Goal: Transaction & Acquisition: Book appointment/travel/reservation

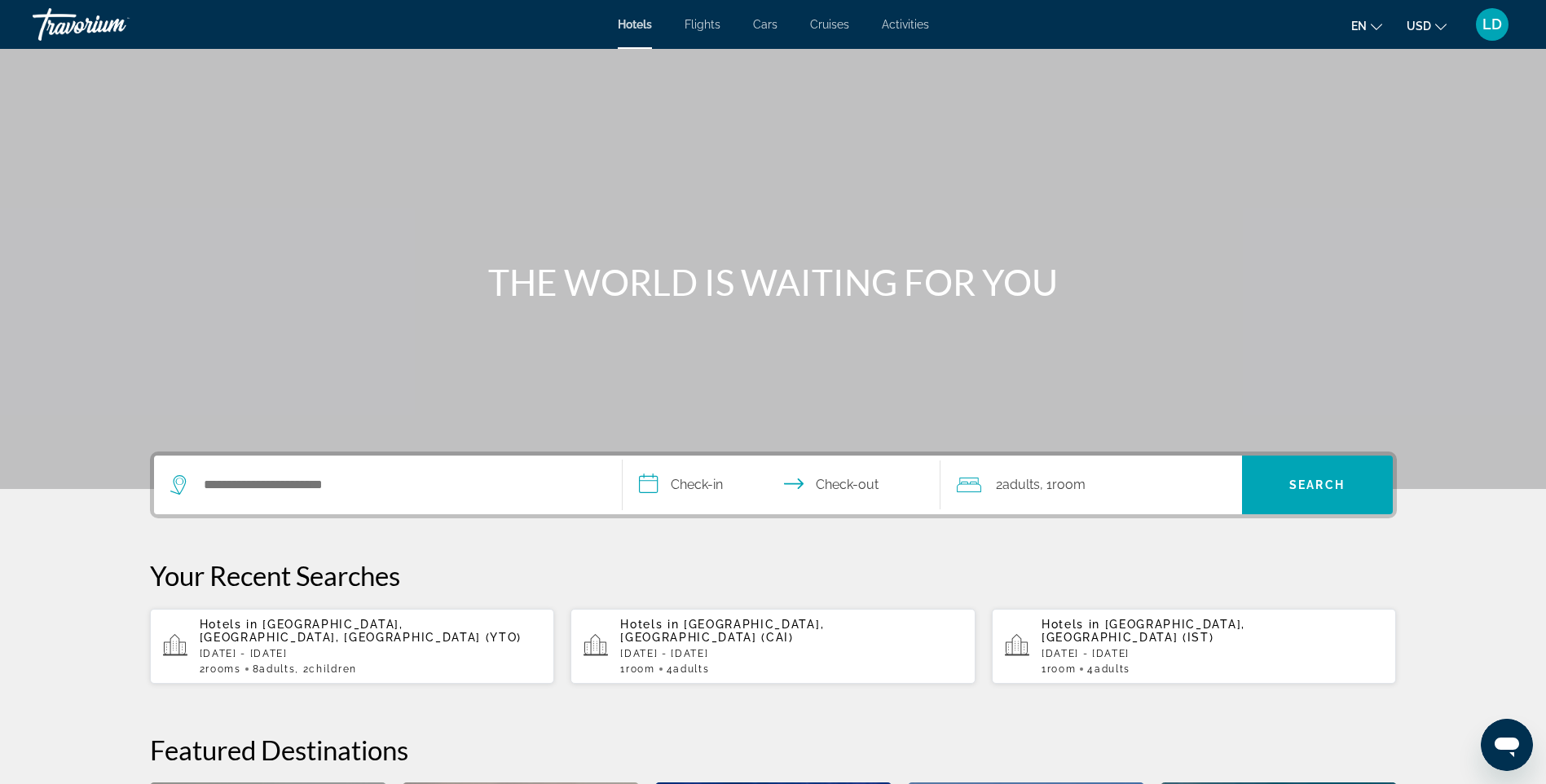
click at [904, 28] on span "Activities" at bounding box center [905, 25] width 47 height 13
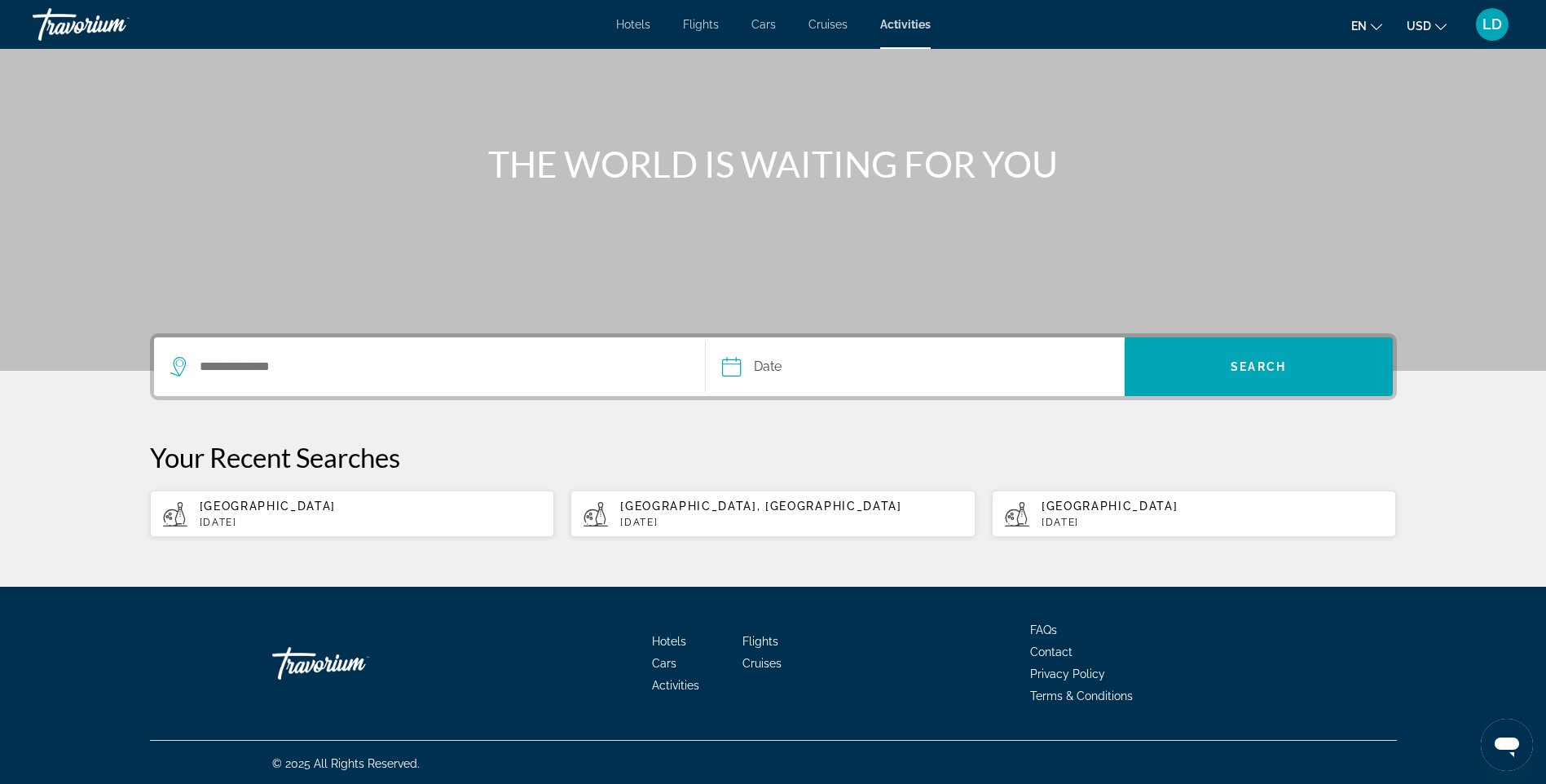
scroll to position [120, 0]
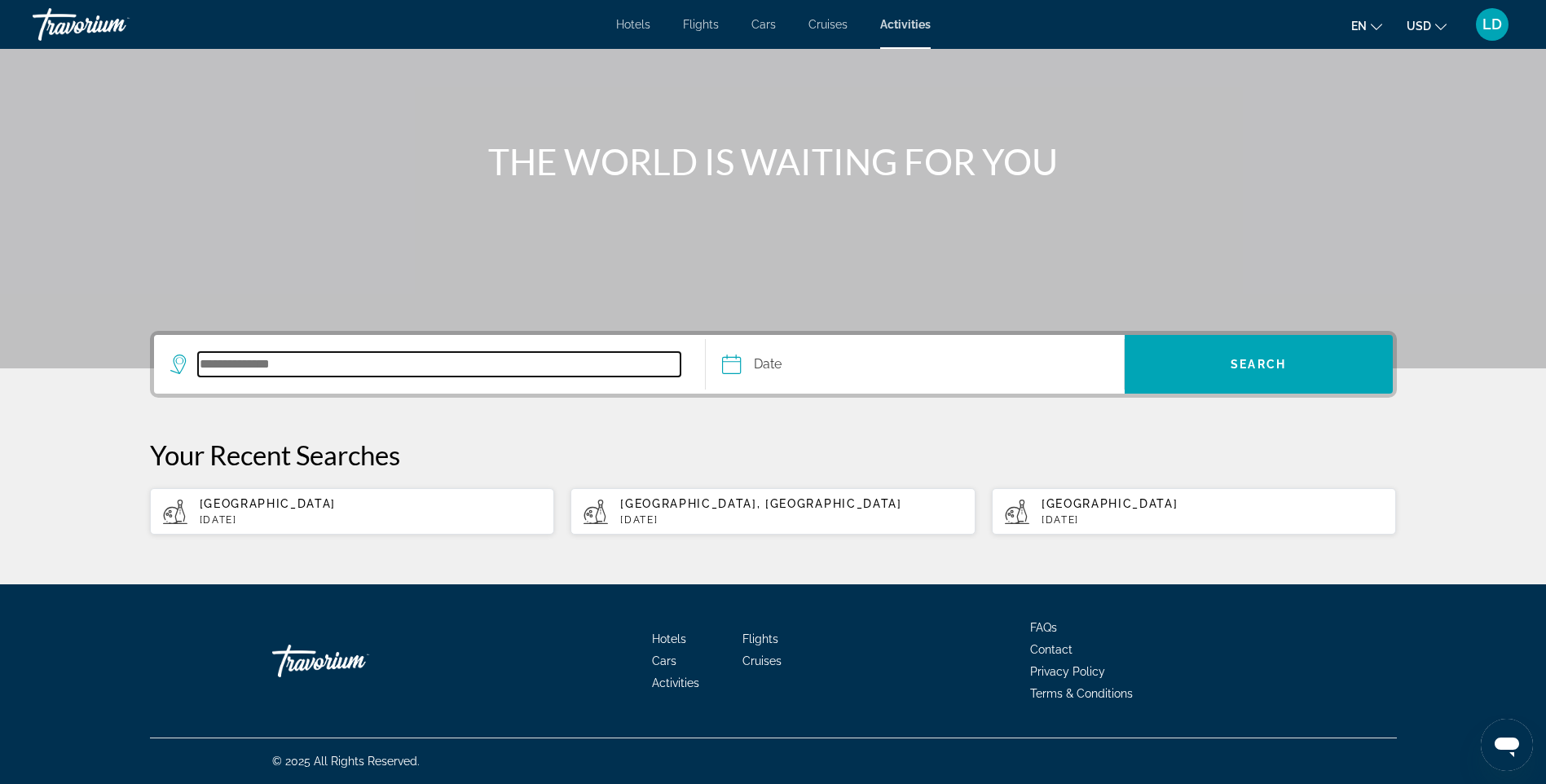
click at [393, 353] on input "Search destination" at bounding box center [439, 365] width 483 height 25
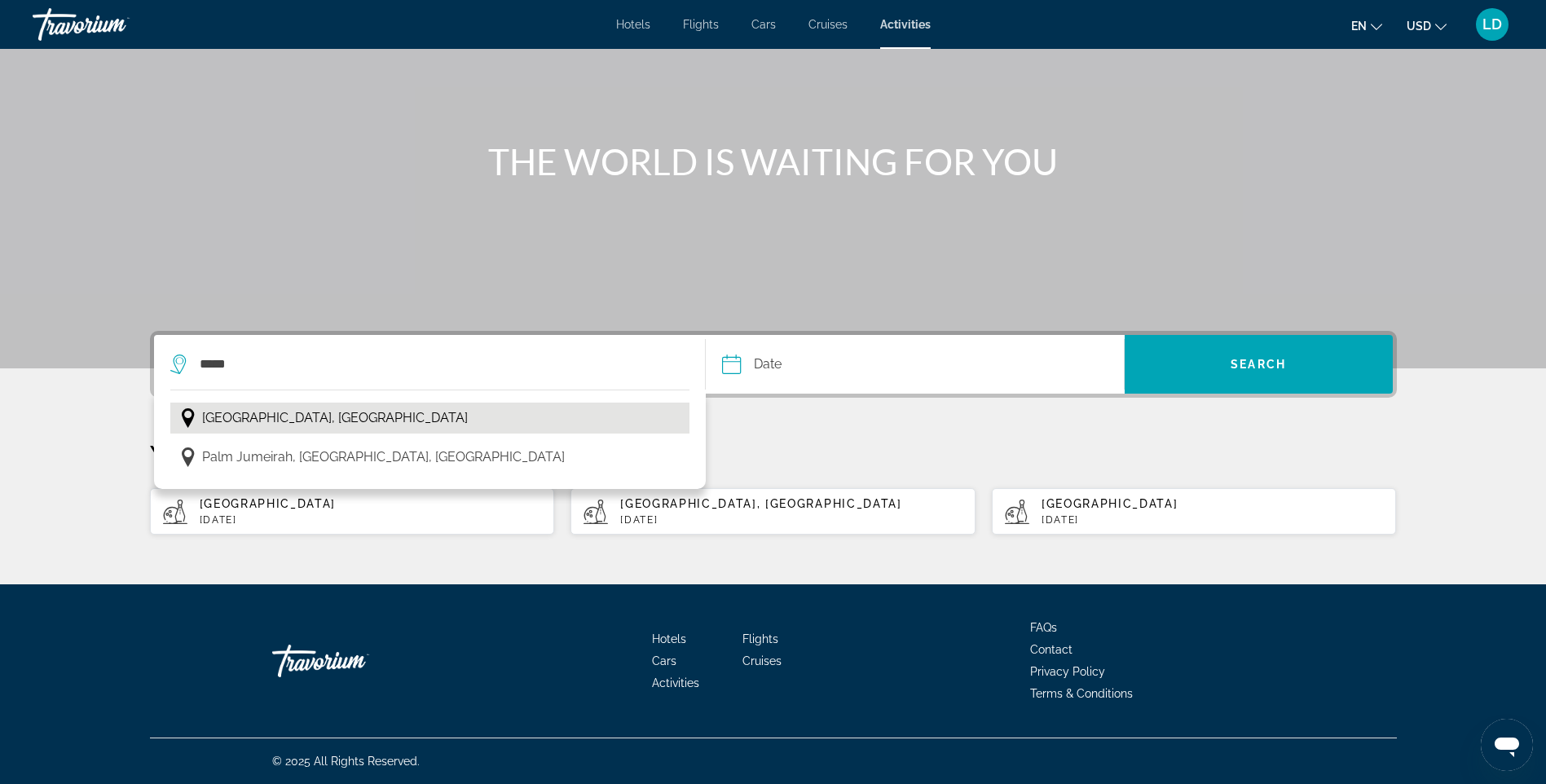
click at [327, 420] on span "Dubai, United Arab Emirates" at bounding box center [334, 418] width 266 height 23
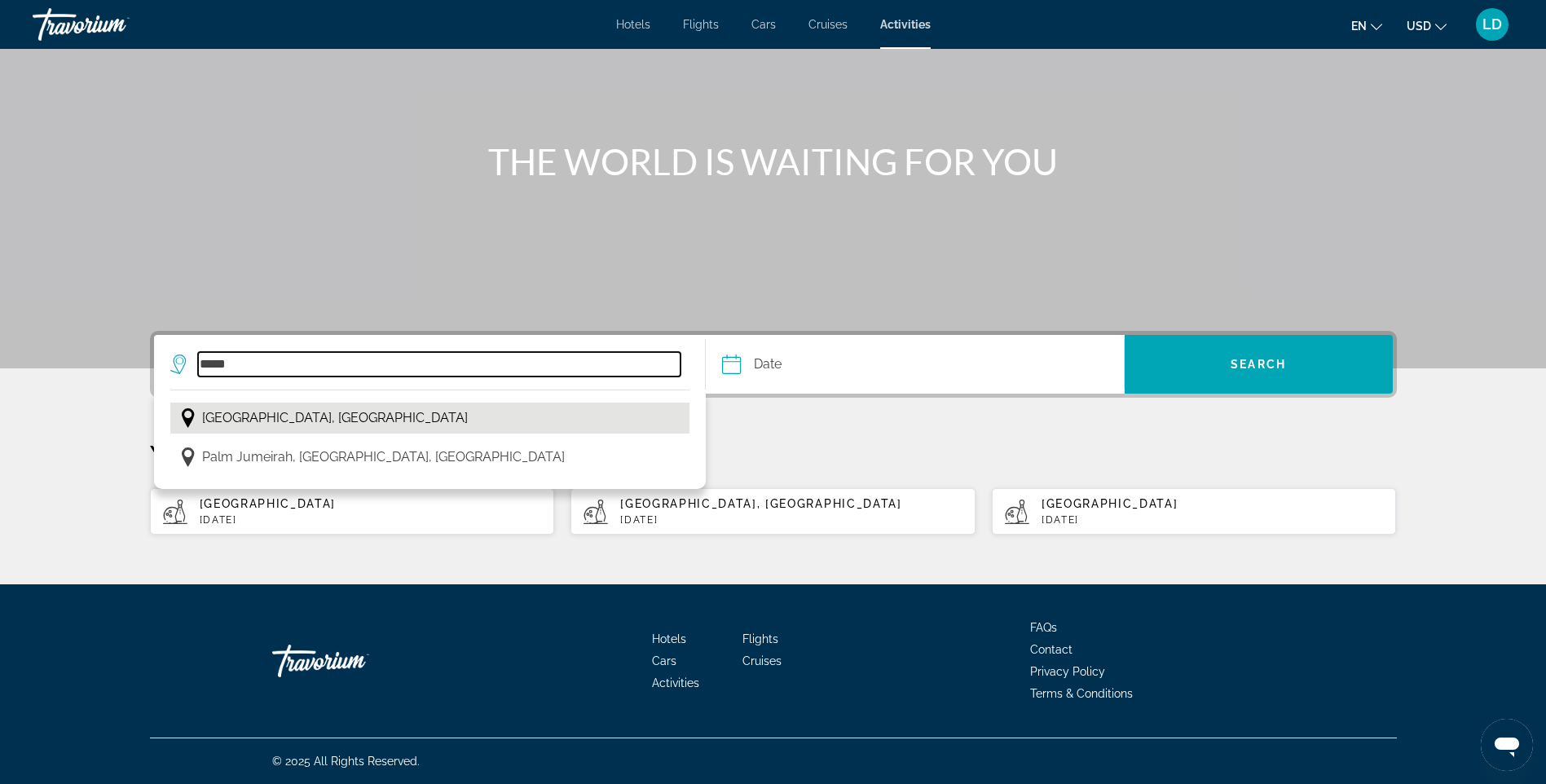
type input "**********"
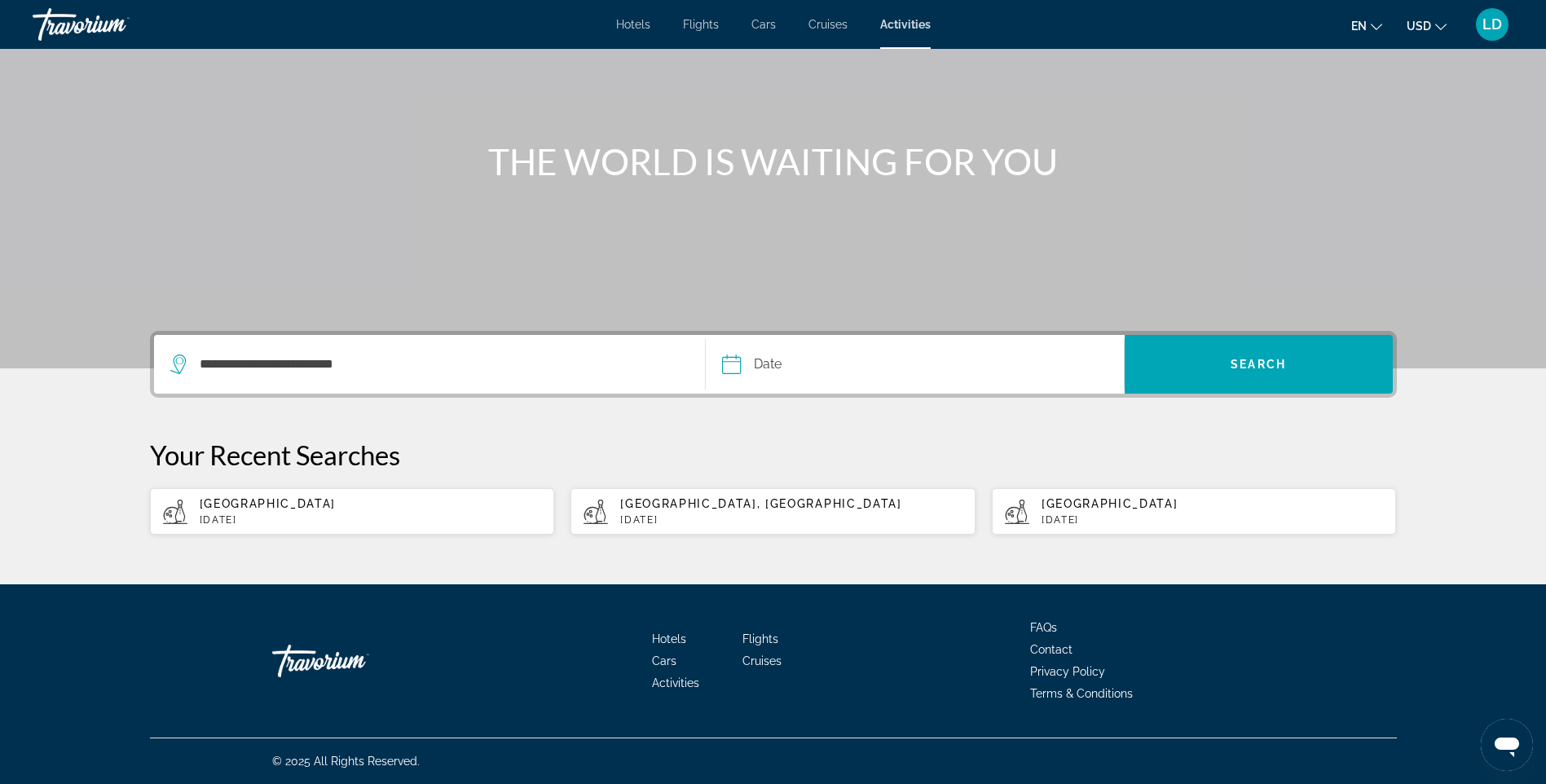
click at [726, 363] on input "Date" at bounding box center [821, 366] width 207 height 63
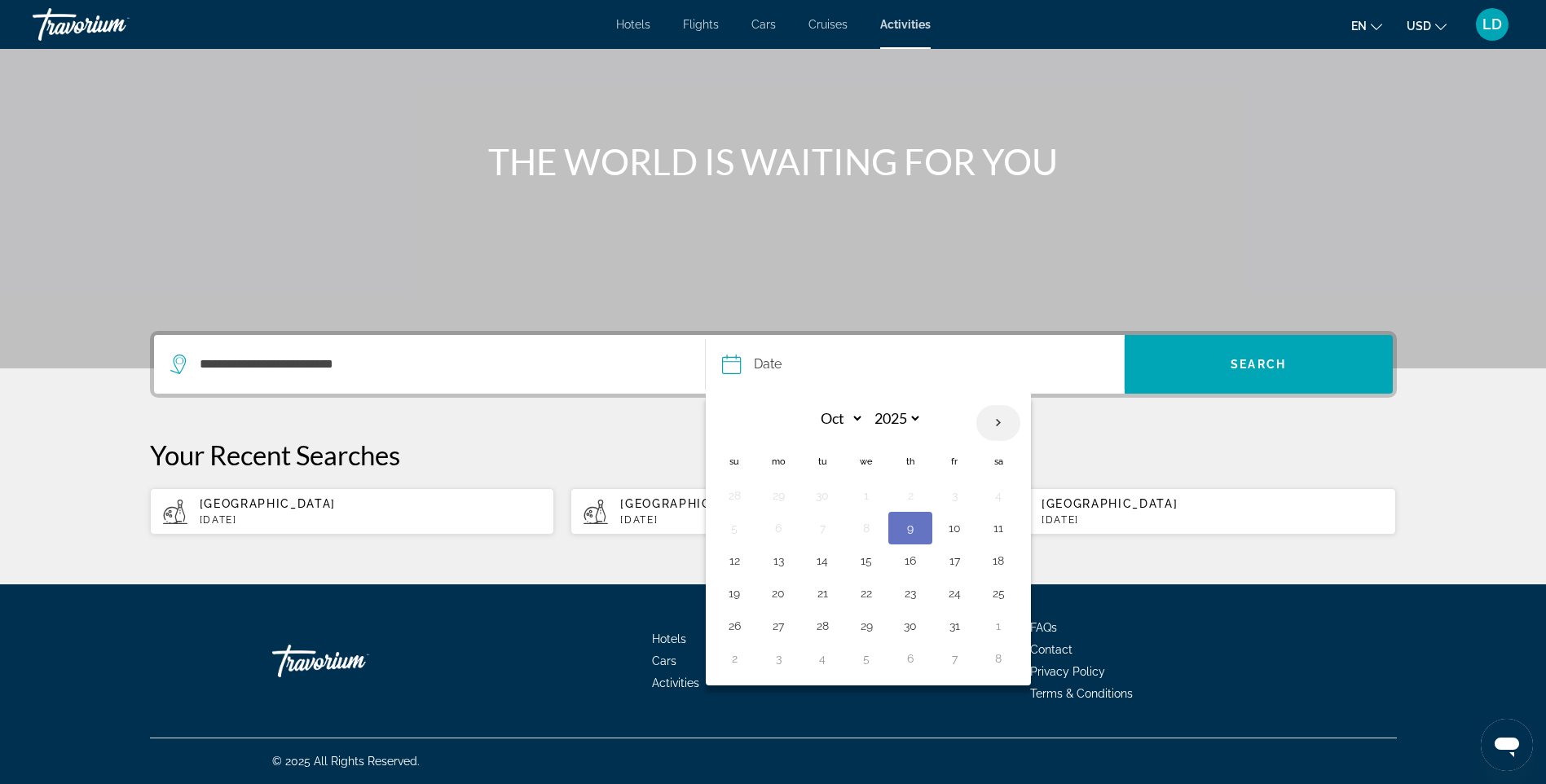
click at [1006, 419] on th "Next month" at bounding box center [998, 423] width 44 height 36
select select "**"
click at [824, 531] on button "9" at bounding box center [823, 528] width 26 height 23
type input "**********"
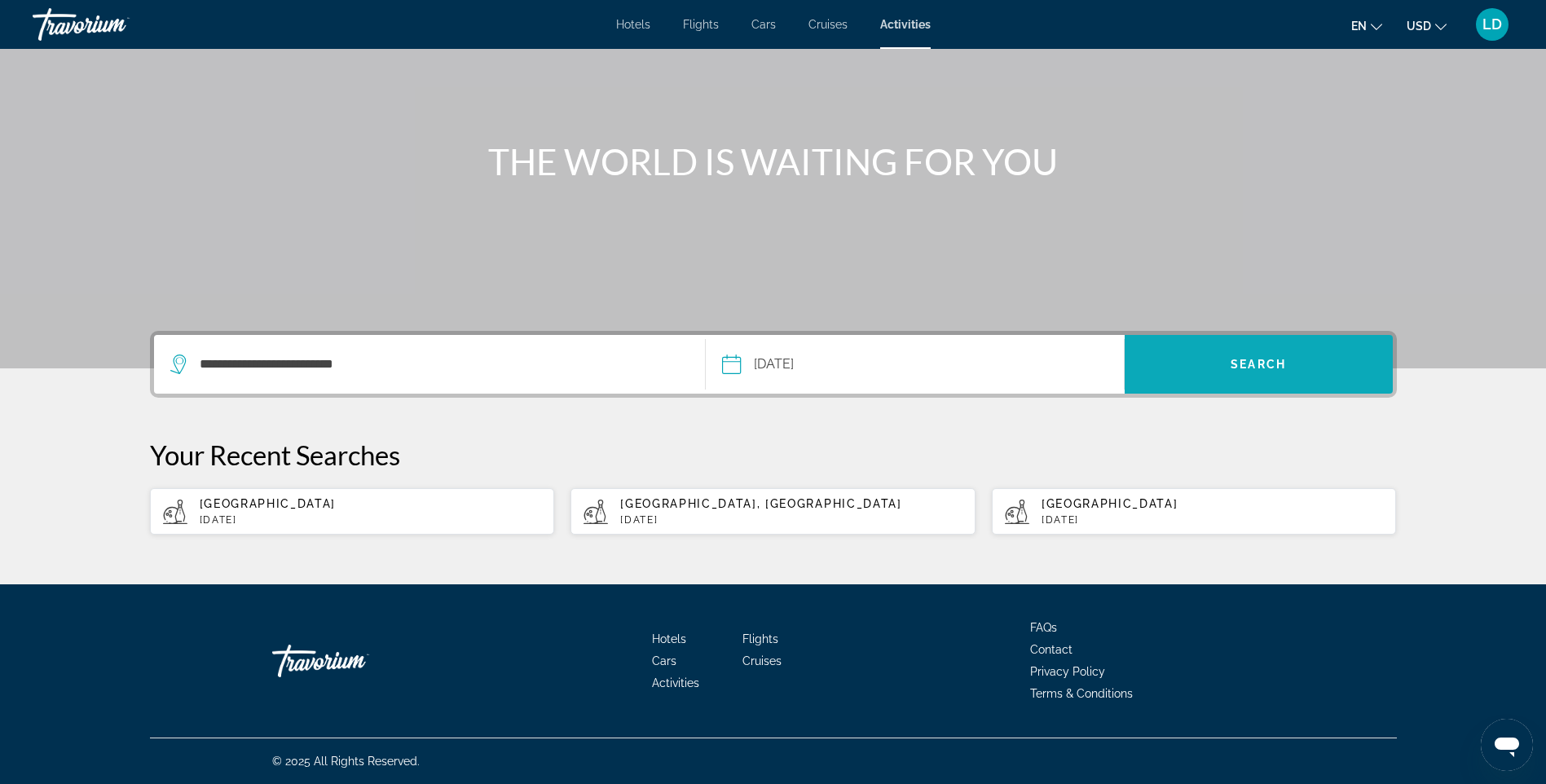
click at [1183, 374] on span "Search" at bounding box center [1259, 365] width 269 height 40
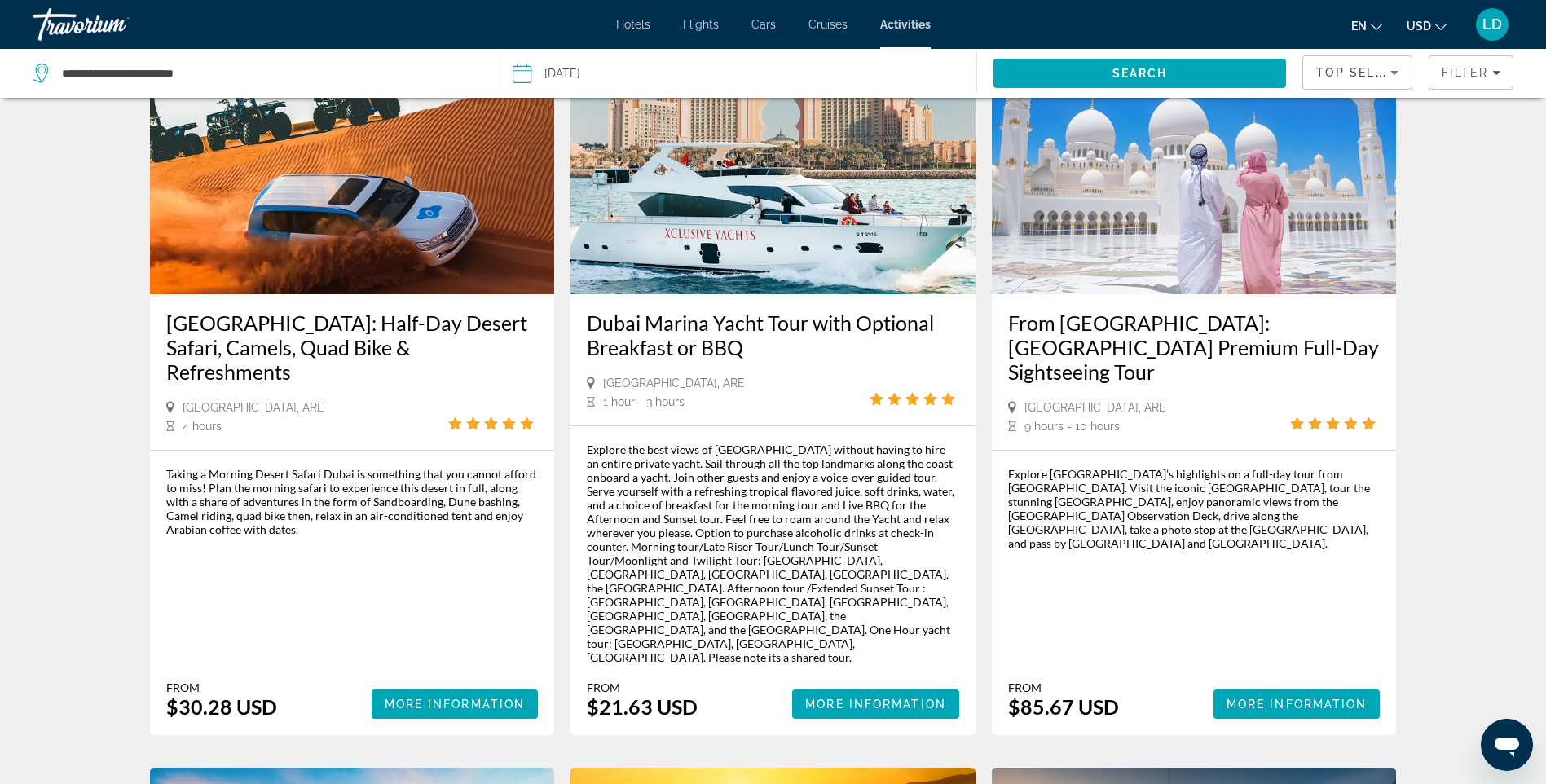
scroll to position [815, 0]
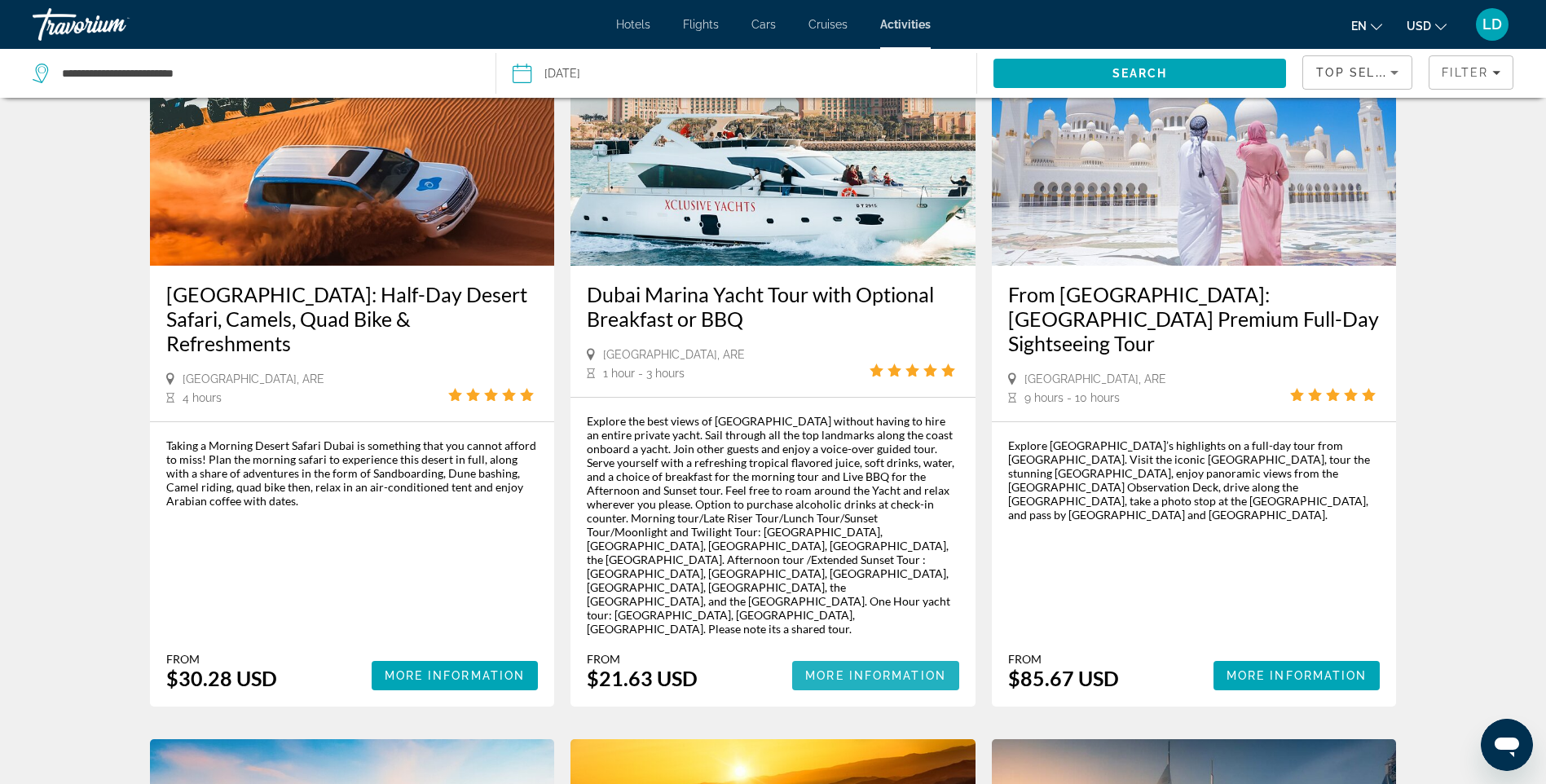
click at [848, 670] on span "More Information" at bounding box center [876, 676] width 141 height 13
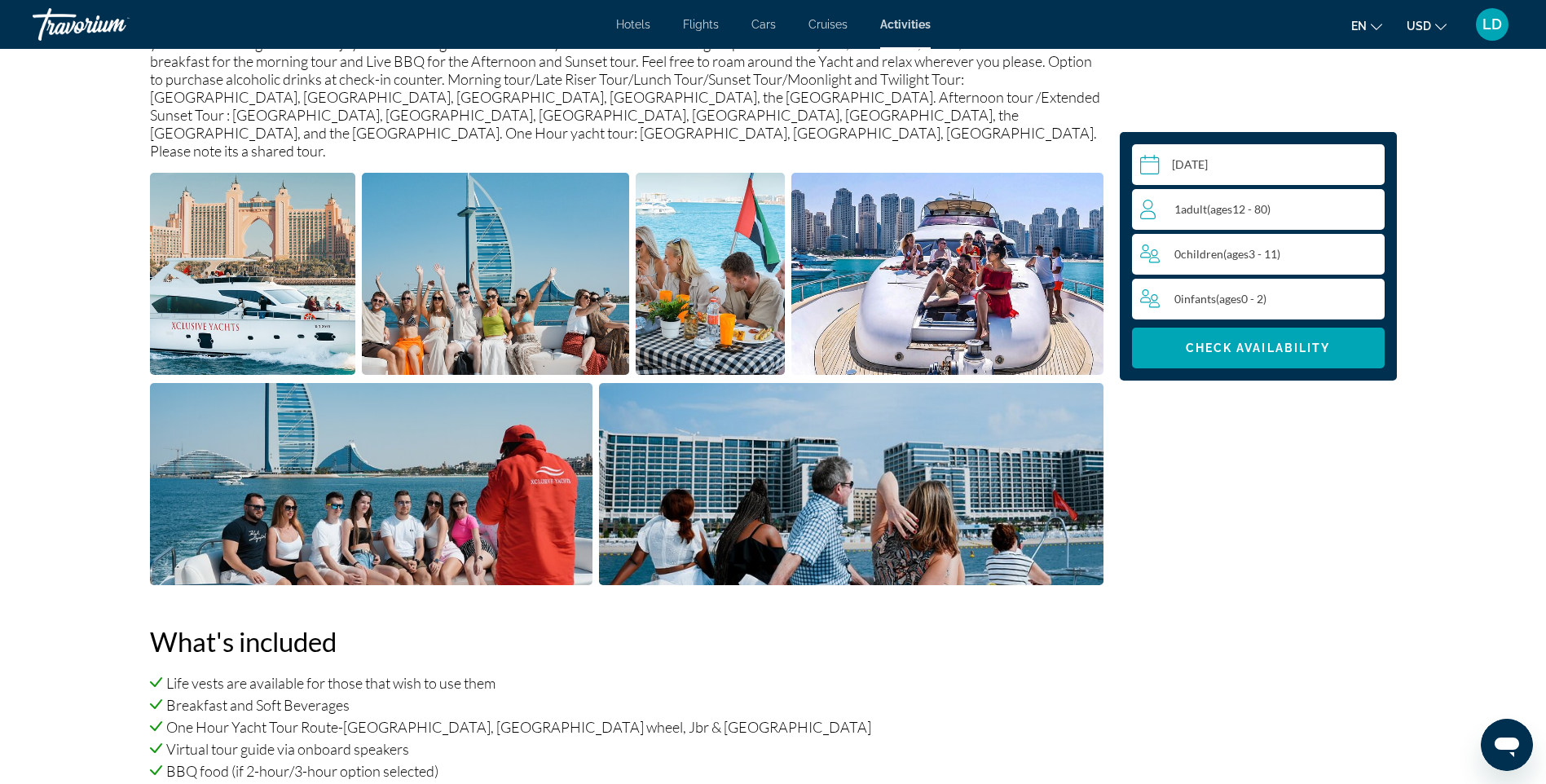
scroll to position [326, 0]
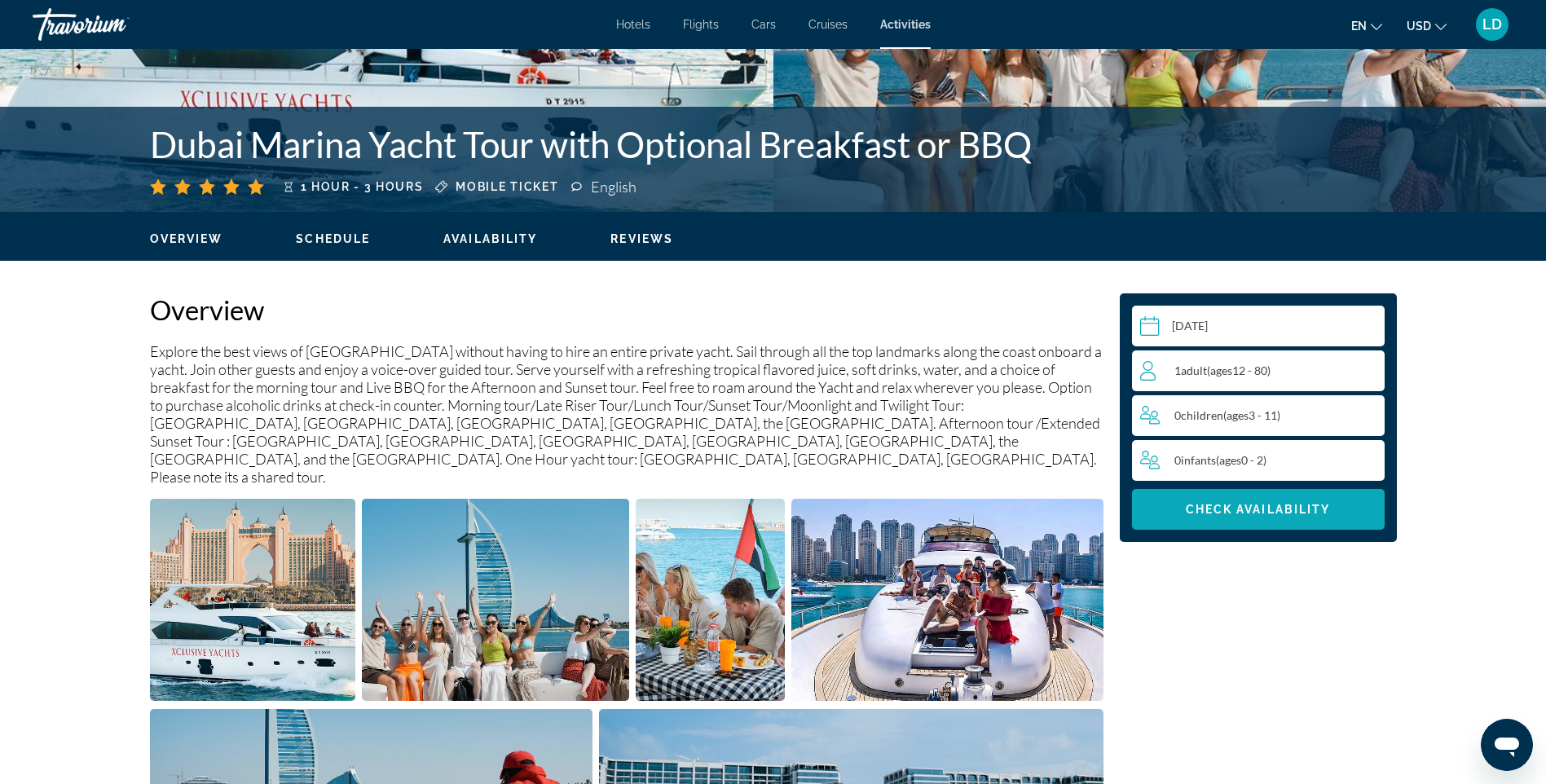
click at [1189, 508] on span "Check Availability" at bounding box center [1259, 510] width 145 height 13
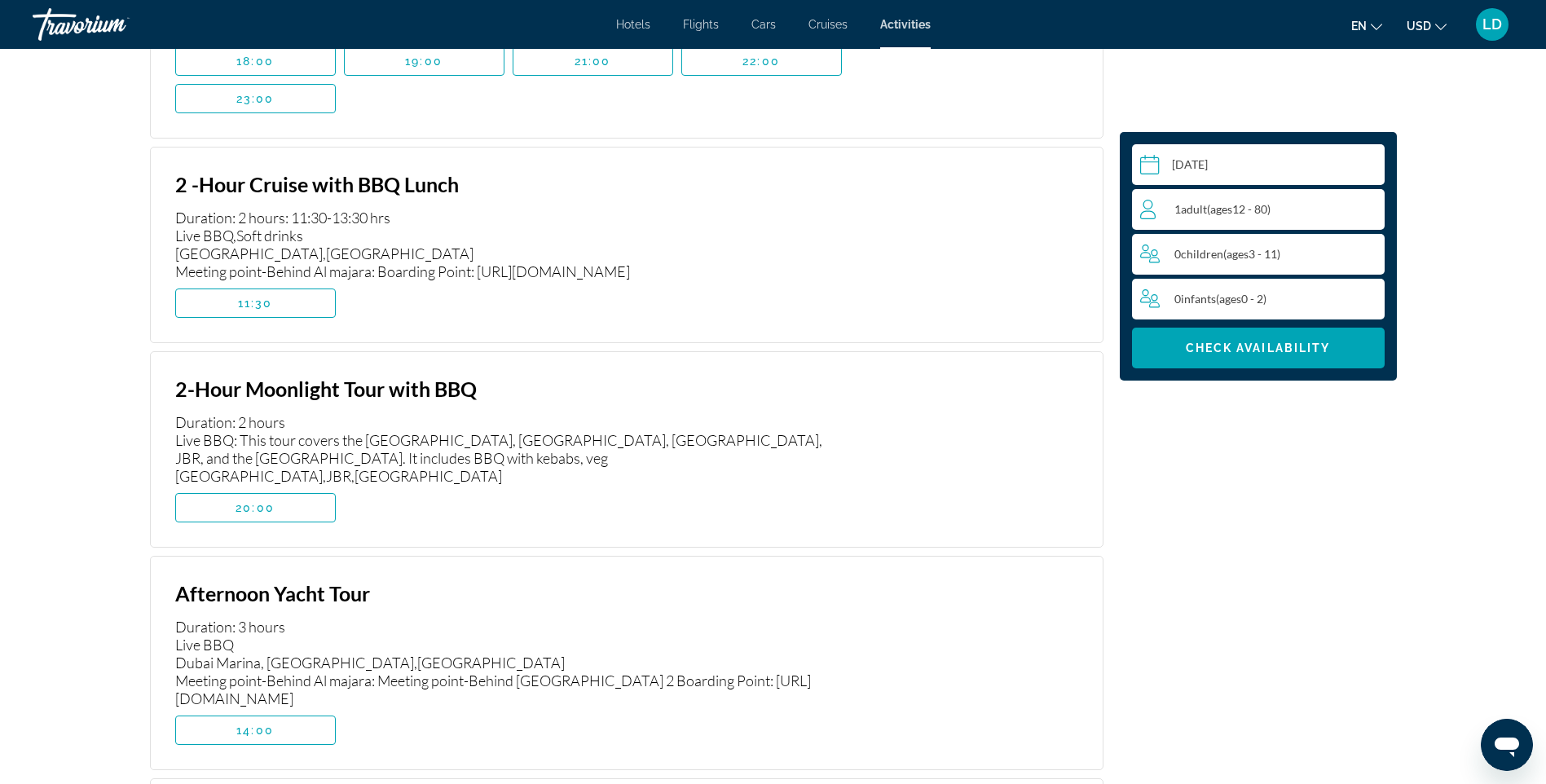
scroll to position [3285, 0]
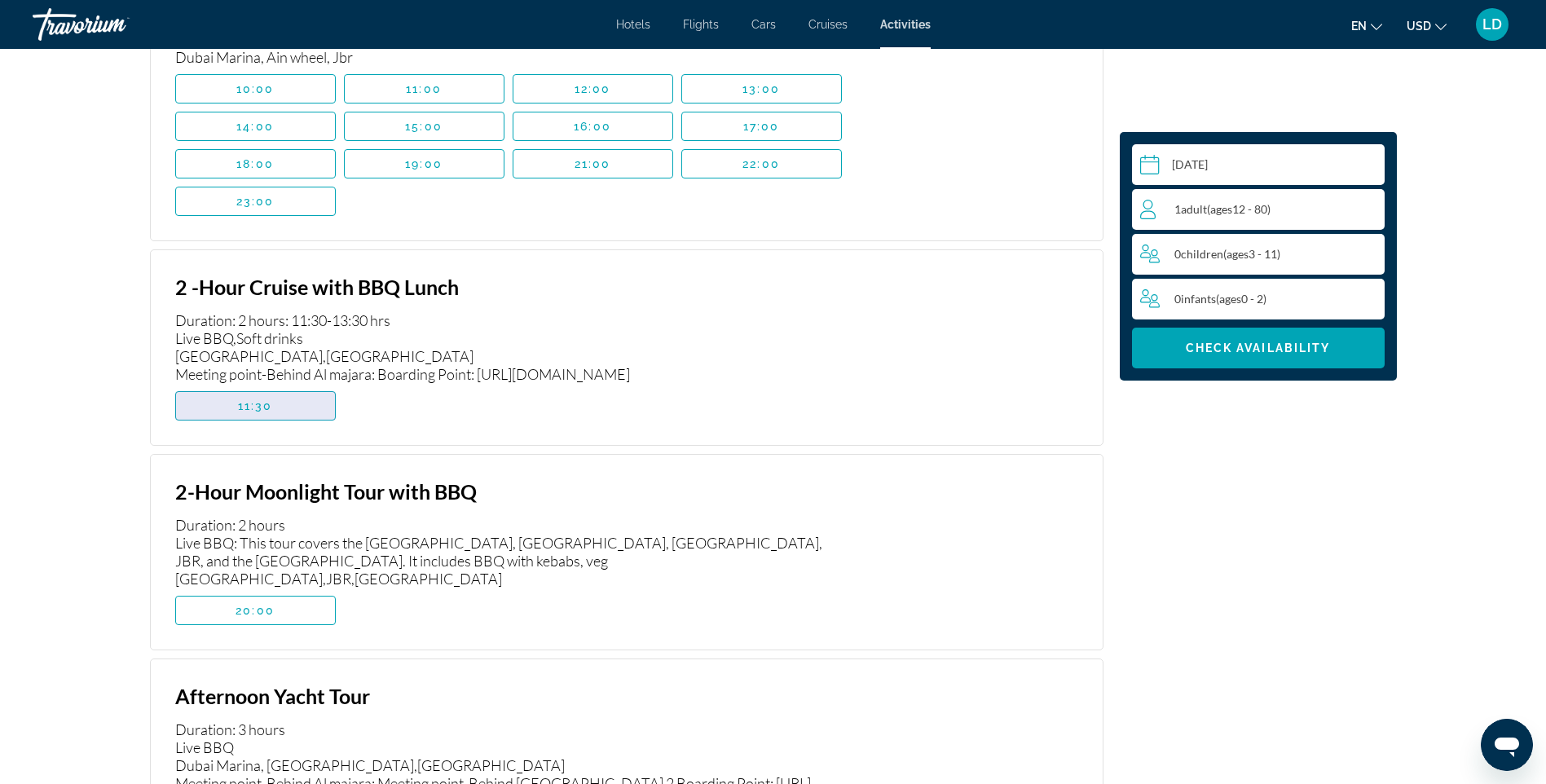
click at [289, 386] on span "Main content" at bounding box center [255, 406] width 159 height 40
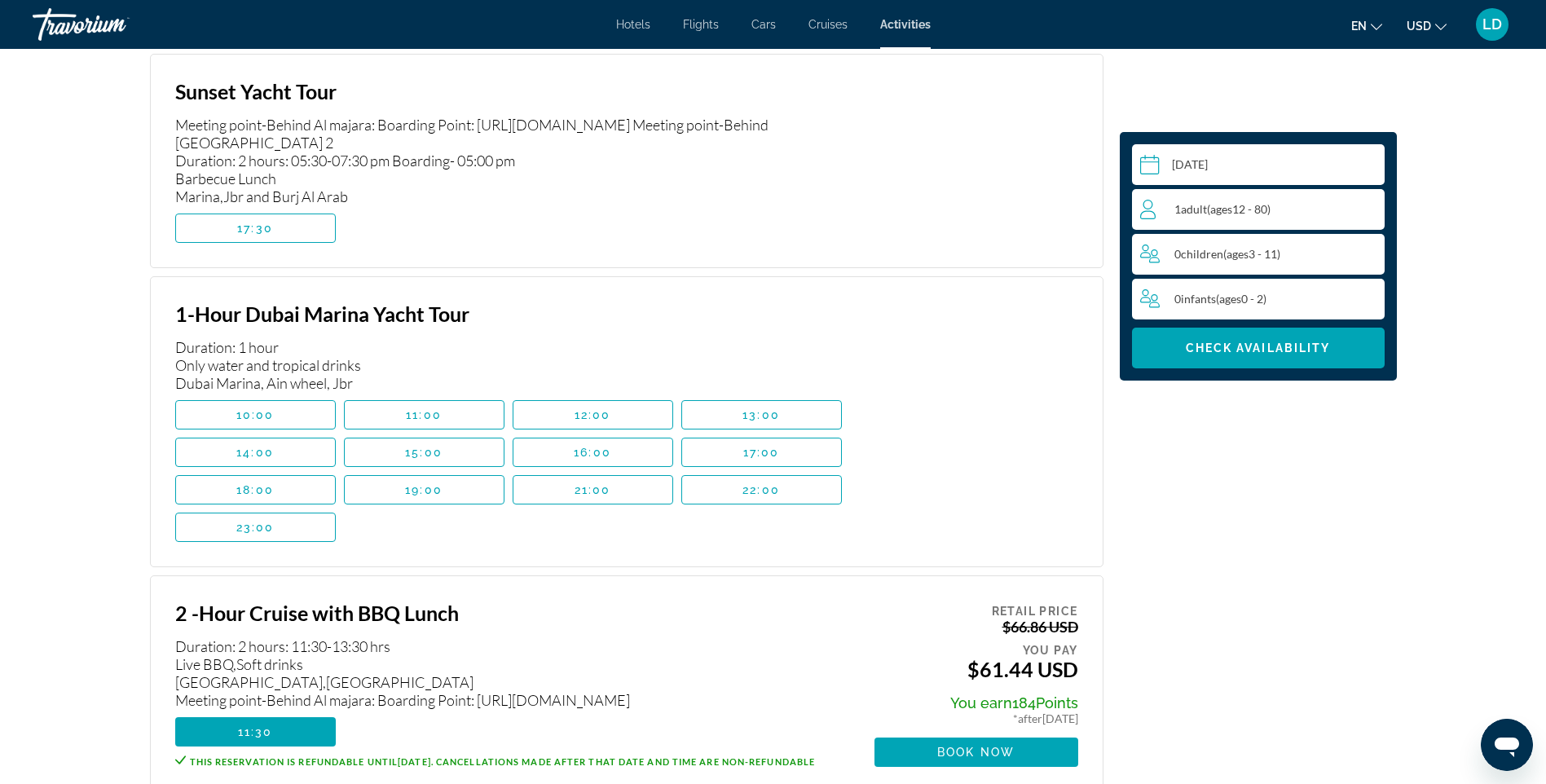
scroll to position [2878, 0]
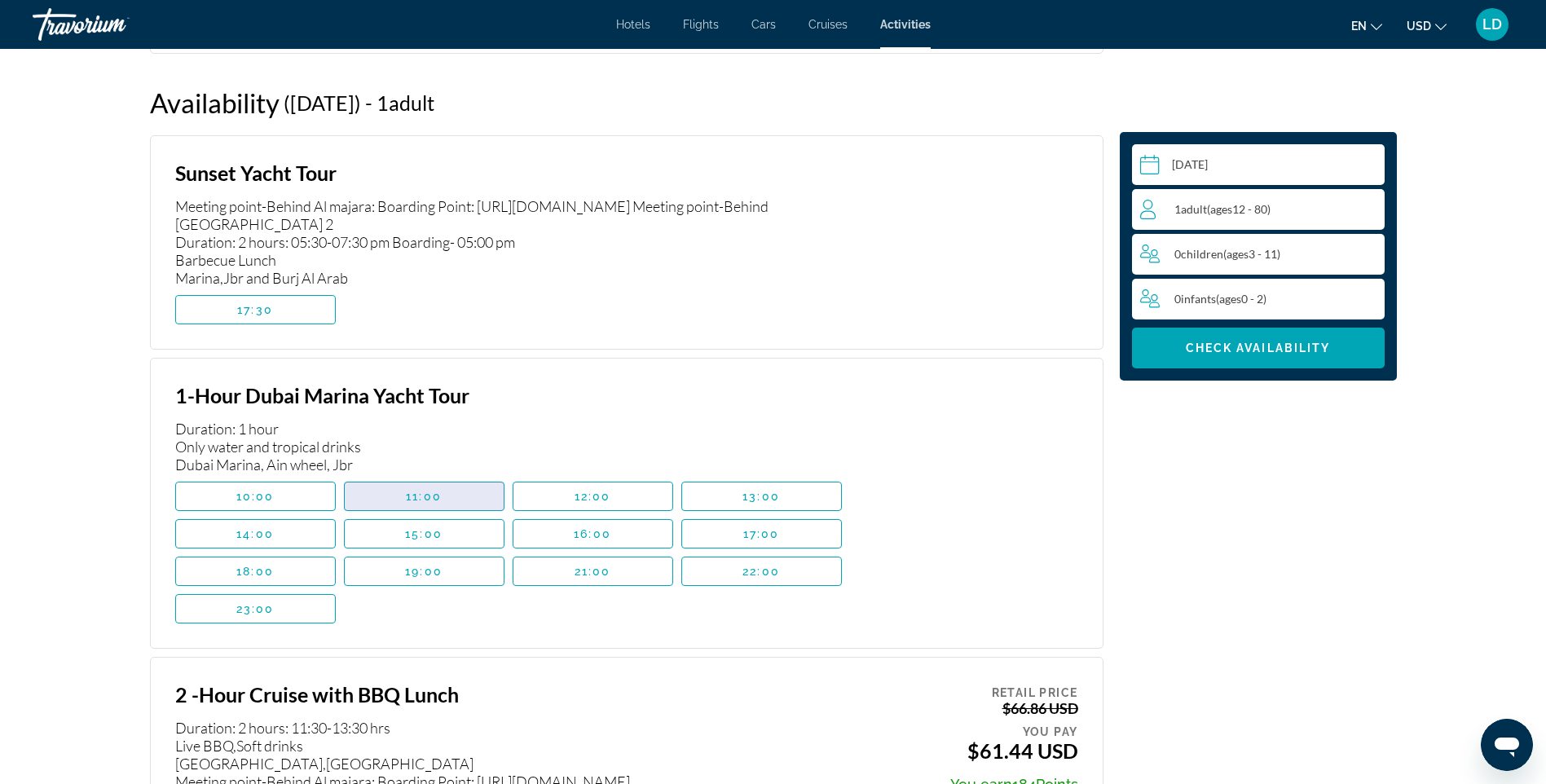
click at [419, 490] on span "11:00" at bounding box center [424, 497] width 36 height 13
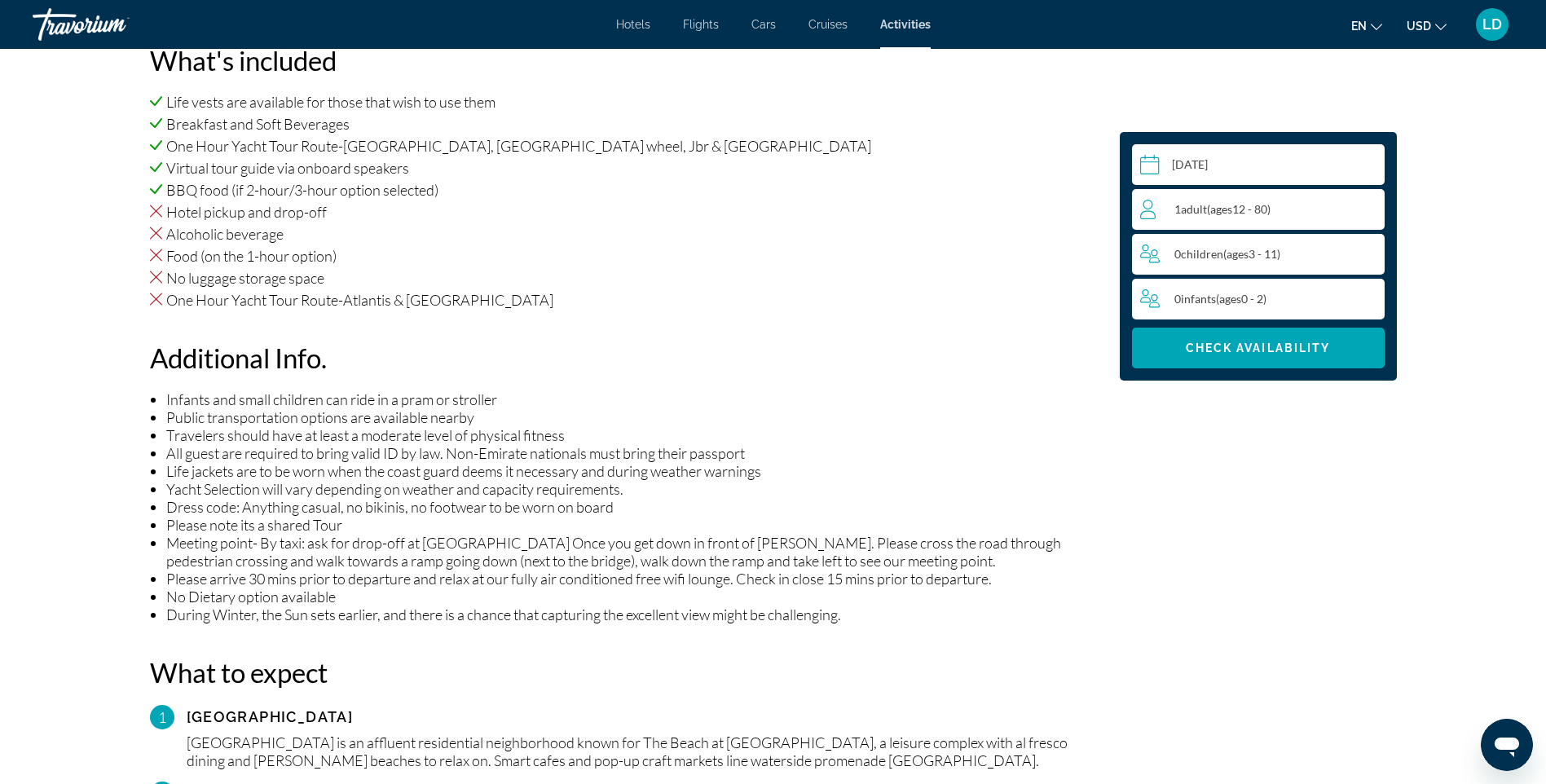
scroll to position [1085, 0]
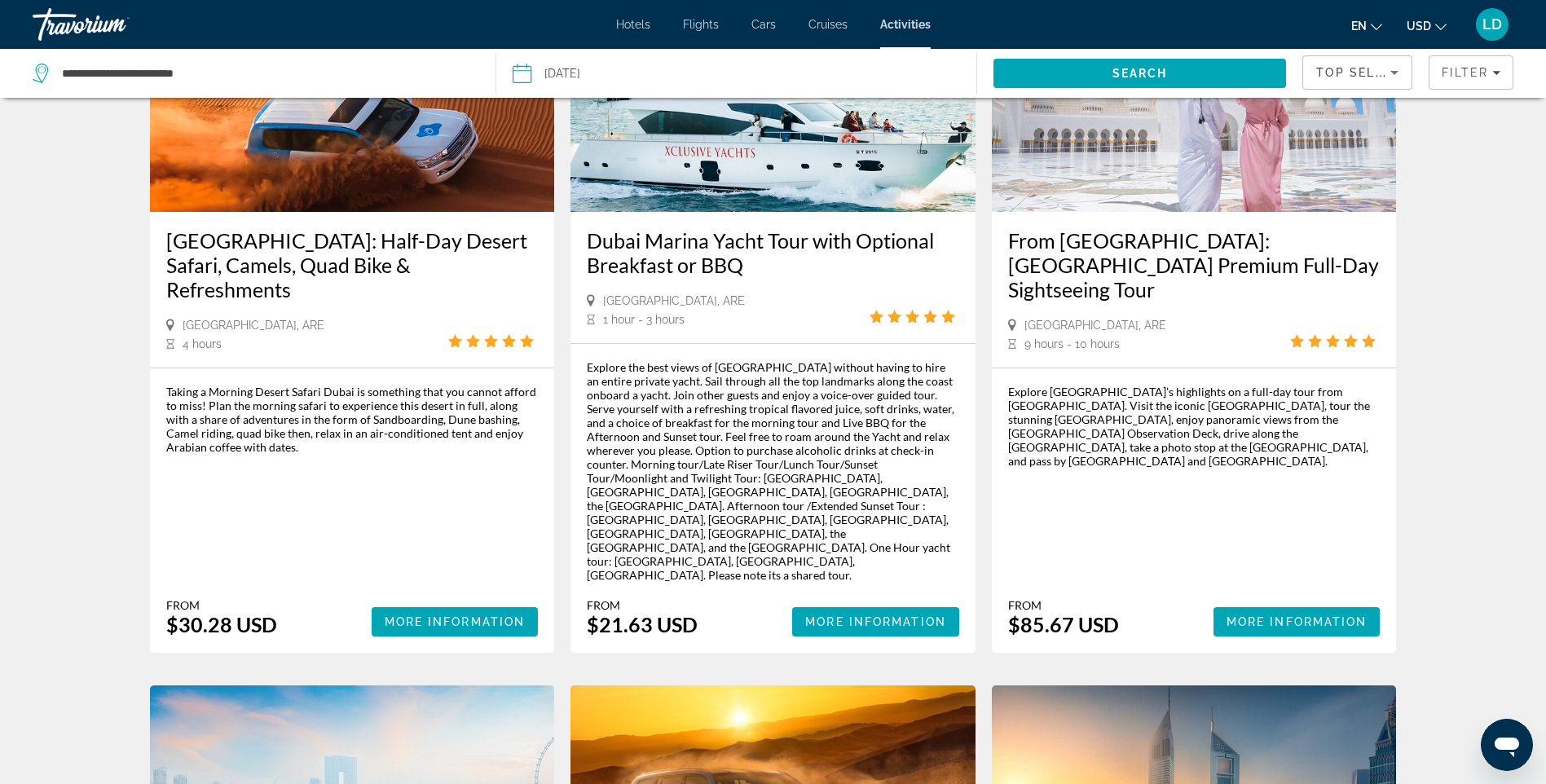
scroll to position [897, 0]
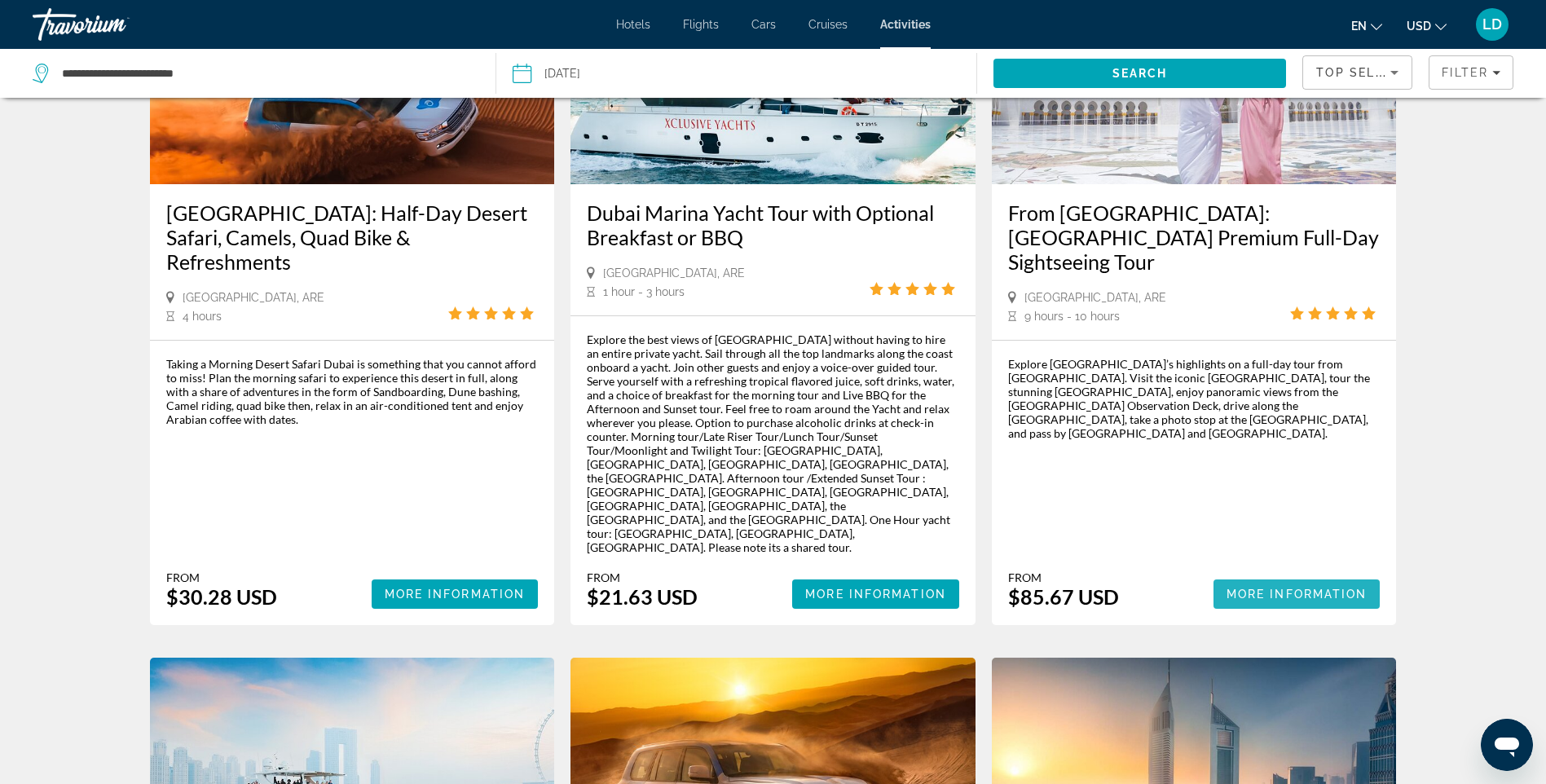
click at [1317, 575] on span "Main content" at bounding box center [1297, 595] width 167 height 40
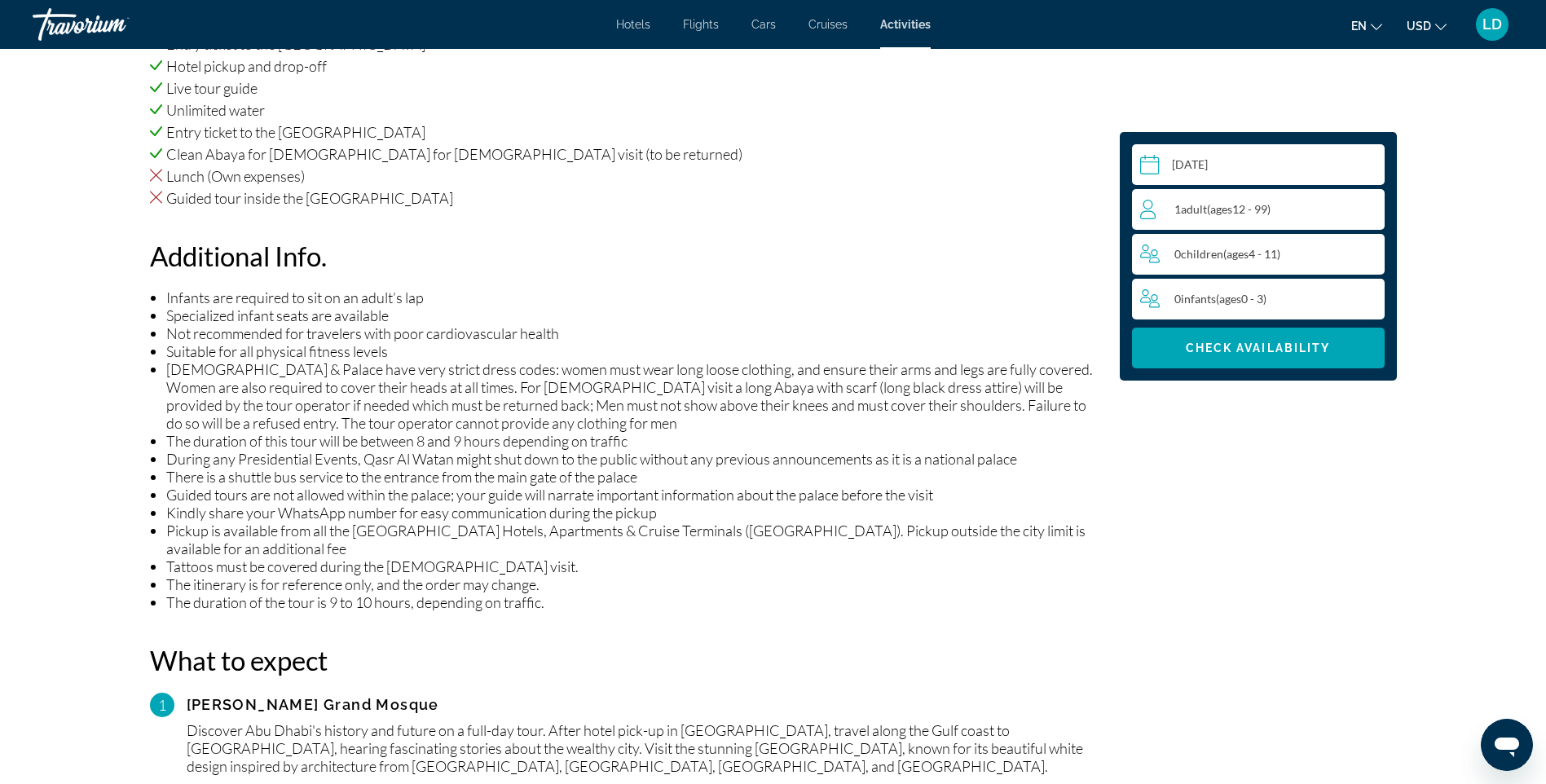
scroll to position [1060, 0]
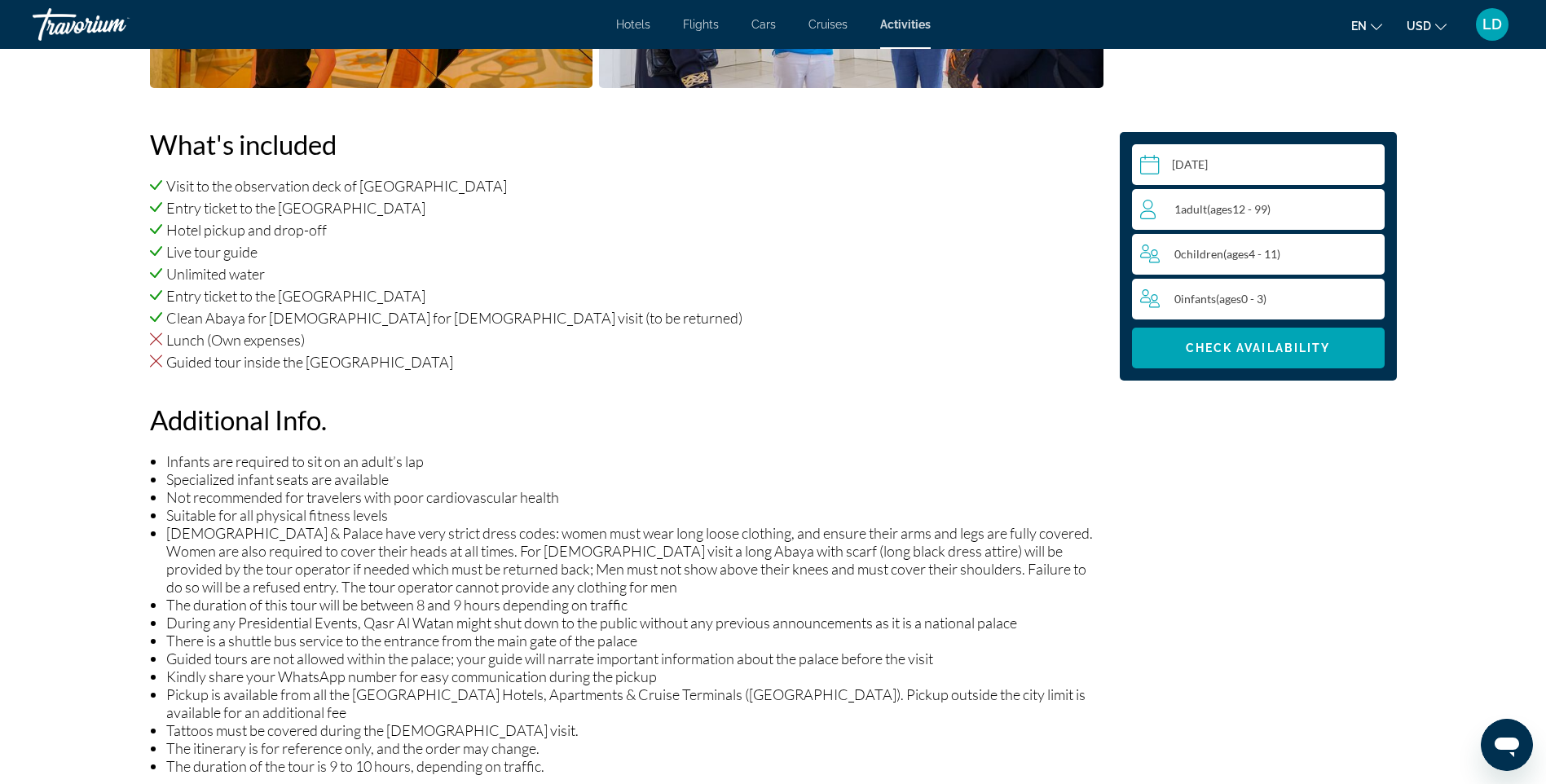
click at [1257, 166] on input "Main content" at bounding box center [1262, 166] width 259 height 45
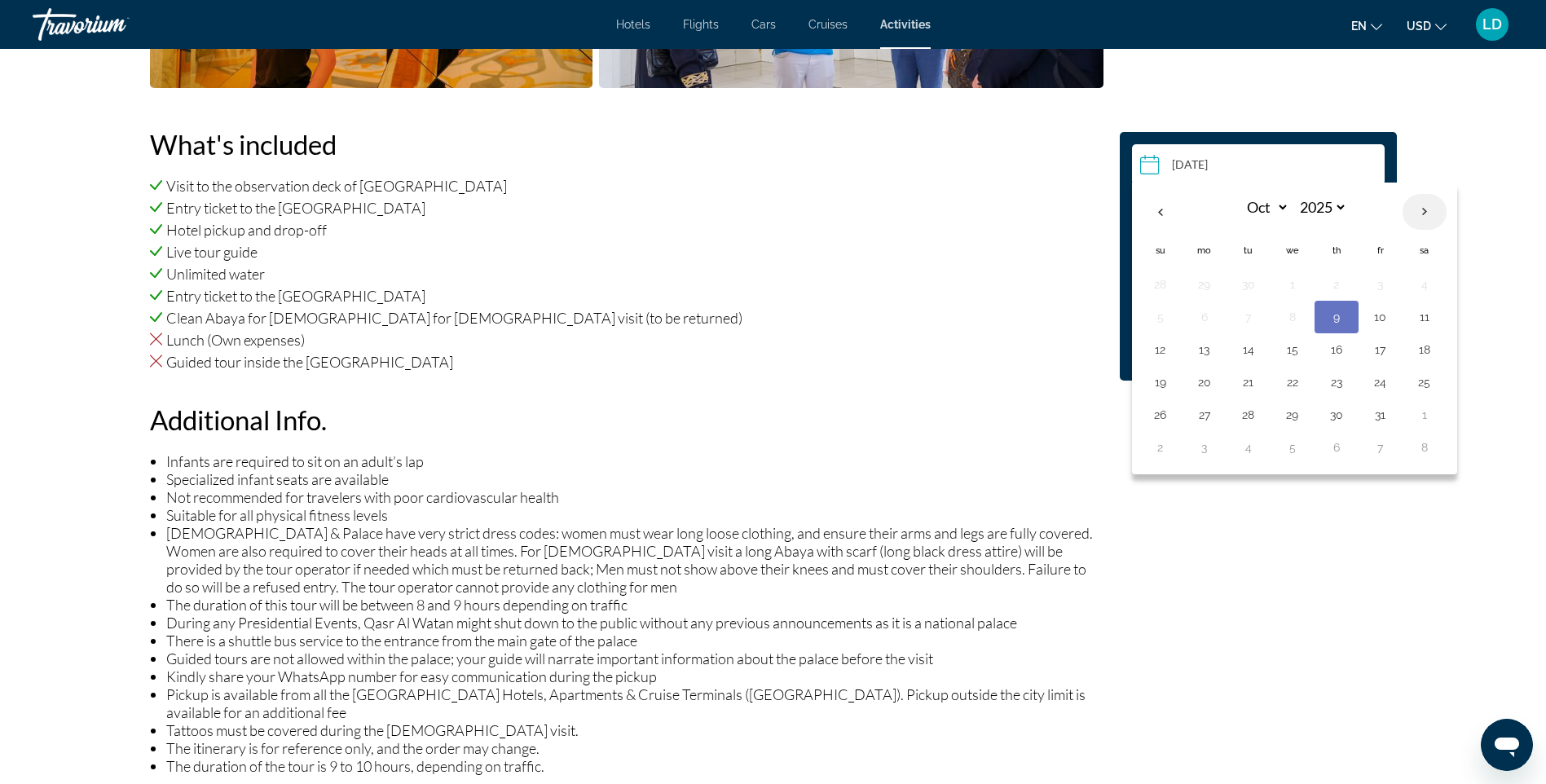
click at [1425, 211] on th "Next month" at bounding box center [1424, 212] width 44 height 36
select select "**"
click at [1290, 315] on button "10" at bounding box center [1293, 317] width 26 height 23
type input "**********"
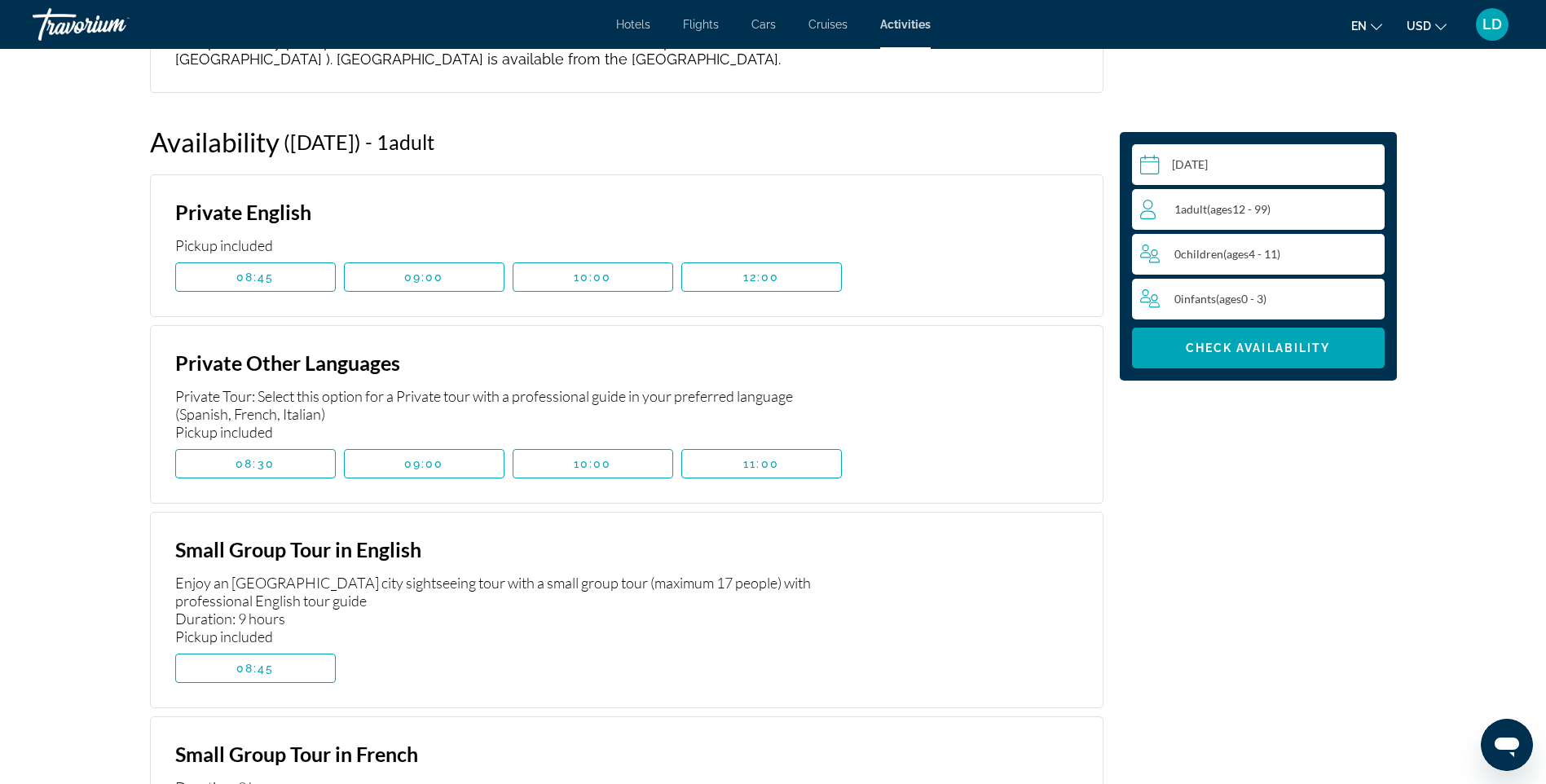
scroll to position [2873, 0]
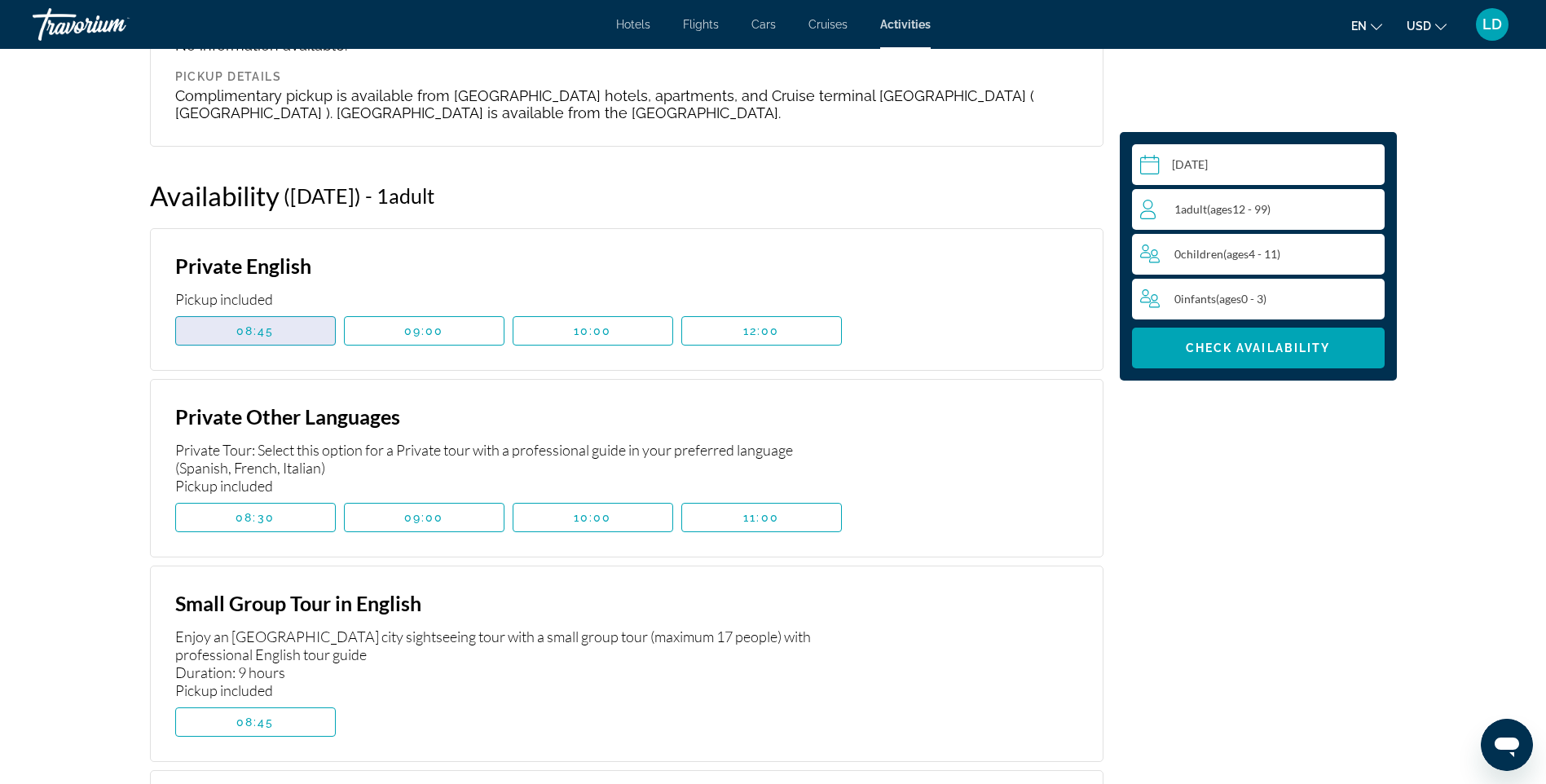
click at [268, 334] on span "08:45" at bounding box center [255, 331] width 39 height 13
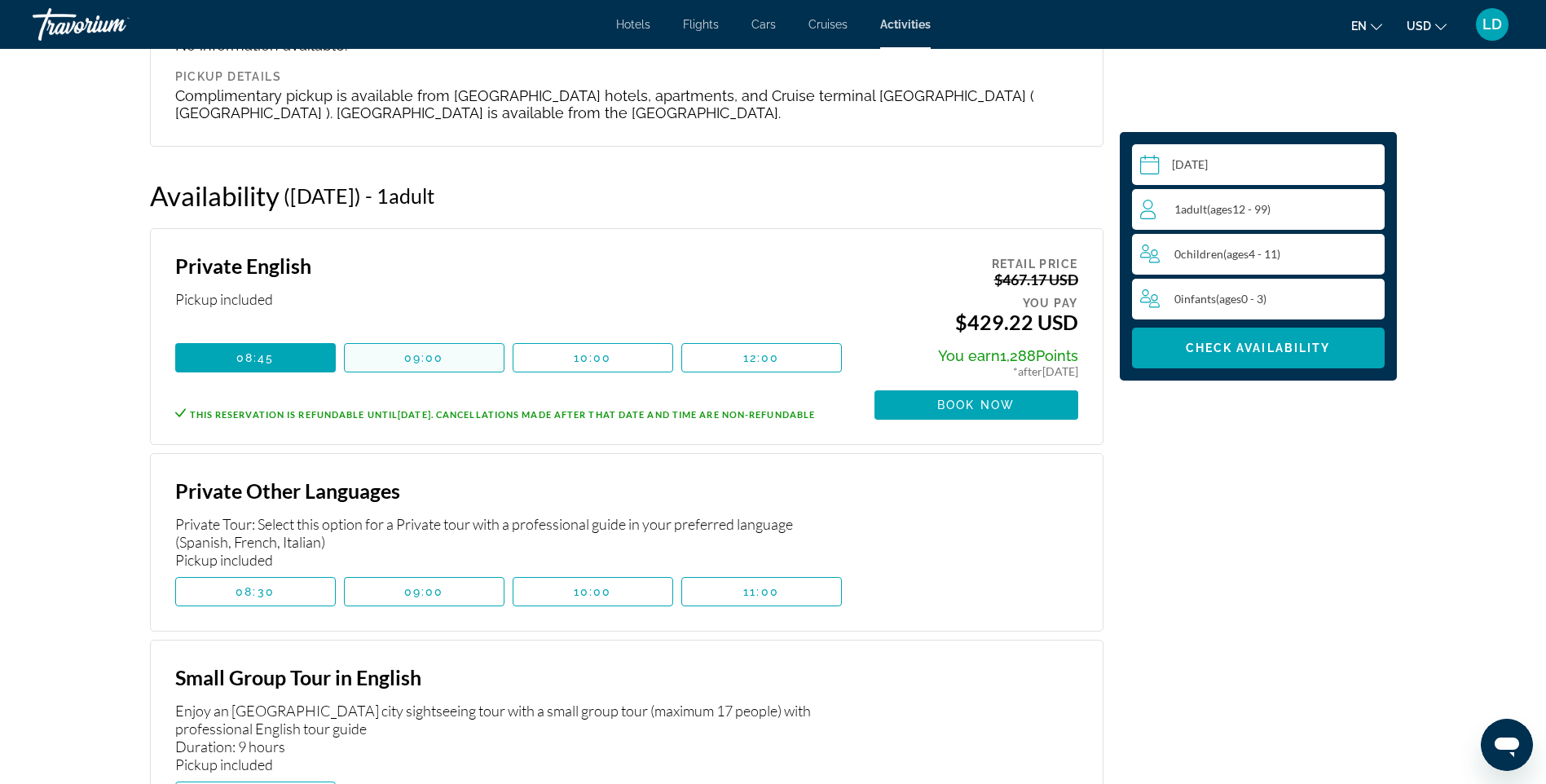
click at [415, 359] on span "Main content" at bounding box center [424, 358] width 159 height 40
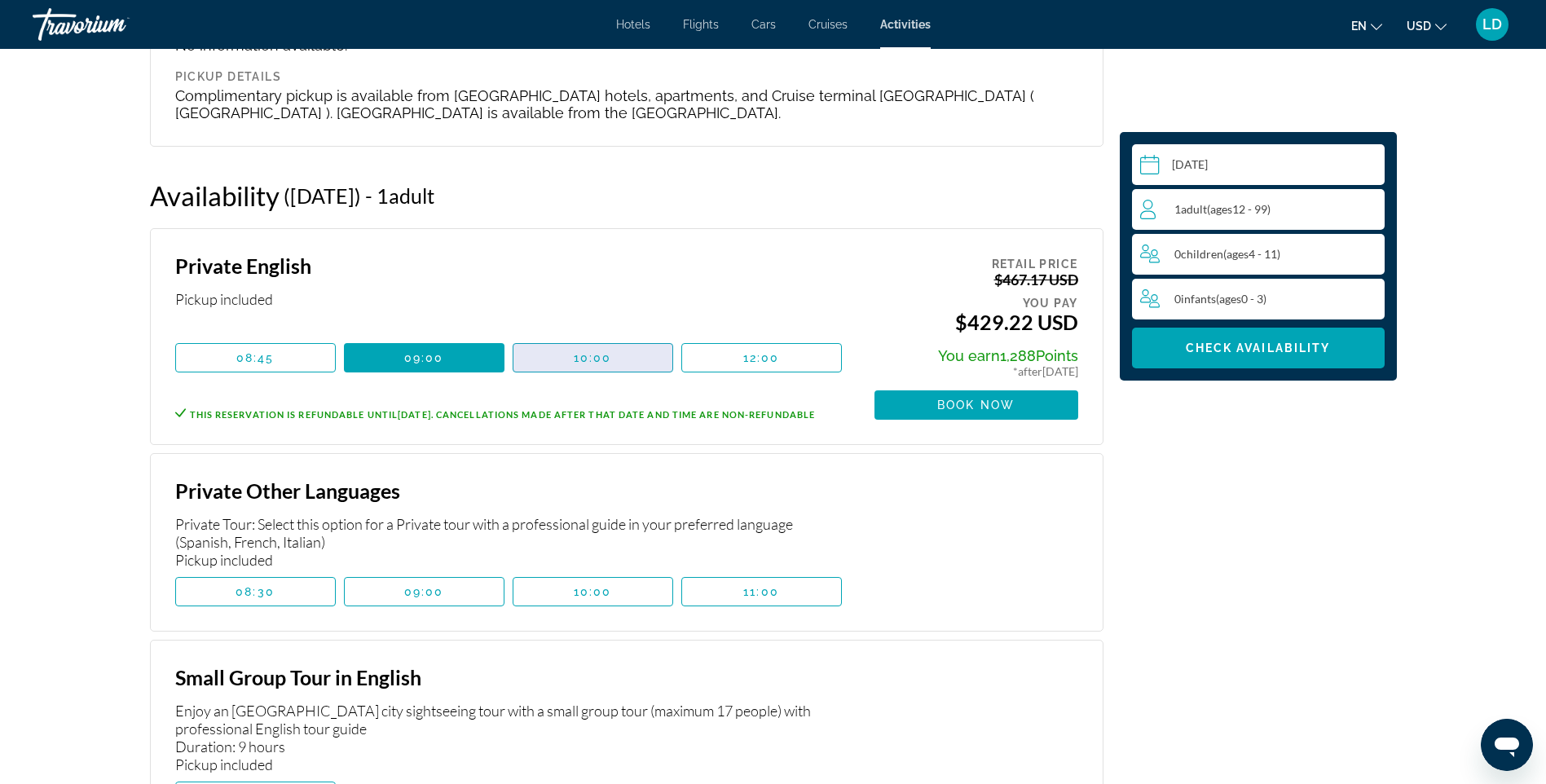
click at [545, 348] on span "Main content" at bounding box center [592, 358] width 159 height 40
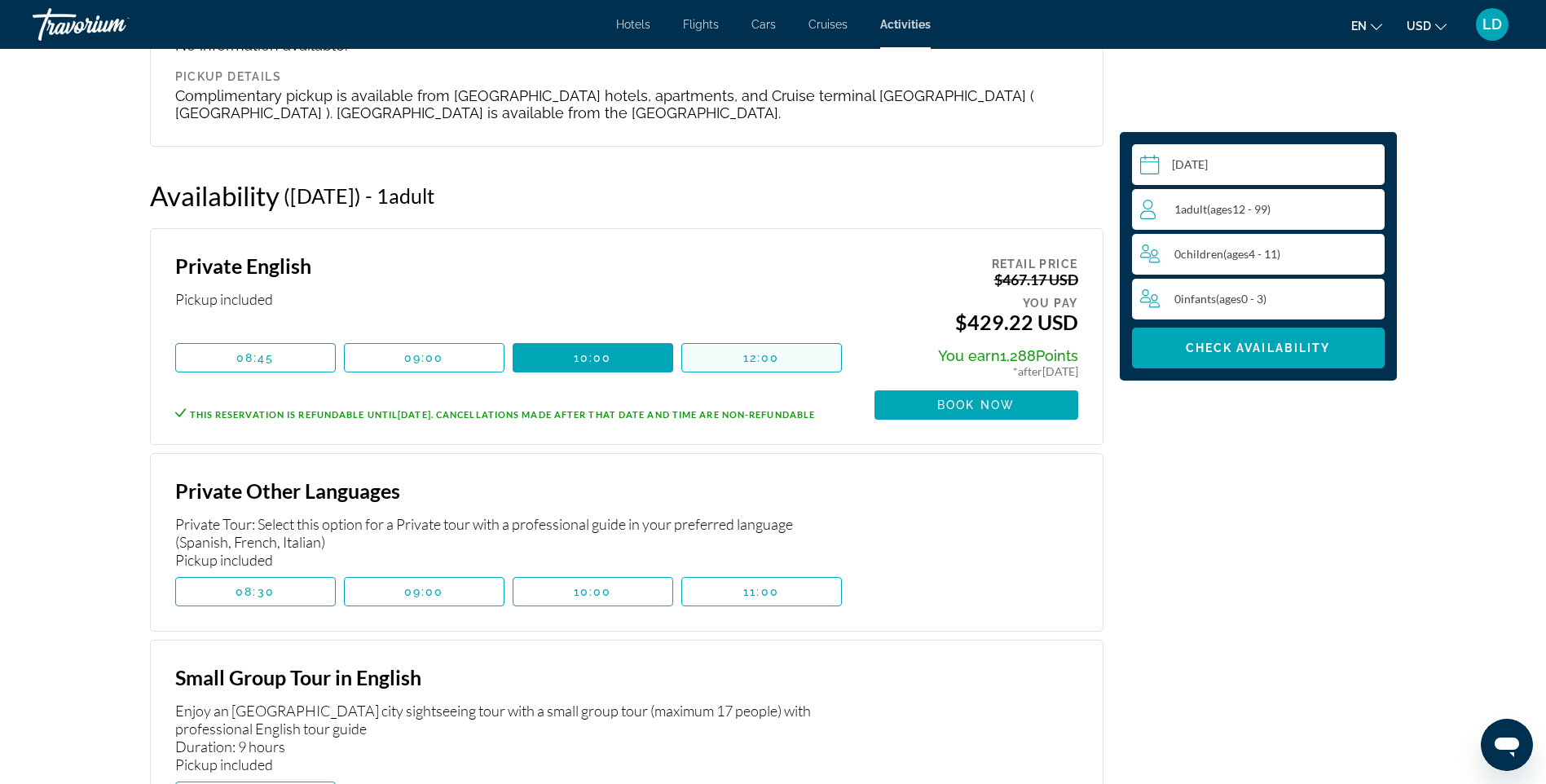
click at [719, 343] on span "Main content" at bounding box center [761, 358] width 159 height 40
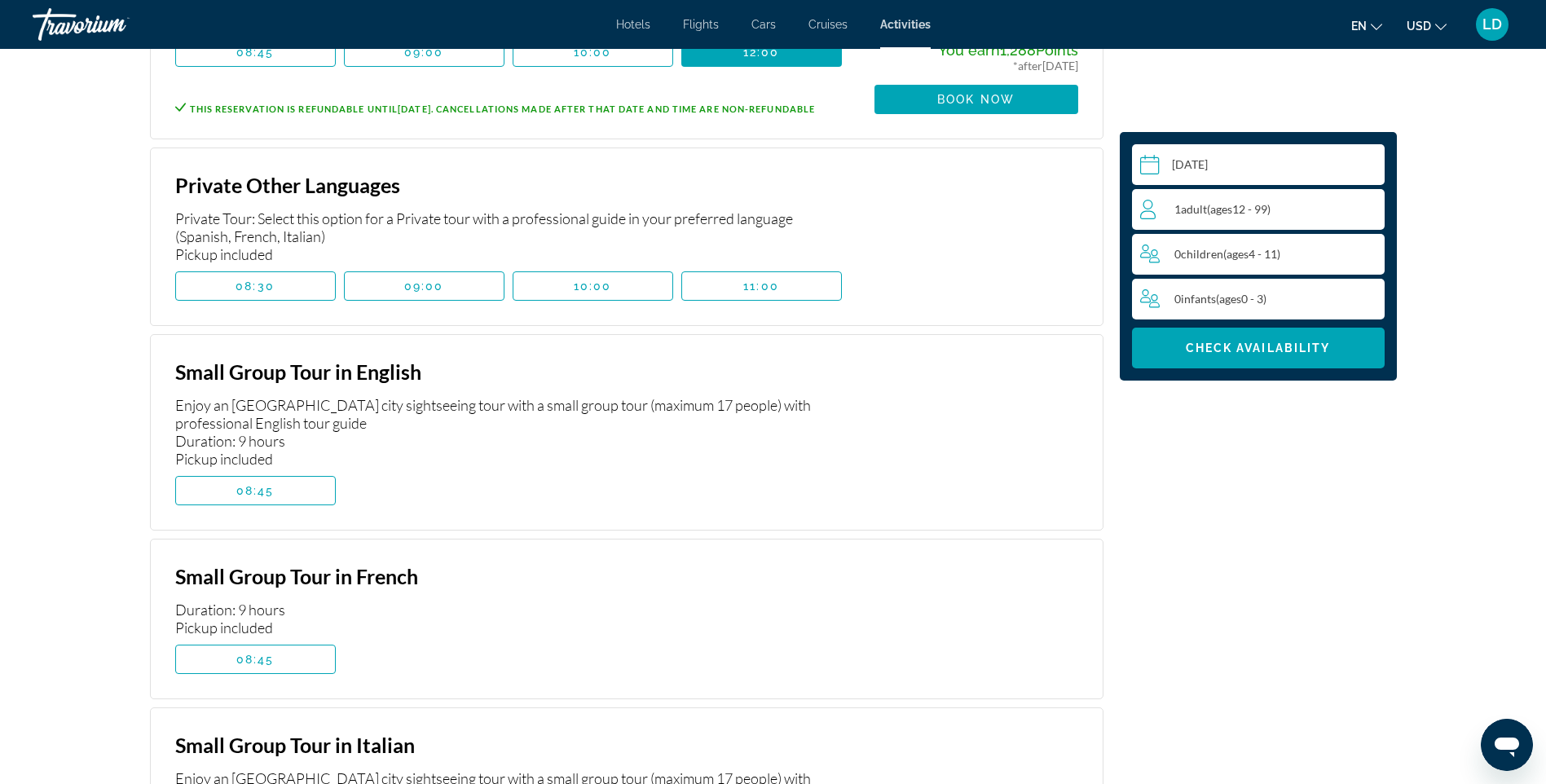
scroll to position [3199, 0]
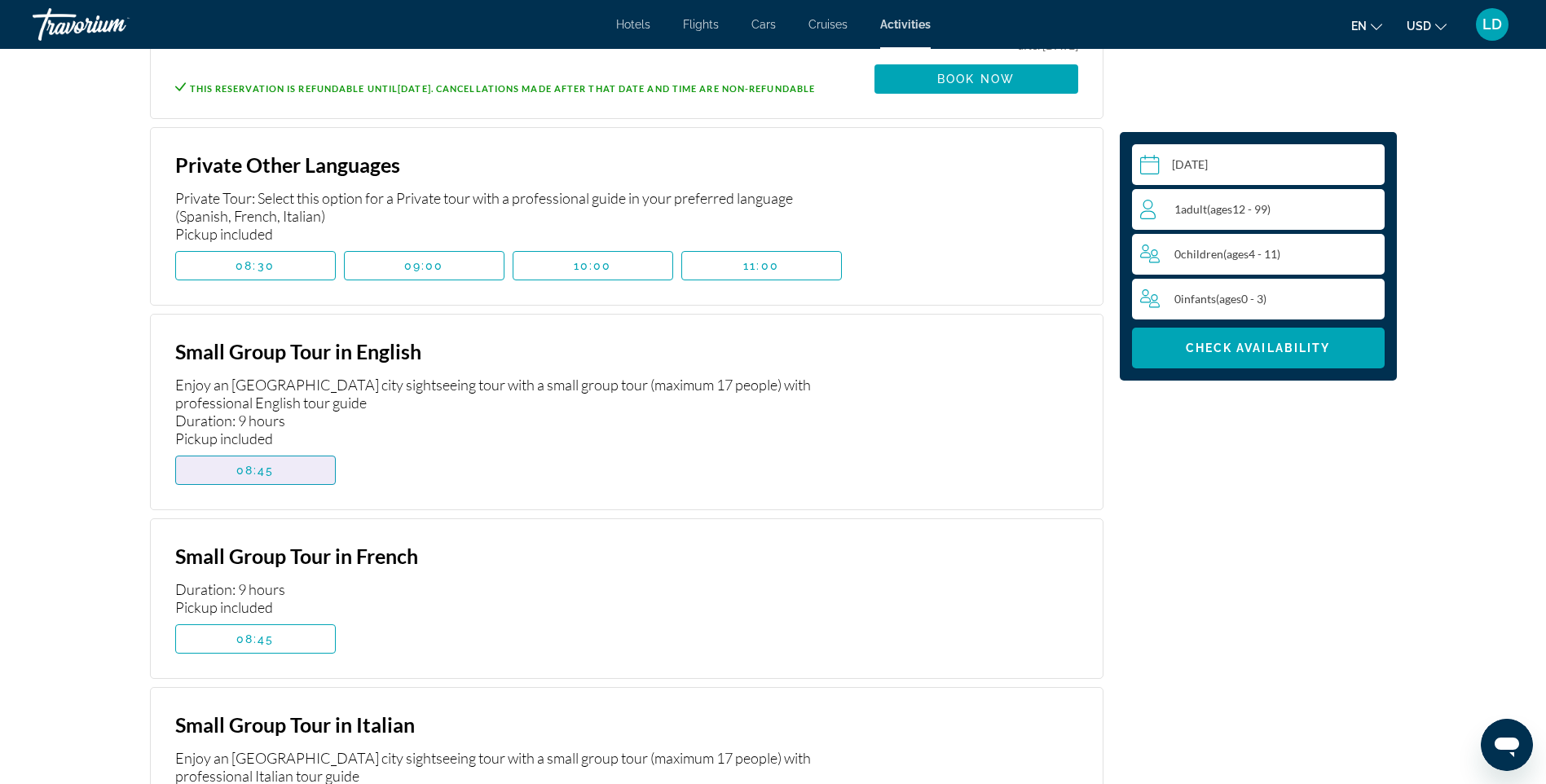
drag, startPoint x: 272, startPoint y: 470, endPoint x: 376, endPoint y: 470, distance: 104.0
click at [273, 470] on span "08:45" at bounding box center [255, 470] width 39 height 13
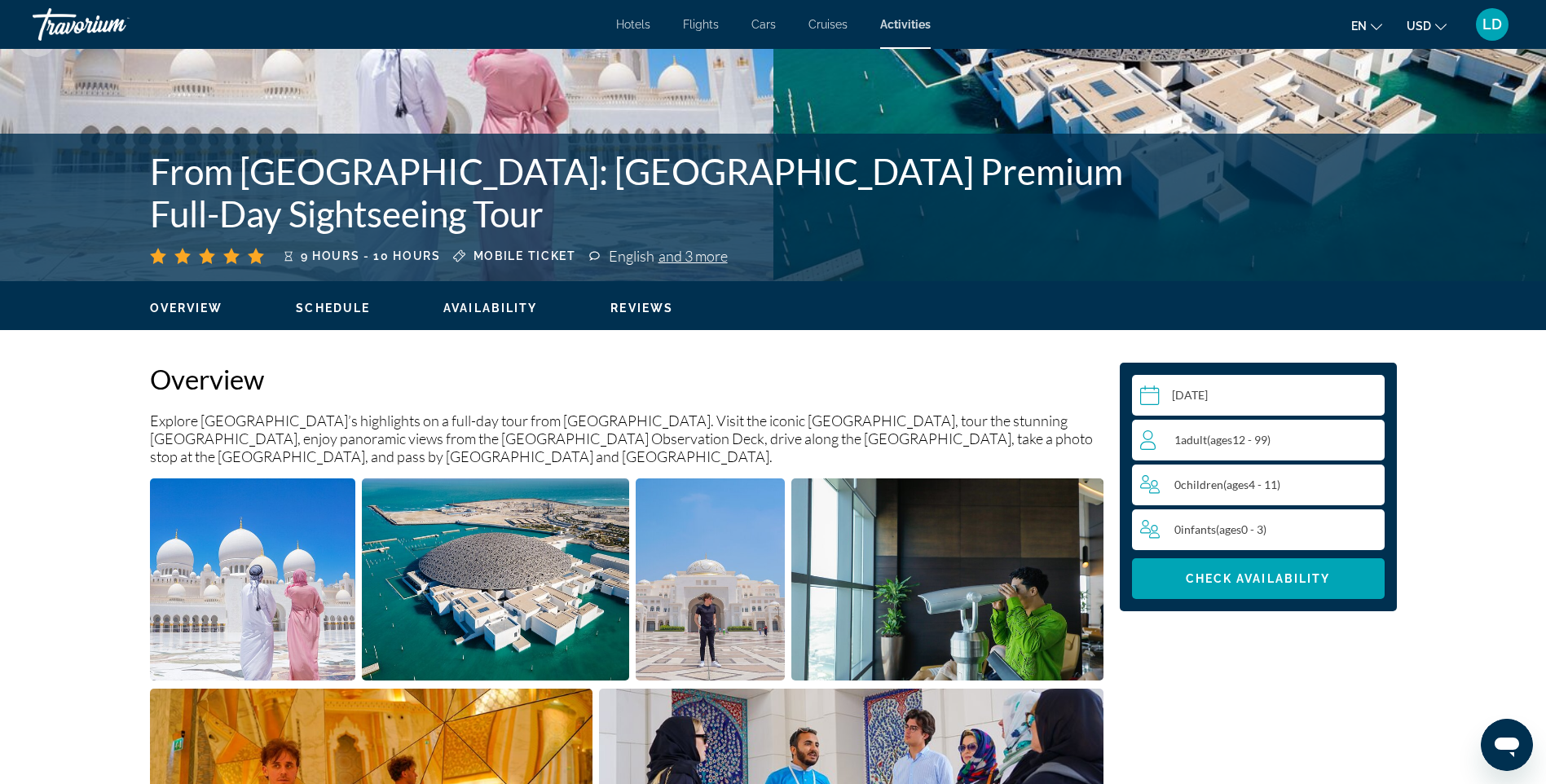
scroll to position [0, 0]
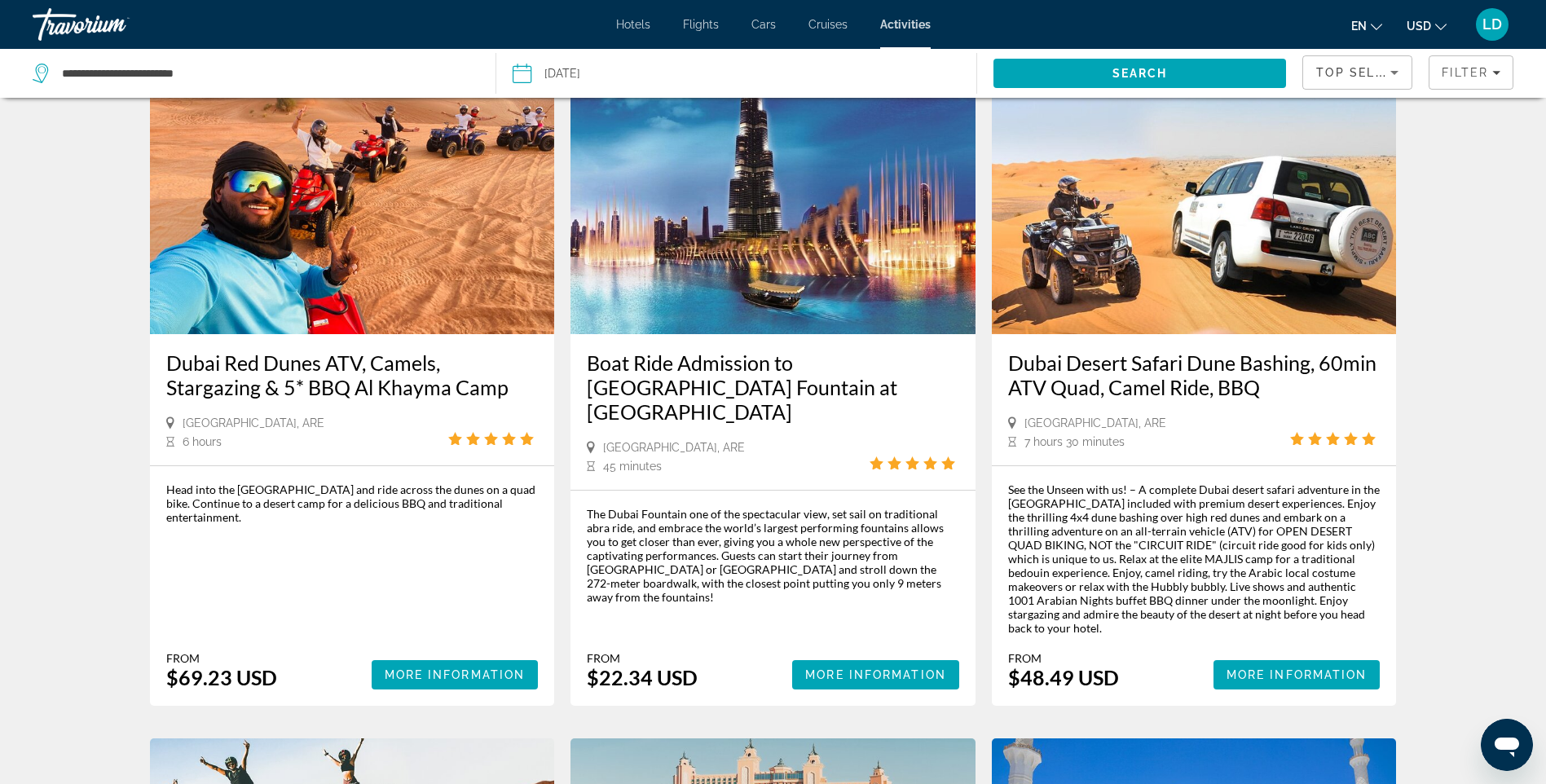
scroll to position [163, 0]
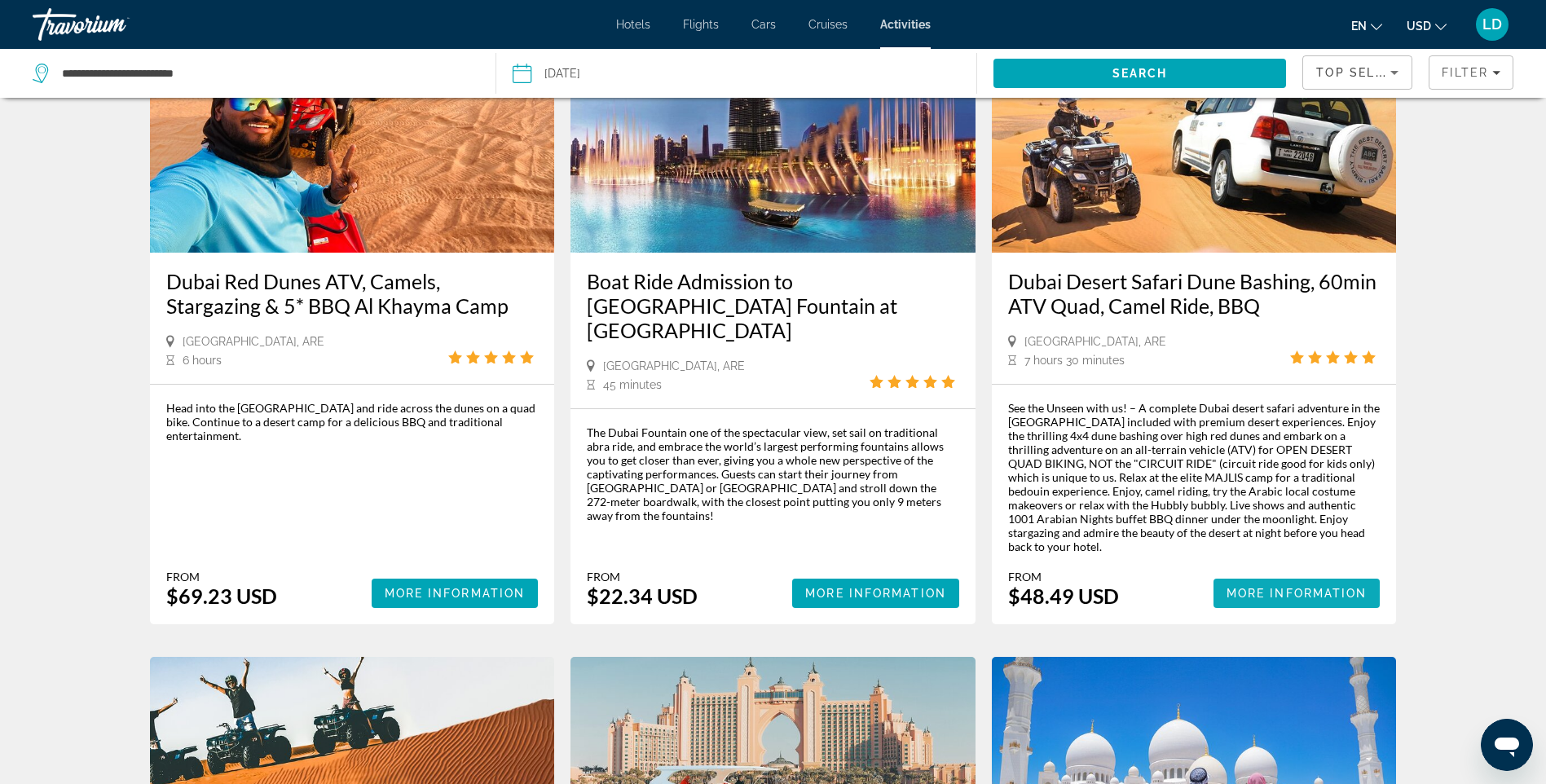
click at [1254, 595] on span "More Information" at bounding box center [1296, 594] width 141 height 13
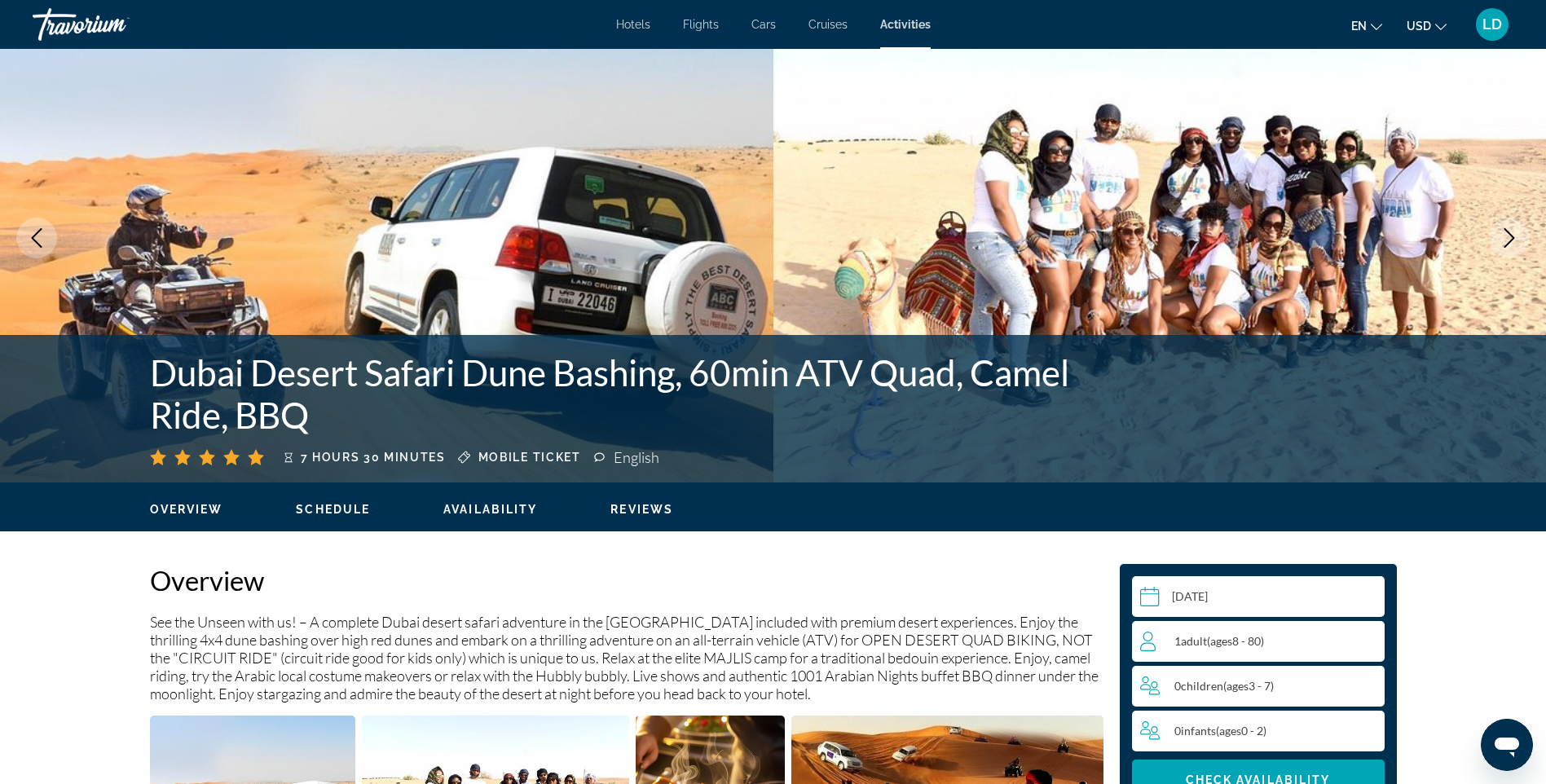
scroll to position [82, 0]
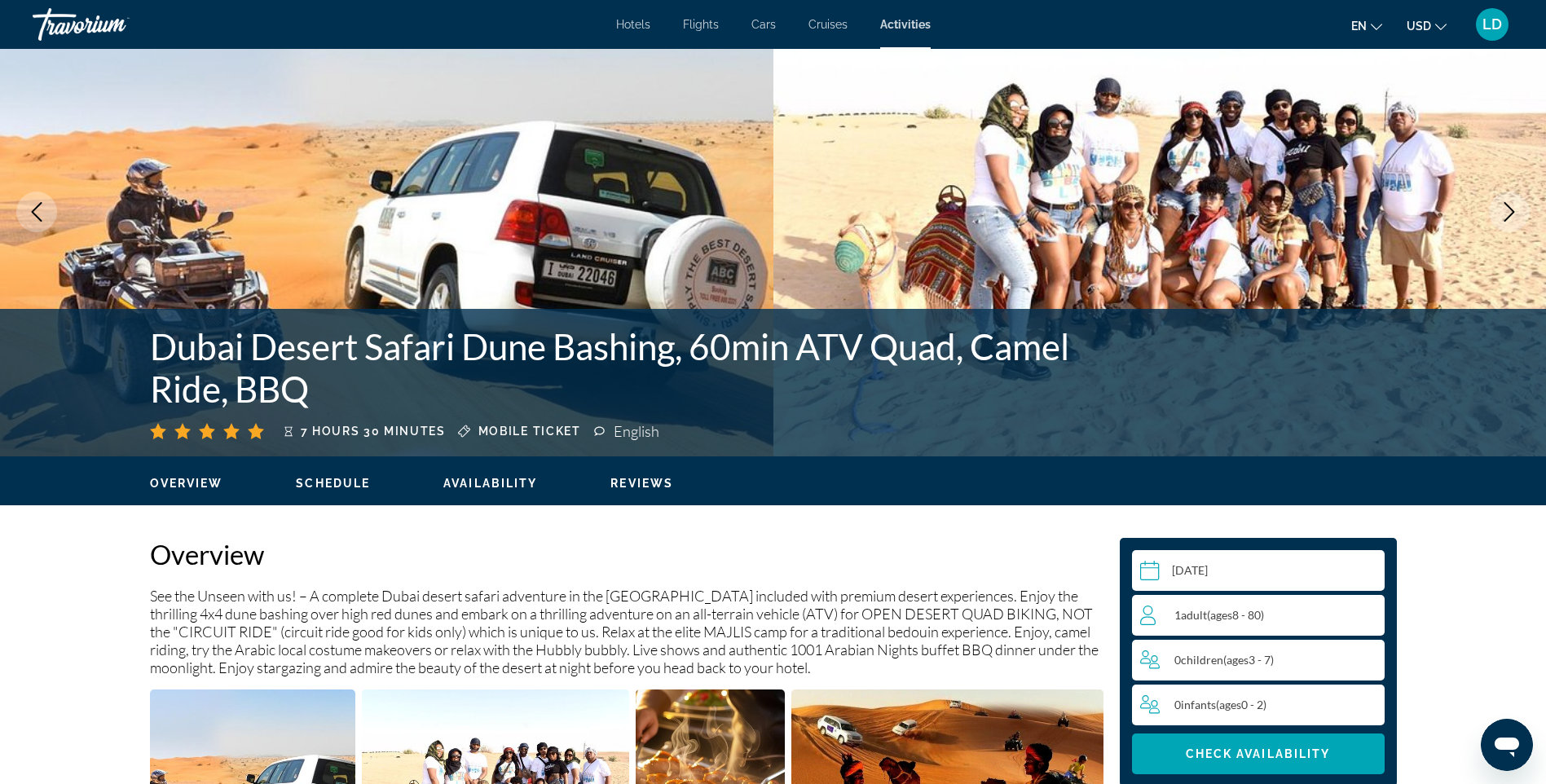
click at [1252, 573] on input "Main content" at bounding box center [1262, 572] width 259 height 45
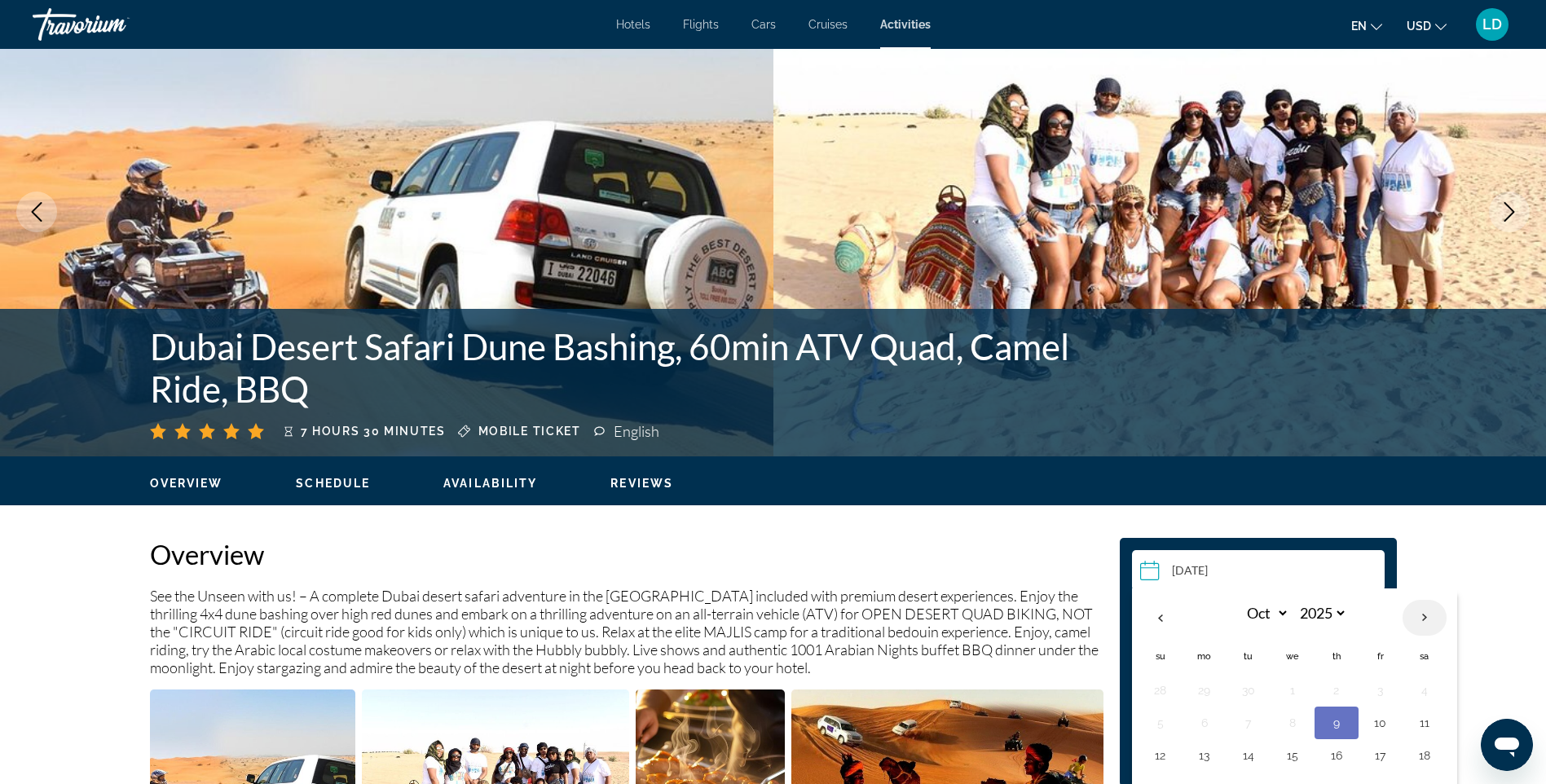
click at [1420, 611] on th "Next month" at bounding box center [1424, 618] width 44 height 36
select select "*"
select select "****"
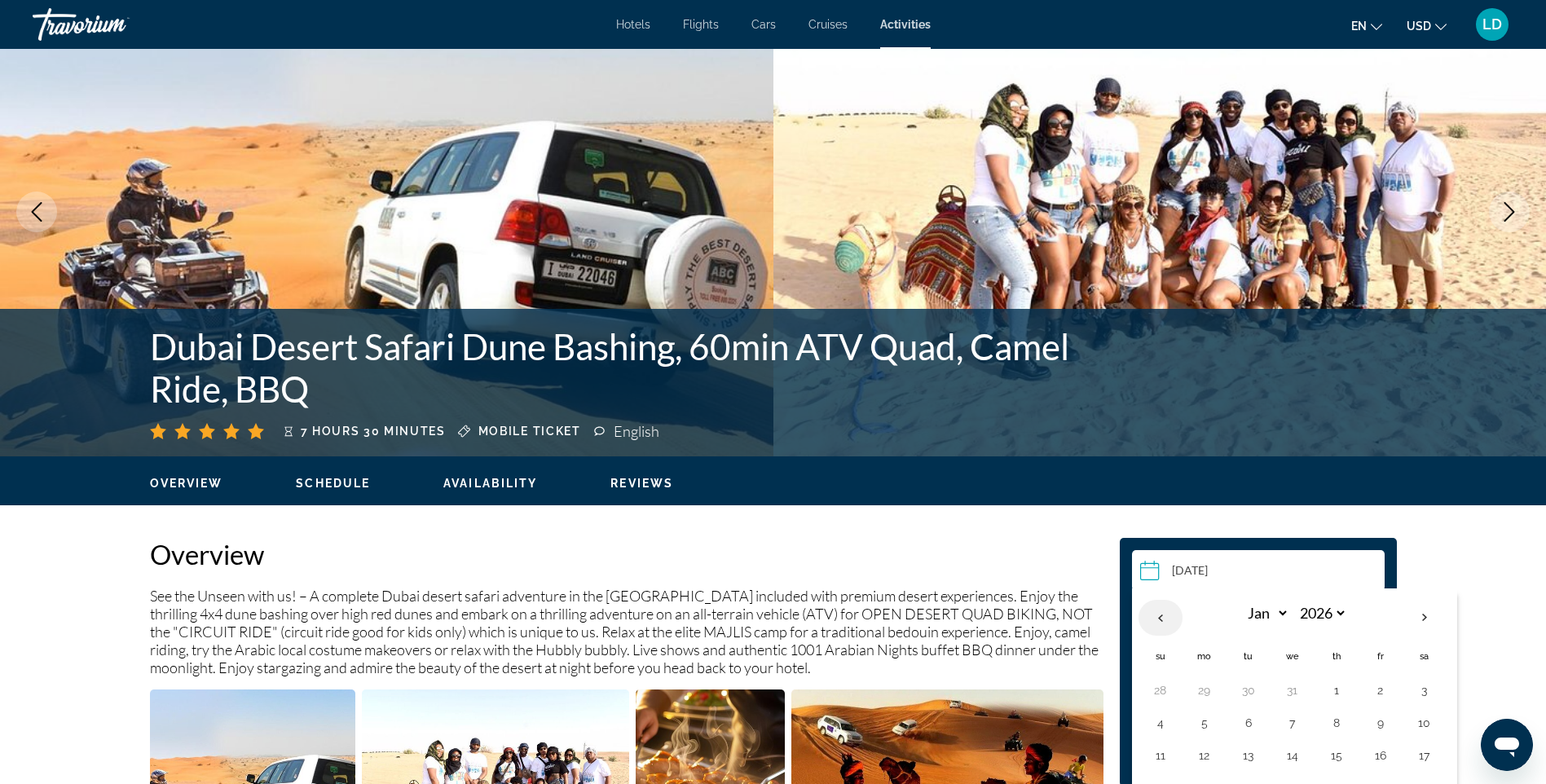
click at [1152, 615] on th "Previous month" at bounding box center [1161, 618] width 44 height 36
select select "**"
select select "****"
click at [1337, 724] on button "11" at bounding box center [1337, 723] width 26 height 23
type input "**********"
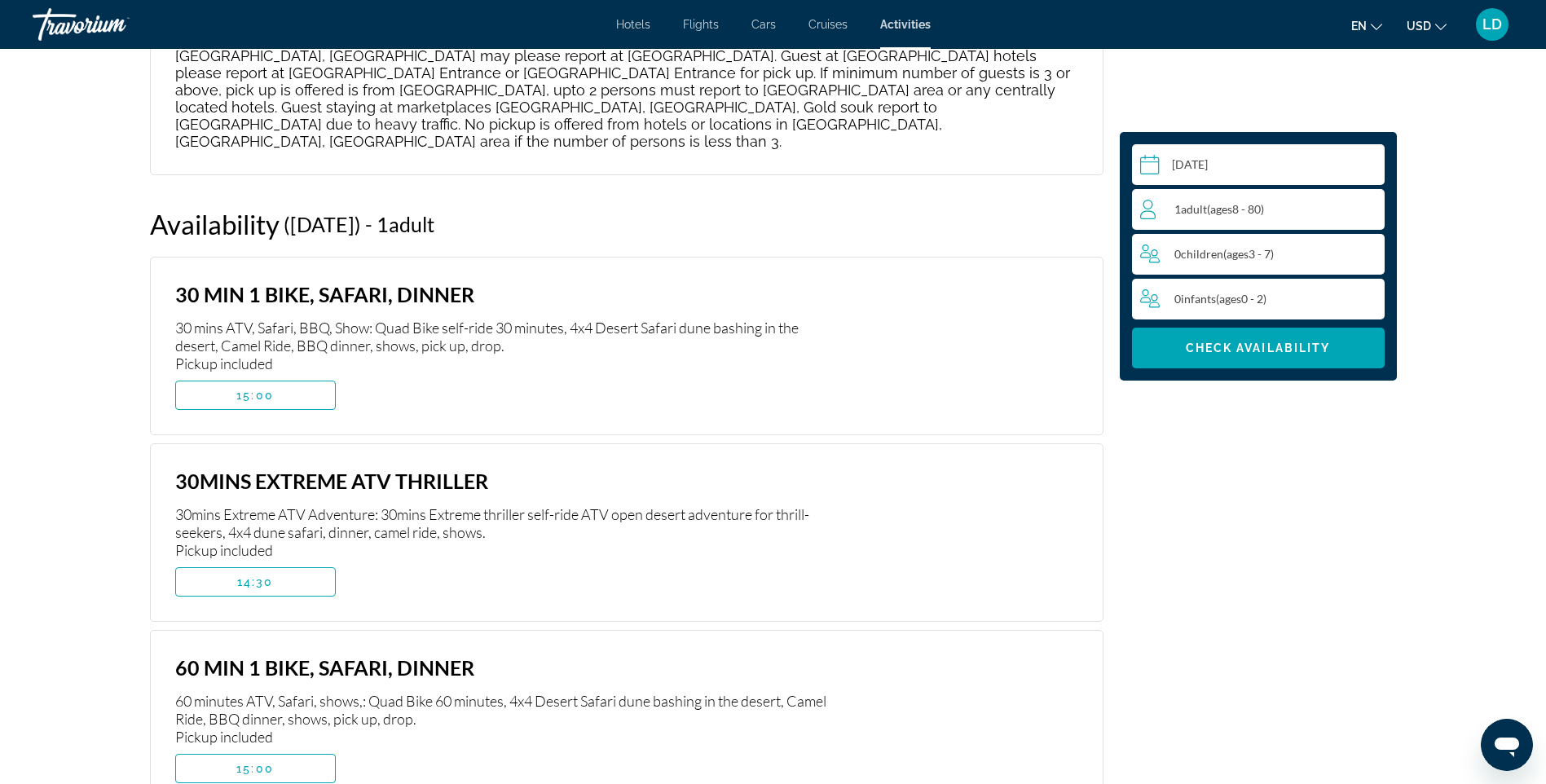
scroll to position [2977, 0]
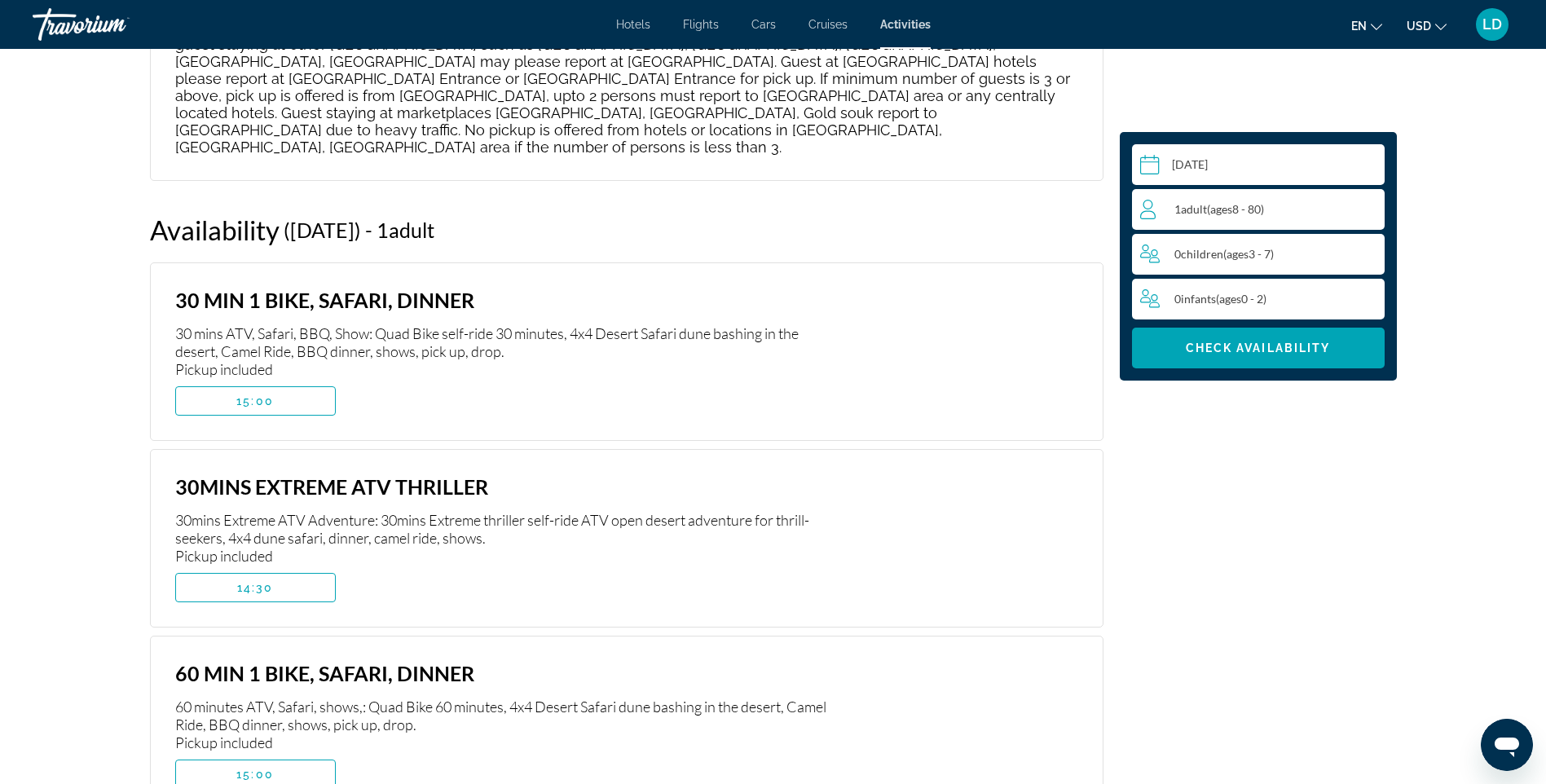
click at [1232, 208] on span "ages" at bounding box center [1221, 208] width 22 height 14
click at [1369, 209] on icon "Increment adults" at bounding box center [1369, 208] width 15 height 15
click at [1273, 357] on span "Main content" at bounding box center [1259, 348] width 253 height 40
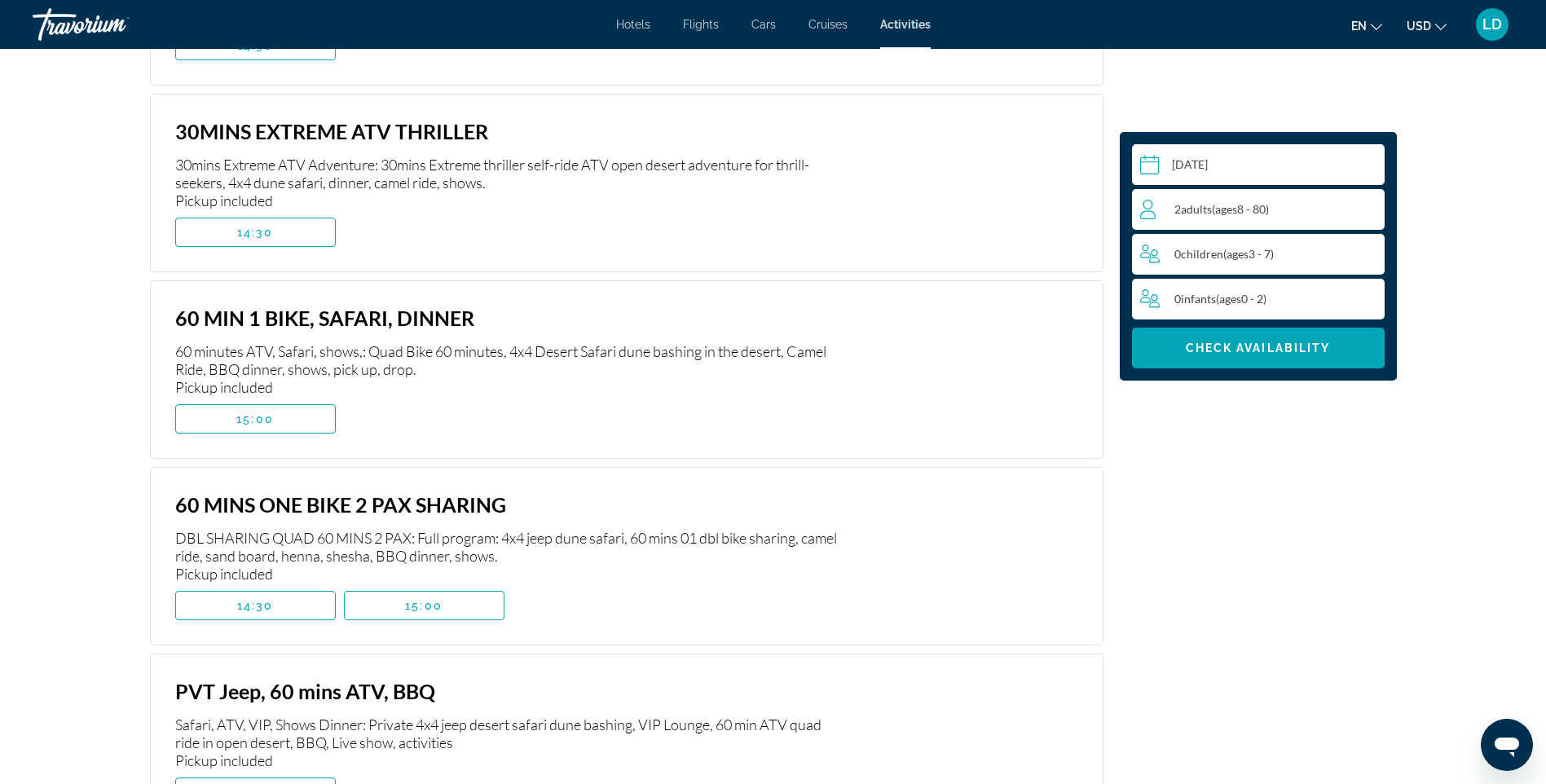
scroll to position [3548, 0]
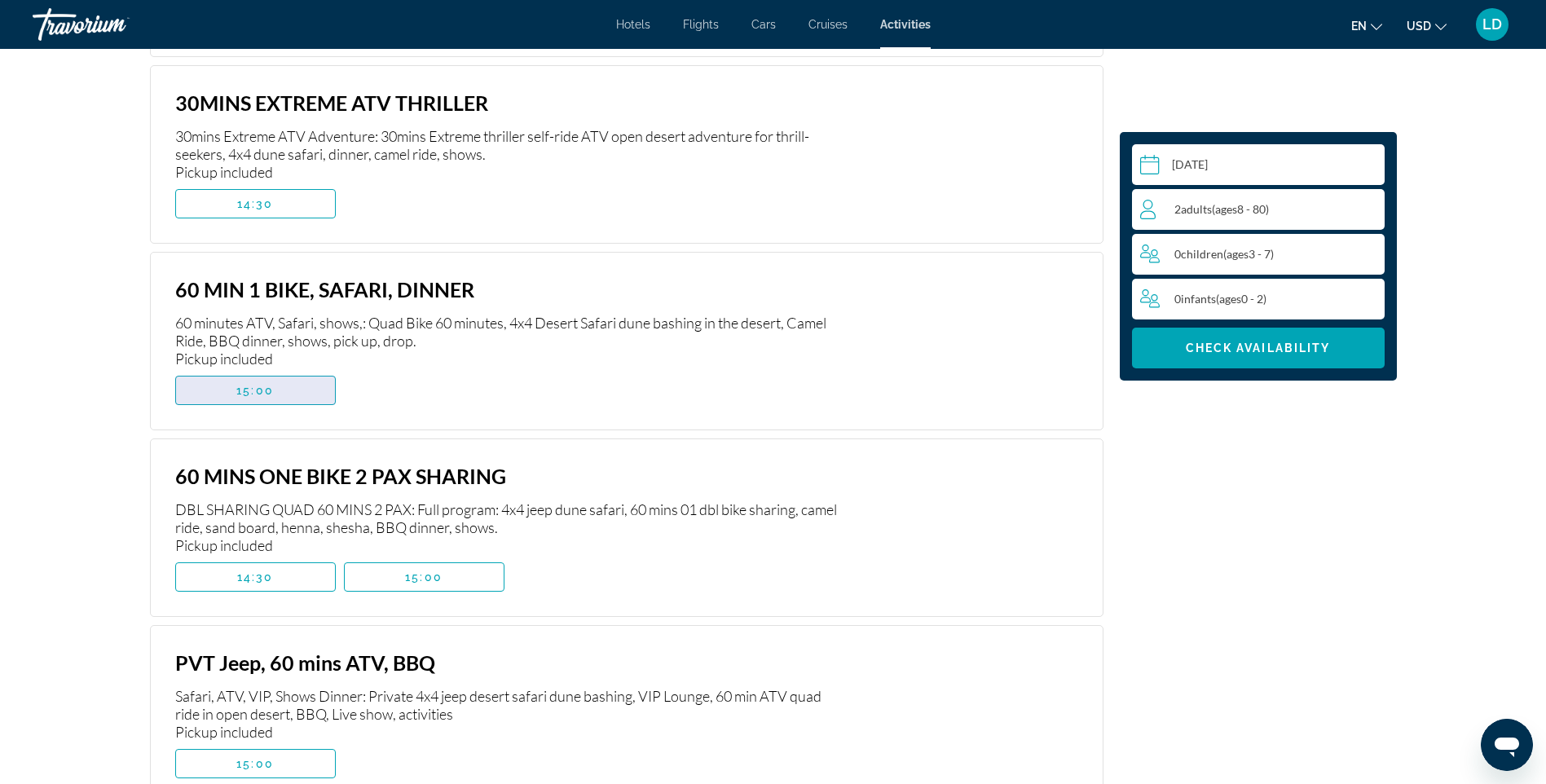
click at [241, 384] on span "15:00" at bounding box center [255, 390] width 38 height 13
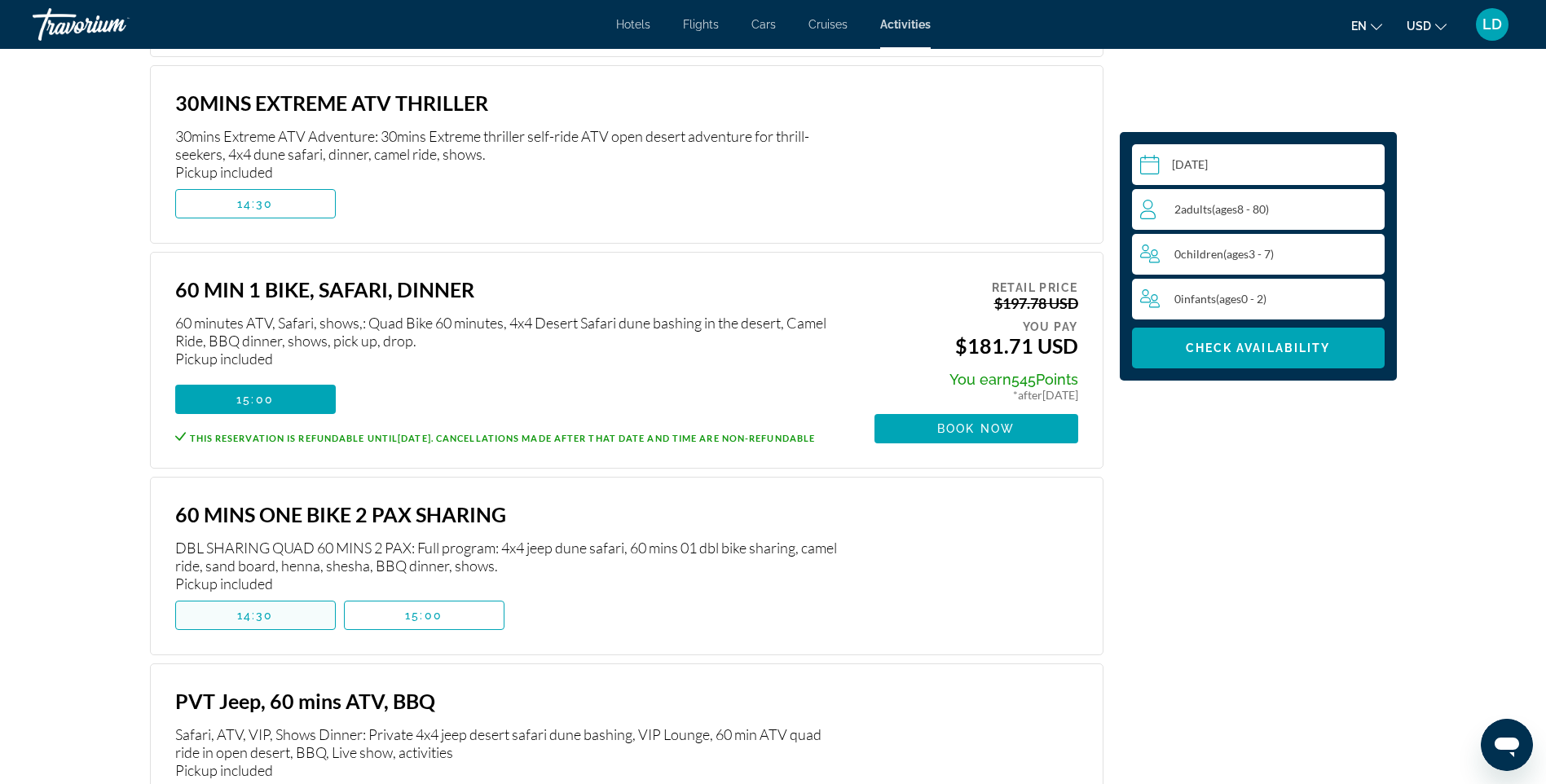
click at [255, 595] on span "Main content" at bounding box center [255, 615] width 159 height 40
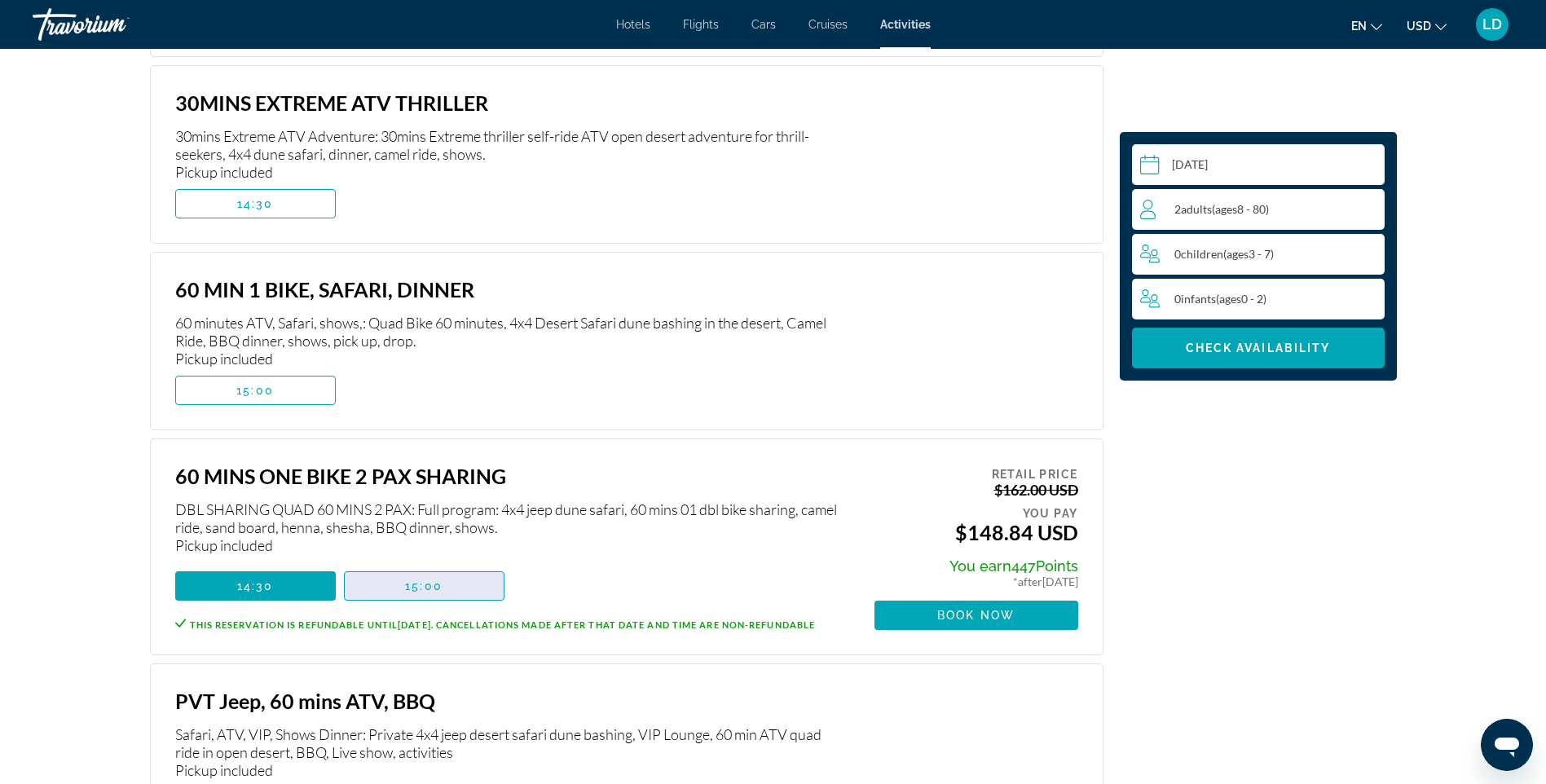
click at [397, 567] on span "Main content" at bounding box center [424, 586] width 159 height 40
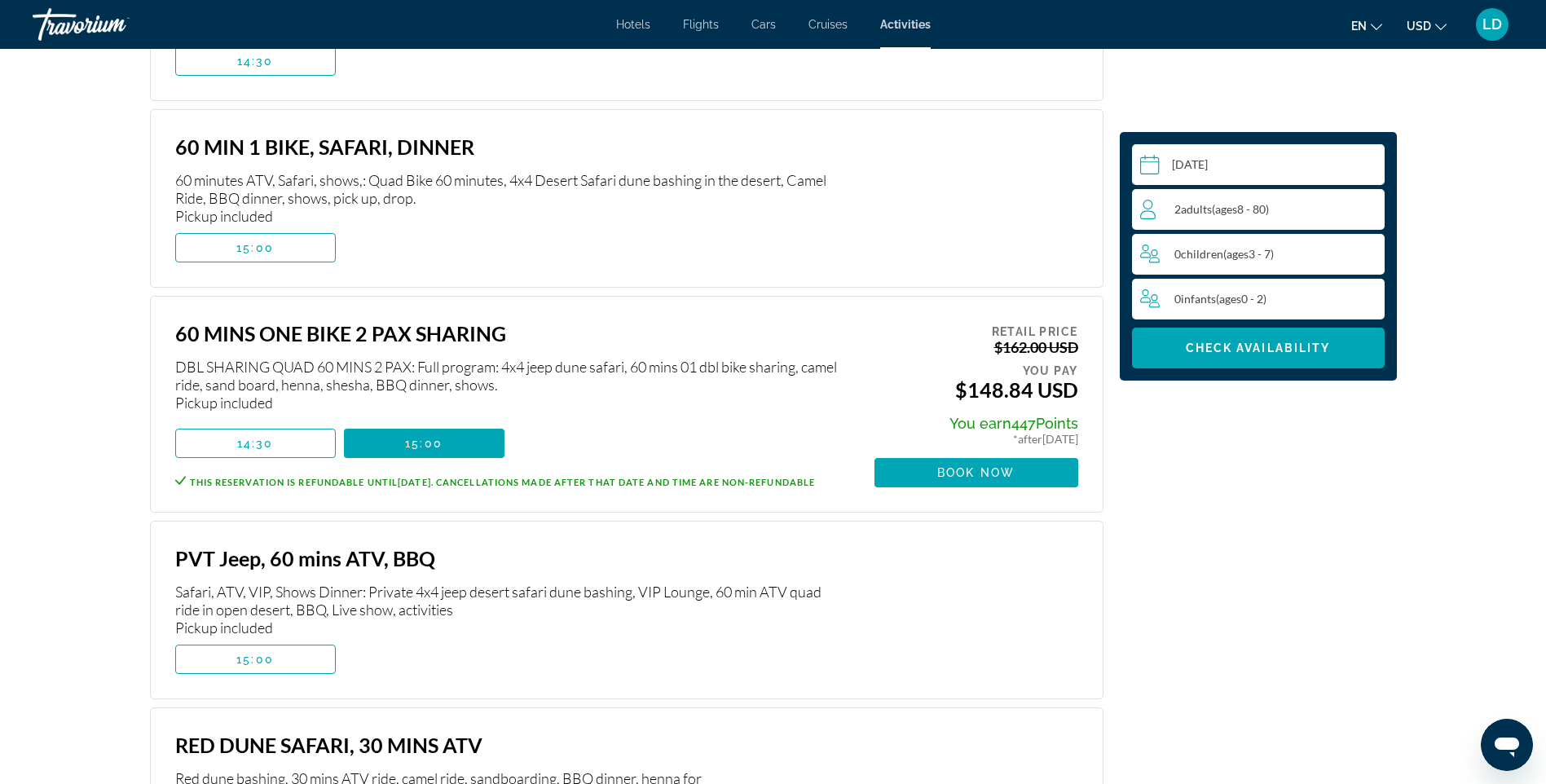
scroll to position [3711, 0]
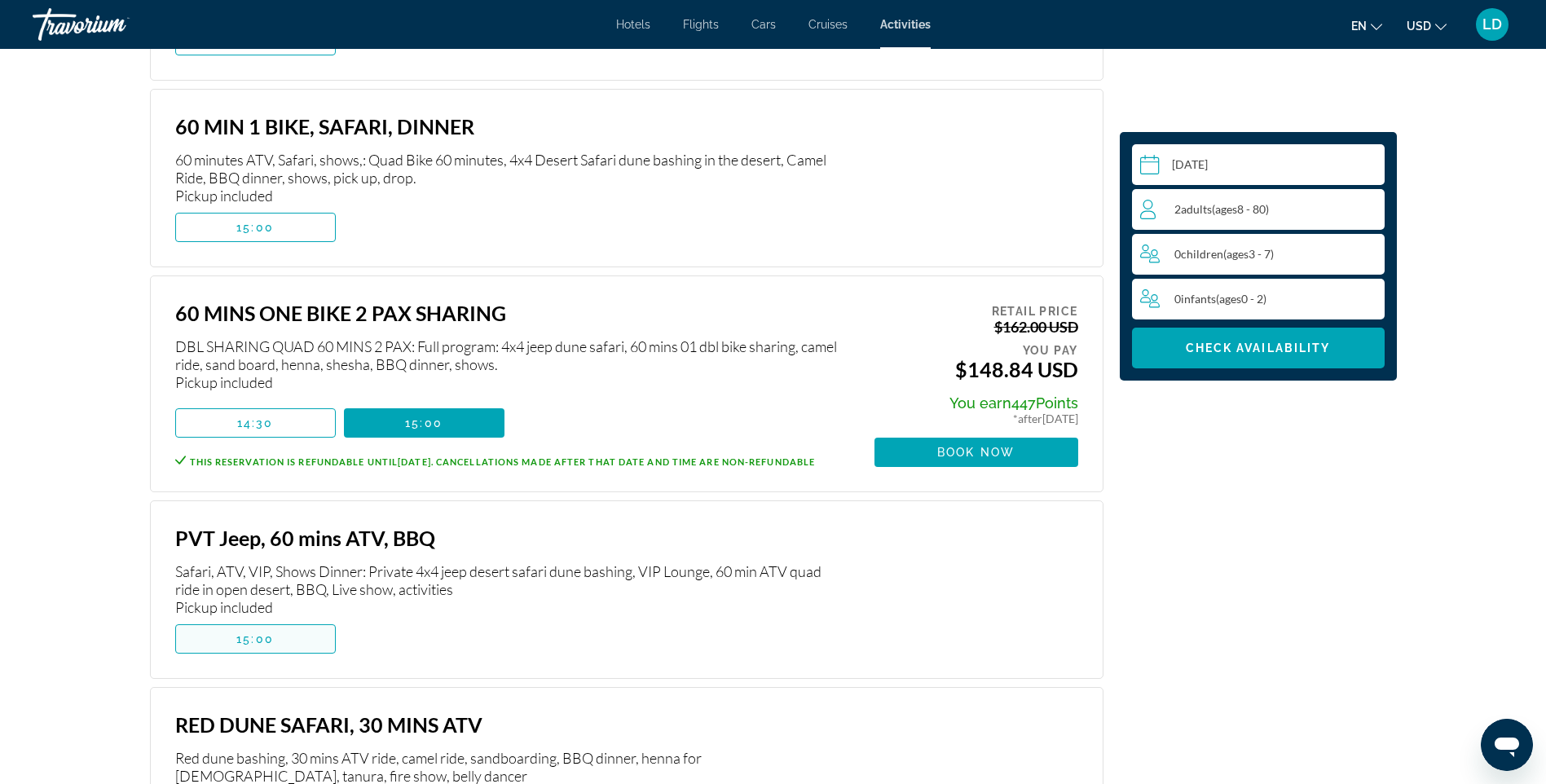
click at [246, 632] on span "15:00" at bounding box center [255, 639] width 38 height 13
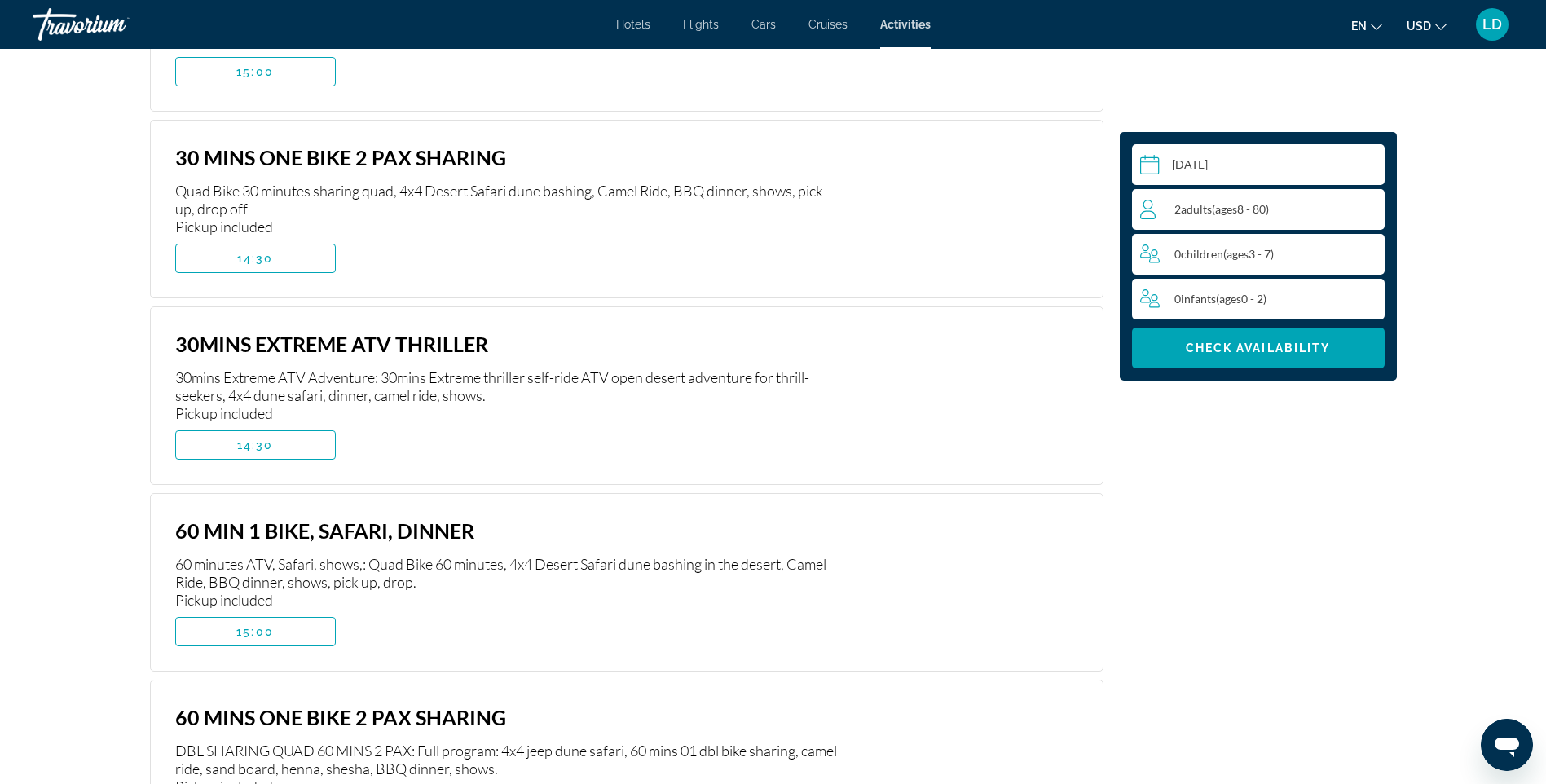
scroll to position [3303, 0]
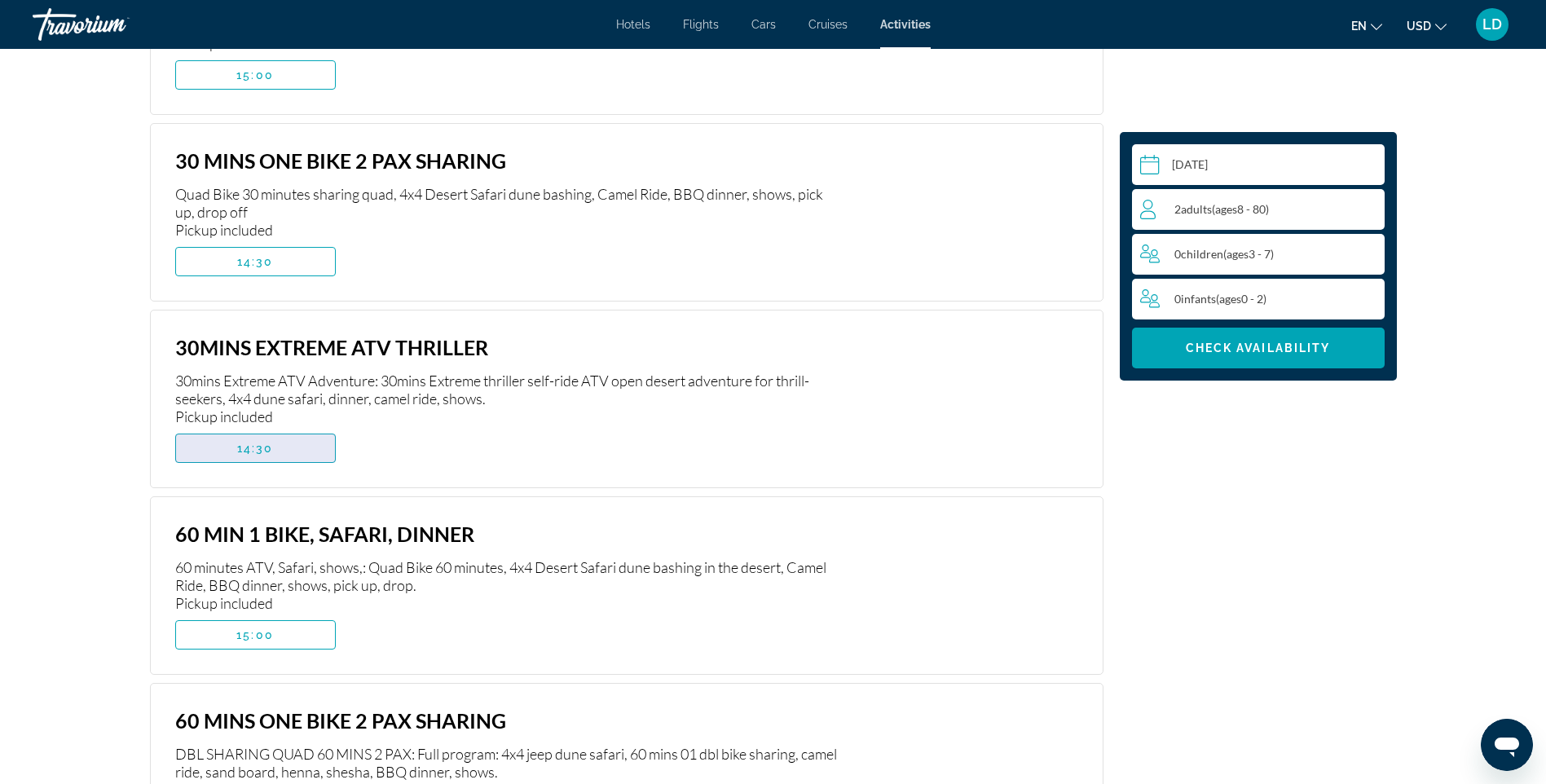
click at [288, 429] on span "Main content" at bounding box center [255, 449] width 159 height 40
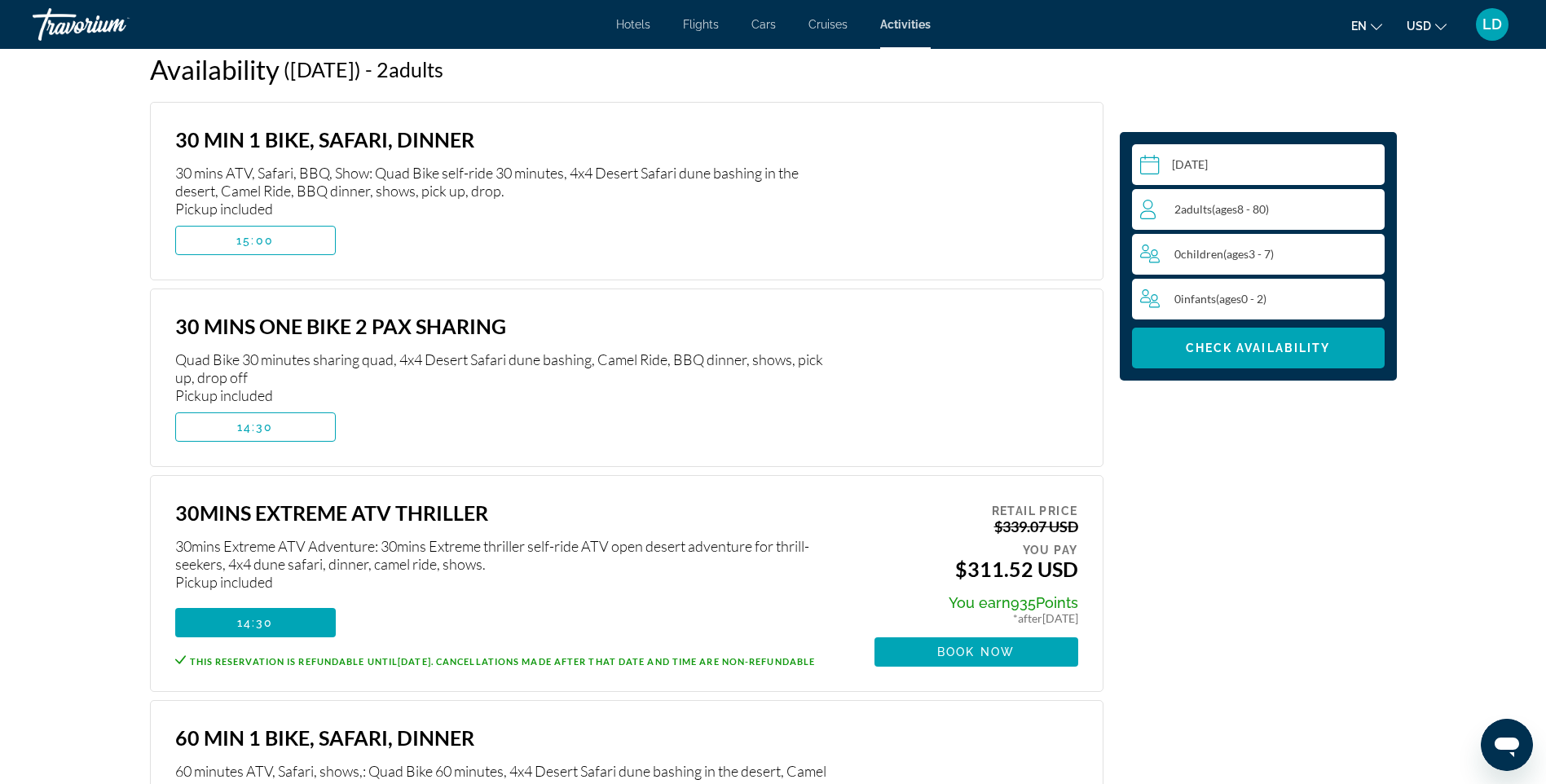
scroll to position [3059, 0]
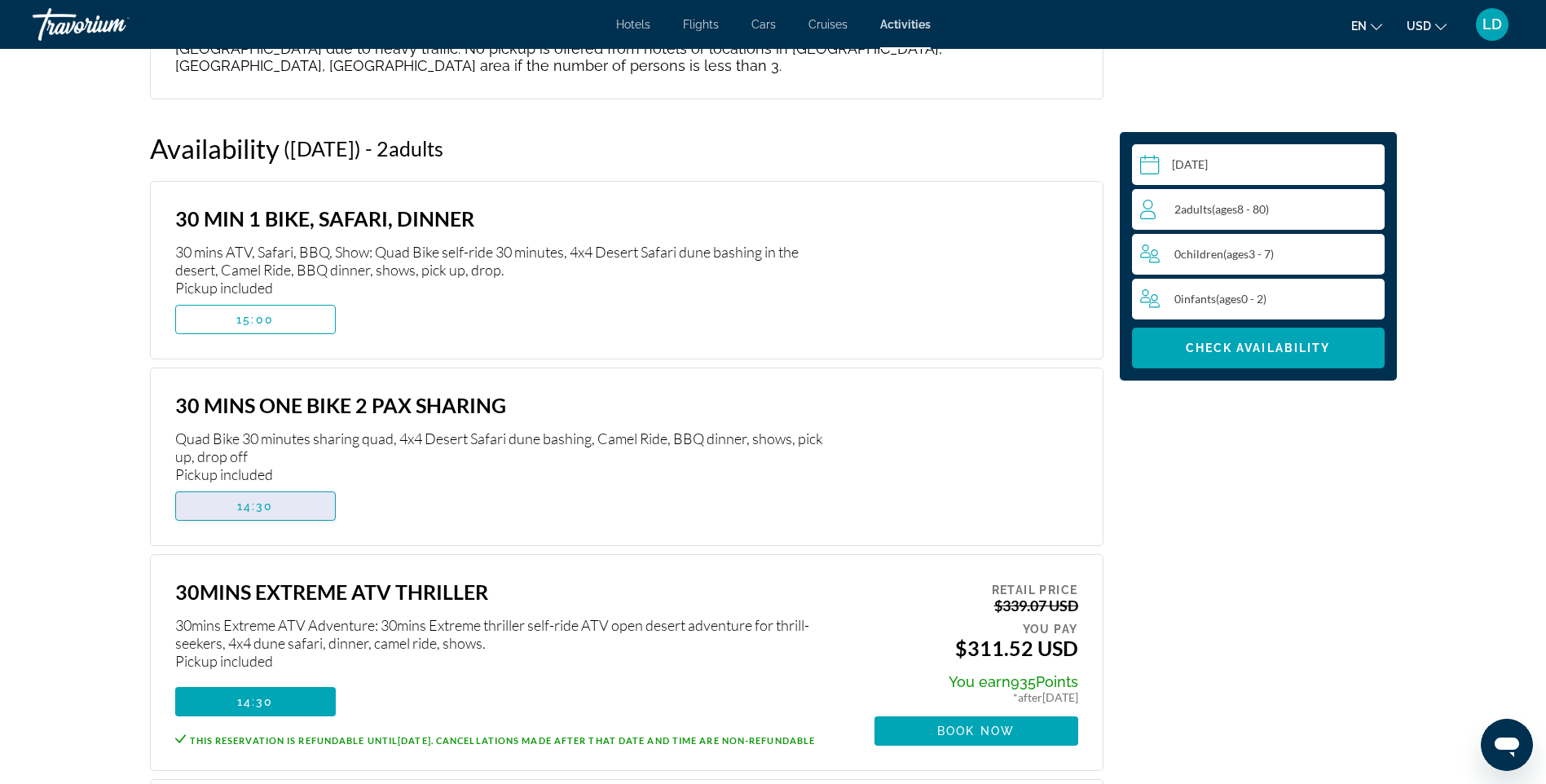
click at [282, 487] on span "Main content" at bounding box center [255, 506] width 159 height 40
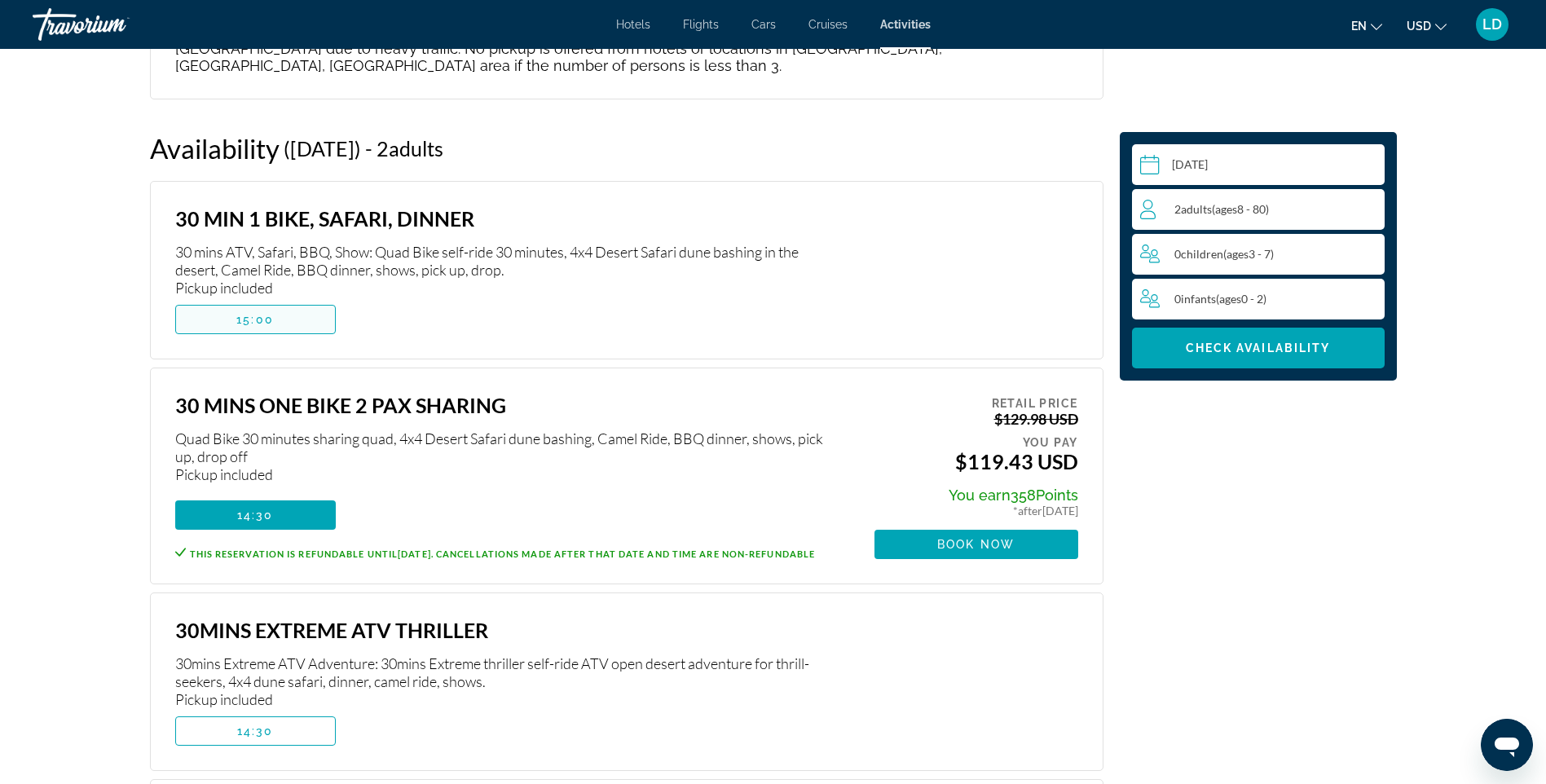
click at [269, 300] on span "Main content" at bounding box center [255, 320] width 159 height 40
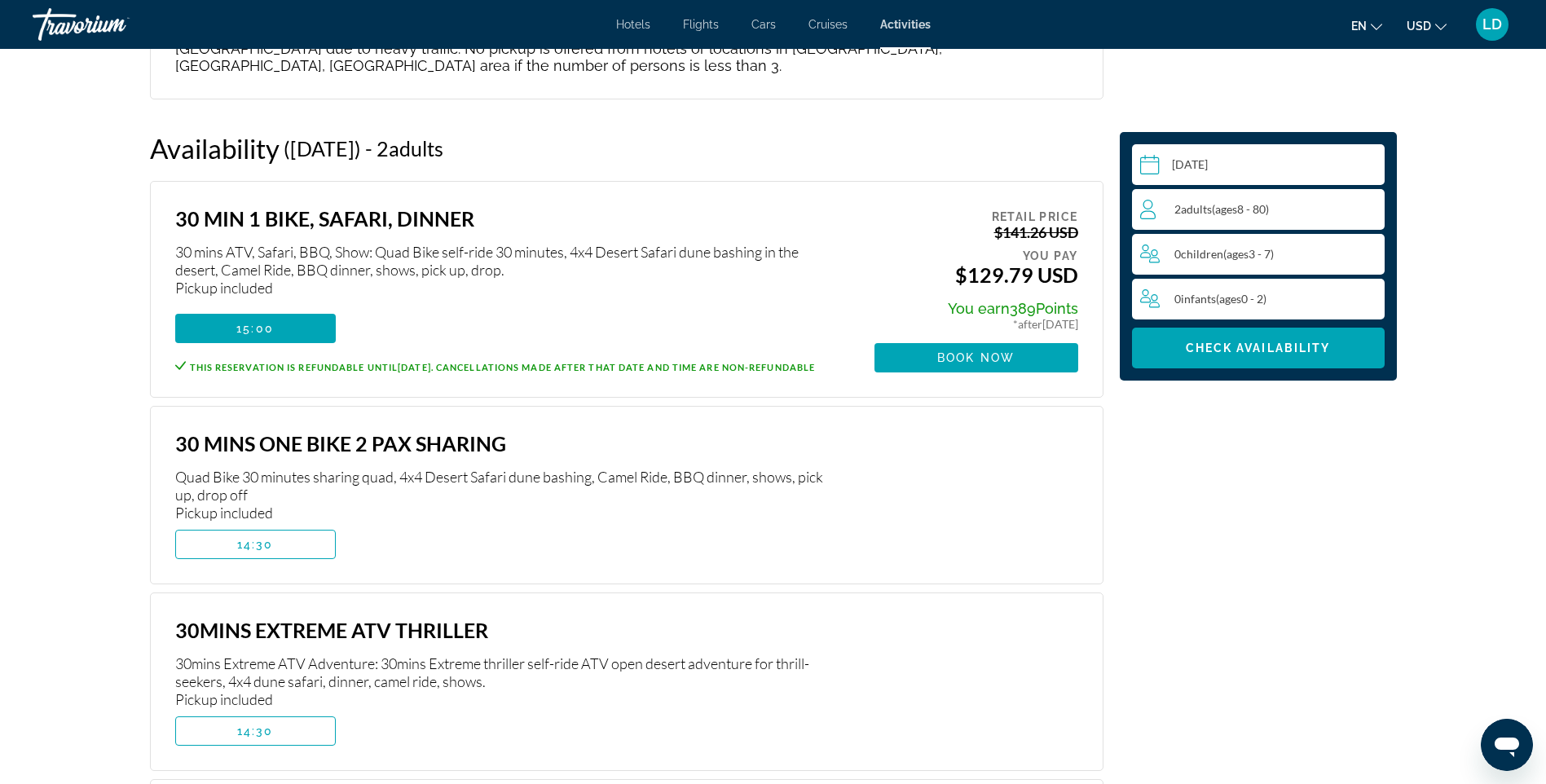
click at [1204, 208] on span "Adults" at bounding box center [1197, 208] width 31 height 14
click at [1157, 208] on div "2 Adult Adults ( ages 8 - 80) min : 1, max : 15" at bounding box center [1263, 210] width 244 height 26
click at [1146, 210] on icon "Decrement adults" at bounding box center [1148, 208] width 15 height 20
click at [1197, 351] on span "Check Availability" at bounding box center [1259, 348] width 145 height 13
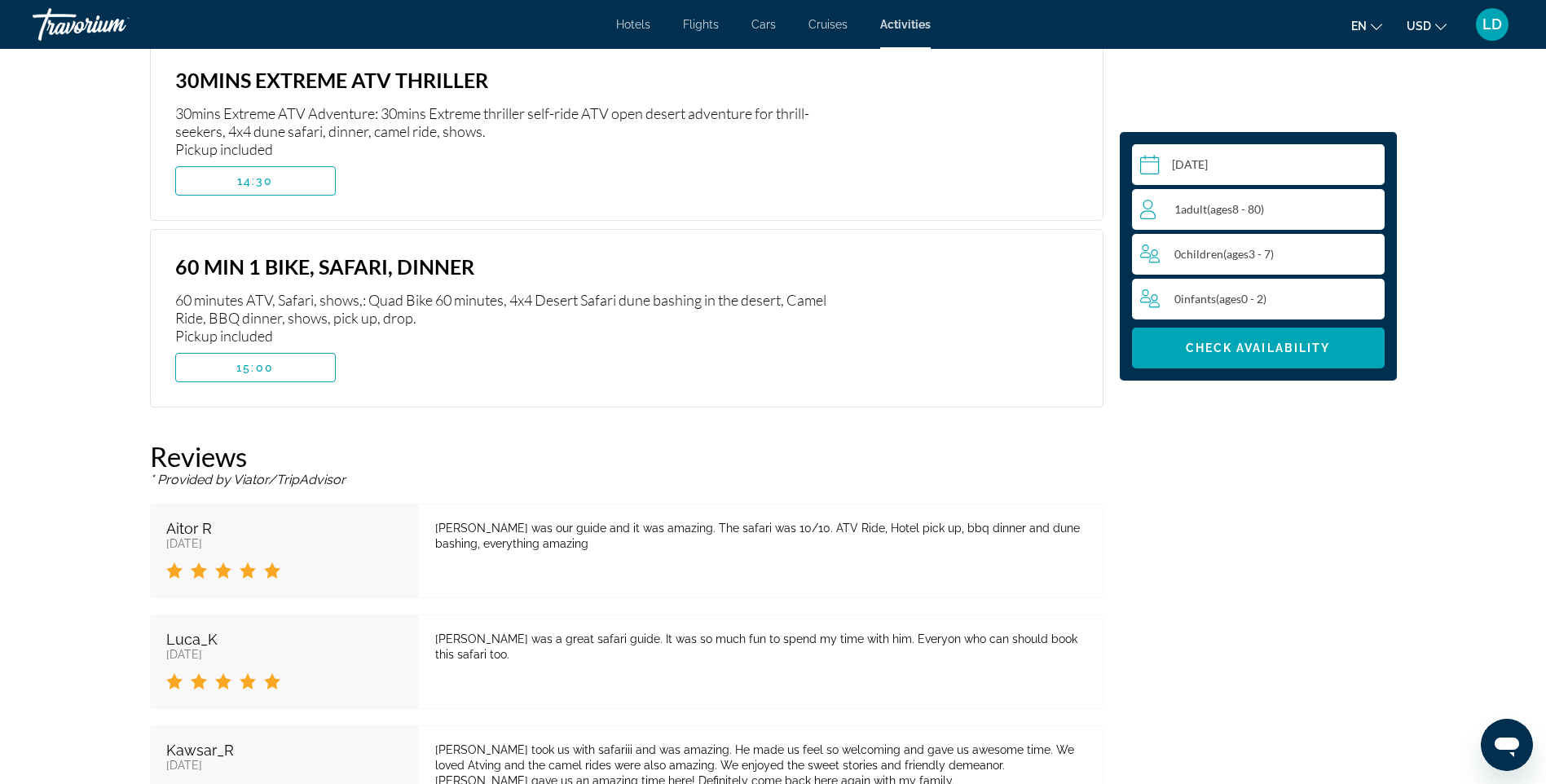
scroll to position [3385, 0]
click at [327, 348] on span "Main content" at bounding box center [255, 367] width 159 height 40
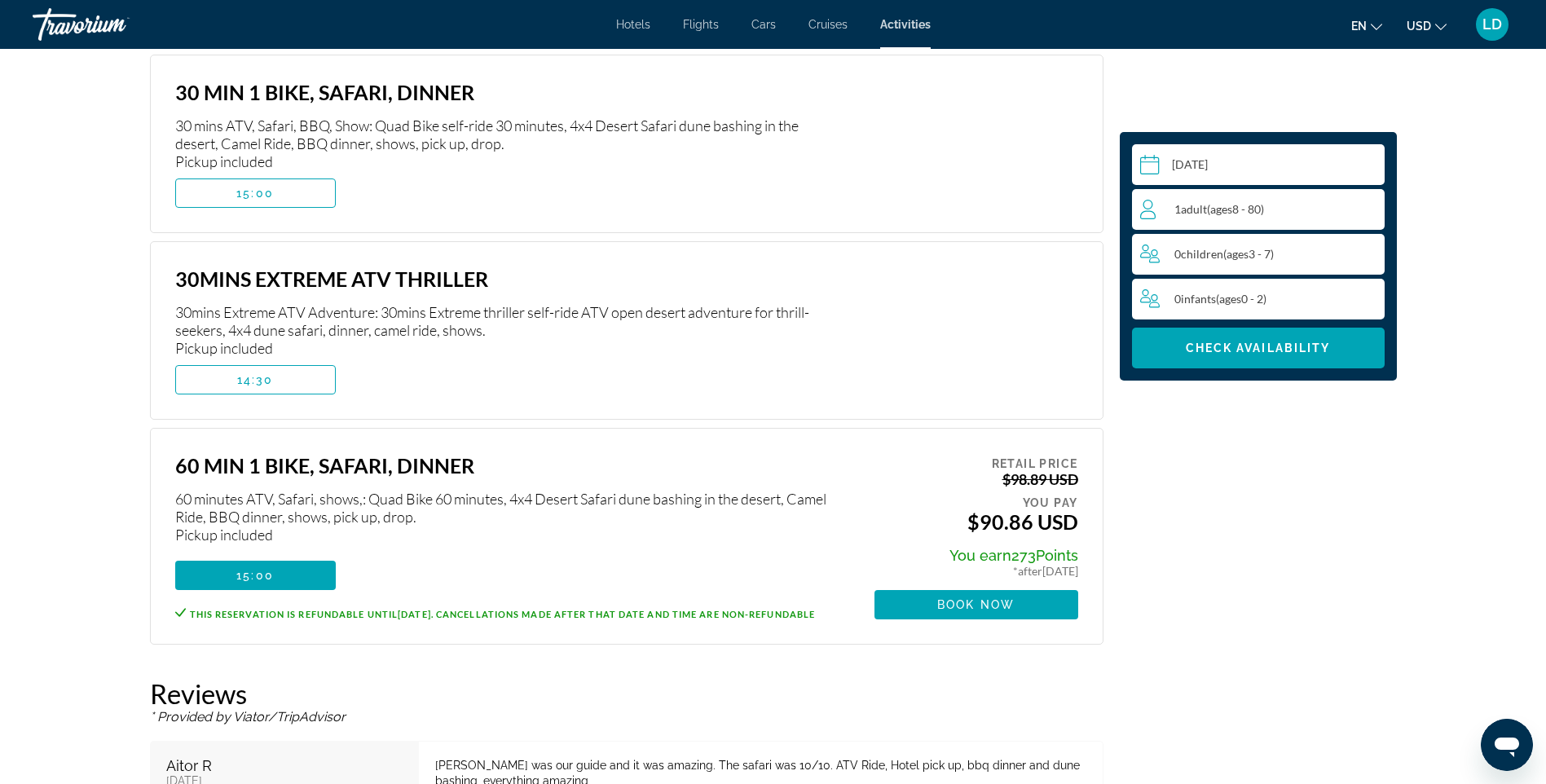
scroll to position [3140, 0]
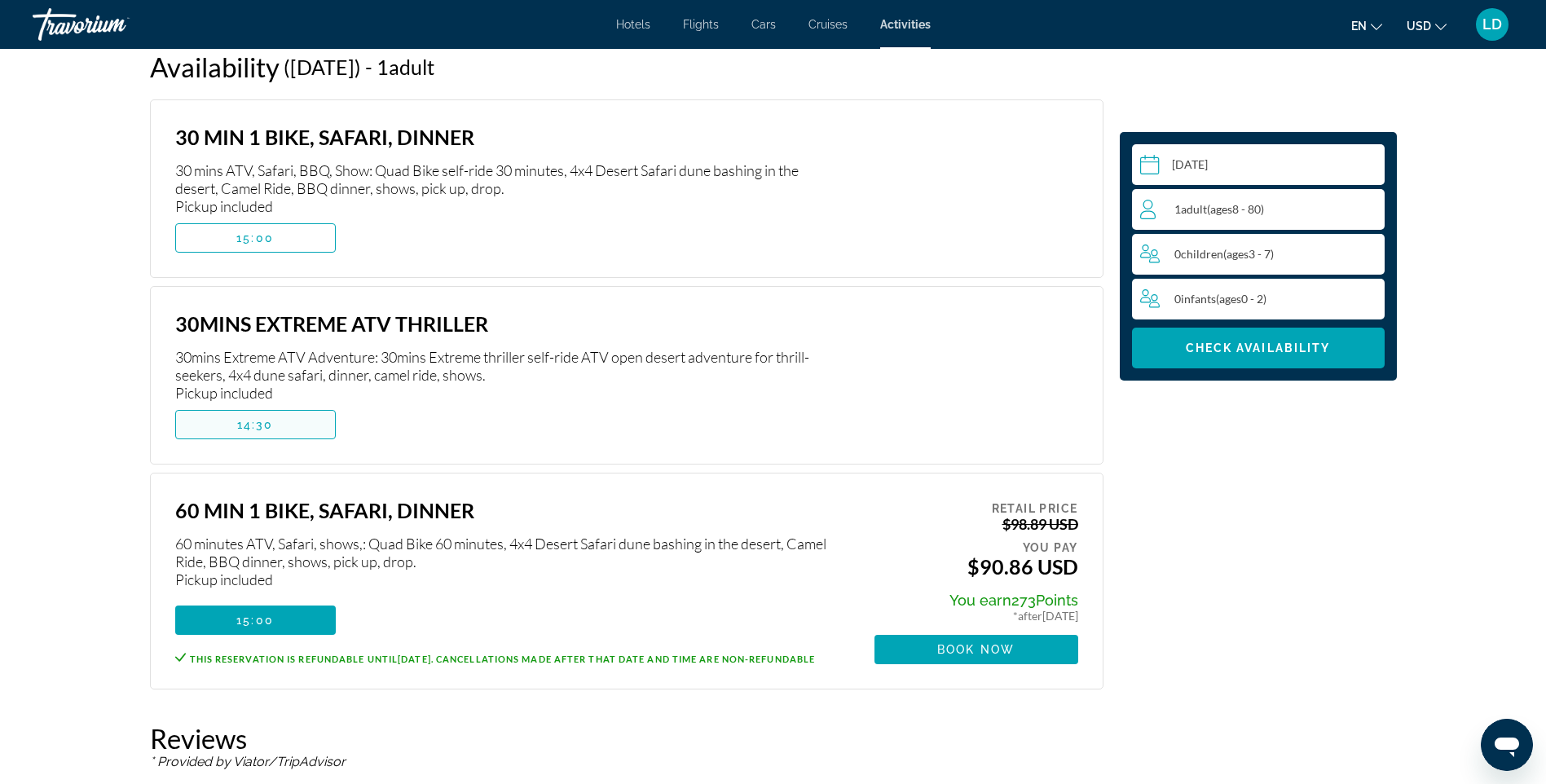
click at [273, 418] on span "14:30" at bounding box center [255, 425] width 37 height 13
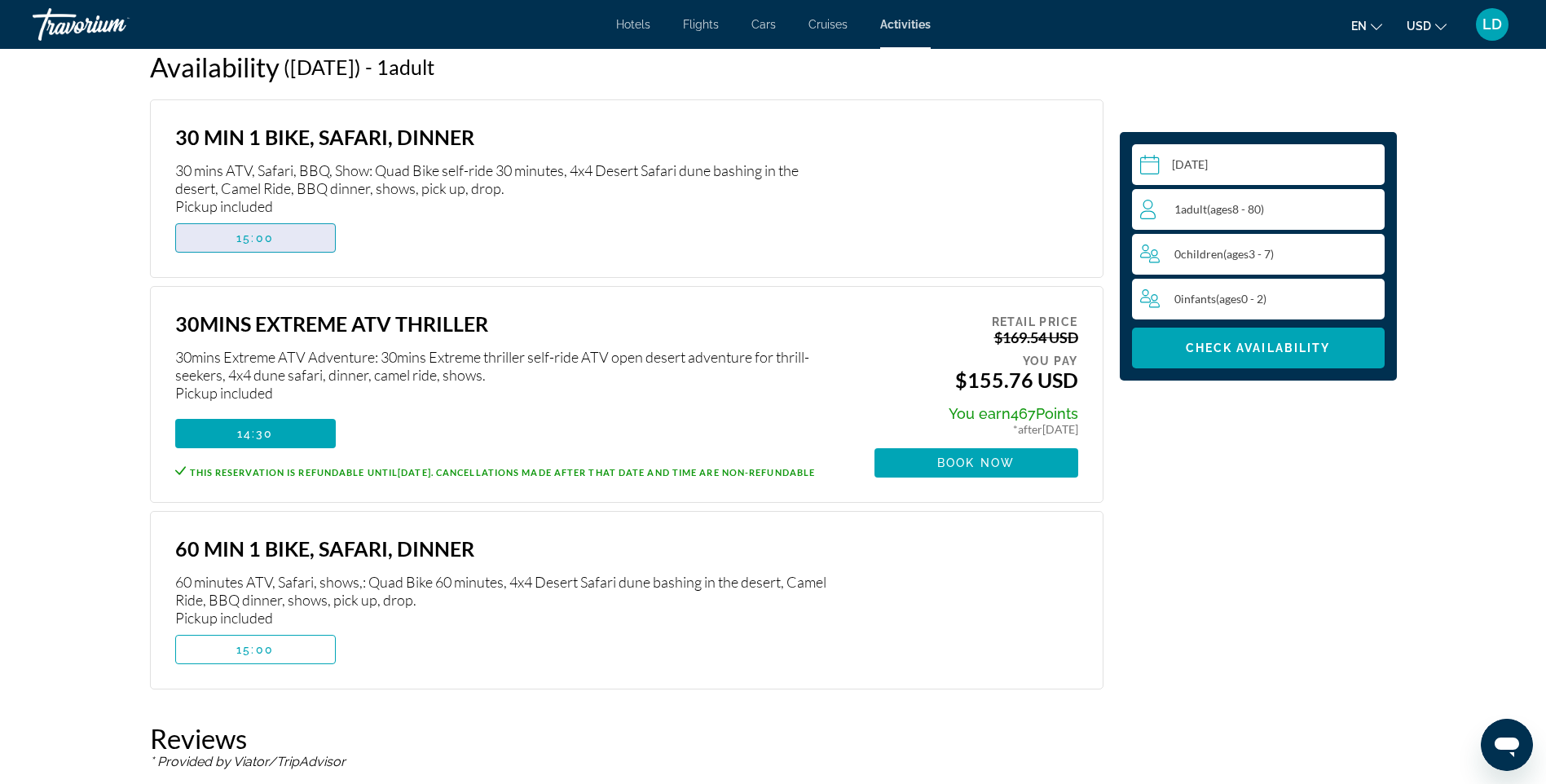
click at [235, 218] on span "Main content" at bounding box center [255, 238] width 159 height 40
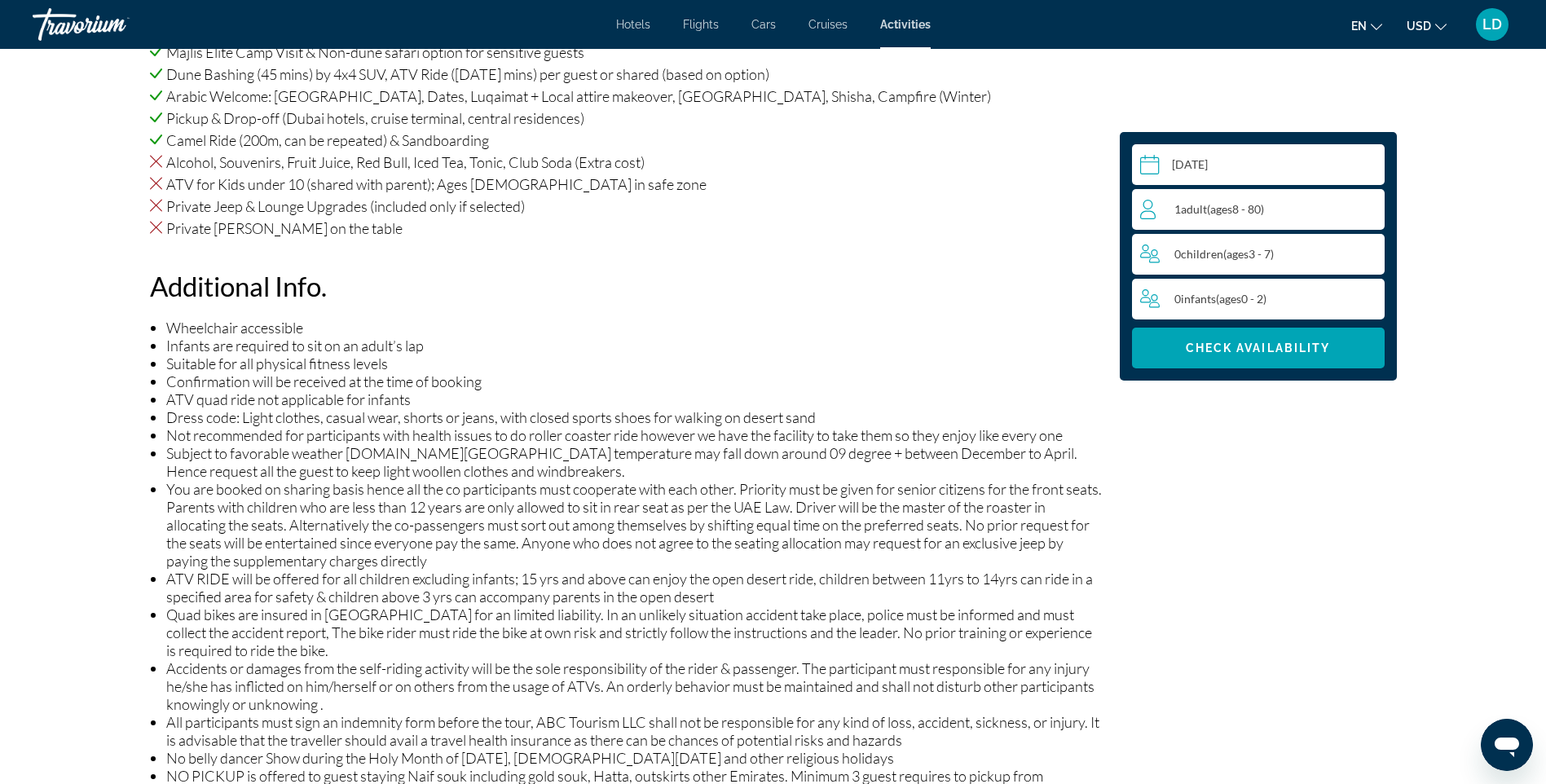
scroll to position [1266, 0]
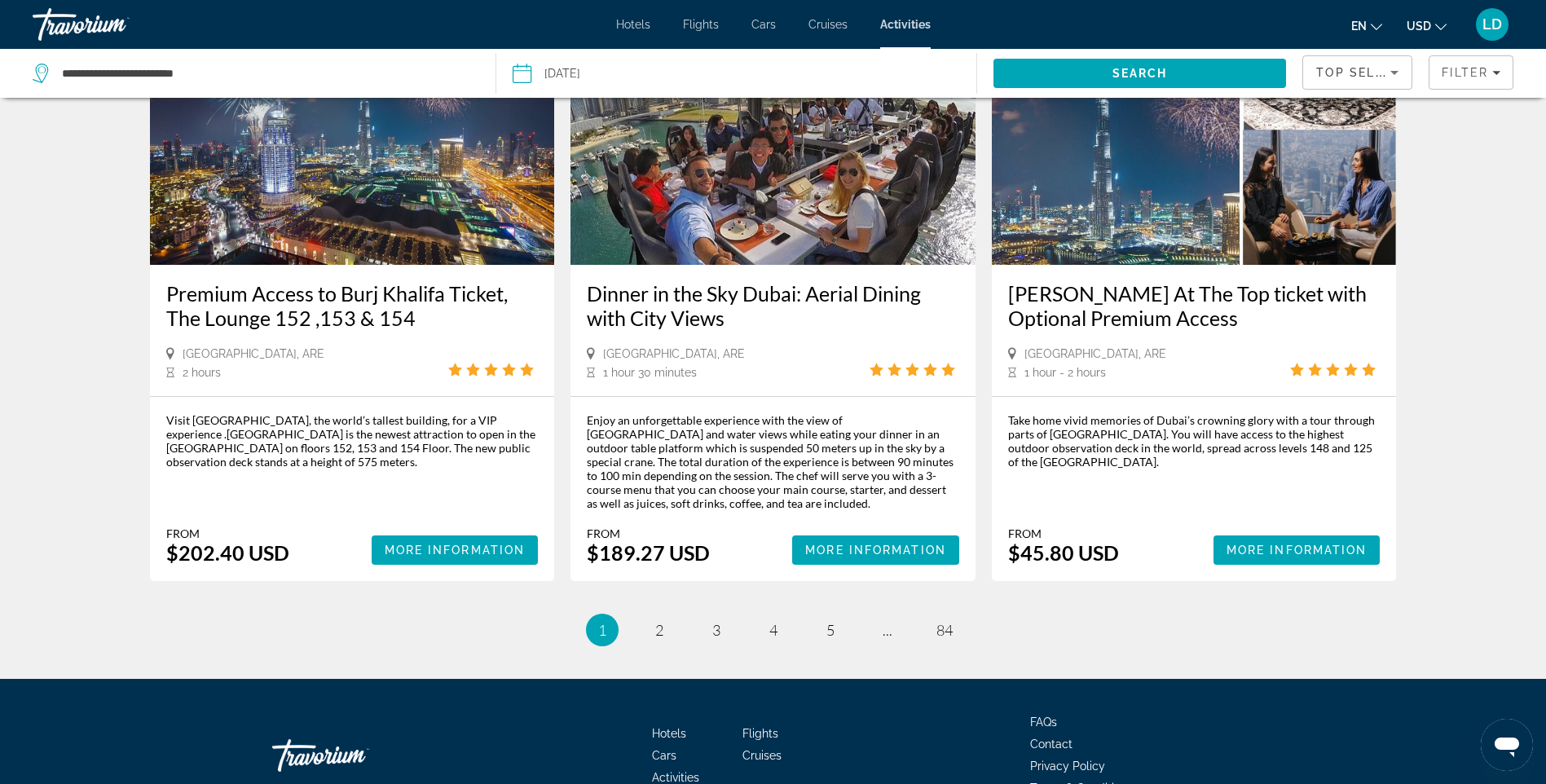
scroll to position [2282, 0]
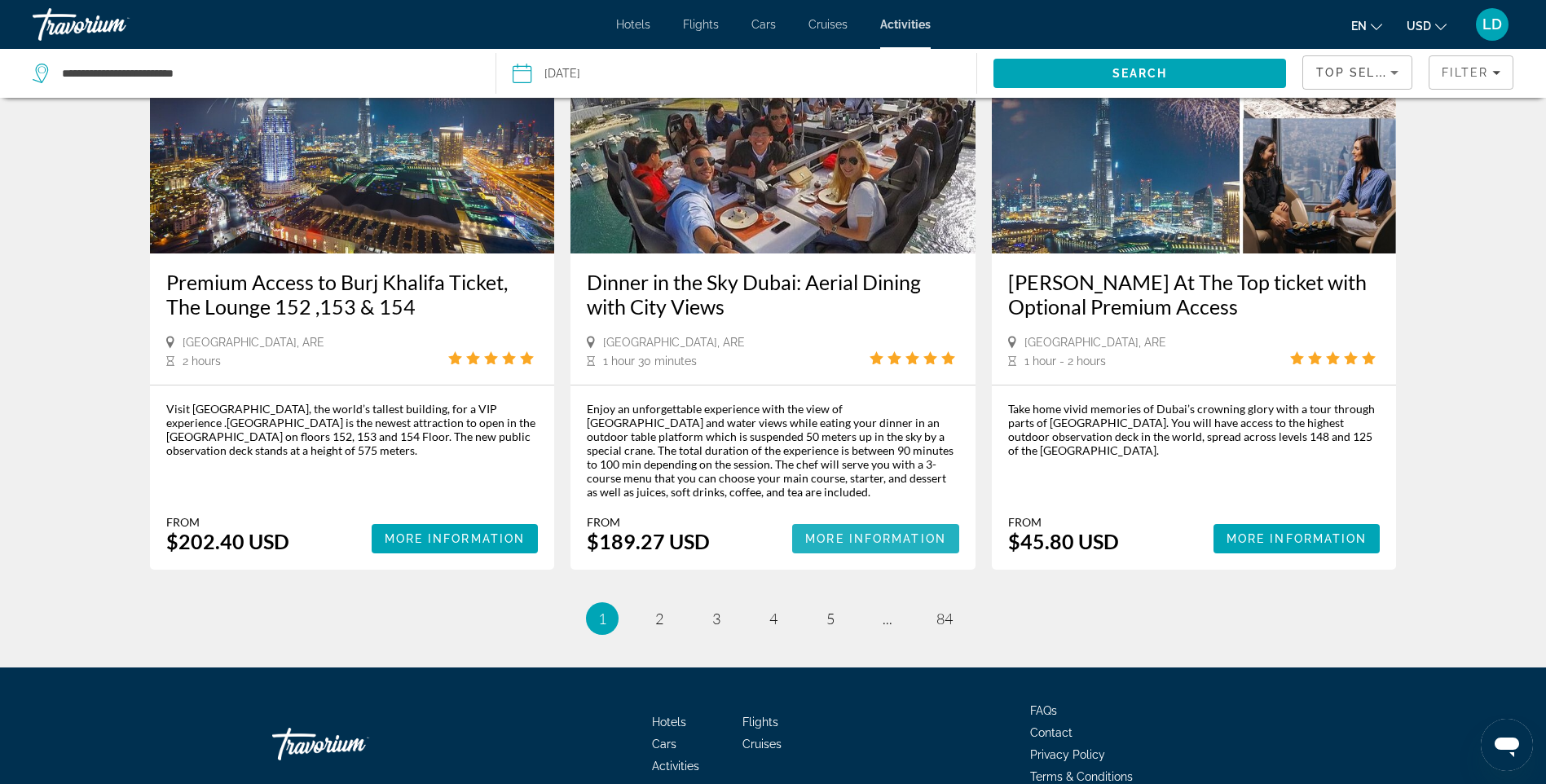
click at [870, 519] on span "Main content" at bounding box center [876, 539] width 167 height 40
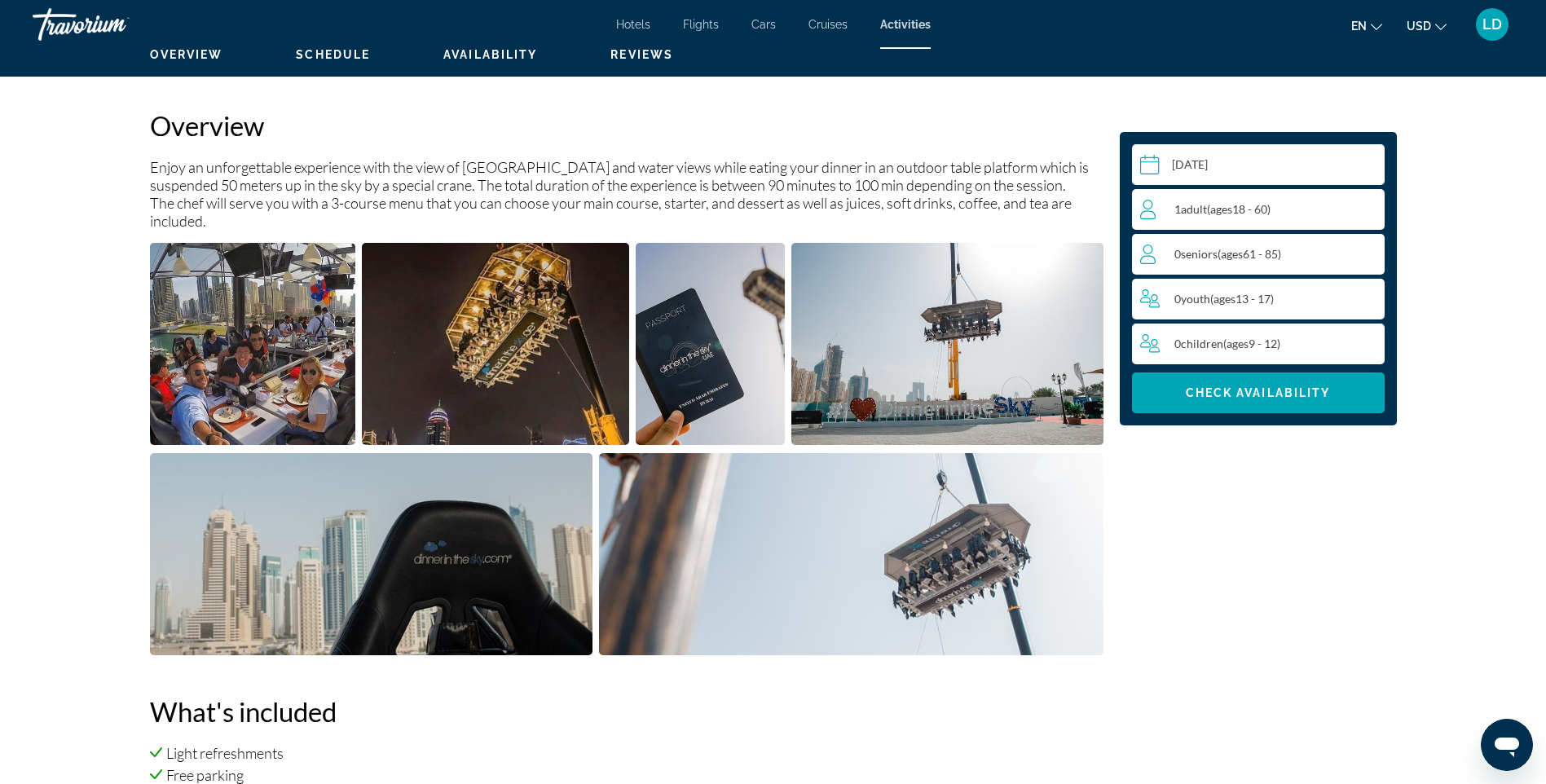
scroll to position [489, 0]
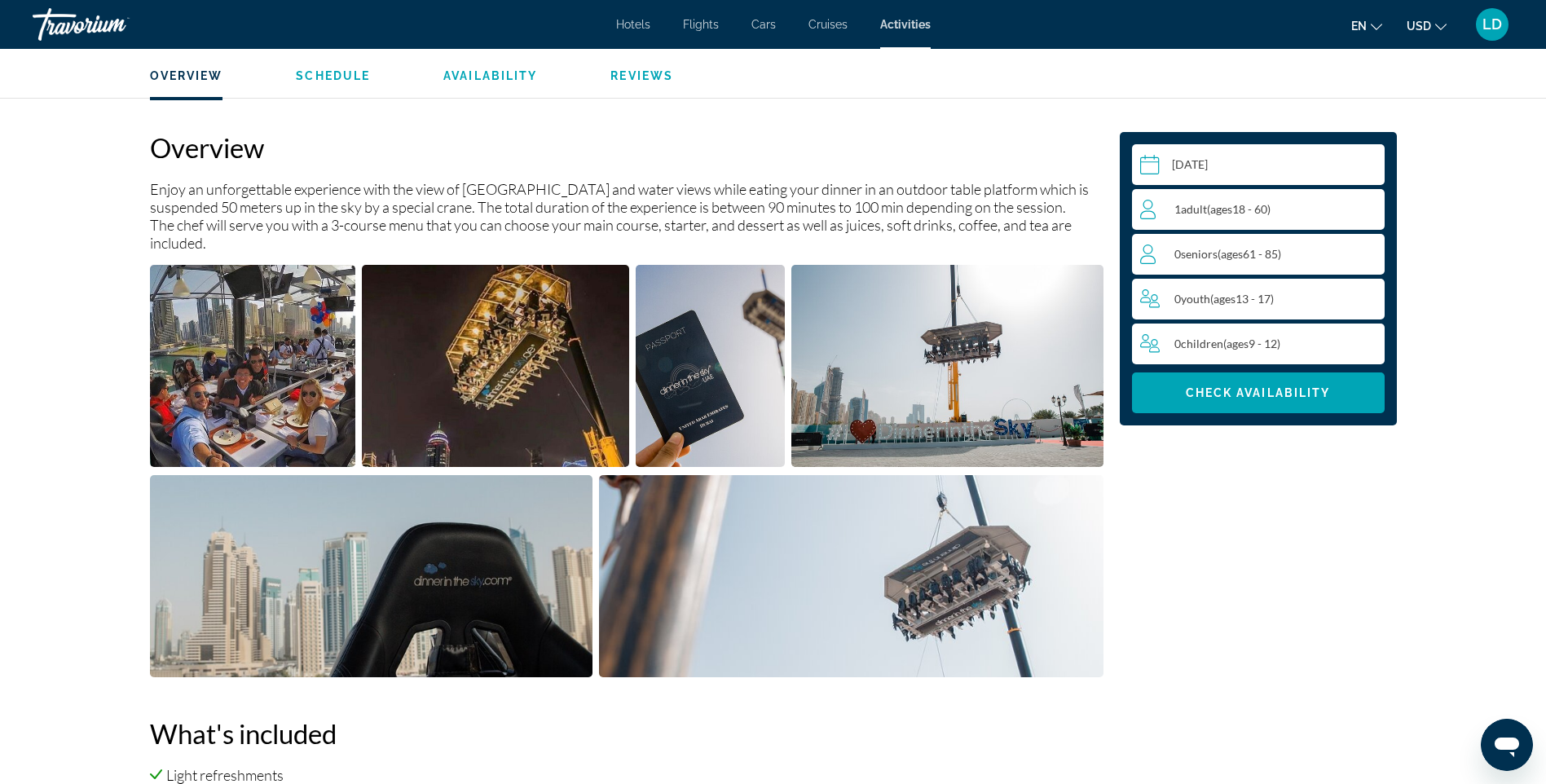
click at [1254, 174] on input "Main content" at bounding box center [1262, 166] width 259 height 45
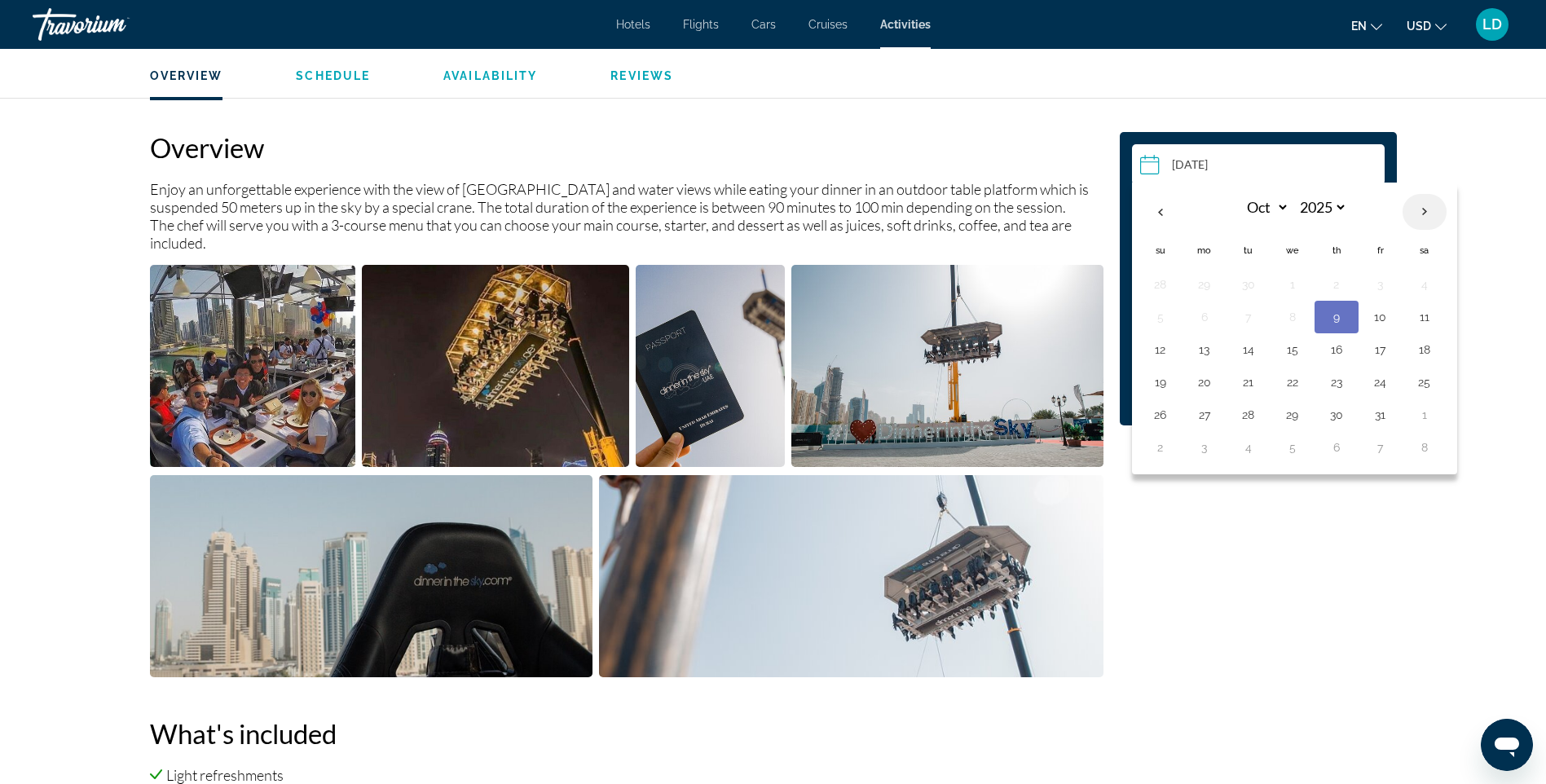
click at [1427, 215] on th "Next month" at bounding box center [1424, 212] width 44 height 36
select select "**"
click at [1374, 317] on button "12" at bounding box center [1381, 317] width 26 height 23
type input "**********"
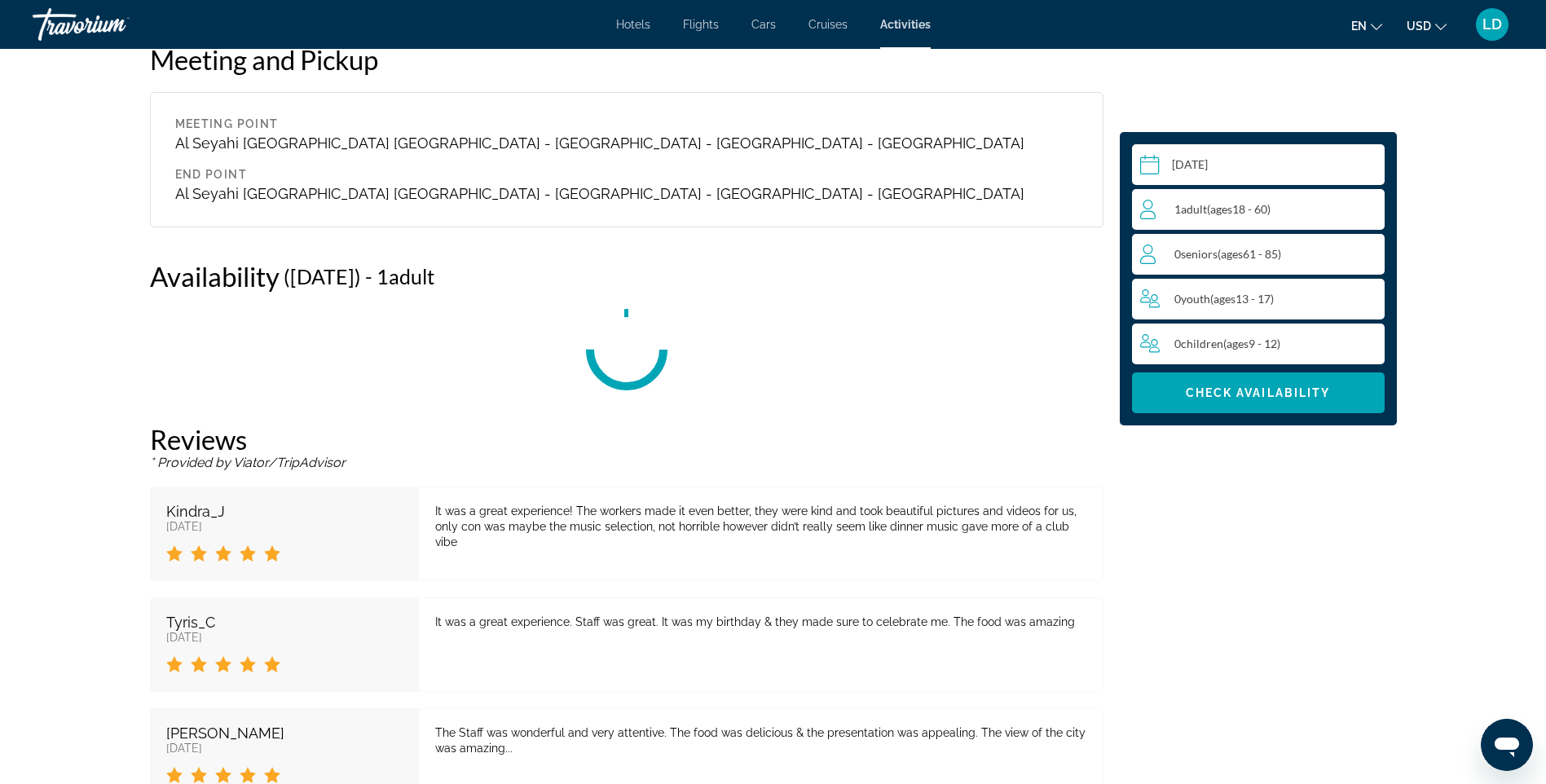
scroll to position [2034, 0]
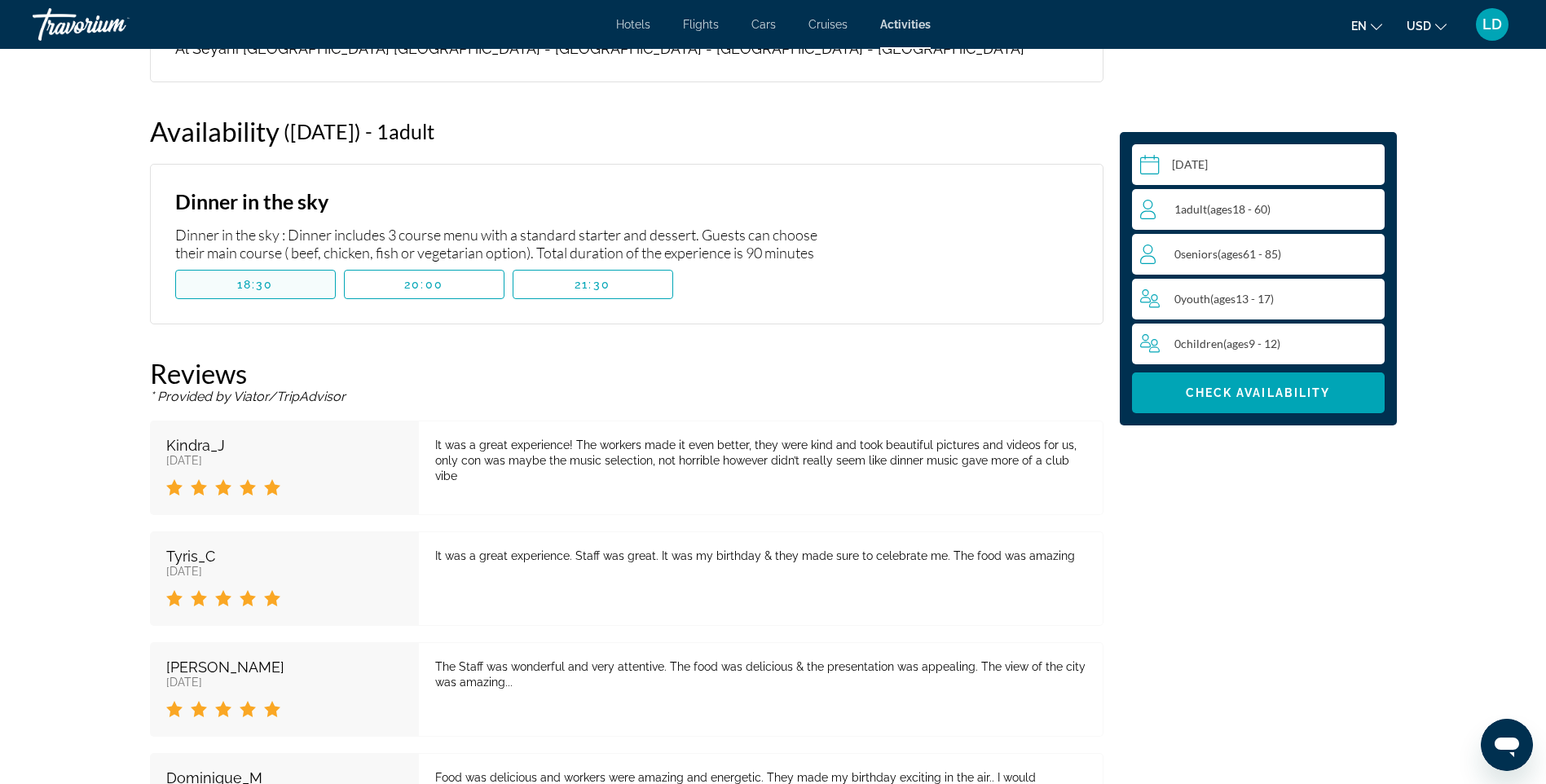
click at [300, 265] on span "Main content" at bounding box center [255, 285] width 159 height 40
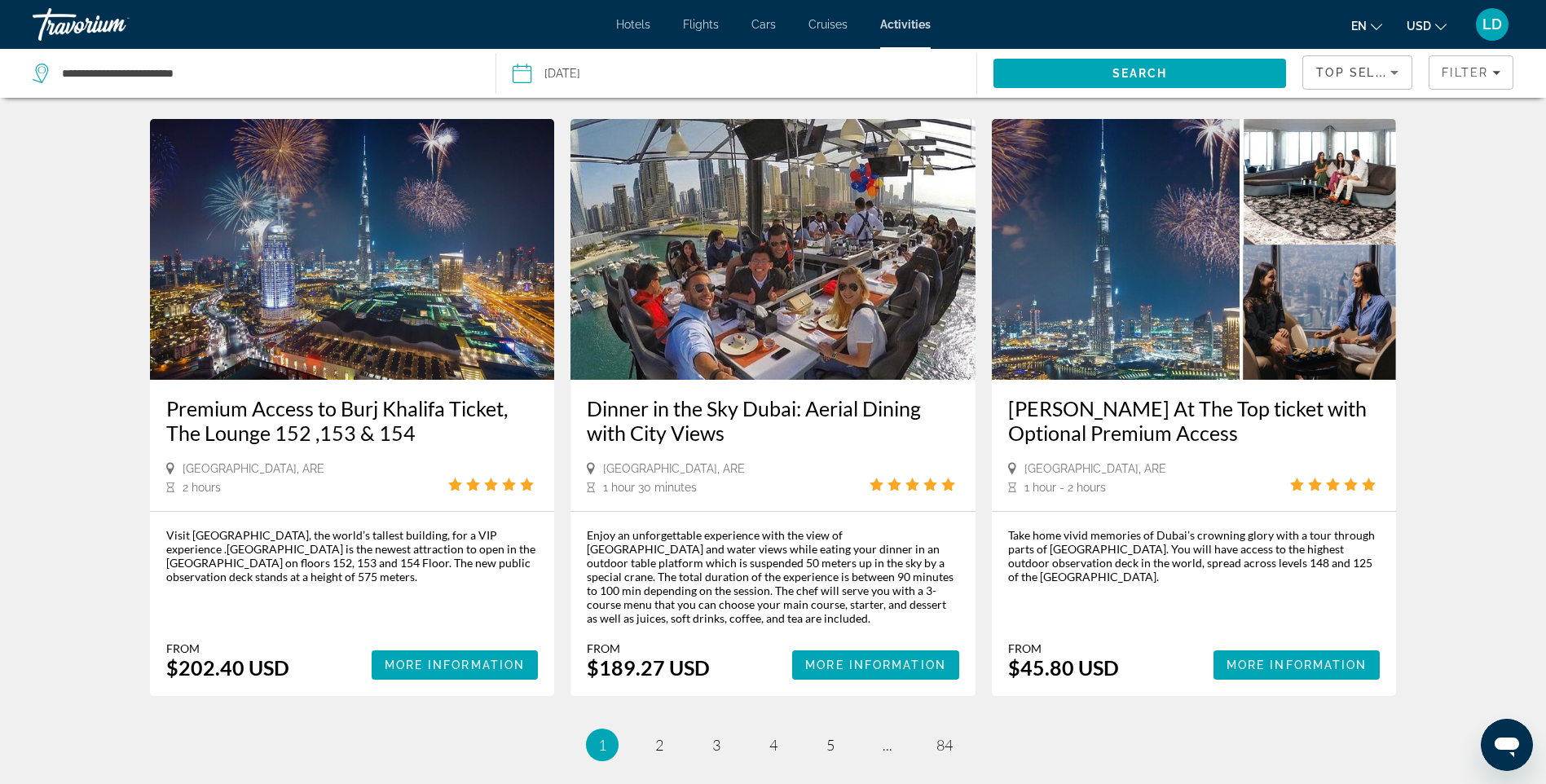
scroll to position [2282, 0]
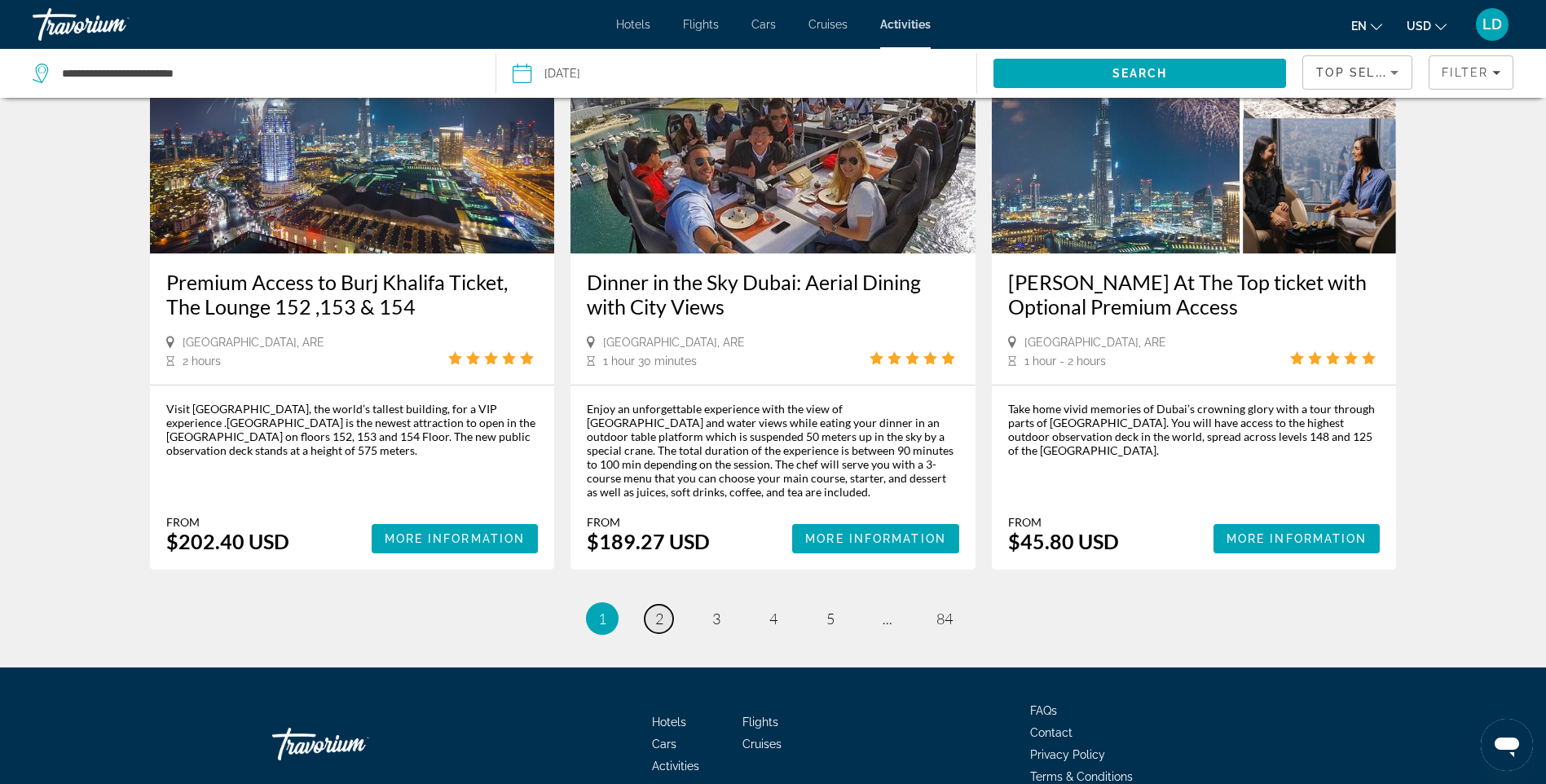
click at [660, 609] on span "2" at bounding box center [660, 618] width 8 height 18
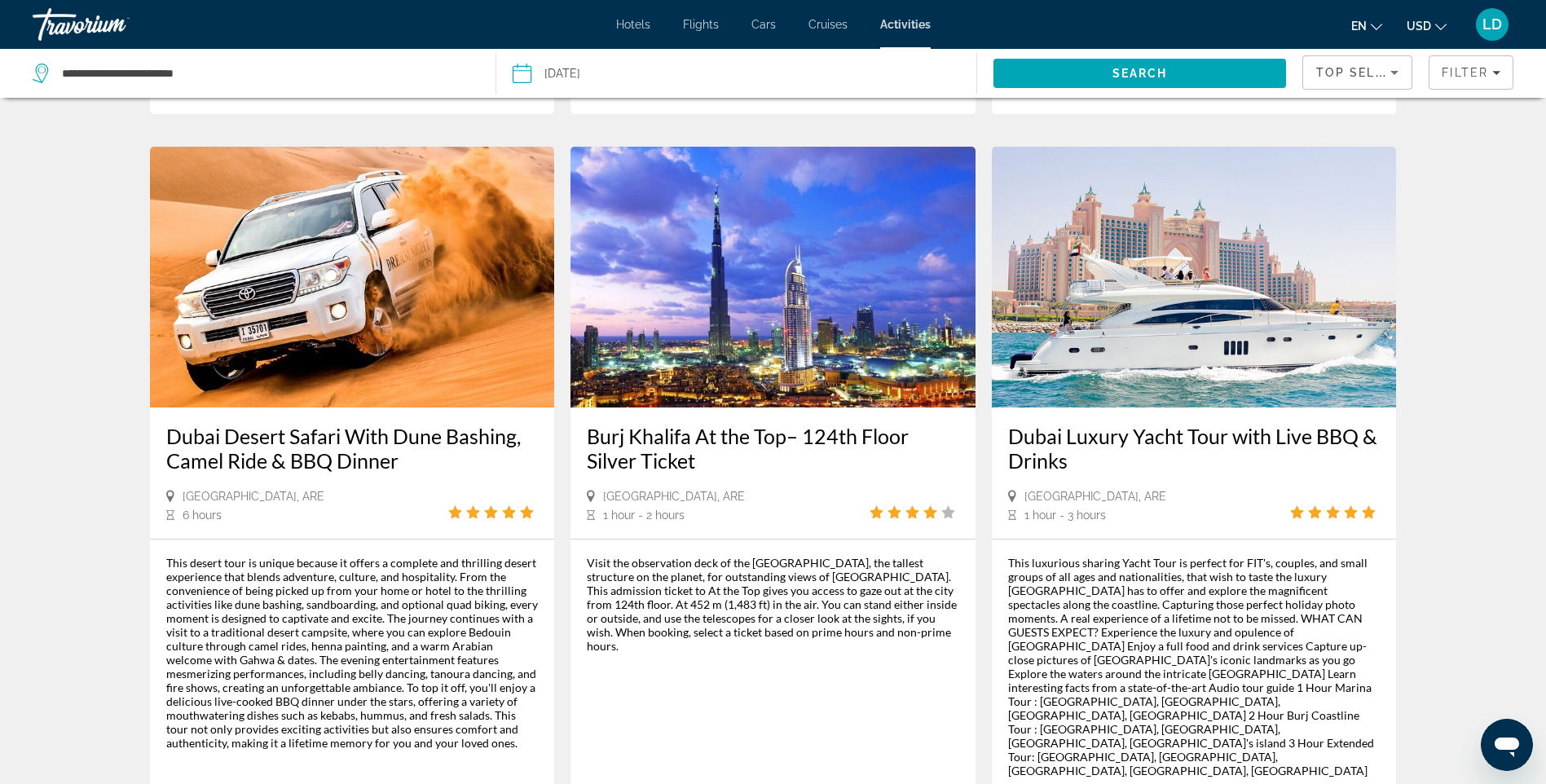
scroll to position [1467, 0]
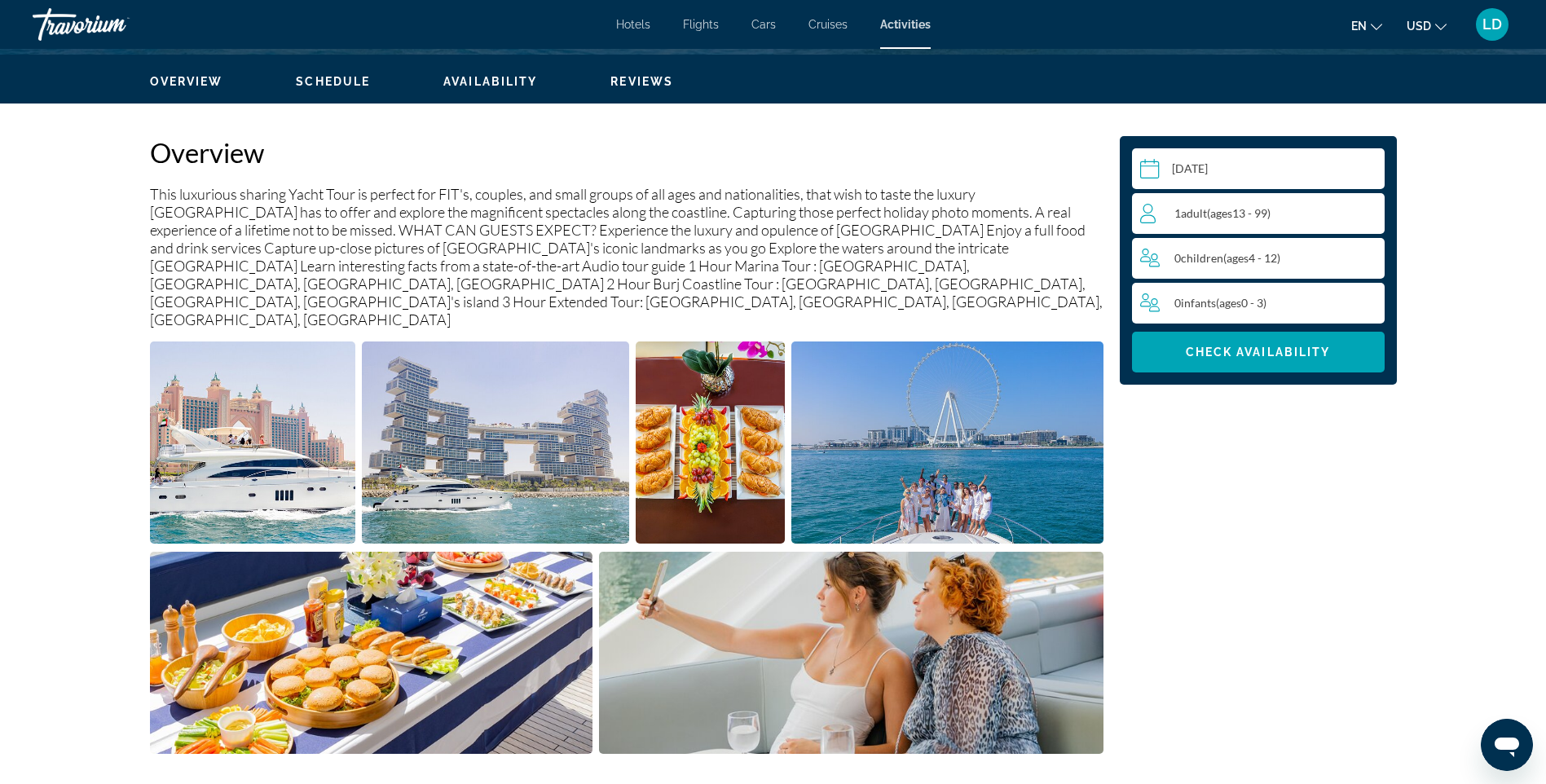
scroll to position [489, 0]
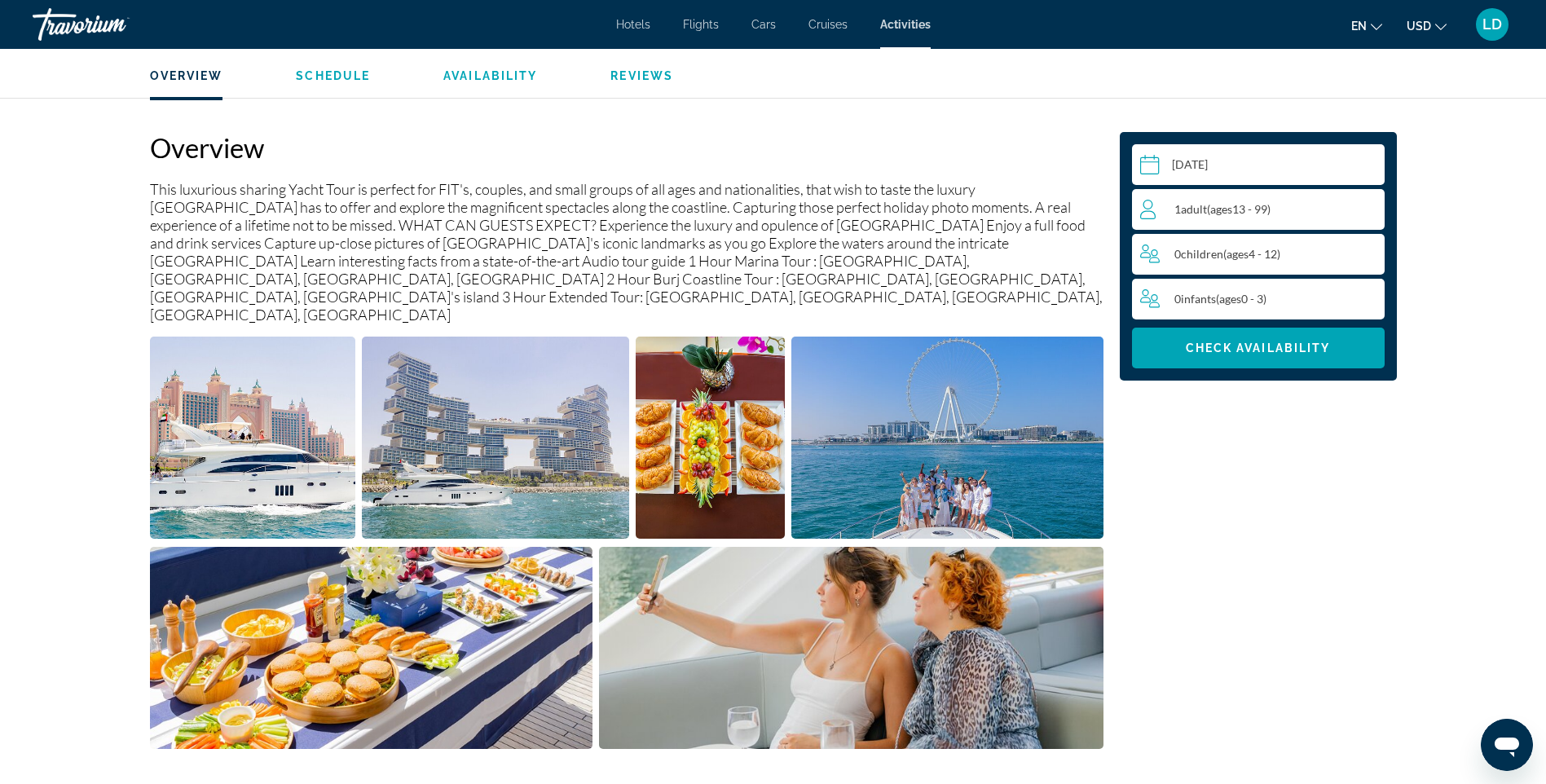
click at [312, 439] on img "Open full-screen image slider" at bounding box center [253, 437] width 206 height 202
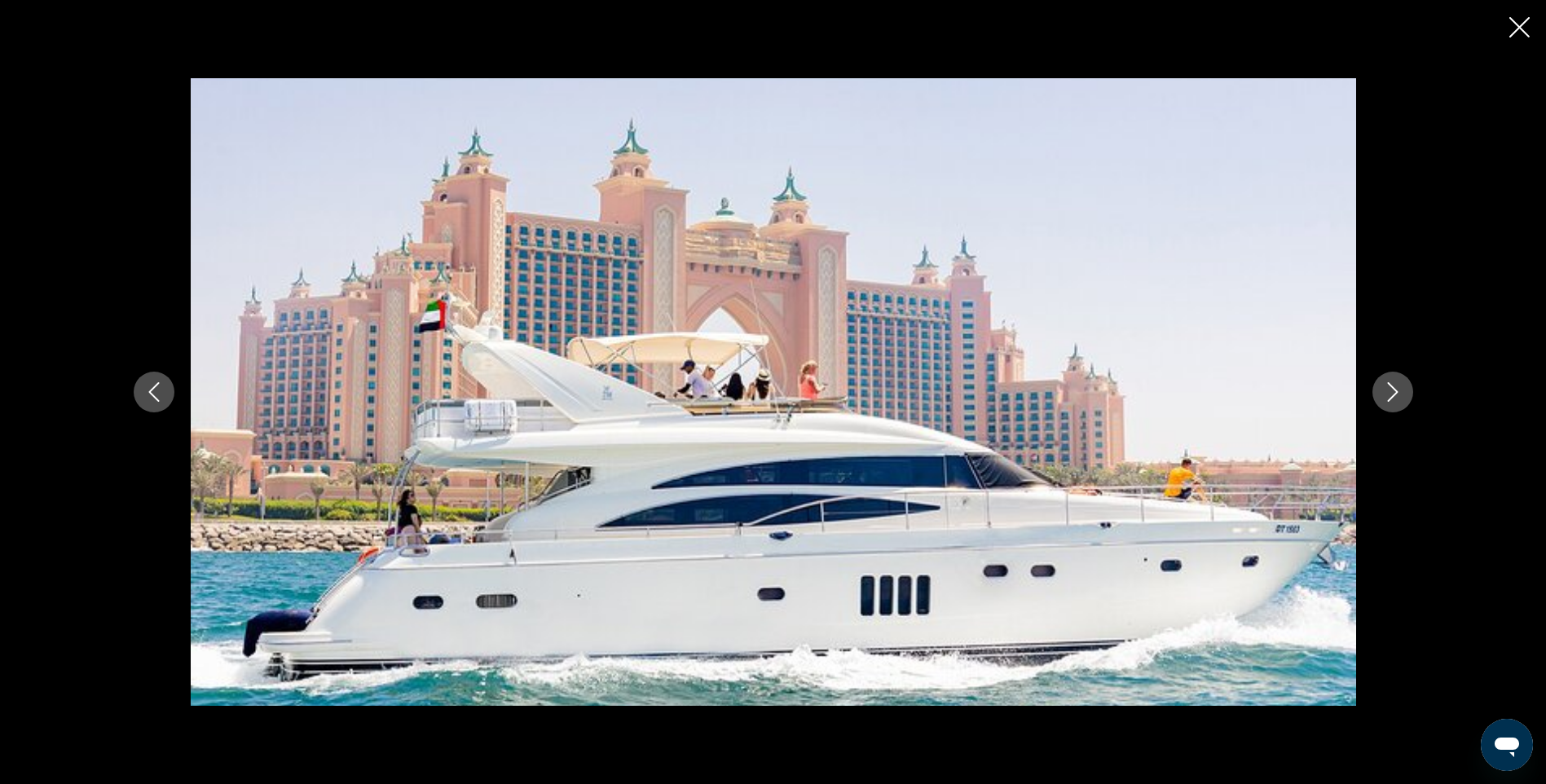
click at [1402, 396] on icon "Next image" at bounding box center [1393, 392] width 20 height 20
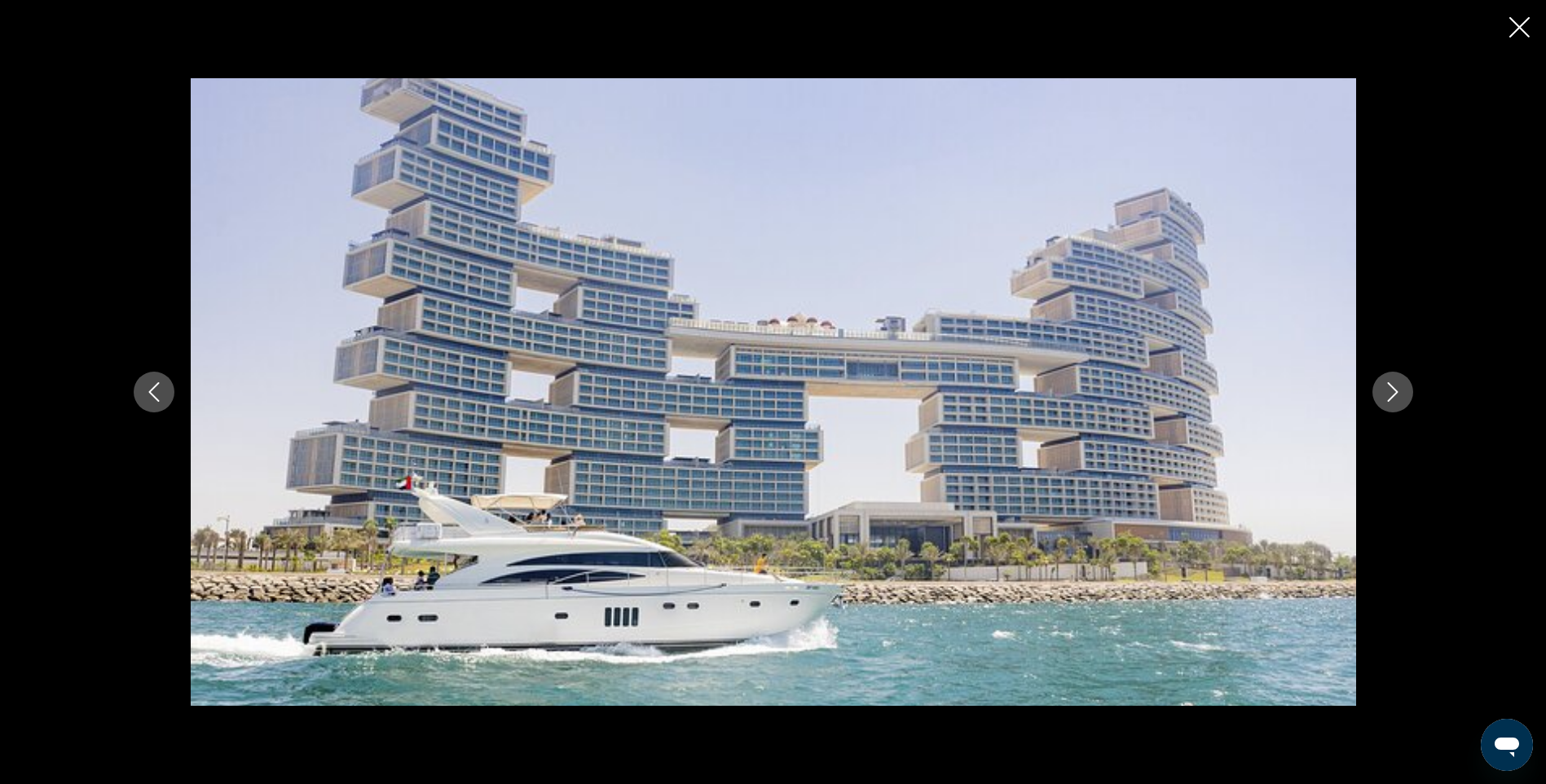
click at [1402, 396] on icon "Next image" at bounding box center [1393, 392] width 20 height 20
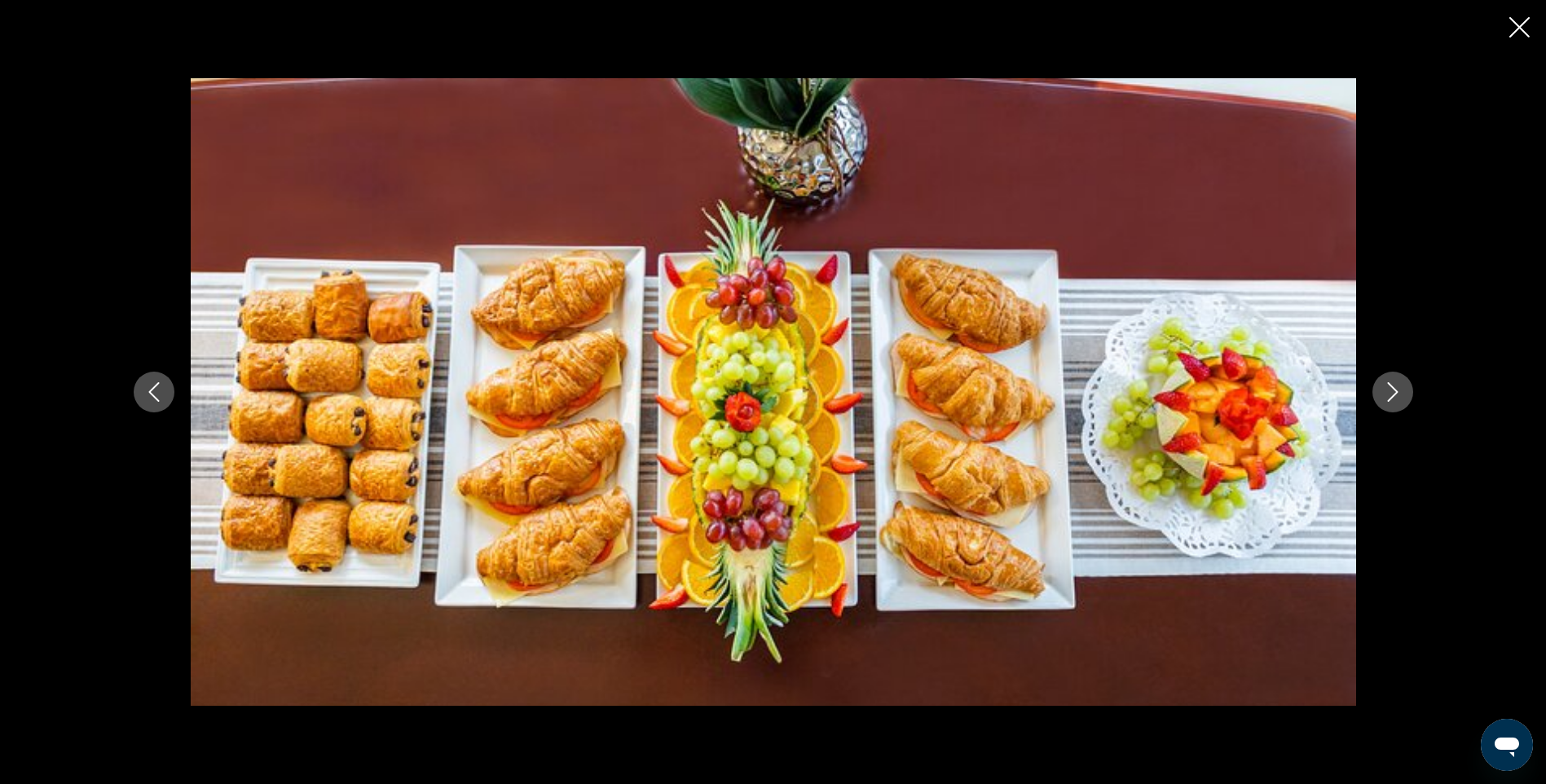
click at [1402, 396] on icon "Next image" at bounding box center [1393, 392] width 20 height 20
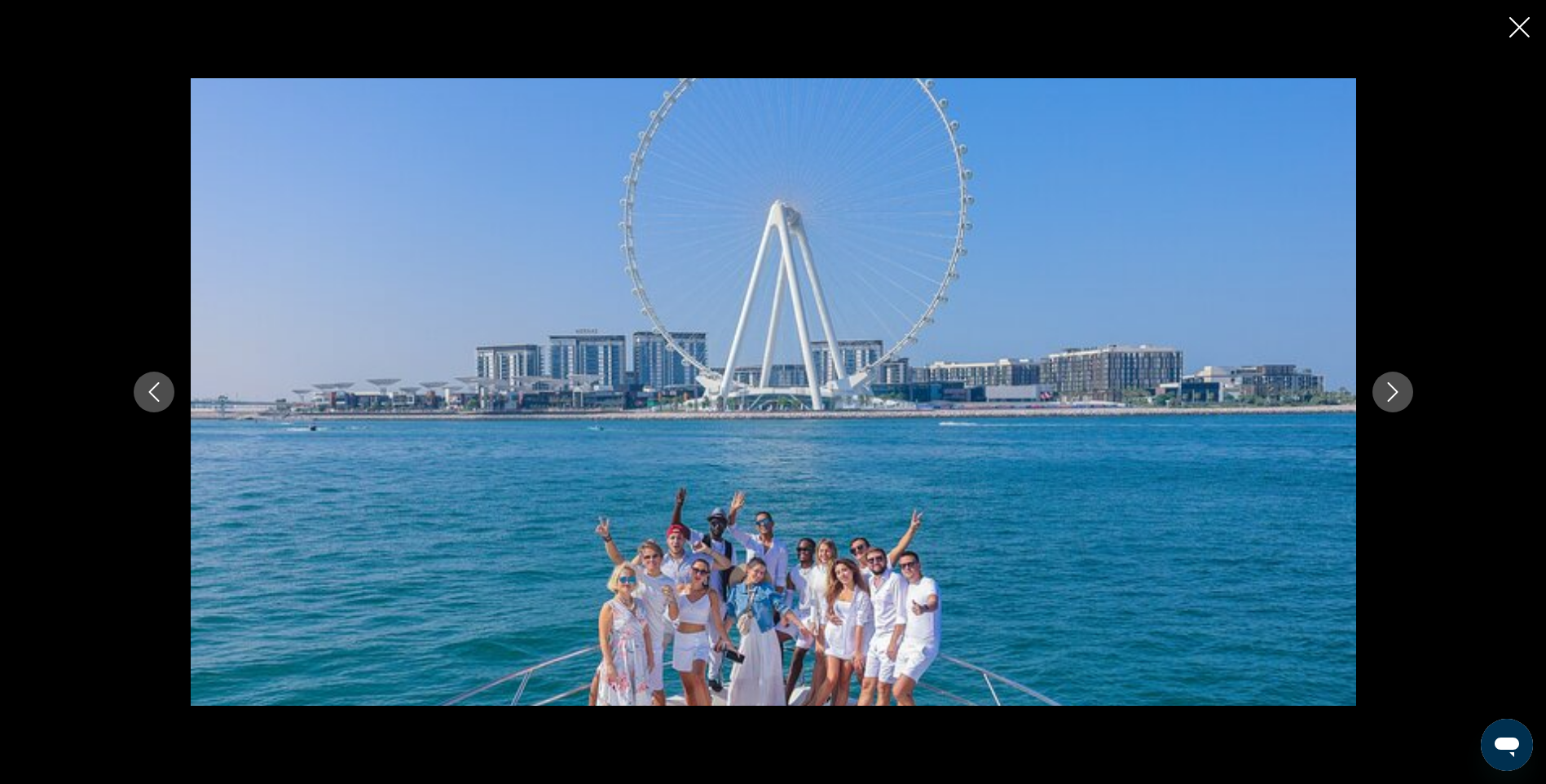
click at [1402, 396] on icon "Next image" at bounding box center [1393, 392] width 20 height 20
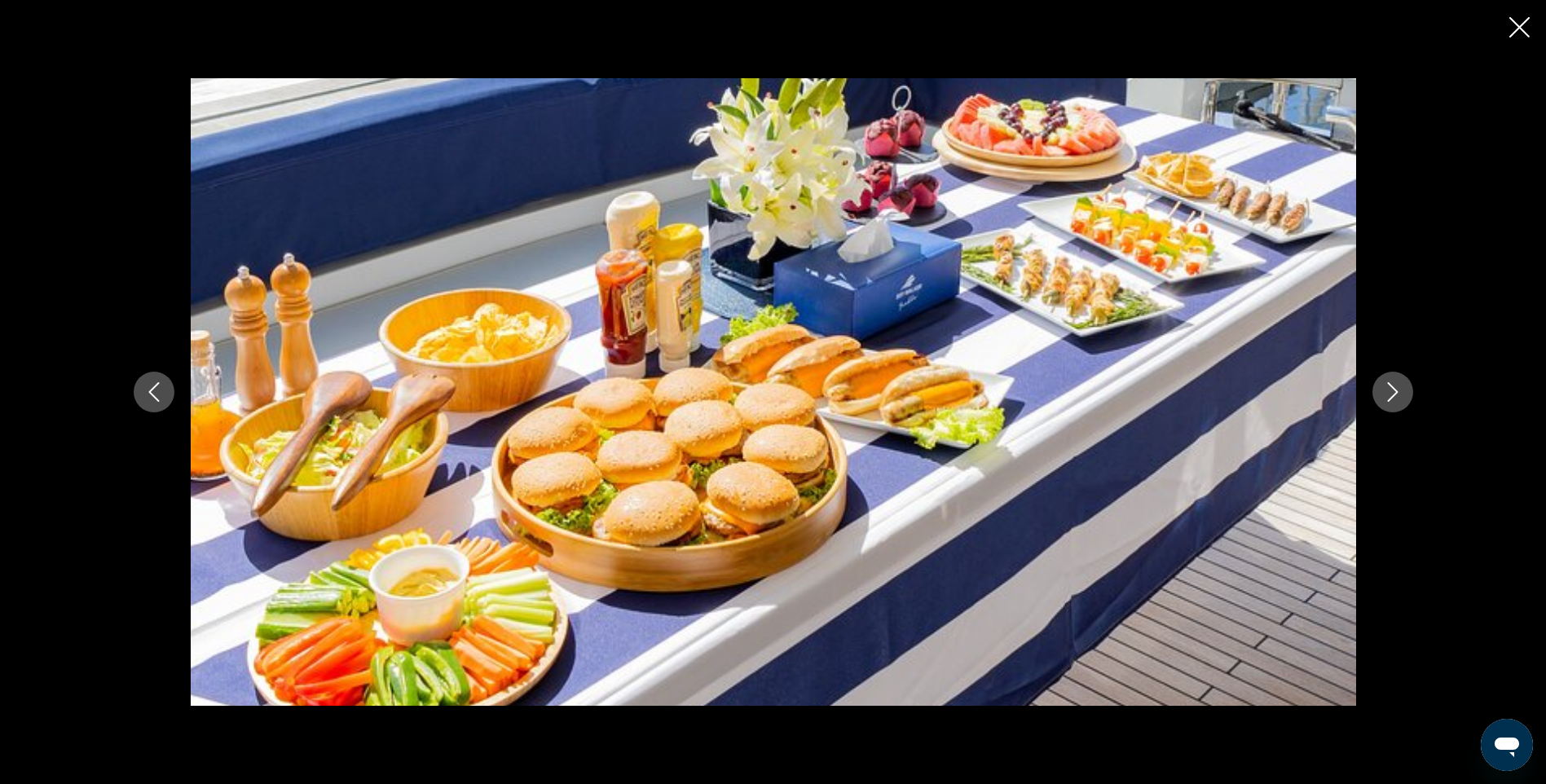
click at [1402, 396] on icon "Next image" at bounding box center [1393, 392] width 20 height 20
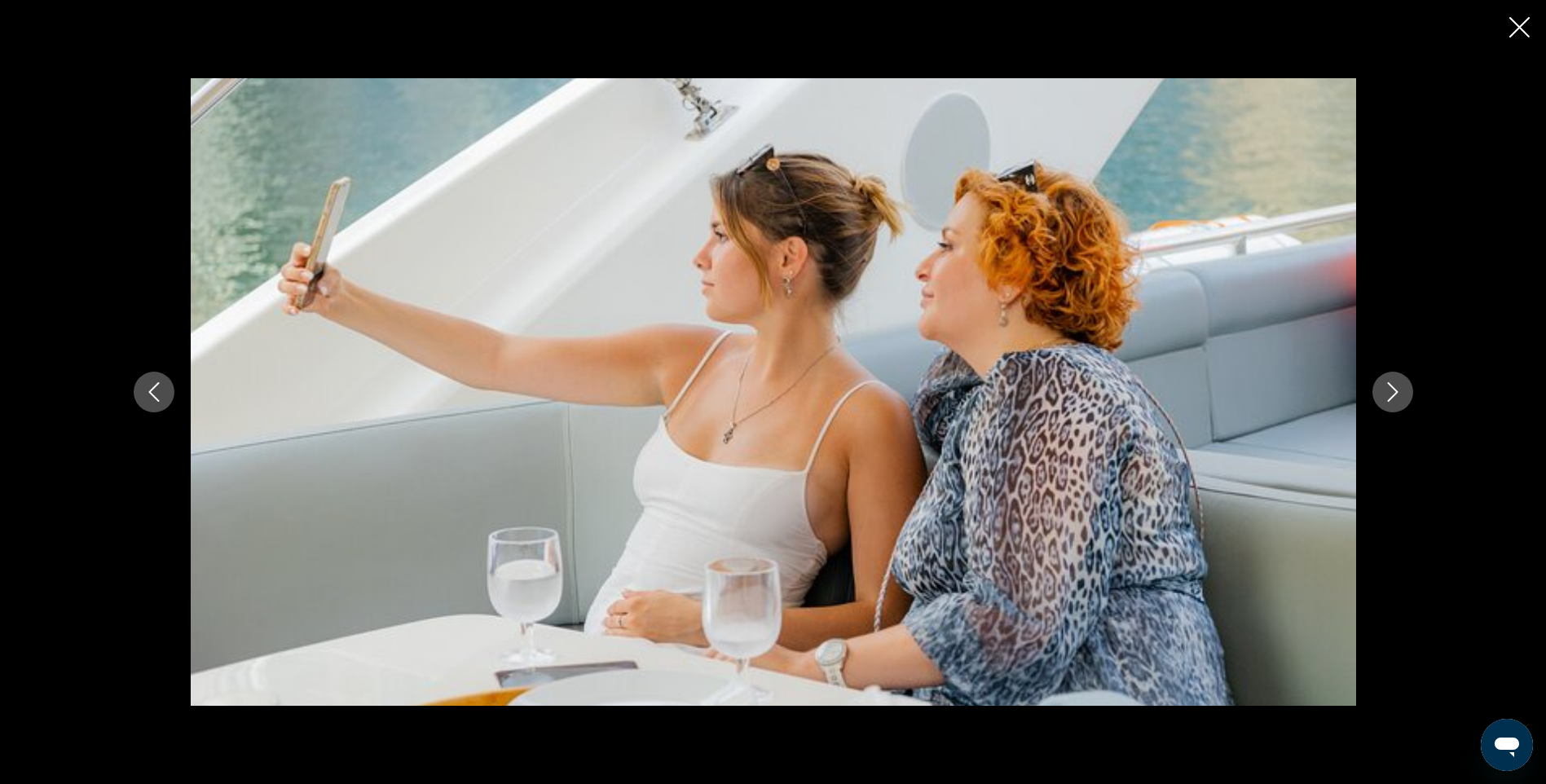
click at [1402, 396] on icon "Next image" at bounding box center [1393, 392] width 20 height 20
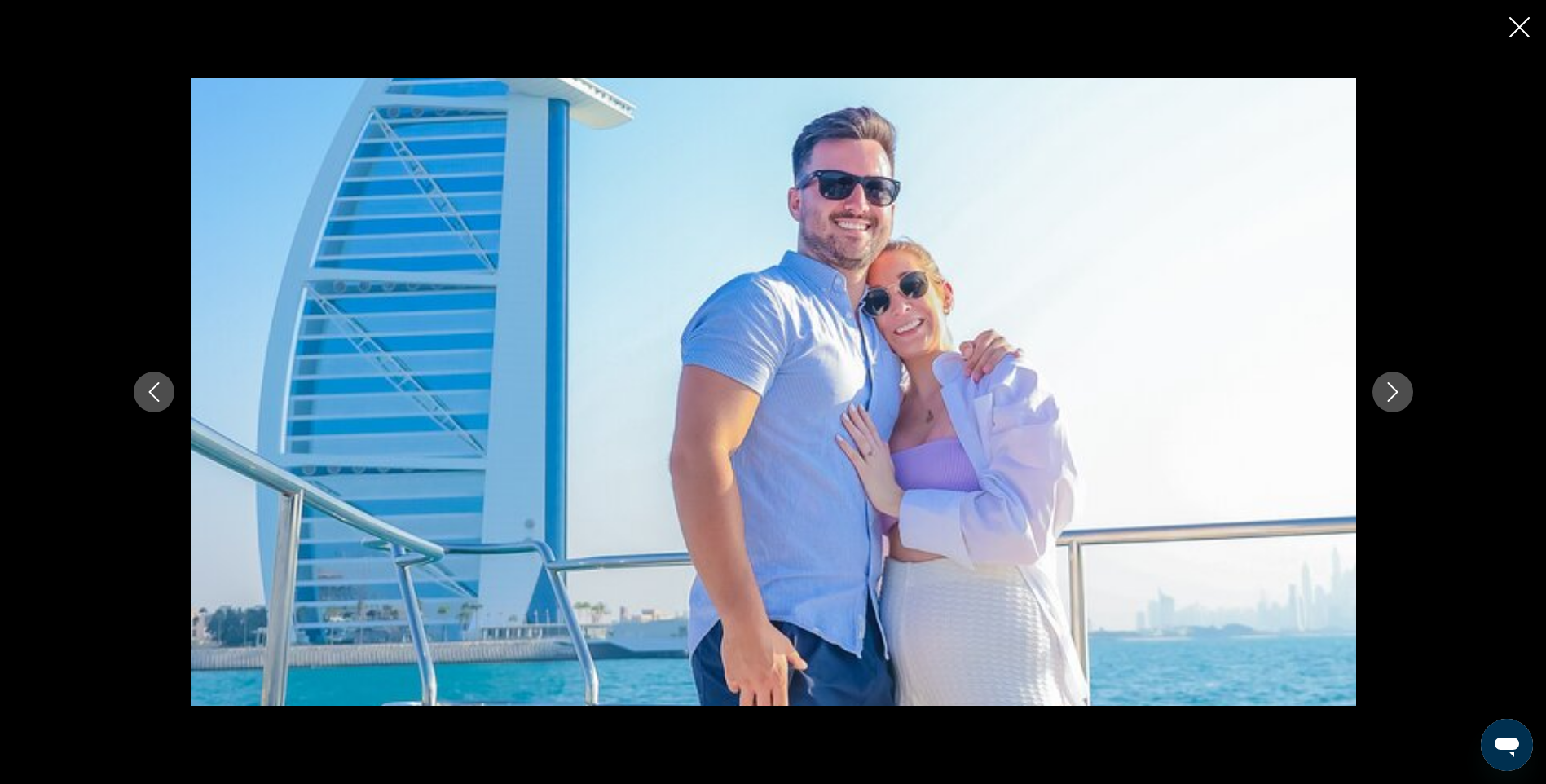
click at [1402, 396] on icon "Next image" at bounding box center [1393, 392] width 20 height 20
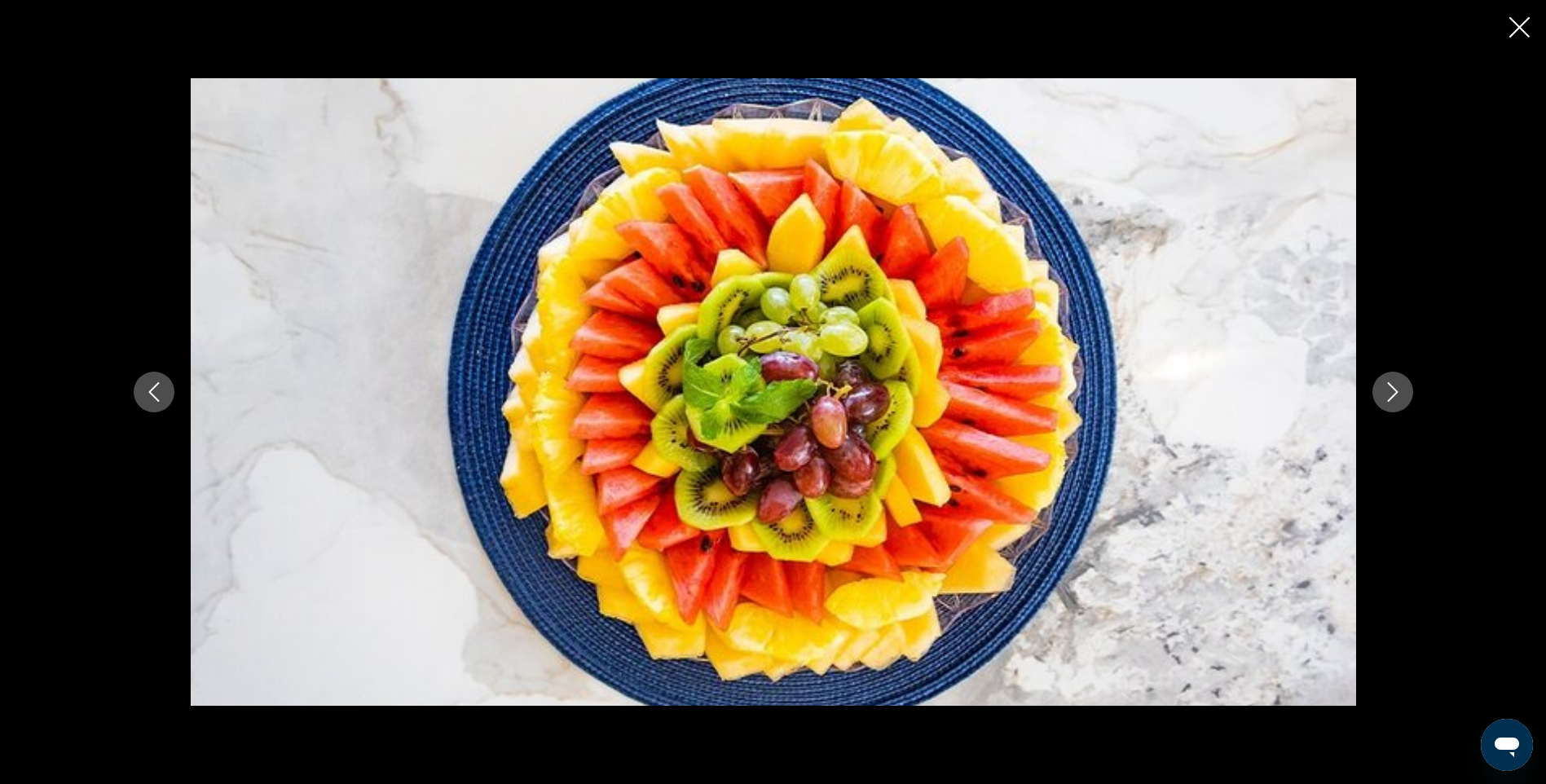
click at [1402, 396] on icon "Next image" at bounding box center [1393, 392] width 20 height 20
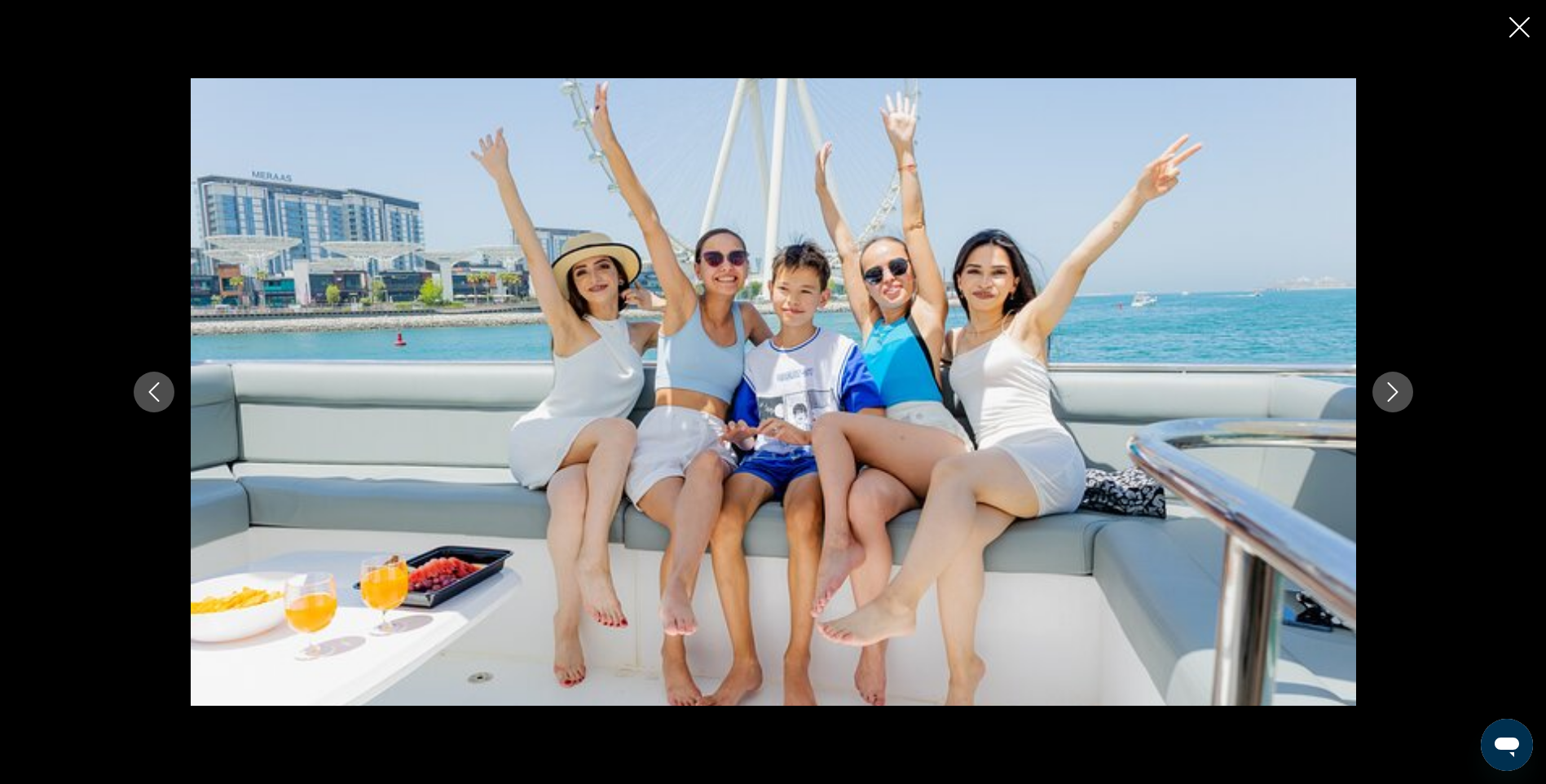
click at [1402, 396] on icon "Next image" at bounding box center [1393, 392] width 20 height 20
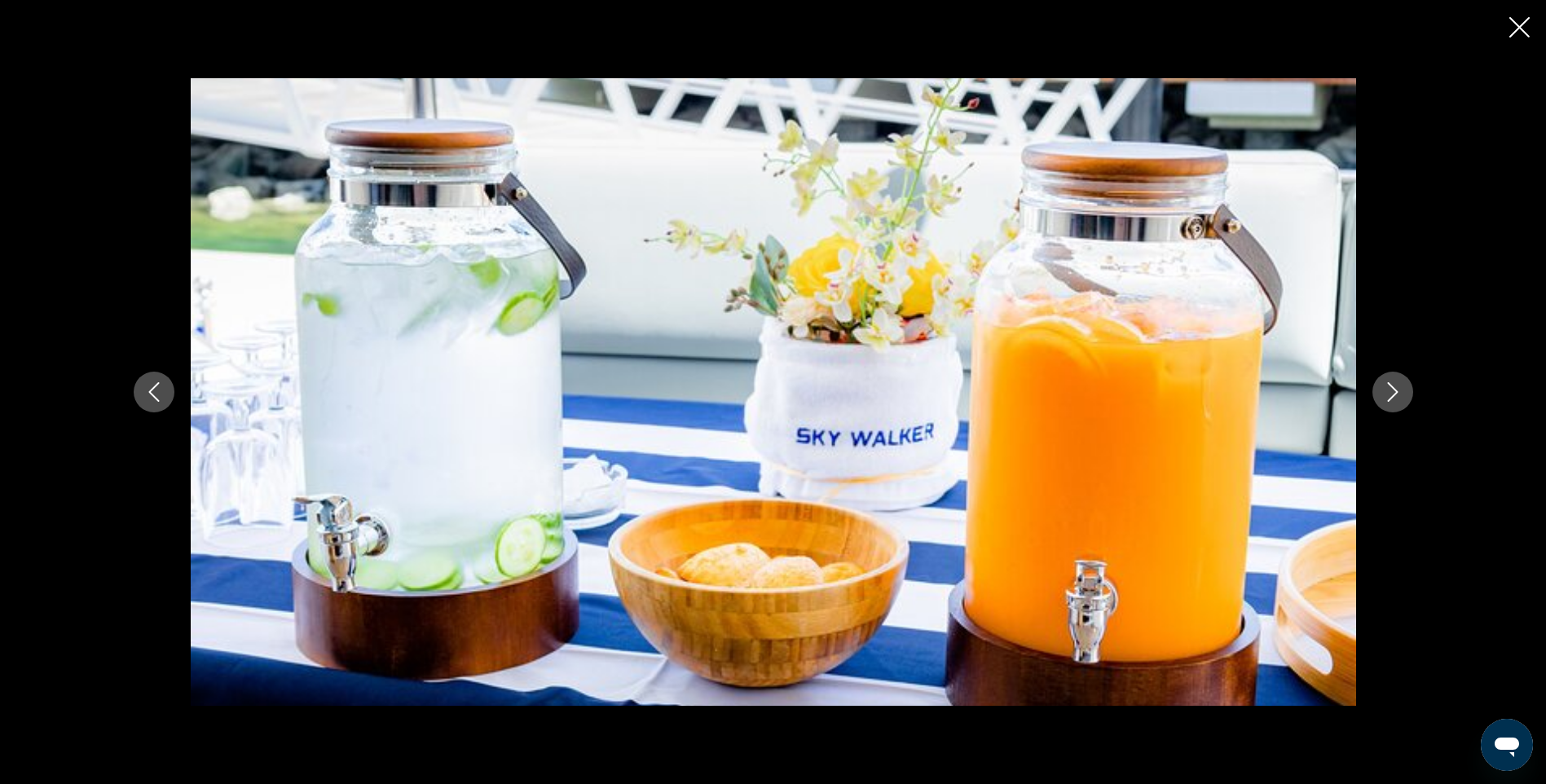
click at [1402, 396] on icon "Next image" at bounding box center [1393, 392] width 20 height 20
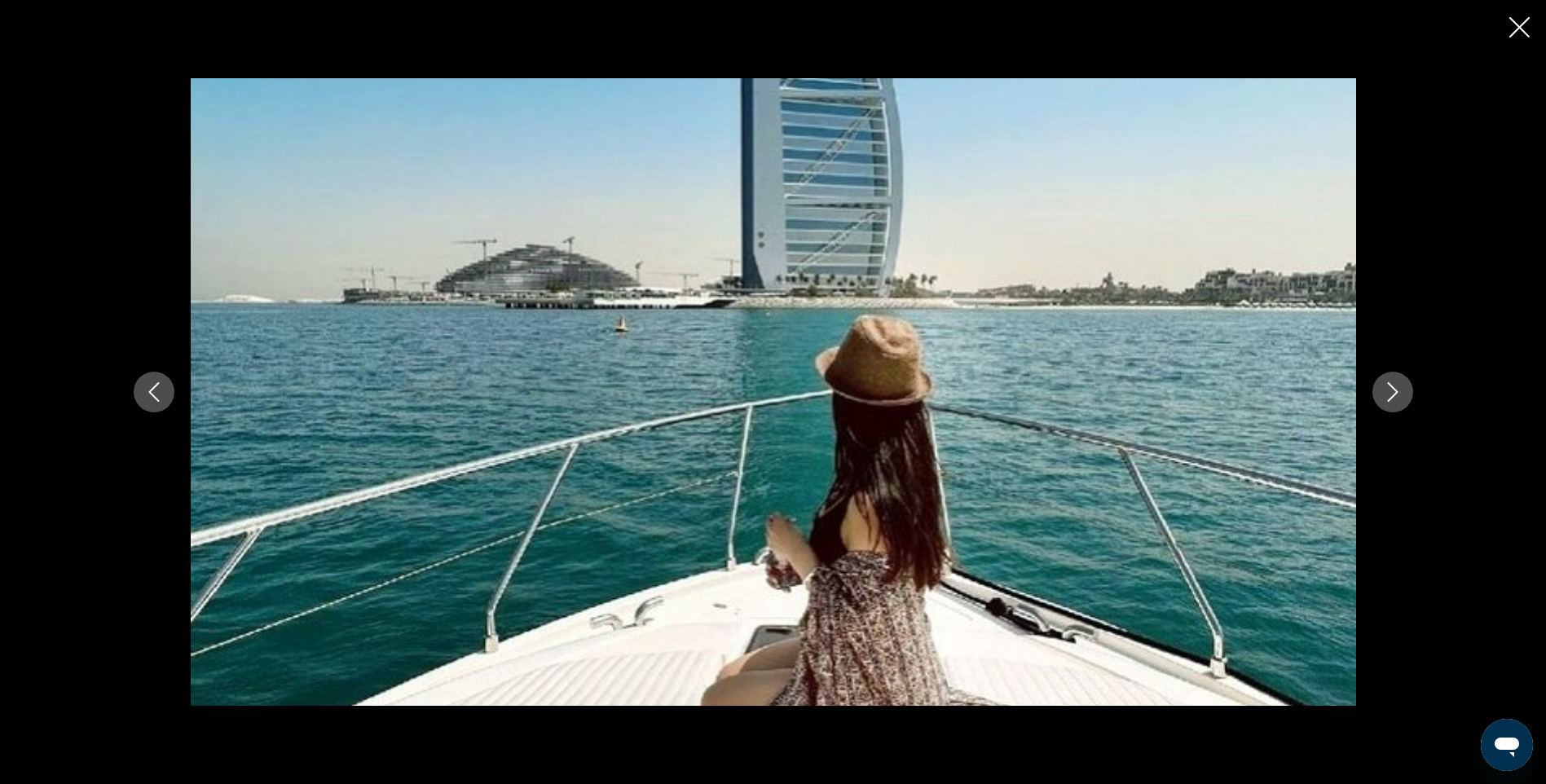
click at [1402, 396] on icon "Next image" at bounding box center [1393, 392] width 20 height 20
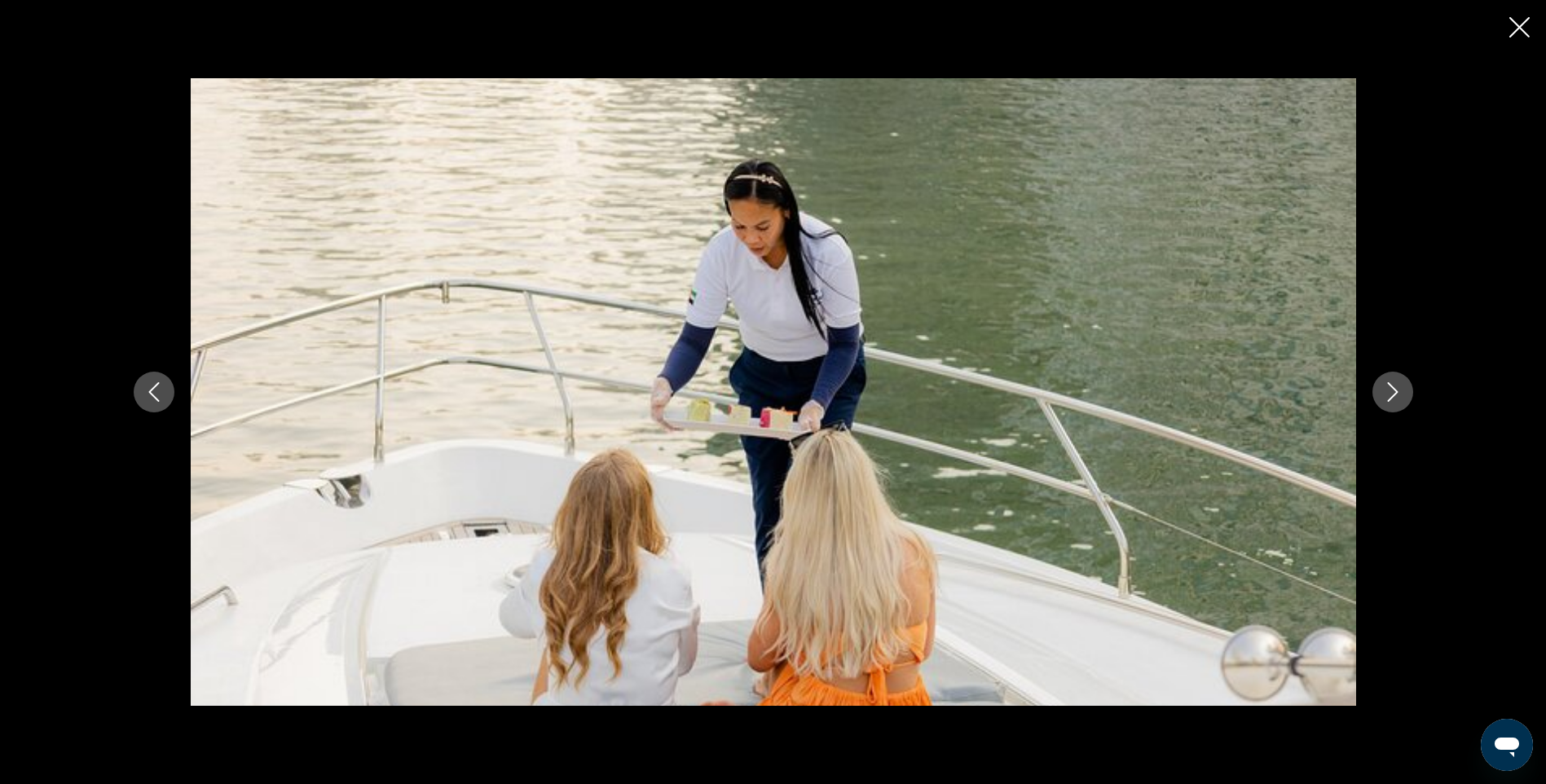
click at [1402, 396] on icon "Next image" at bounding box center [1393, 392] width 20 height 20
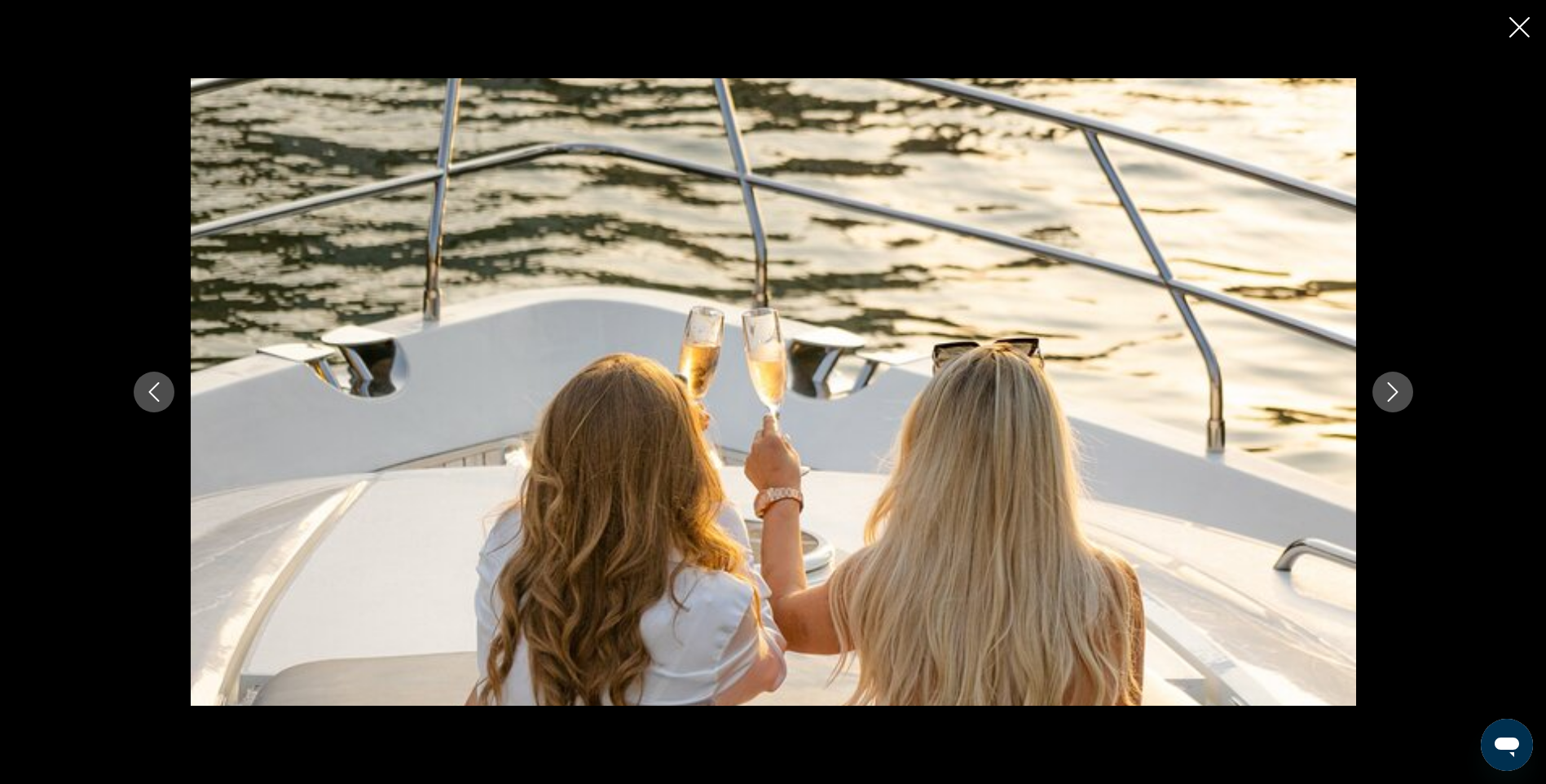
click at [1402, 396] on icon "Next image" at bounding box center [1393, 392] width 20 height 20
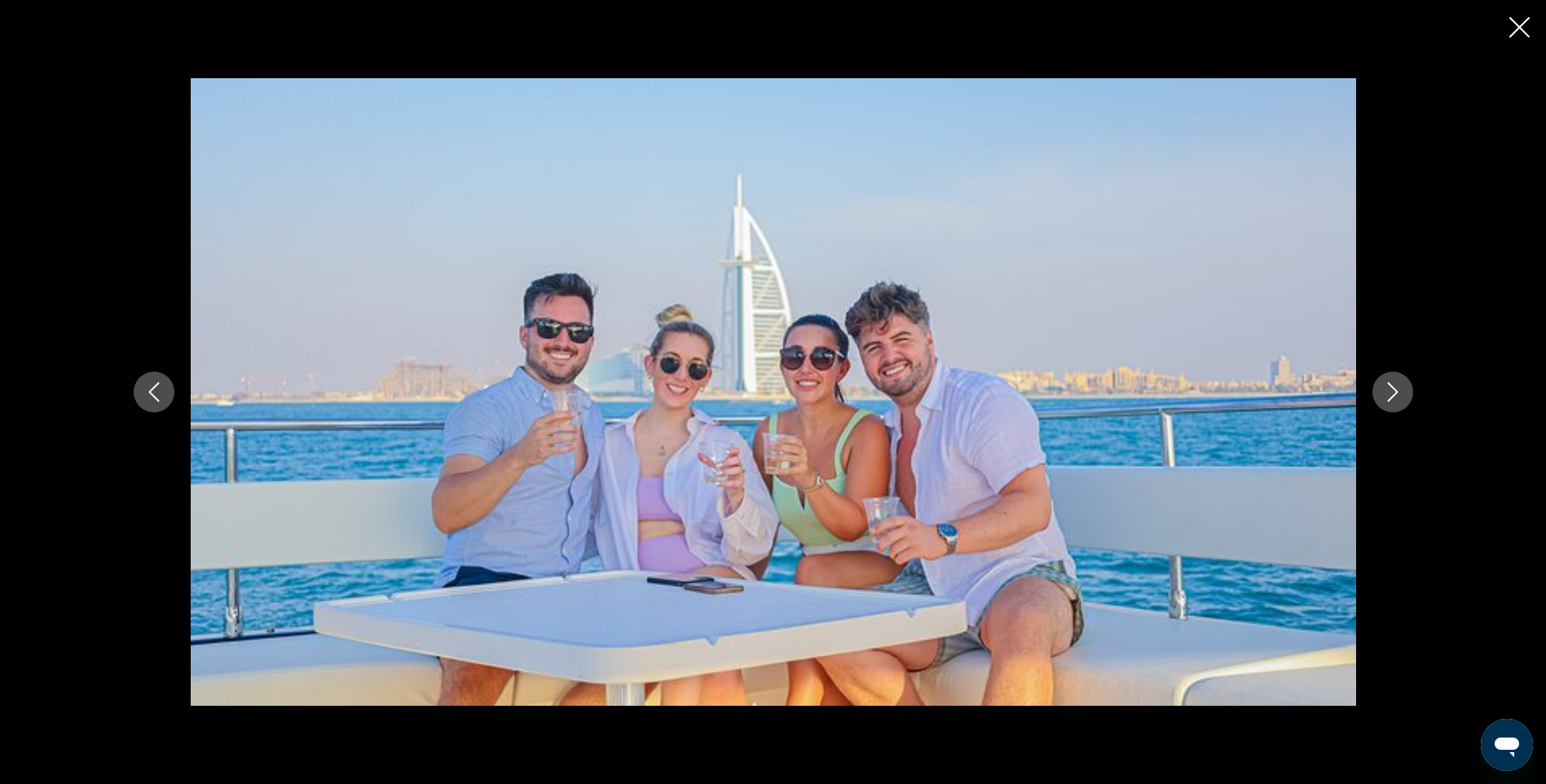
click at [1402, 396] on icon "Next image" at bounding box center [1393, 392] width 20 height 20
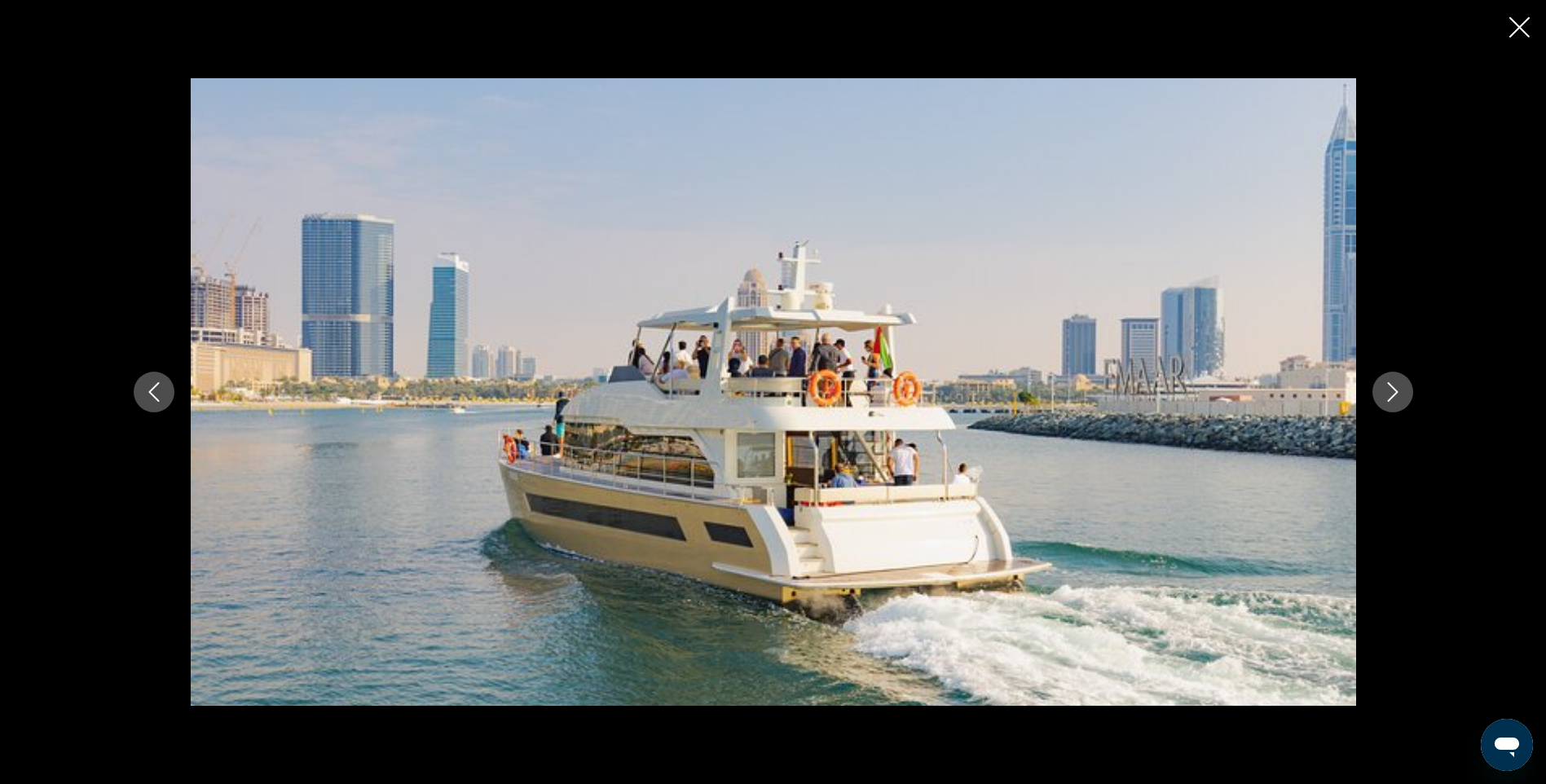
click at [1402, 396] on icon "Next image" at bounding box center [1393, 392] width 20 height 20
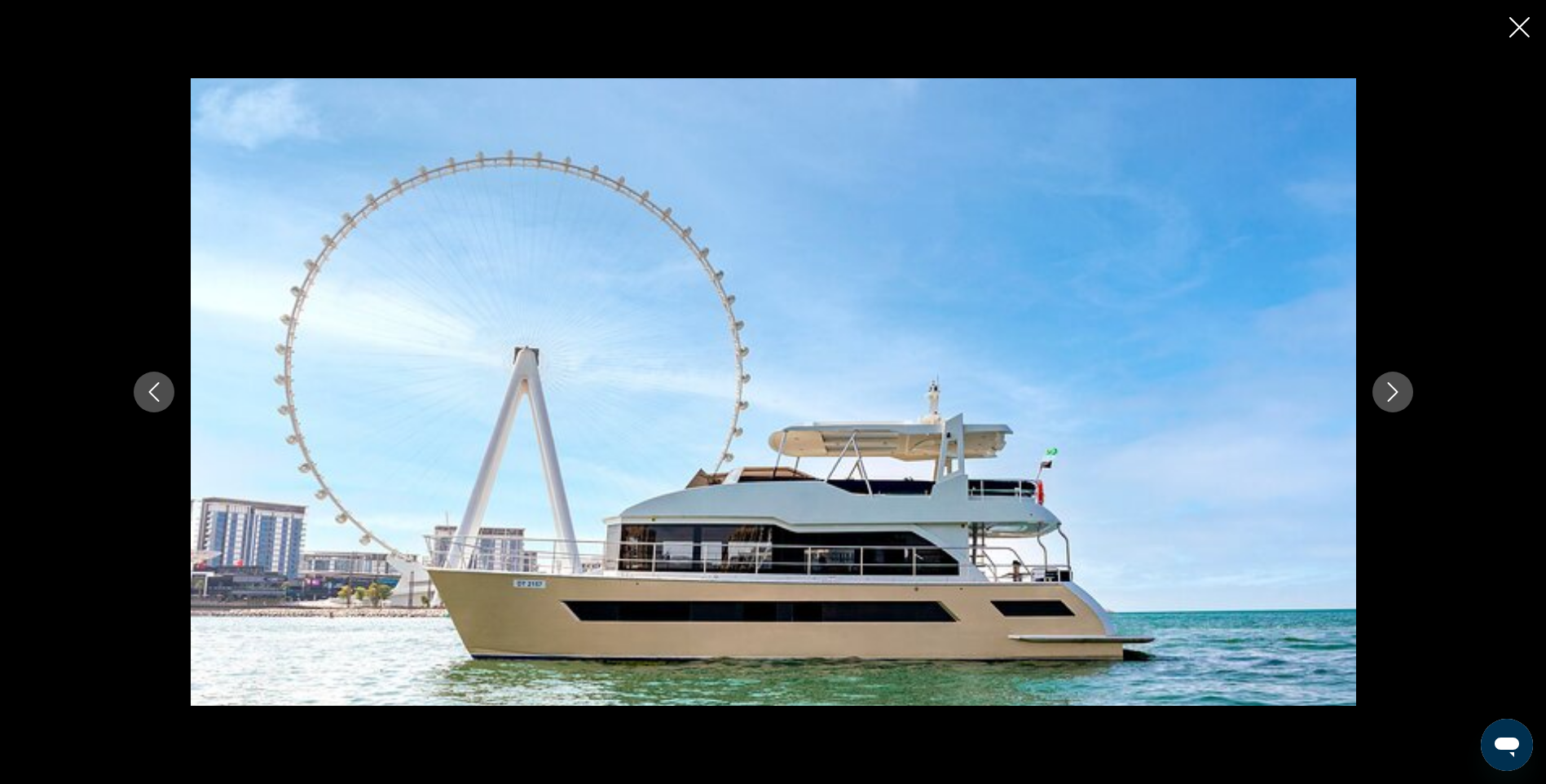
click at [1520, 21] on icon "Close slideshow" at bounding box center [1520, 27] width 21 height 21
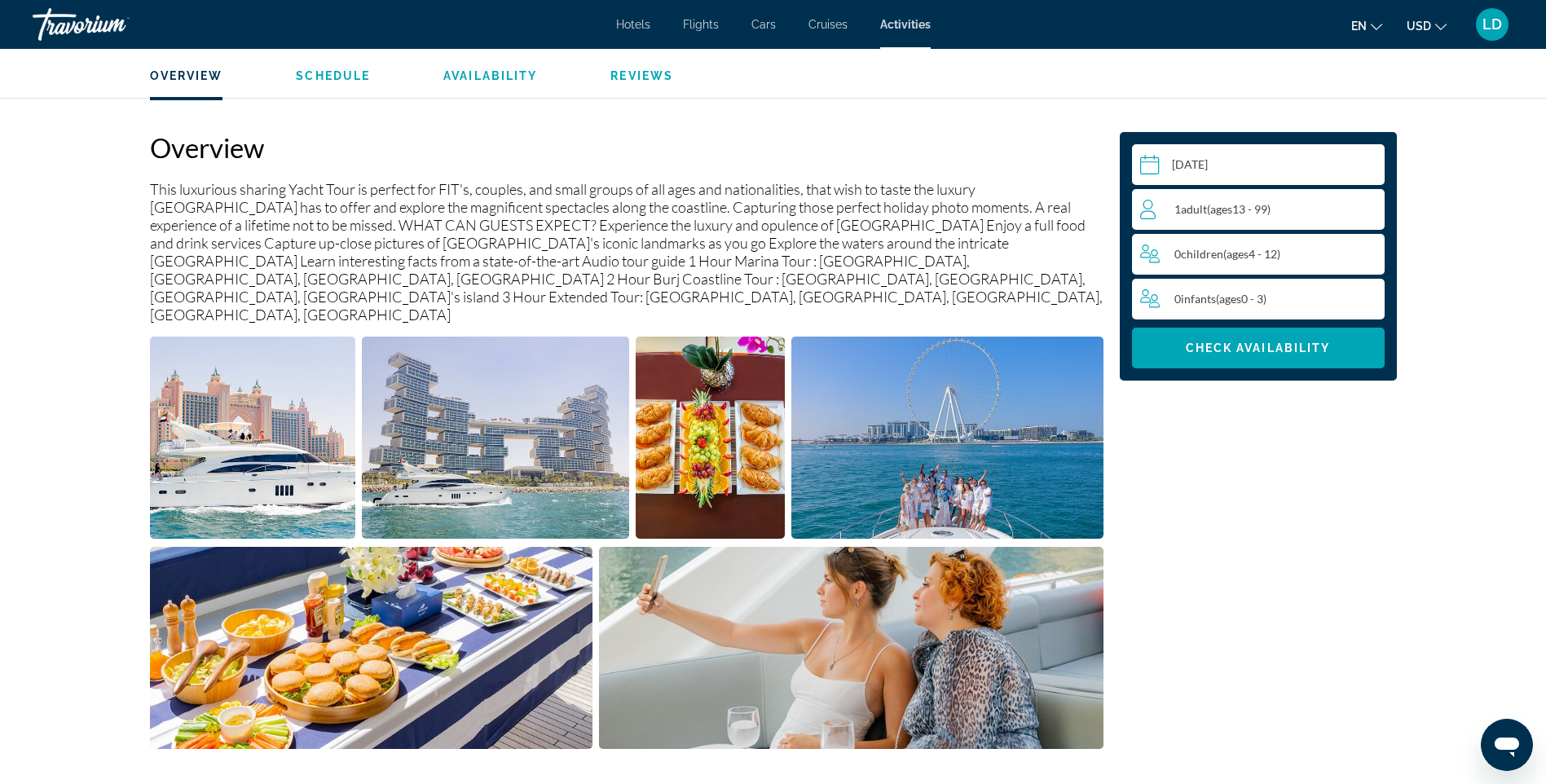
click at [1249, 152] on input "Main content" at bounding box center [1262, 166] width 259 height 45
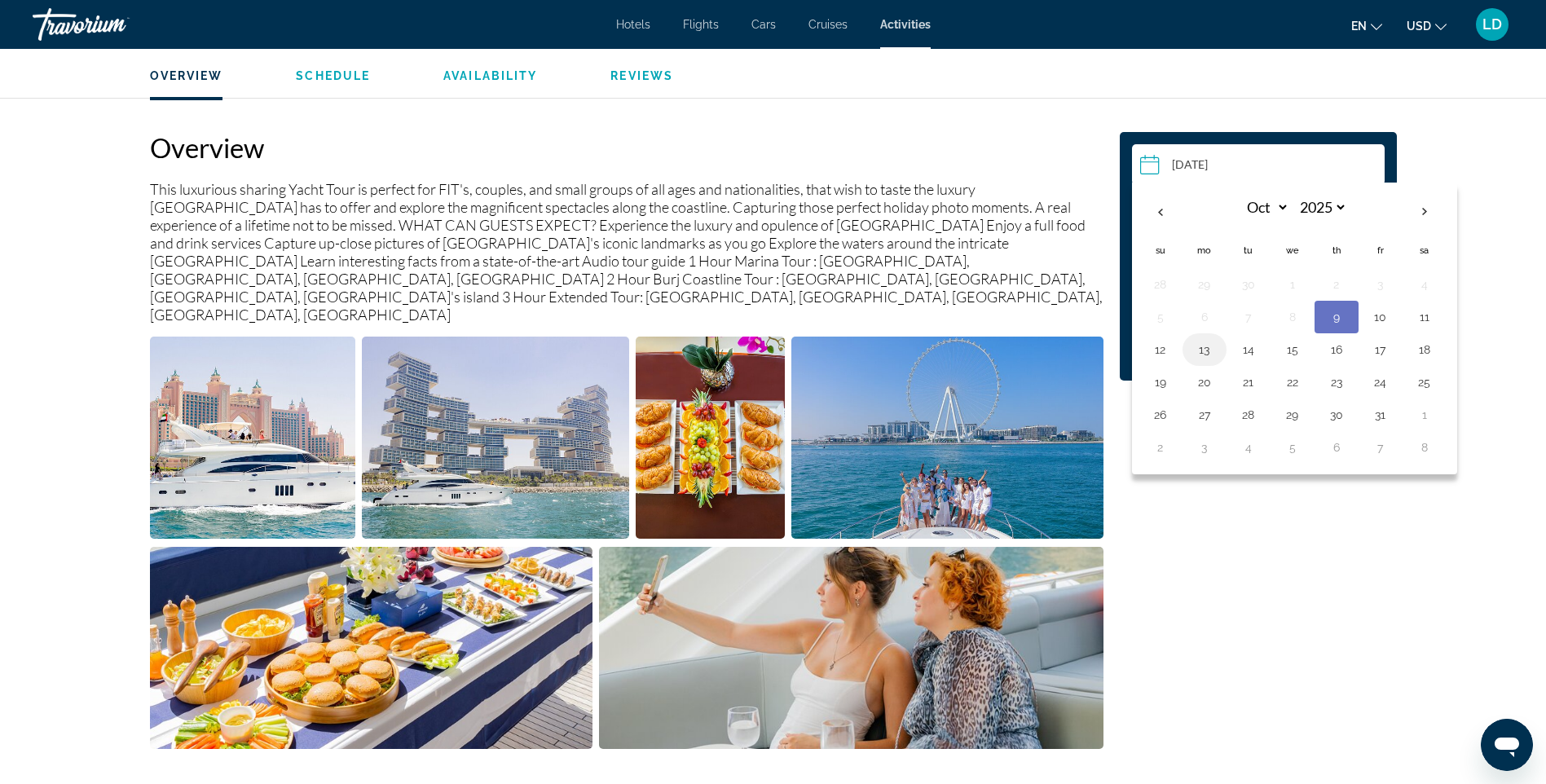
click at [1203, 354] on button "13" at bounding box center [1205, 350] width 26 height 23
type input "**********"
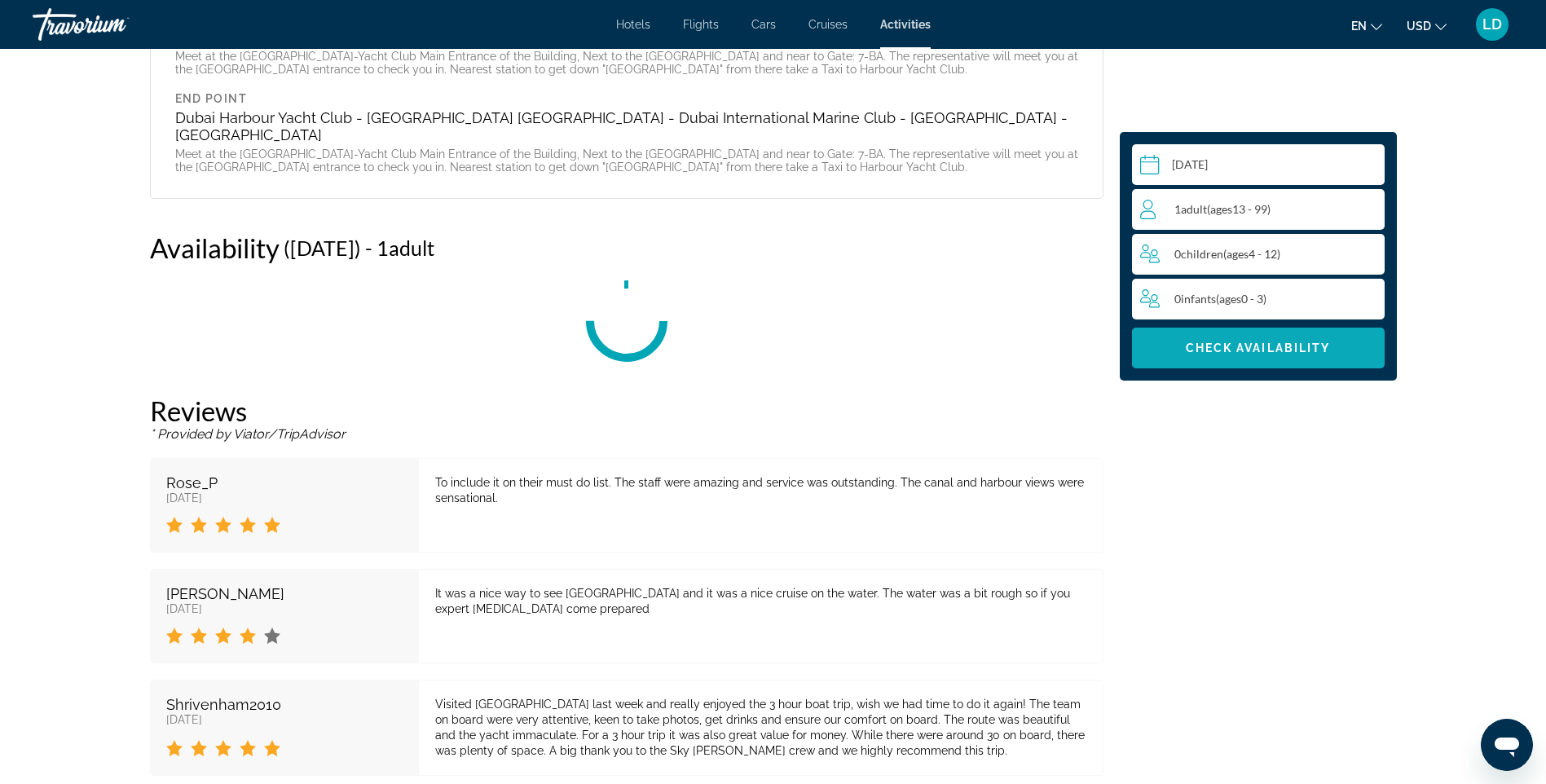
scroll to position [2849, 0]
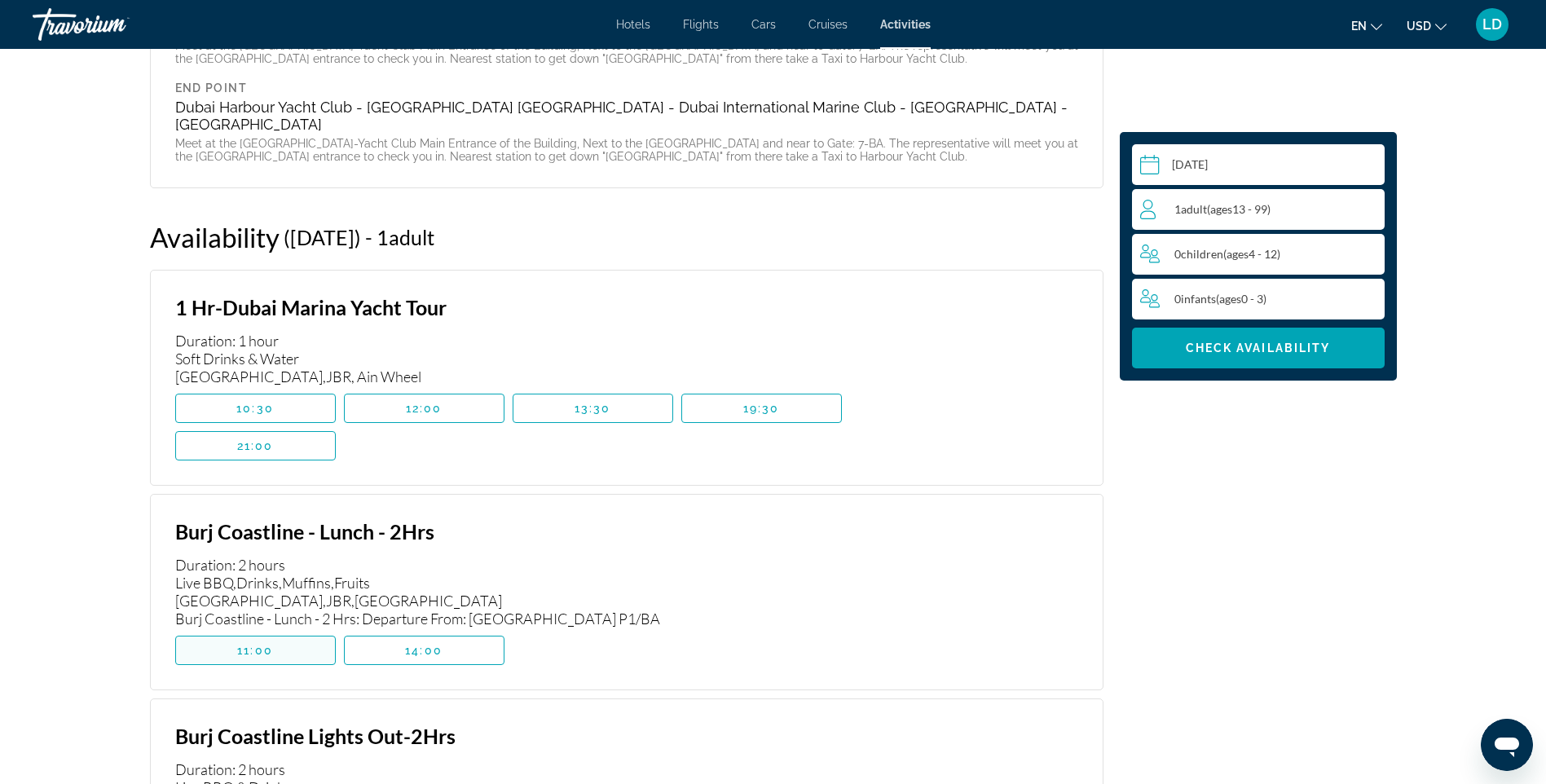
click at [297, 631] on span "Main content" at bounding box center [255, 651] width 159 height 40
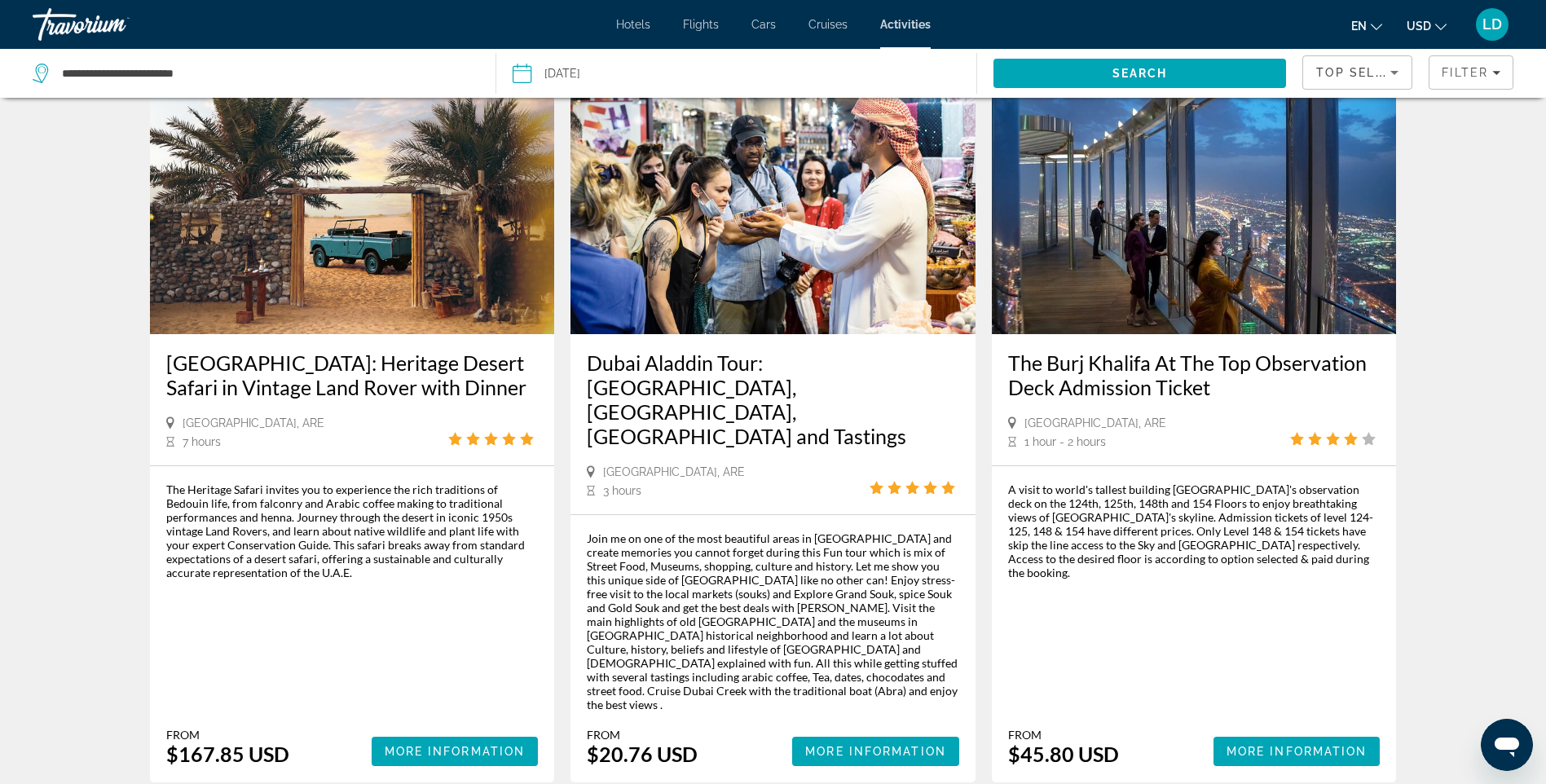
scroll to position [163, 0]
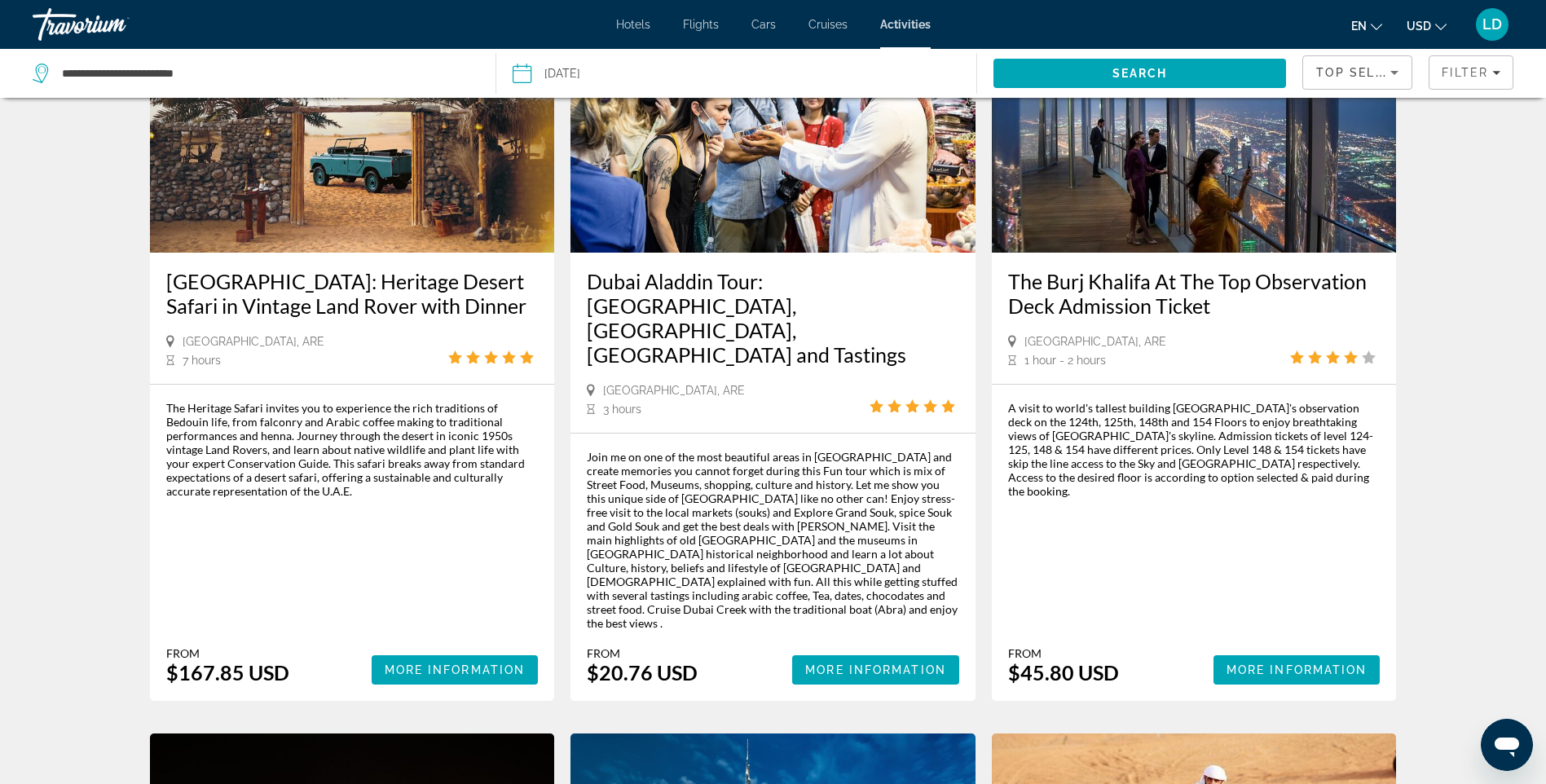
click at [1276, 664] on span "More Information" at bounding box center [1296, 670] width 141 height 13
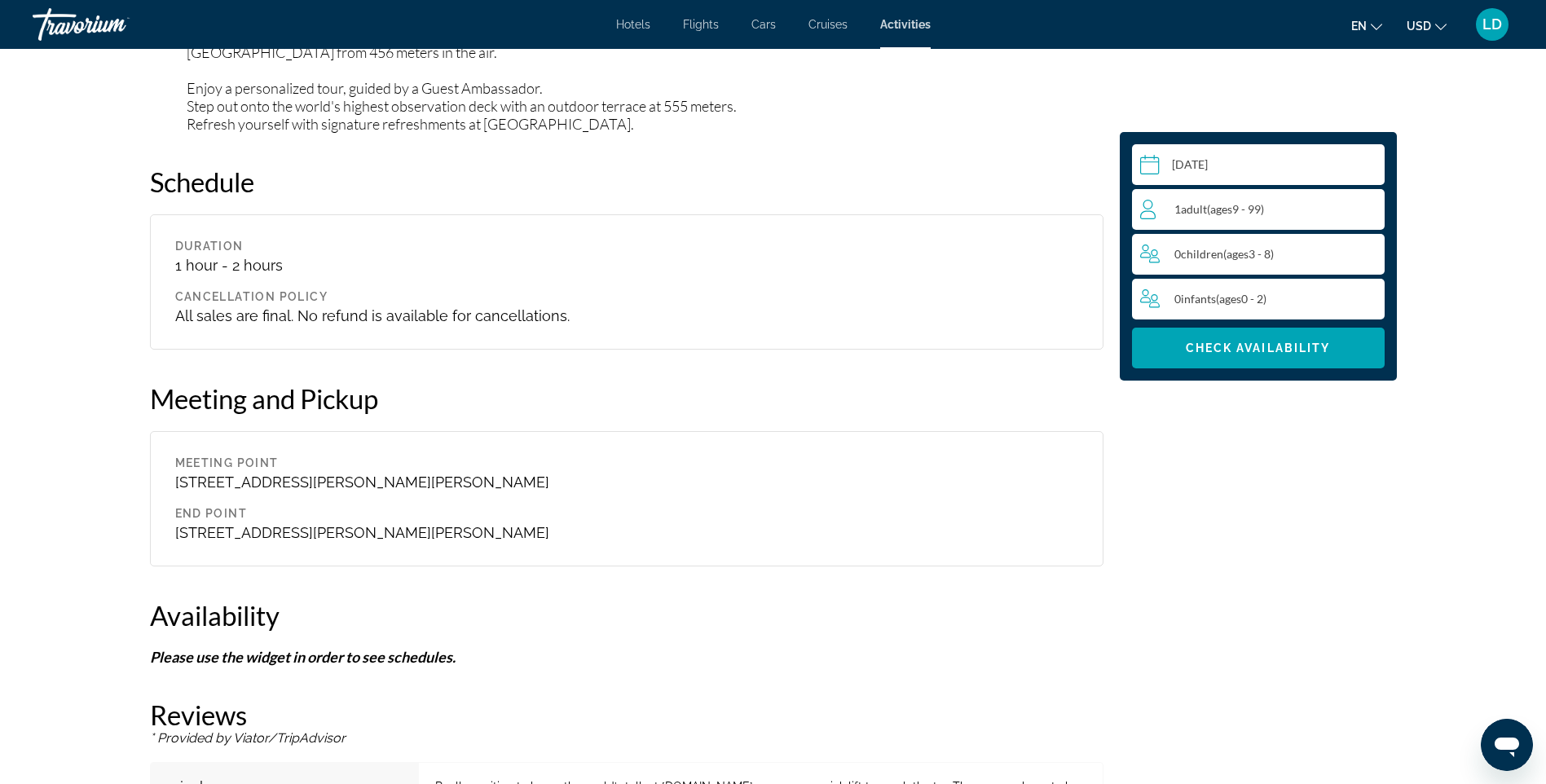
scroll to position [1956, 0]
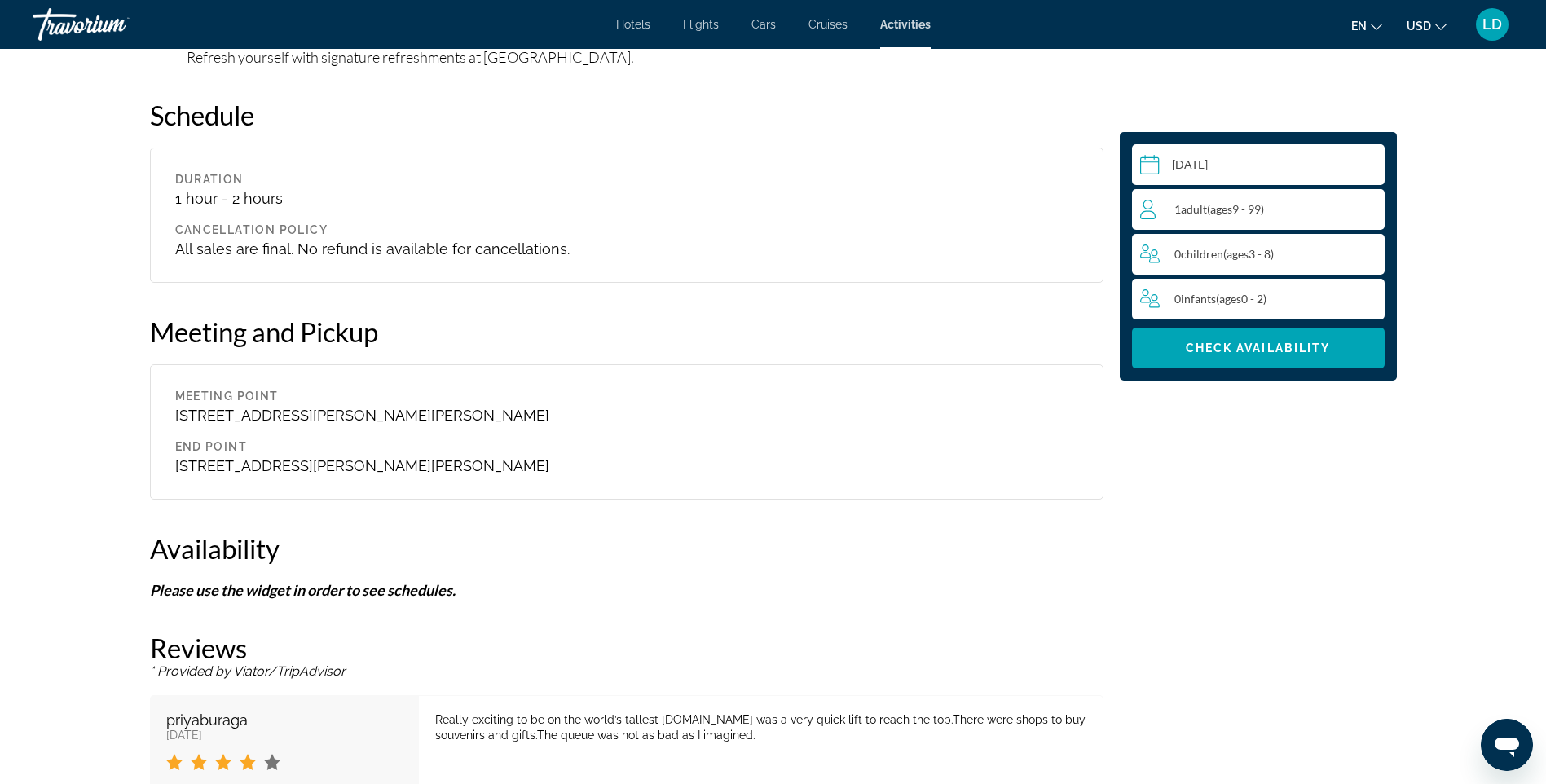
click at [1245, 161] on input "Main content" at bounding box center [1262, 166] width 259 height 45
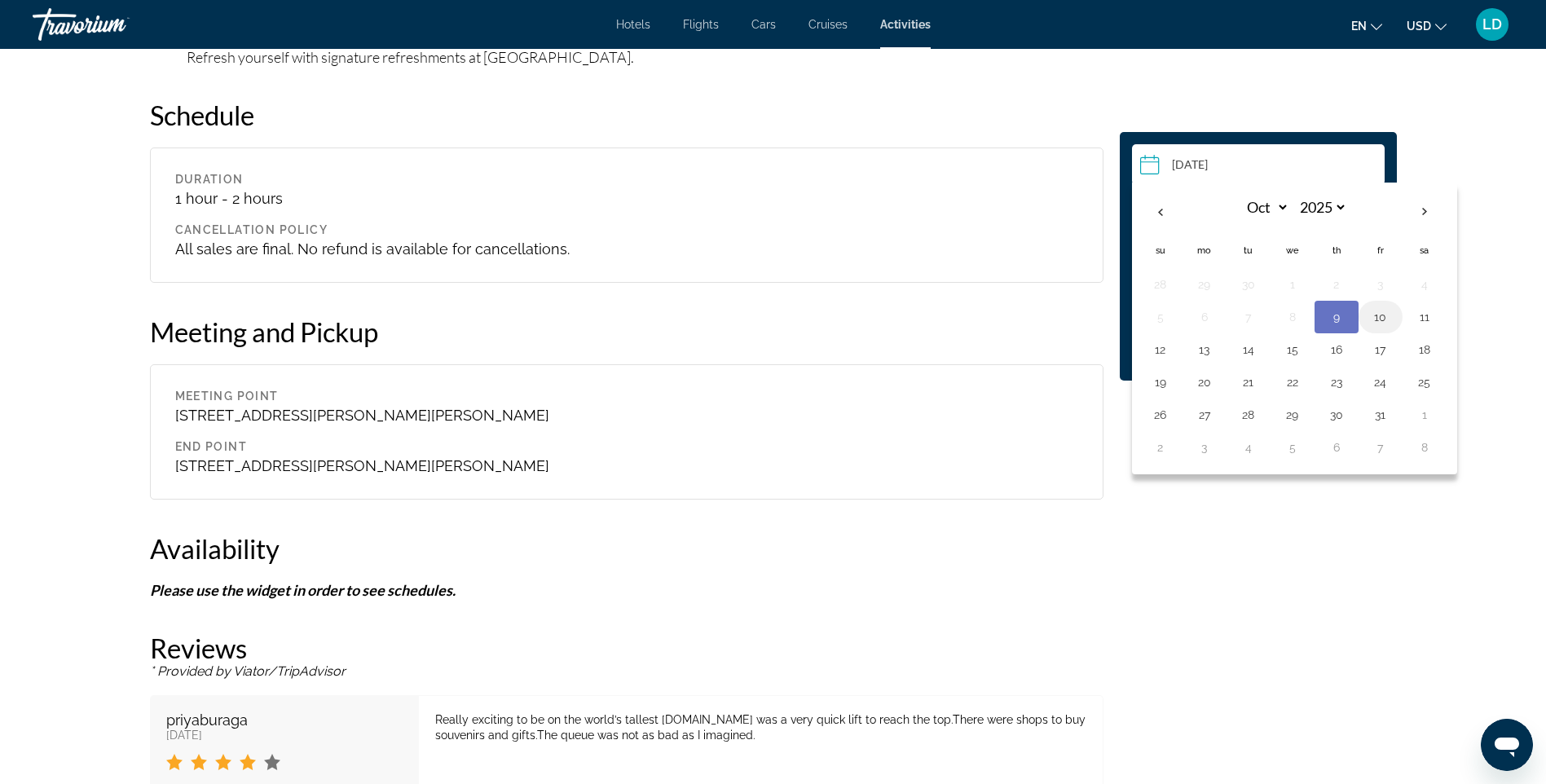
click at [1375, 319] on button "10" at bounding box center [1381, 317] width 26 height 23
type input "**********"
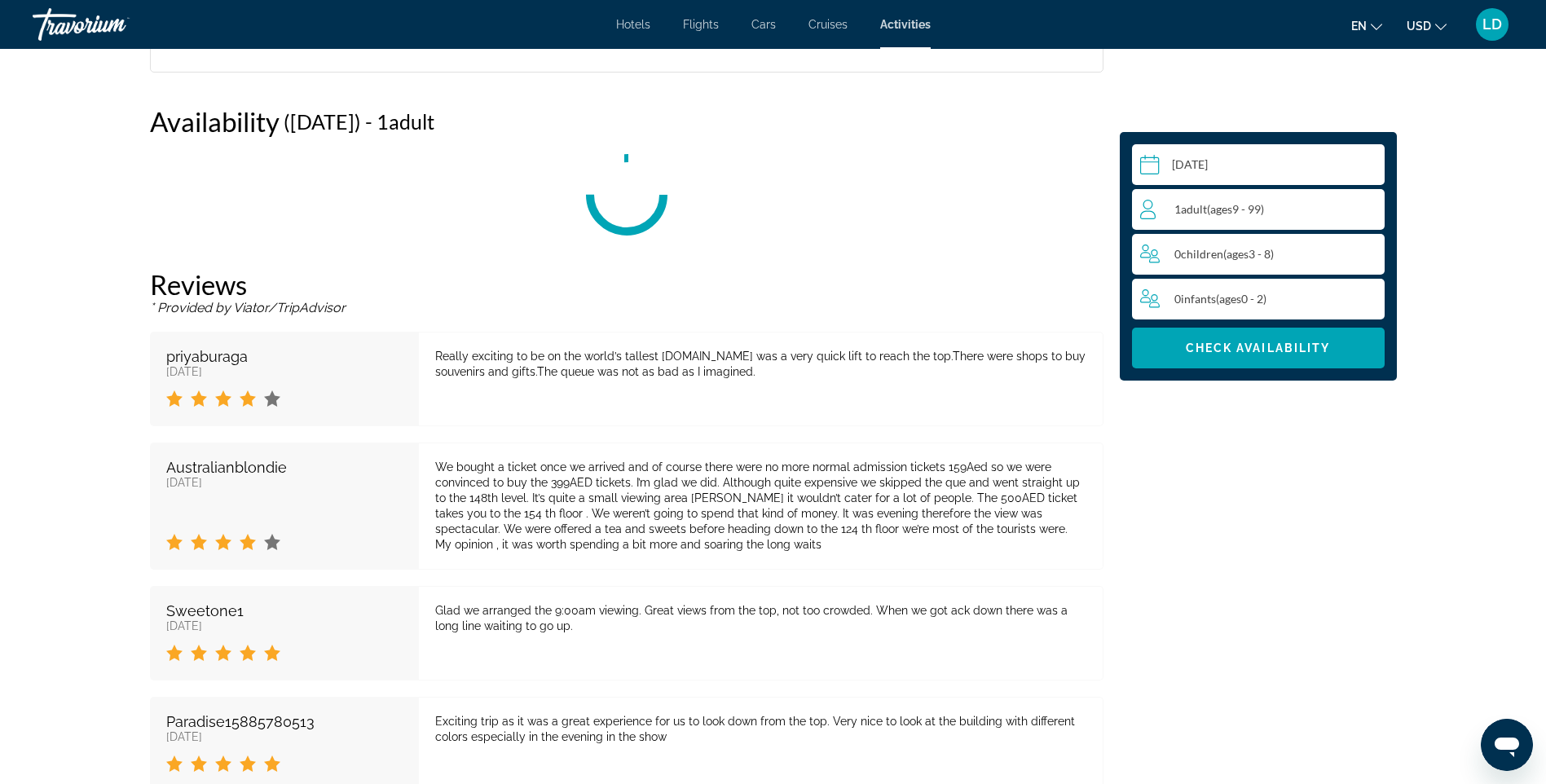
scroll to position [2391, 0]
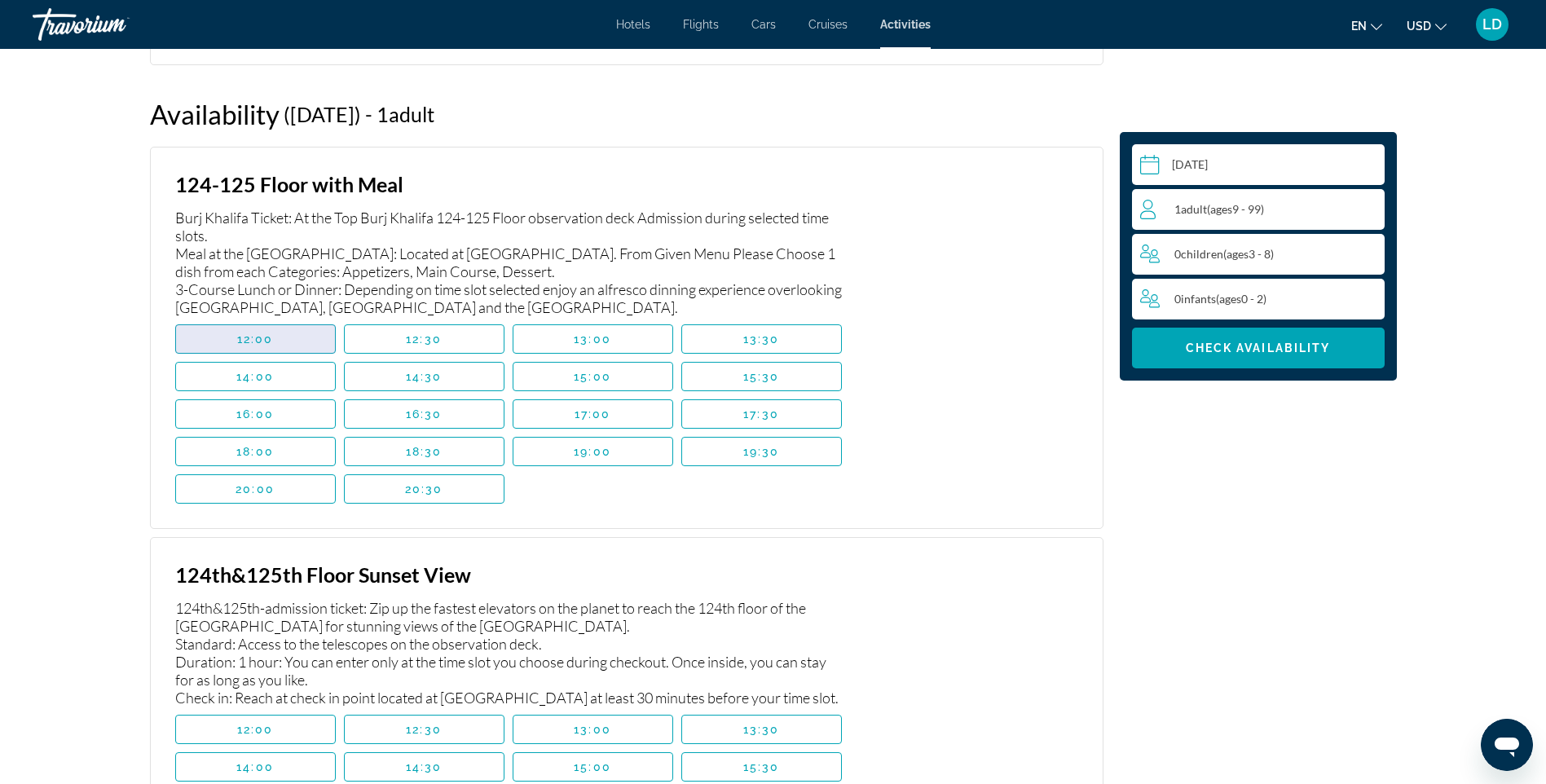
click at [314, 341] on span "Main content" at bounding box center [255, 339] width 159 height 40
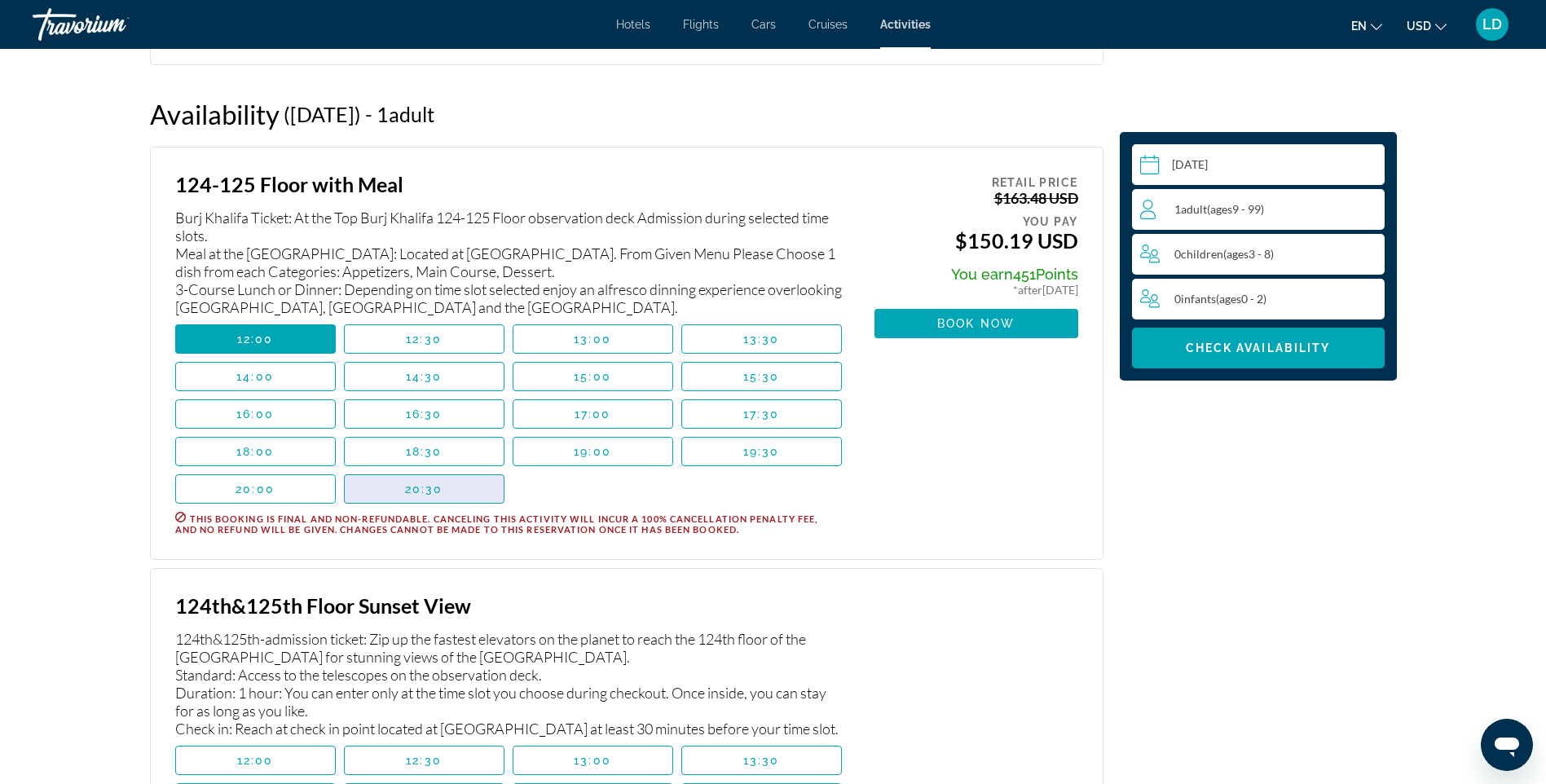
click at [431, 494] on span "20:30" at bounding box center [424, 489] width 39 height 13
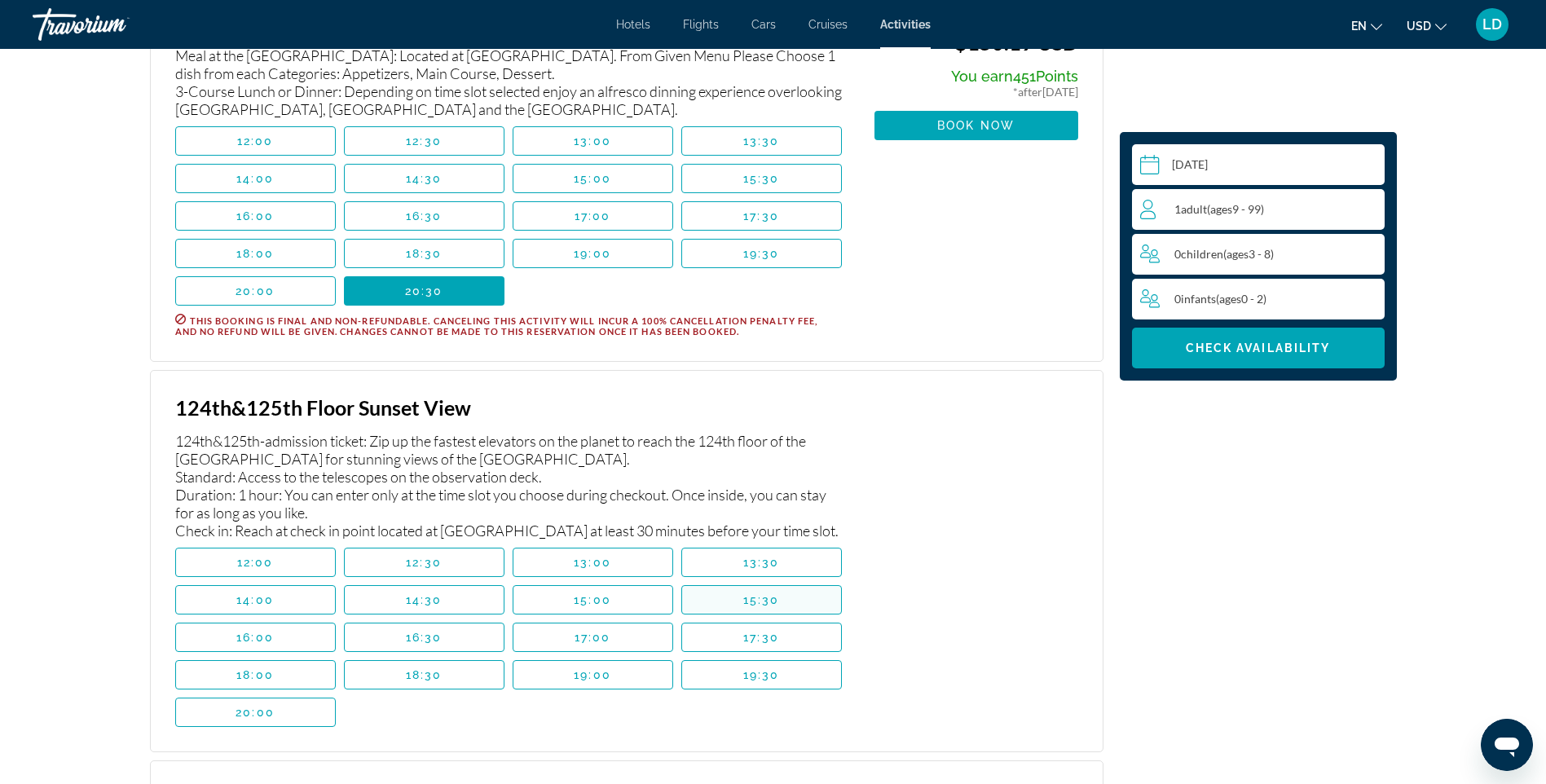
scroll to position [2635, 0]
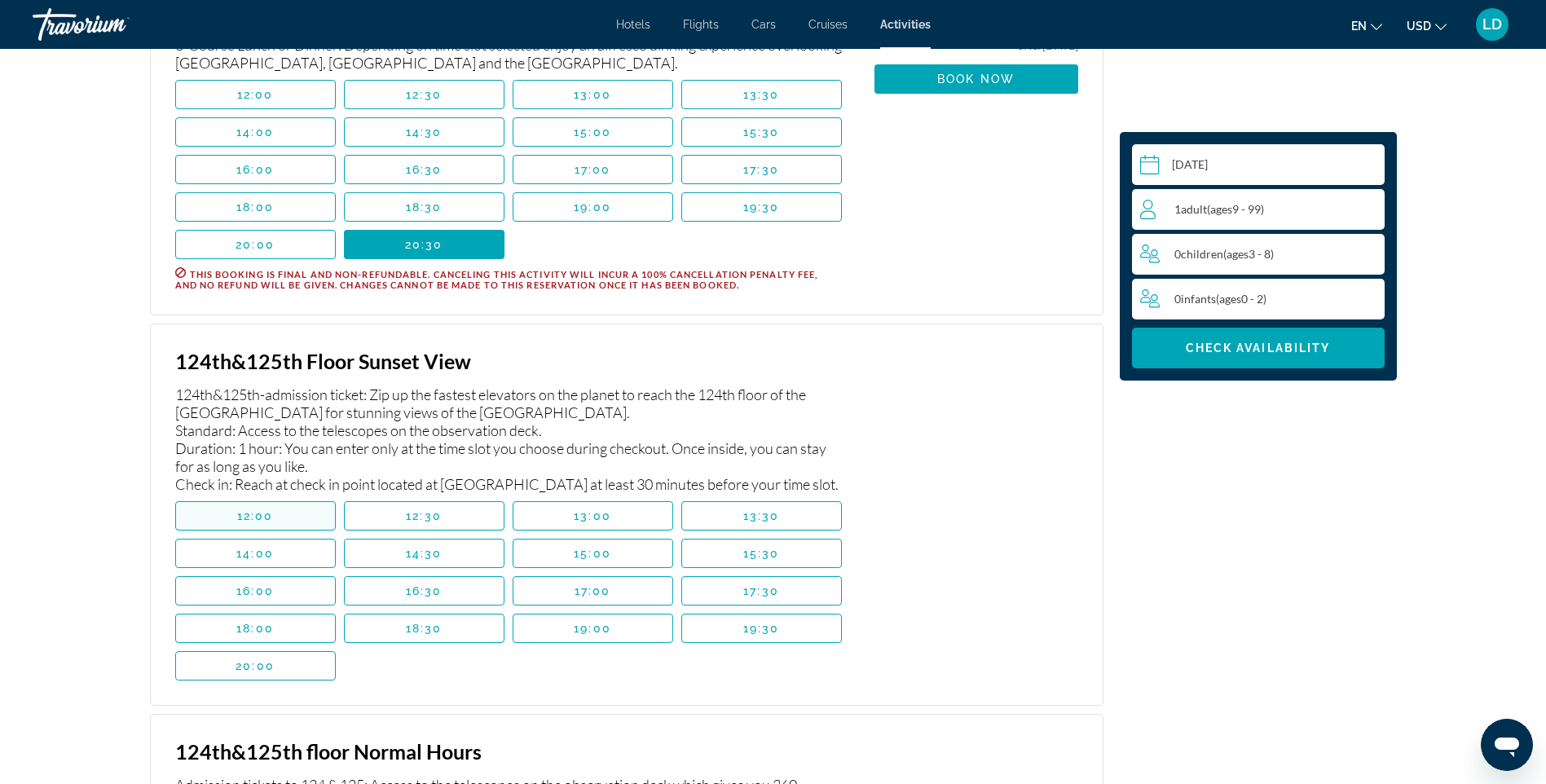
click at [268, 535] on span "Main content" at bounding box center [255, 516] width 159 height 40
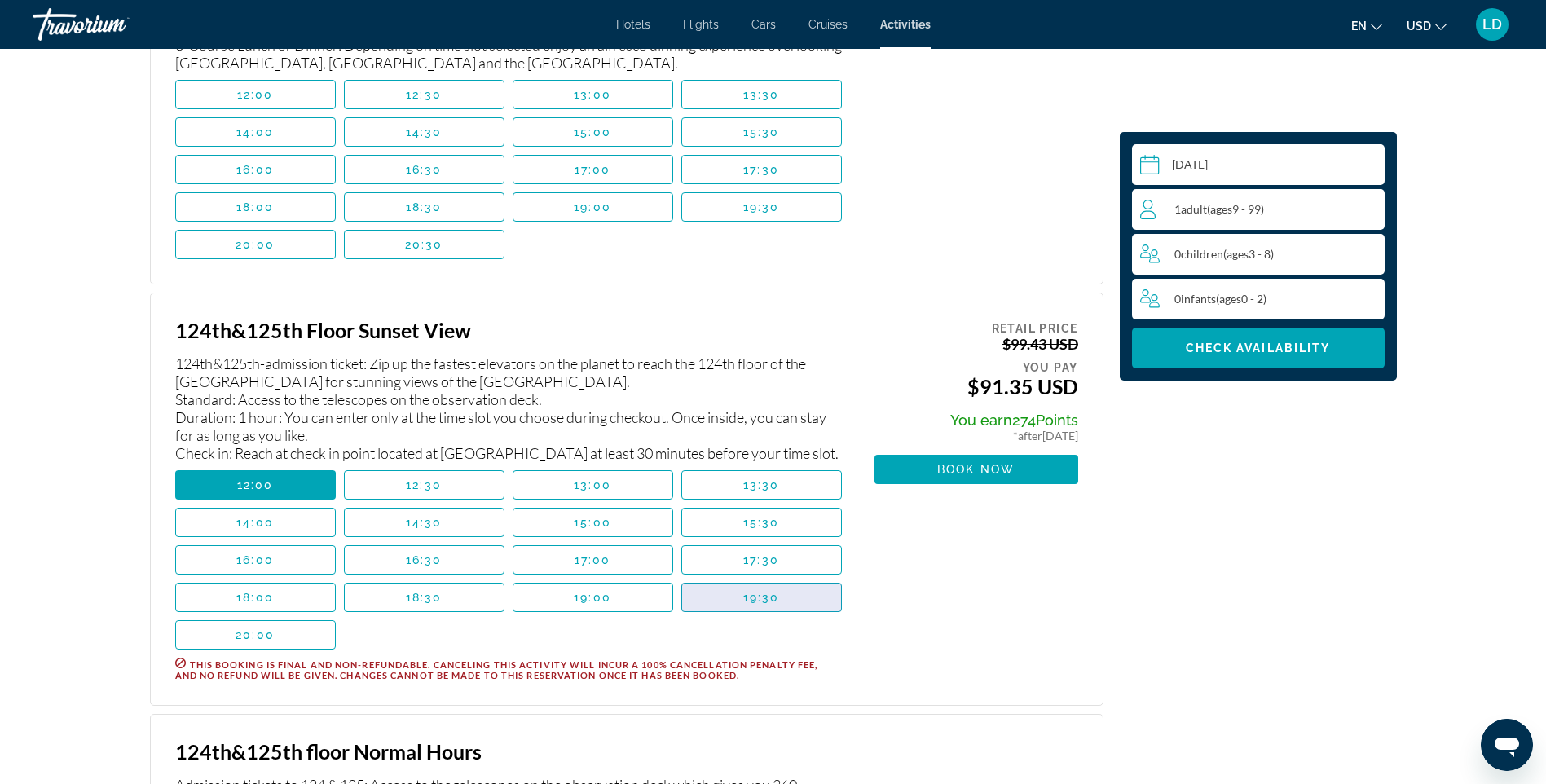
click at [754, 617] on span "Main content" at bounding box center [761, 598] width 159 height 40
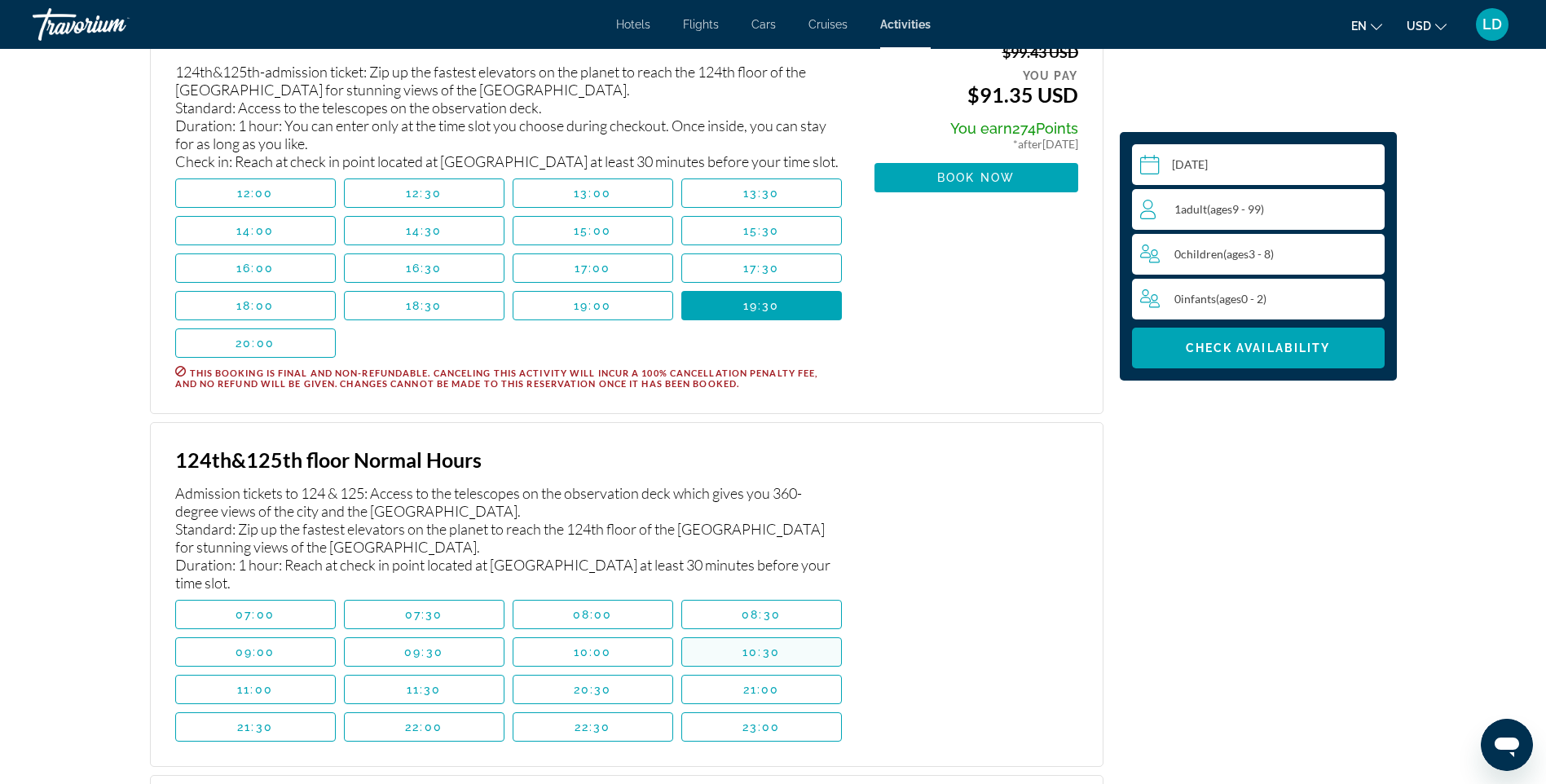
scroll to position [3042, 0]
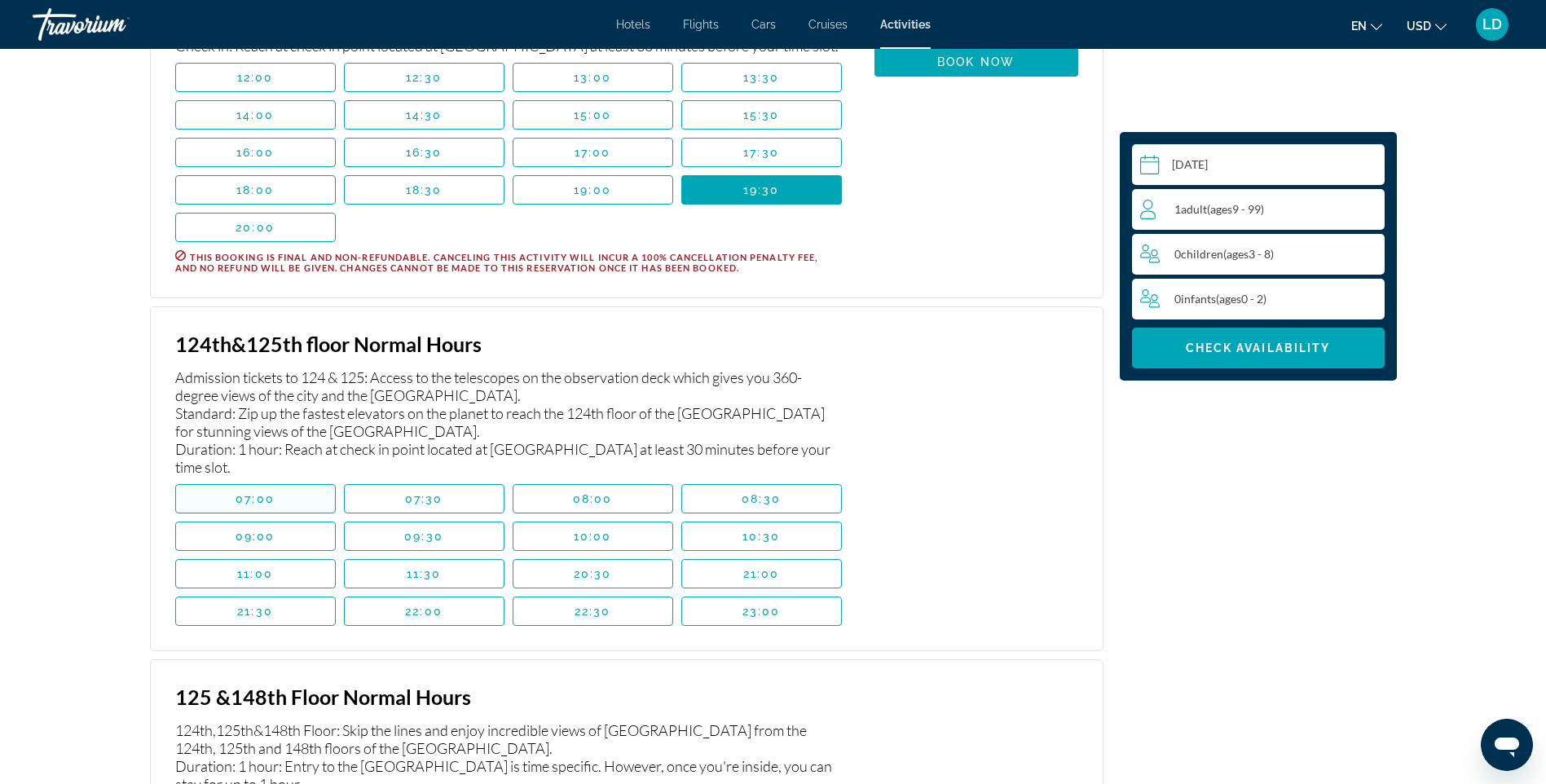
click at [308, 517] on span "Main content" at bounding box center [255, 499] width 159 height 40
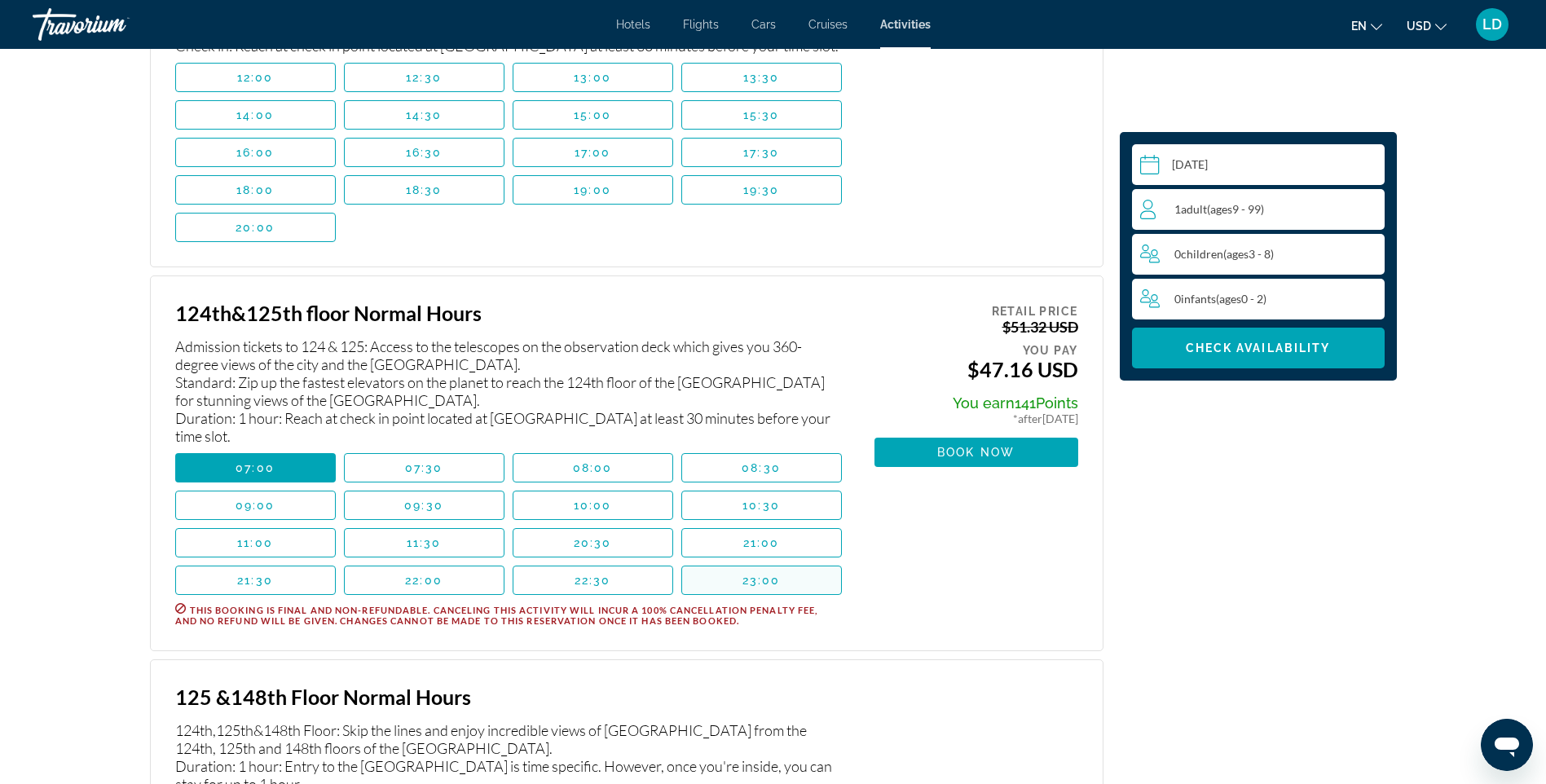
click at [756, 600] on span "Main content" at bounding box center [761, 581] width 159 height 40
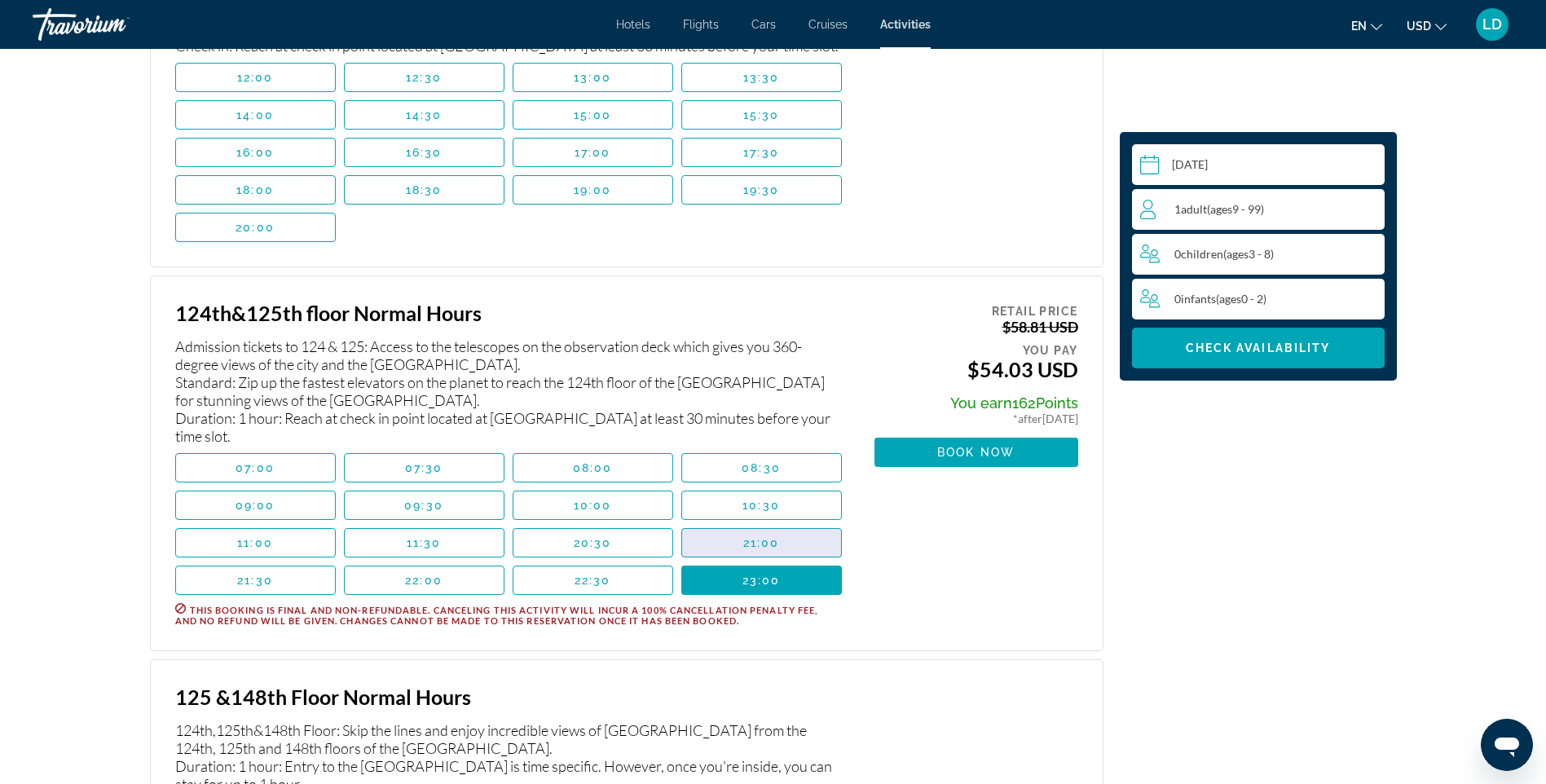
click at [764, 549] on span "21:00" at bounding box center [762, 543] width 37 height 13
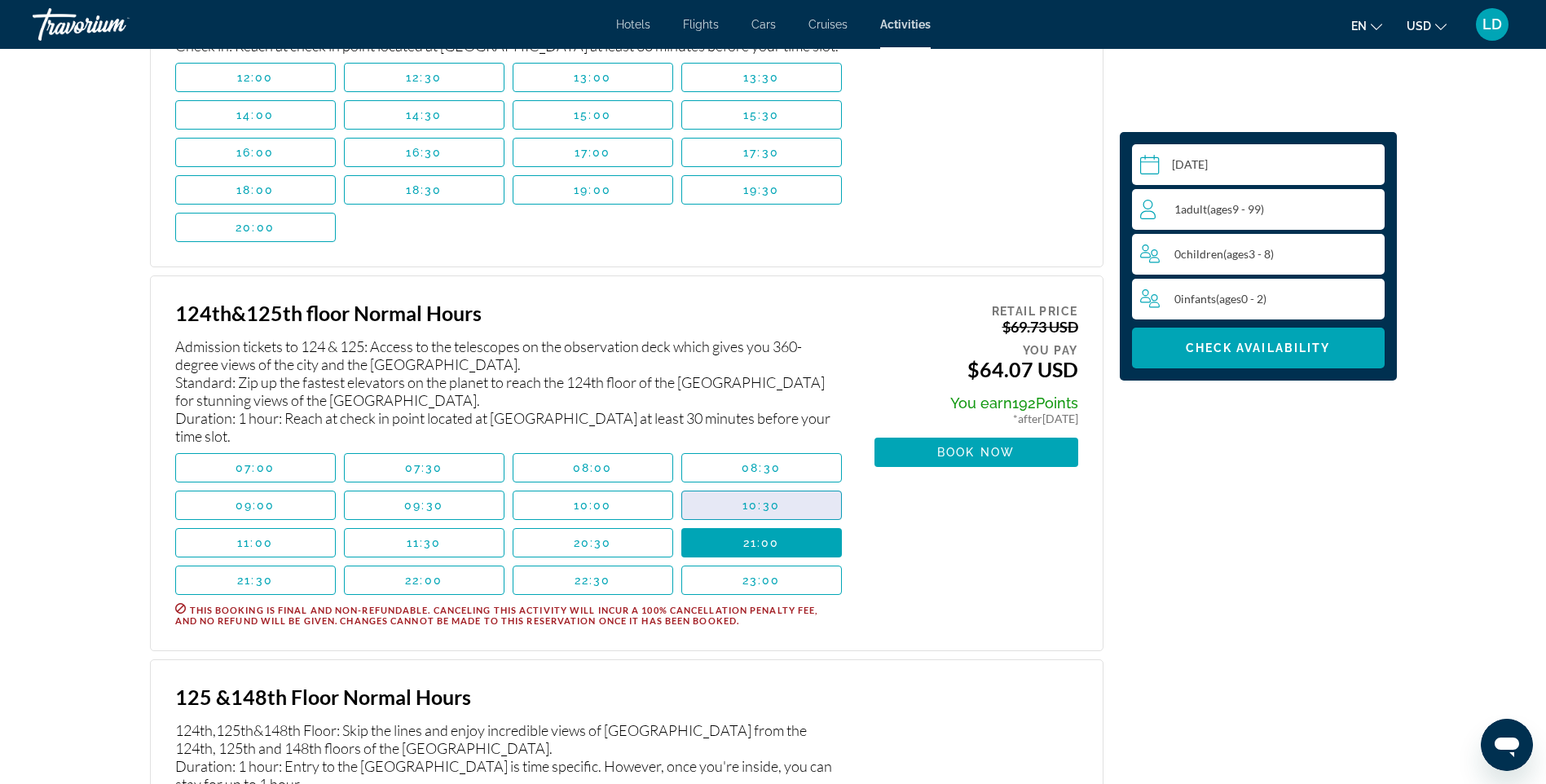
click at [759, 512] on span "10:30" at bounding box center [762, 506] width 38 height 13
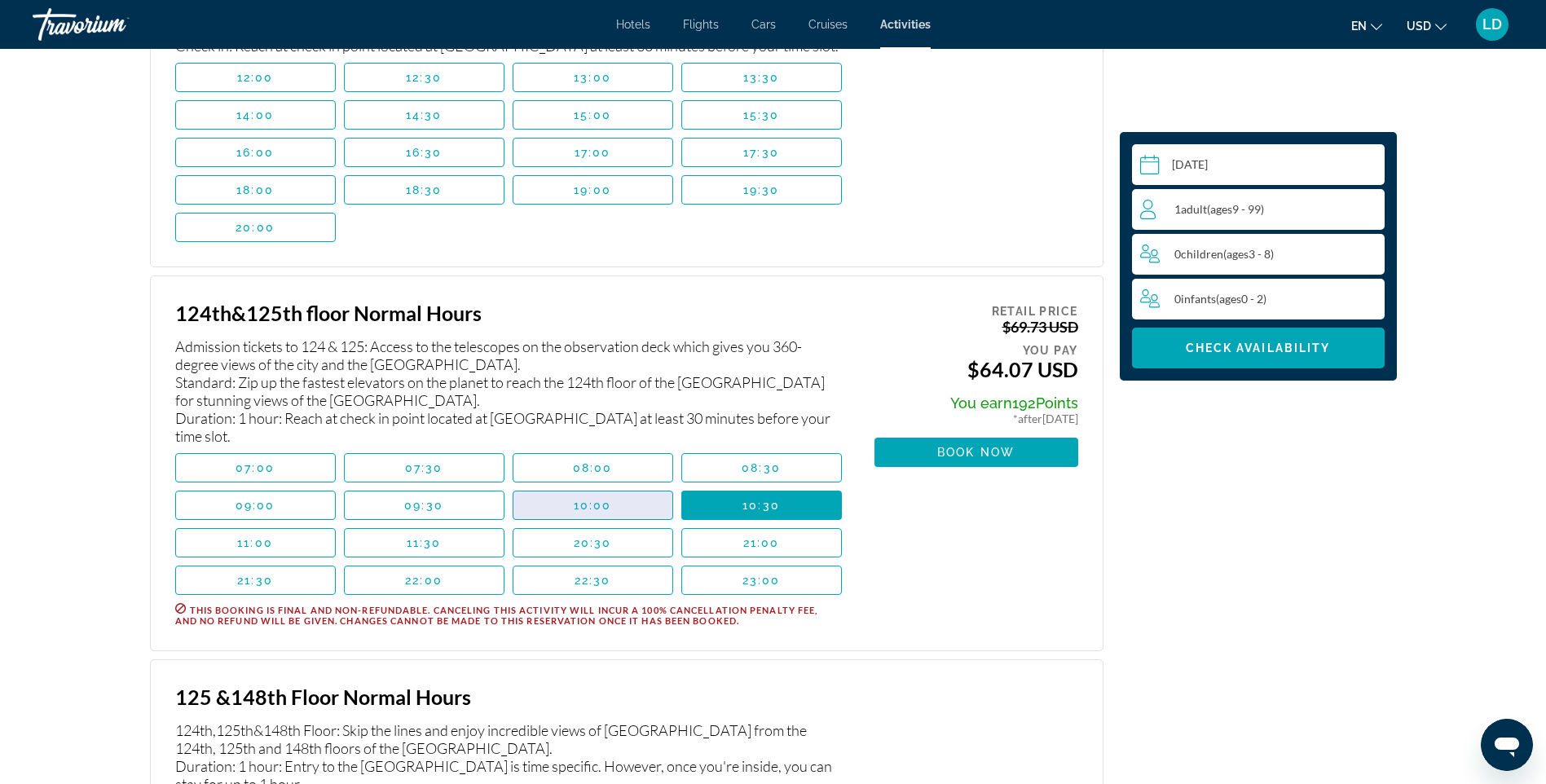
click at [608, 512] on span "10:00" at bounding box center [593, 506] width 39 height 13
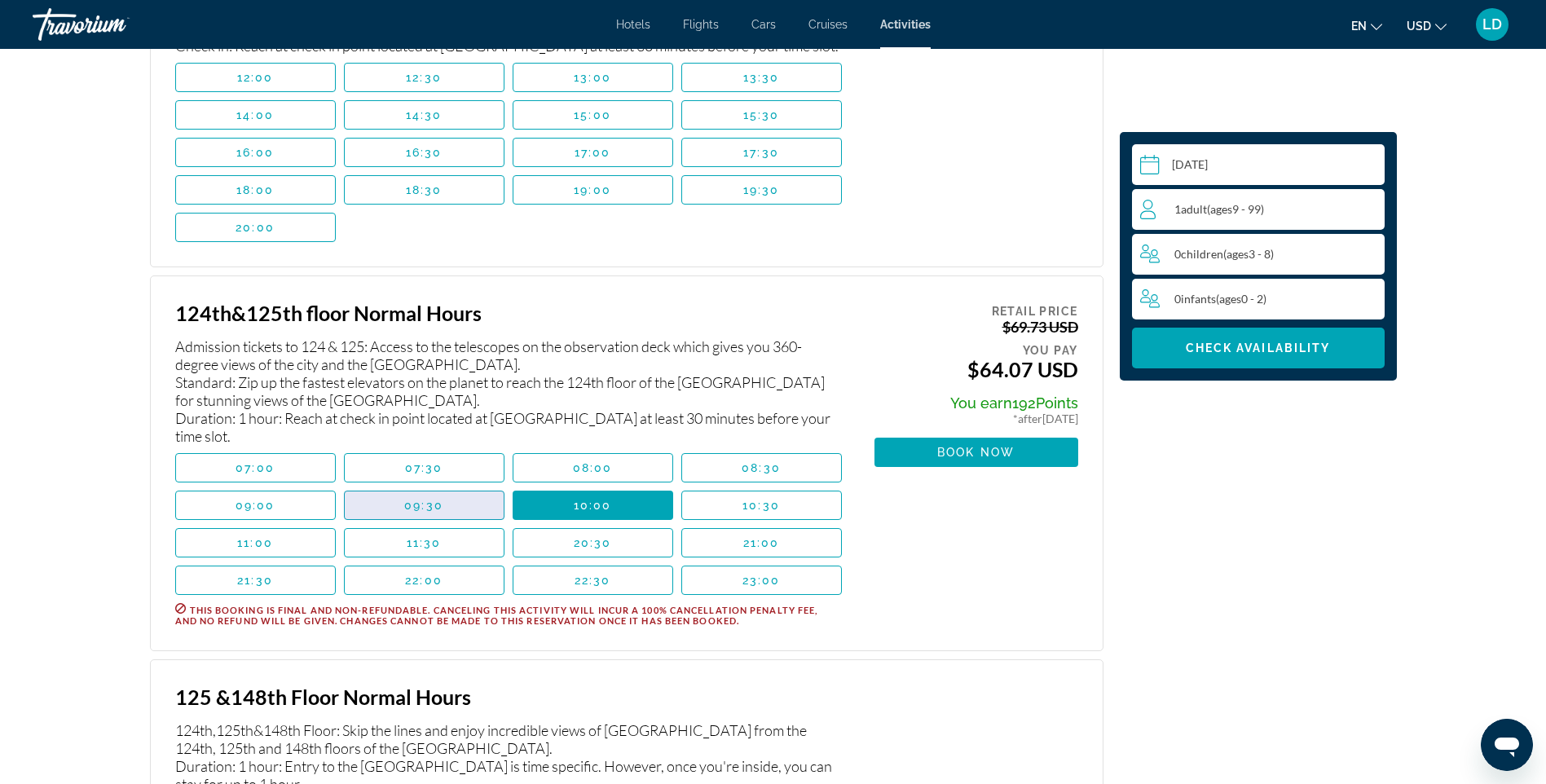
click at [439, 525] on span "Main content" at bounding box center [424, 506] width 159 height 40
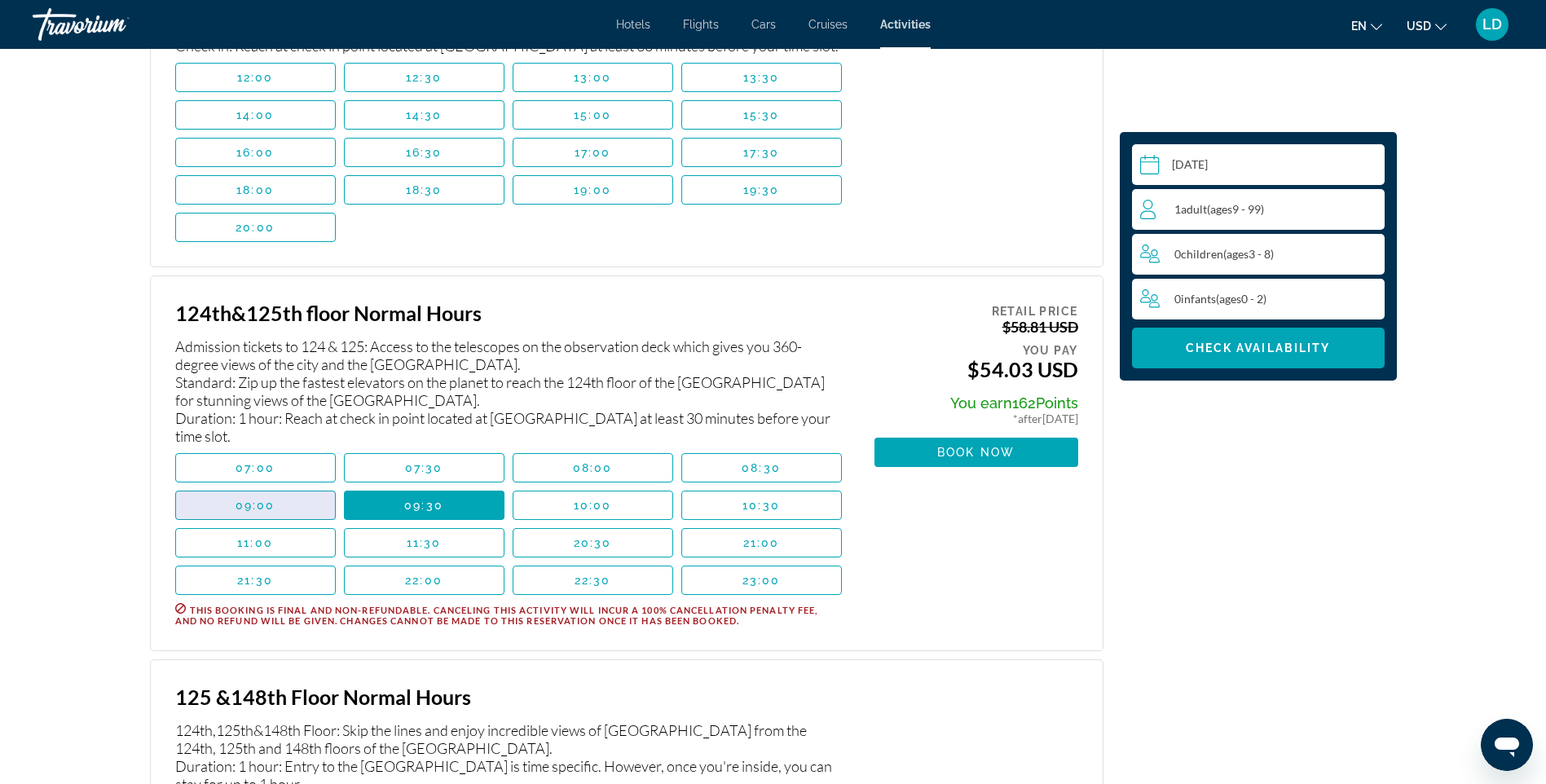
click at [272, 512] on span "09:00" at bounding box center [255, 506] width 40 height 13
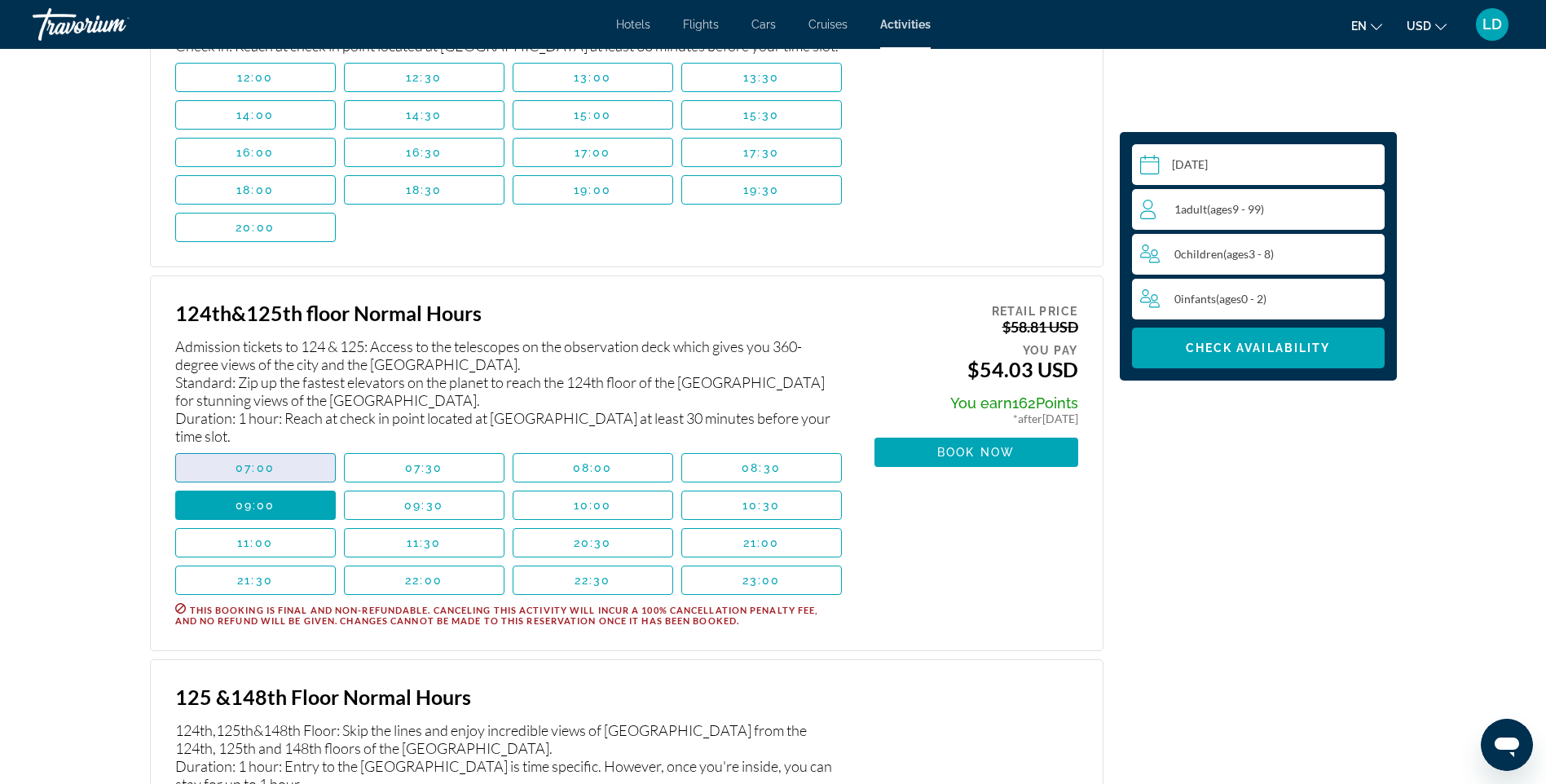
click at [290, 484] on span "Main content" at bounding box center [255, 468] width 159 height 40
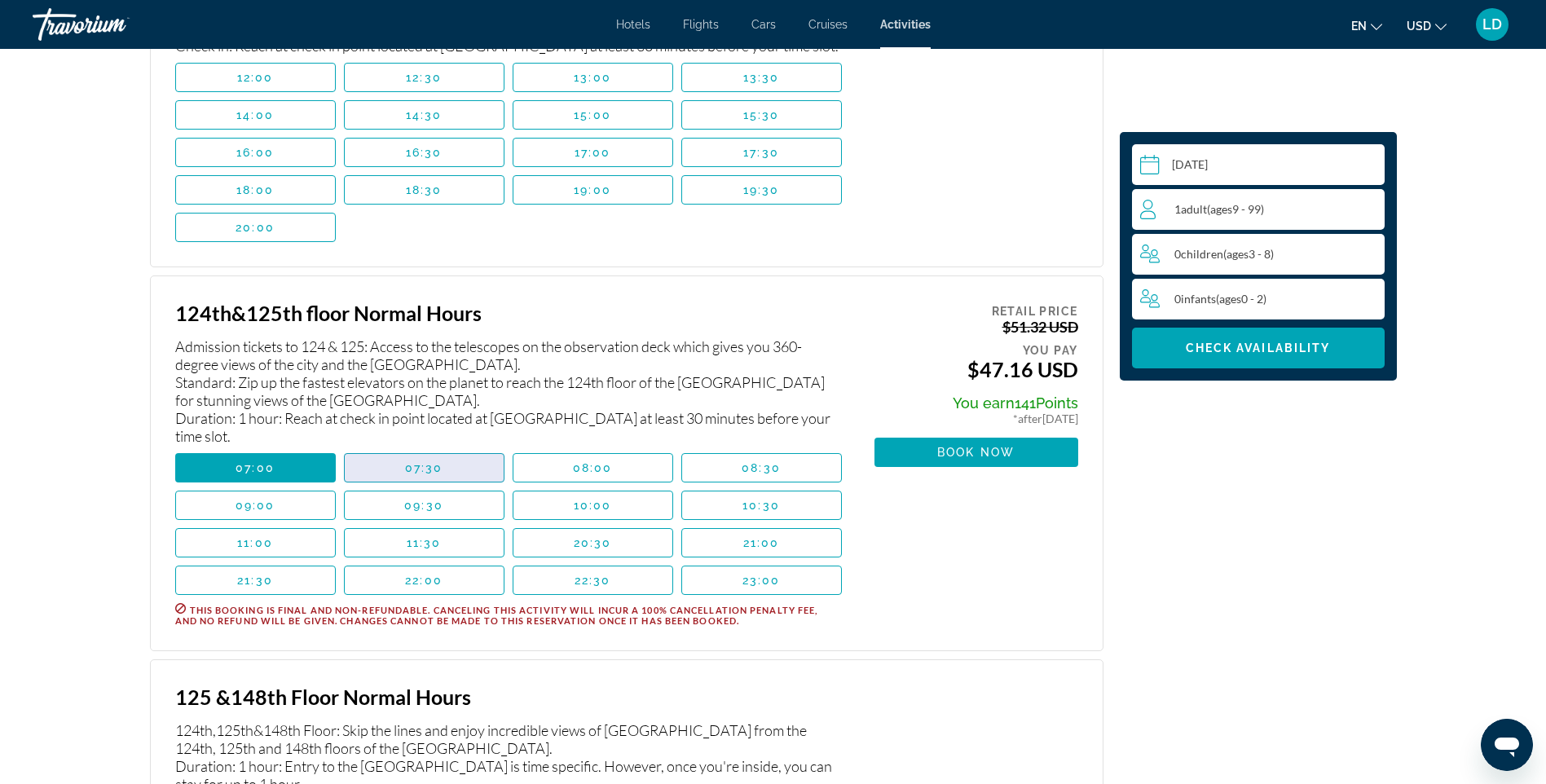
click at [434, 488] on span "Main content" at bounding box center [424, 468] width 159 height 40
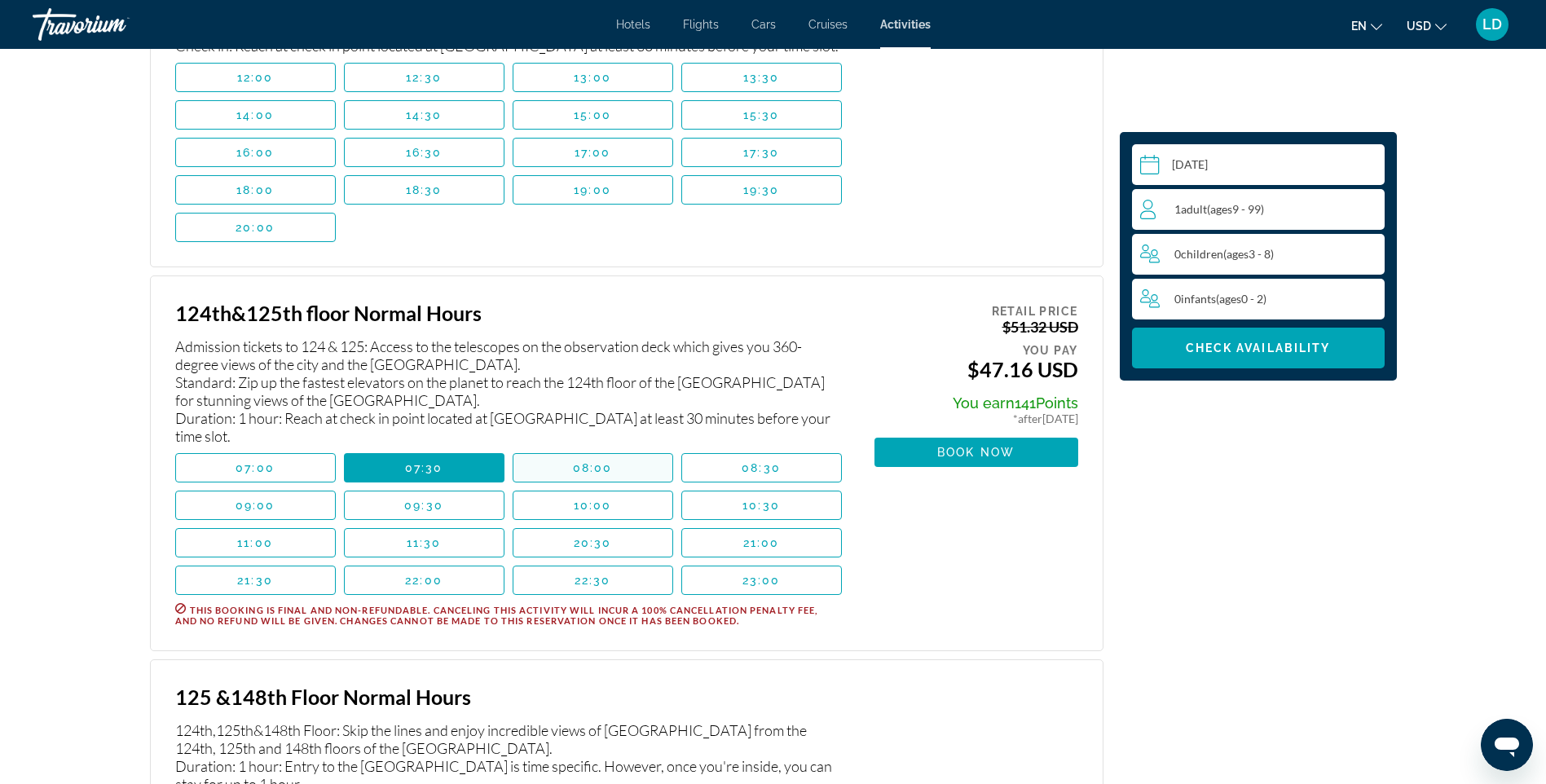
click at [581, 488] on span "Main content" at bounding box center [592, 468] width 159 height 40
click at [426, 549] on span "11:30" at bounding box center [424, 543] width 35 height 13
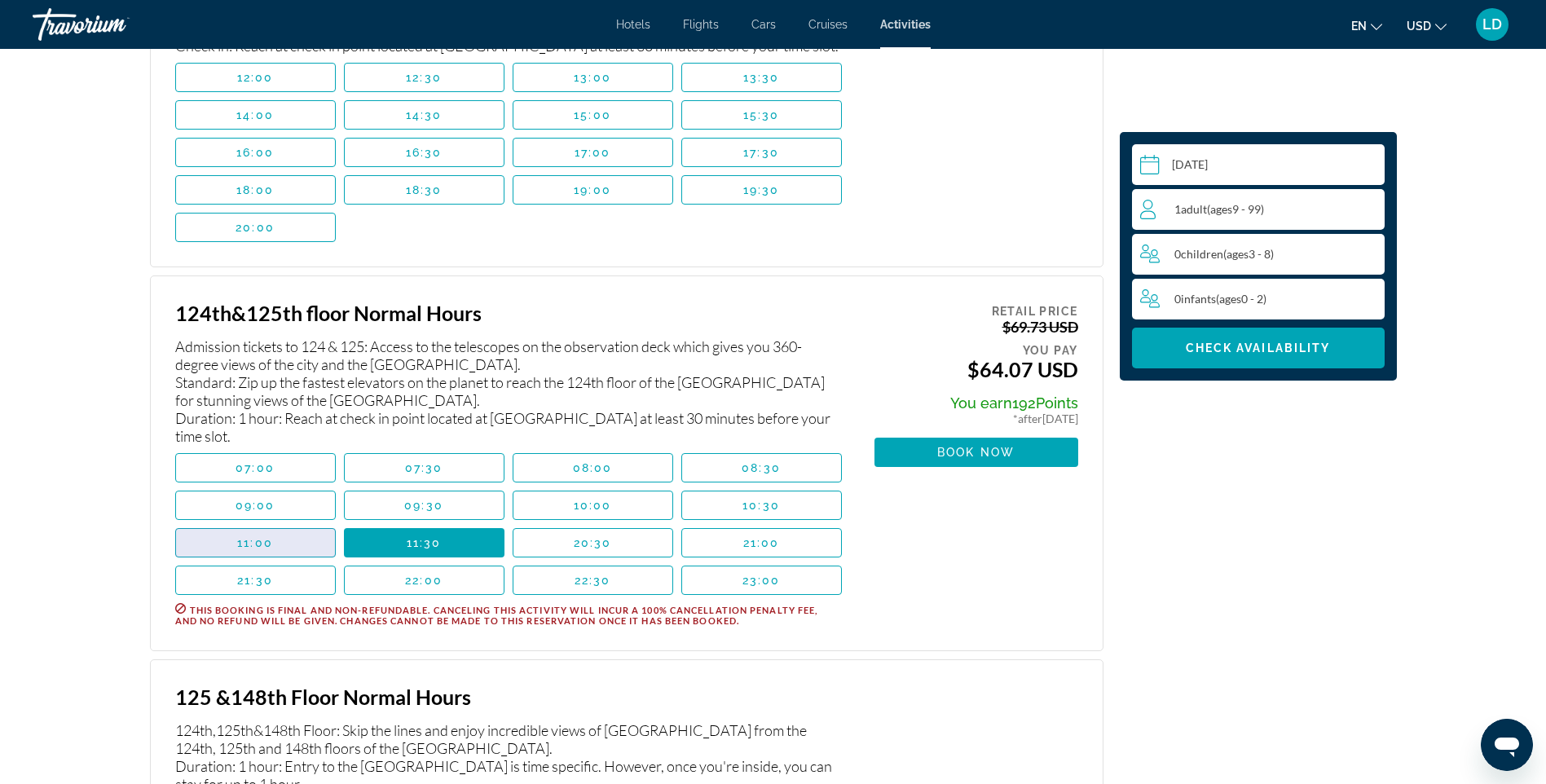
click at [284, 562] on span "Main content" at bounding box center [255, 543] width 159 height 40
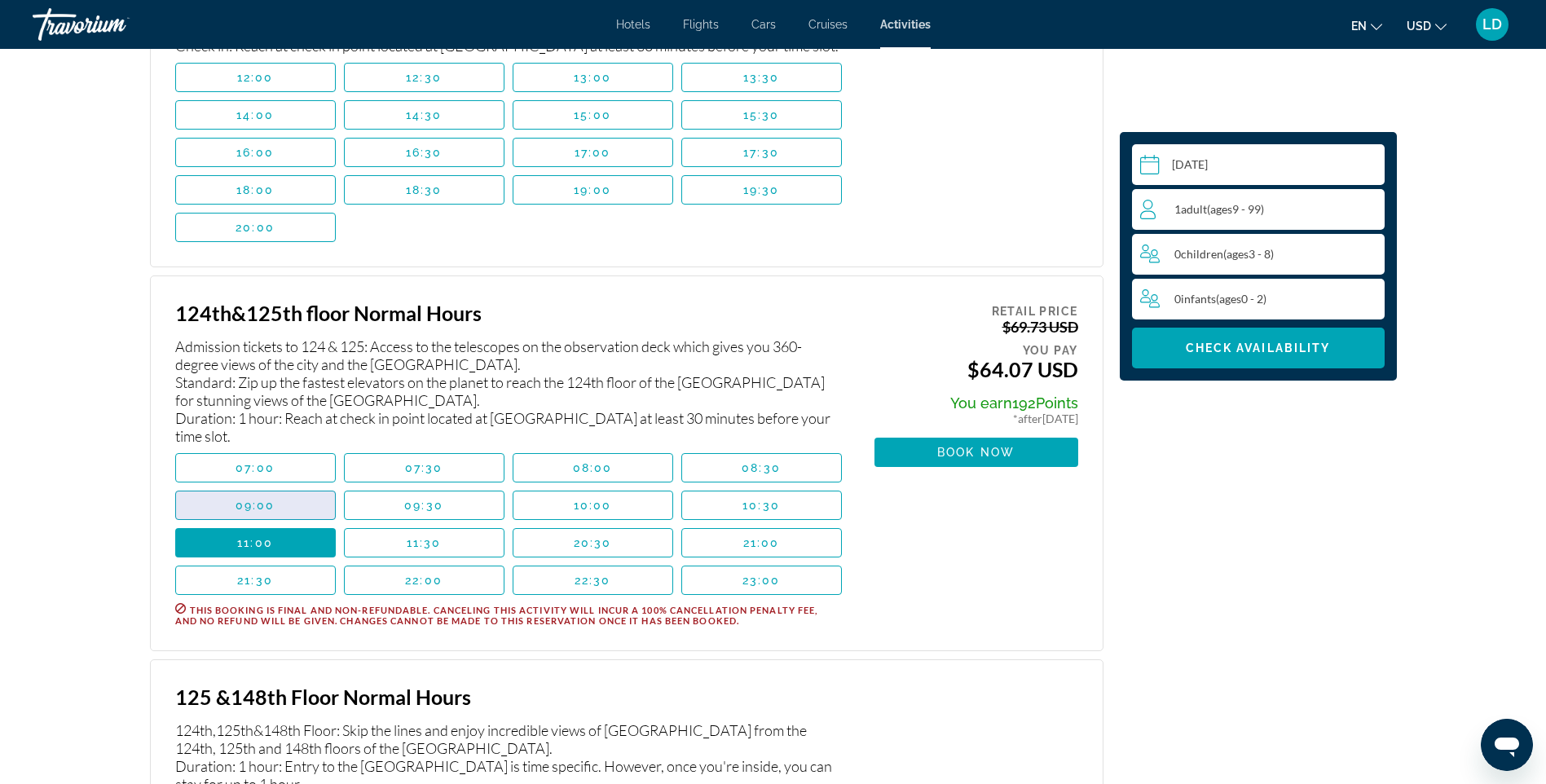
click at [265, 512] on span "09:00" at bounding box center [255, 506] width 40 height 13
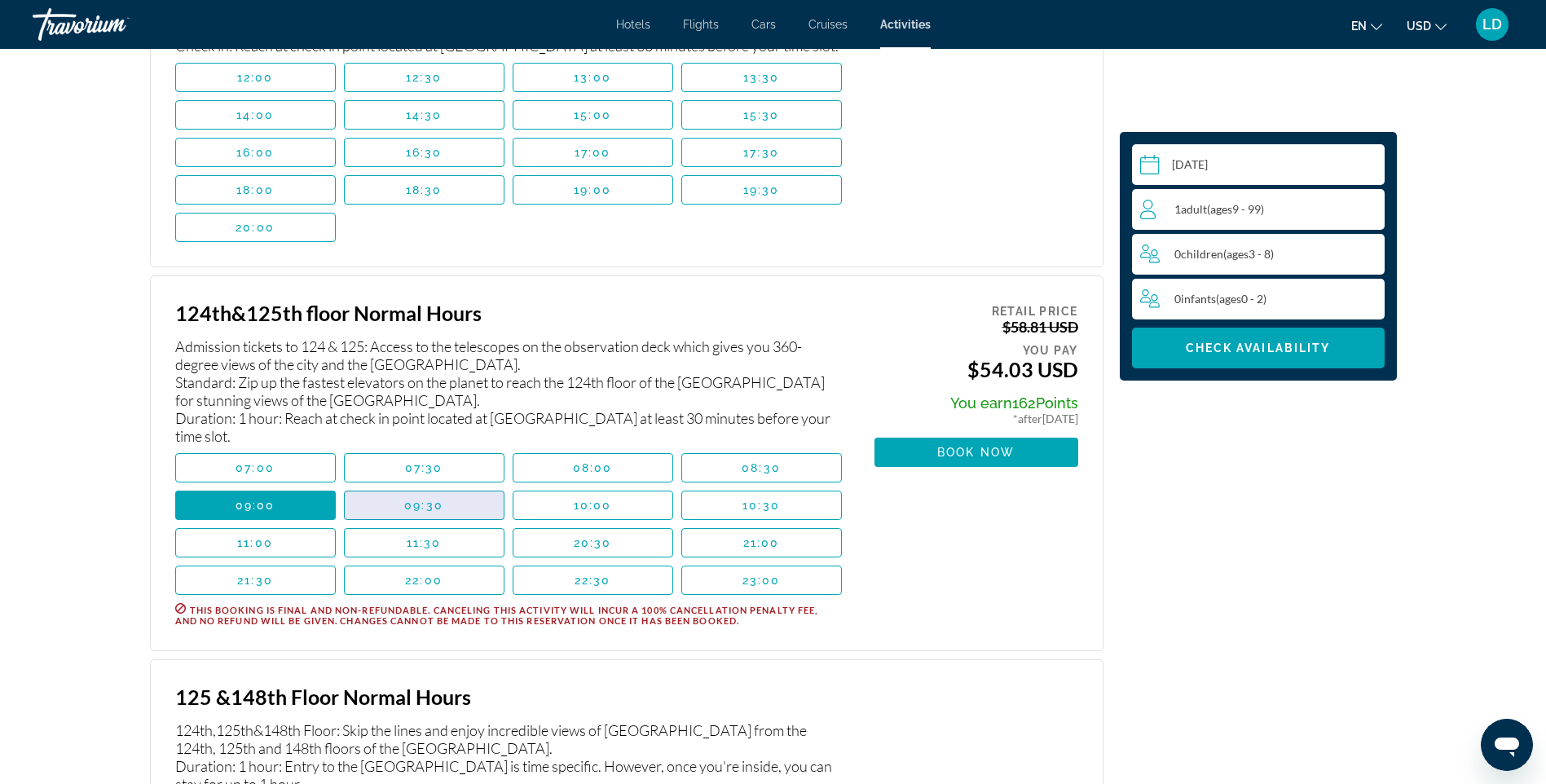
click at [434, 525] on span "Main content" at bounding box center [424, 506] width 159 height 40
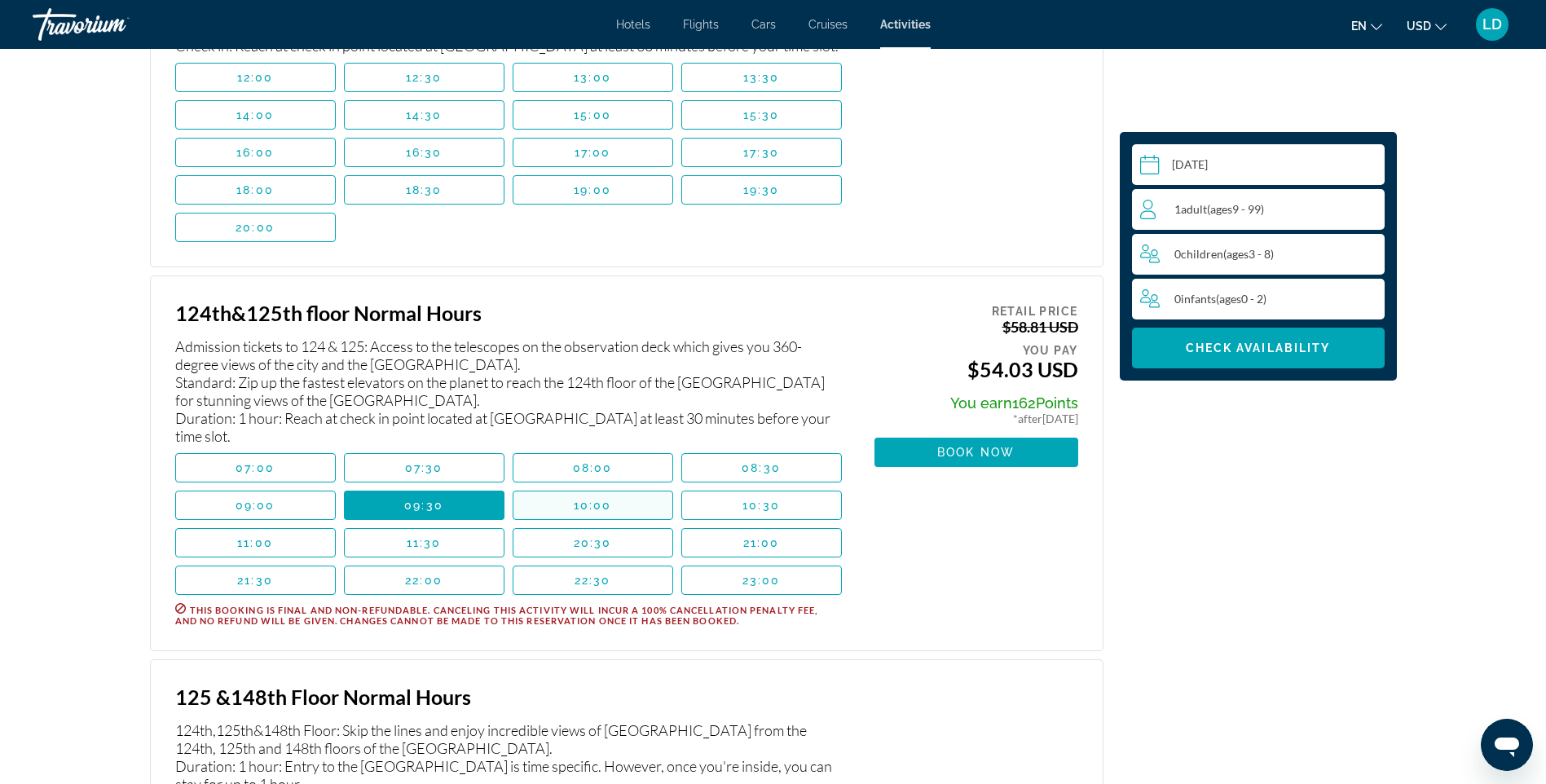
click at [613, 525] on span "Main content" at bounding box center [592, 506] width 159 height 40
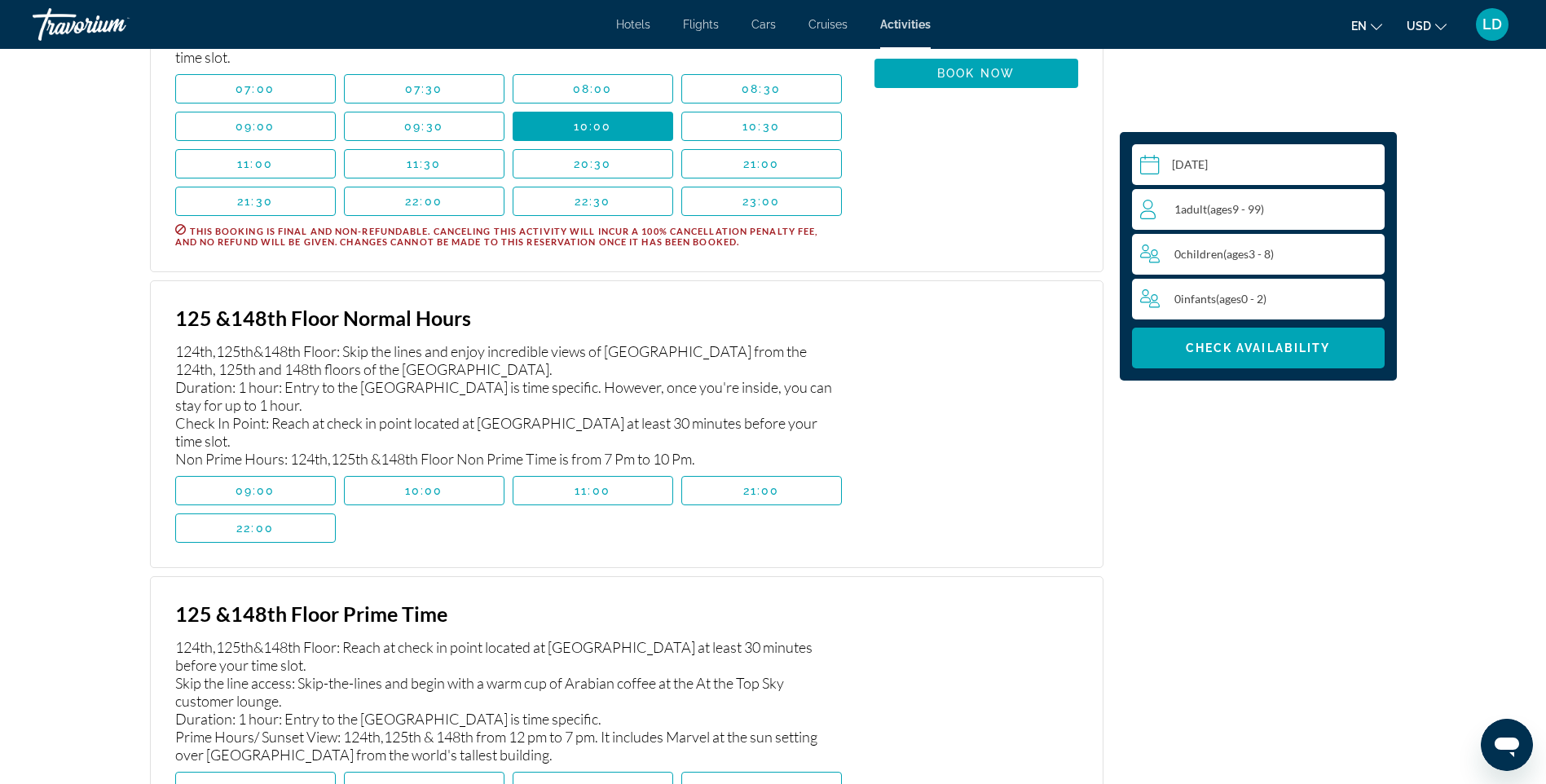
scroll to position [3450, 0]
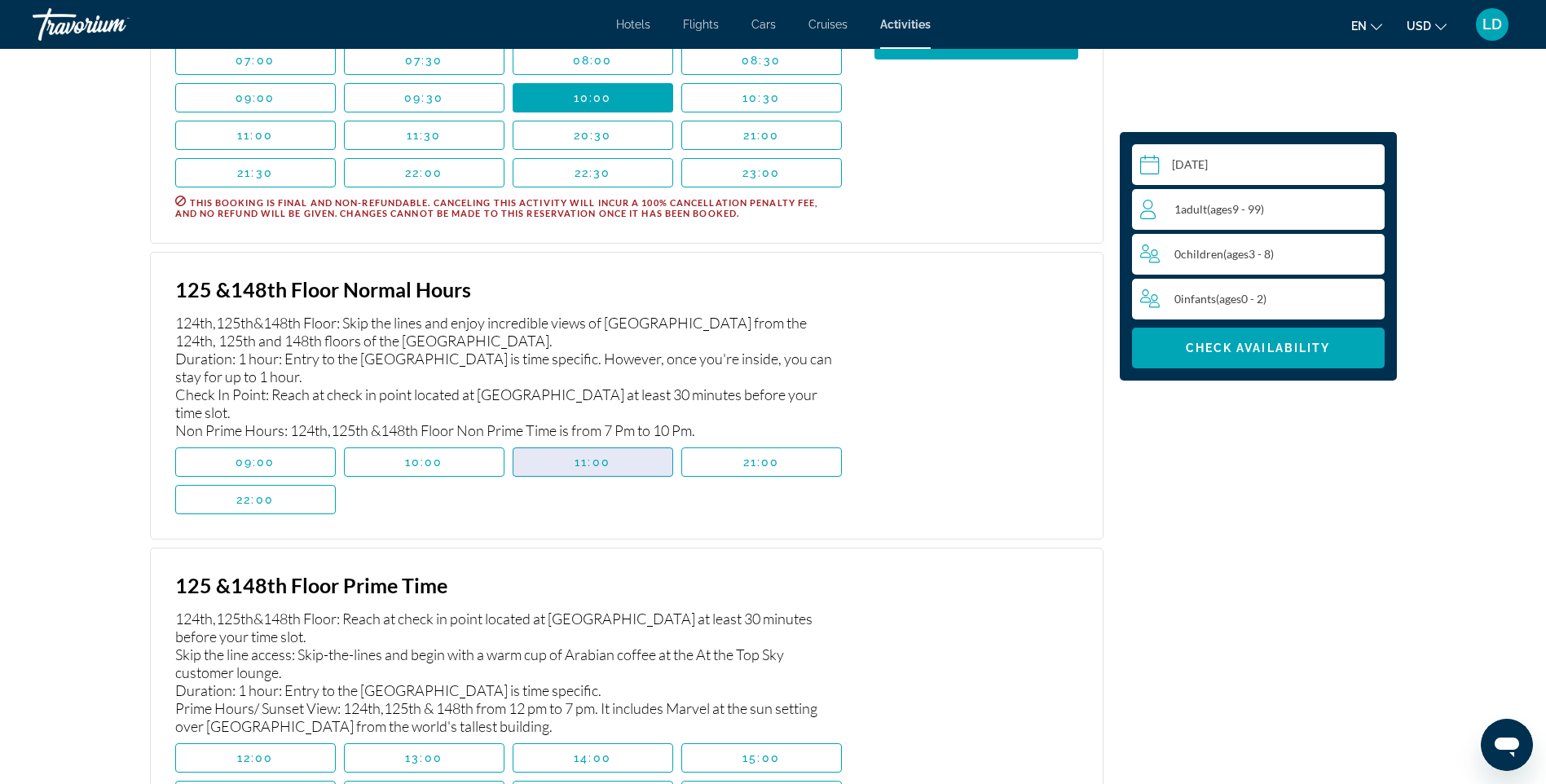
click at [626, 481] on span "Main content" at bounding box center [592, 462] width 159 height 40
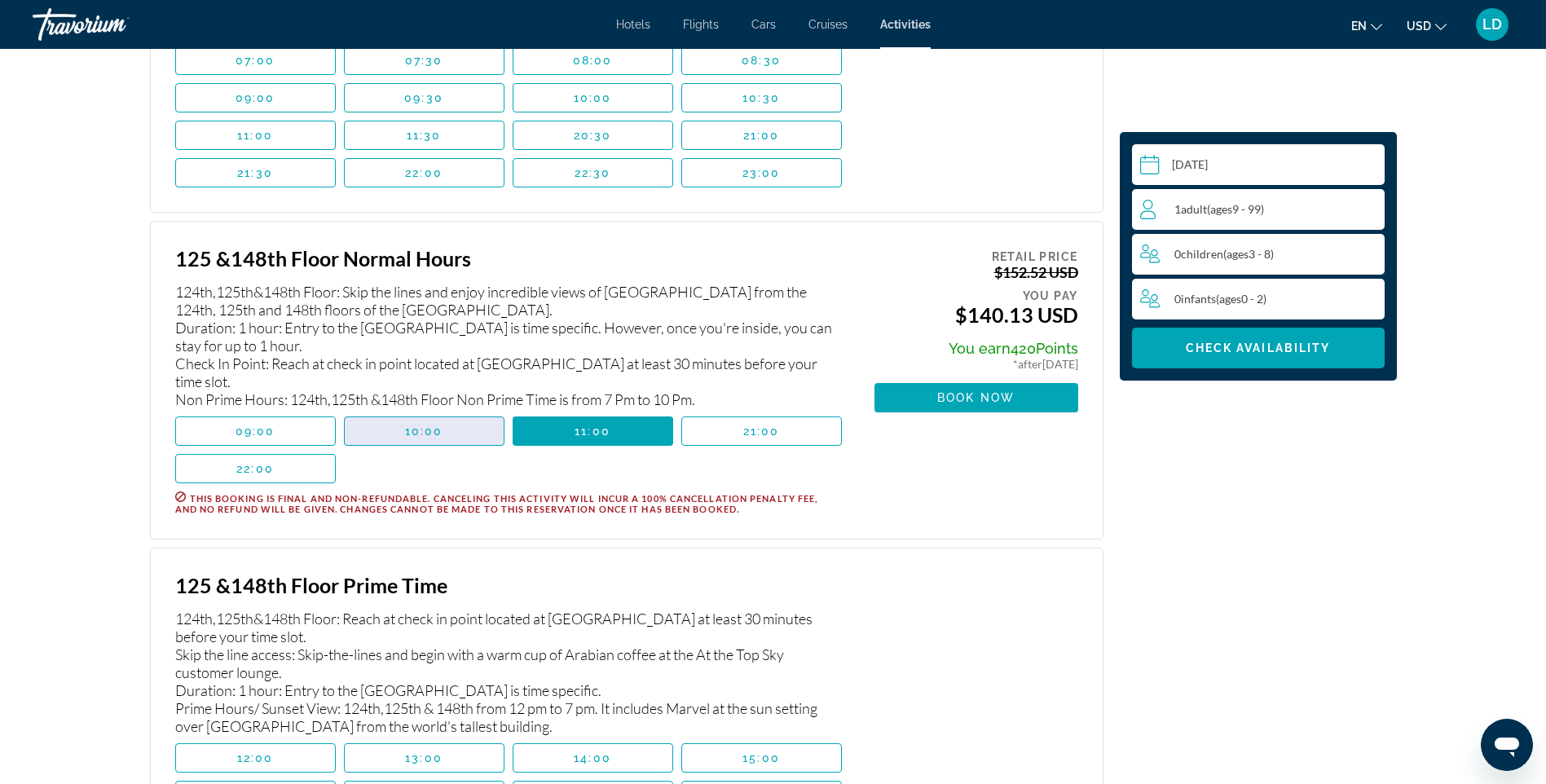
click at [385, 450] on span "Main content" at bounding box center [424, 432] width 159 height 40
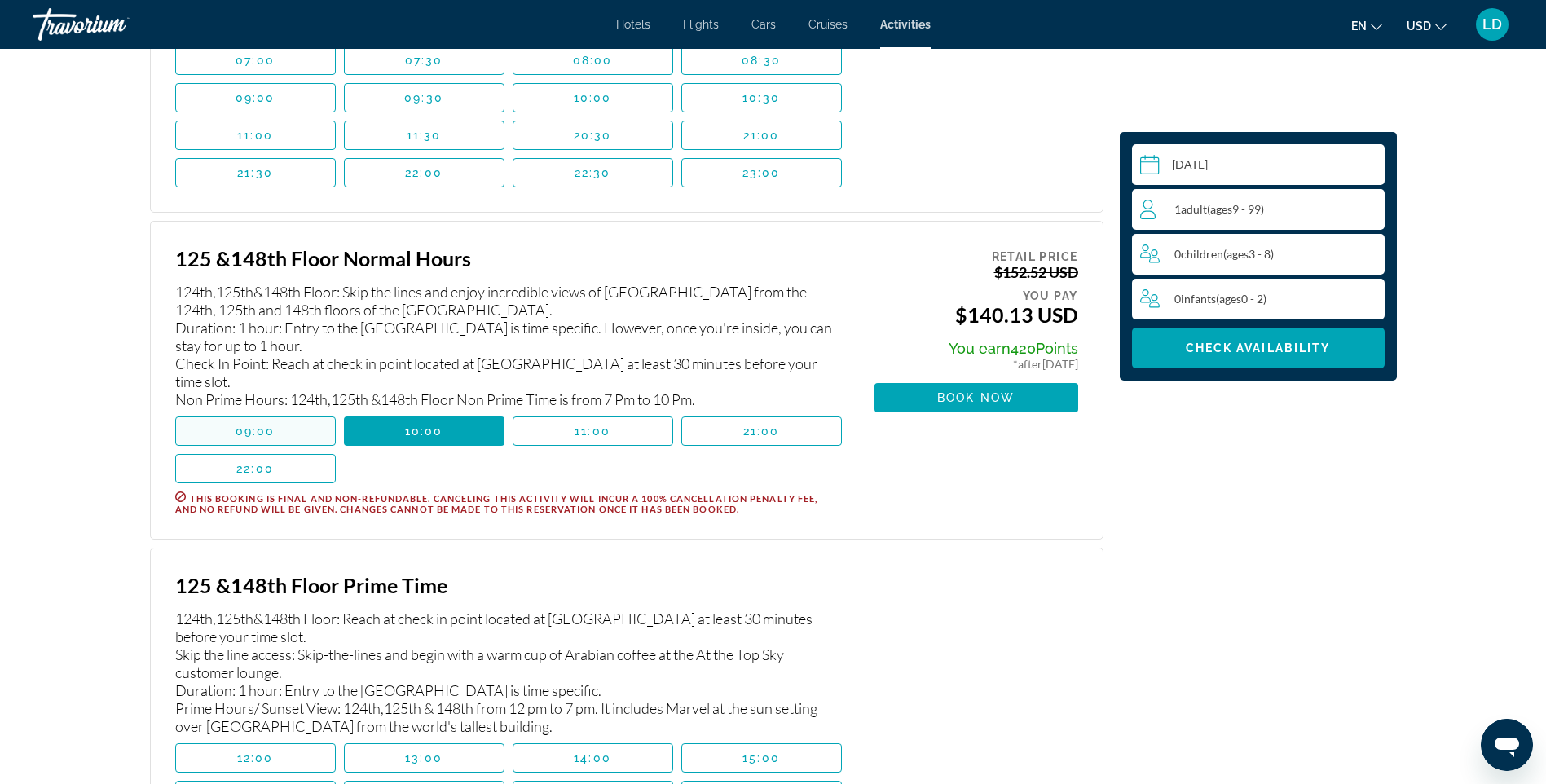
click at [243, 437] on span "09:00" at bounding box center [255, 432] width 40 height 13
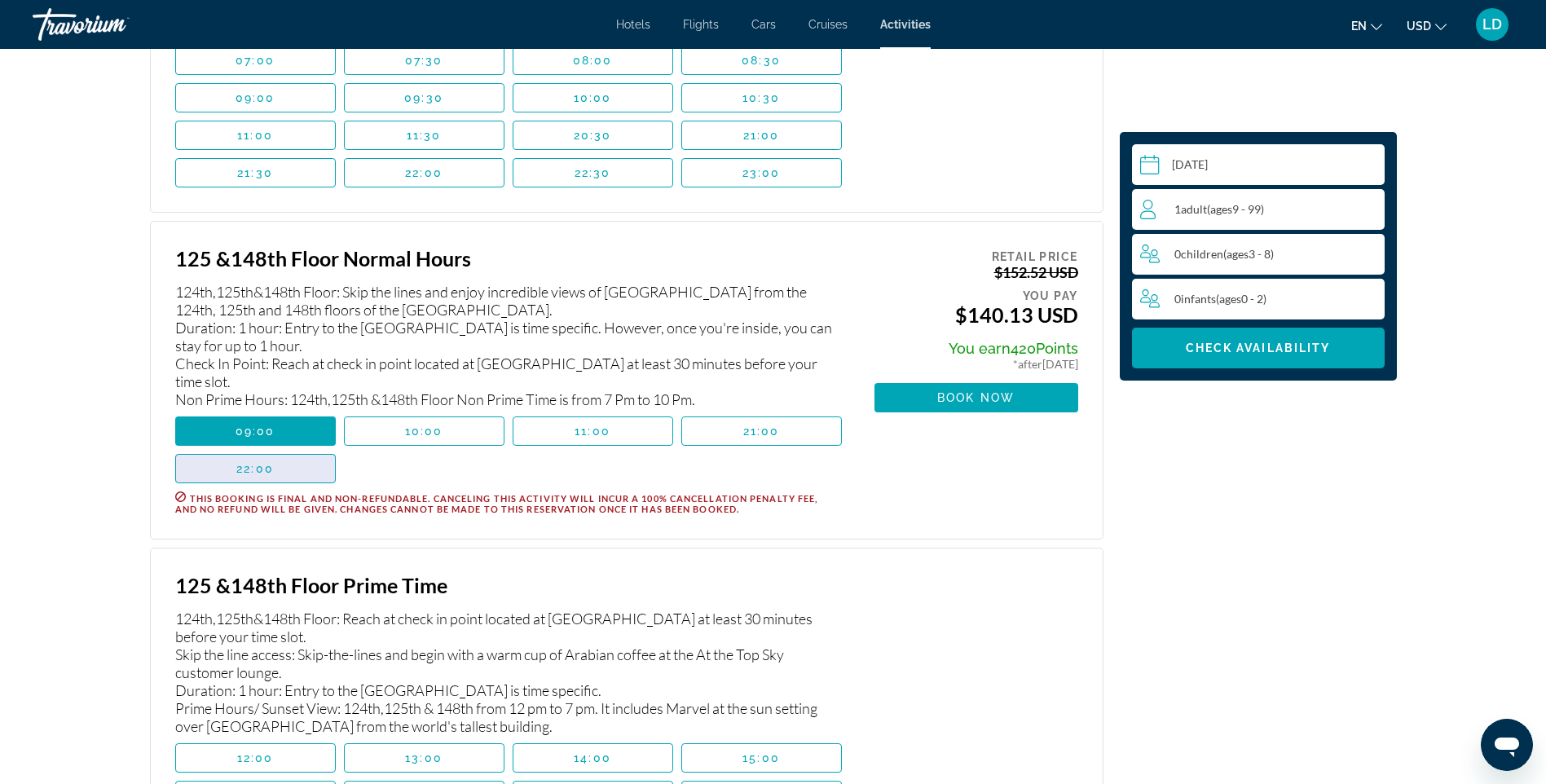
click at [241, 478] on span "Main content" at bounding box center [255, 469] width 159 height 40
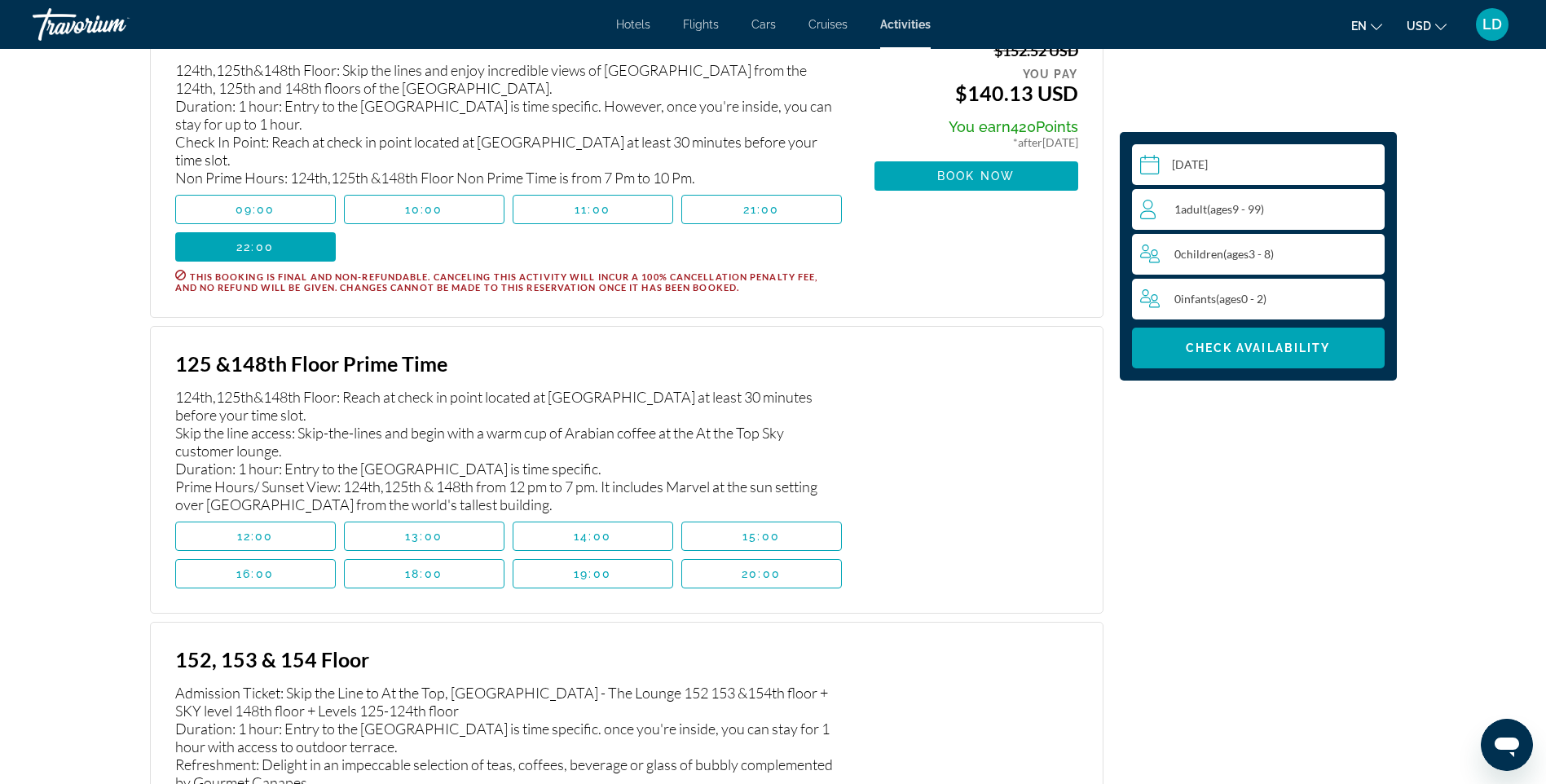
scroll to position [3694, 0]
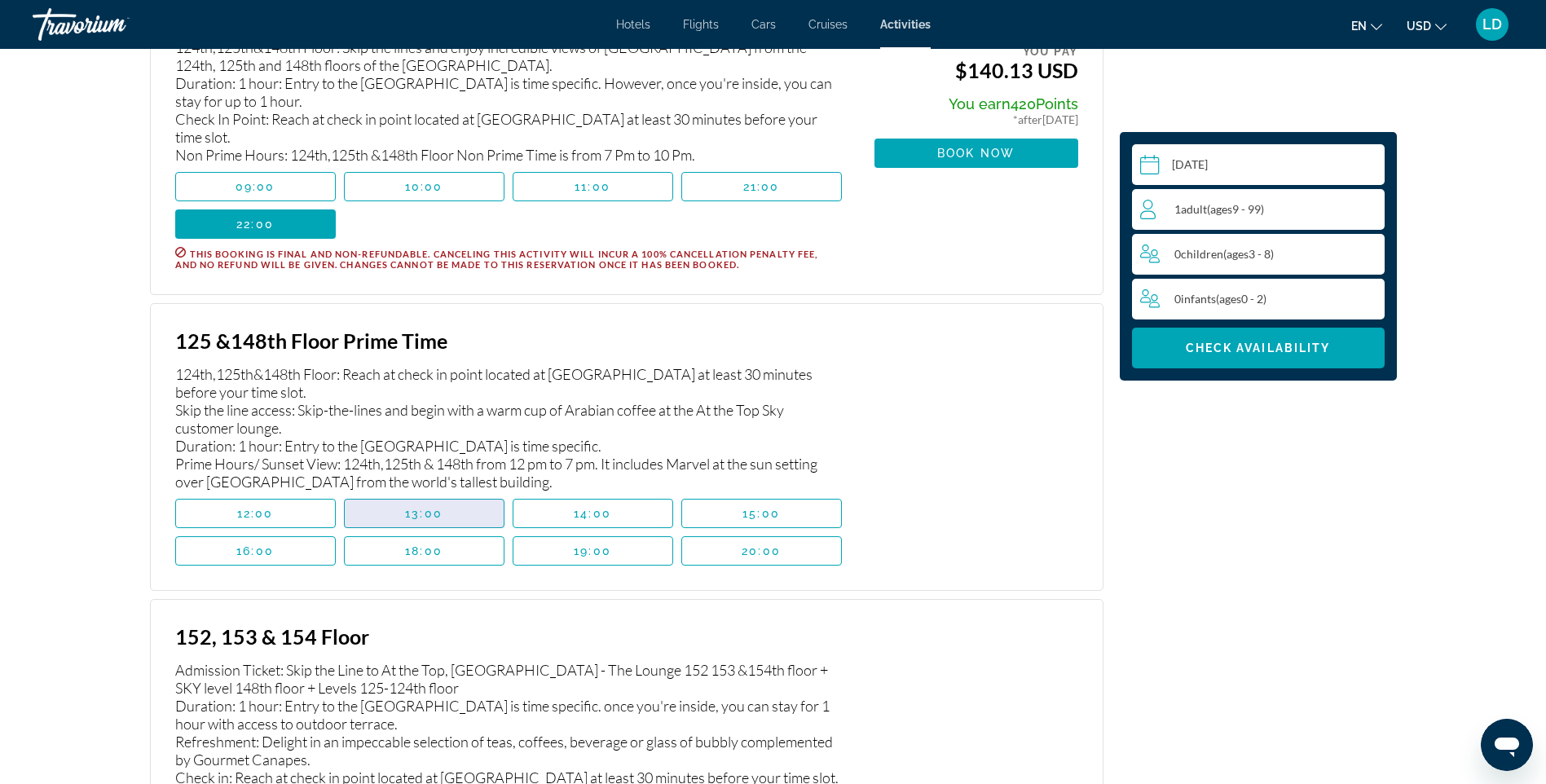
click at [465, 533] on span "Main content" at bounding box center [424, 514] width 159 height 40
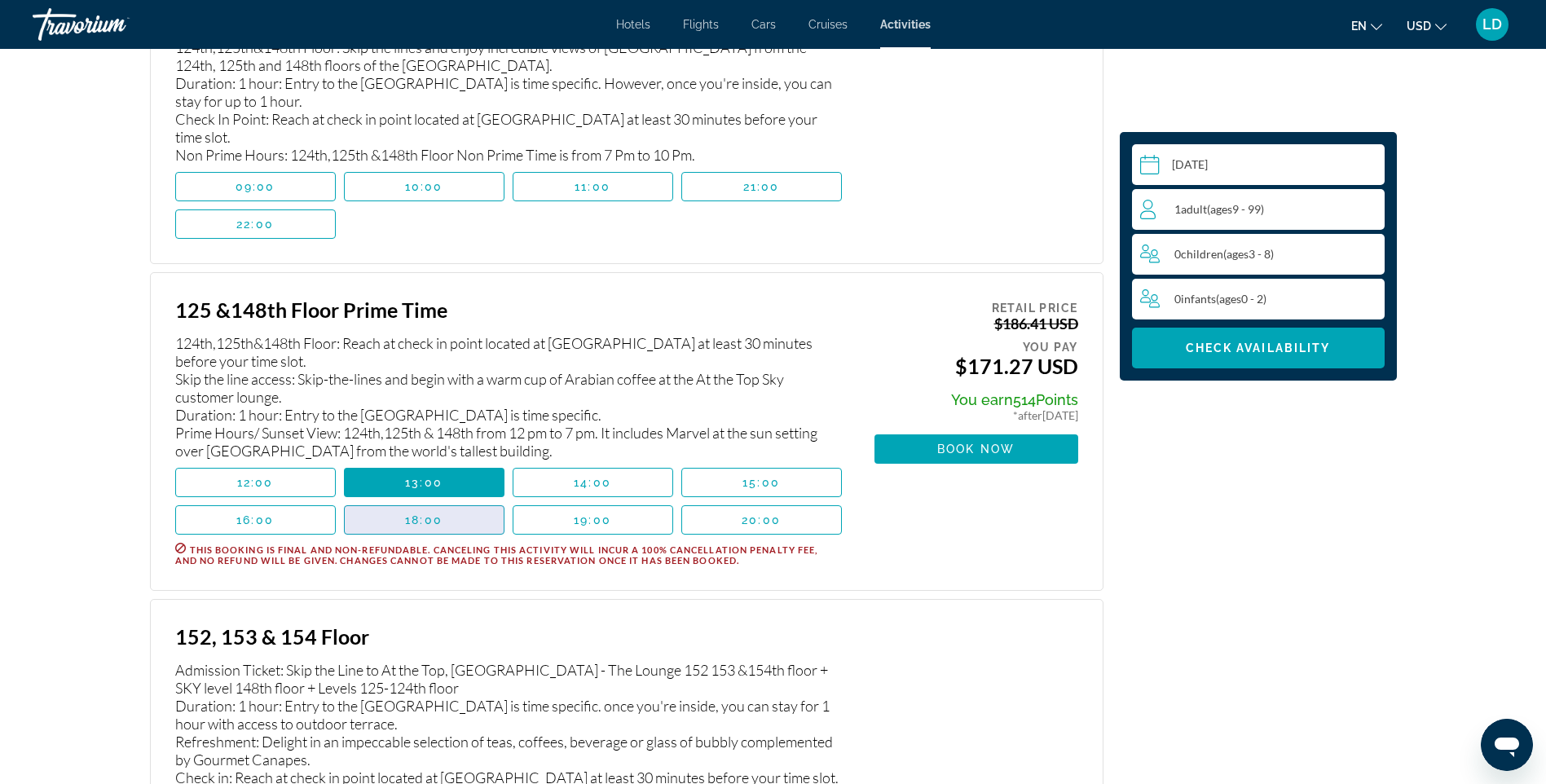
click at [465, 539] on span "Main content" at bounding box center [424, 520] width 159 height 40
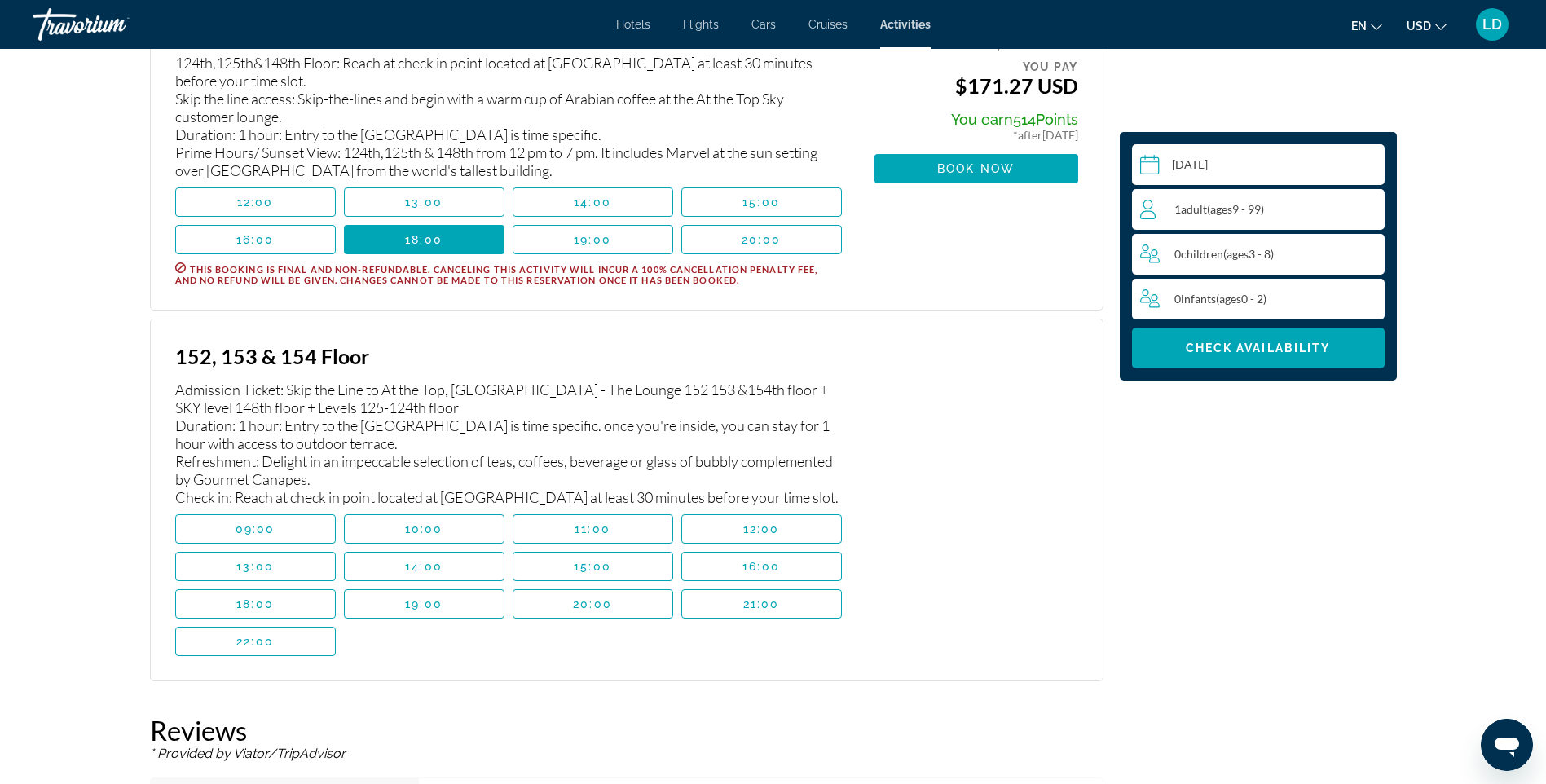
scroll to position [4102, 0]
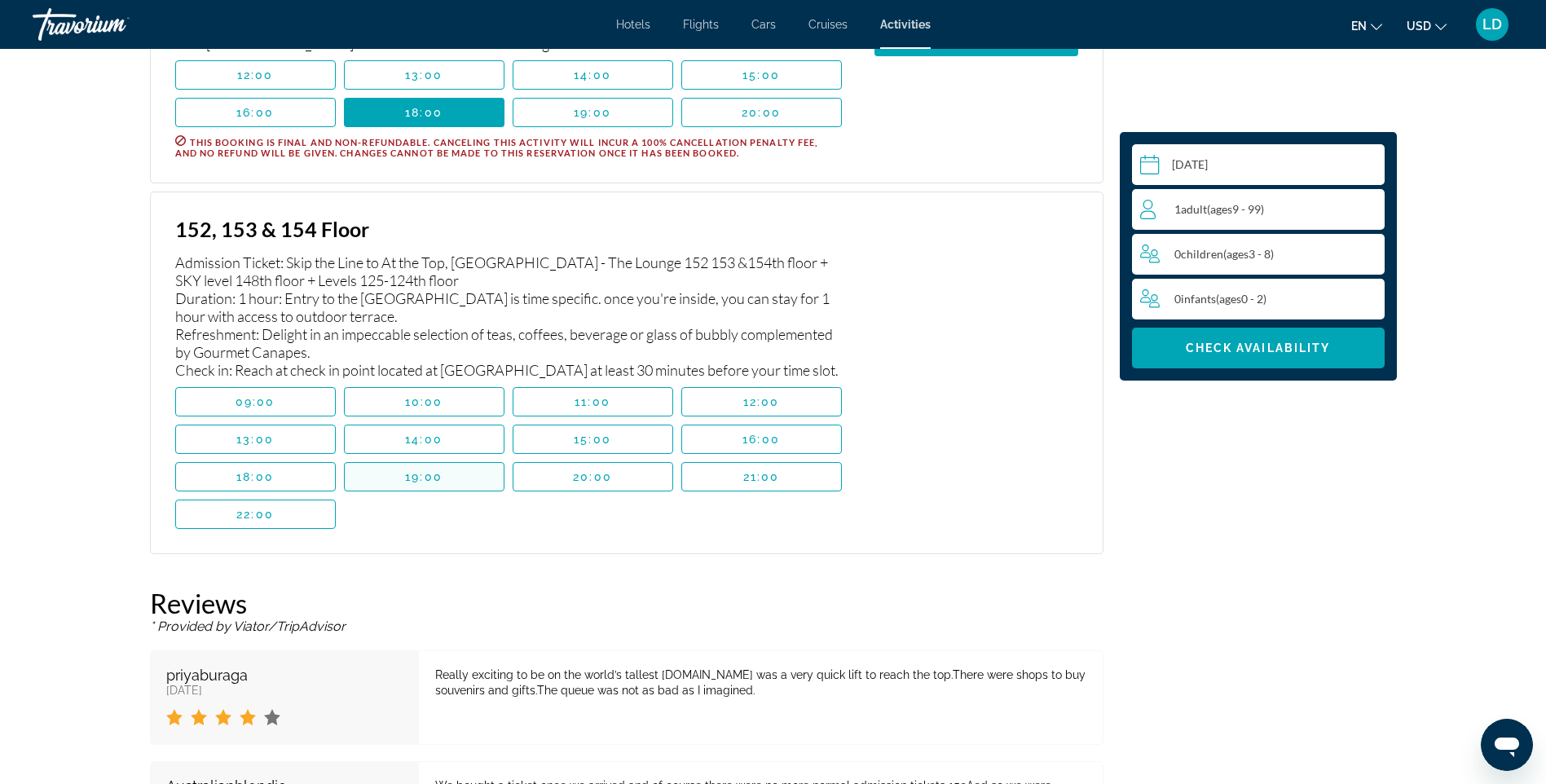
click at [438, 483] on span "19:00" at bounding box center [424, 477] width 38 height 13
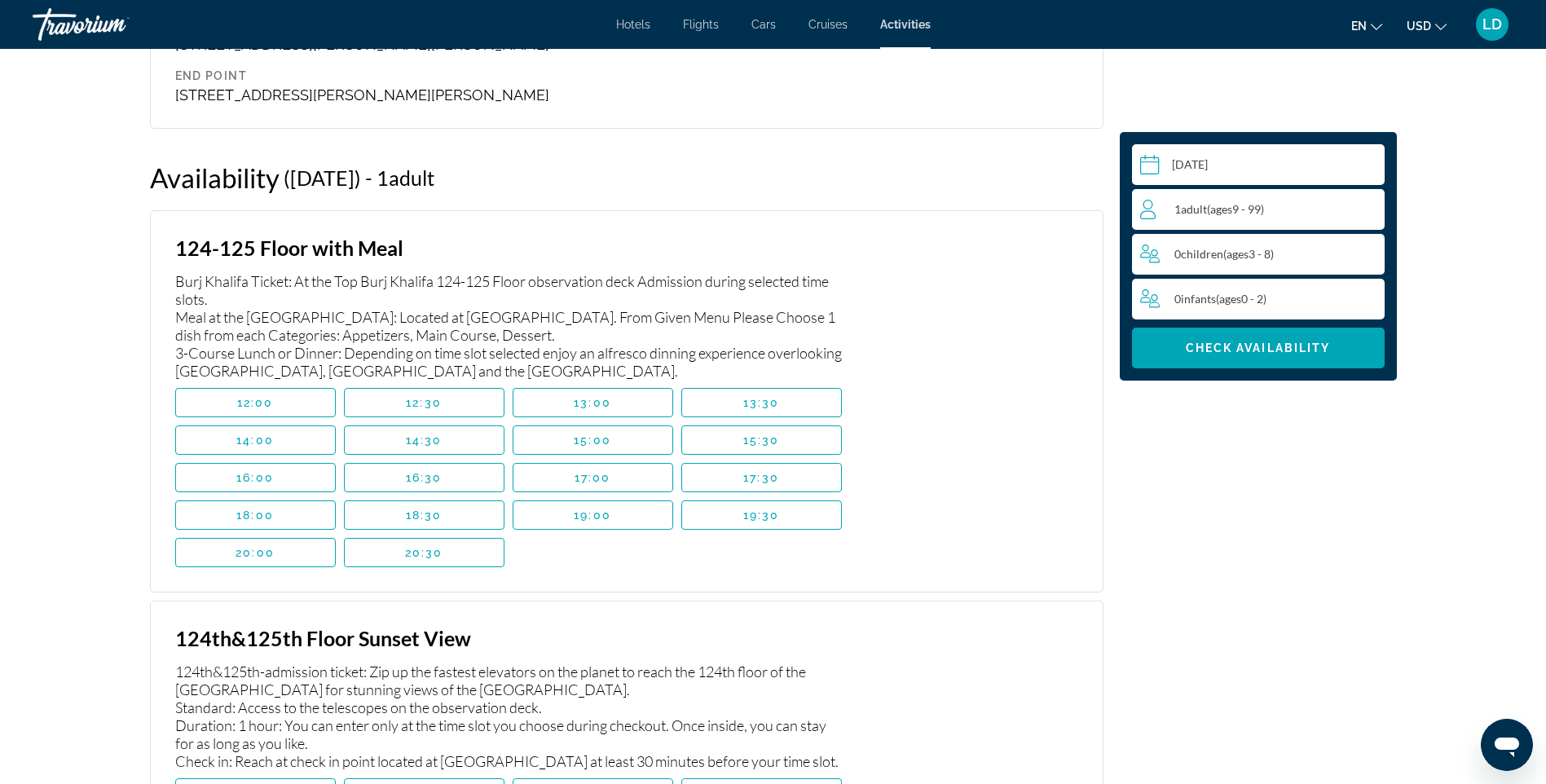
scroll to position [2309, 0]
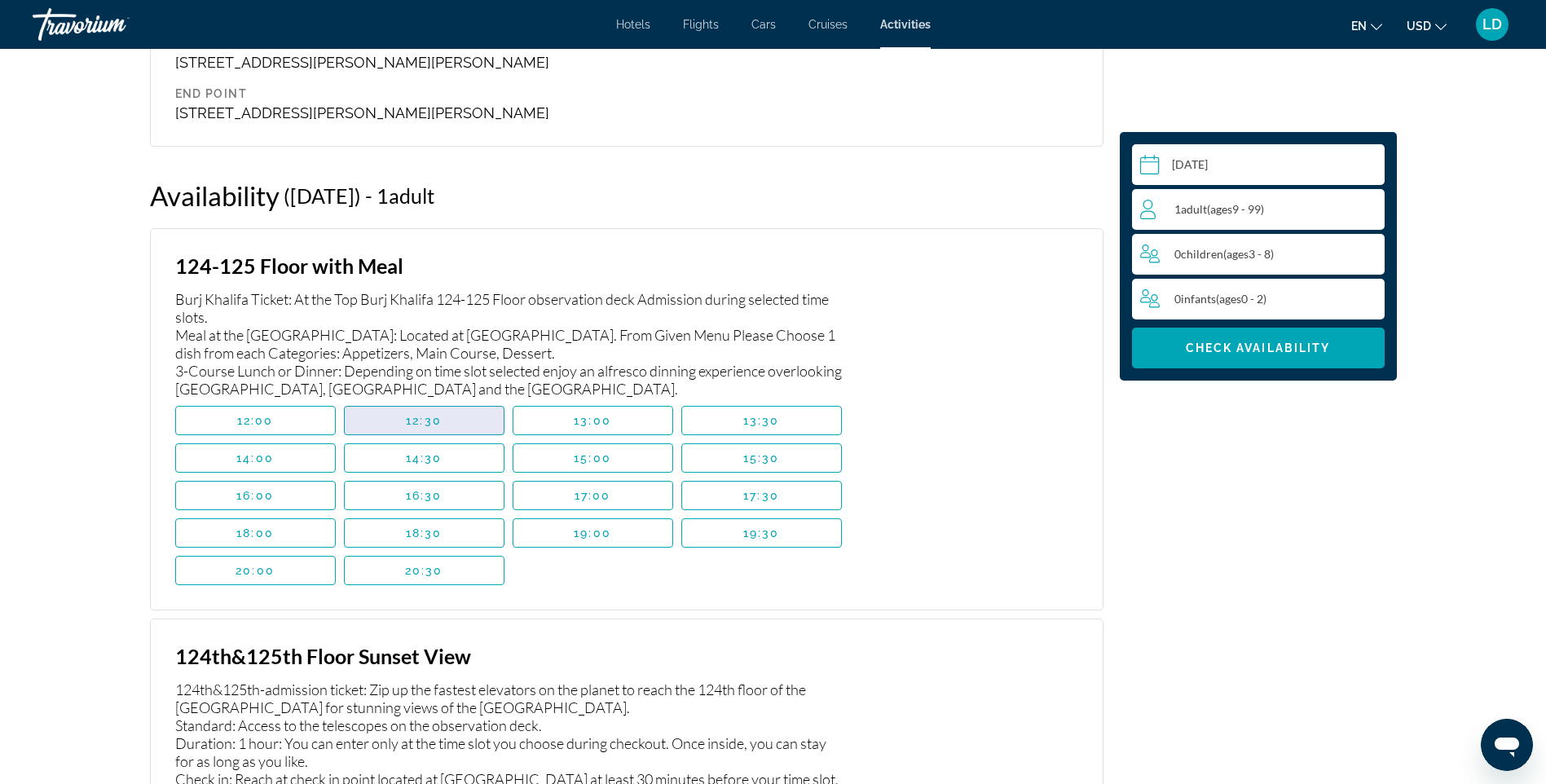
click at [432, 427] on span "Main content" at bounding box center [424, 421] width 159 height 40
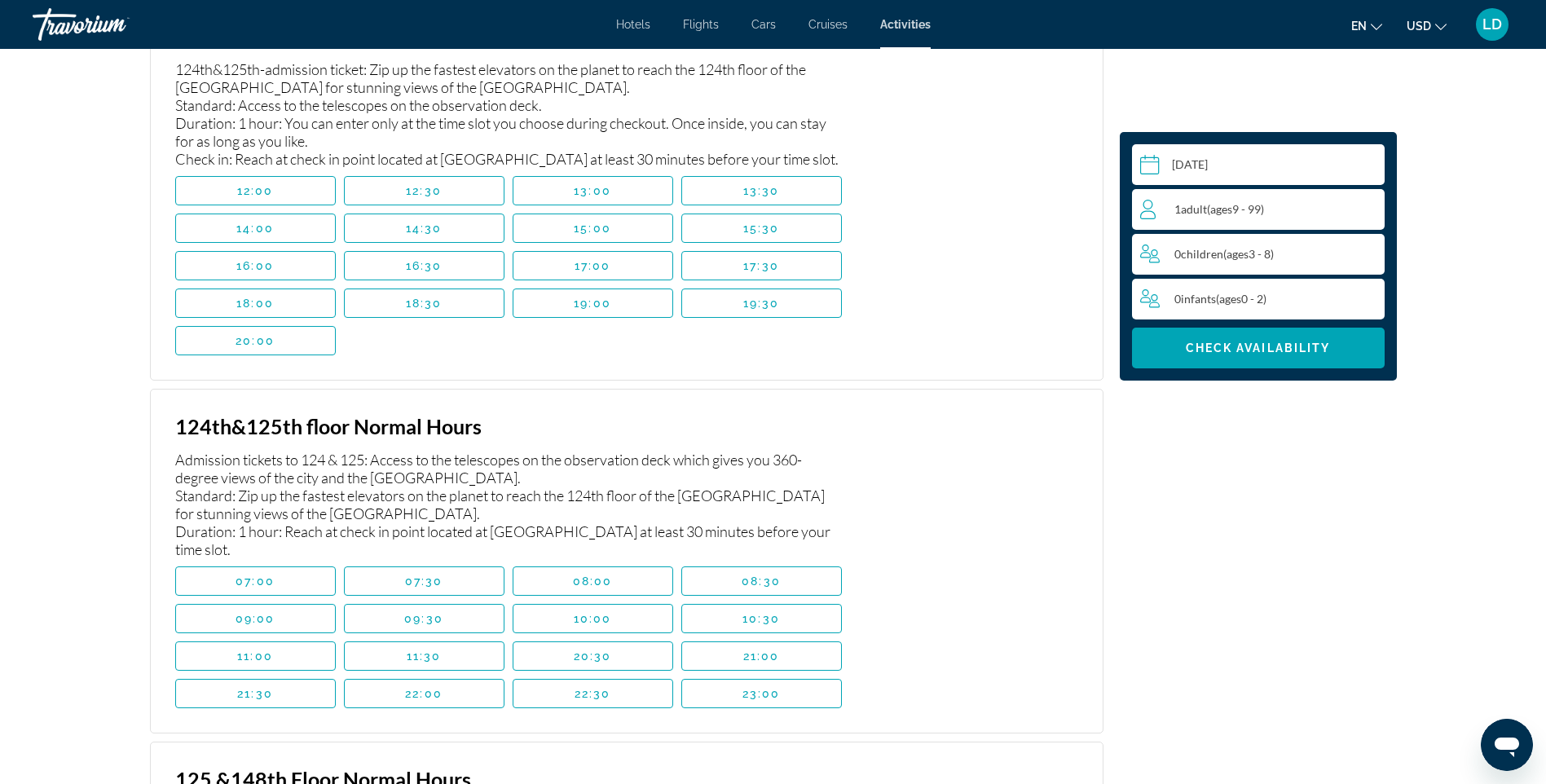
scroll to position [2961, 0]
click at [445, 598] on span "Main content" at bounding box center [424, 581] width 159 height 40
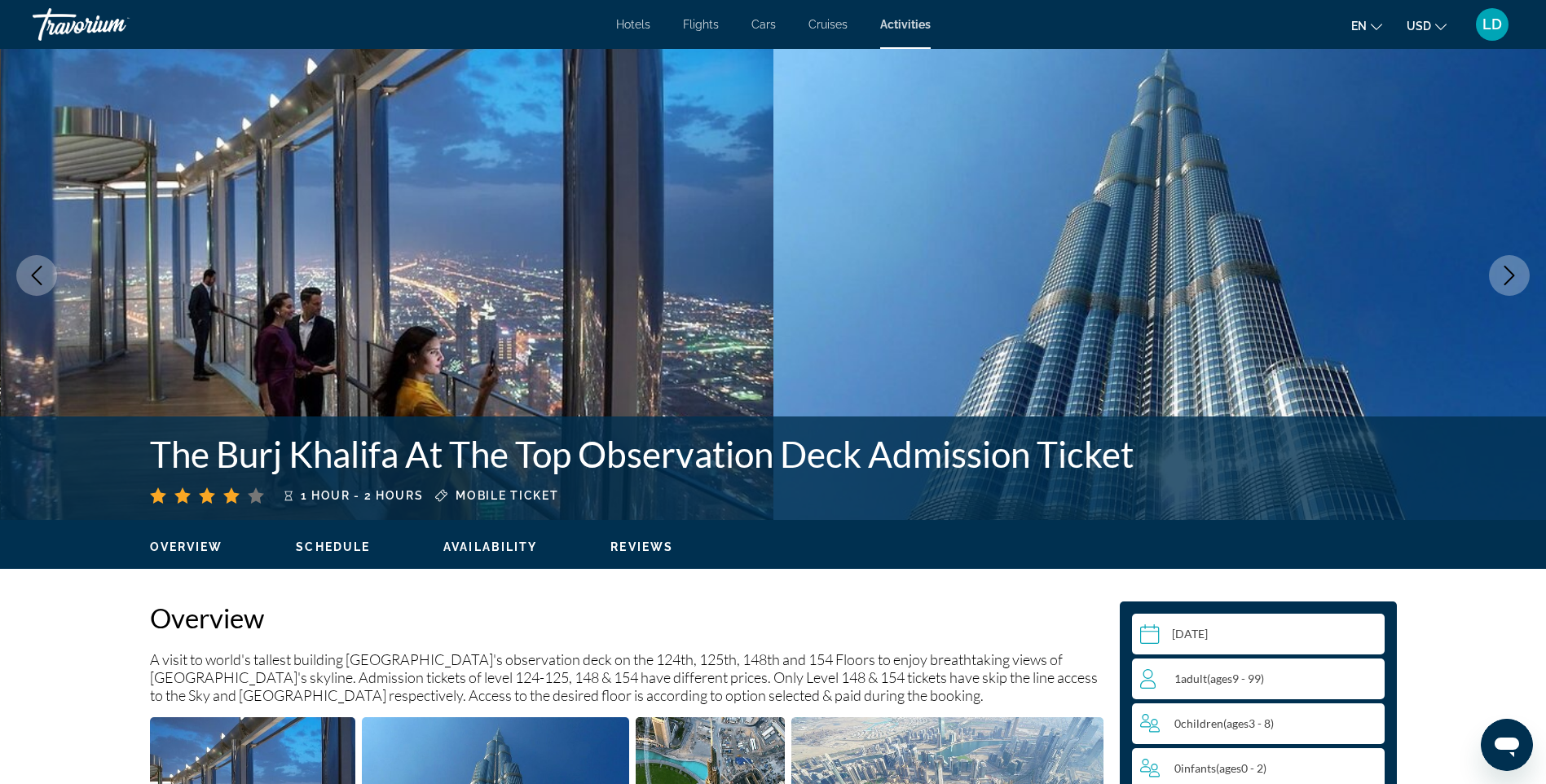
scroll to position [0, 0]
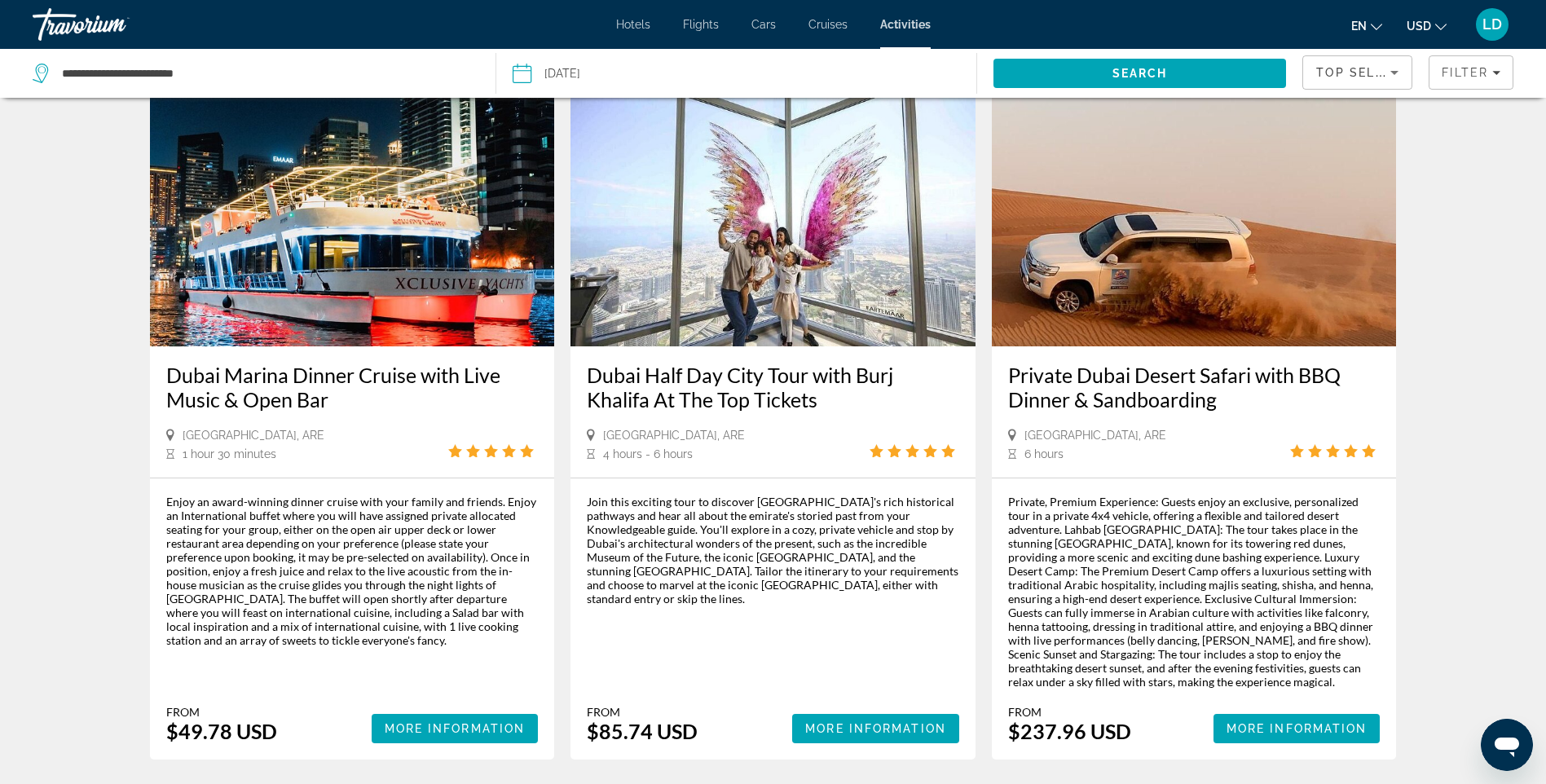
scroll to position [2364, 0]
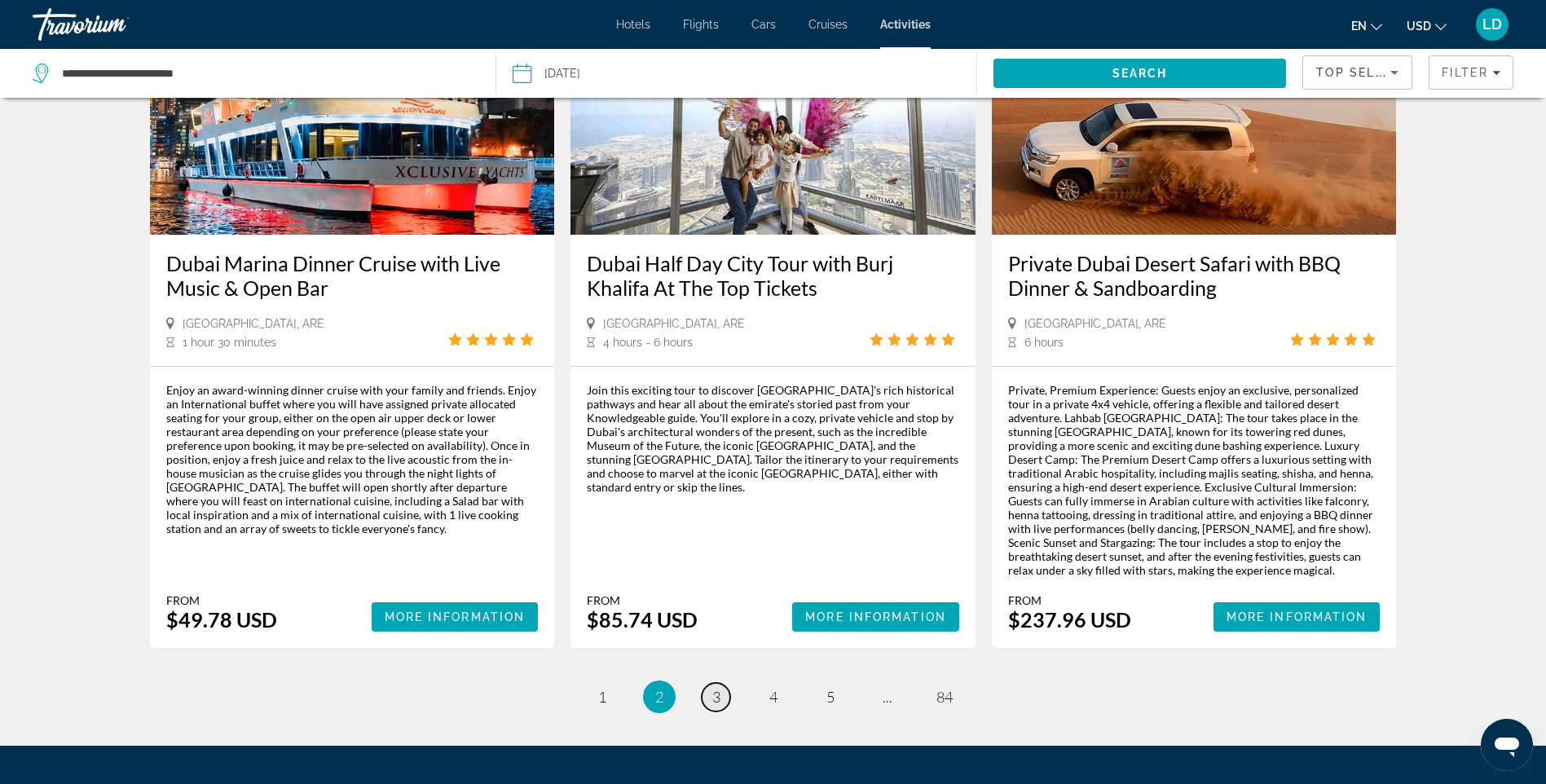
click at [717, 688] on span "3" at bounding box center [717, 697] width 8 height 18
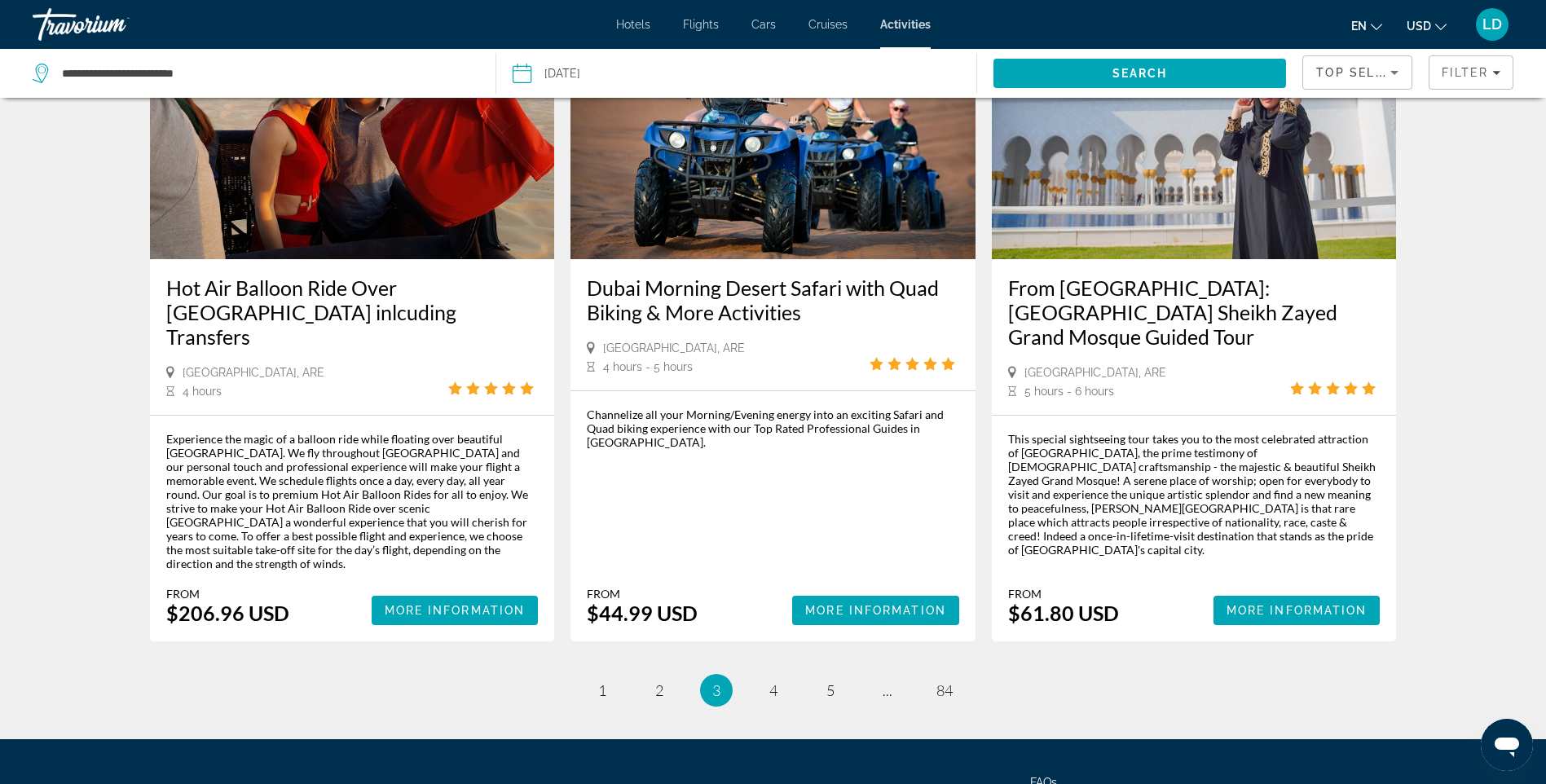
scroll to position [2310, 0]
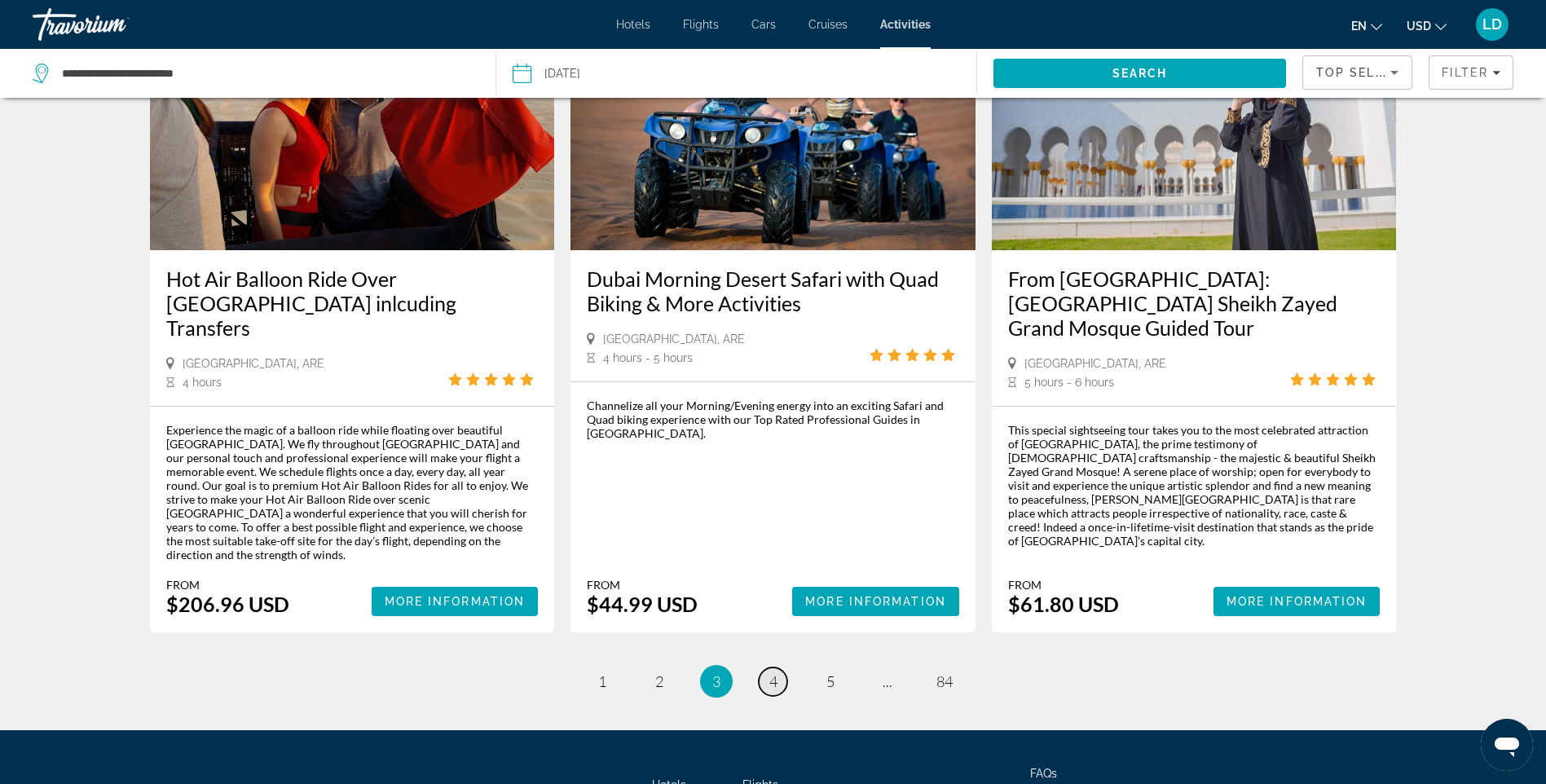
click at [773, 672] on span "4" at bounding box center [773, 681] width 8 height 18
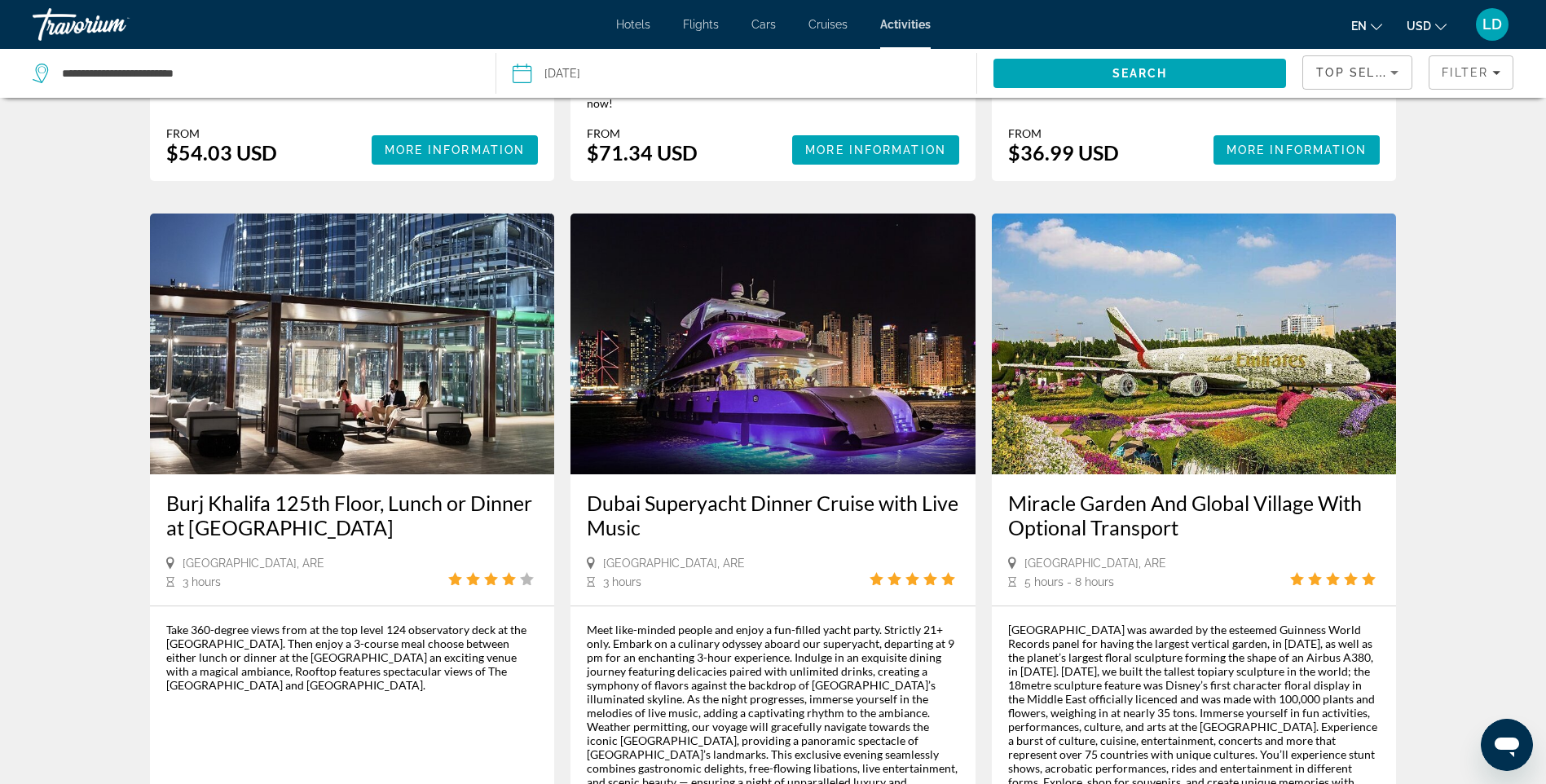
scroll to position [2282, 0]
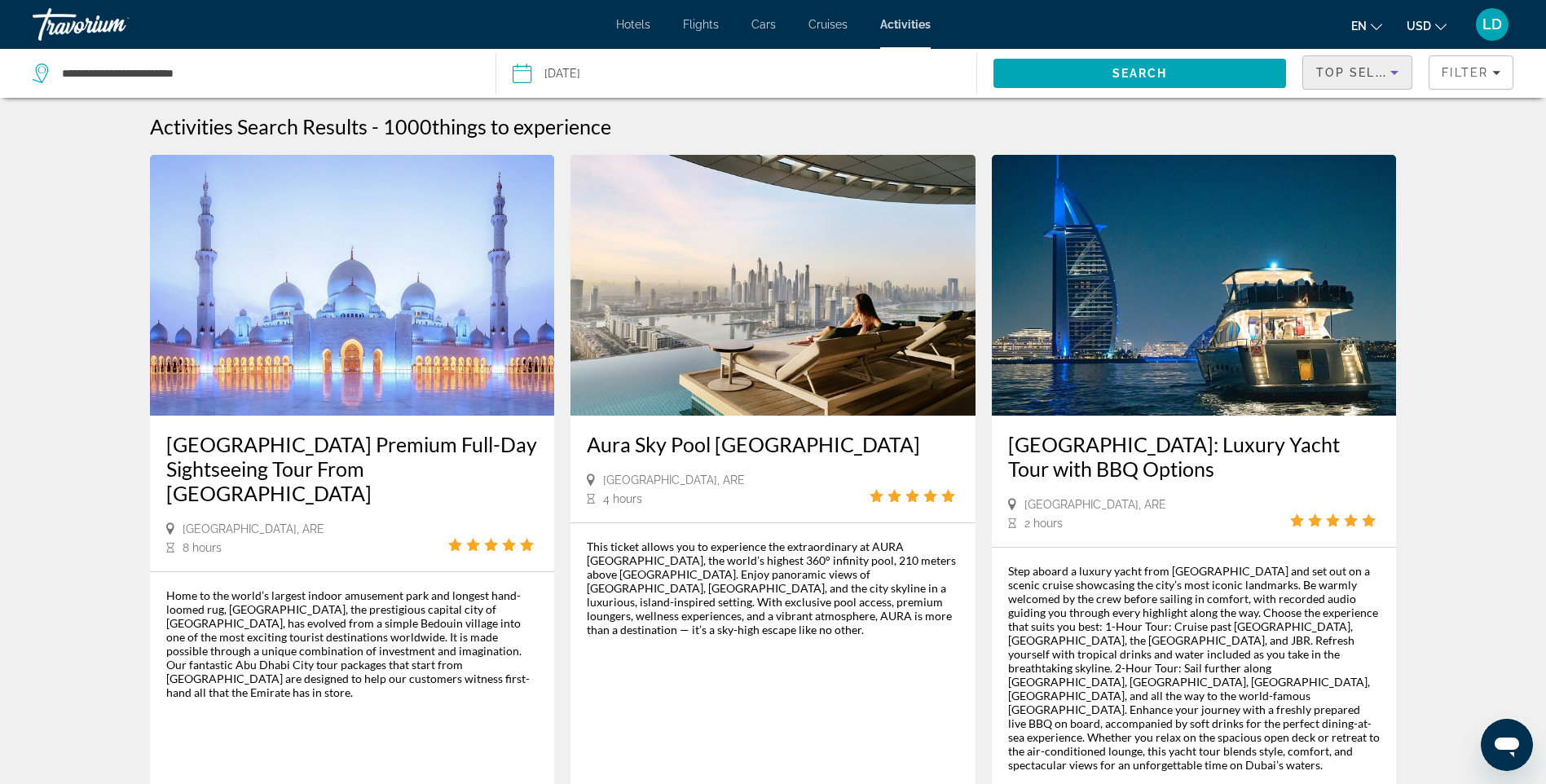
click at [1372, 82] on div "Top Sellers" at bounding box center [1353, 72] width 74 height 20
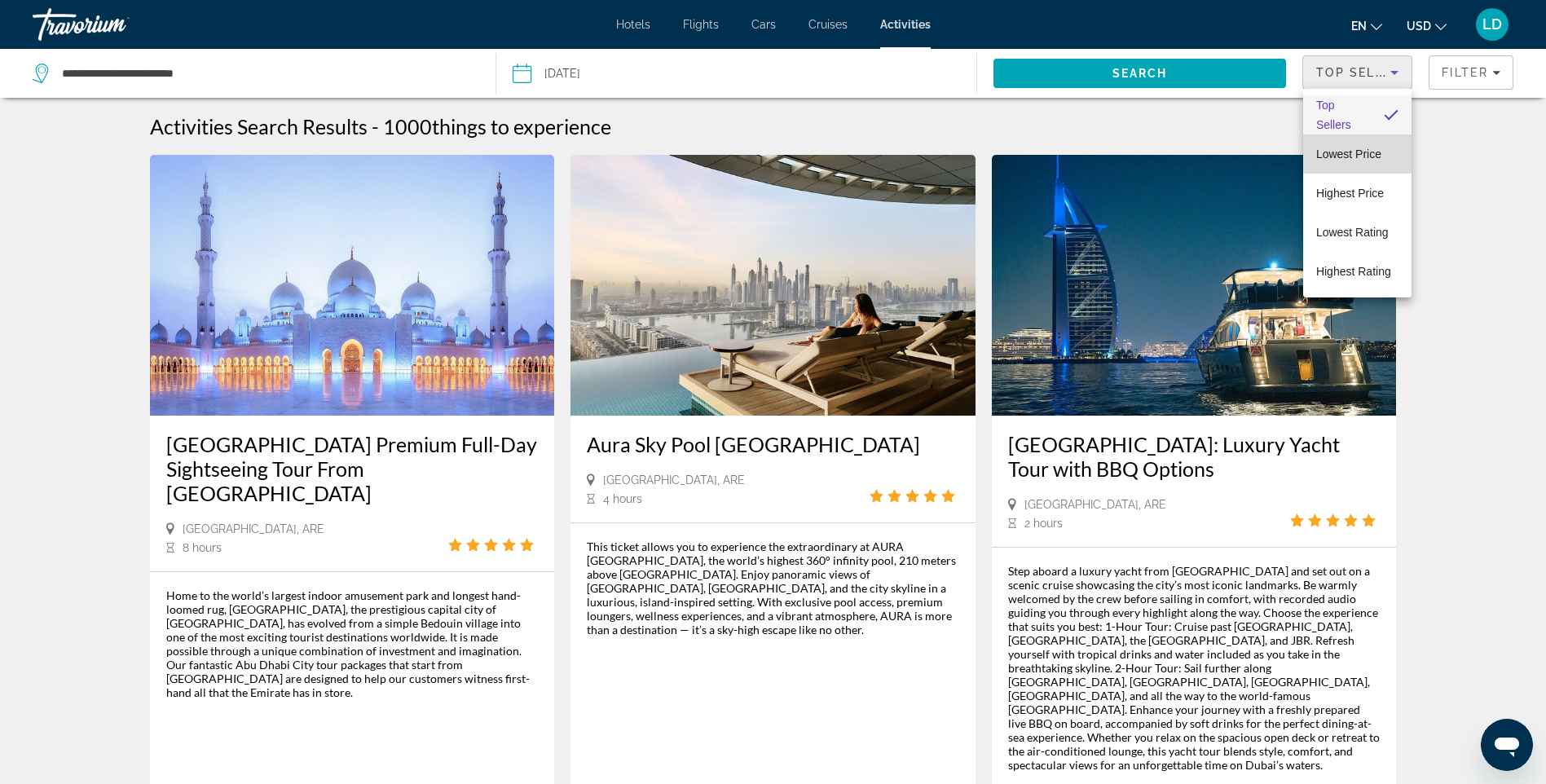
click at [1357, 149] on span "Lowest Price" at bounding box center [1348, 154] width 65 height 13
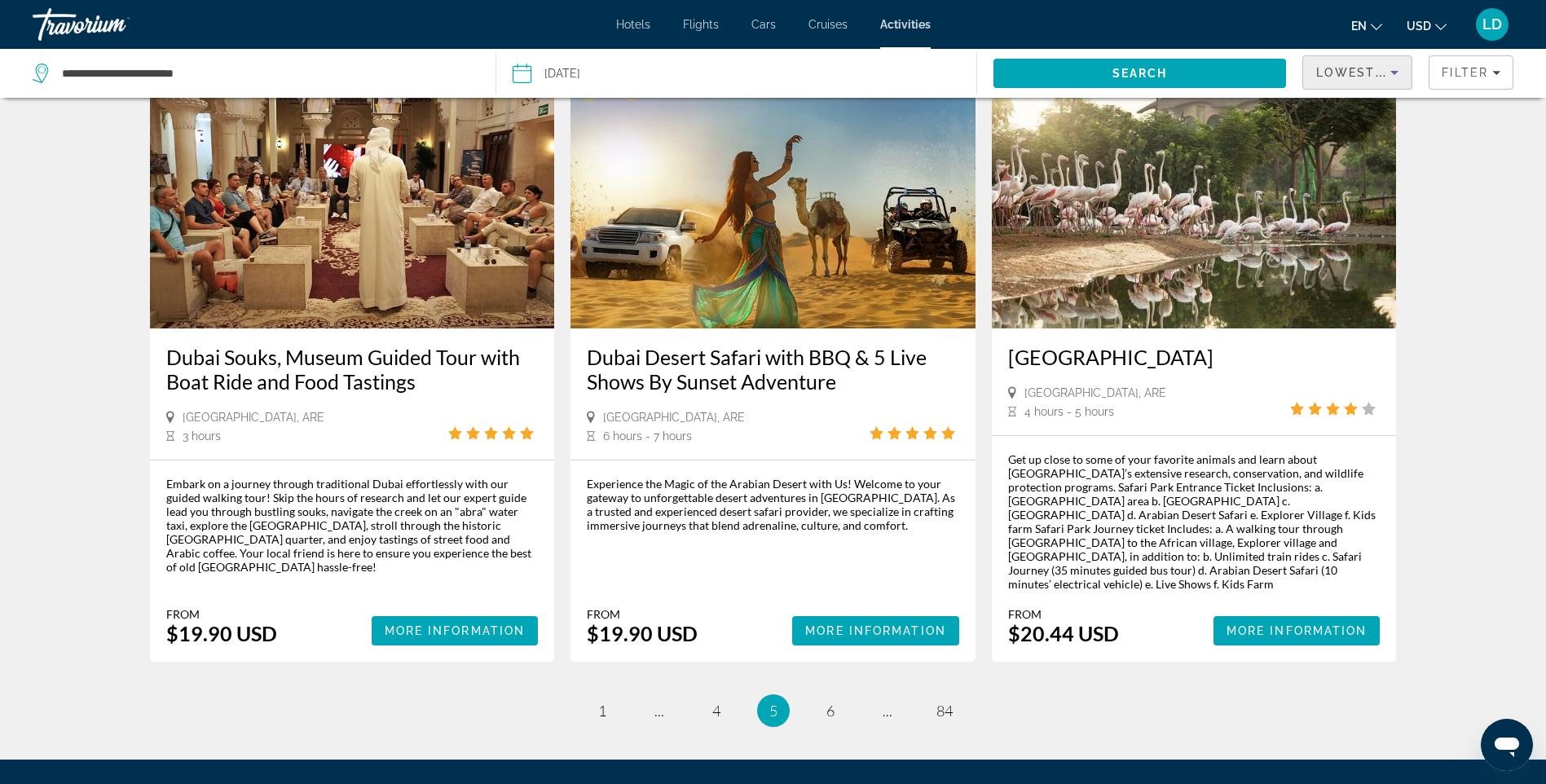
scroll to position [2200, 0]
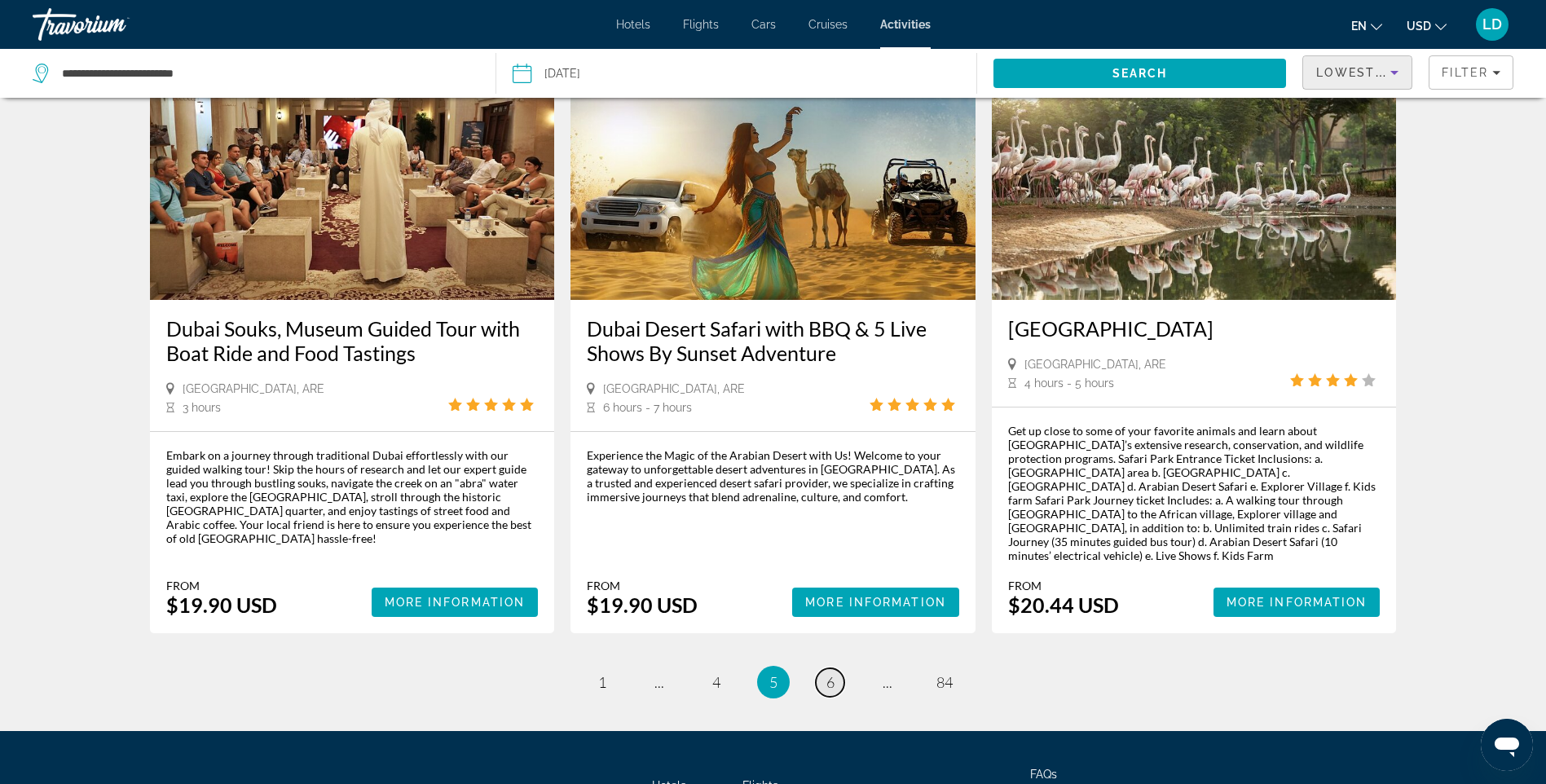
click at [831, 673] on span "6" at bounding box center [831, 682] width 8 height 18
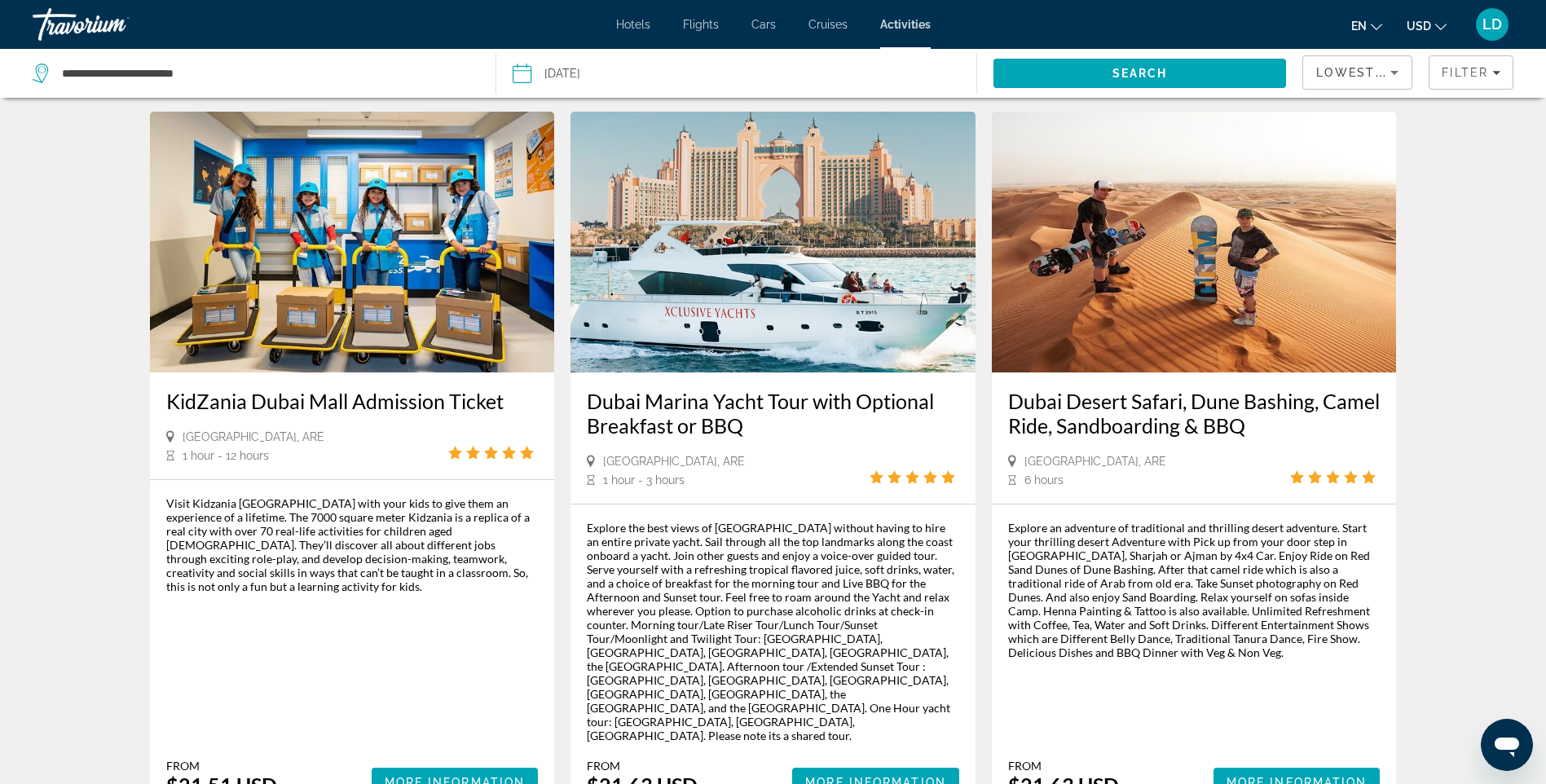
scroll to position [2282, 0]
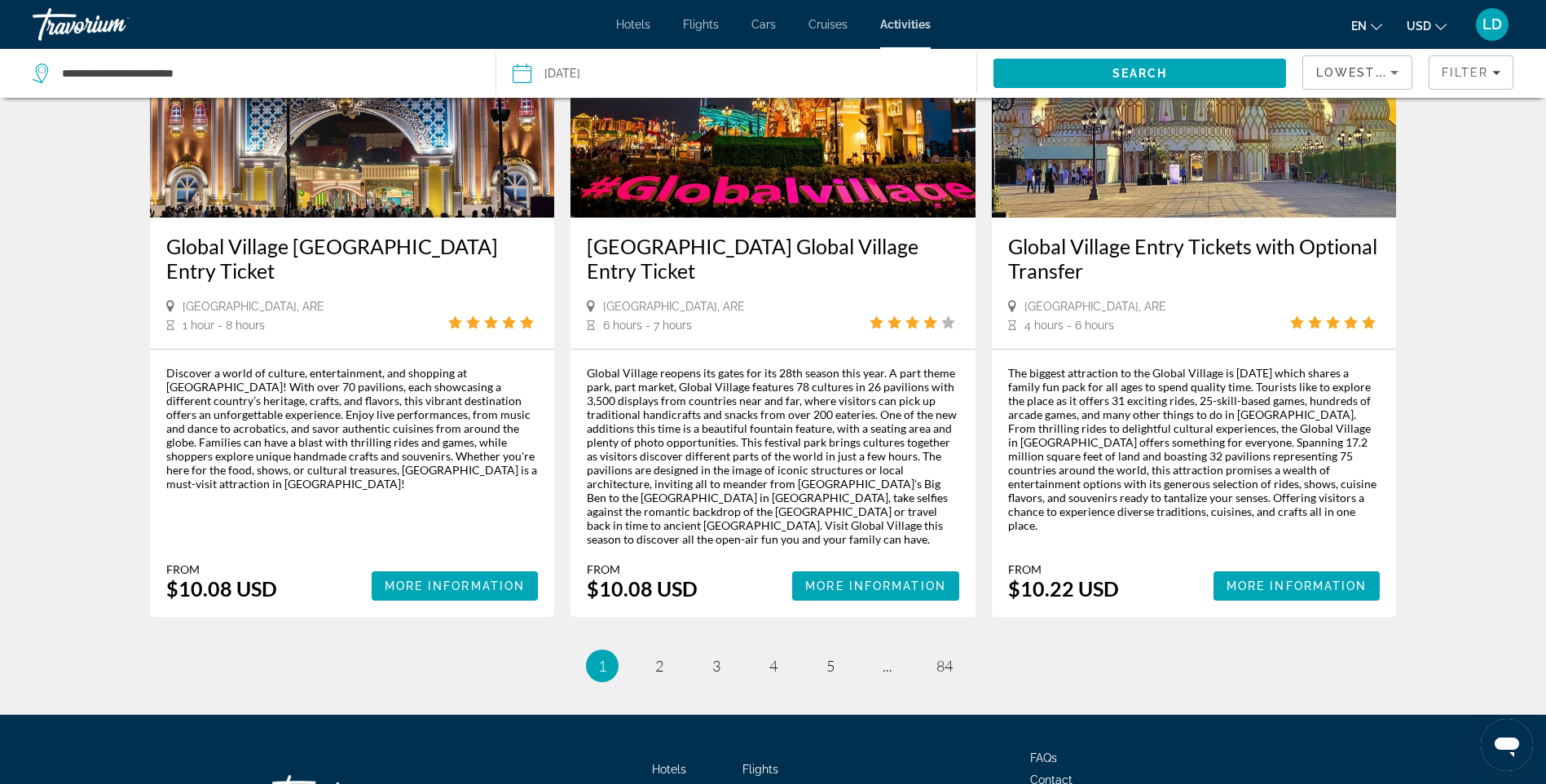
scroll to position [2299, 0]
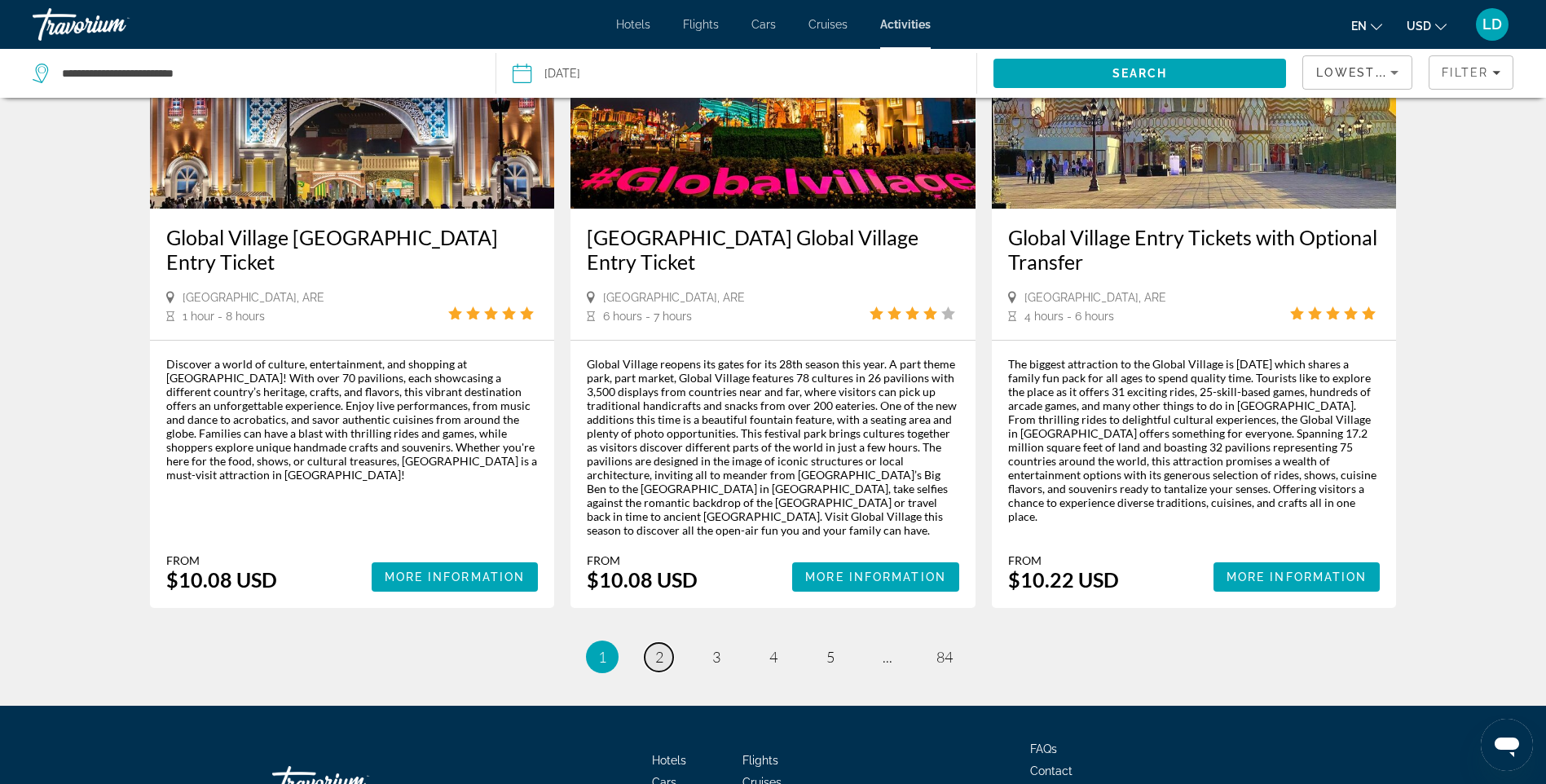
click at [649, 643] on link "page 2" at bounding box center [659, 657] width 29 height 29
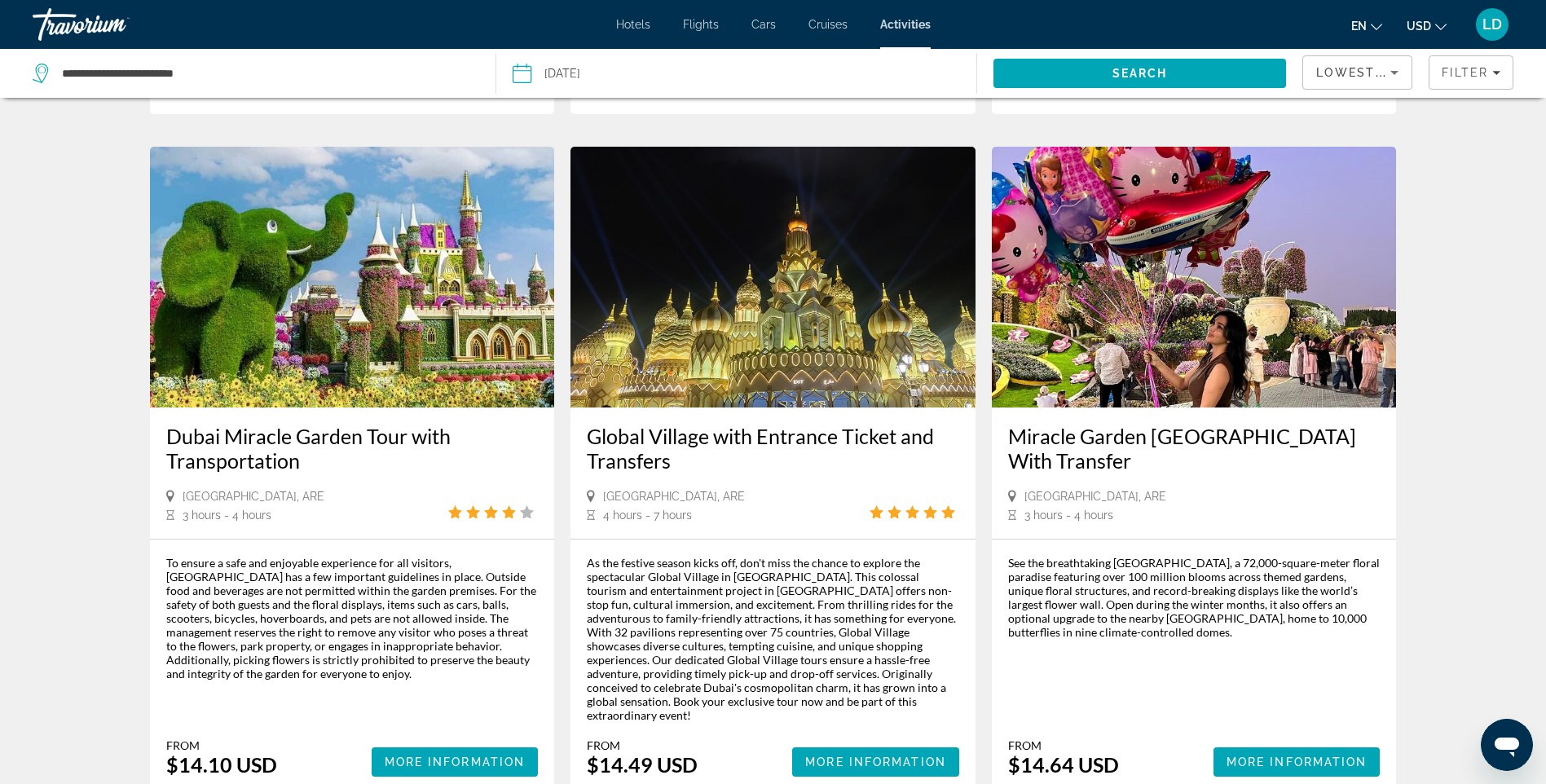
scroll to position [2200, 0]
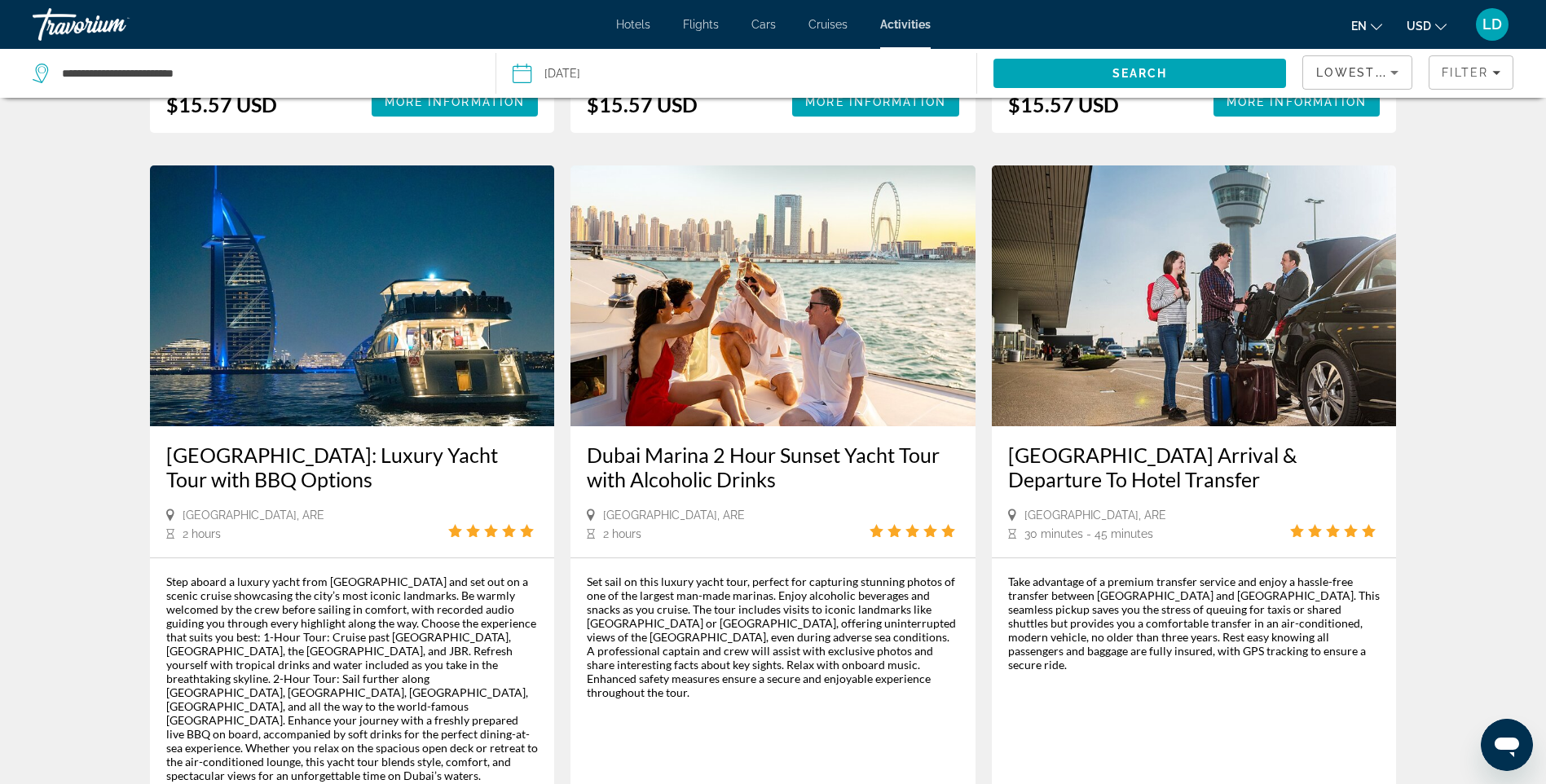
scroll to position [2282, 0]
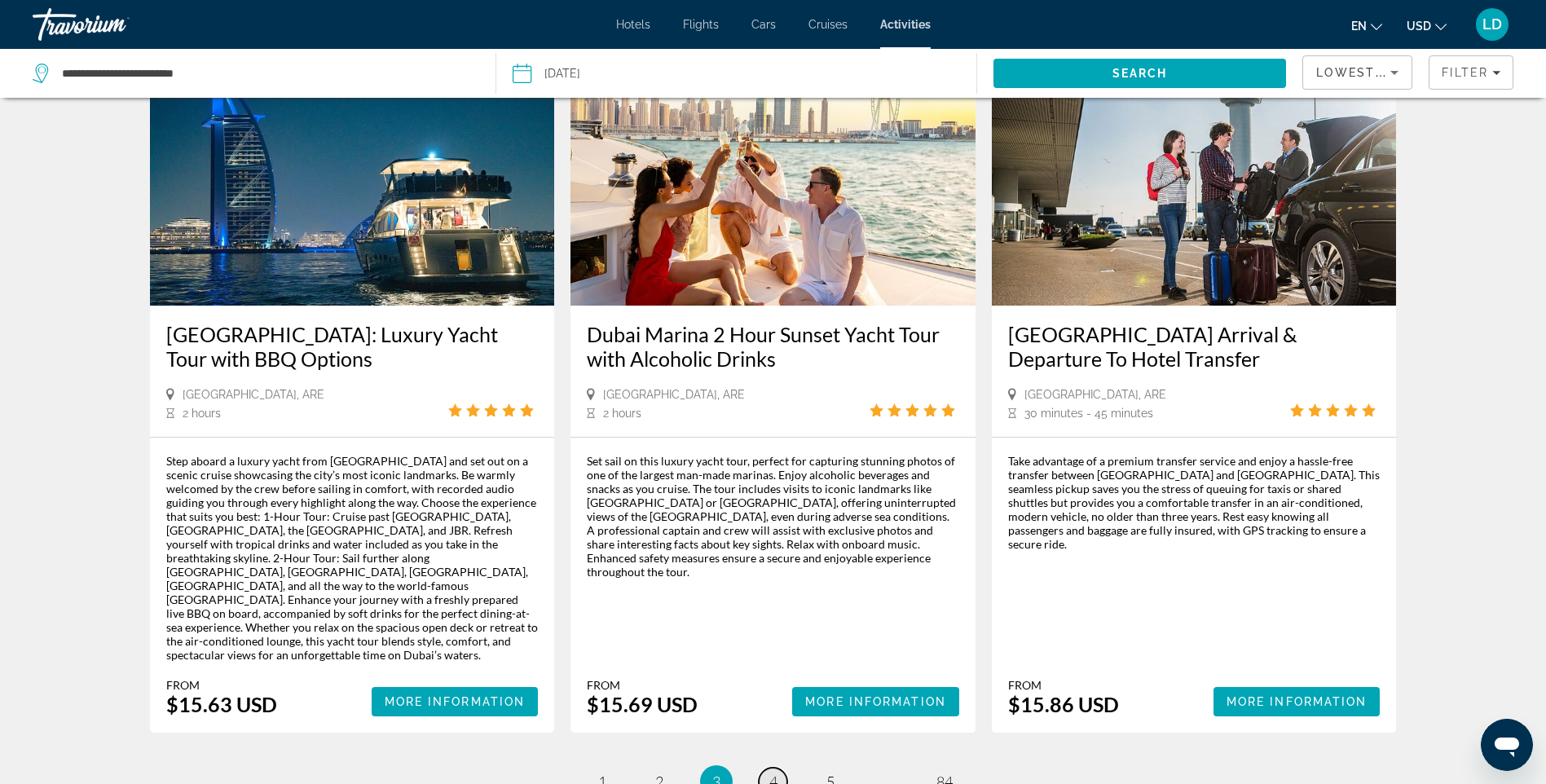
click at [777, 772] on span "4" at bounding box center [773, 782] width 8 height 18
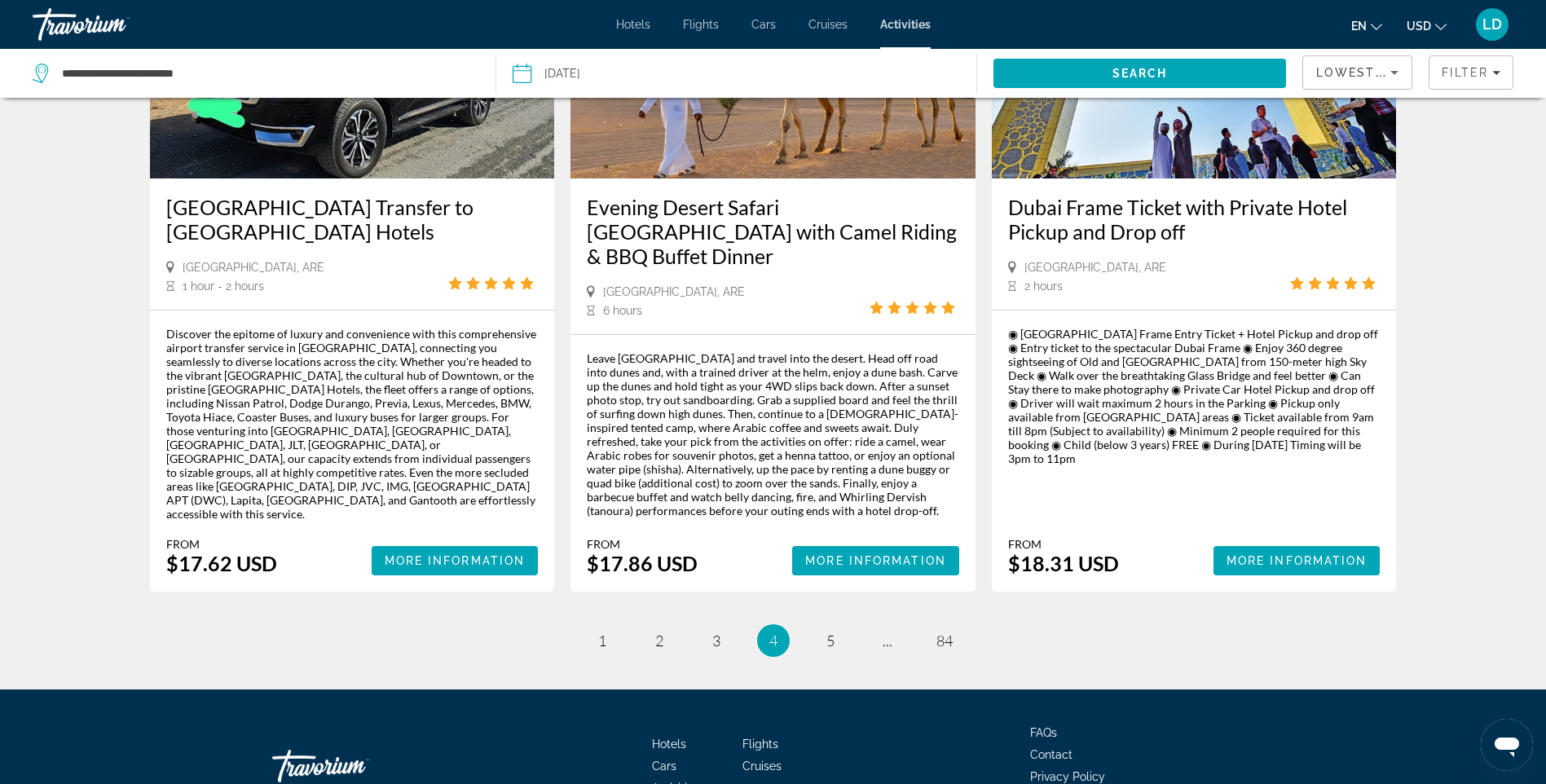
scroll to position [2396, 0]
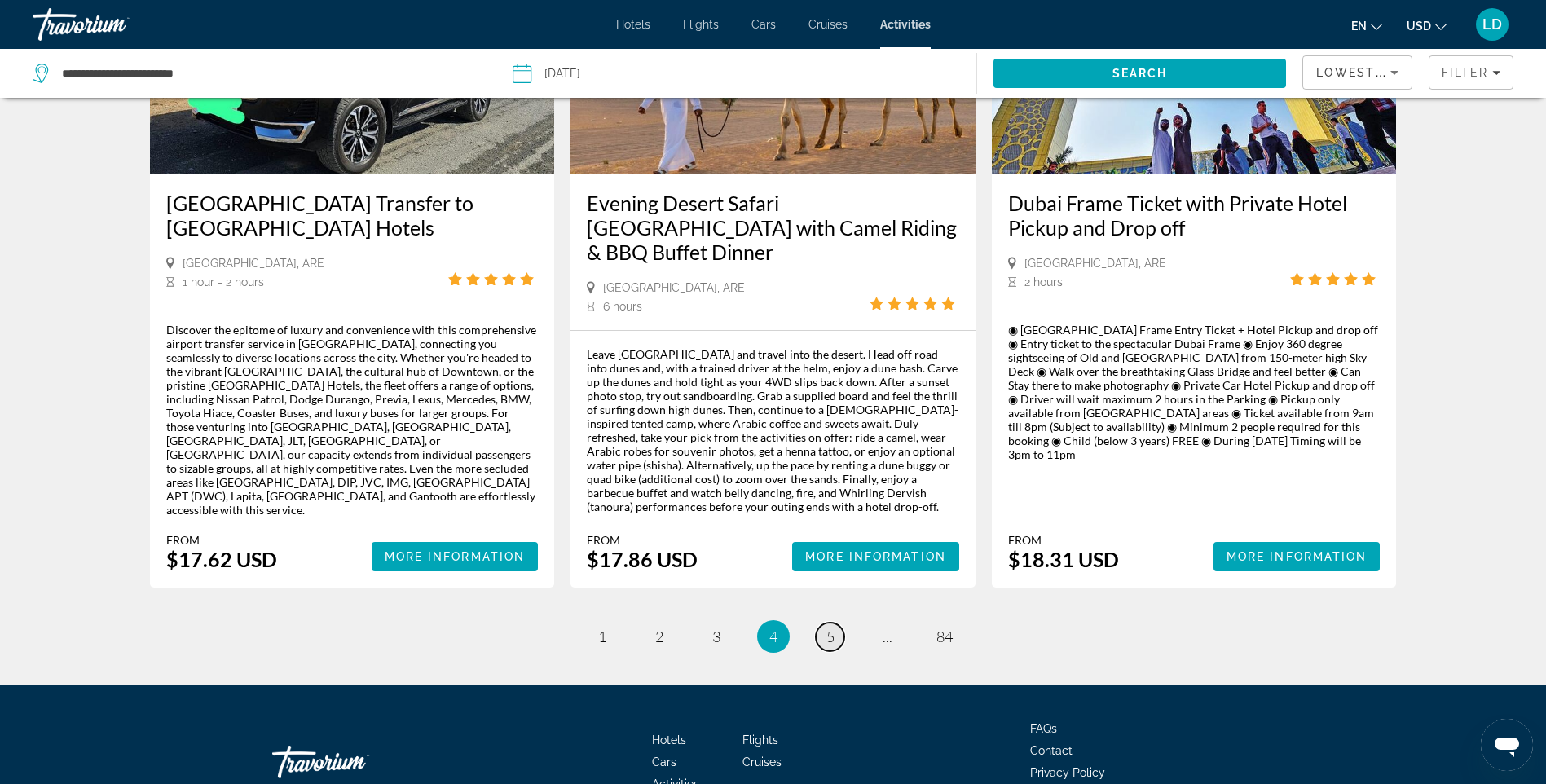
click at [828, 628] on span "5" at bounding box center [831, 637] width 8 height 18
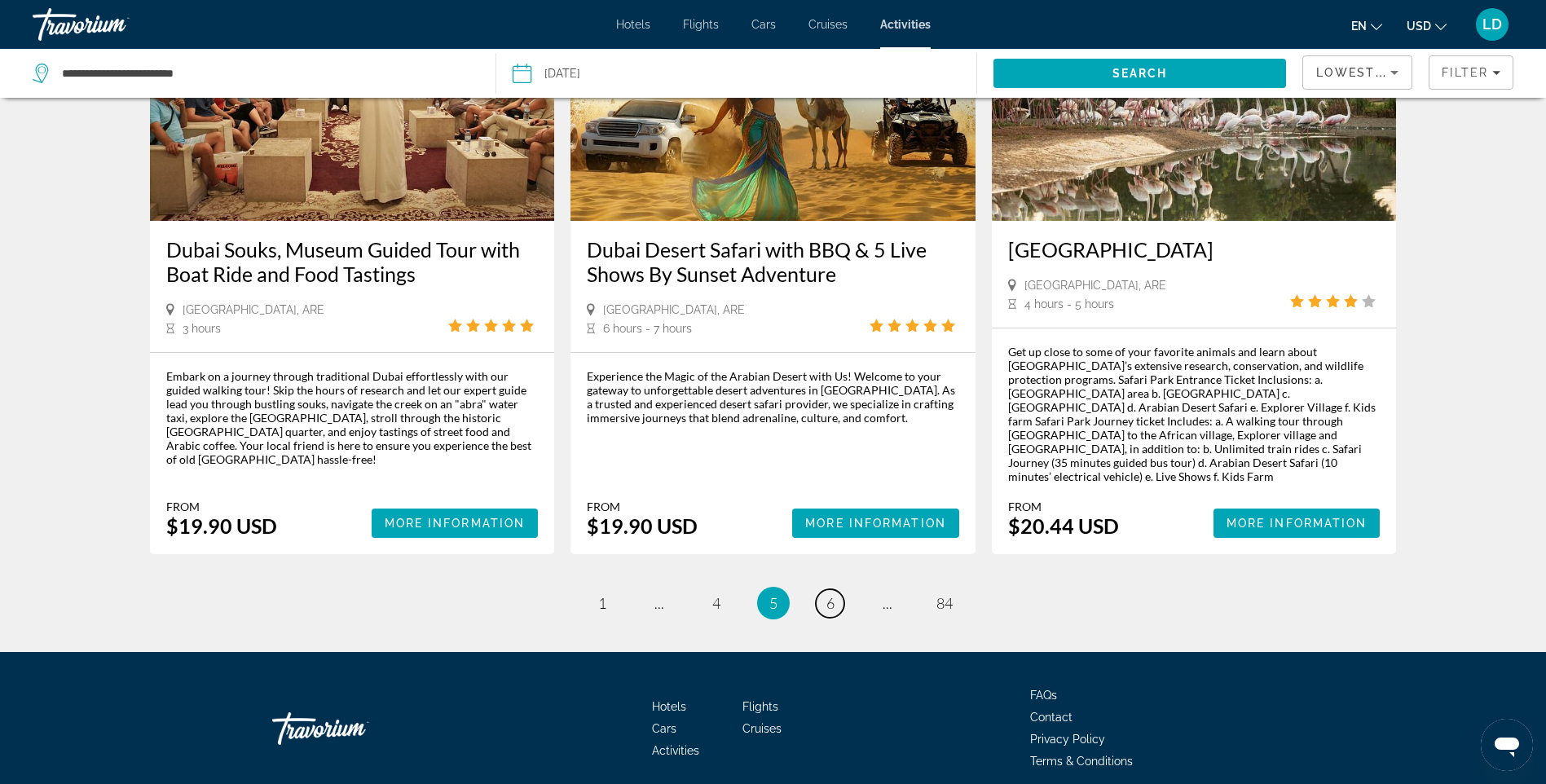
scroll to position [2282, 0]
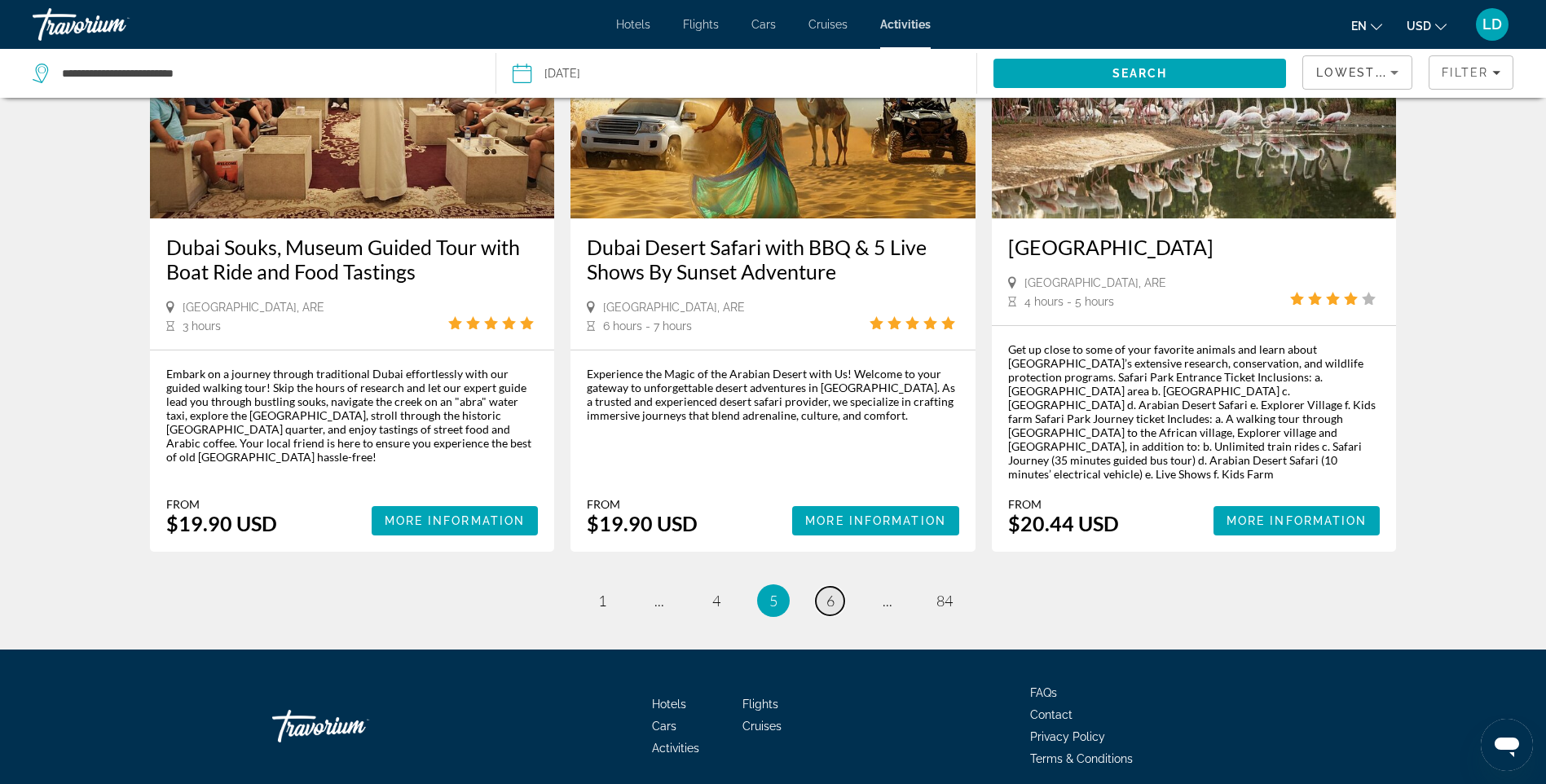
click at [832, 592] on span "6" at bounding box center [831, 601] width 8 height 18
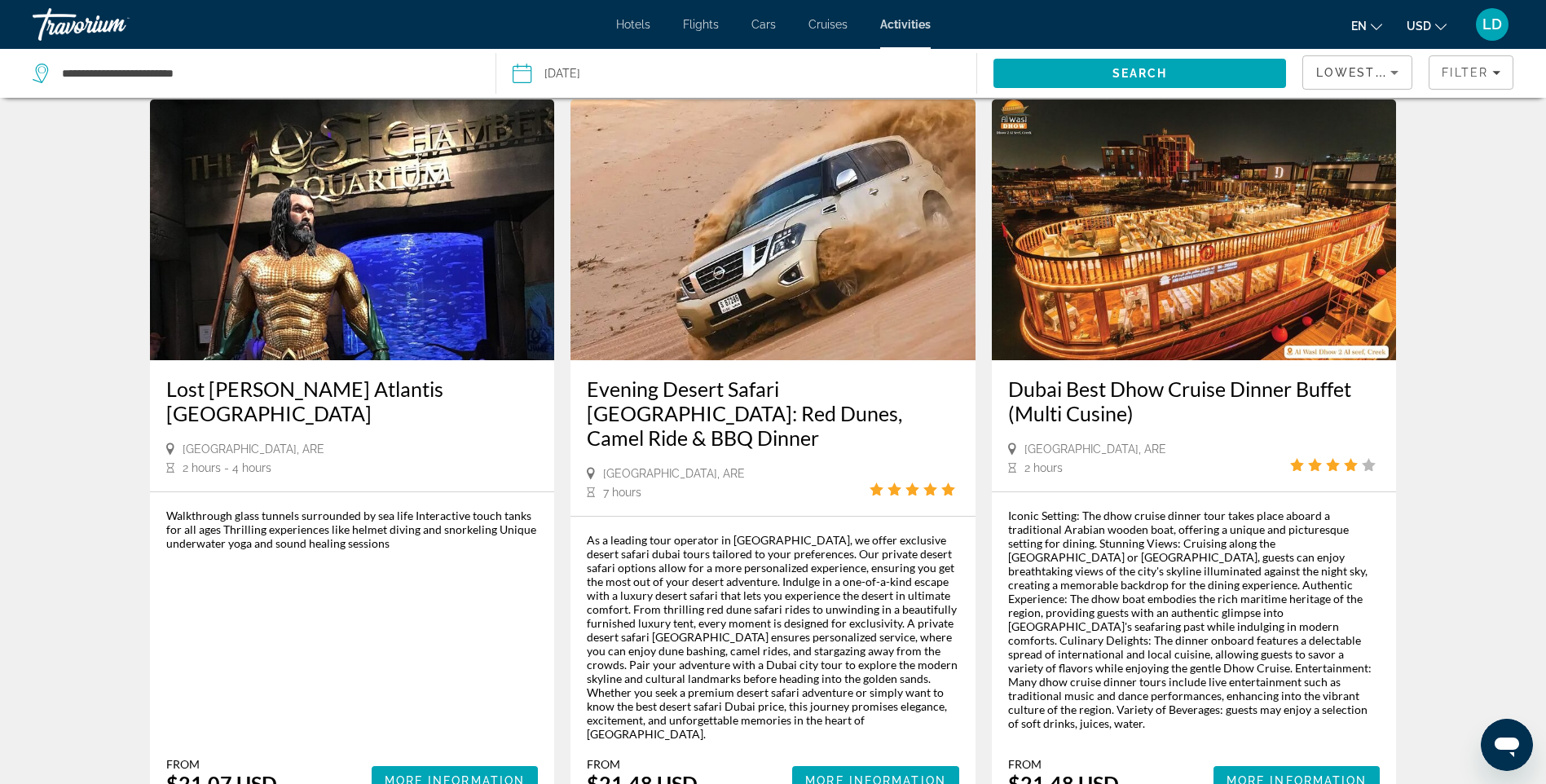
scroll to position [1548, 0]
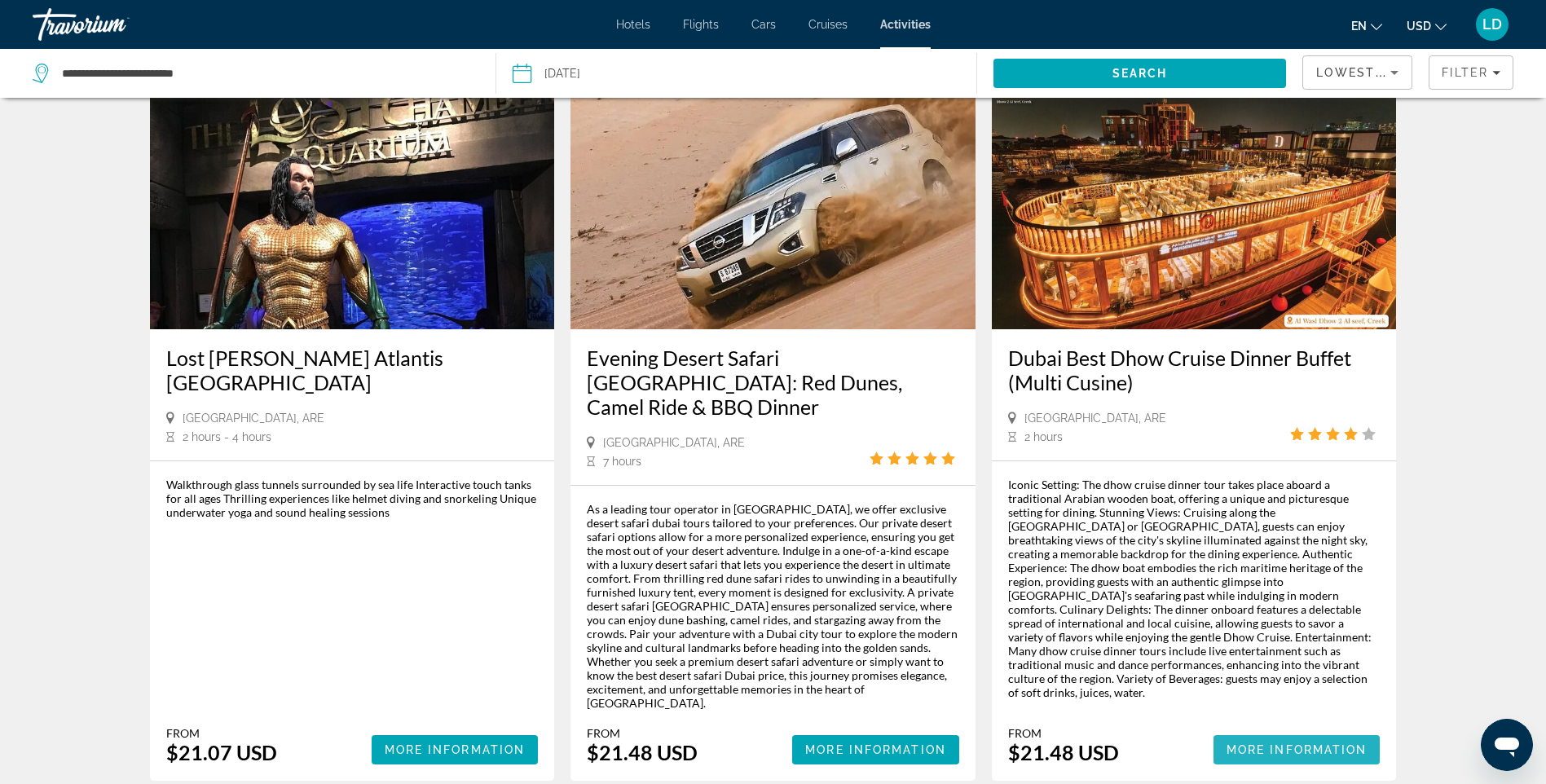
click at [1350, 744] on span "More Information" at bounding box center [1296, 750] width 141 height 13
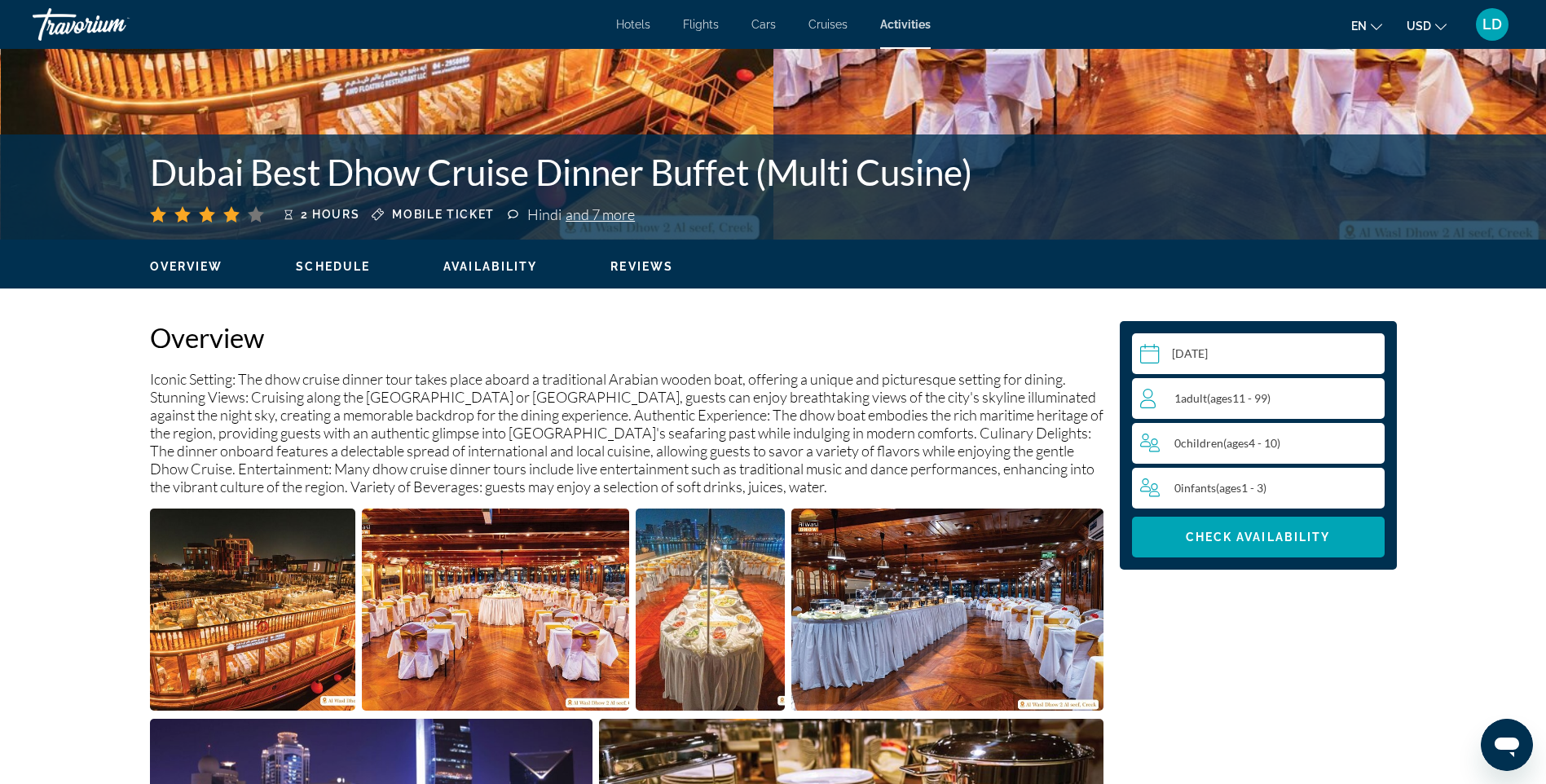
scroll to position [326, 0]
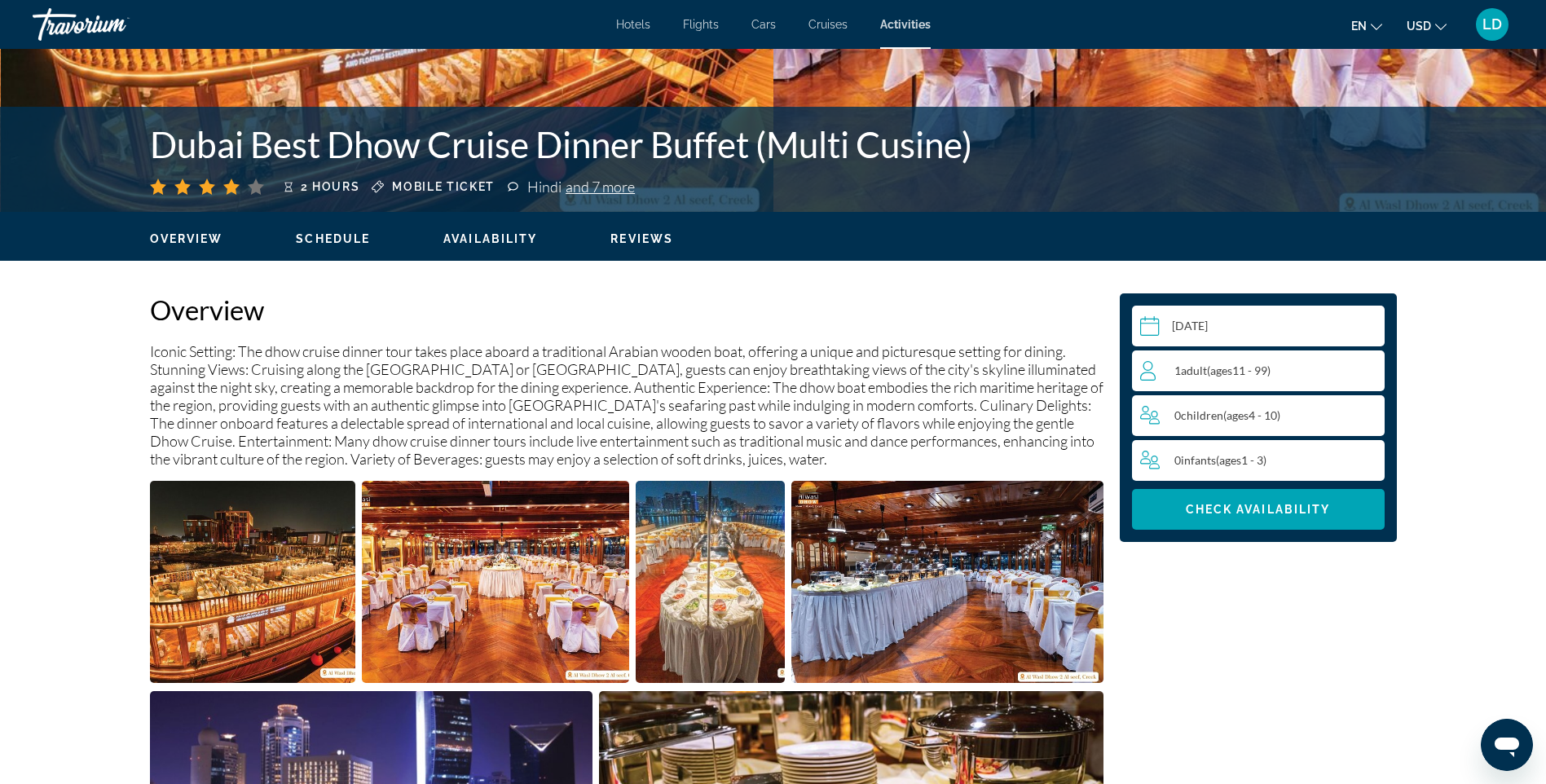
click at [1226, 326] on input "Main content" at bounding box center [1262, 328] width 259 height 45
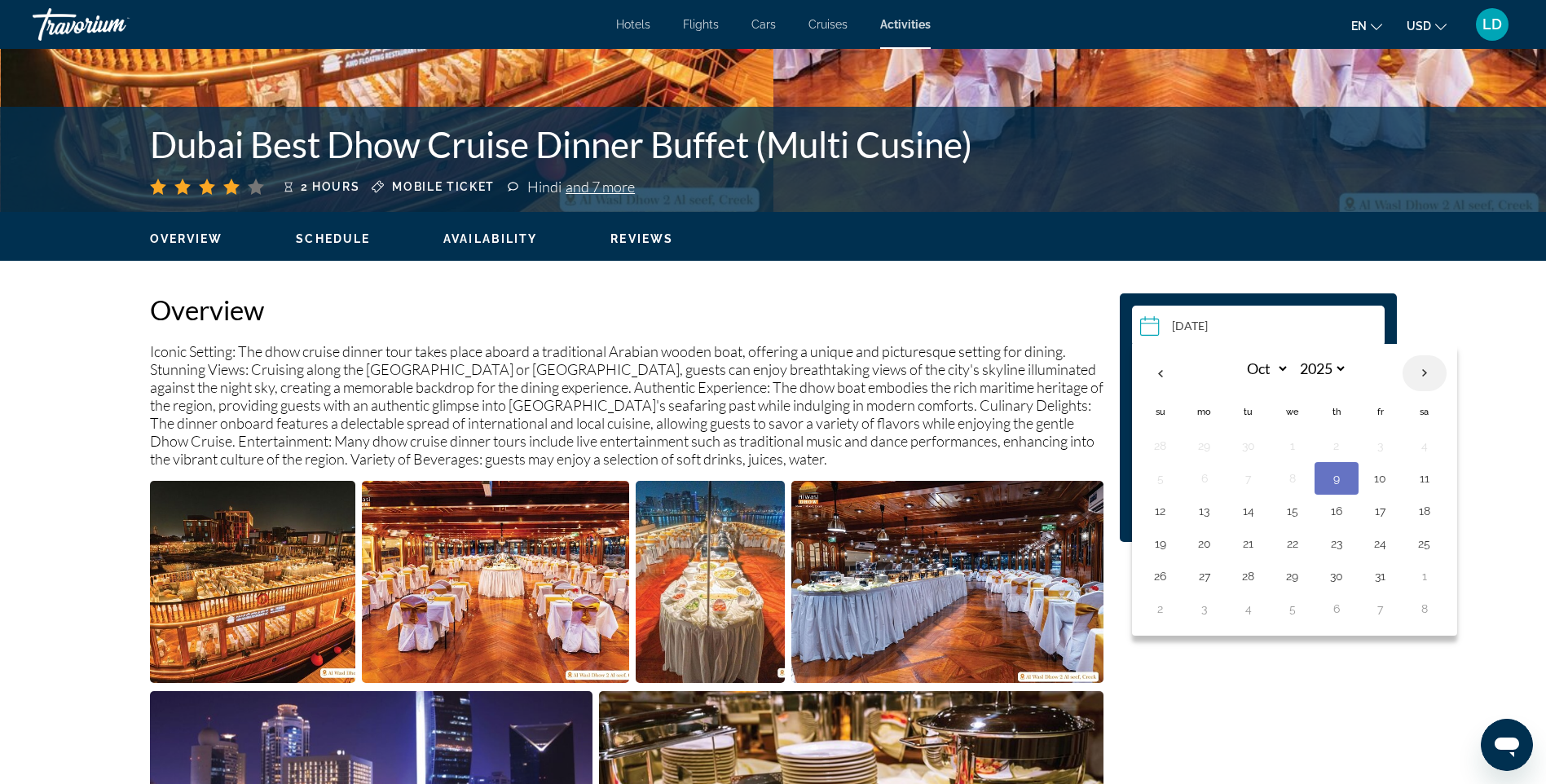
click at [1427, 367] on th "Next month" at bounding box center [1424, 373] width 44 height 36
select select "*"
select select "****"
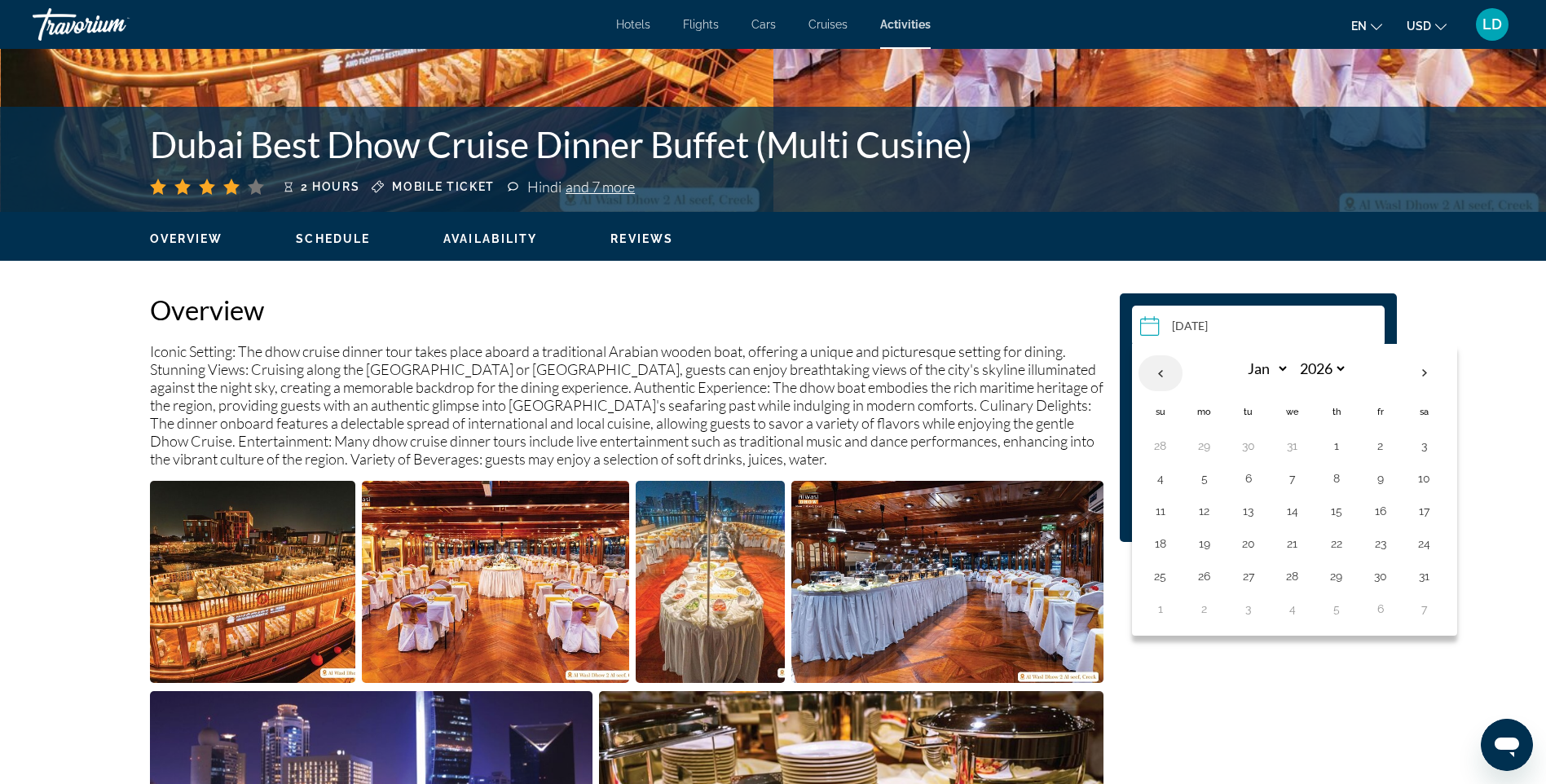
click at [1164, 378] on th "Previous month" at bounding box center [1161, 373] width 44 height 36
select select "**"
select select "****"
click at [1381, 478] on button "12" at bounding box center [1381, 478] width 26 height 23
type input "**********"
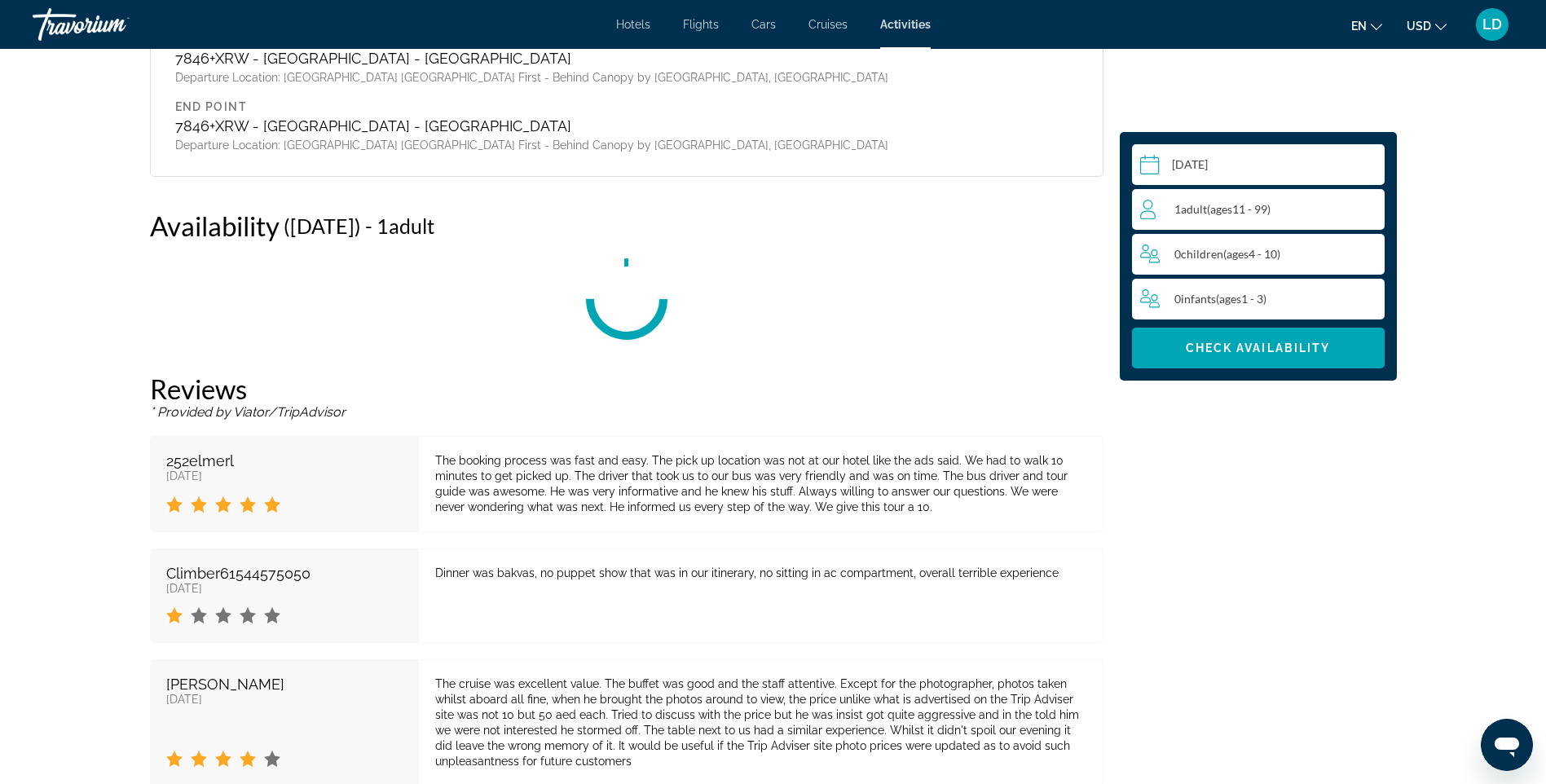
scroll to position [2319, 0]
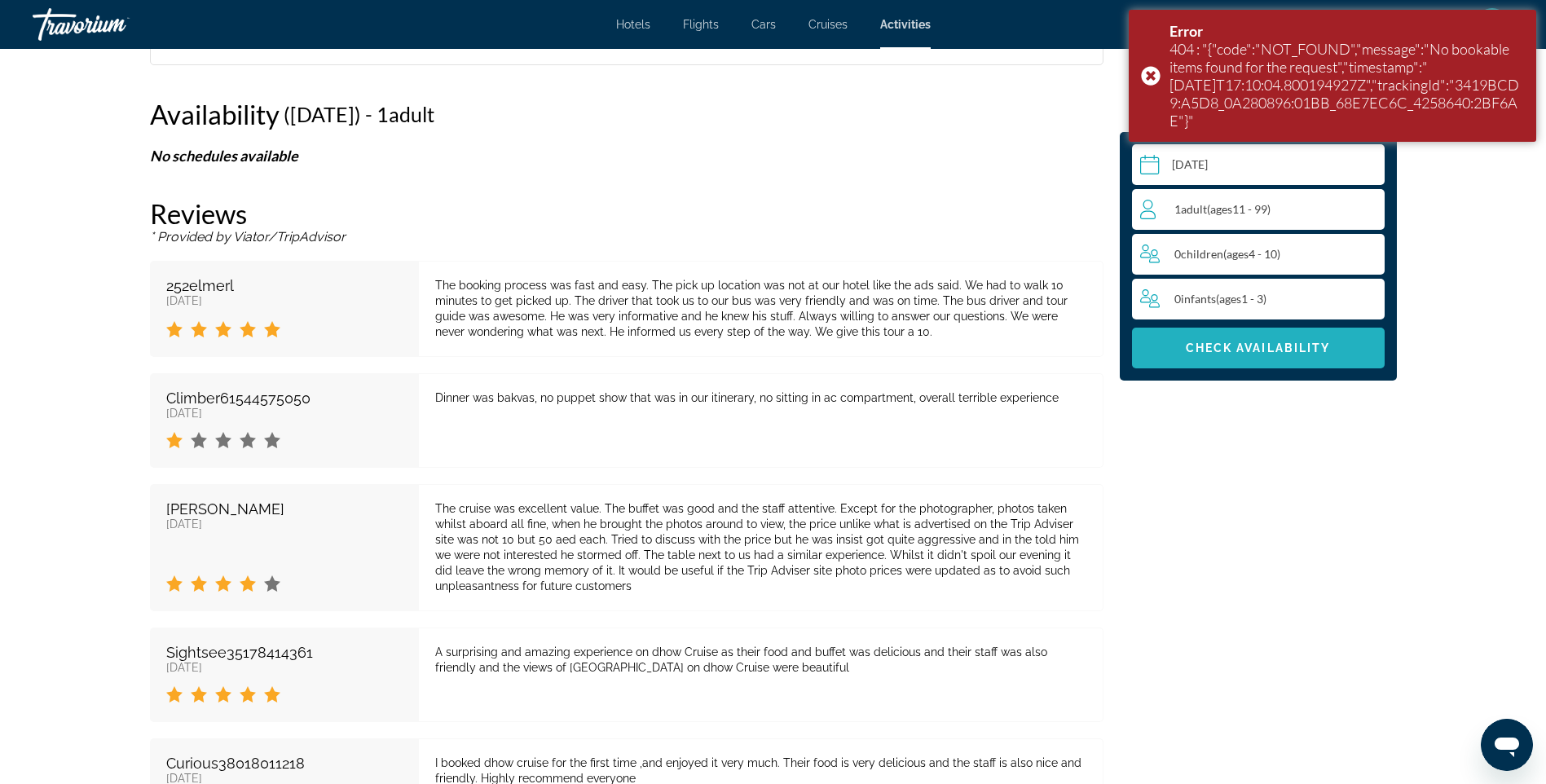
click at [1303, 358] on span "Main content" at bounding box center [1259, 348] width 253 height 40
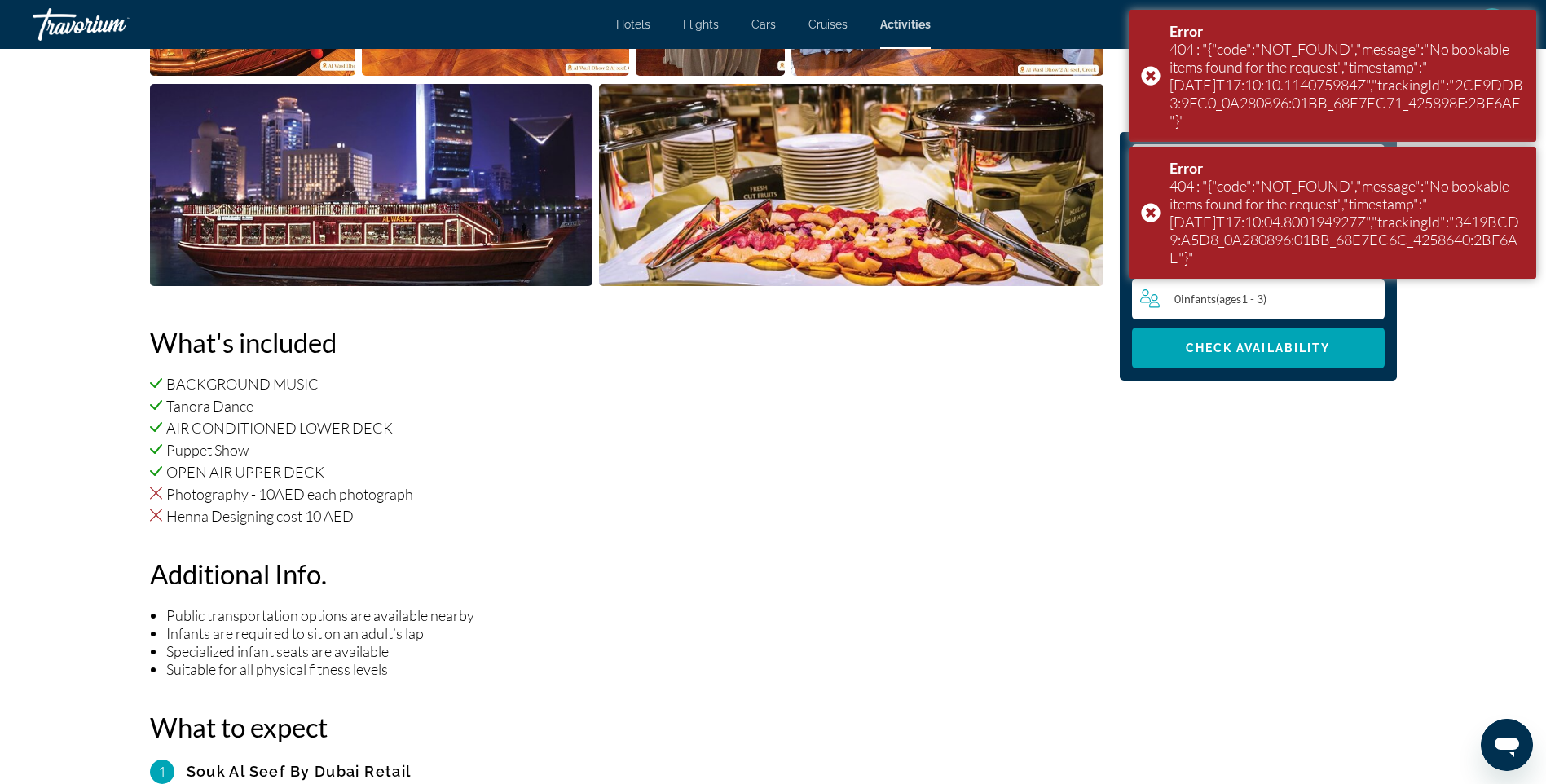
scroll to position [770, 0]
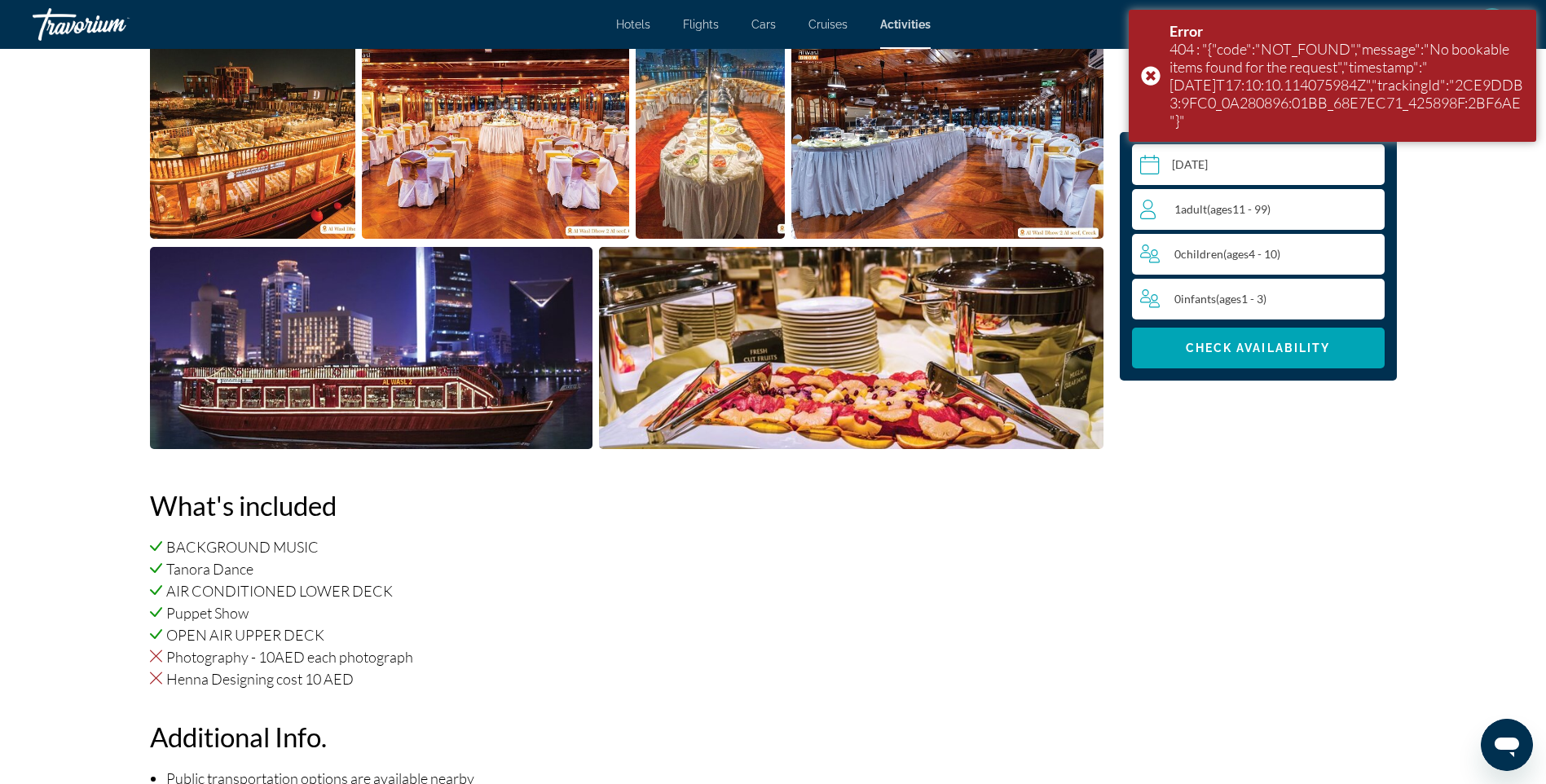
click at [981, 23] on div "en English Español Français Italiano Português русский USD USD ($) MXN (Mex$) C…" at bounding box center [1231, 25] width 567 height 35
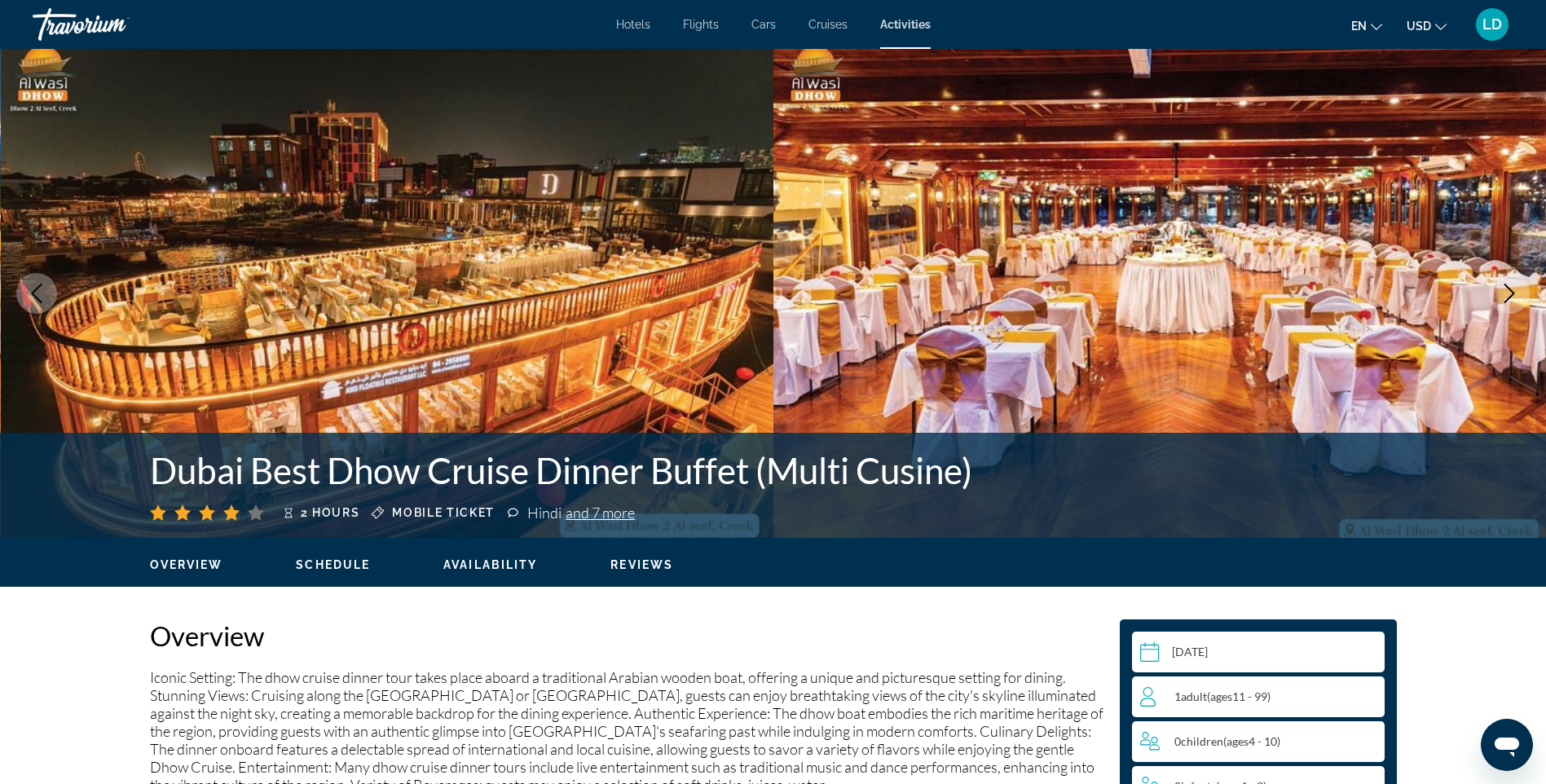
select select "*"
select select "****"
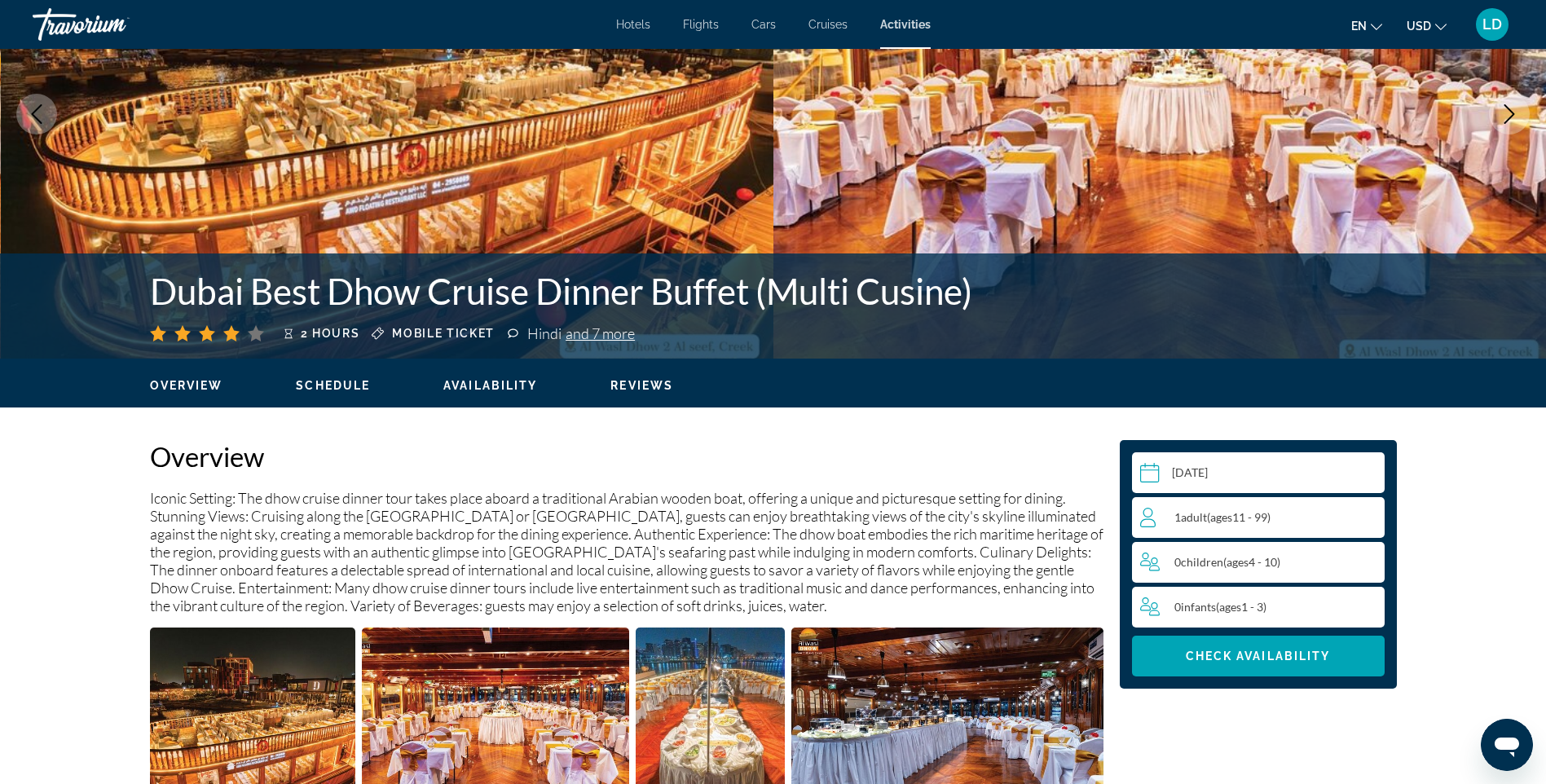
scroll to position [245, 0]
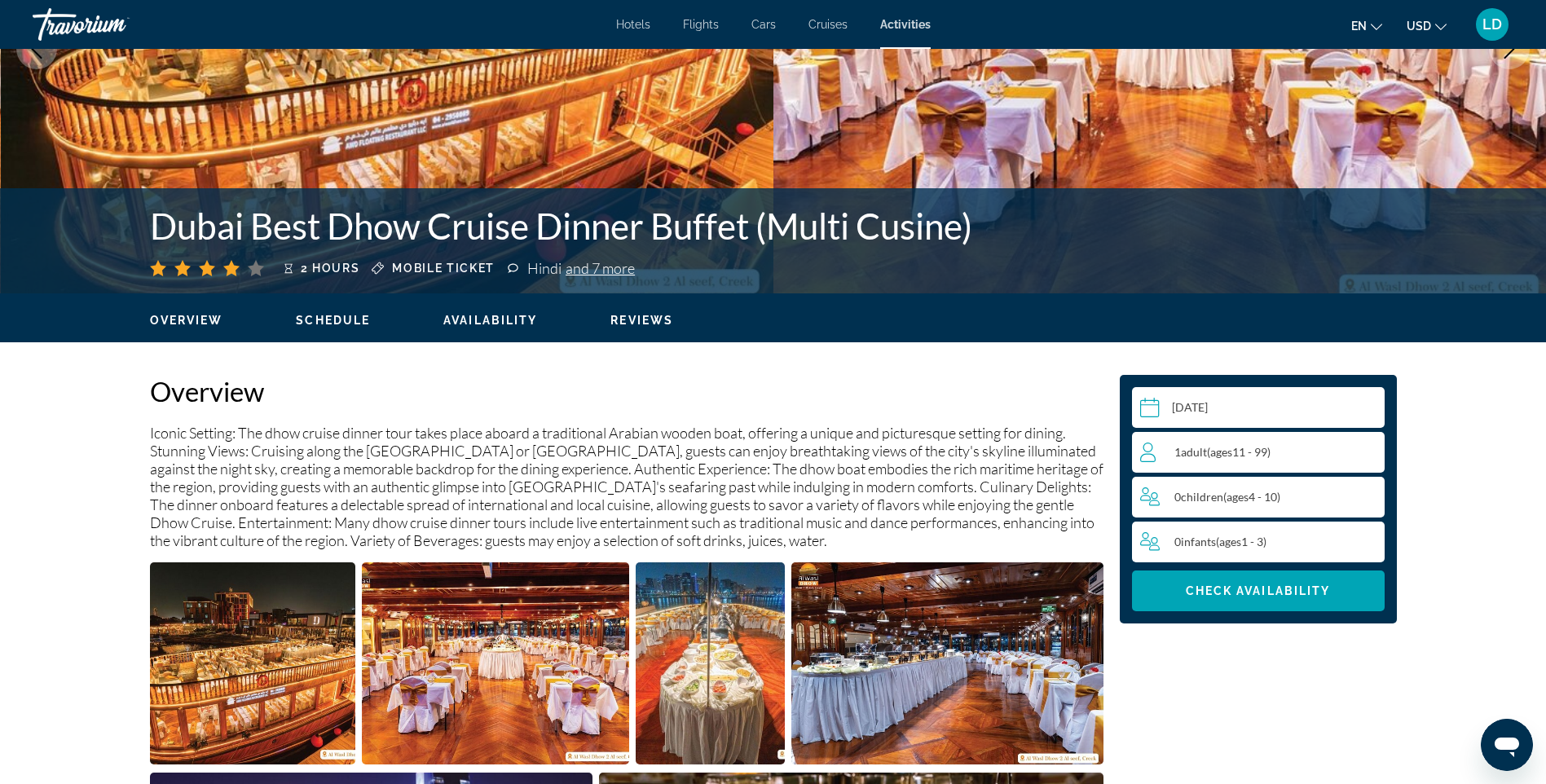
click at [1222, 409] on input "Main content" at bounding box center [1262, 409] width 259 height 45
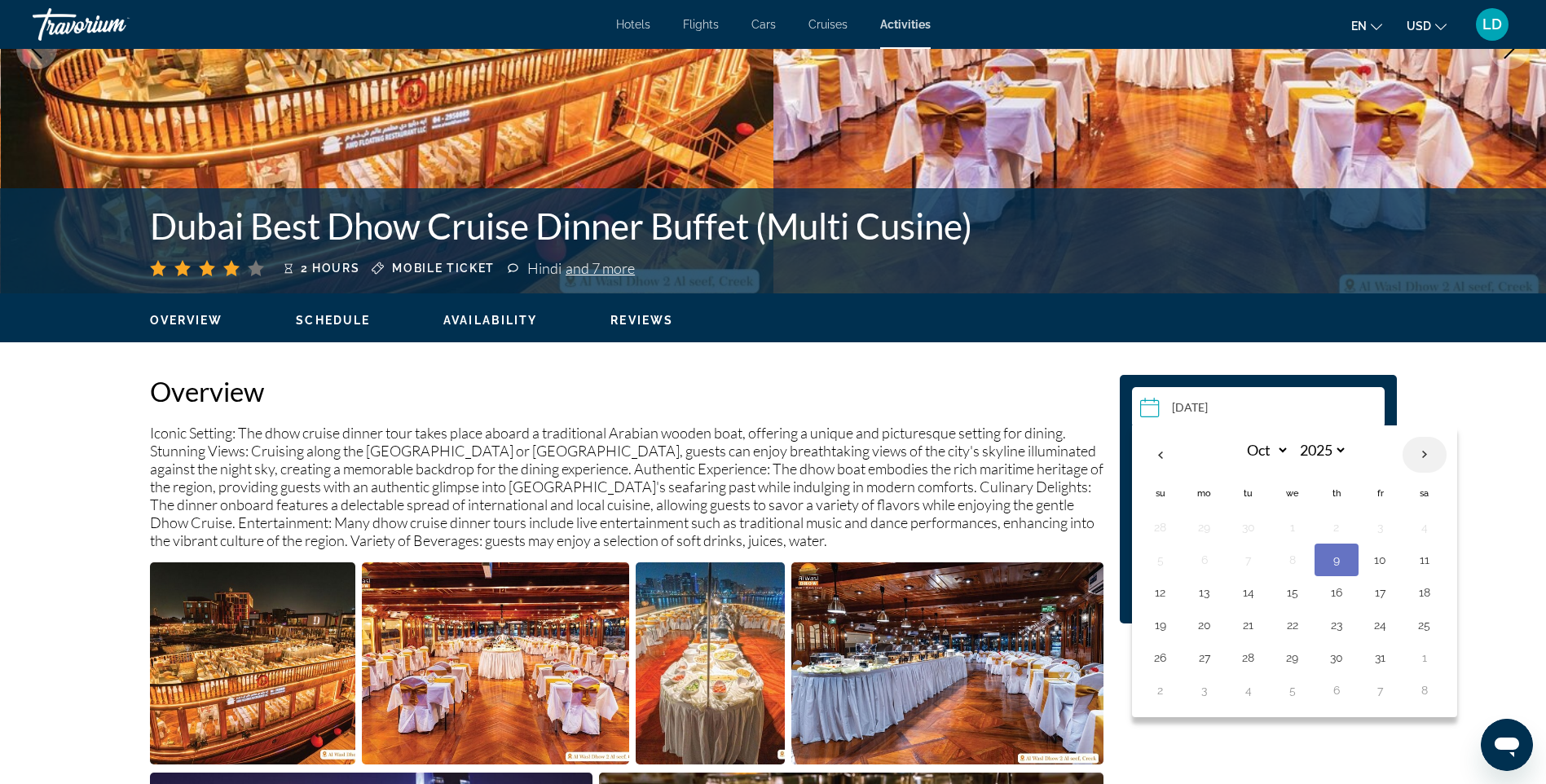
click at [1425, 455] on th "Next month" at bounding box center [1424, 455] width 44 height 36
select select "**"
click at [1292, 561] on button "10" at bounding box center [1293, 560] width 26 height 23
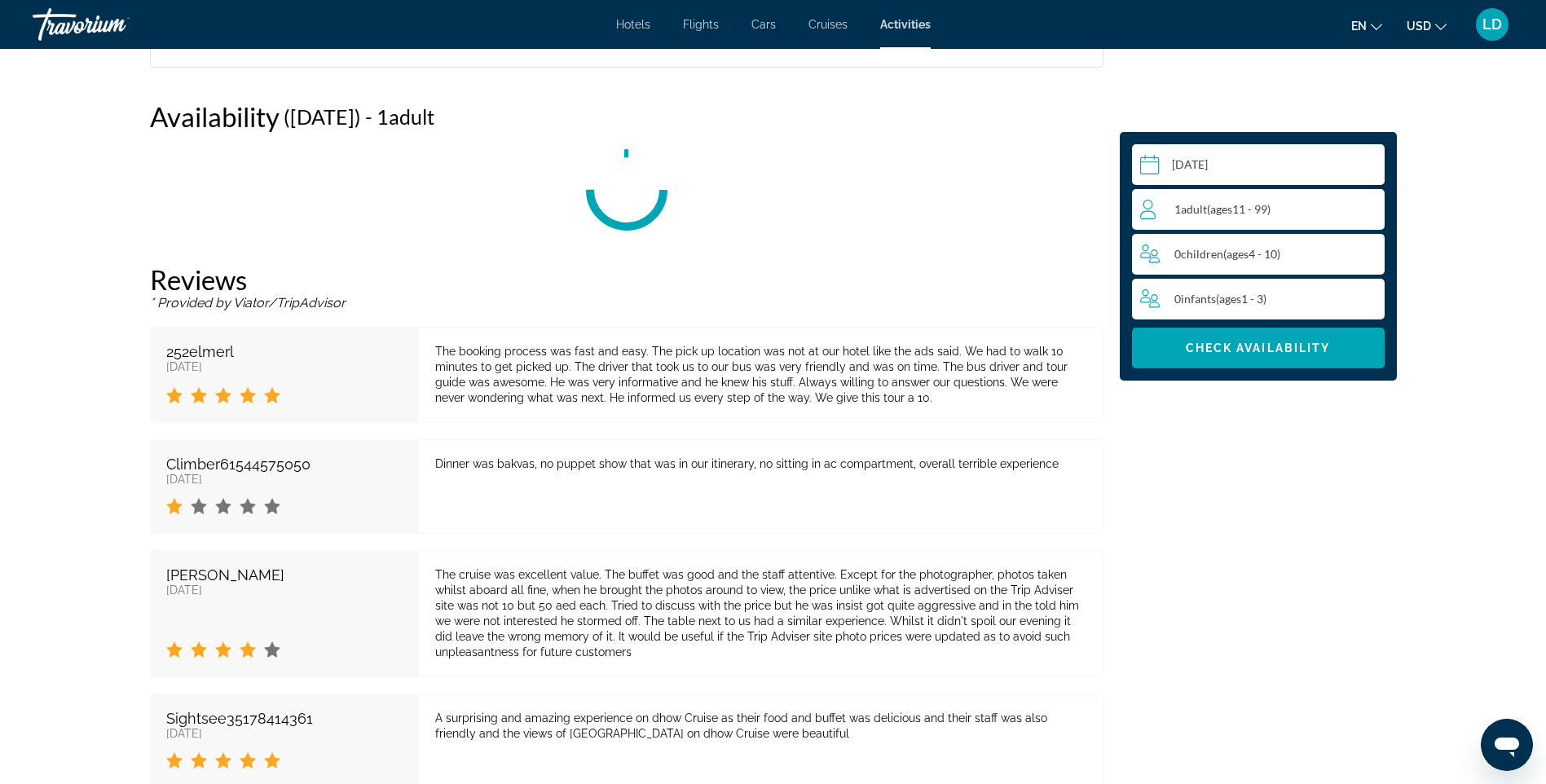
scroll to position [2319, 0]
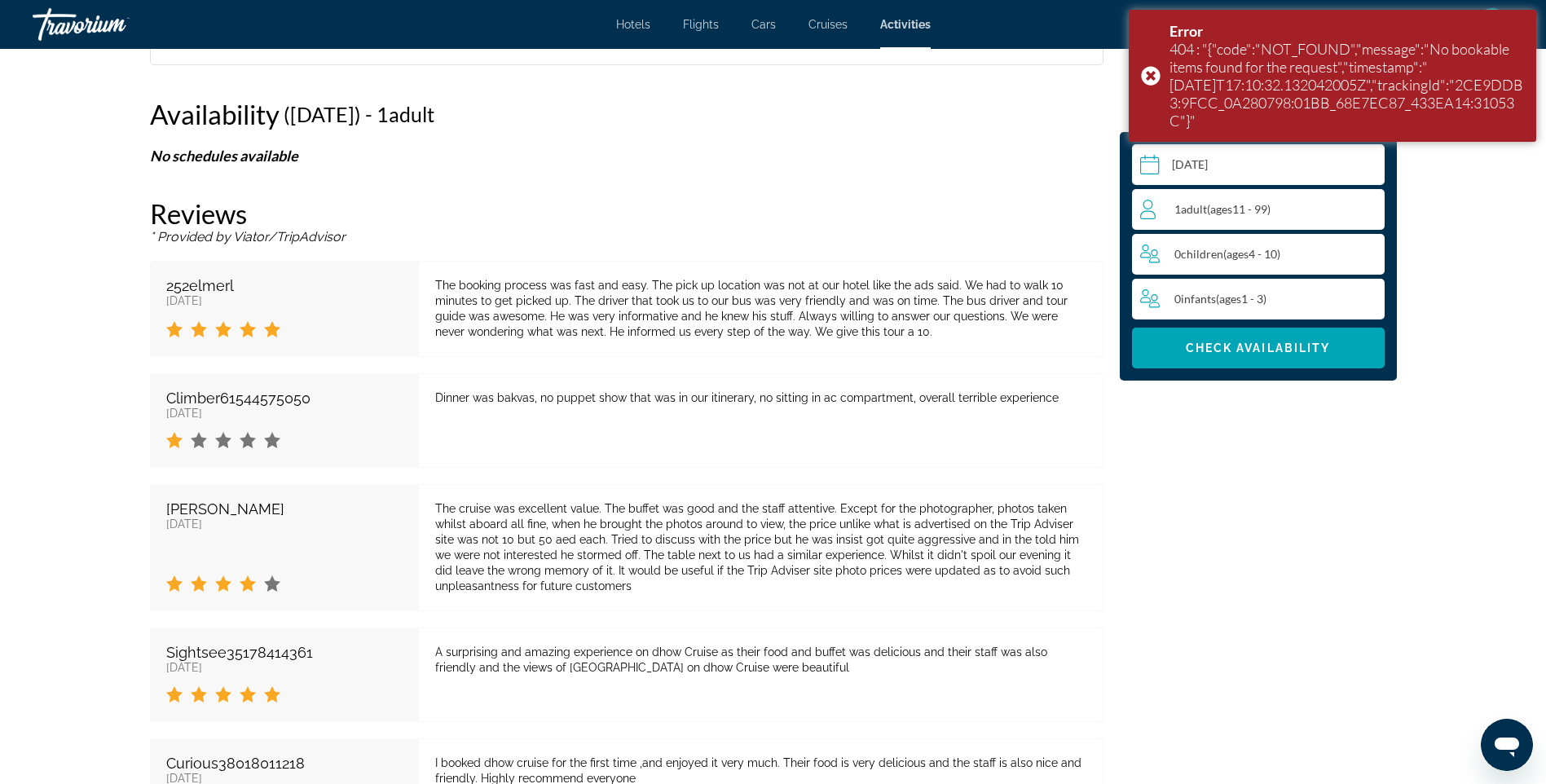
click at [1231, 165] on input "**********" at bounding box center [1262, 166] width 259 height 45
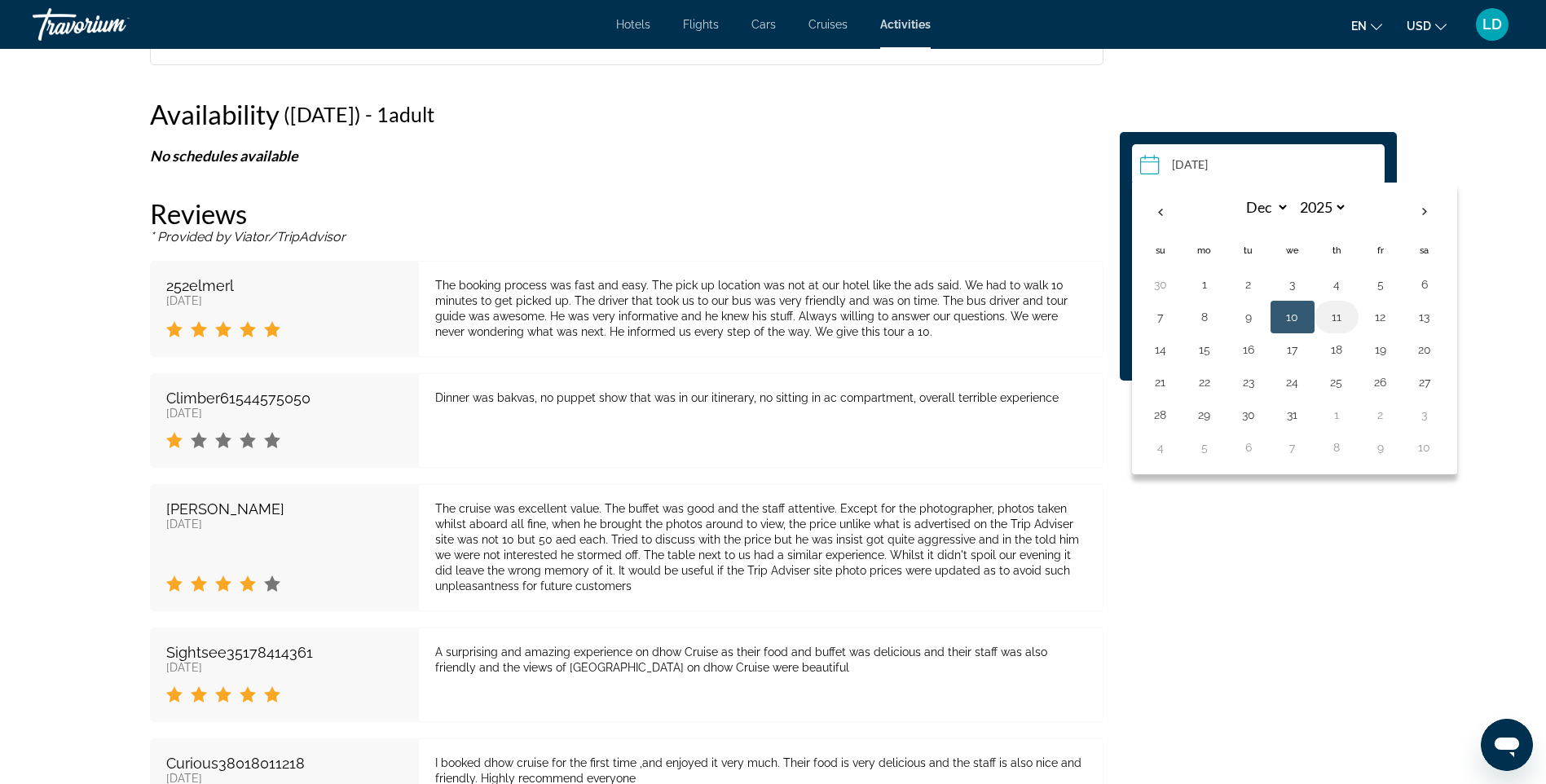
click at [1338, 319] on button "11" at bounding box center [1337, 317] width 26 height 23
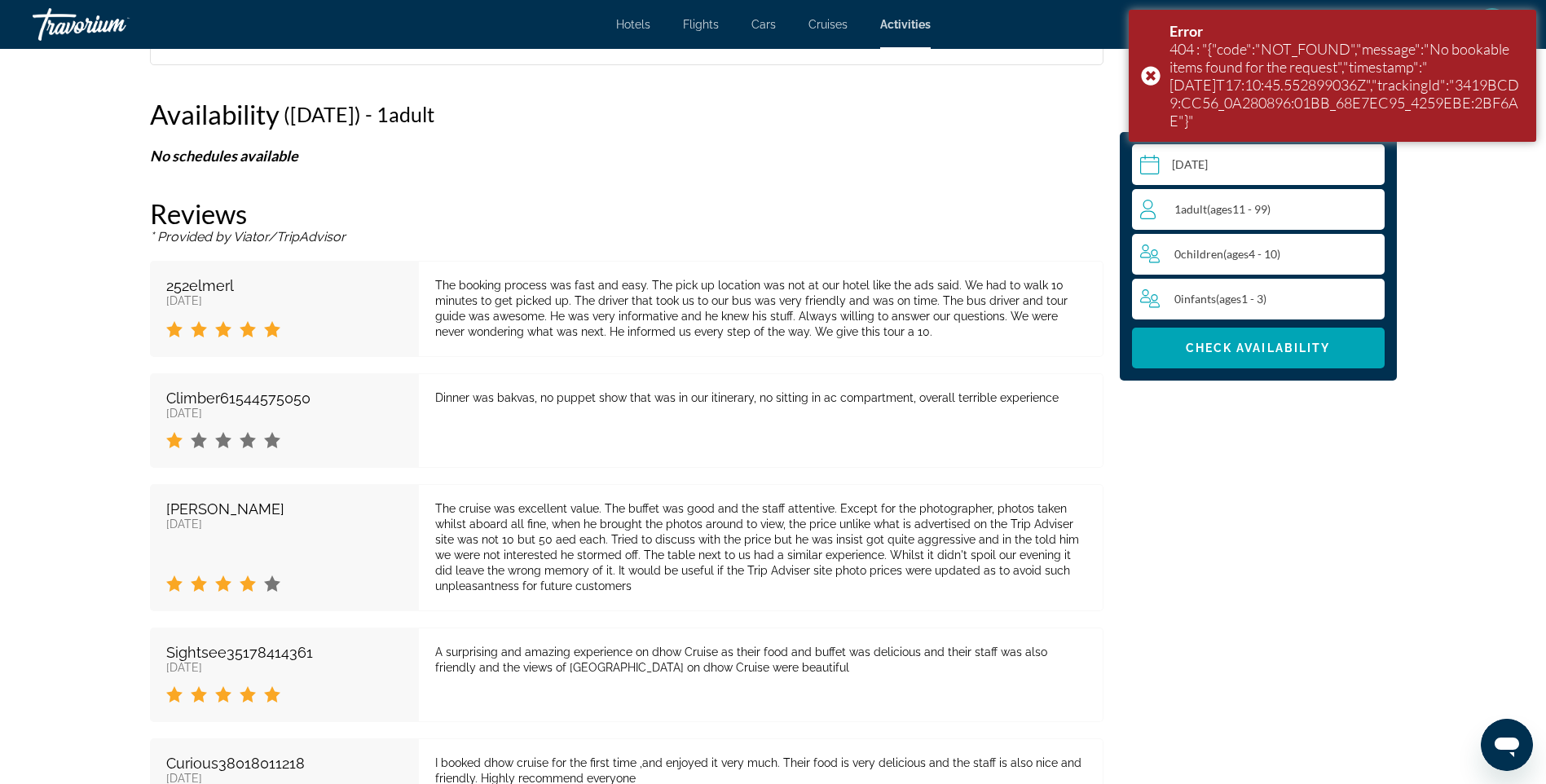
click at [1256, 174] on input "**********" at bounding box center [1262, 166] width 259 height 45
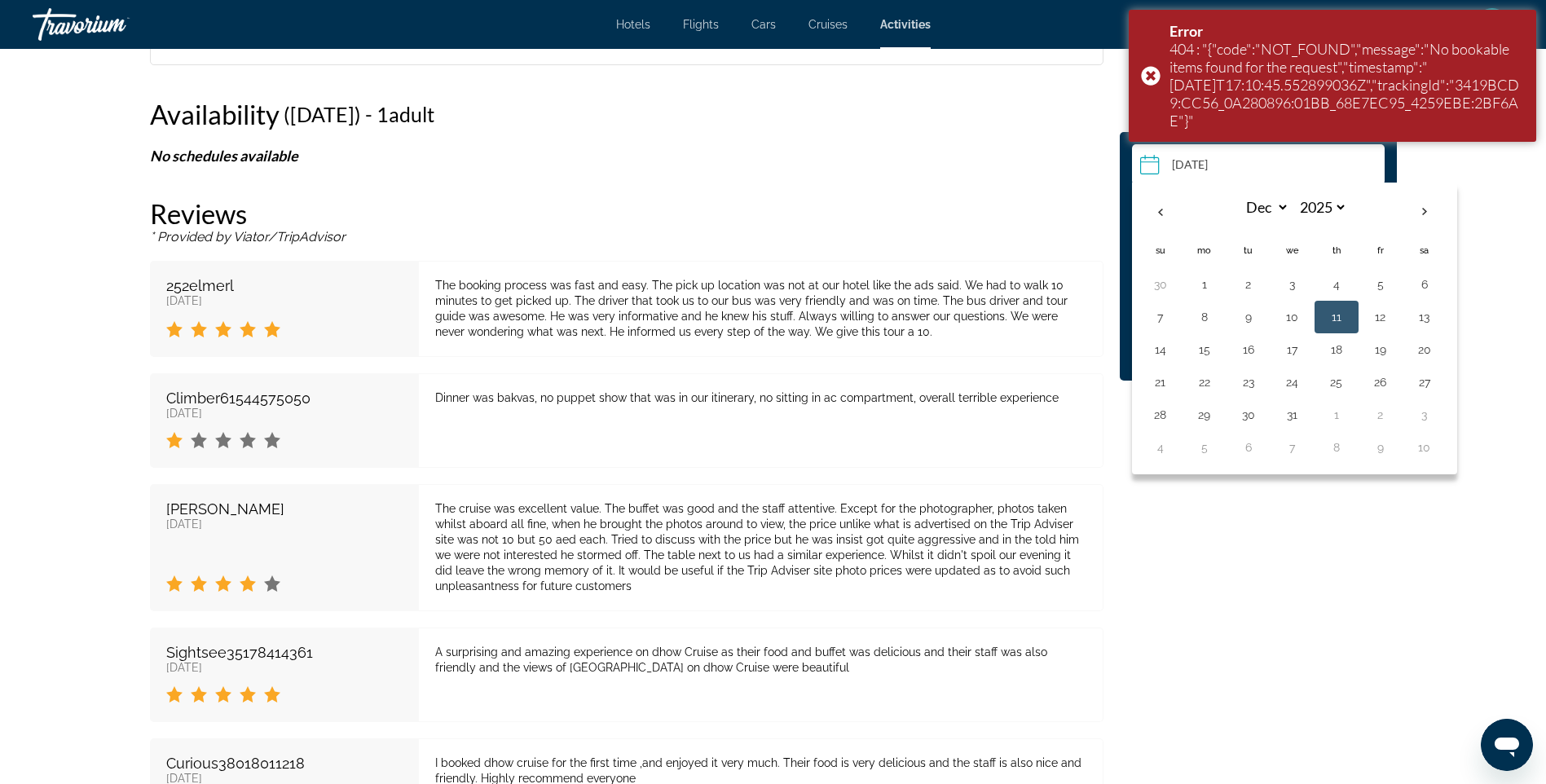
click at [1376, 318] on button "12" at bounding box center [1381, 317] width 26 height 23
type input "**********"
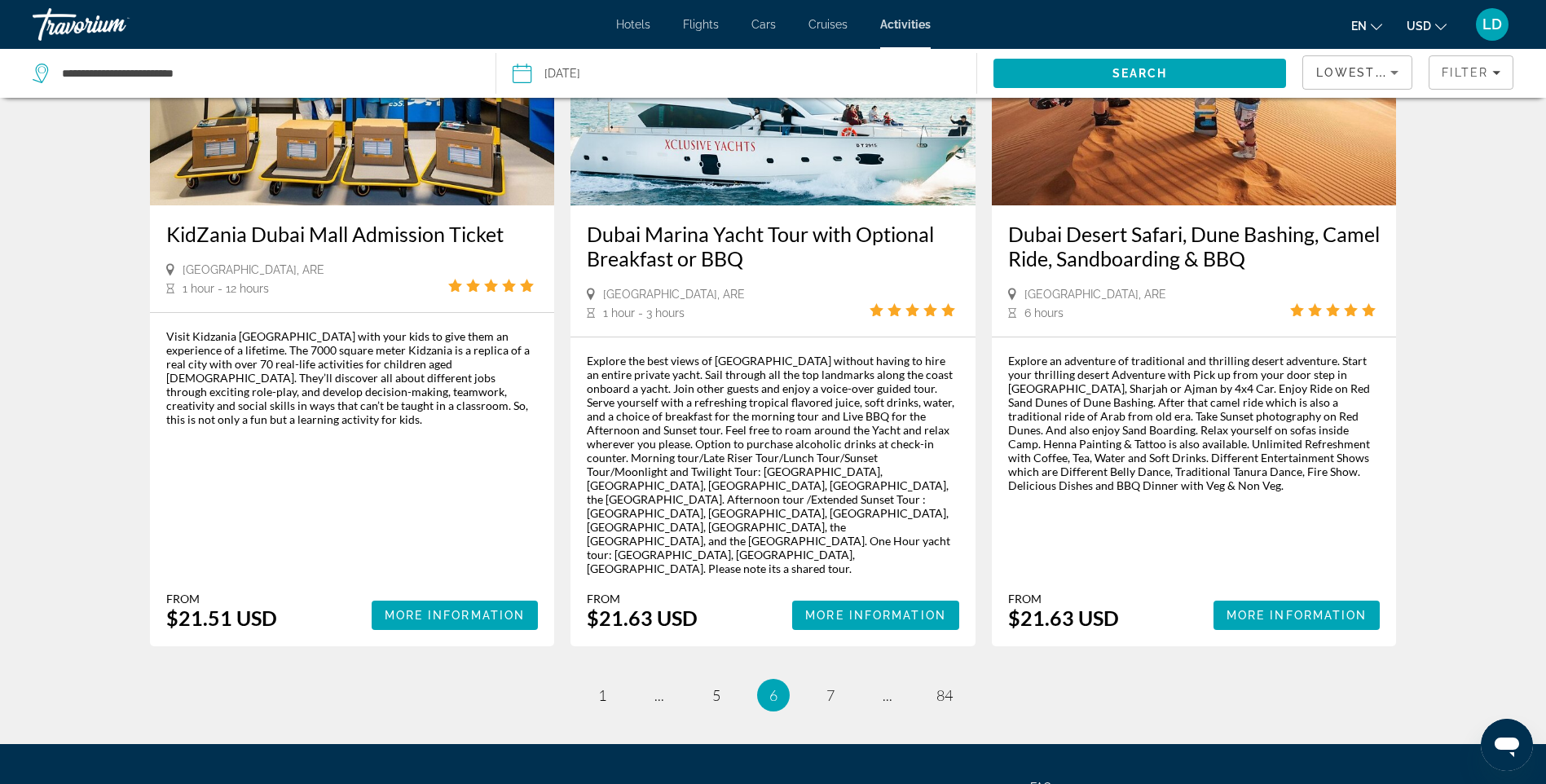
scroll to position [2420, 0]
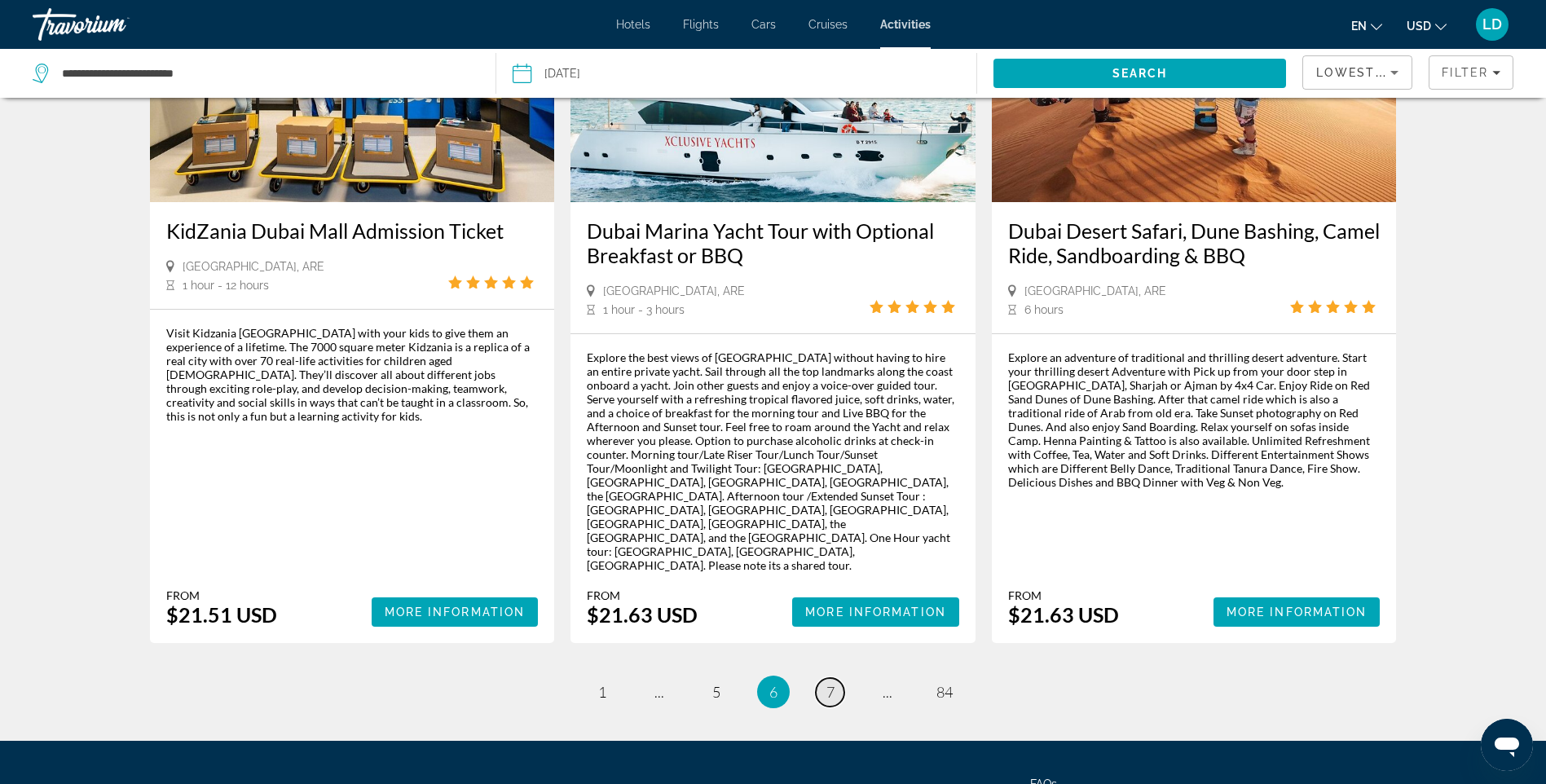
click at [832, 683] on span "7" at bounding box center [831, 692] width 8 height 18
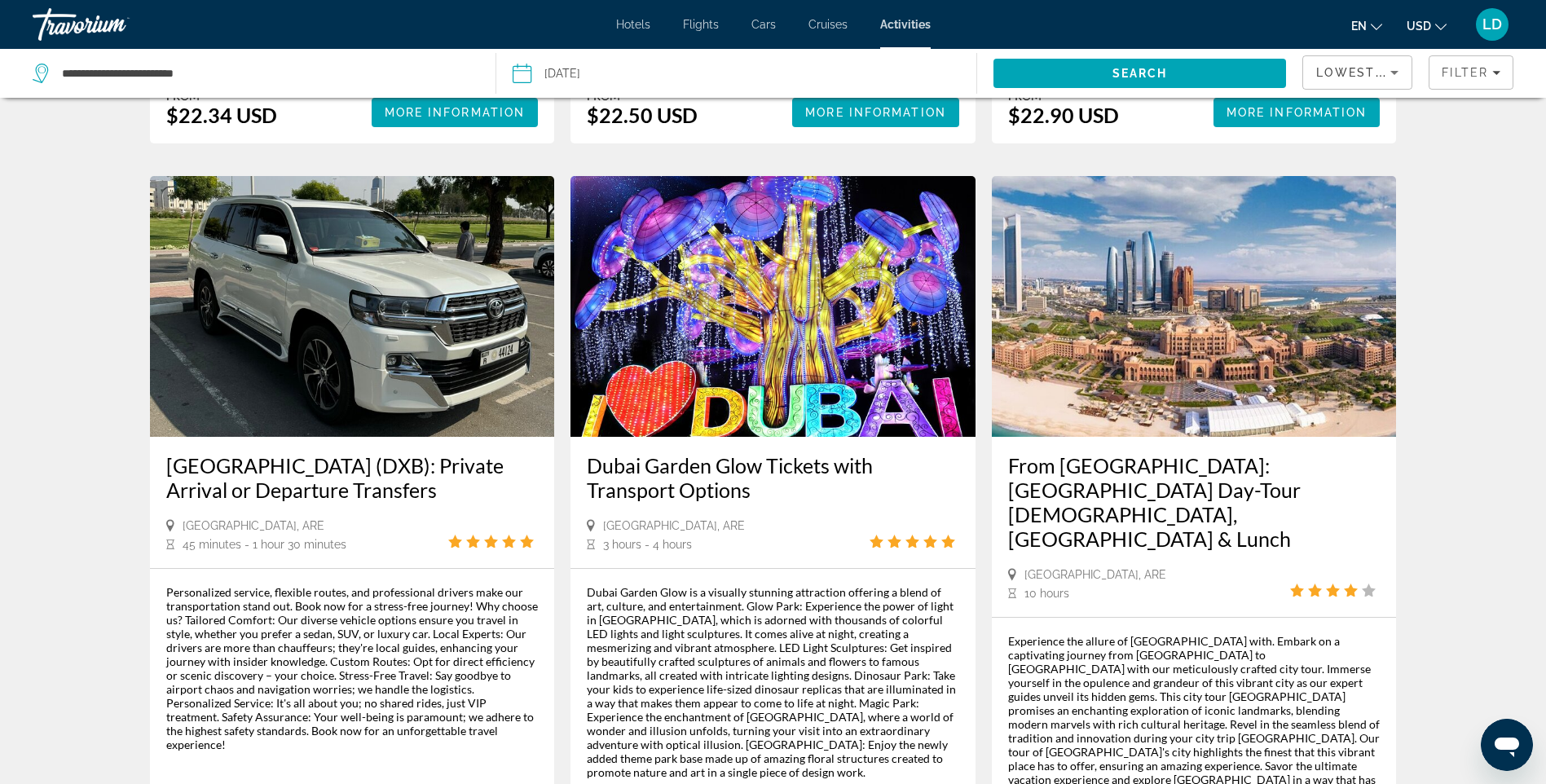
scroll to position [2200, 0]
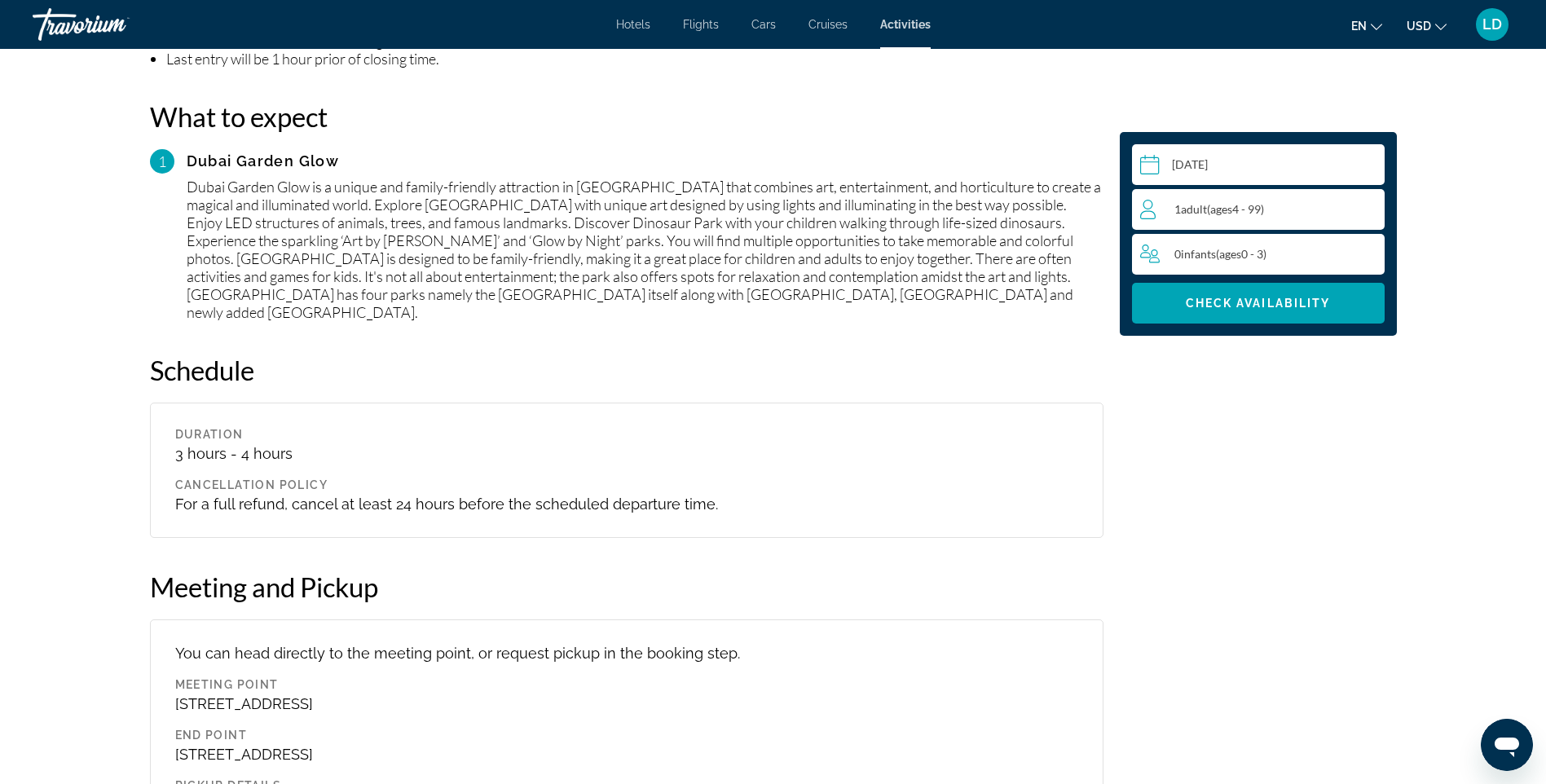
scroll to position [1385, 0]
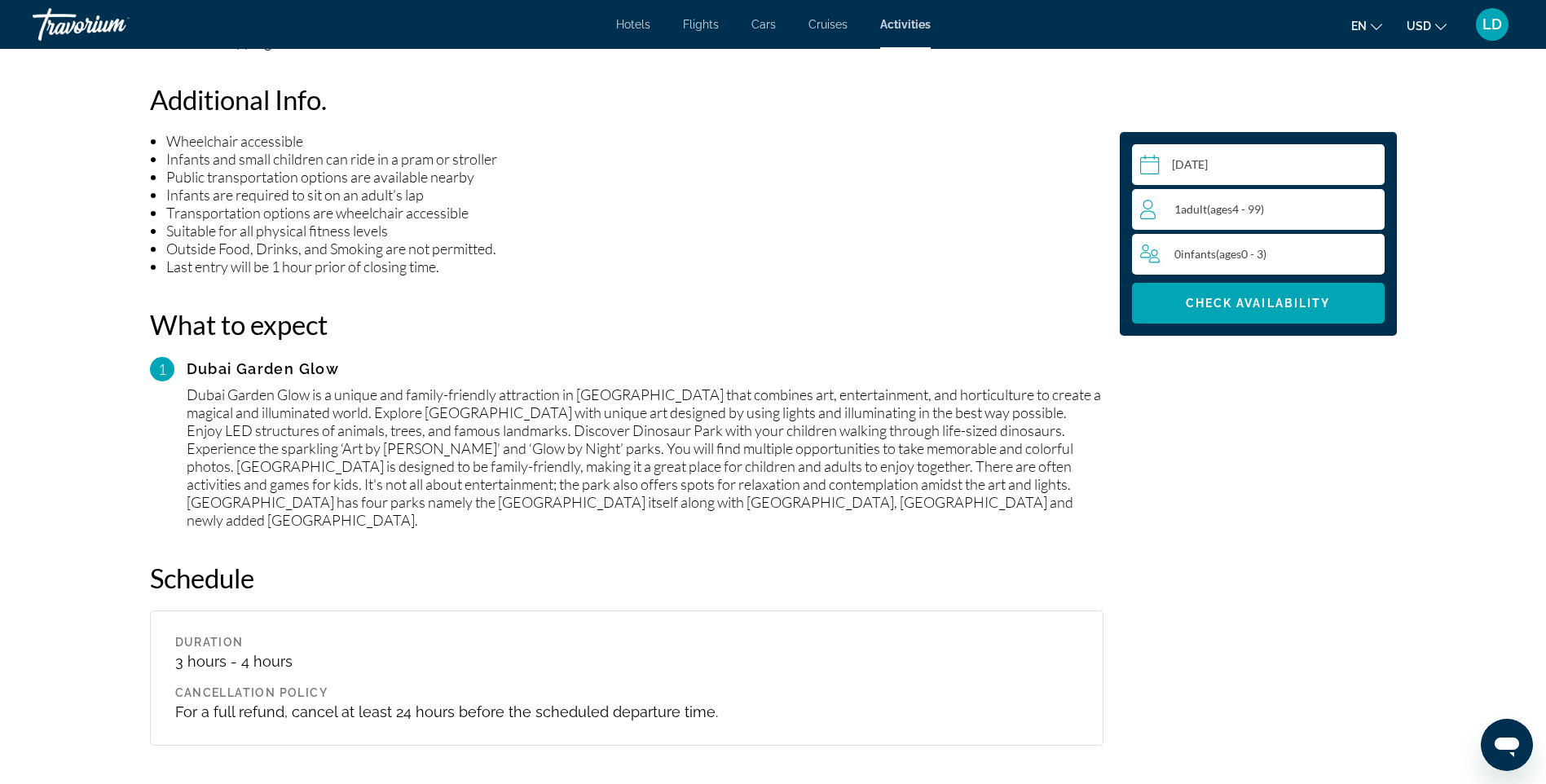
click at [1296, 164] on input "Main content" at bounding box center [1262, 166] width 259 height 45
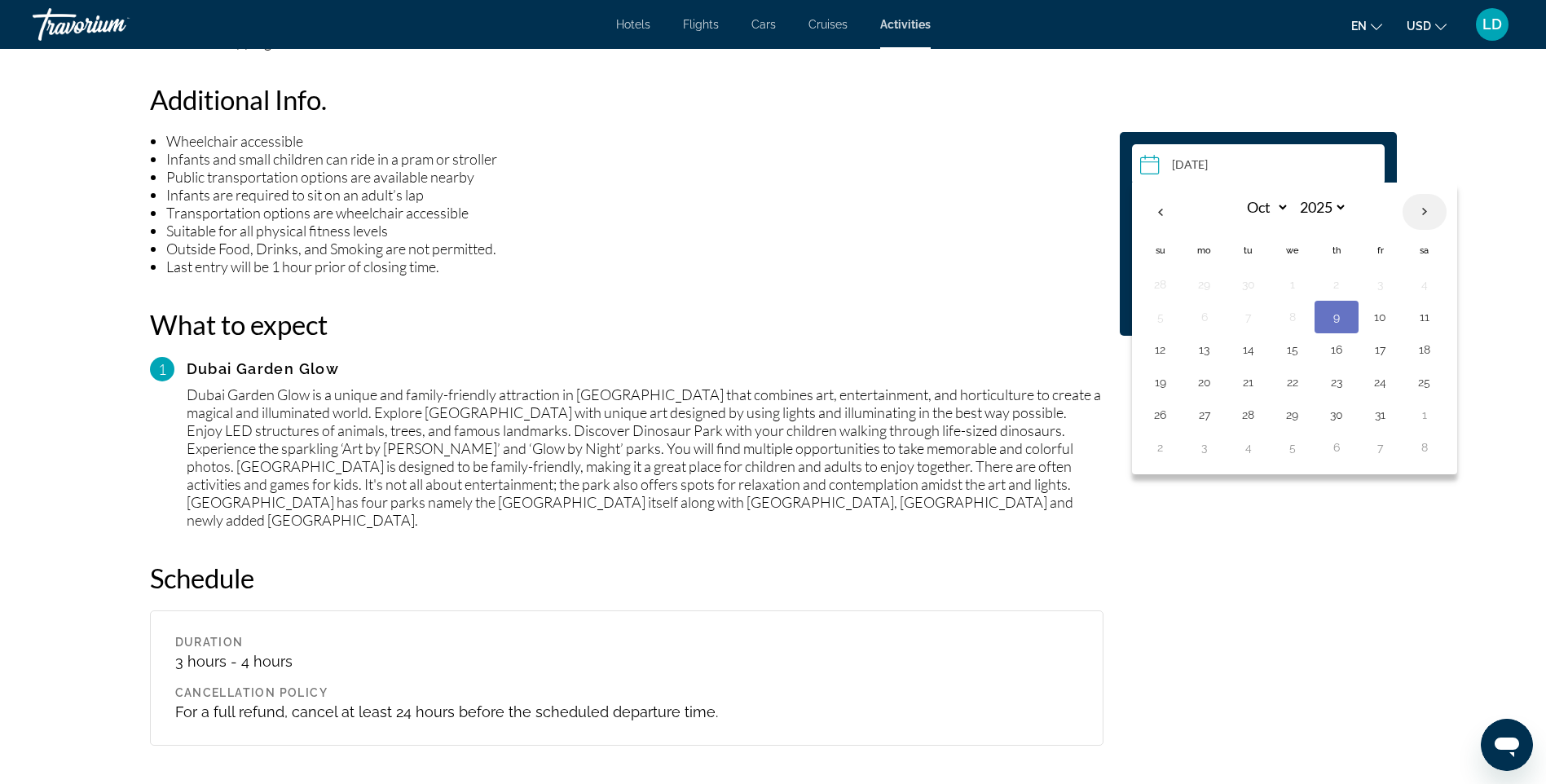
click at [1427, 212] on th "Next month" at bounding box center [1424, 212] width 44 height 36
select select "**"
click at [1342, 321] on button "11" at bounding box center [1337, 317] width 26 height 23
type input "**********"
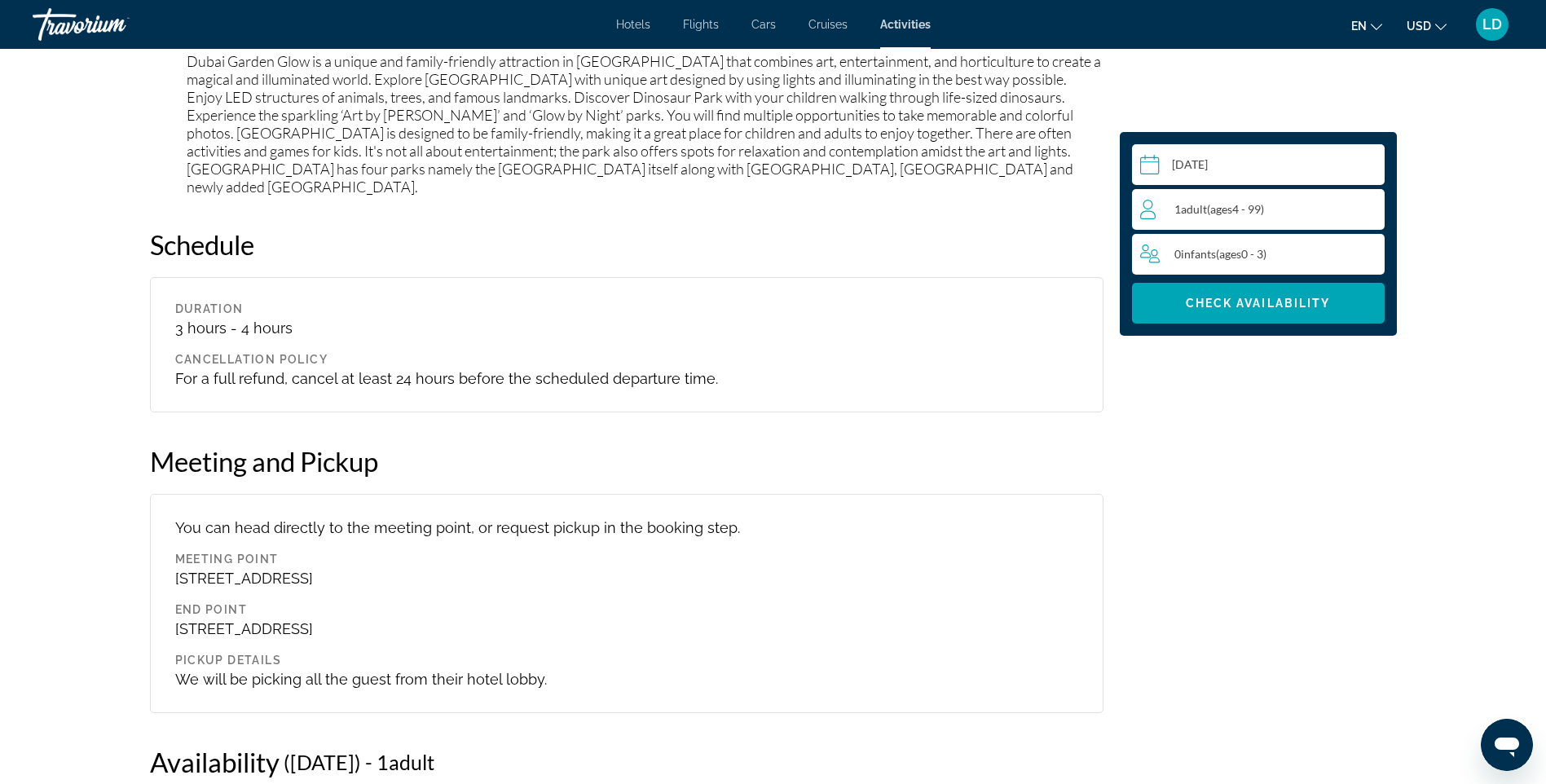
scroll to position [1693, 0]
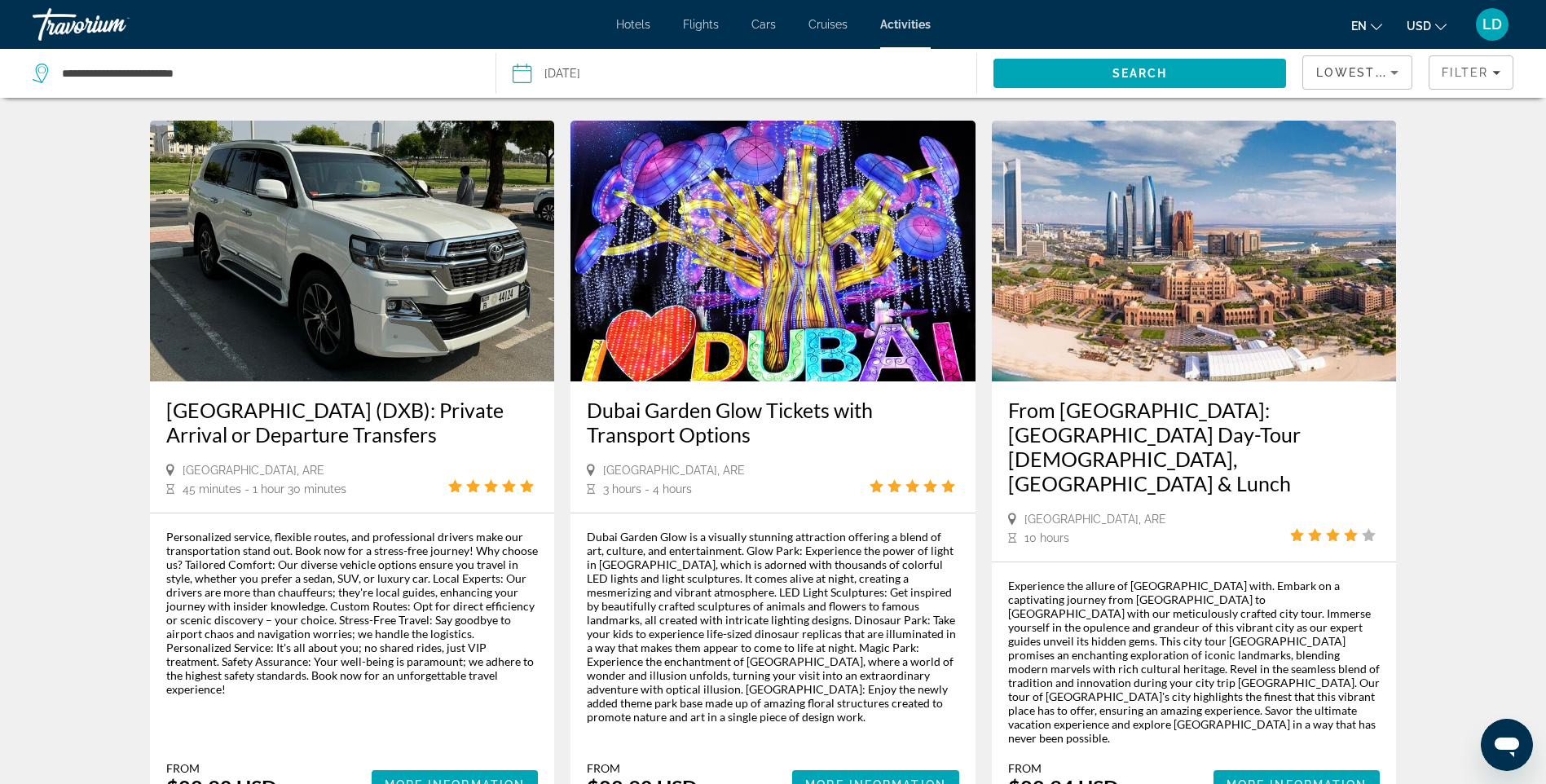
scroll to position [2364, 0]
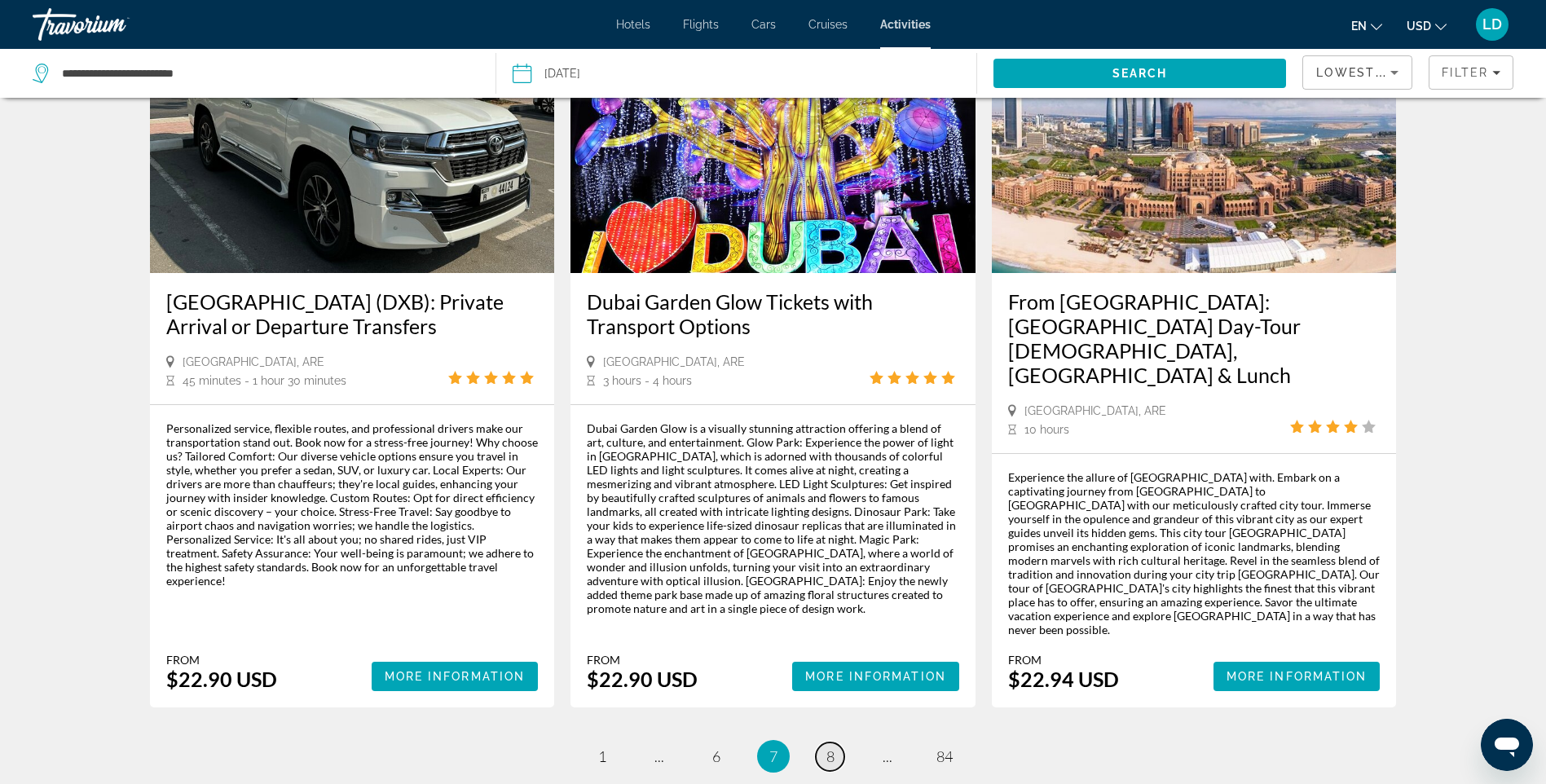
click at [829, 748] on span "8" at bounding box center [831, 757] width 8 height 18
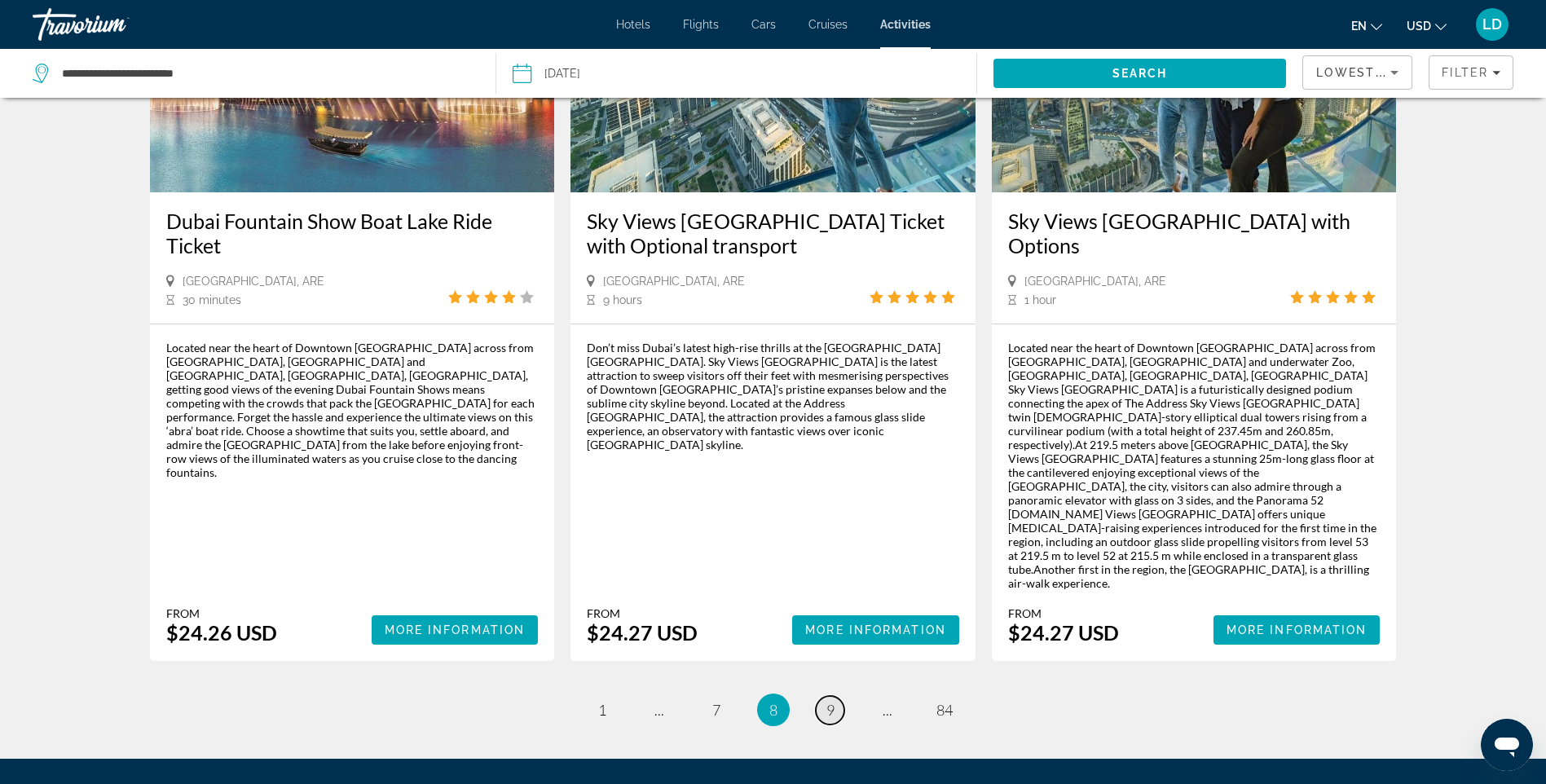
scroll to position [2188, 0]
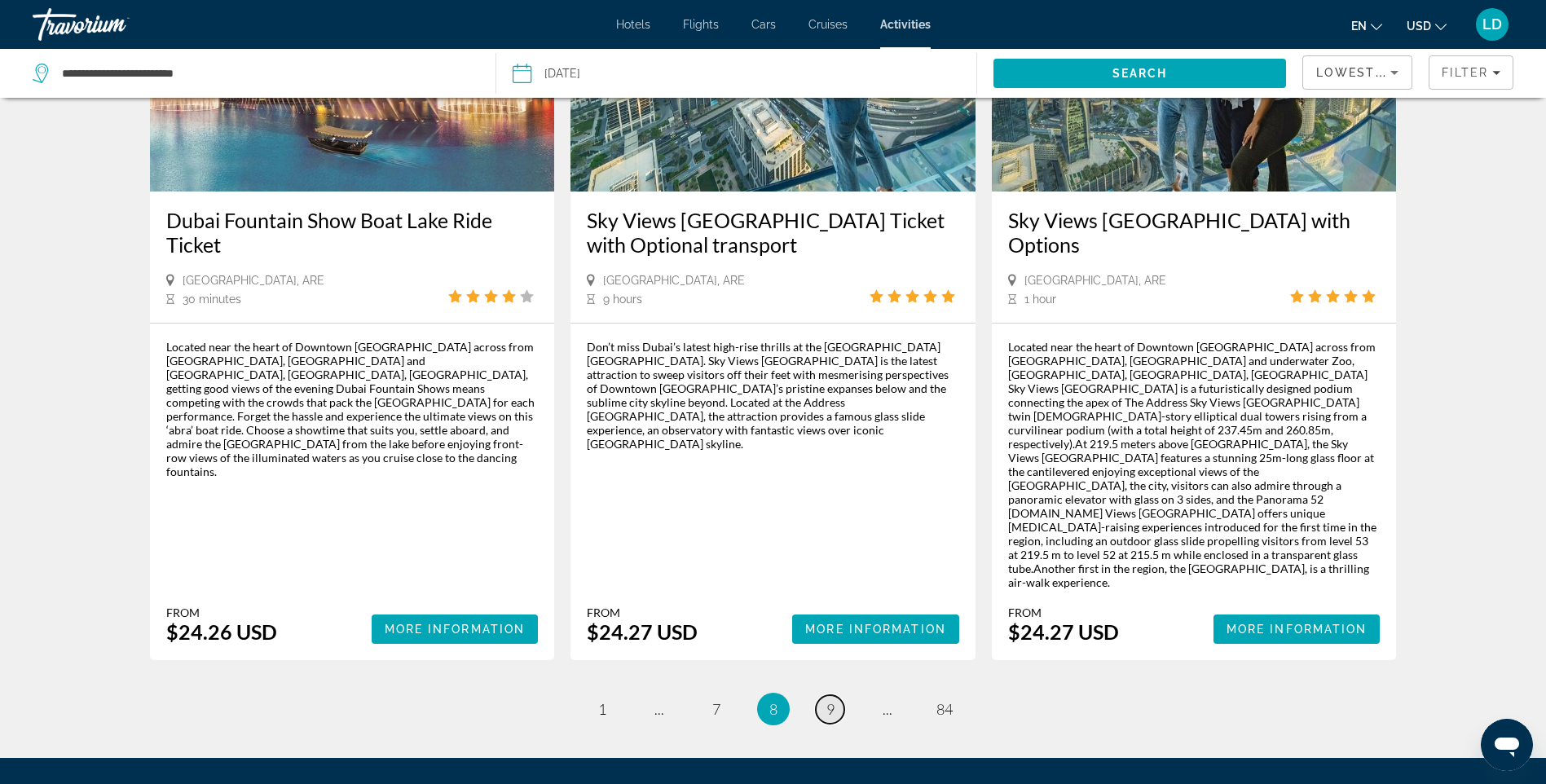
click at [829, 700] on span "9" at bounding box center [831, 709] width 8 height 18
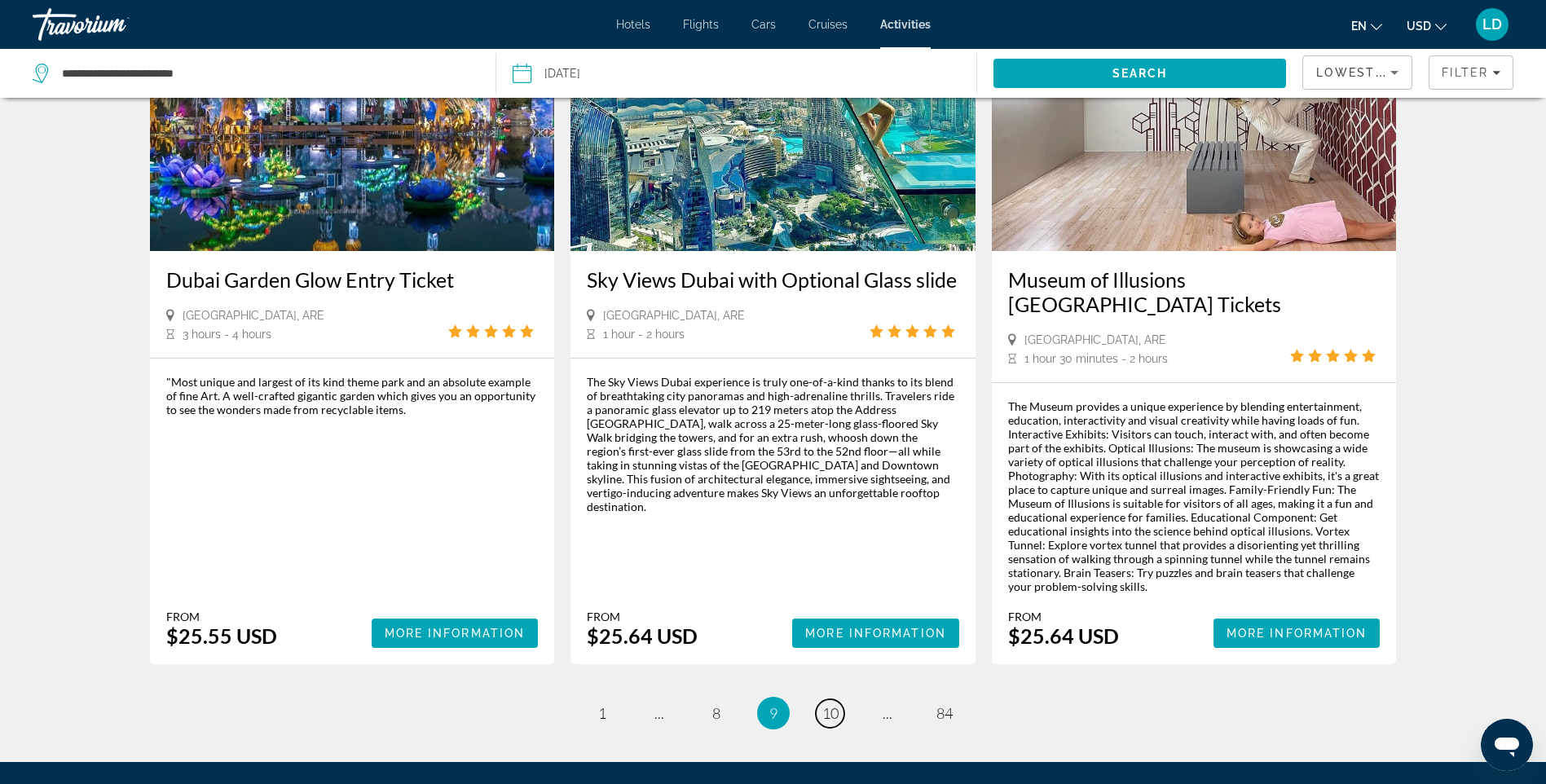
scroll to position [2386, 0]
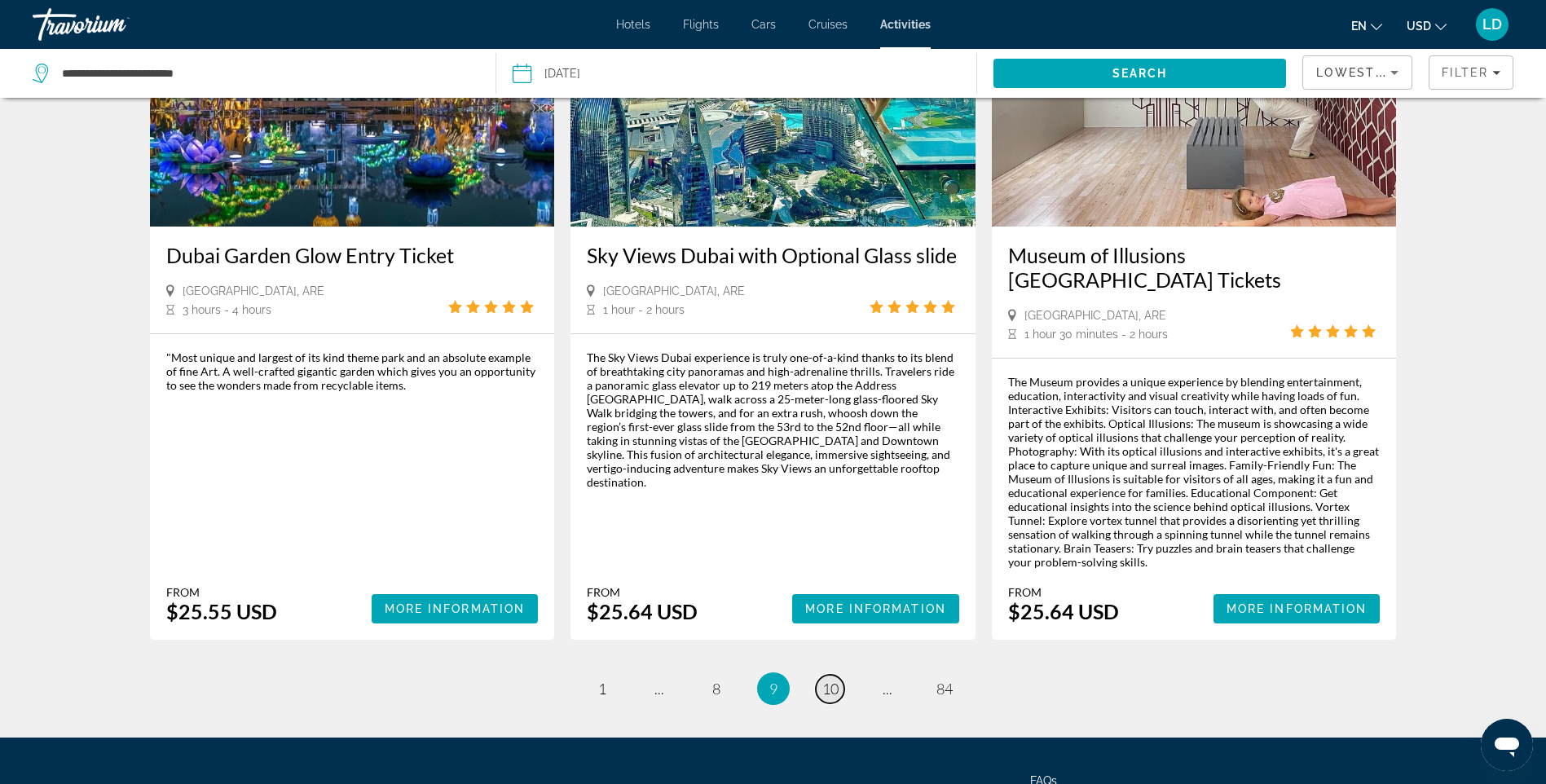
click at [832, 679] on span "10" at bounding box center [831, 688] width 16 height 18
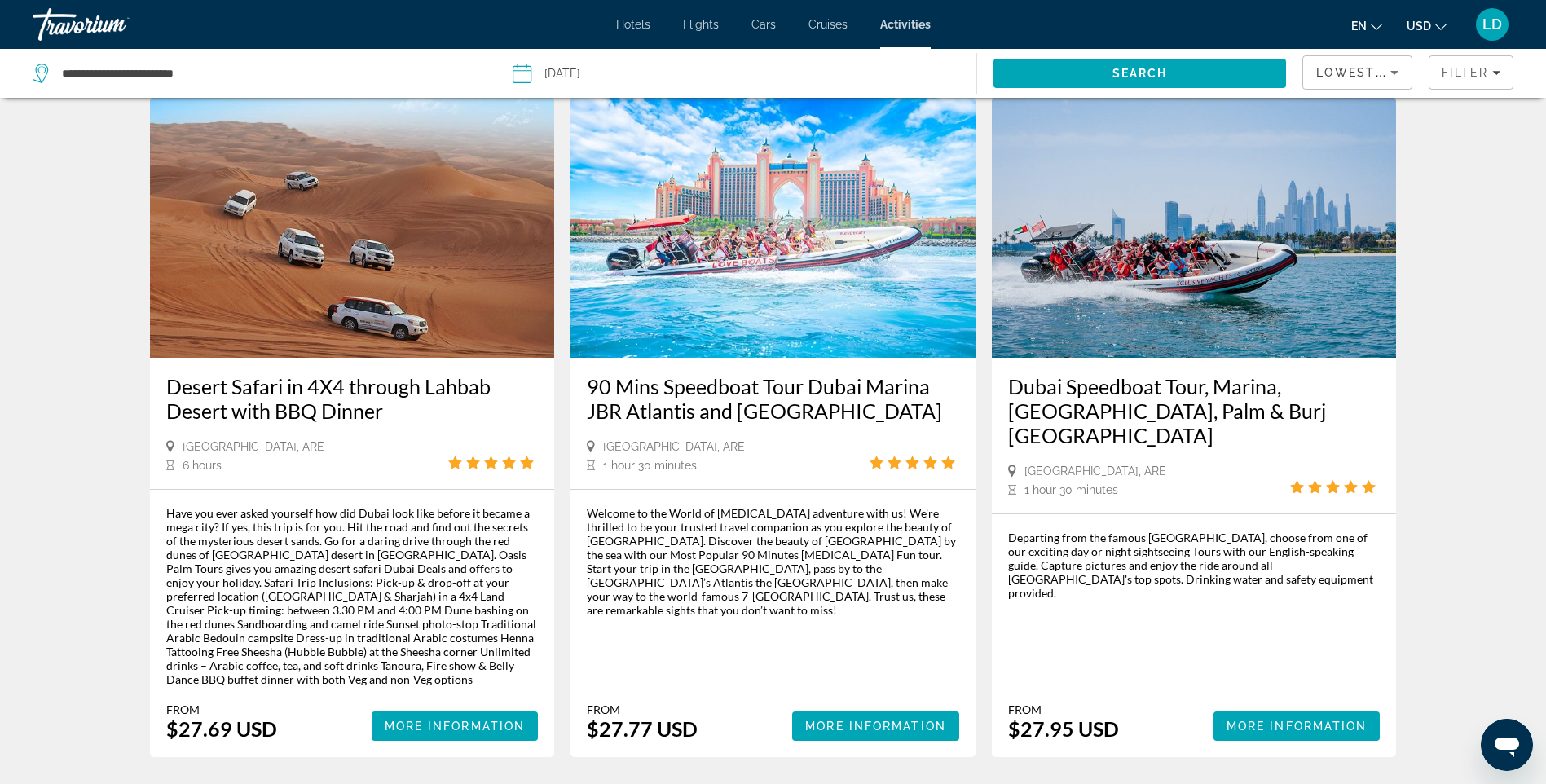
scroll to position [2200, 0]
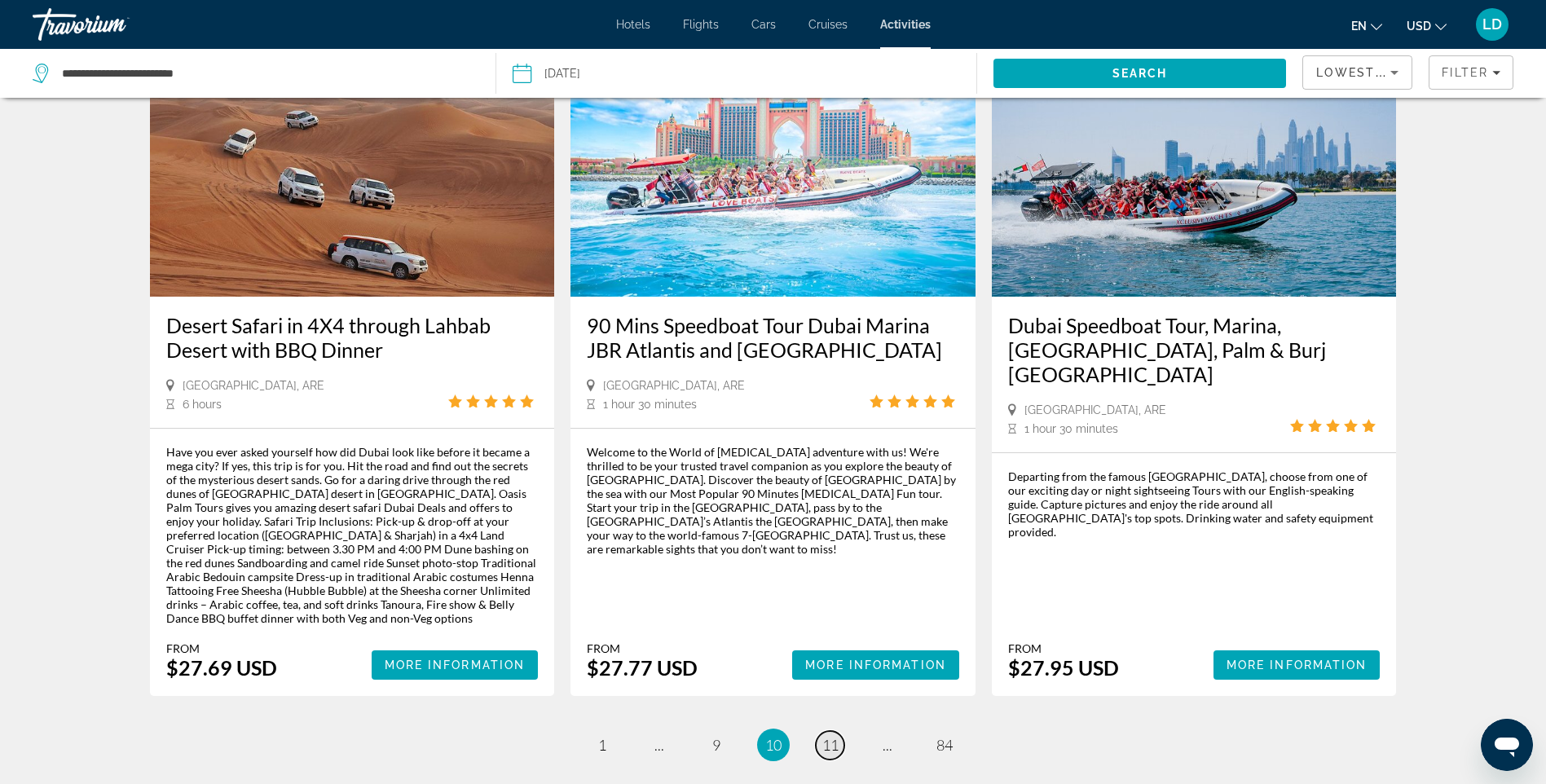
click at [834, 736] on span "11" at bounding box center [831, 745] width 16 height 18
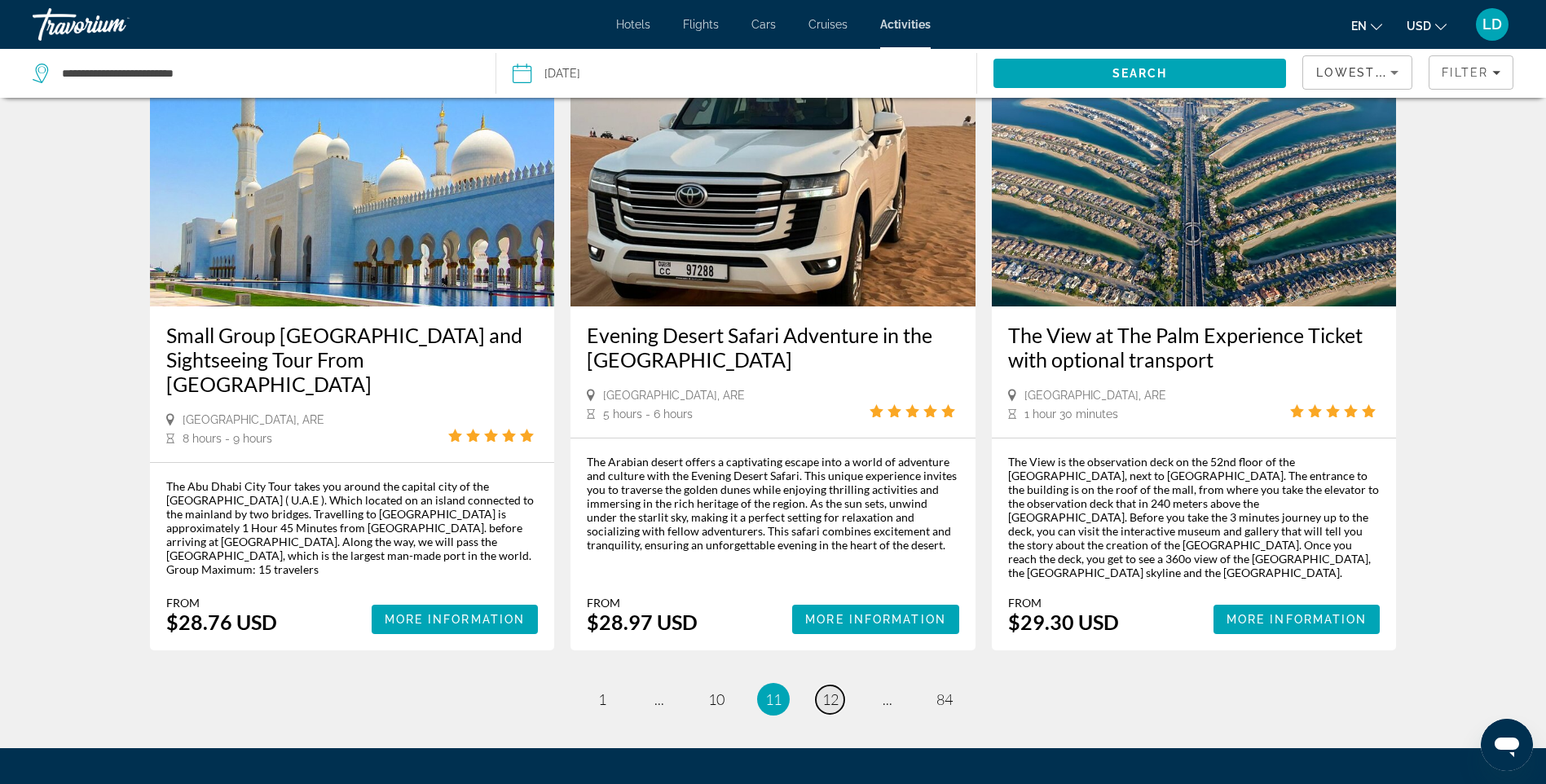
scroll to position [2296, 0]
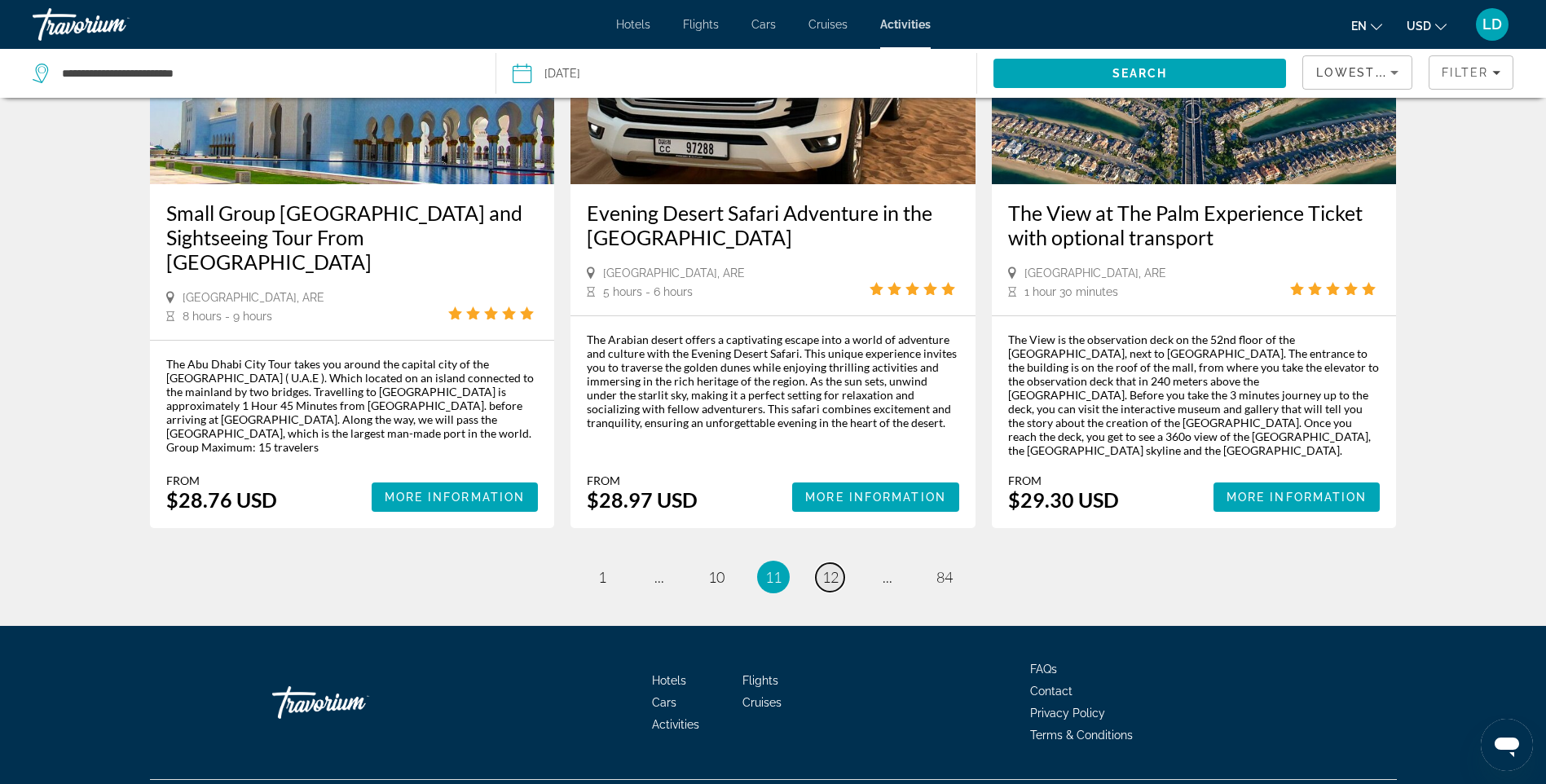
click at [838, 568] on span "12" at bounding box center [831, 577] width 16 height 18
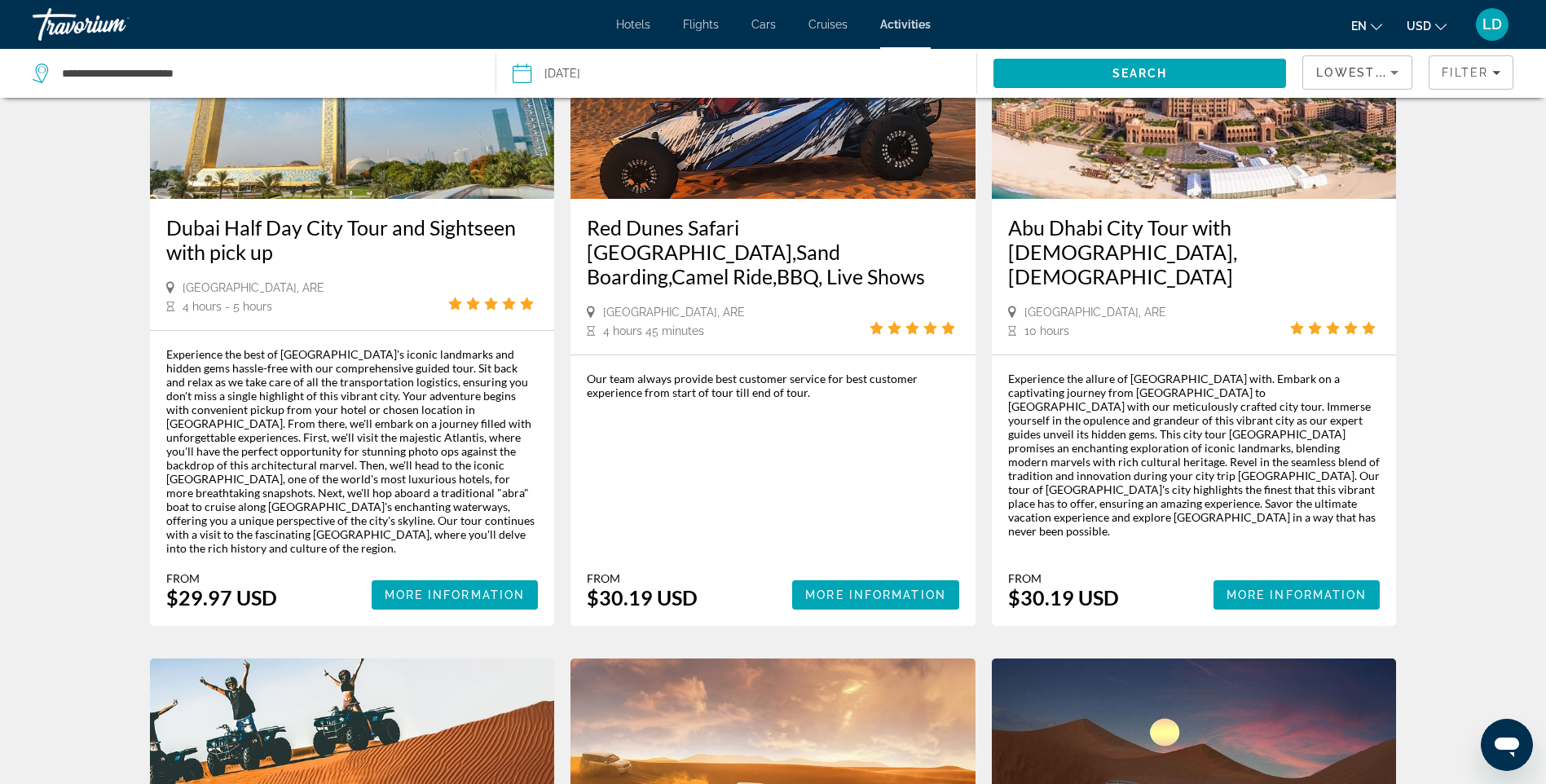
scroll to position [897, 0]
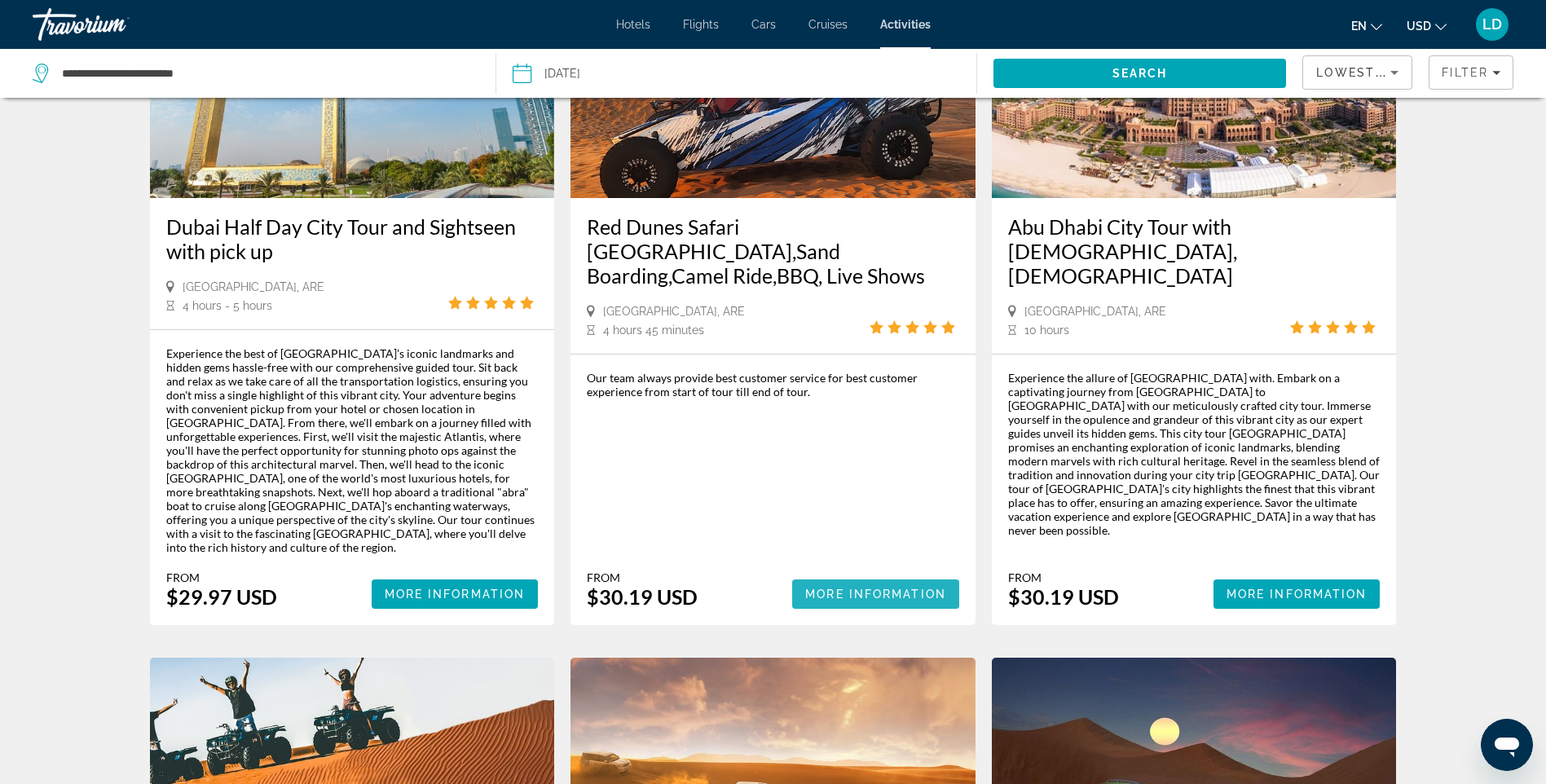
click at [920, 588] on span "More Information" at bounding box center [876, 595] width 141 height 13
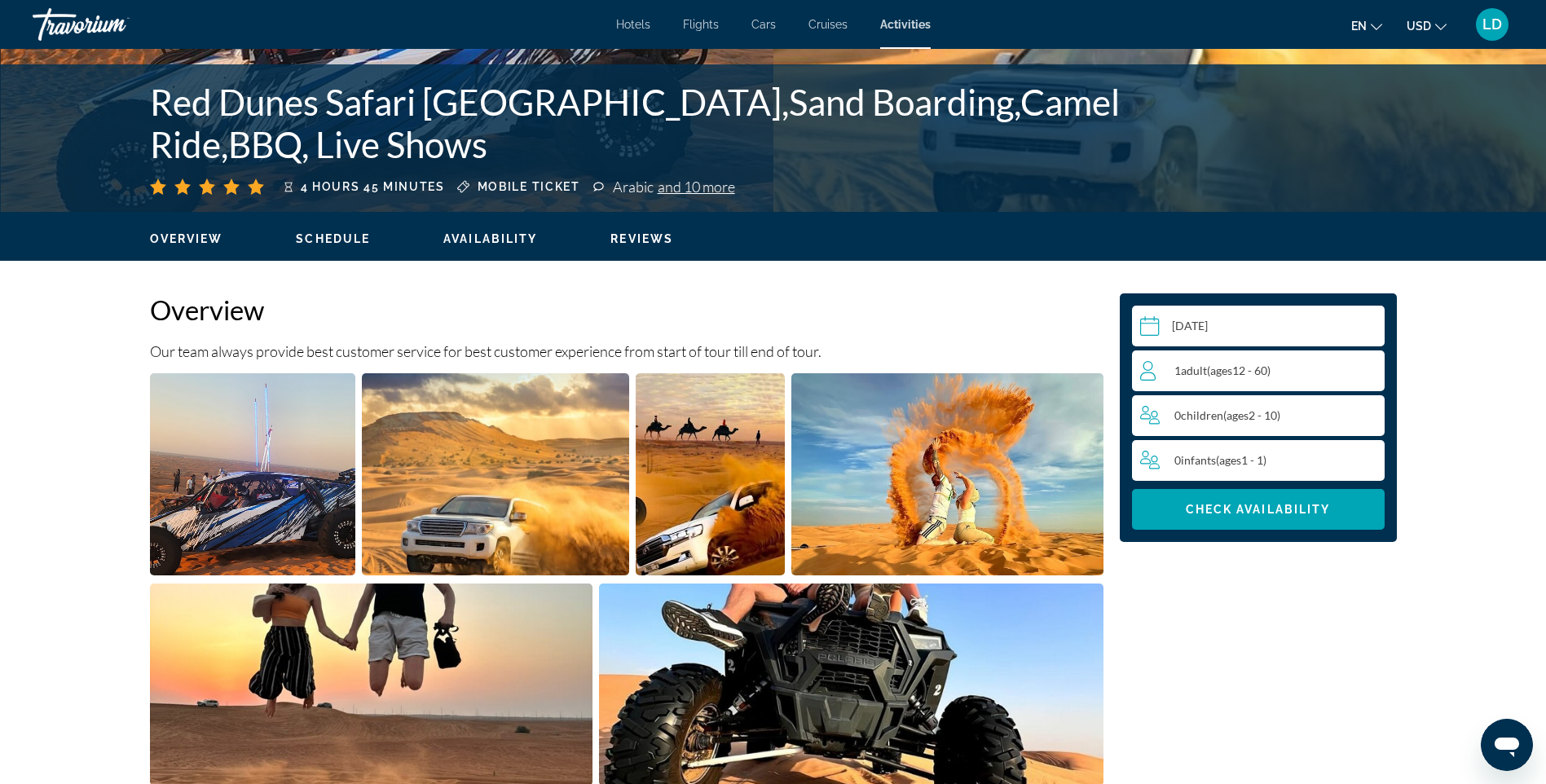
scroll to position [245, 0]
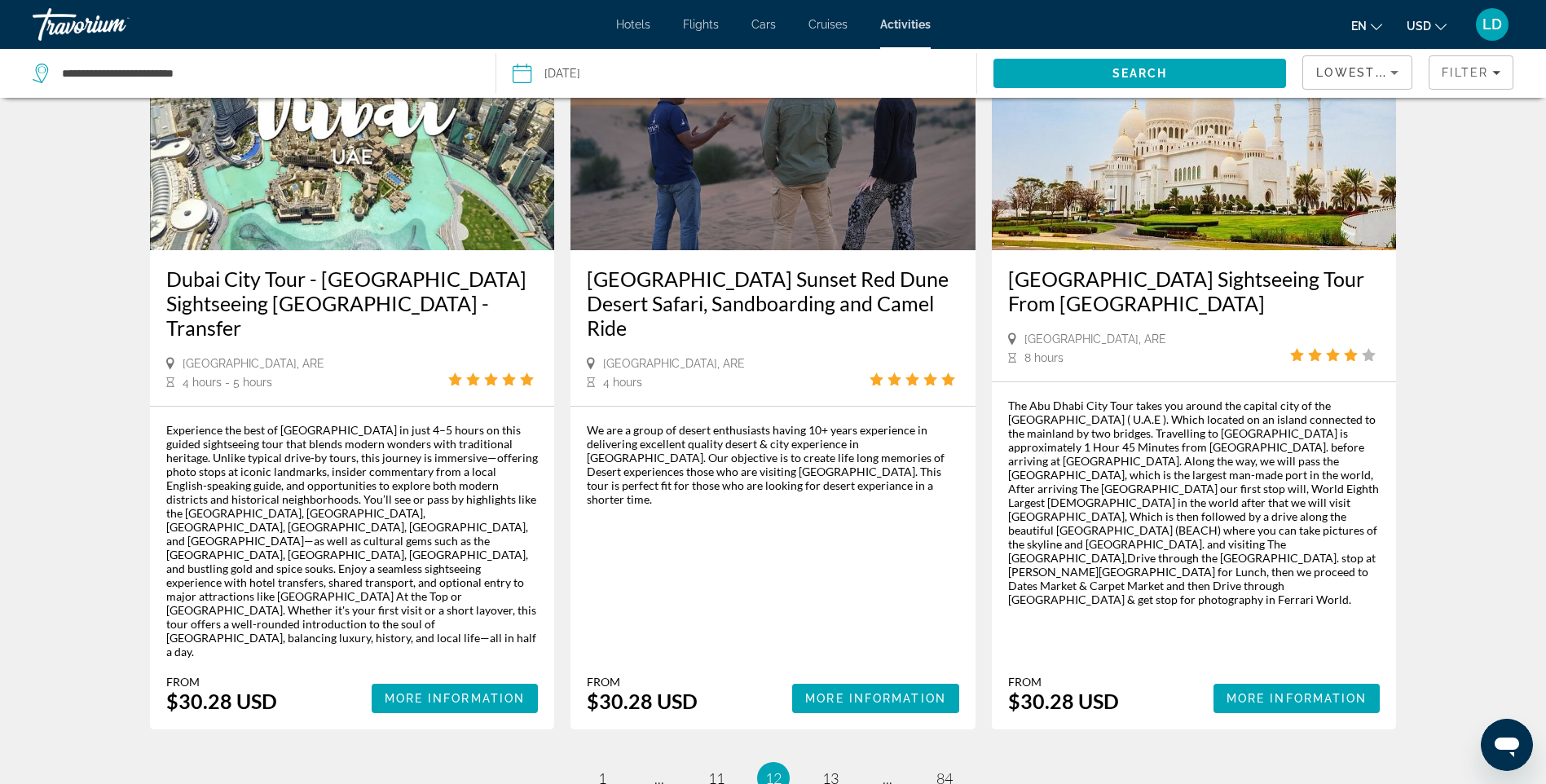
scroll to position [2200, 0]
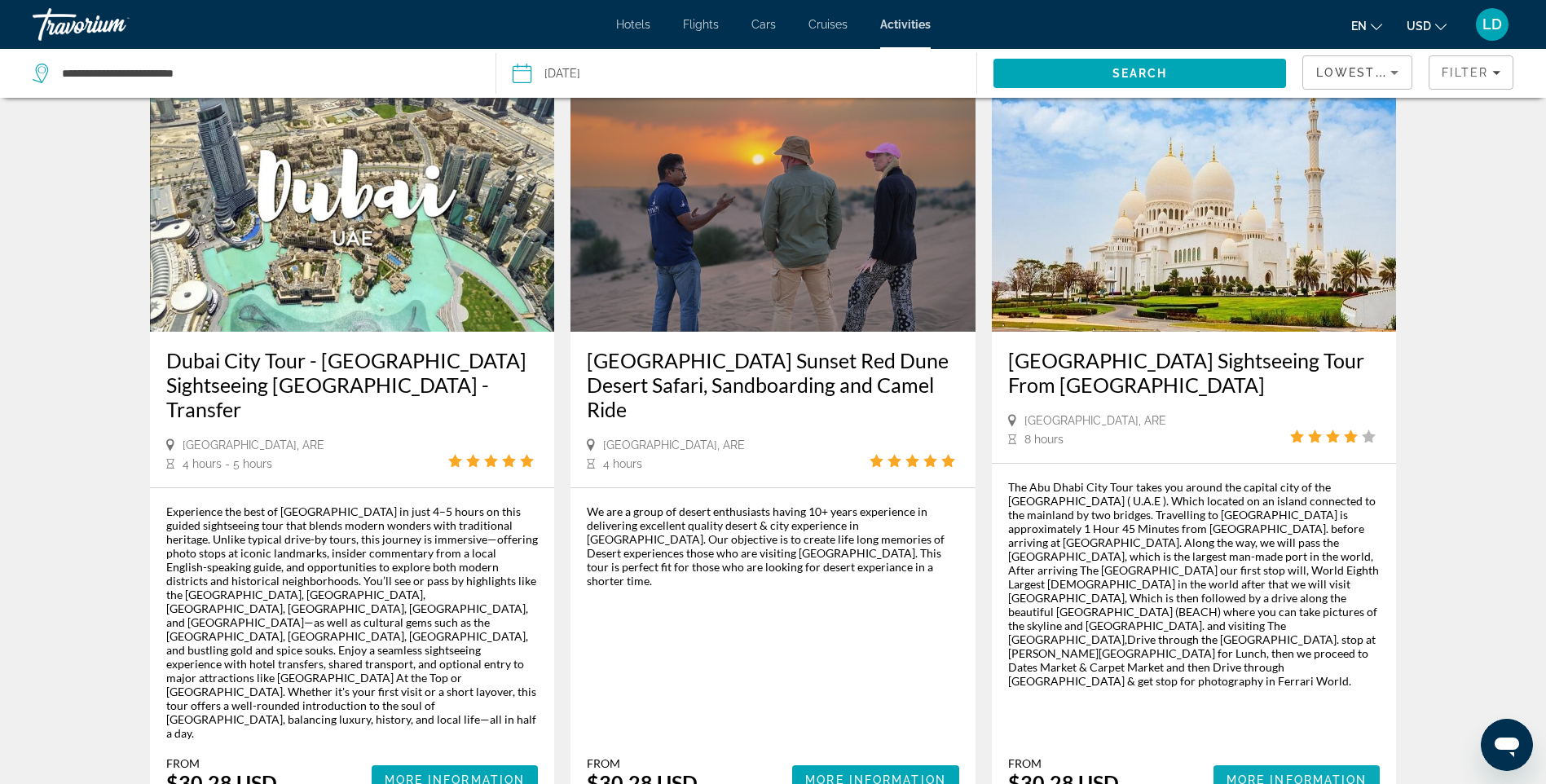
click at [1258, 773] on span "More Information" at bounding box center [1296, 780] width 141 height 13
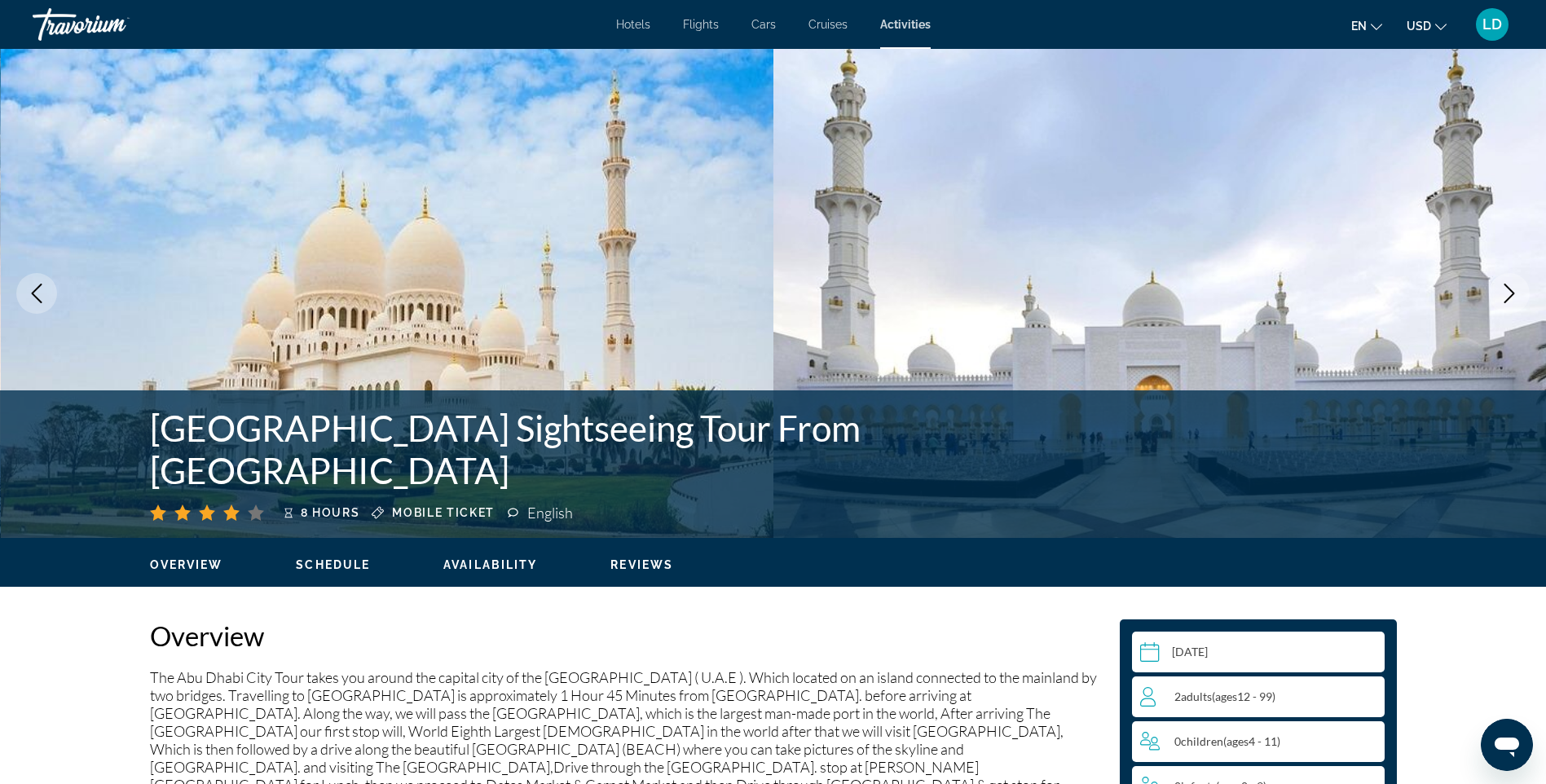
click at [1239, 649] on div "Select a date [DATE]" at bounding box center [1259, 651] width 253 height 40
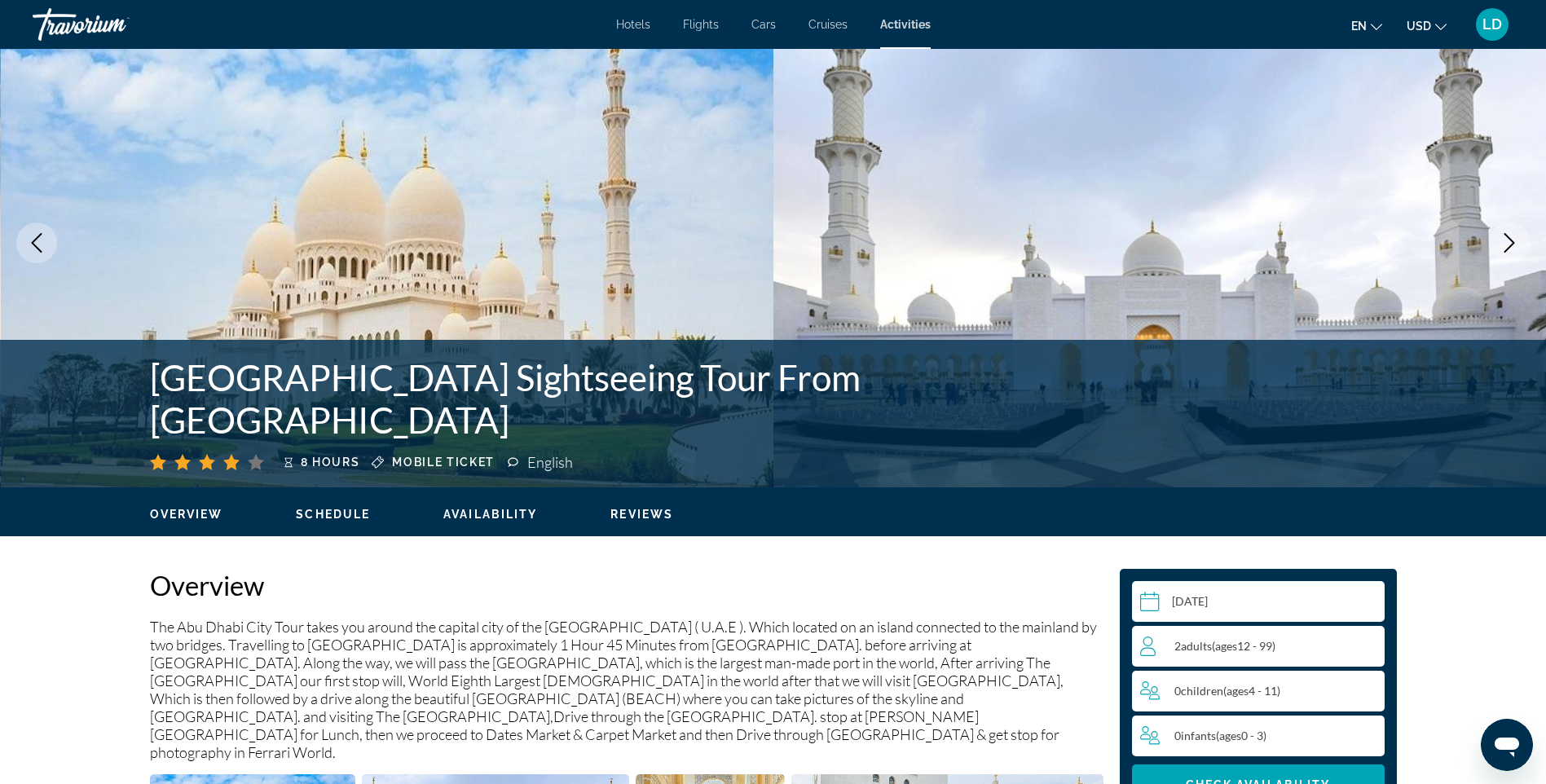
scroll to position [245, 0]
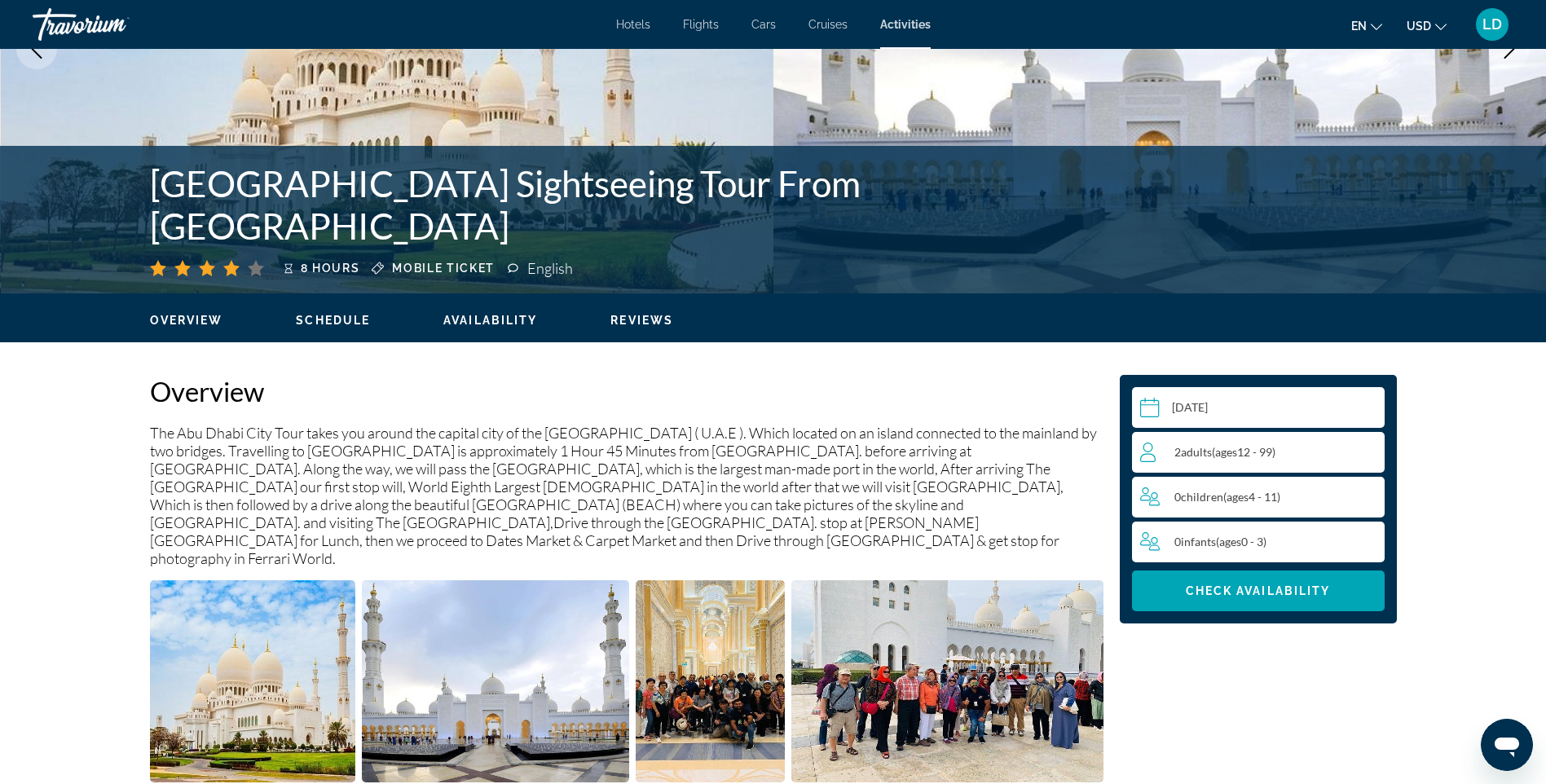
click at [1229, 413] on input "Main content" at bounding box center [1262, 409] width 259 height 45
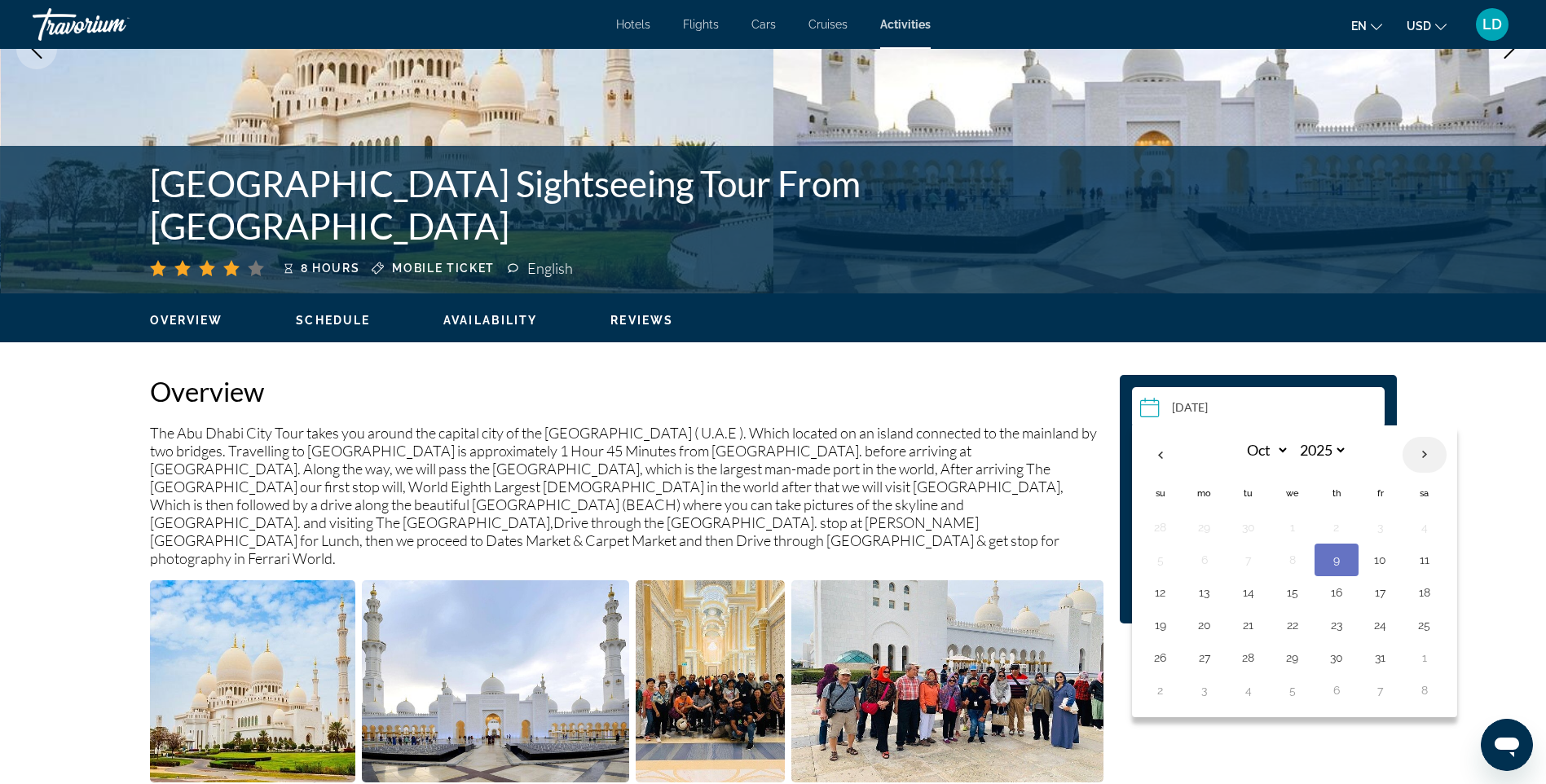
click at [1430, 455] on th "Next month" at bounding box center [1424, 455] width 44 height 36
select select "**"
click at [1295, 563] on button "10" at bounding box center [1293, 560] width 26 height 23
type input "**********"
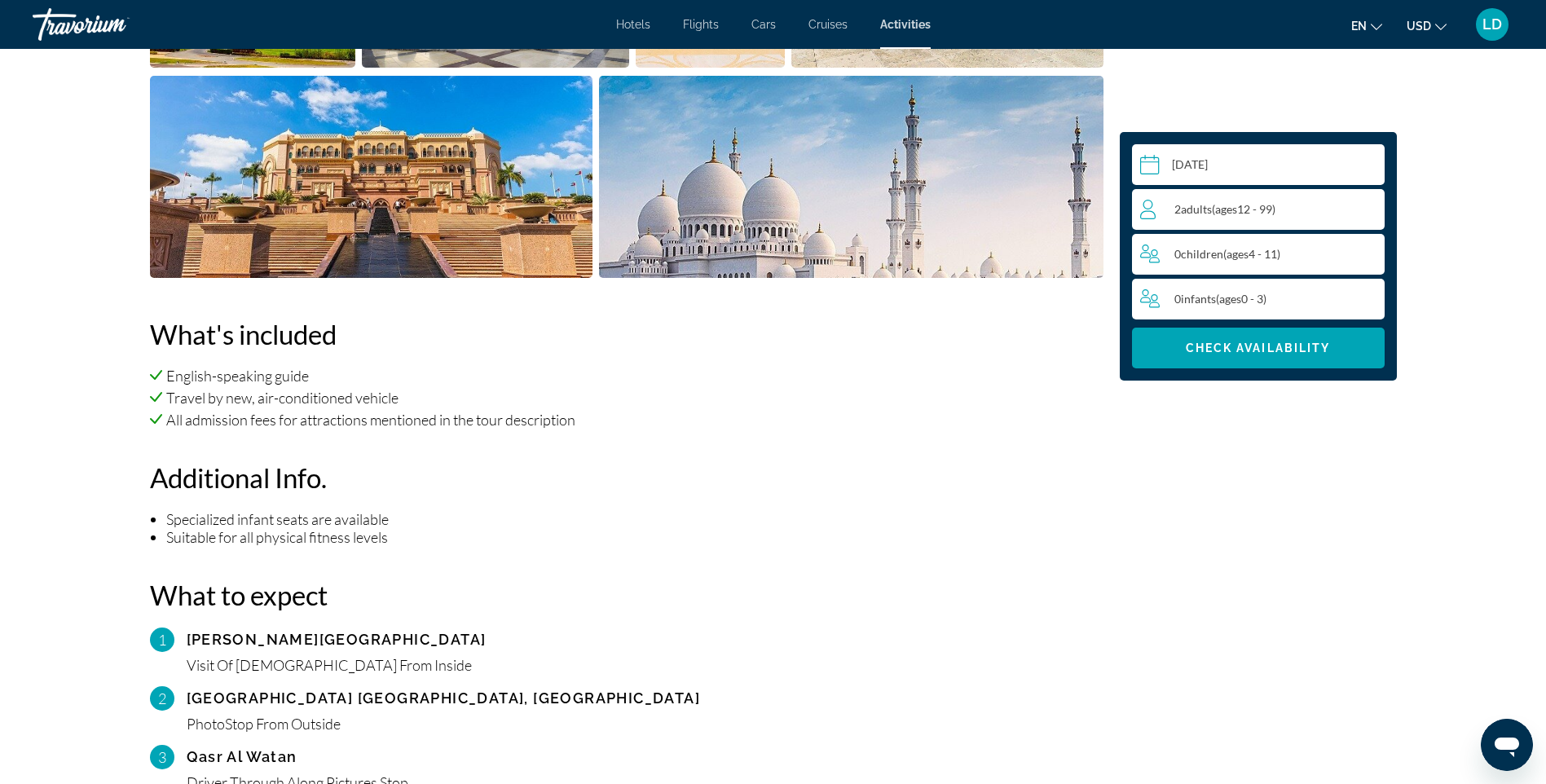
scroll to position [939, 0]
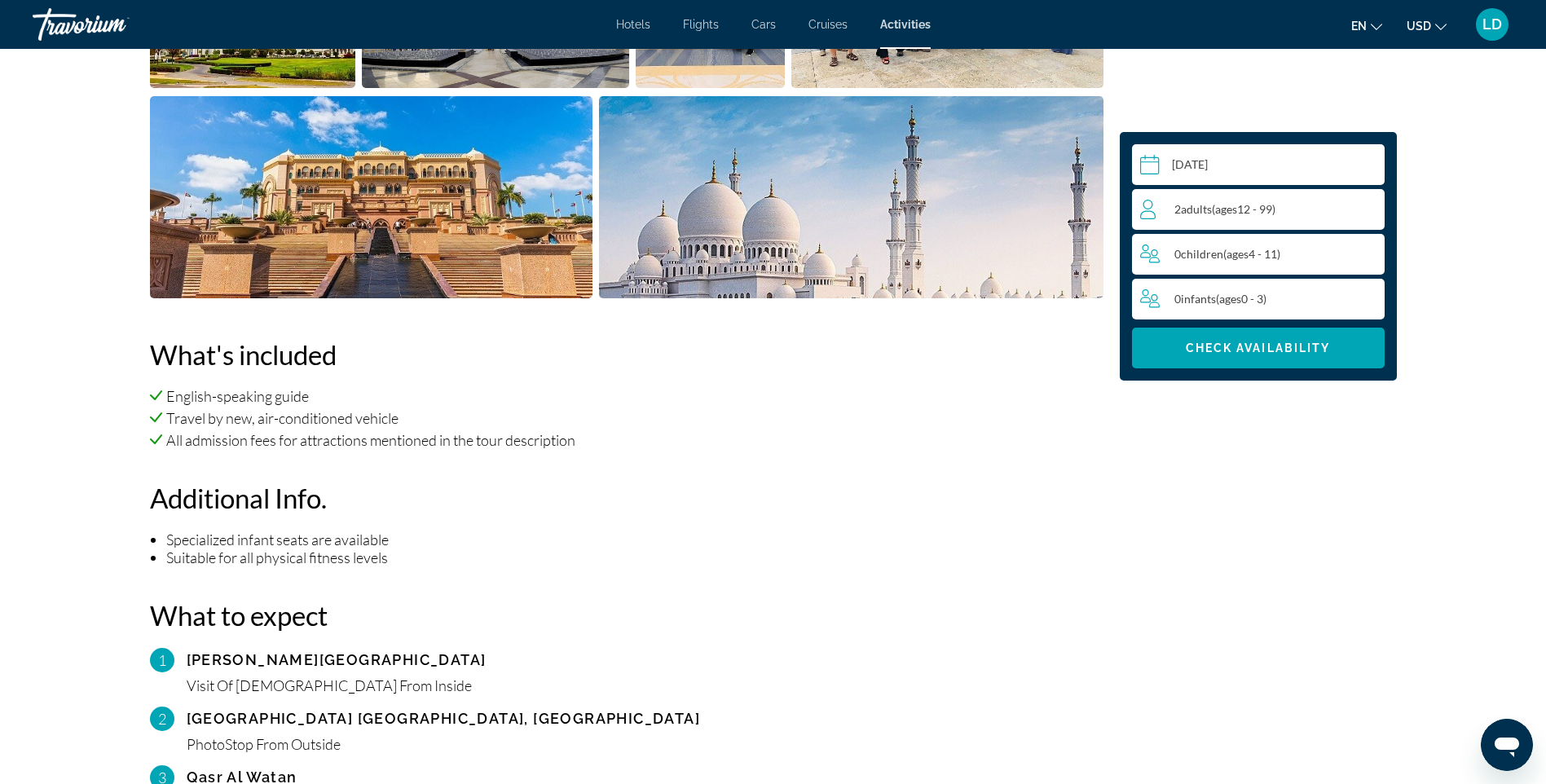
click at [1285, 207] on div "2 Adult Adults ( ages [DEMOGRAPHIC_DATA])" at bounding box center [1263, 209] width 244 height 20
click at [1036, 387] on li "English-speaking guide" at bounding box center [627, 396] width 954 height 18
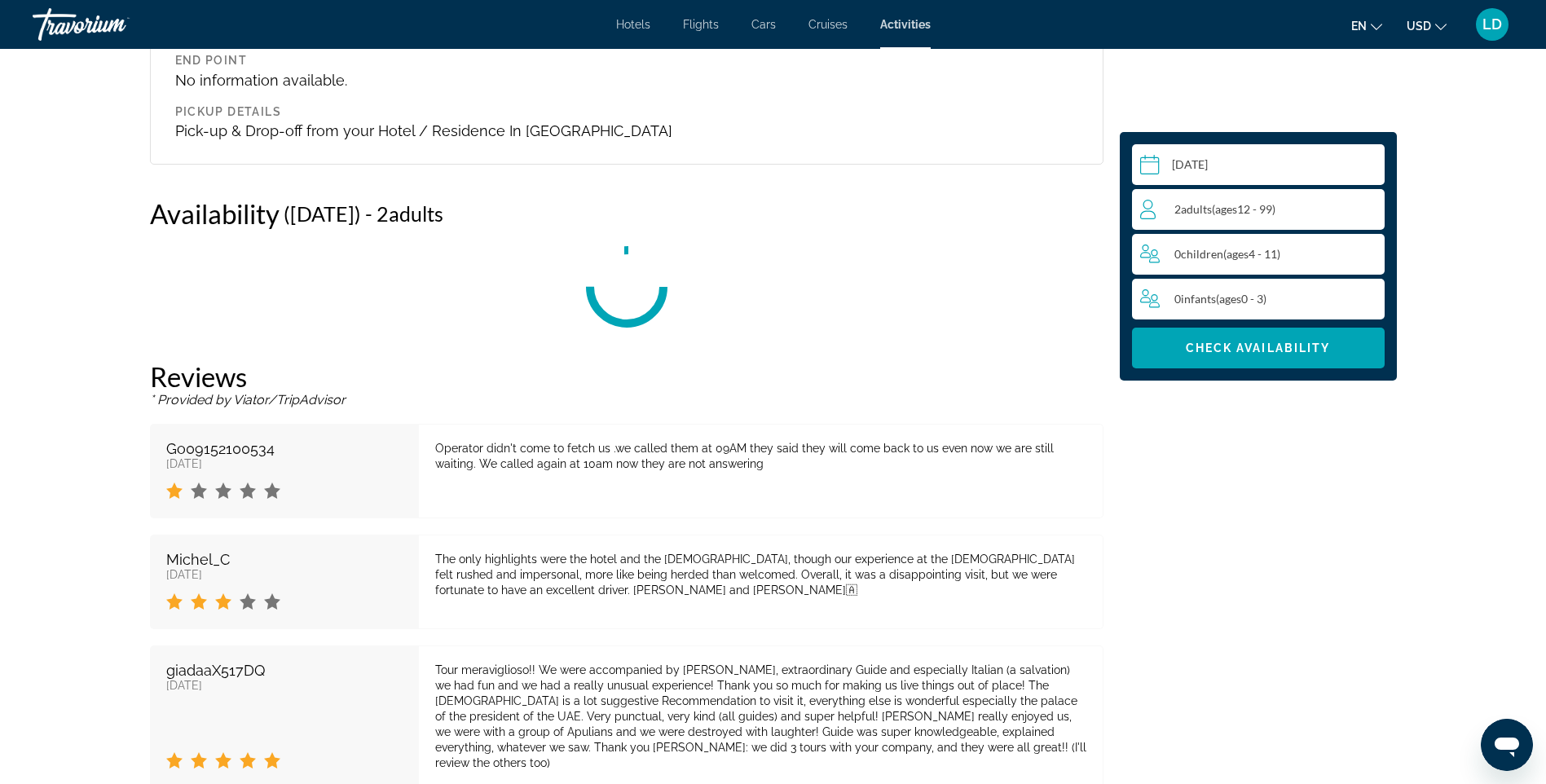
scroll to position [2487, 0]
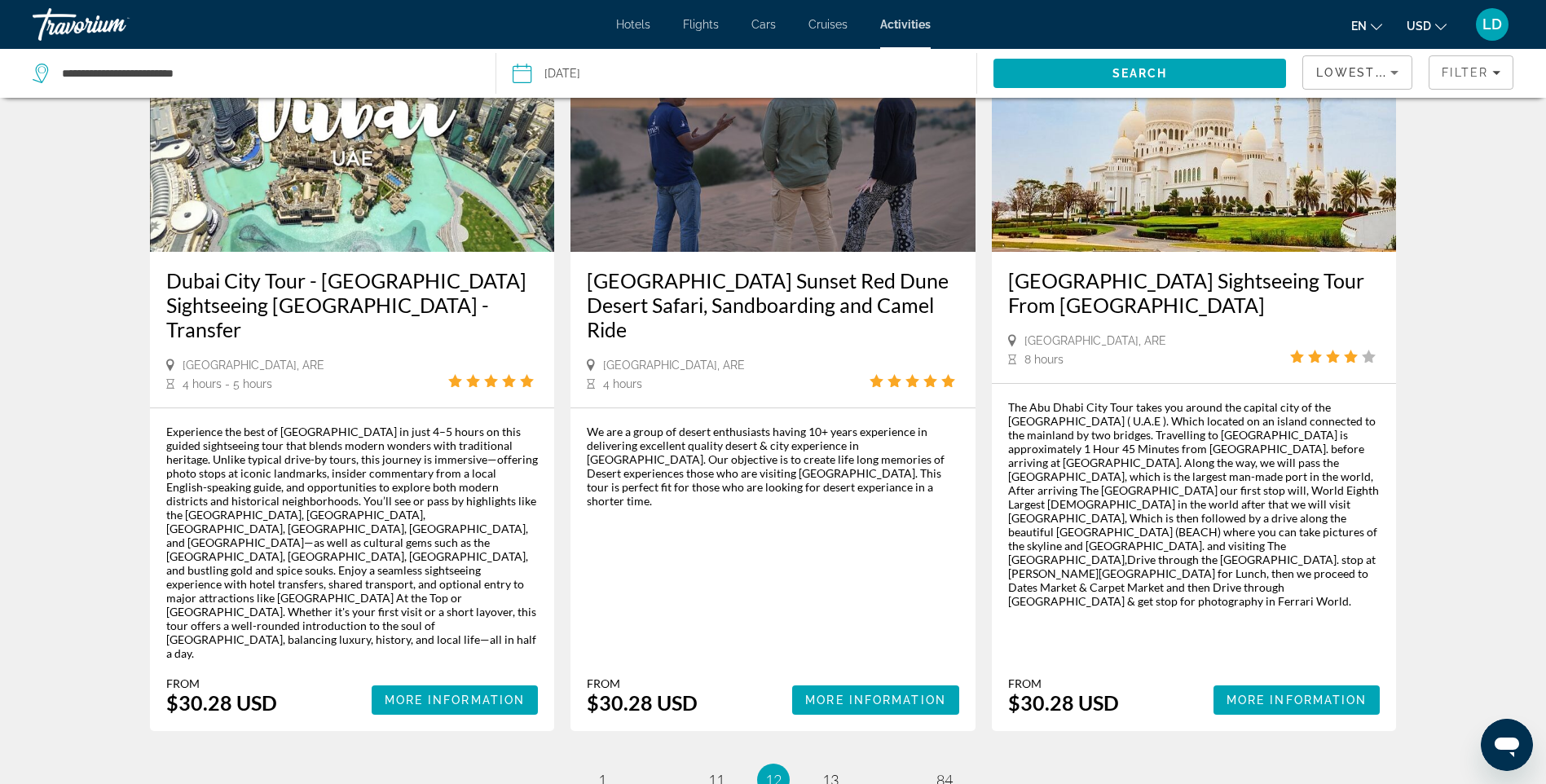
scroll to position [2282, 0]
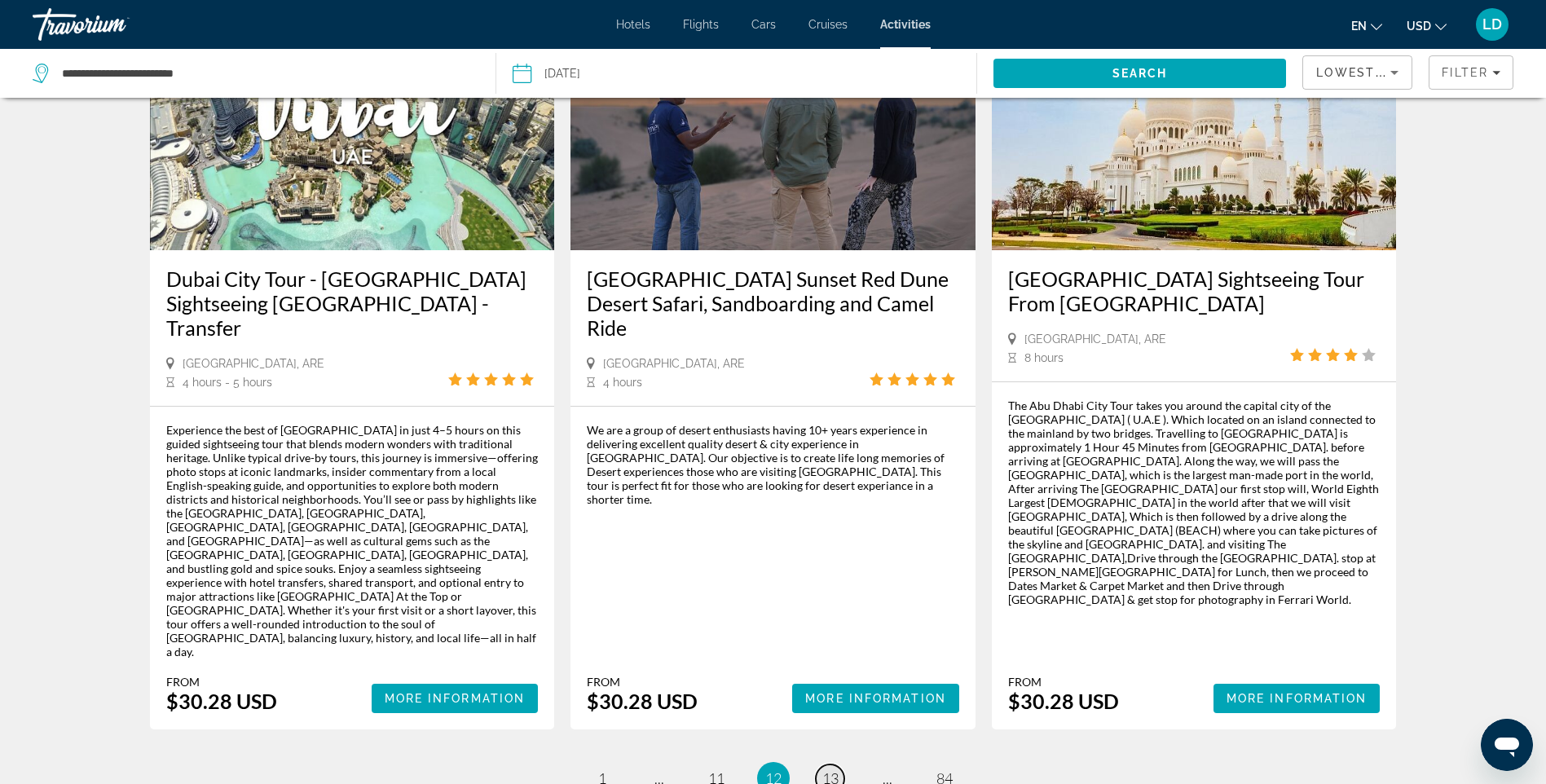
click at [830, 769] on span "13" at bounding box center [831, 778] width 16 height 18
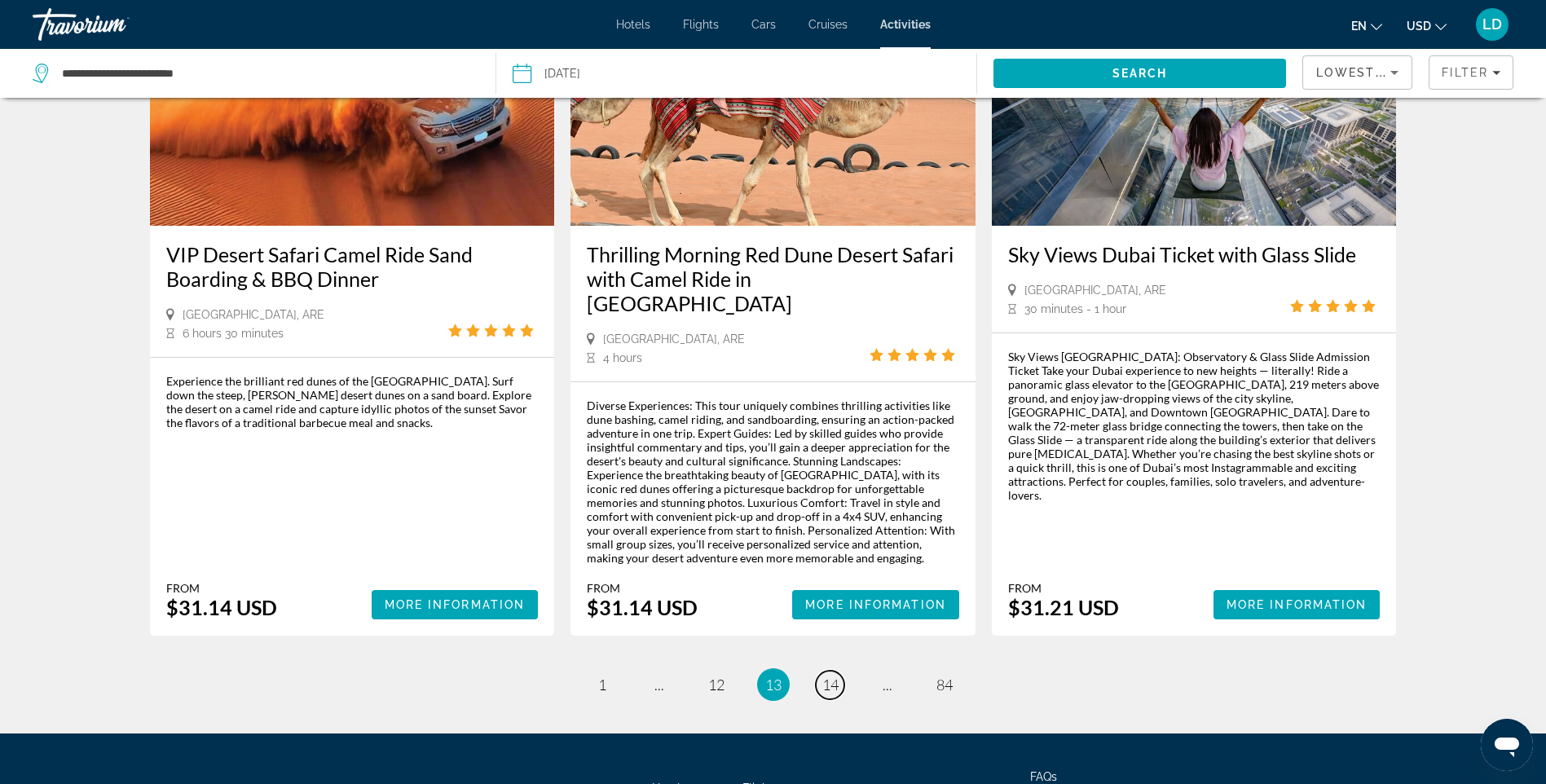
scroll to position [2354, 0]
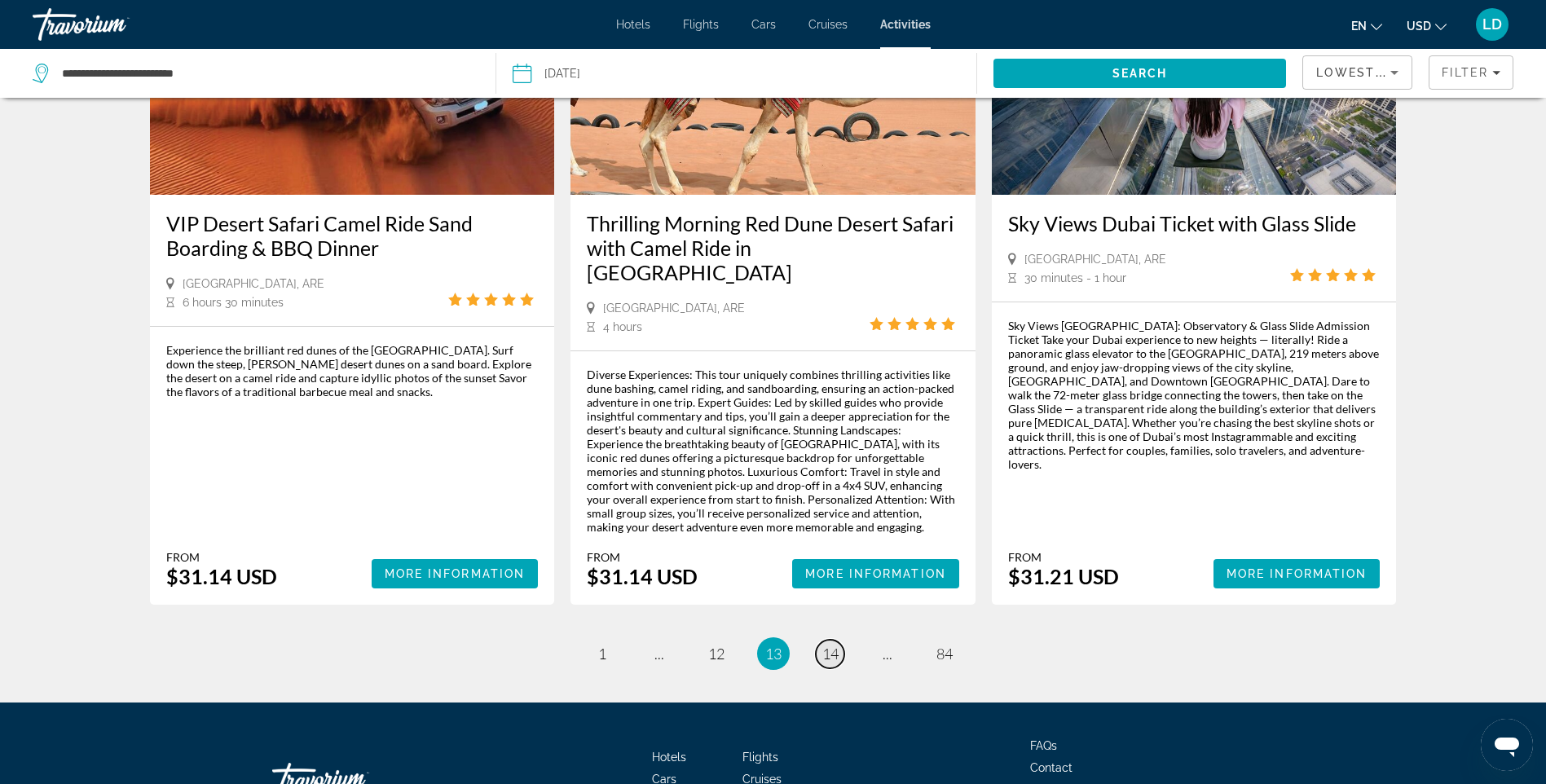
click at [828, 645] on span "14" at bounding box center [831, 654] width 16 height 18
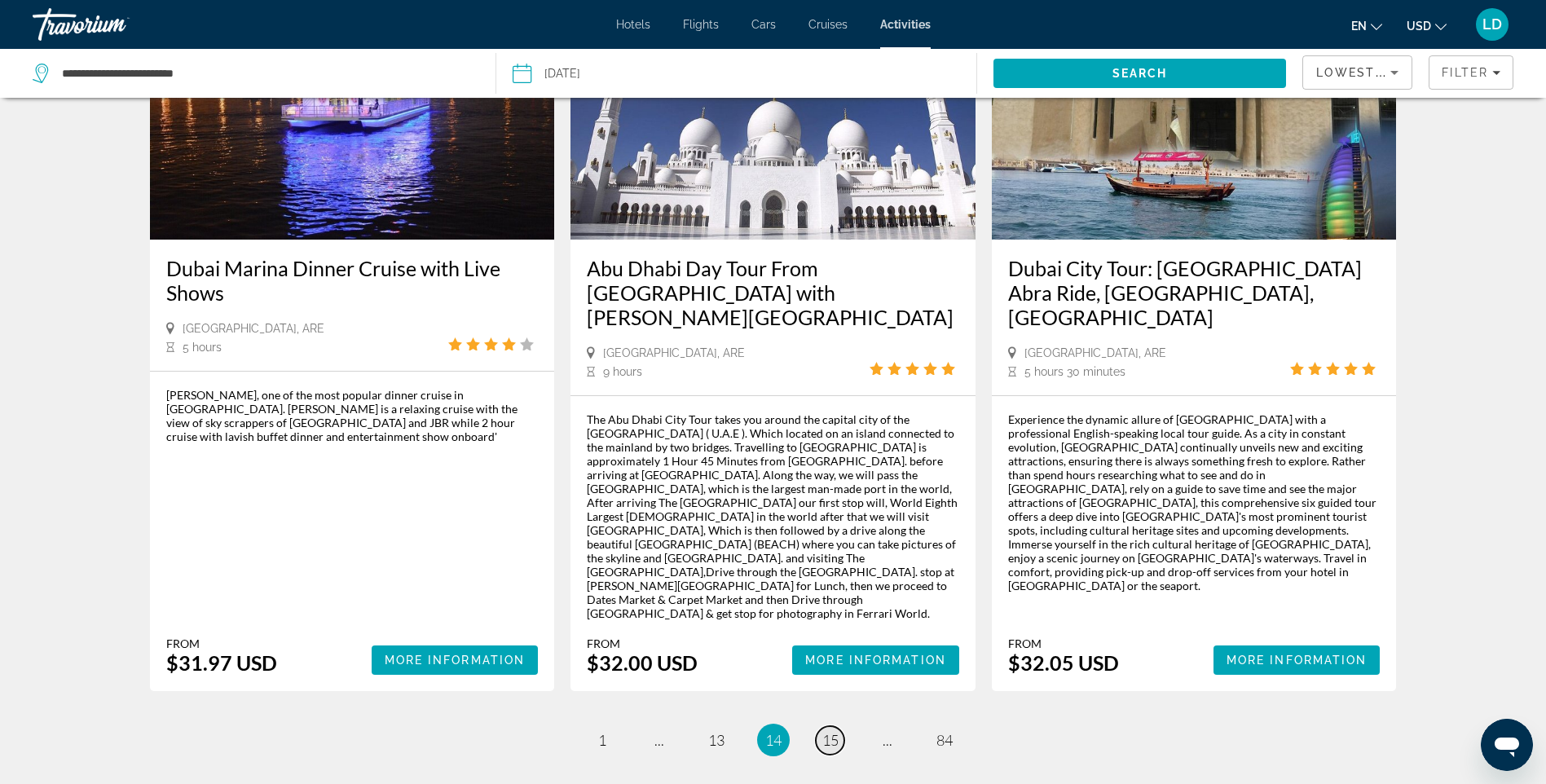
scroll to position [2351, 0]
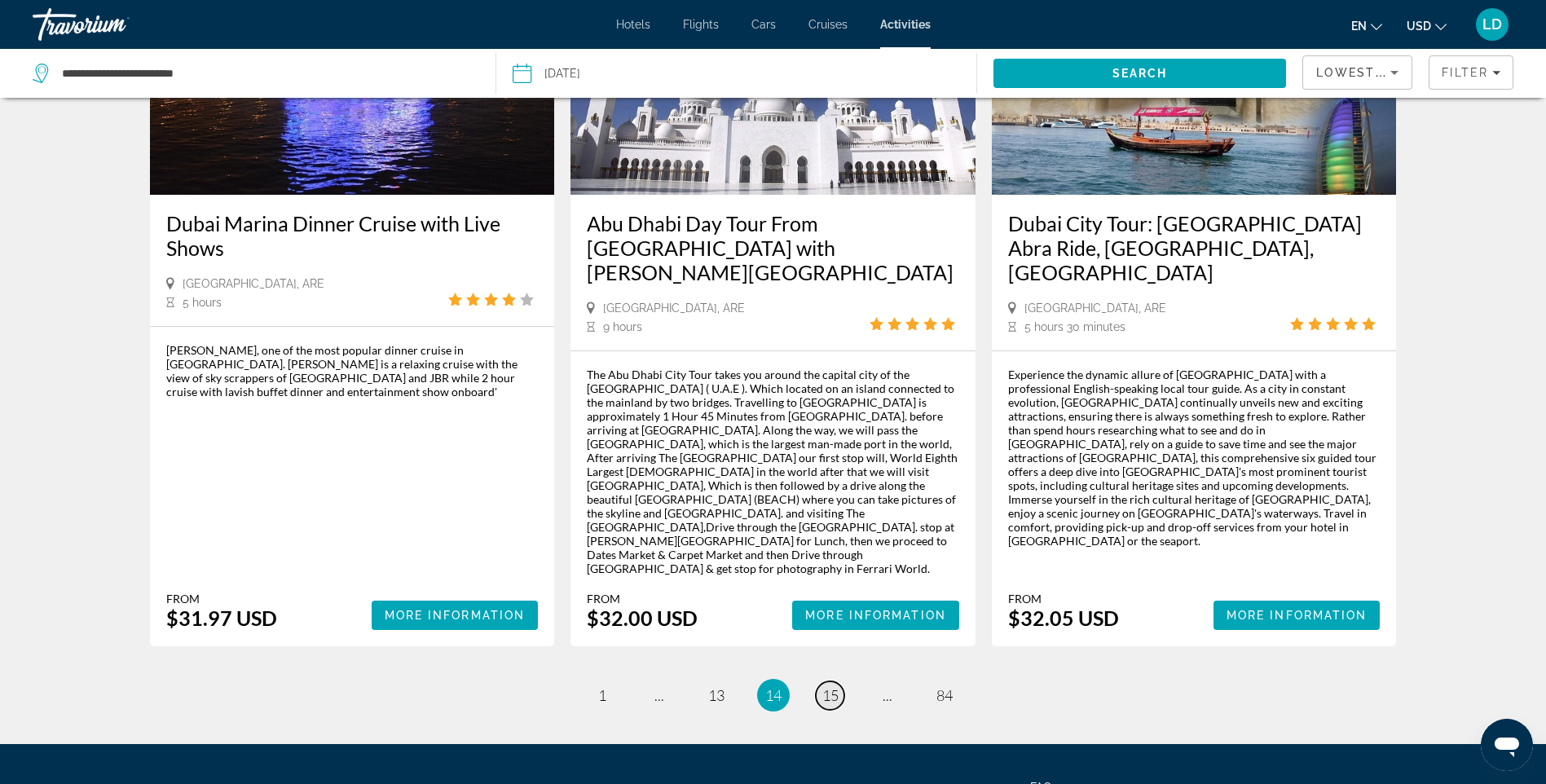
click at [828, 686] on span "15" at bounding box center [831, 695] width 16 height 18
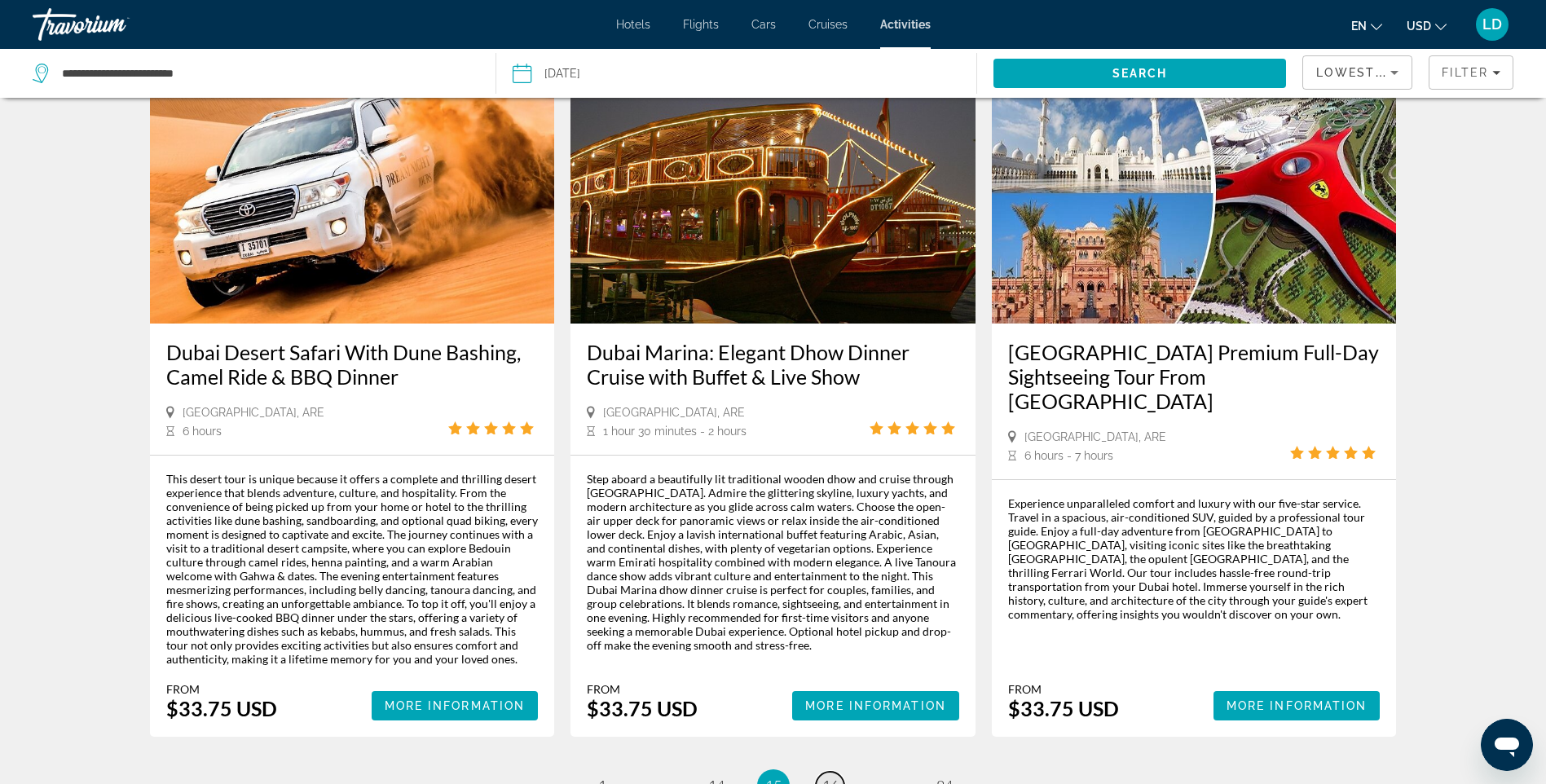
scroll to position [2282, 0]
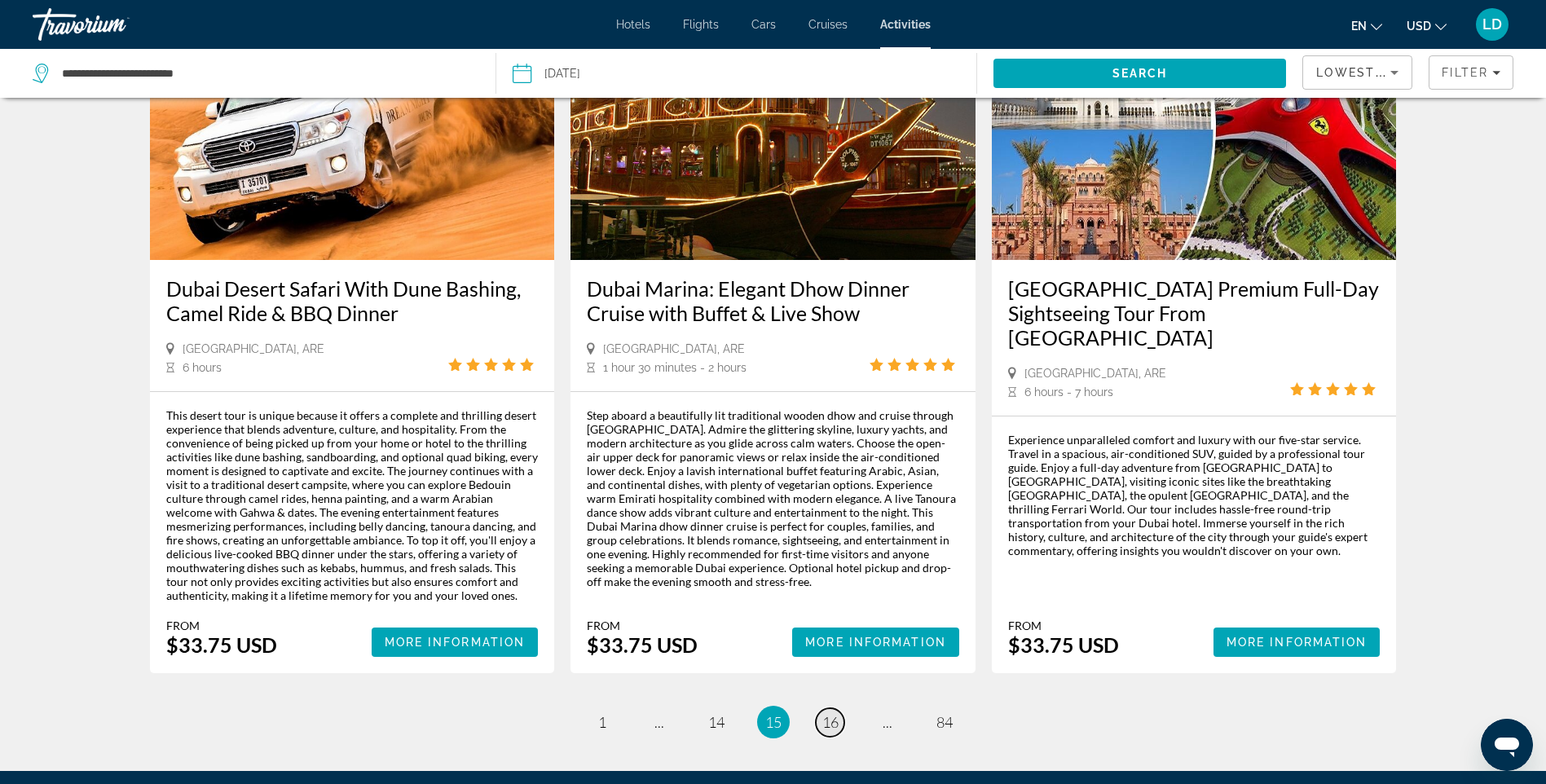
click at [825, 713] on span "16" at bounding box center [831, 722] width 16 height 18
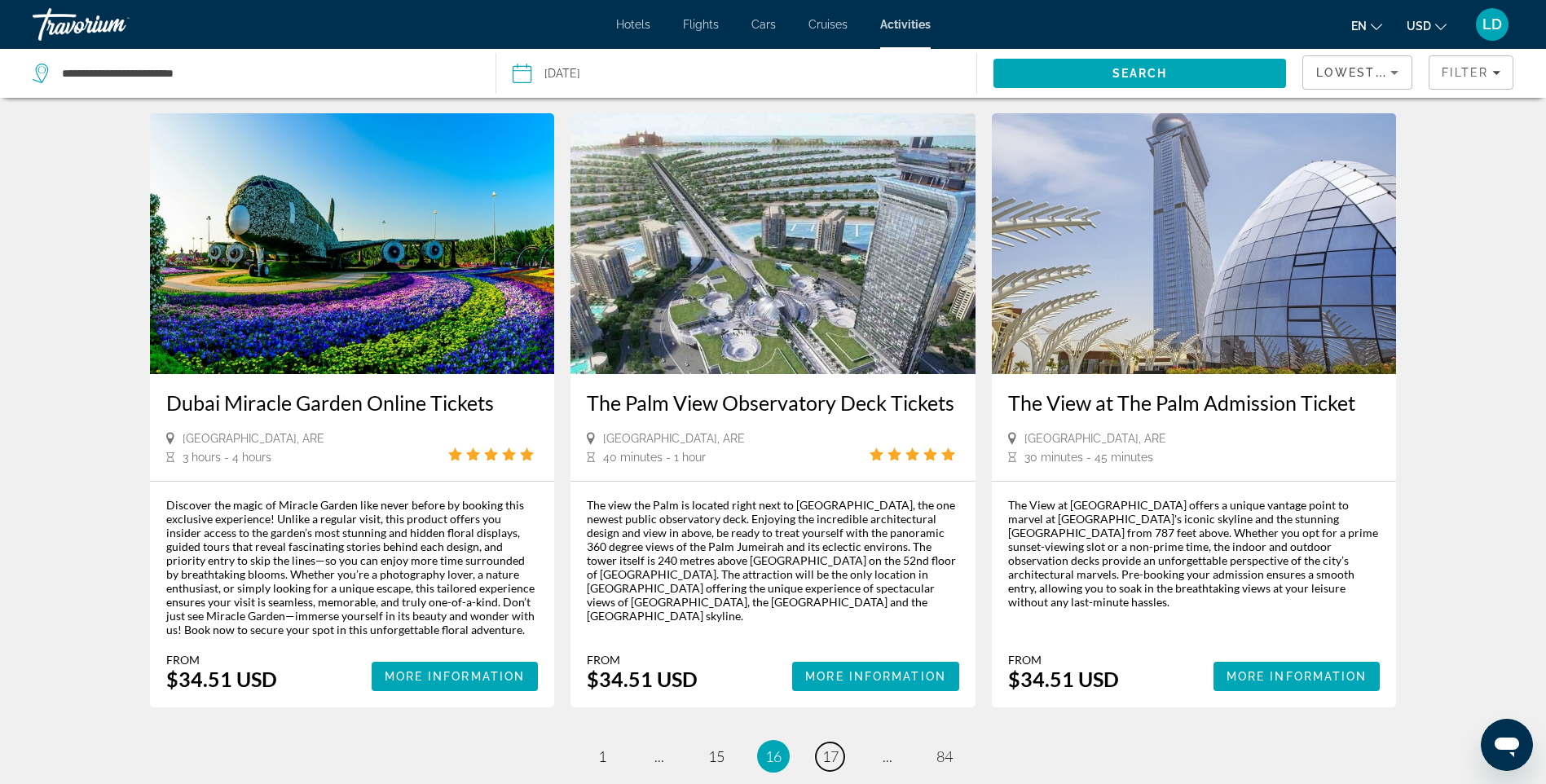
scroll to position [2200, 0]
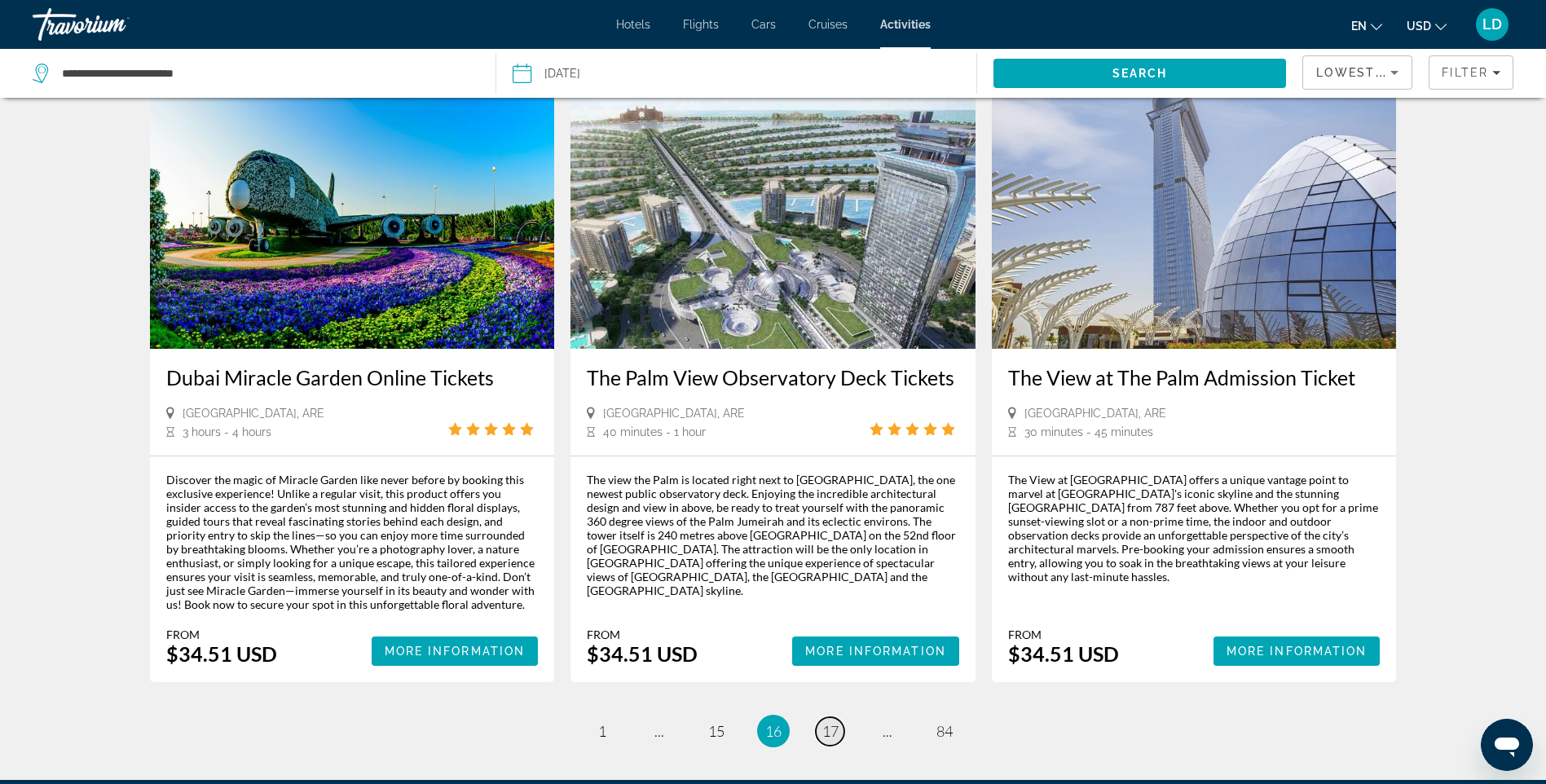
click at [829, 722] on span "17" at bounding box center [831, 731] width 16 height 18
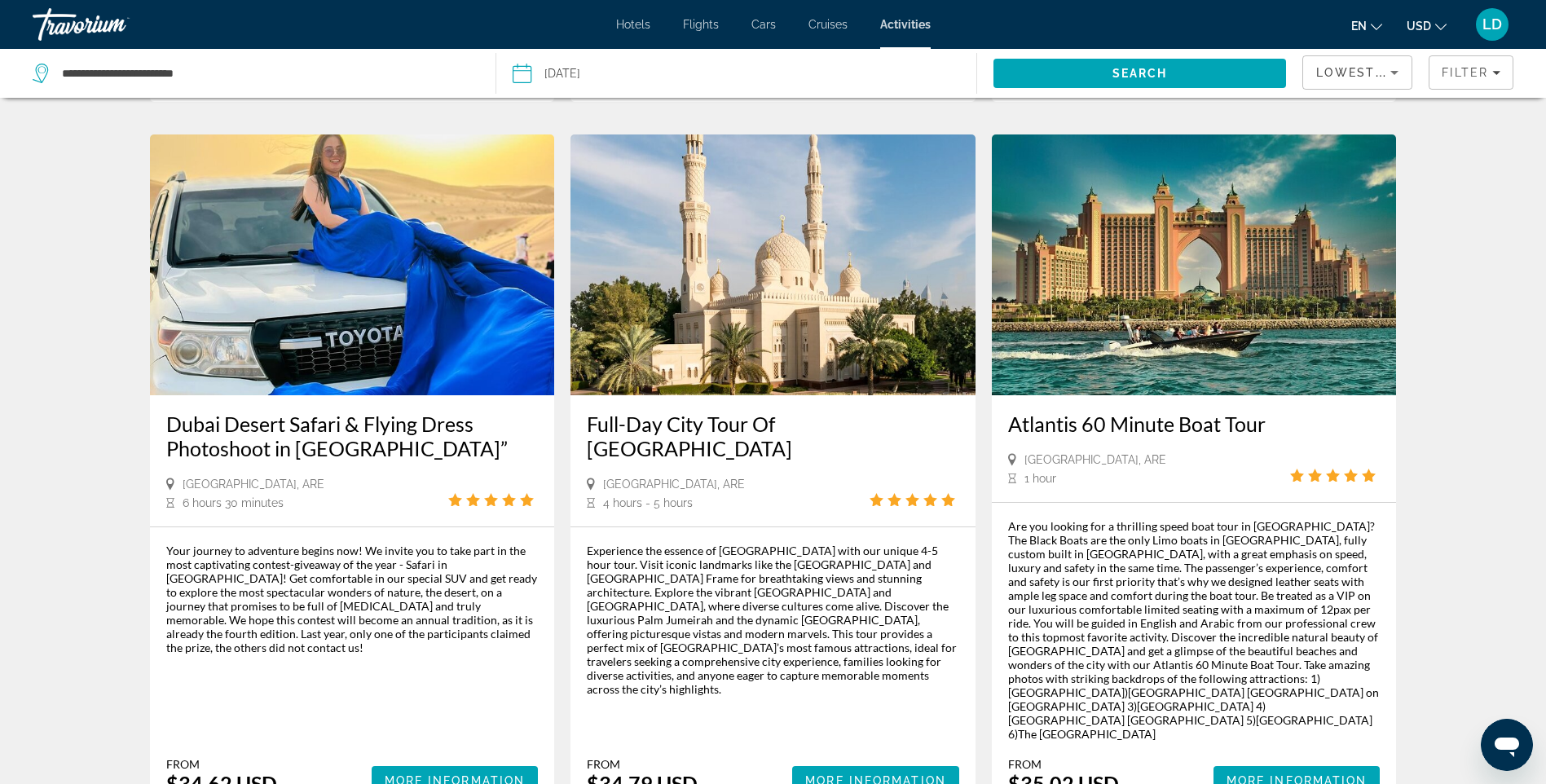
scroll to position [1467, 0]
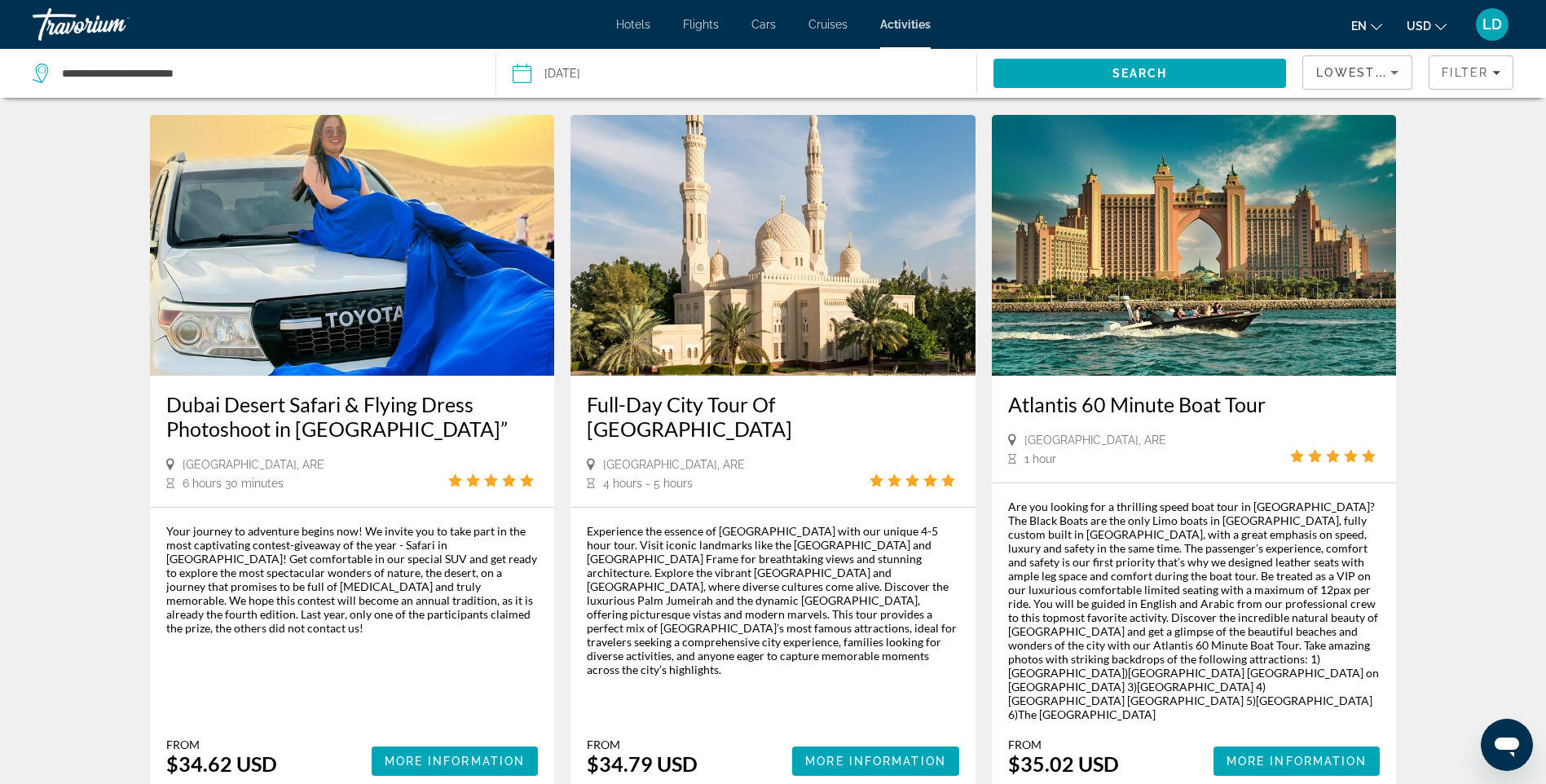
click at [383, 239] on img "Main content" at bounding box center [353, 245] width 405 height 261
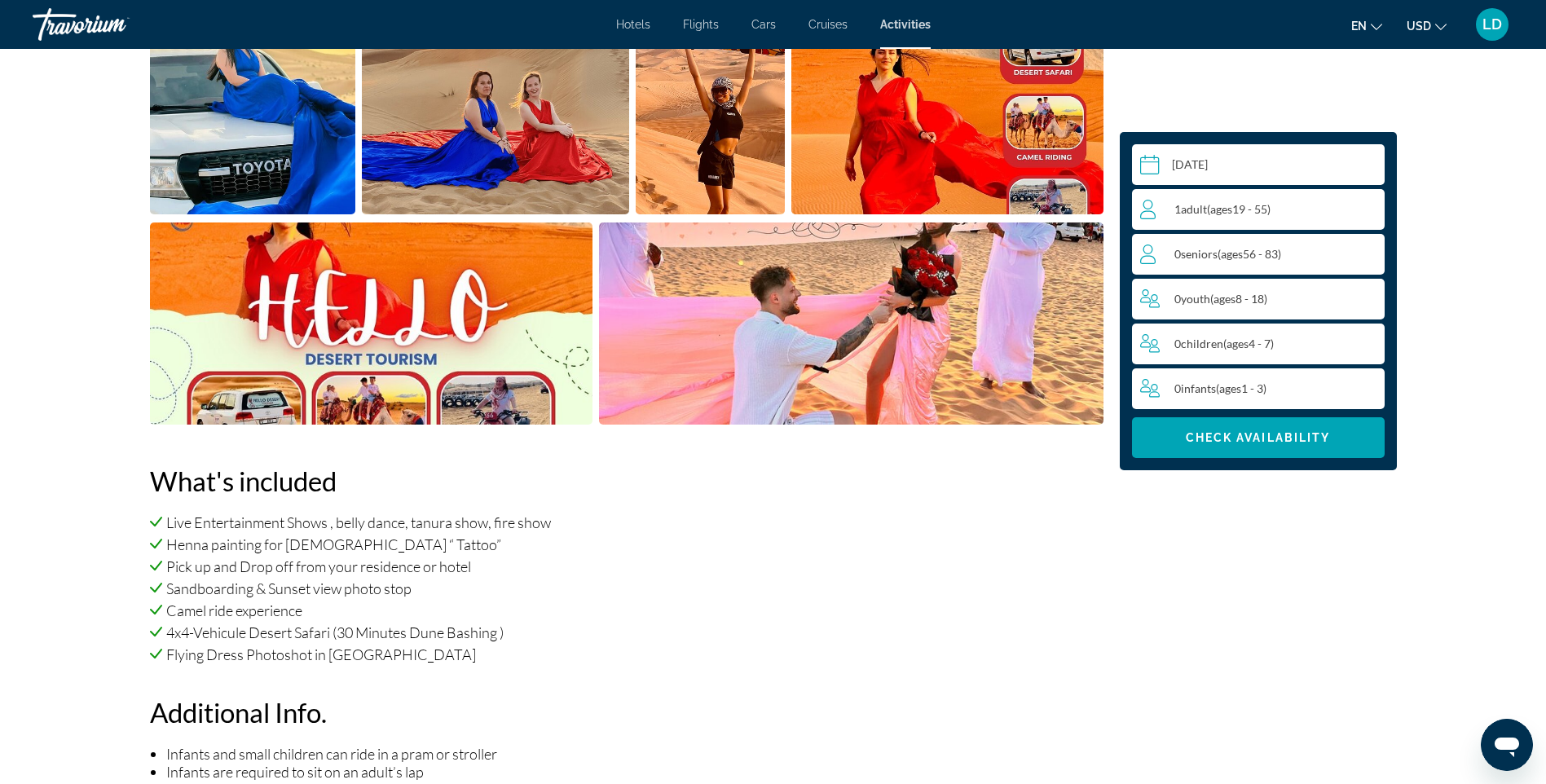
scroll to position [734, 0]
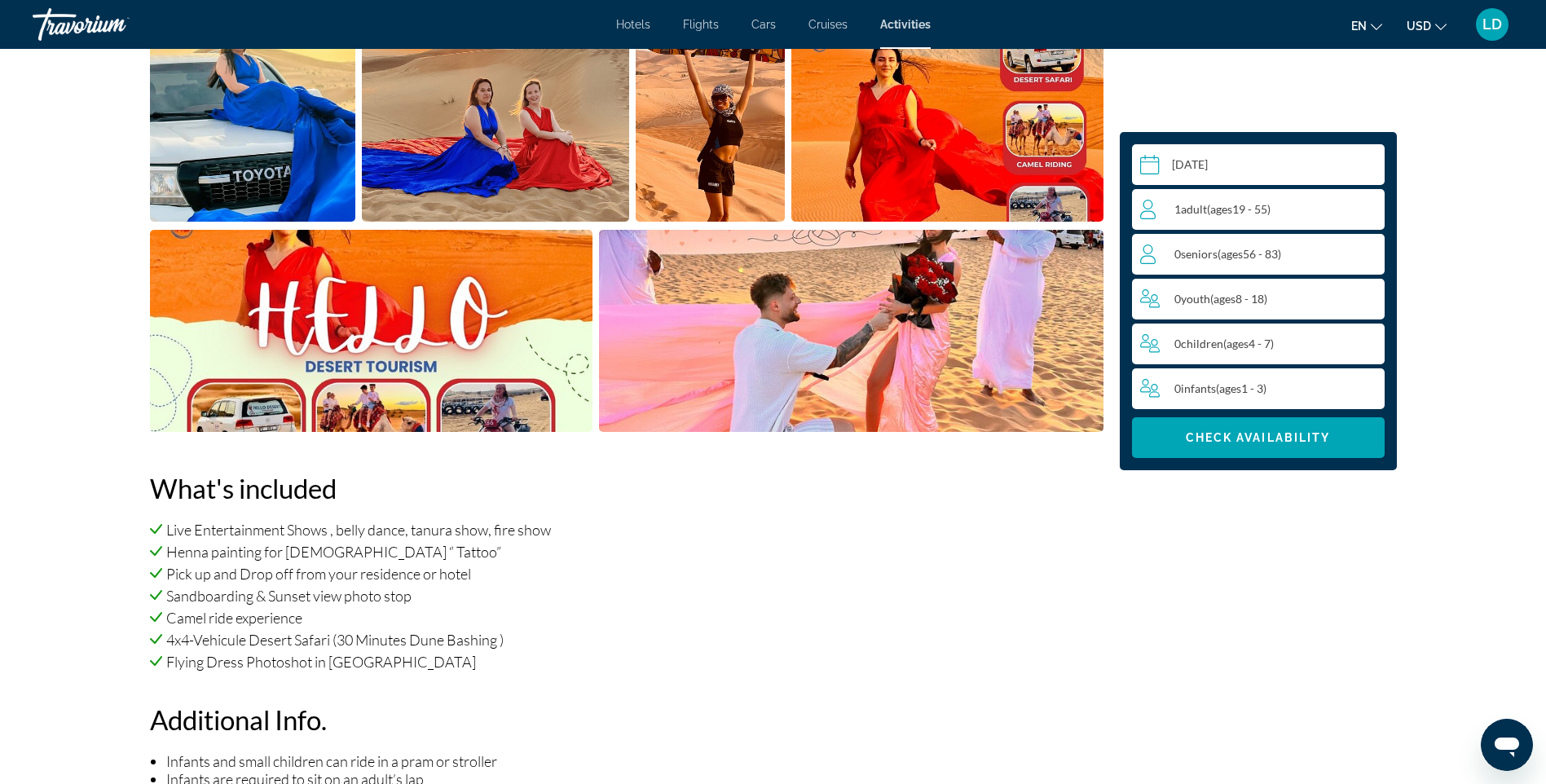
click at [1232, 160] on input "Main content" at bounding box center [1262, 166] width 259 height 45
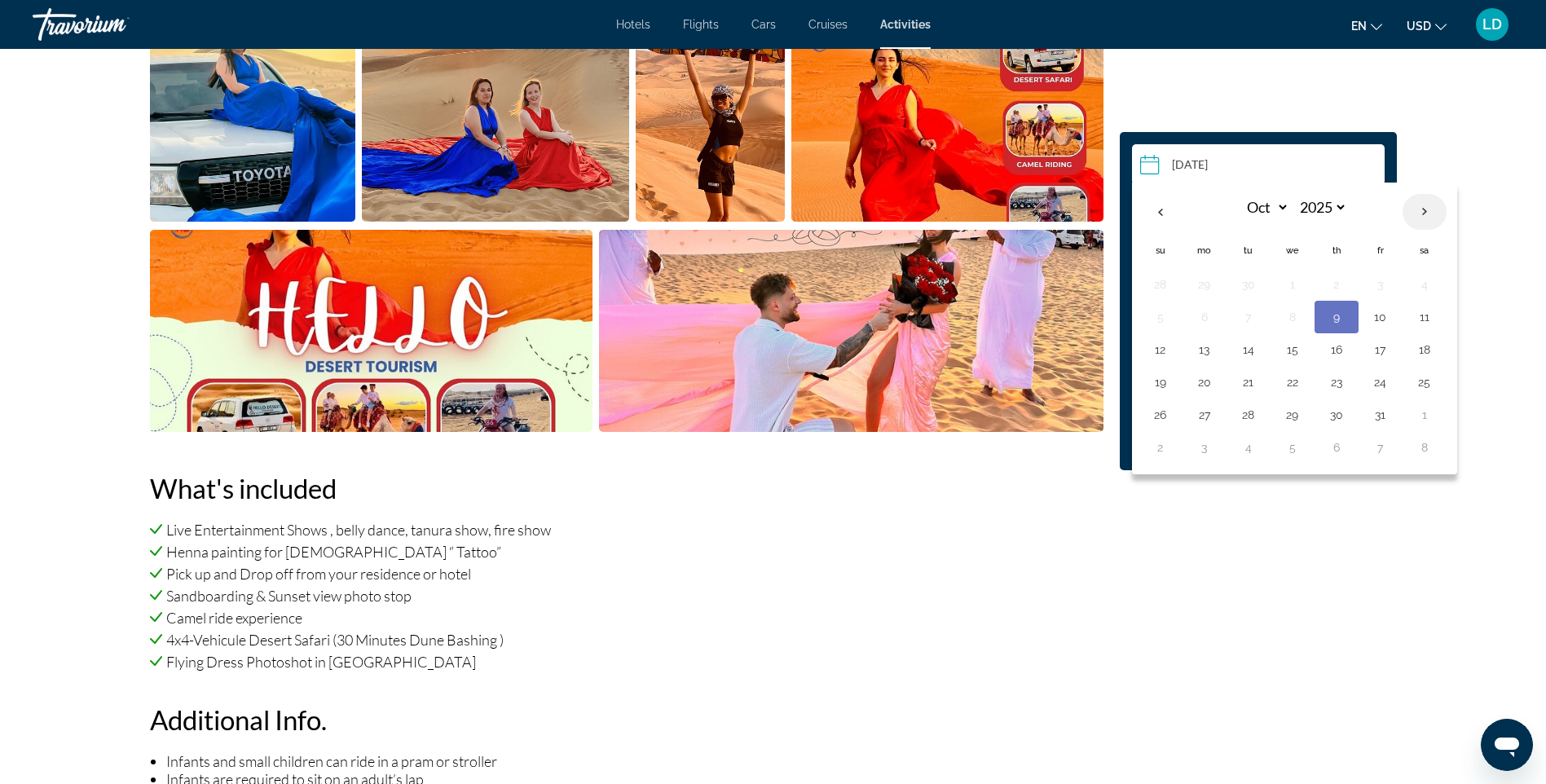
click at [1427, 209] on th "Next month" at bounding box center [1424, 212] width 44 height 36
select select "**"
click at [1335, 320] on button "11" at bounding box center [1337, 317] width 26 height 23
type input "**********"
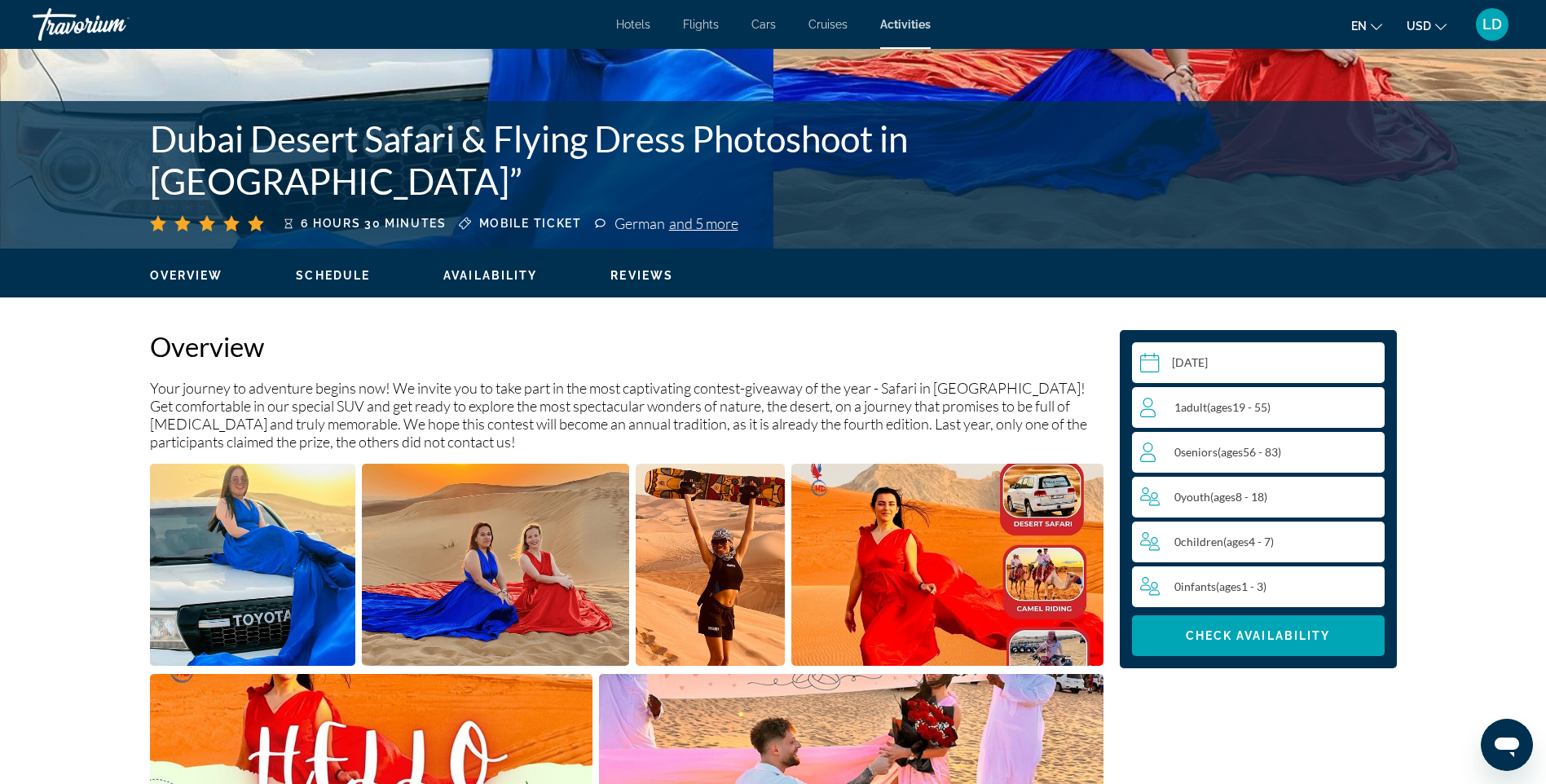
scroll to position [208, 0]
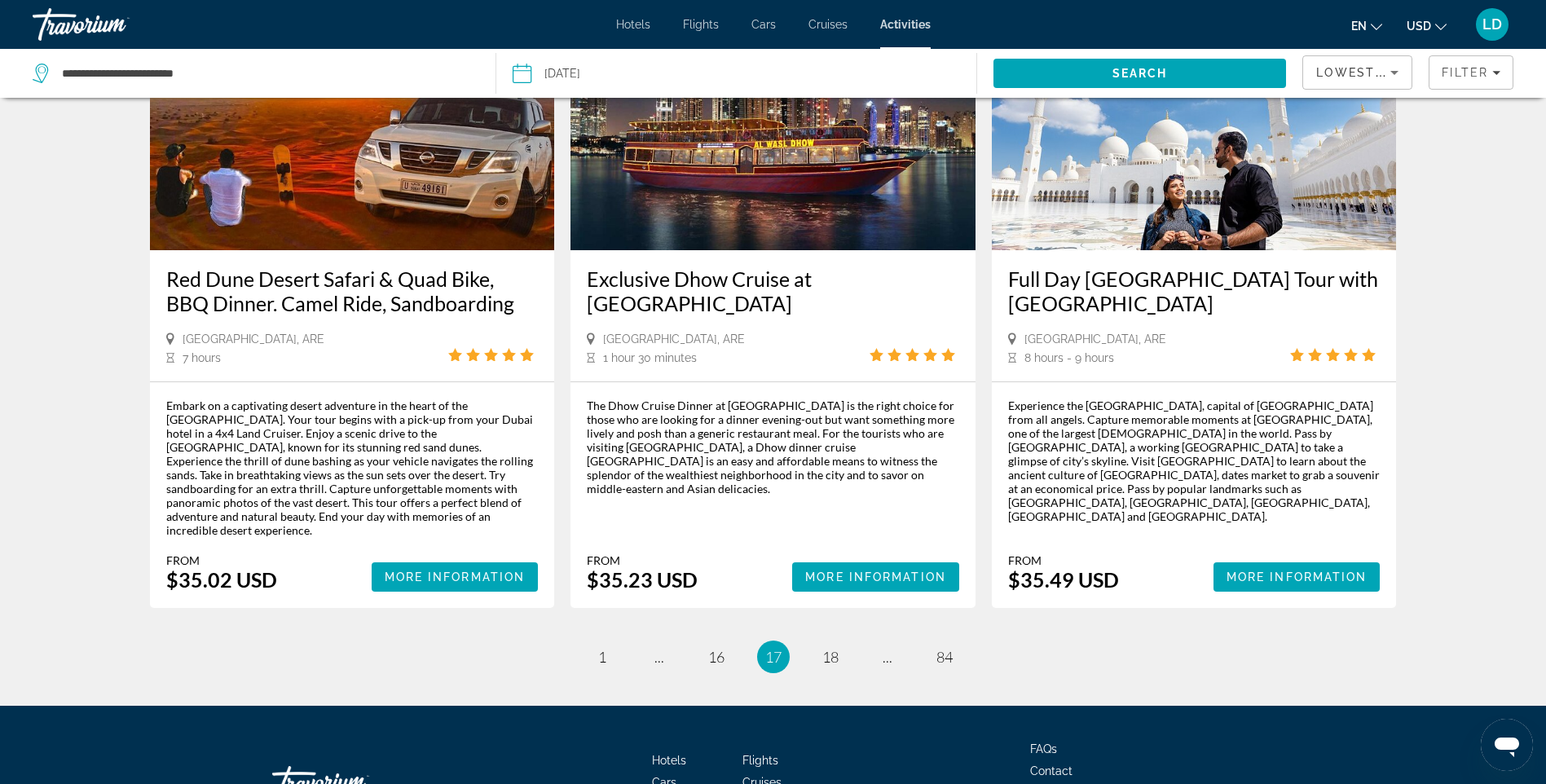
scroll to position [2313, 0]
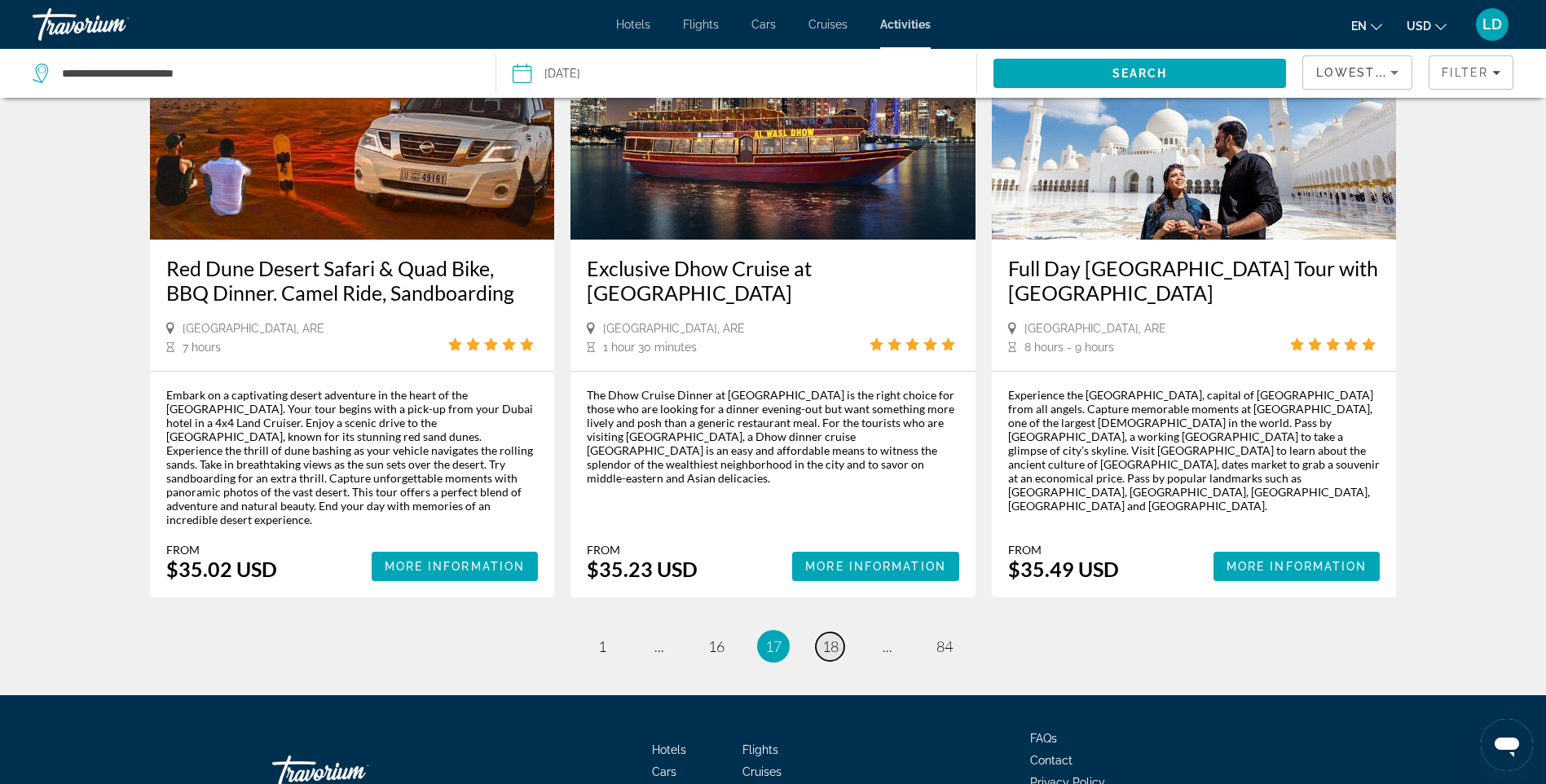
click at [829, 637] on span "18" at bounding box center [831, 646] width 16 height 18
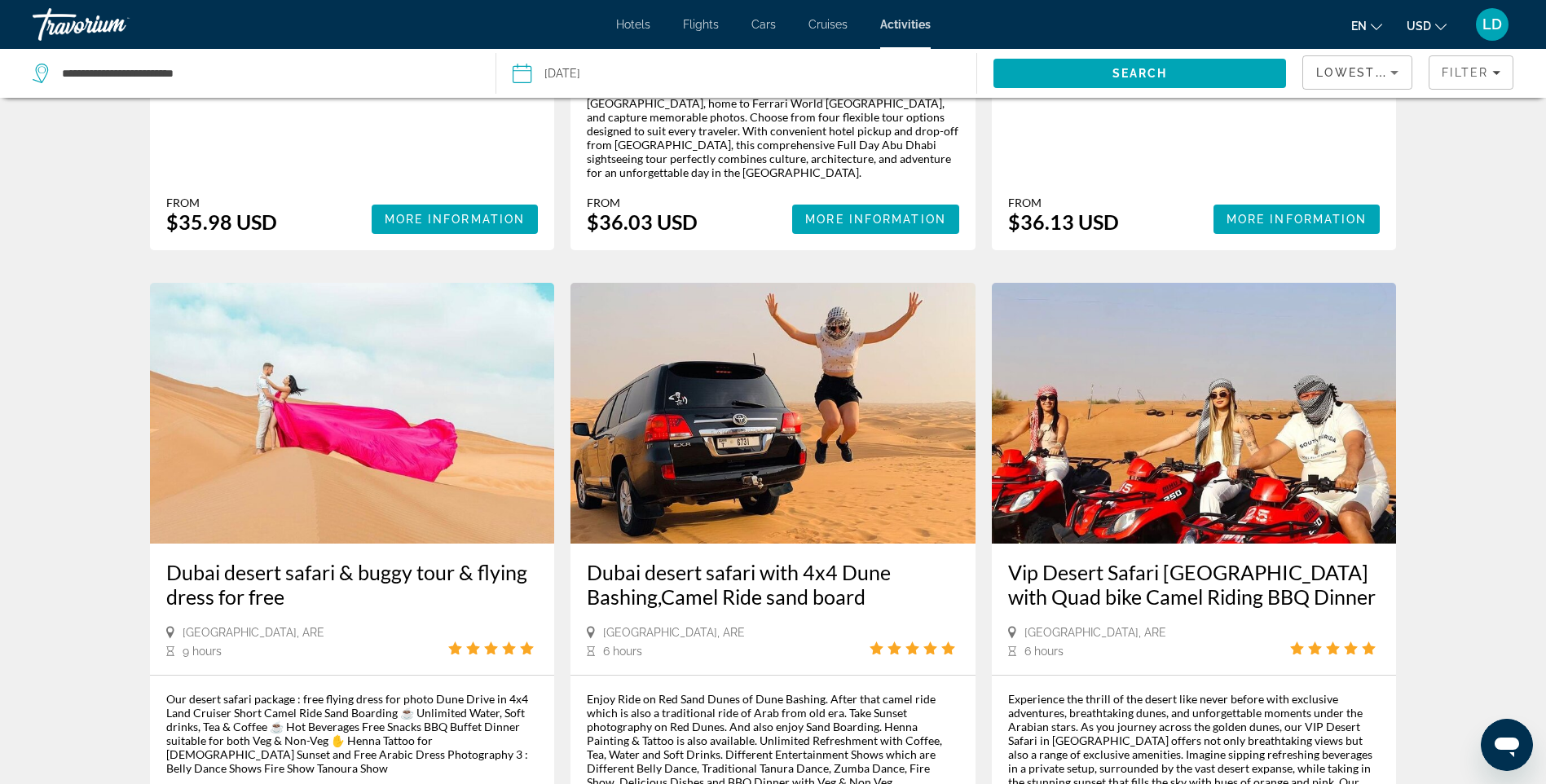
scroll to position [1467, 0]
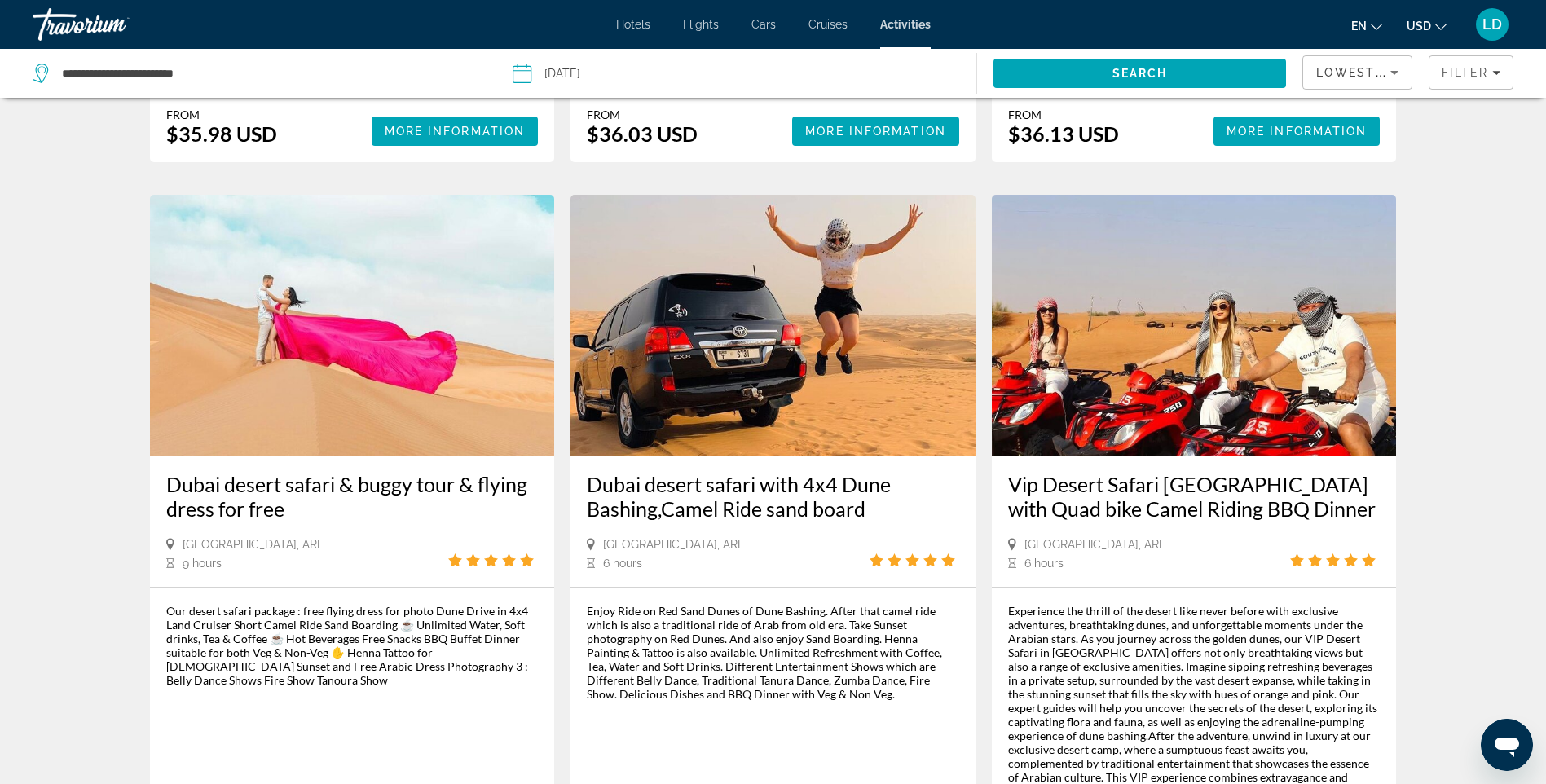
click at [362, 201] on img "Main content" at bounding box center [353, 325] width 405 height 261
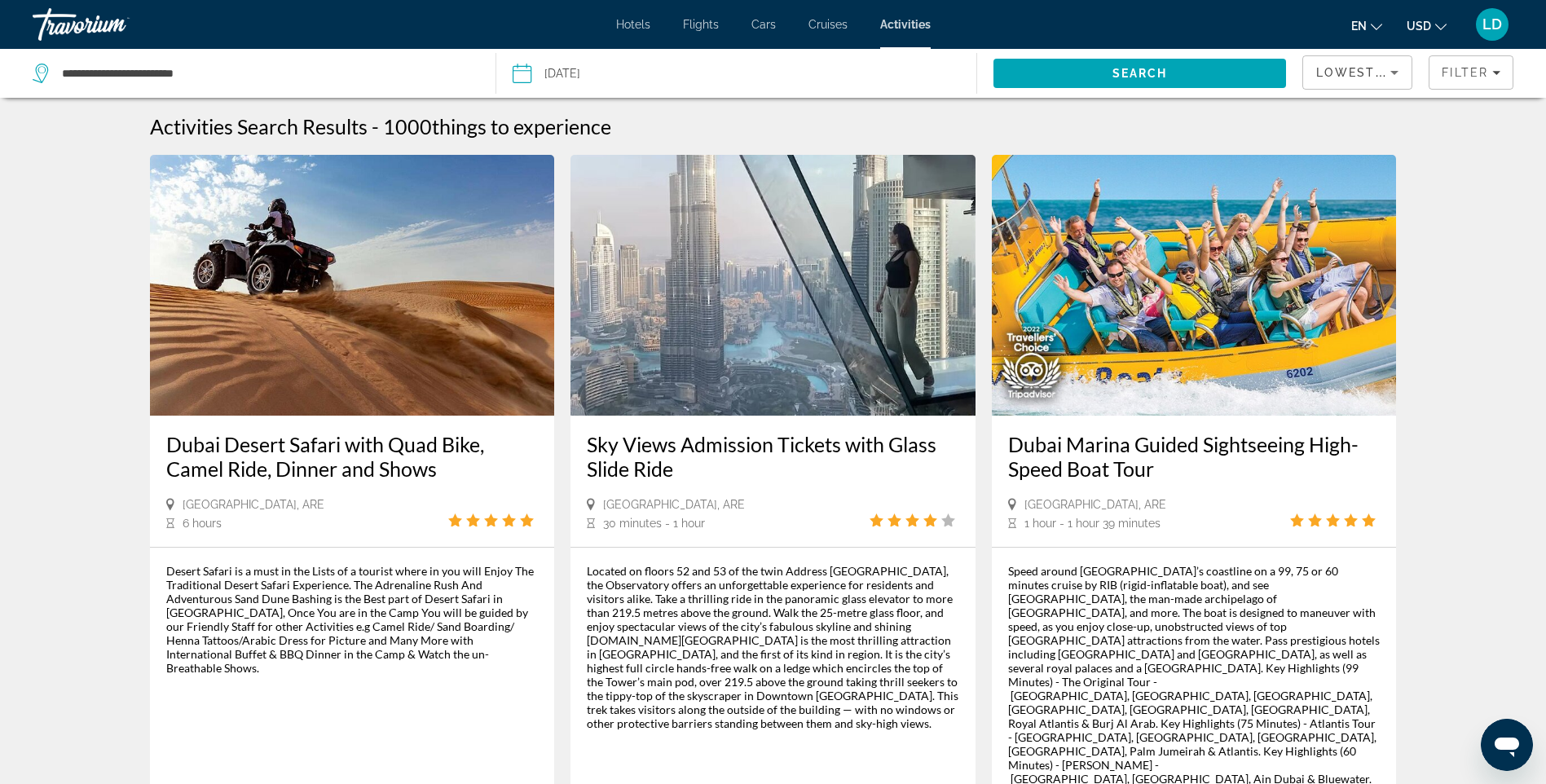
click at [1184, 257] on img "Main content" at bounding box center [1194, 285] width 405 height 261
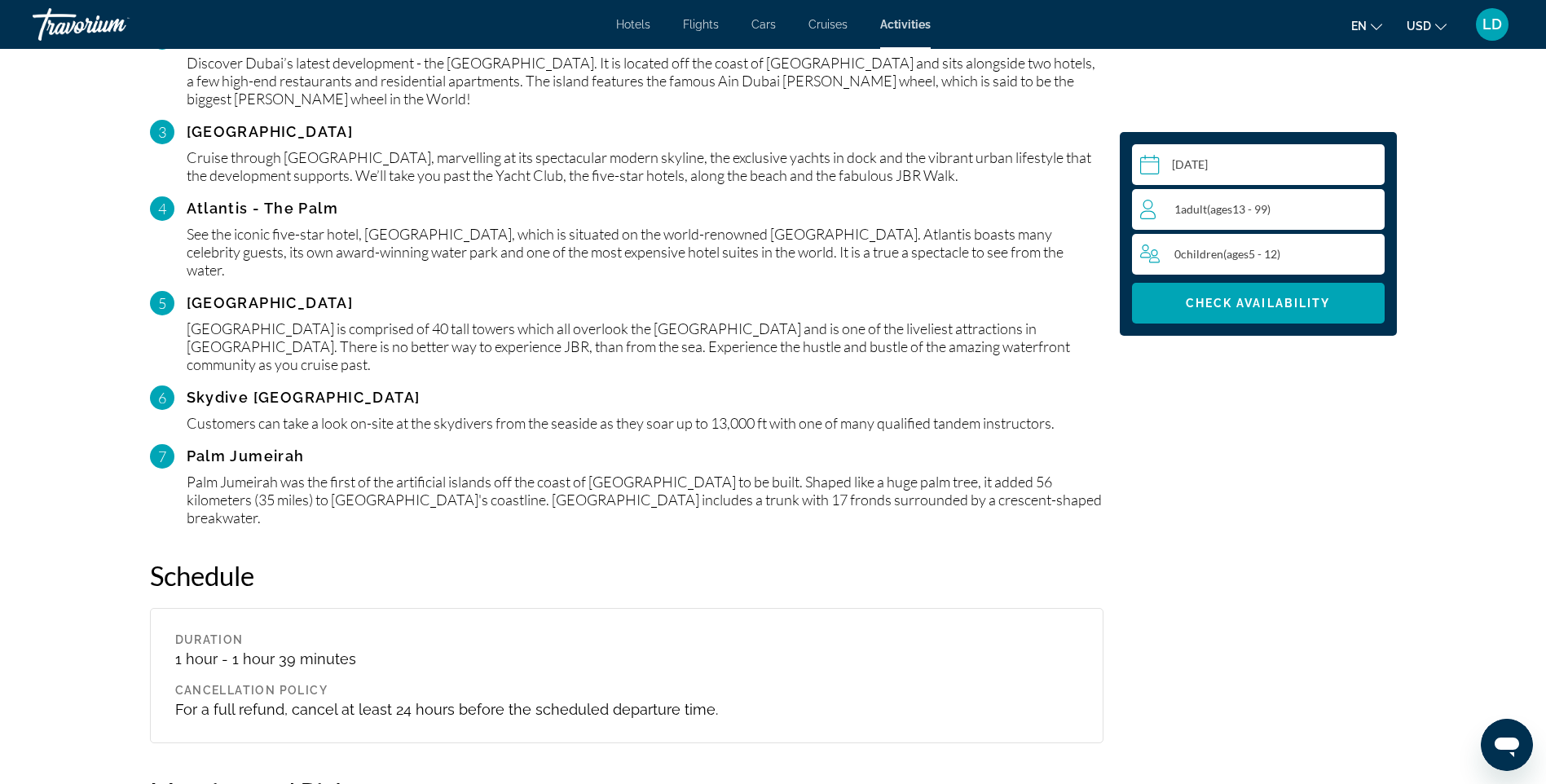
scroll to position [1956, 0]
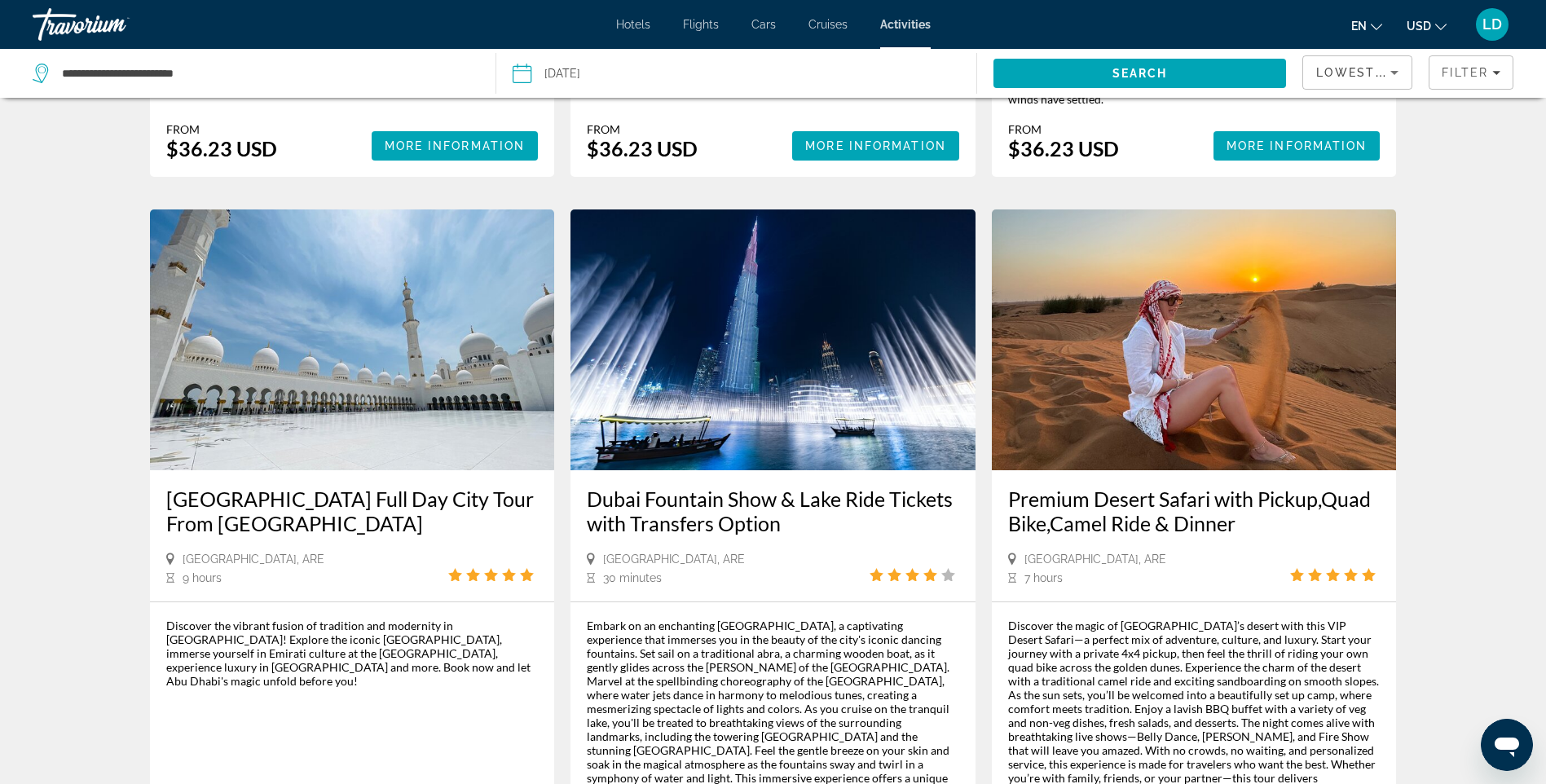
scroll to position [2200, 0]
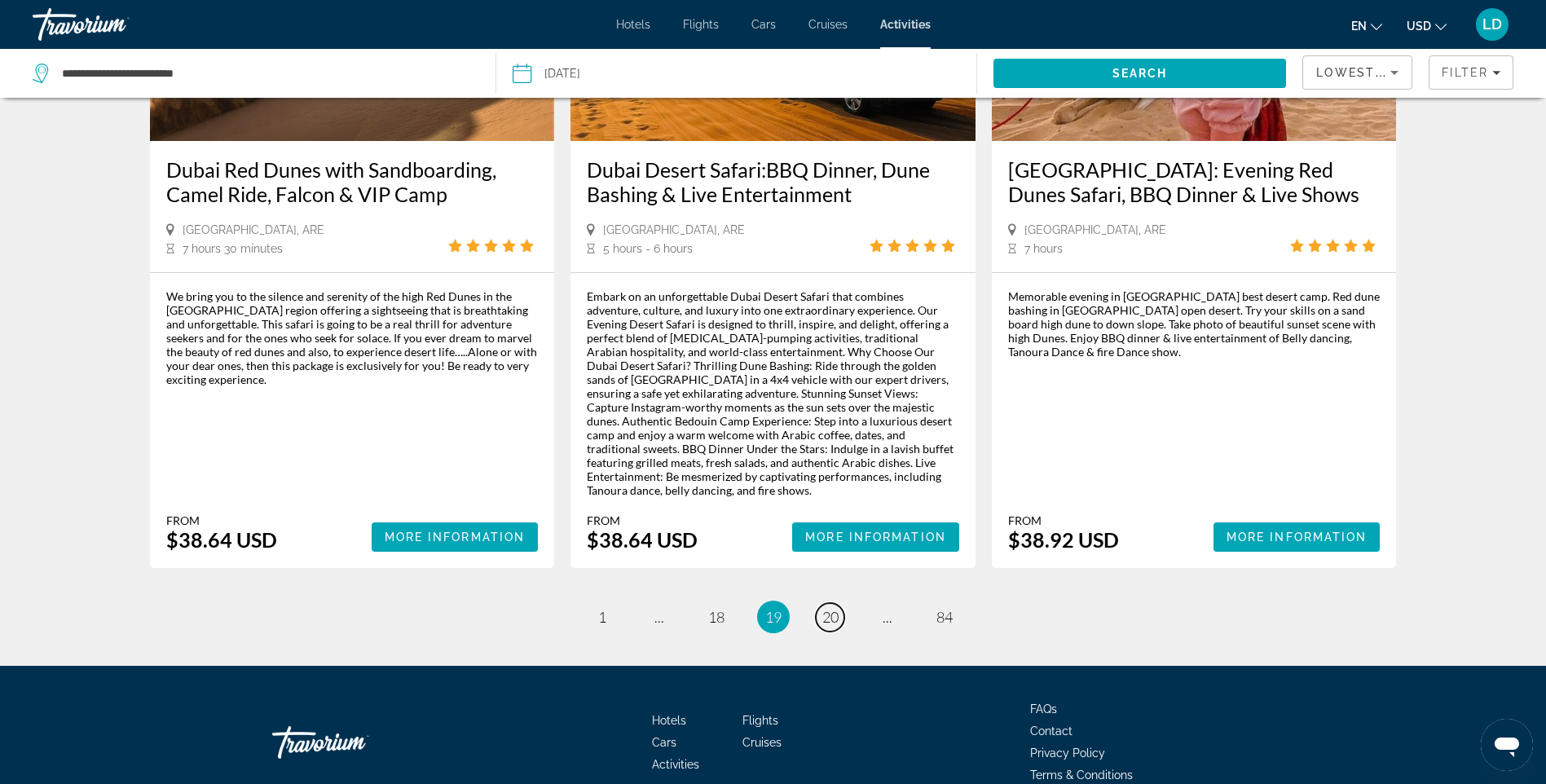
scroll to position [2393, 0]
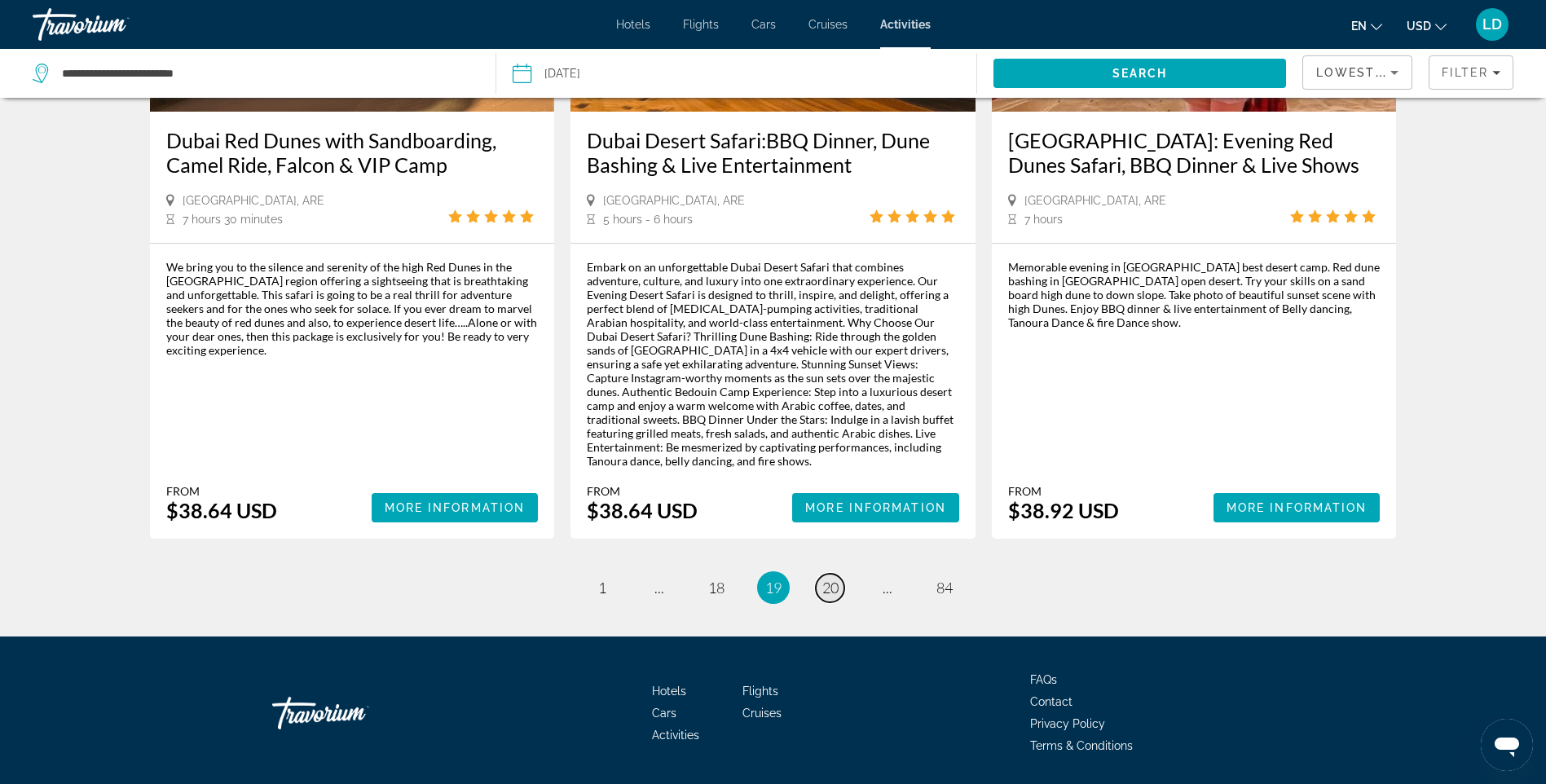
click at [836, 579] on span "20" at bounding box center [831, 588] width 16 height 18
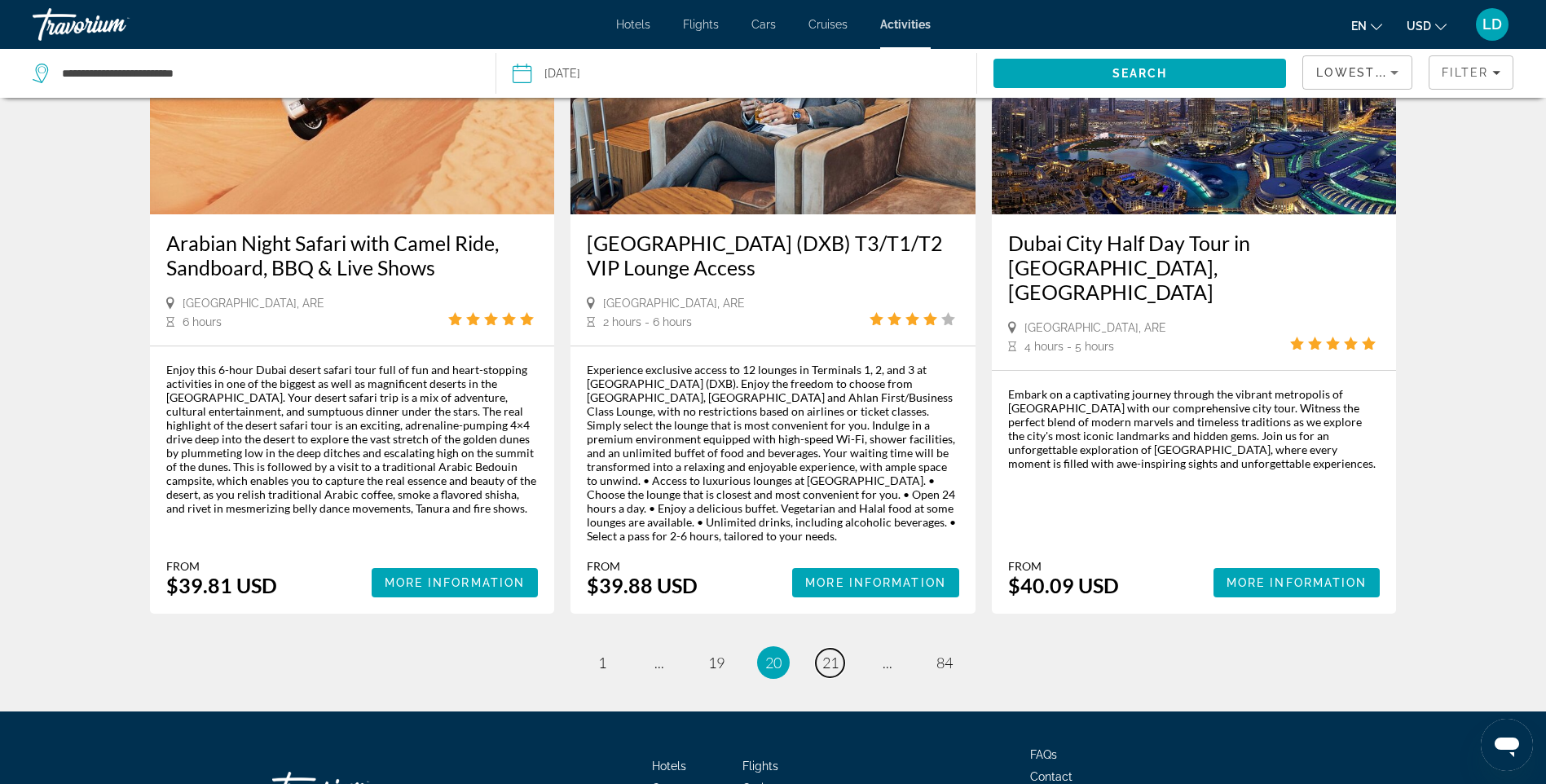
scroll to position [2364, 0]
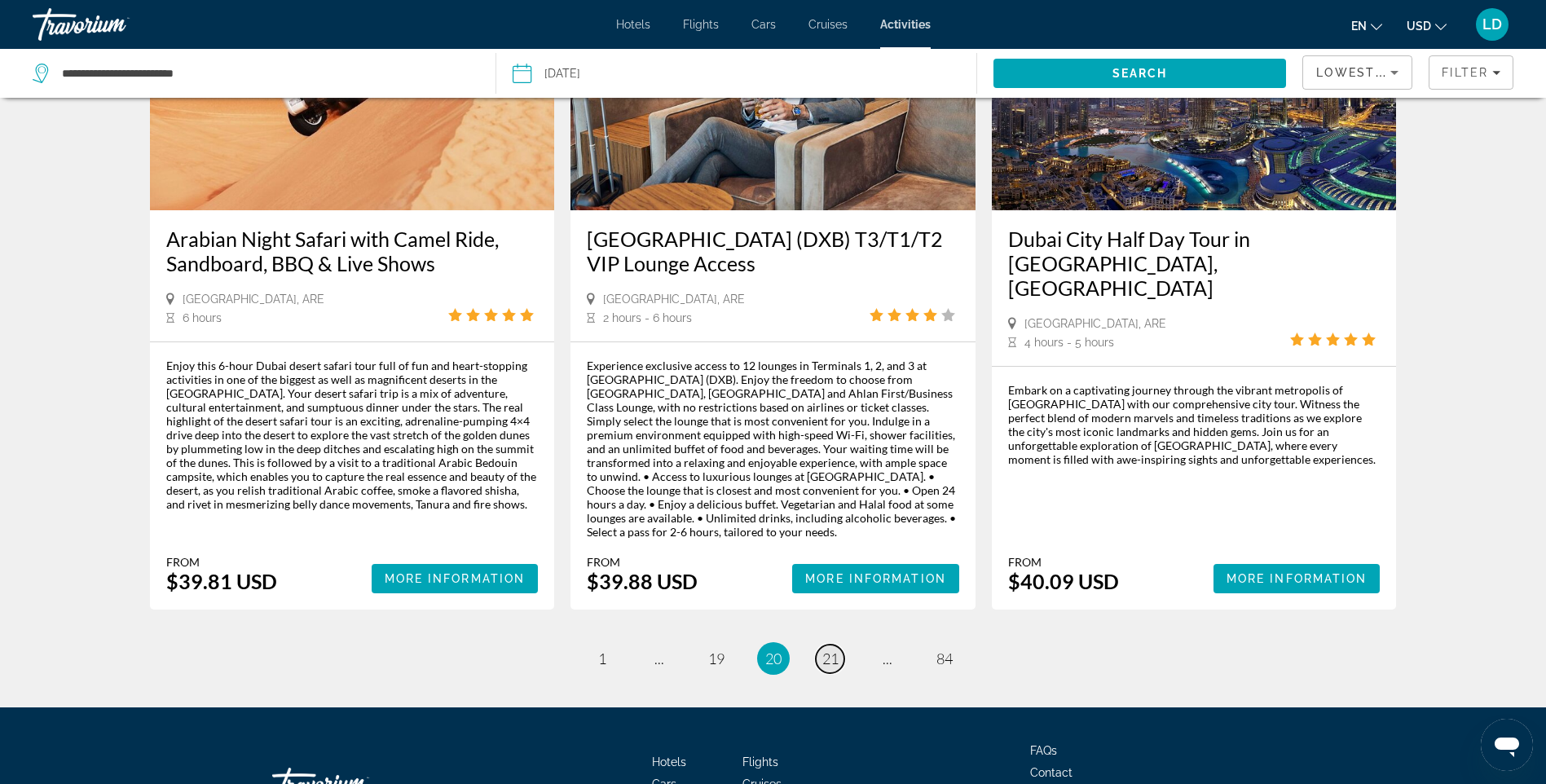
click at [832, 650] on span "21" at bounding box center [831, 659] width 16 height 18
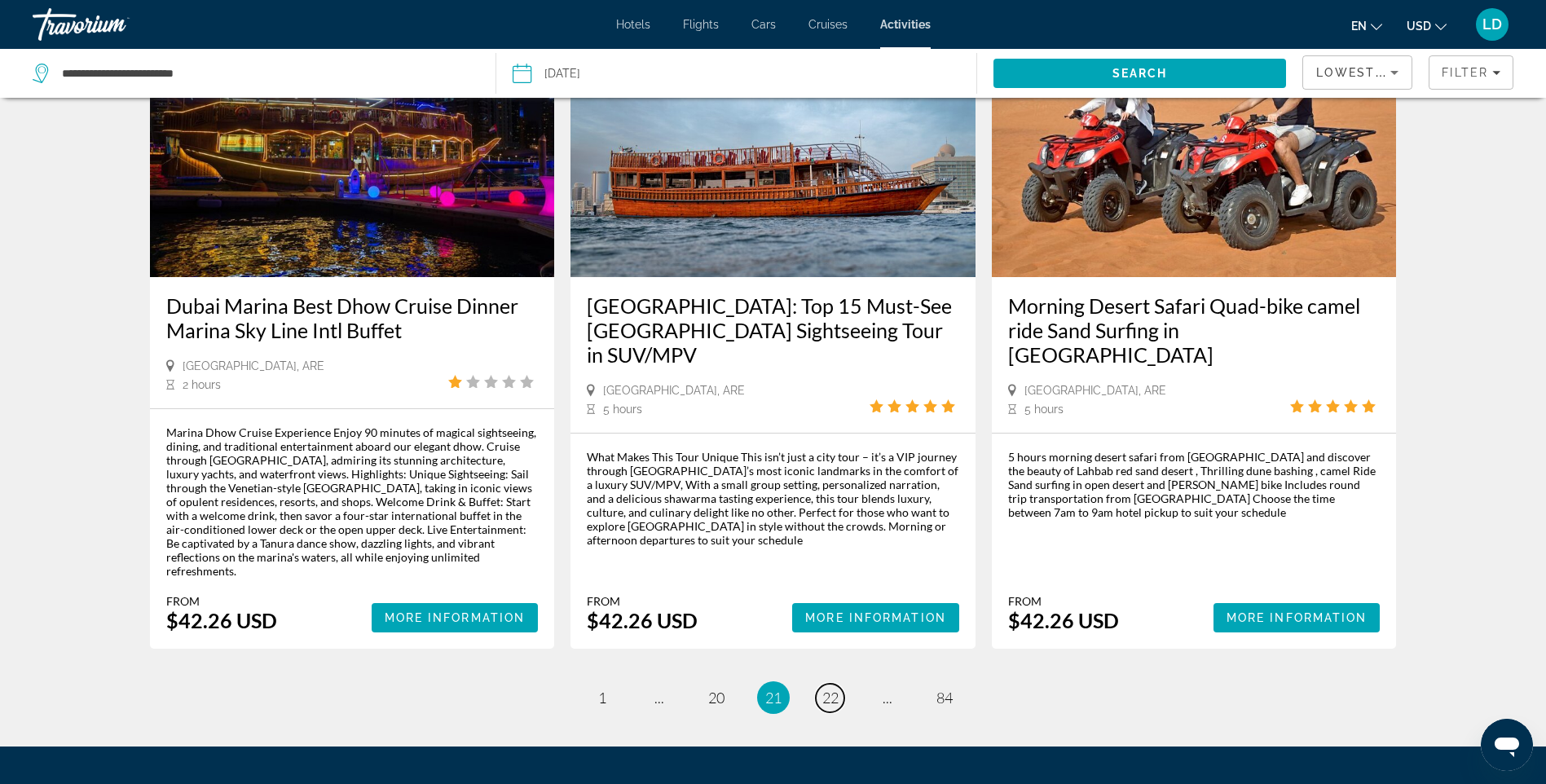
scroll to position [2327, 0]
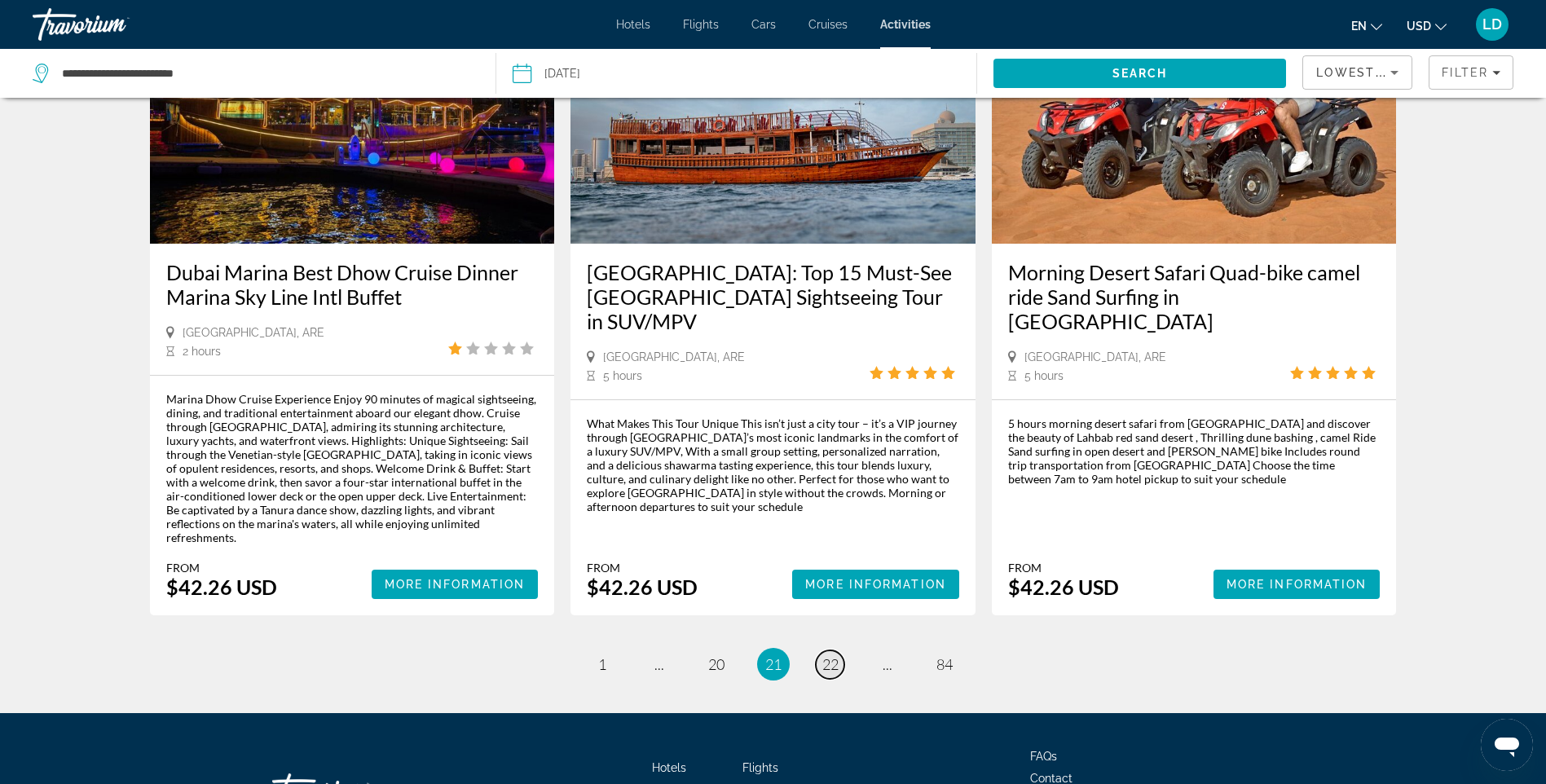
click at [829, 656] on span "22" at bounding box center [831, 665] width 16 height 18
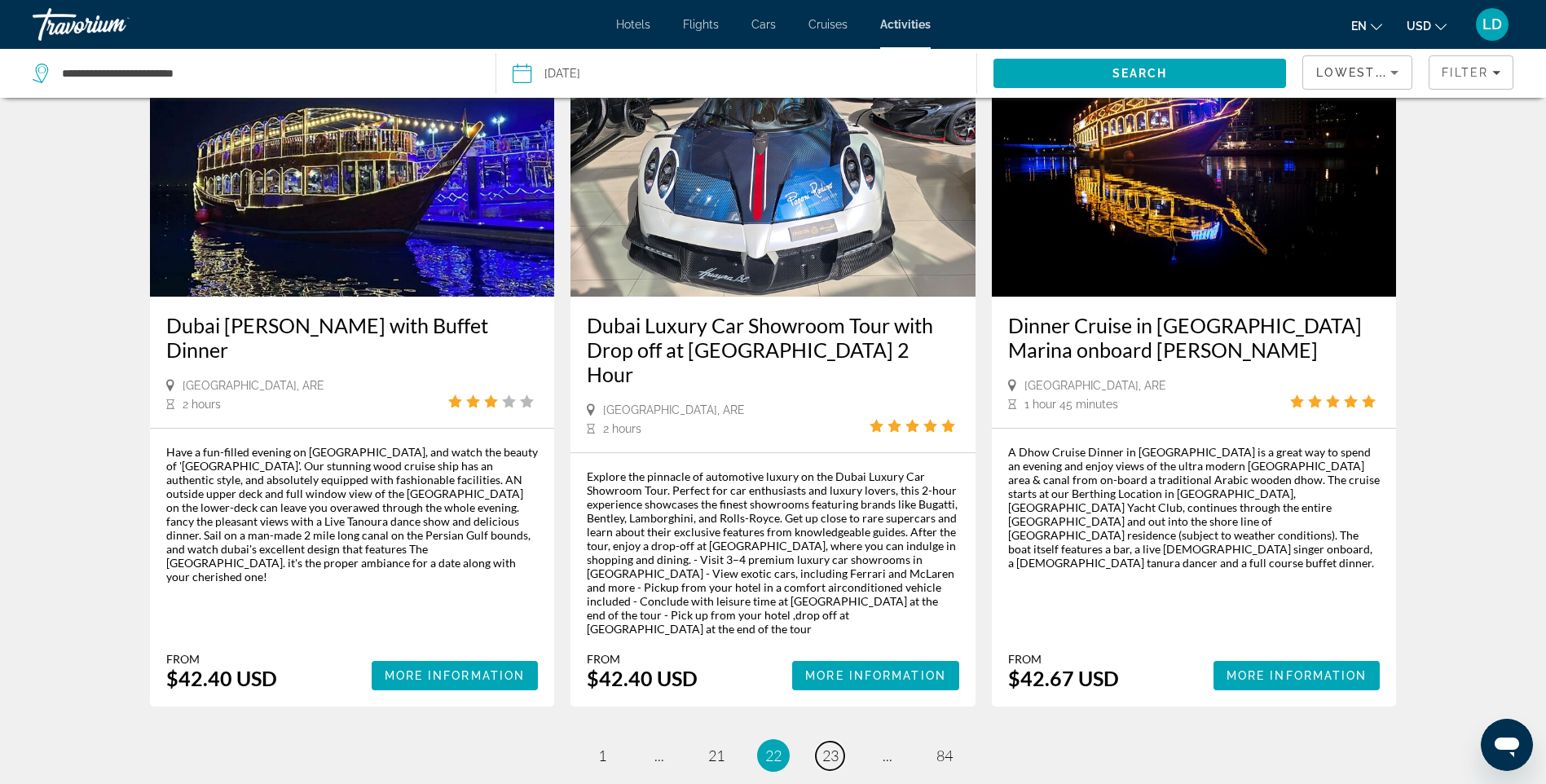
scroll to position [2282, 0]
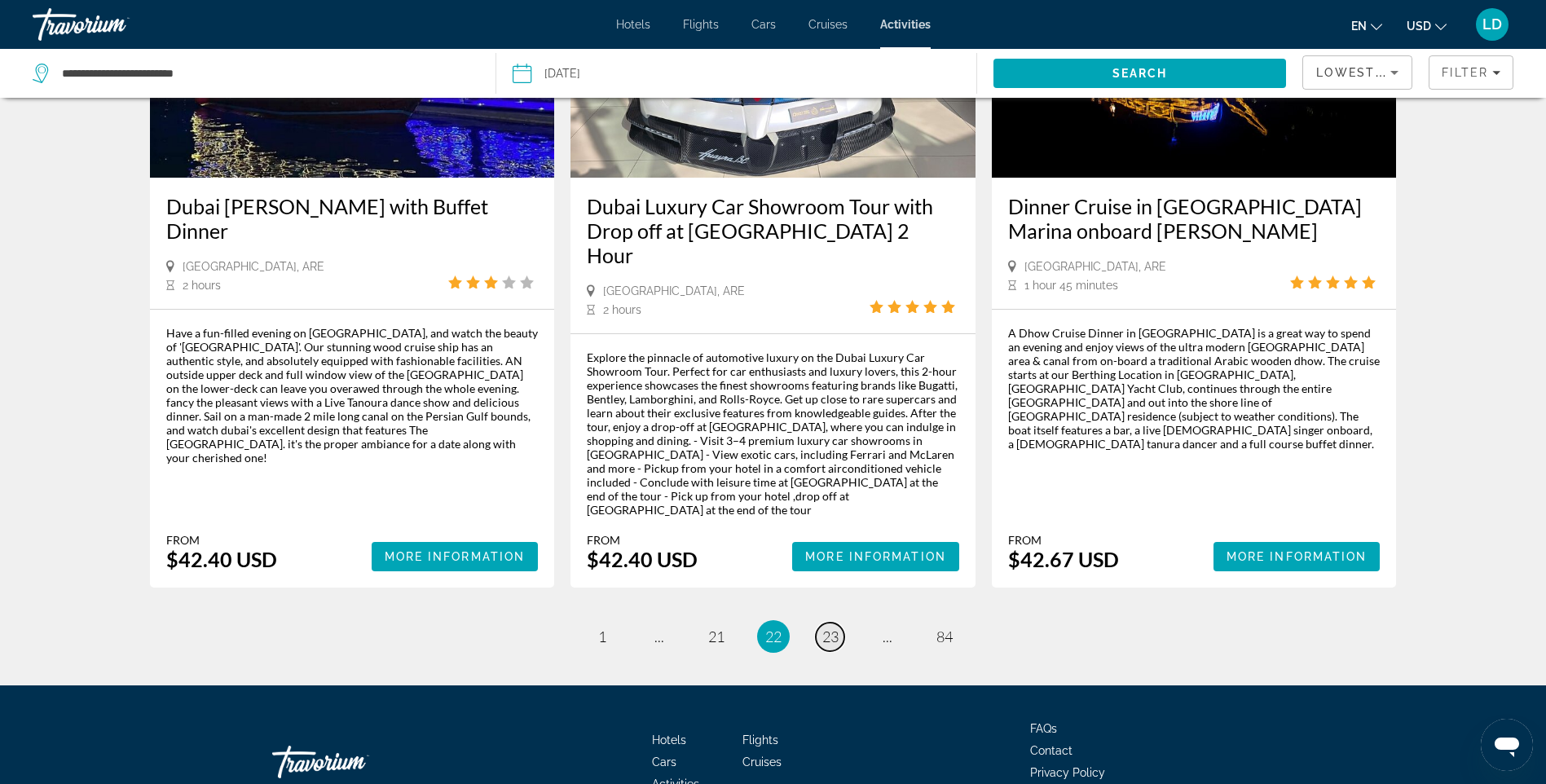
click at [824, 628] on span "23" at bounding box center [831, 637] width 16 height 18
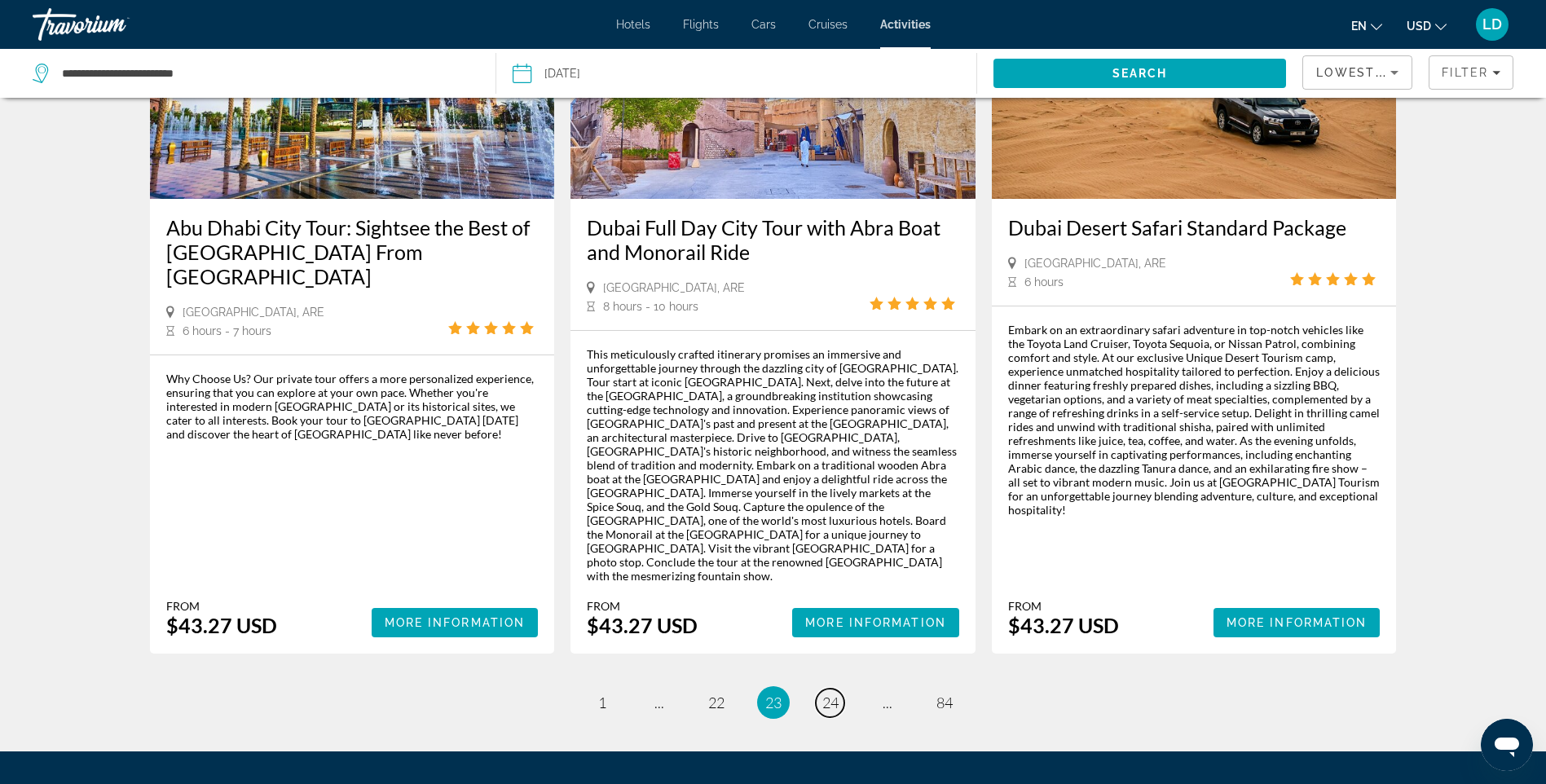
scroll to position [2282, 0]
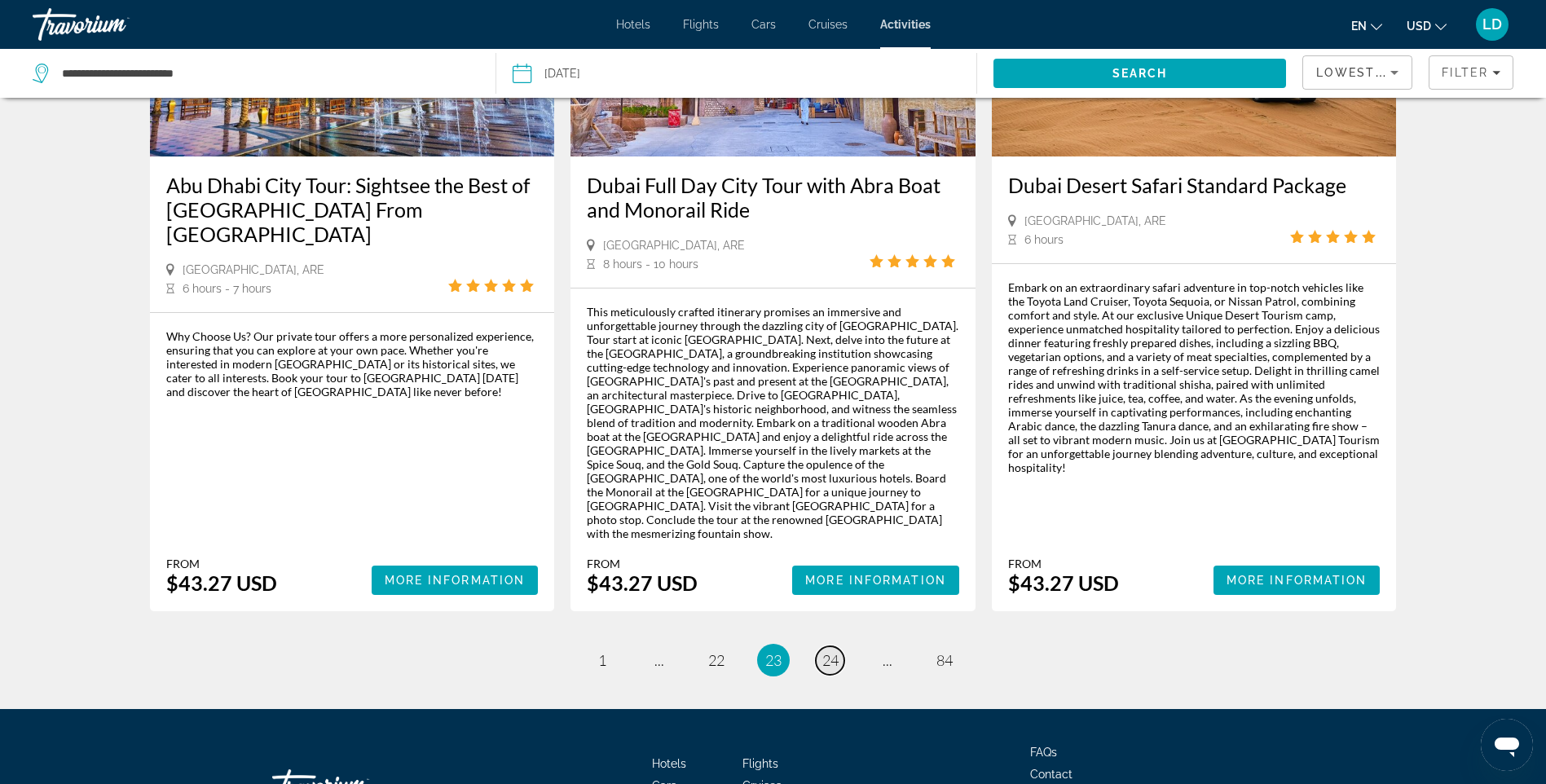
click at [830, 651] on span "24" at bounding box center [831, 660] width 16 height 18
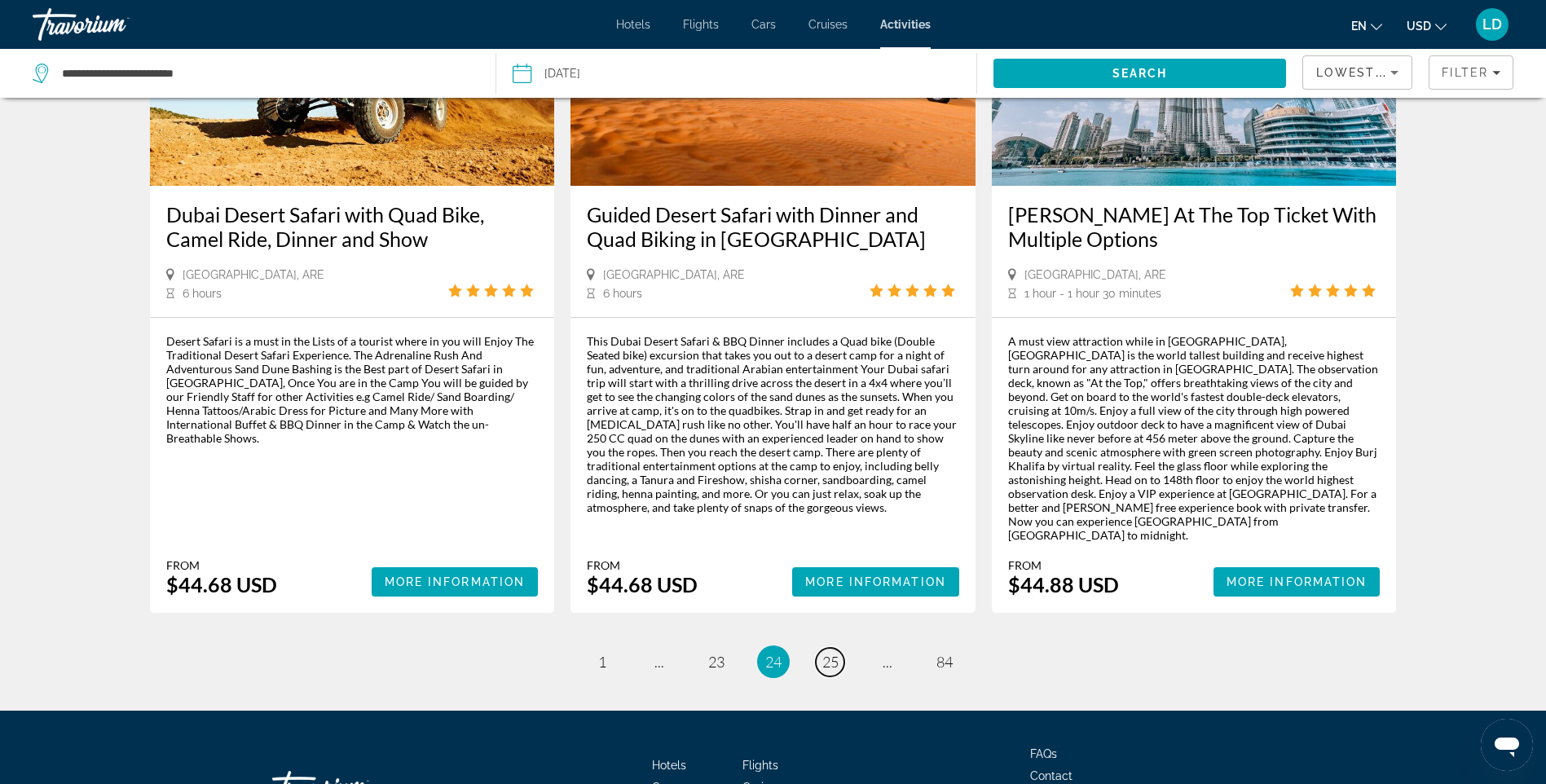
scroll to position [2285, 0]
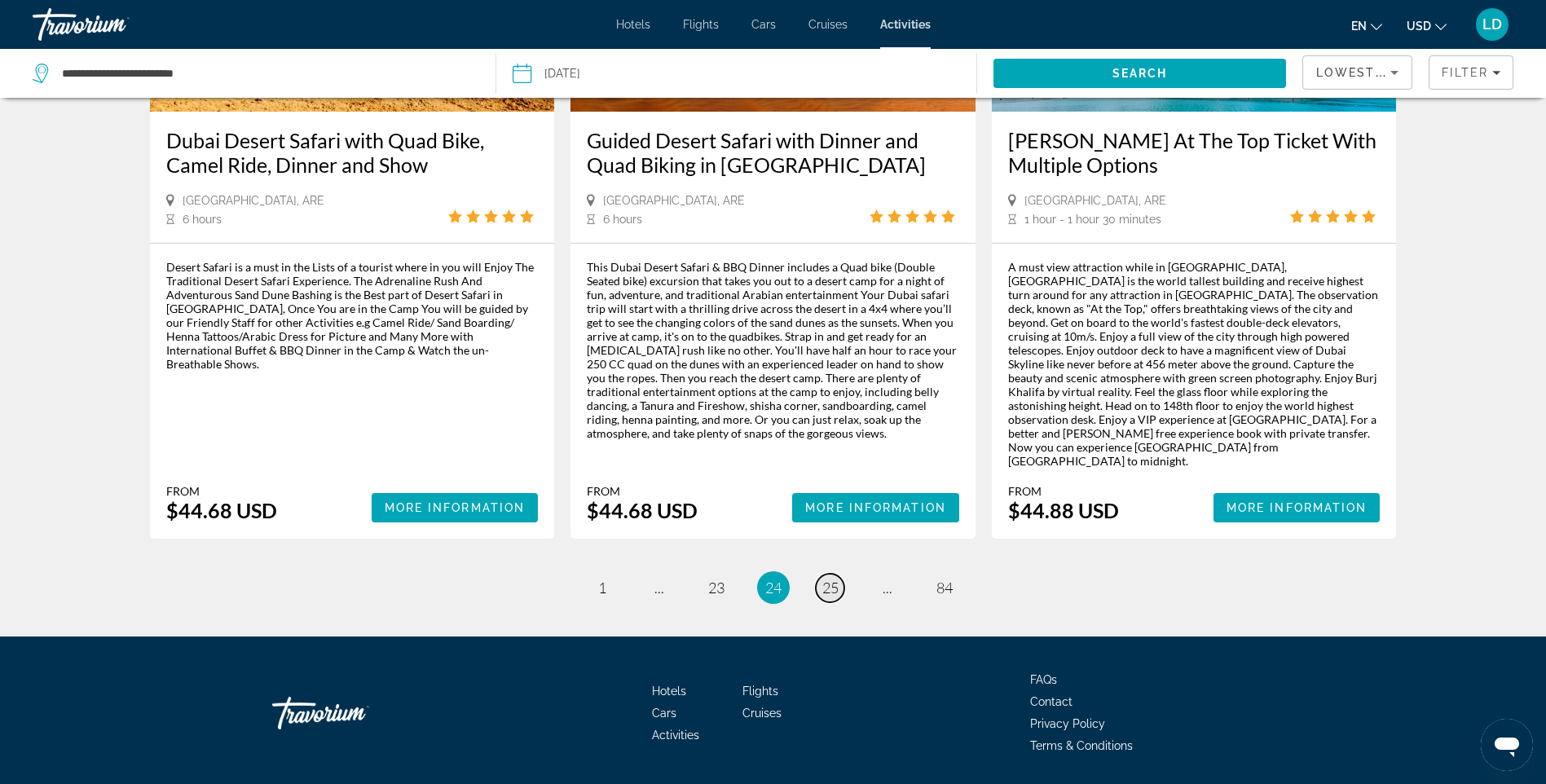
click at [831, 579] on span "25" at bounding box center [831, 588] width 16 height 18
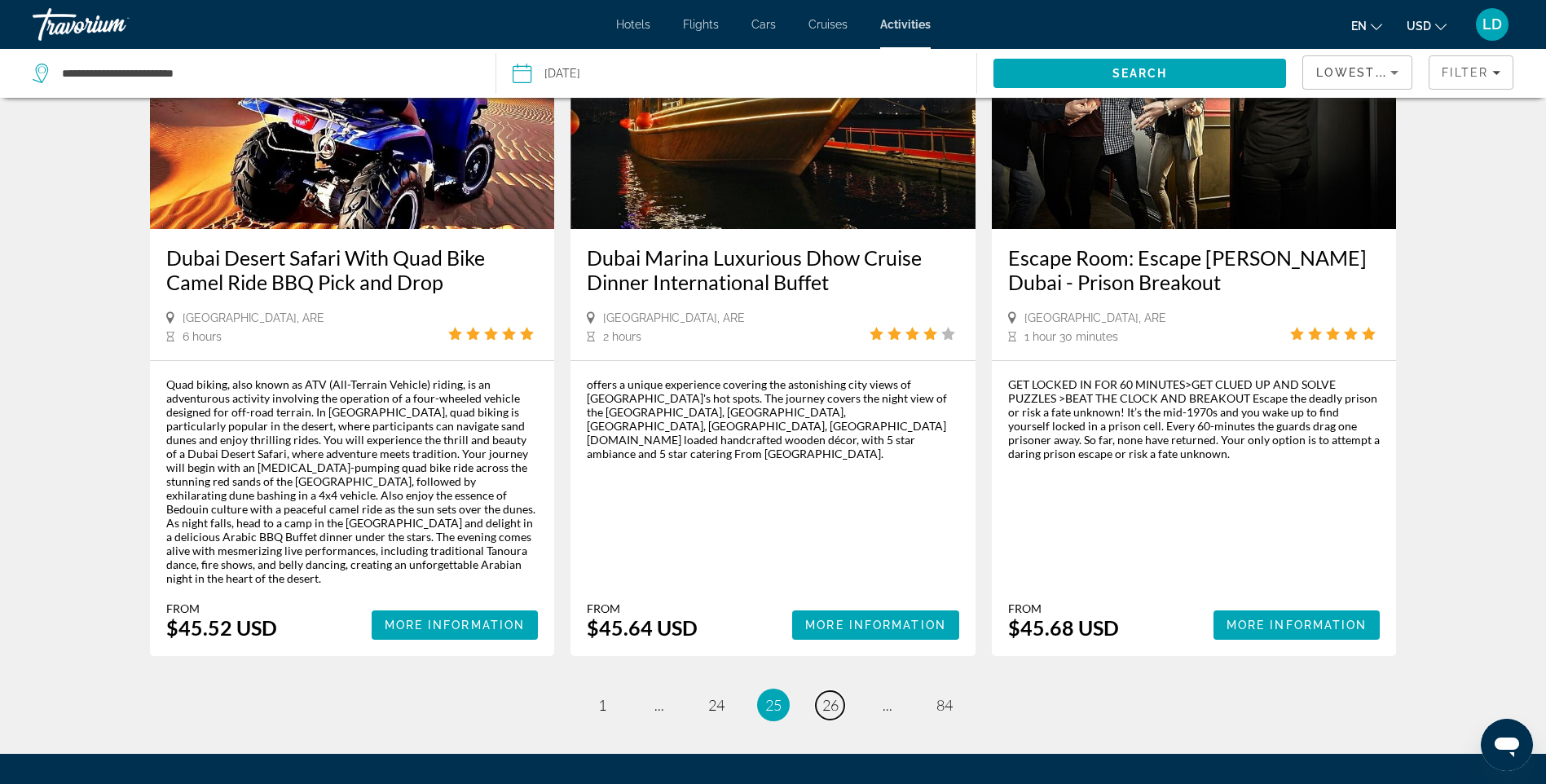
scroll to position [2410, 0]
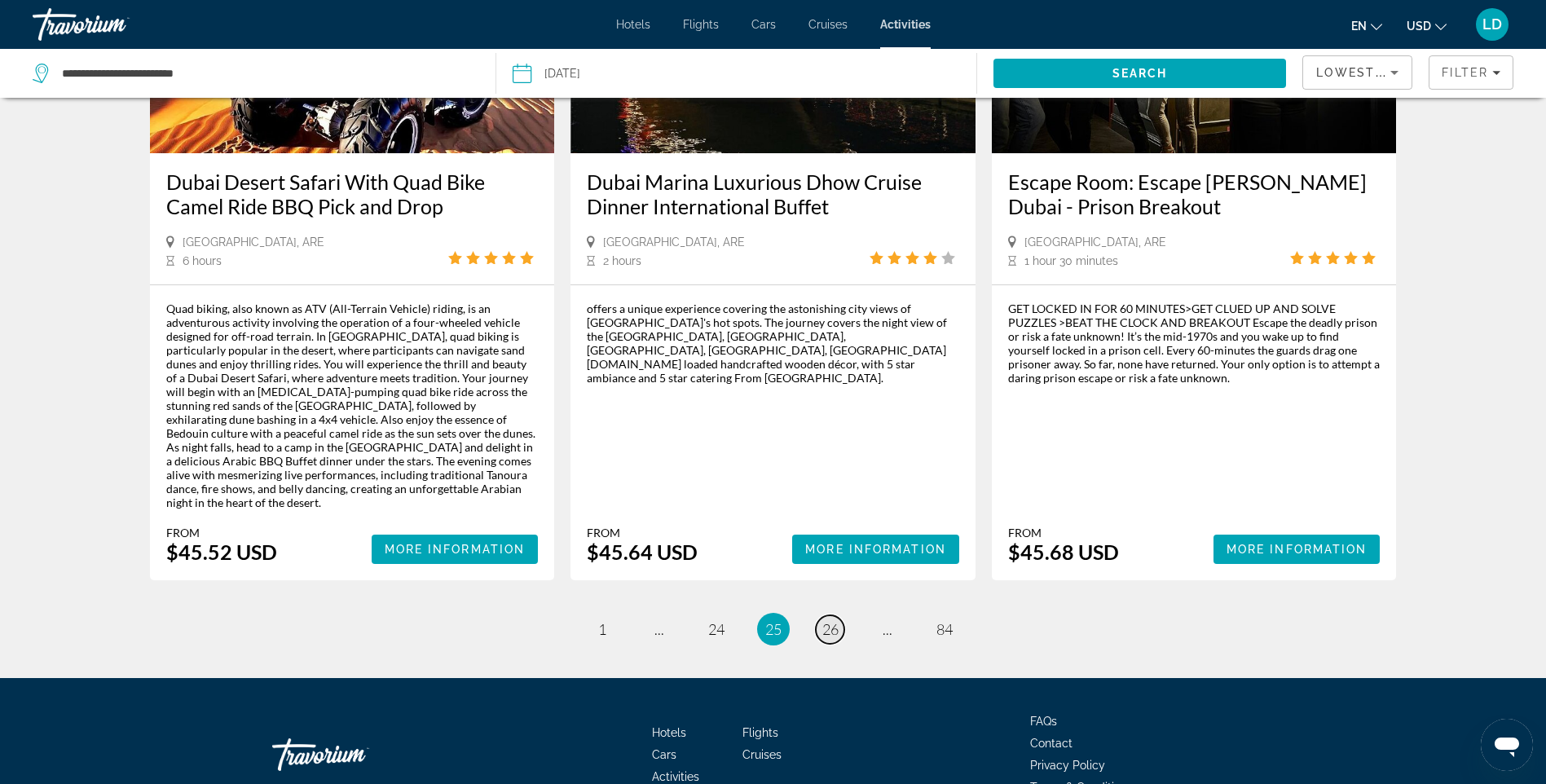
click at [827, 620] on span "26" at bounding box center [831, 629] width 16 height 18
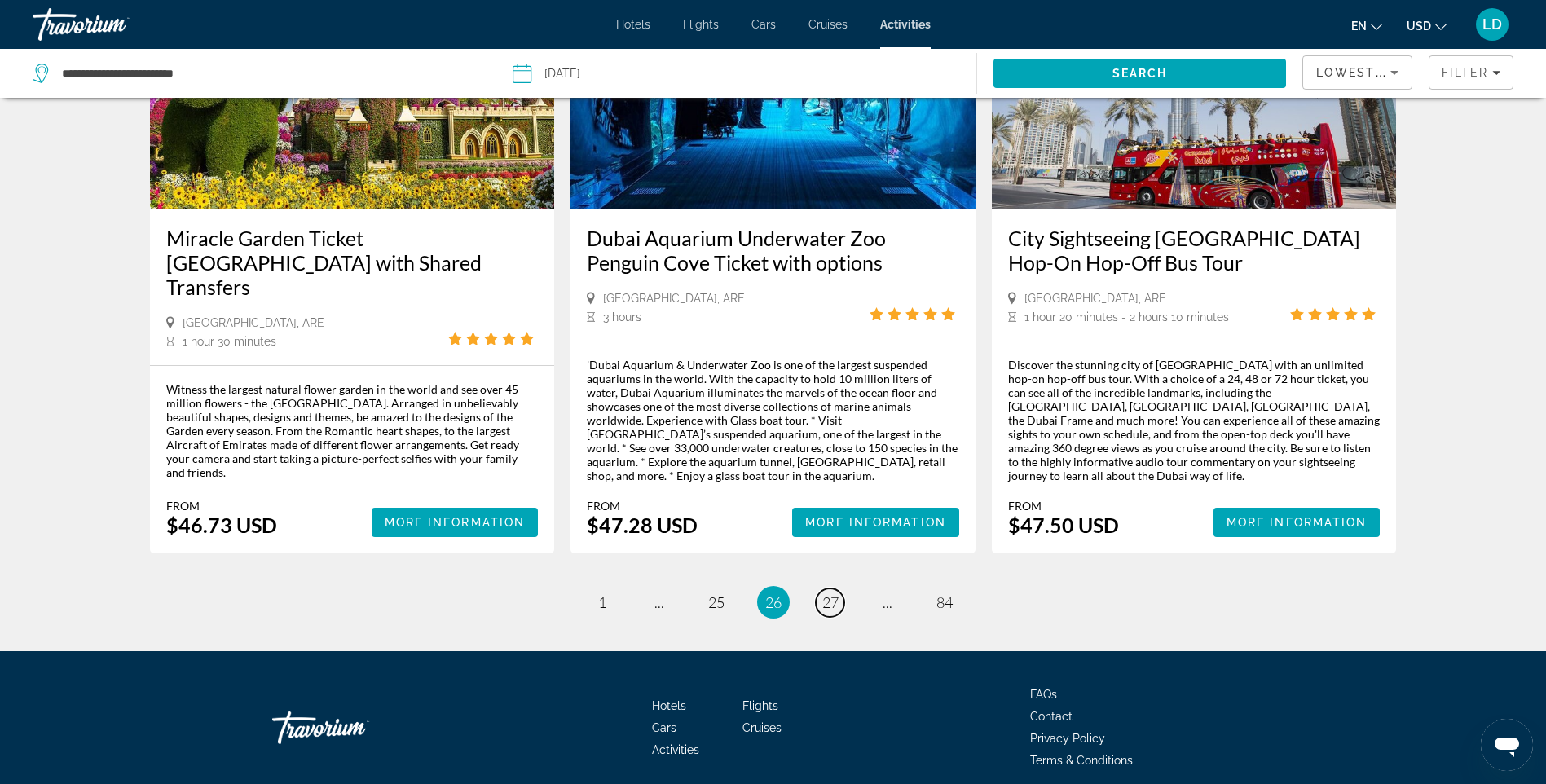
scroll to position [2185, 0]
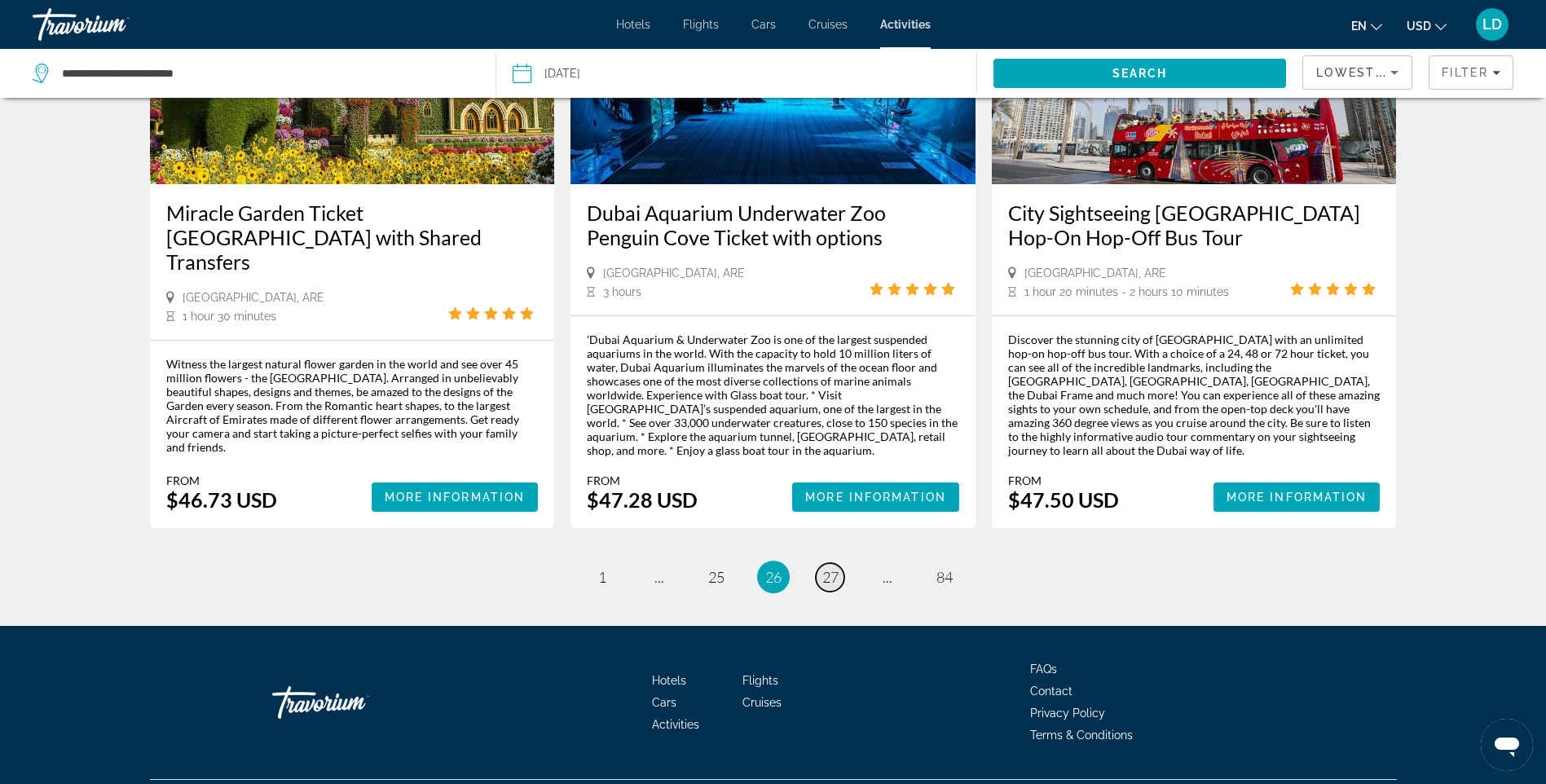
click at [824, 568] on span "27" at bounding box center [831, 577] width 16 height 18
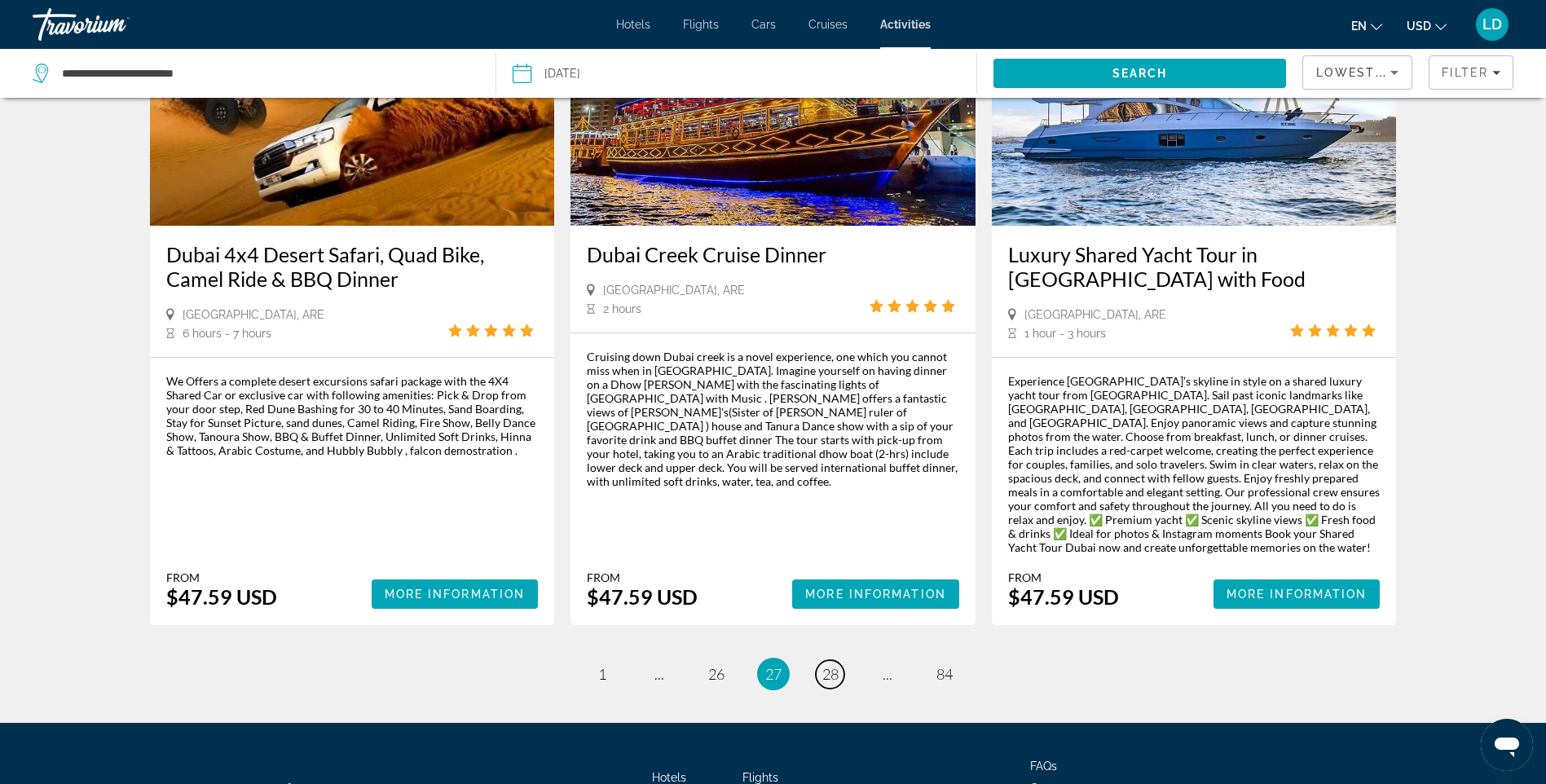
scroll to position [2364, 0]
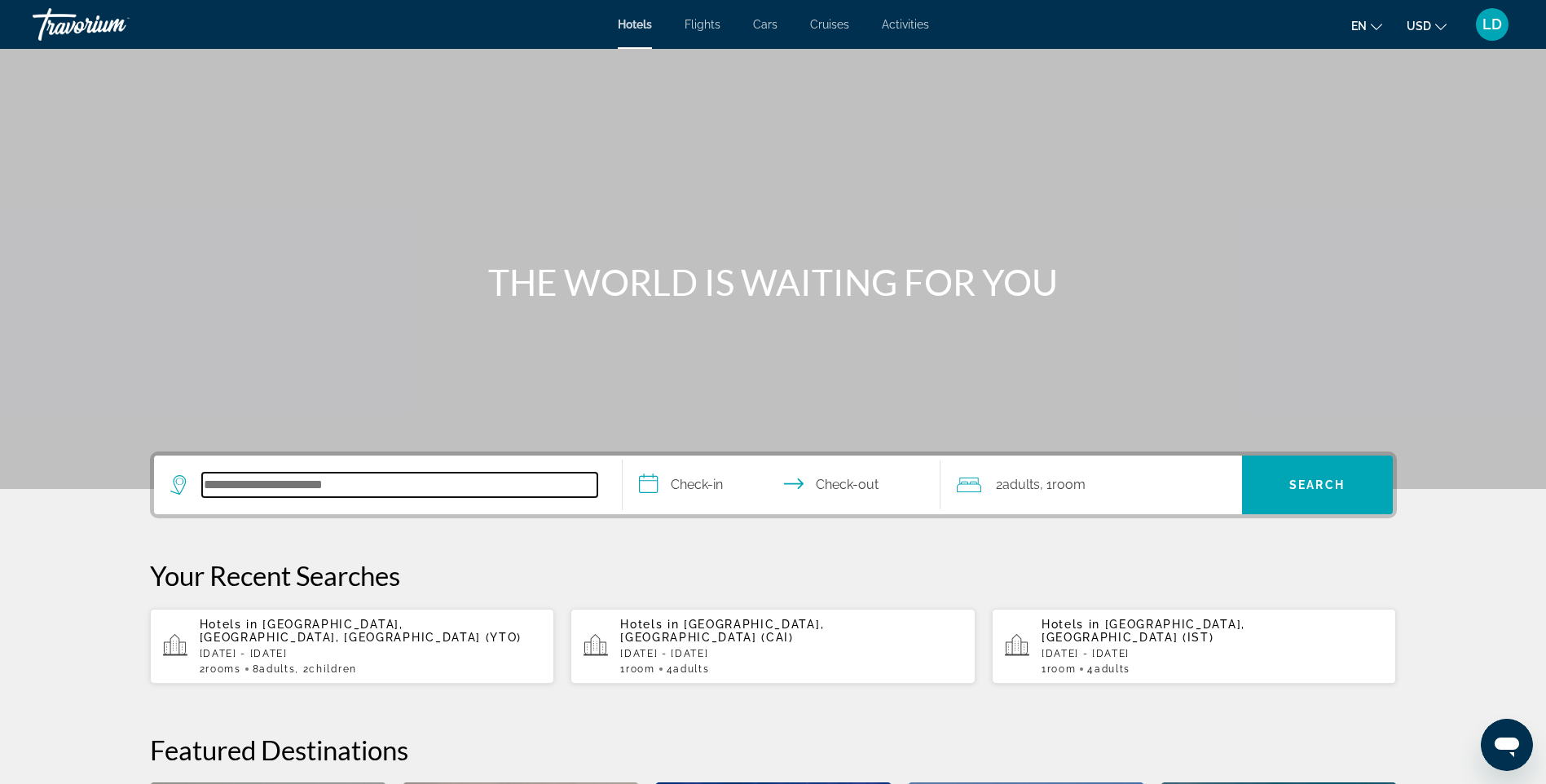
click at [327, 483] on input "Search hotel destination" at bounding box center [399, 485] width 395 height 25
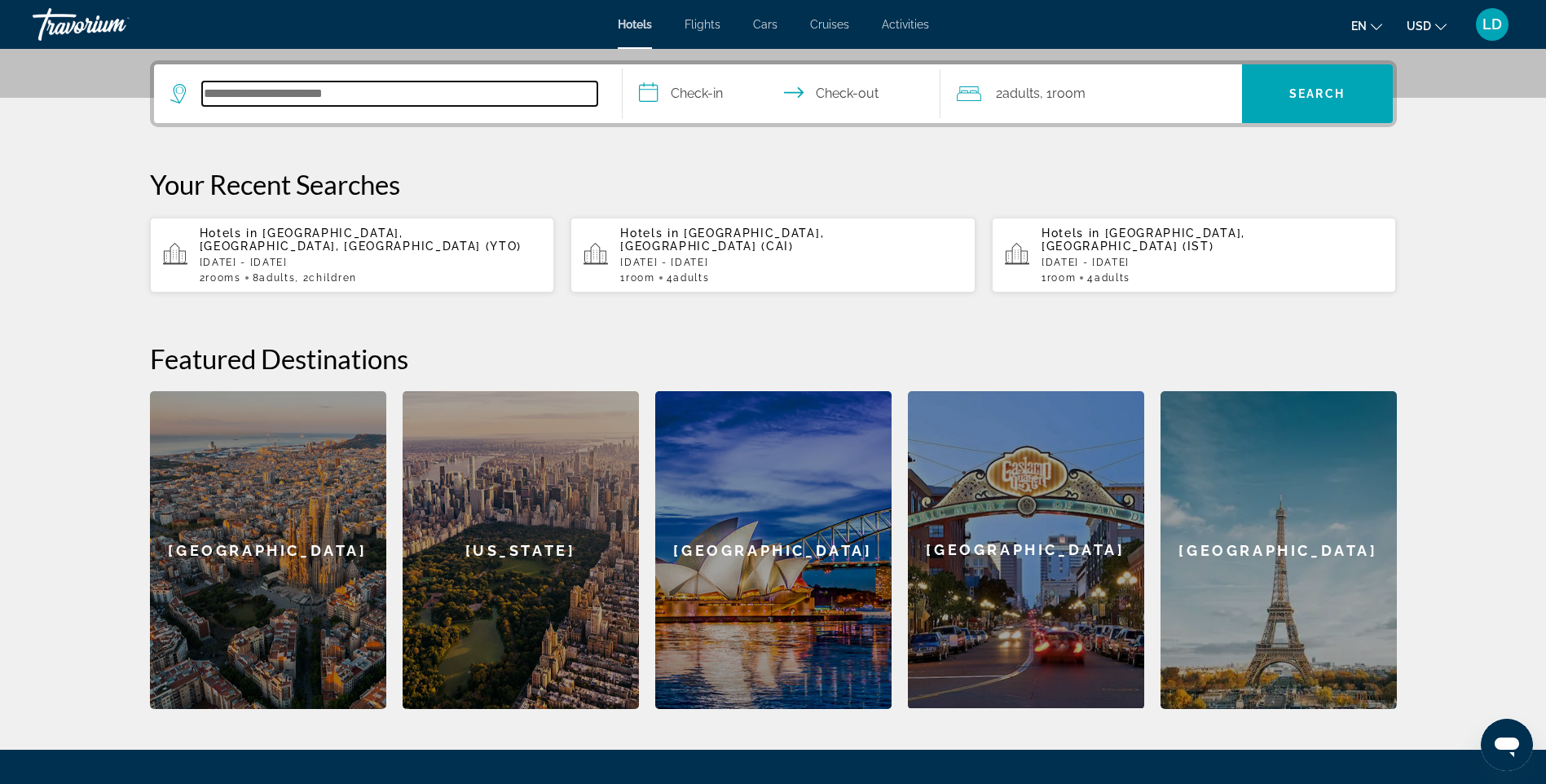
scroll to position [399, 0]
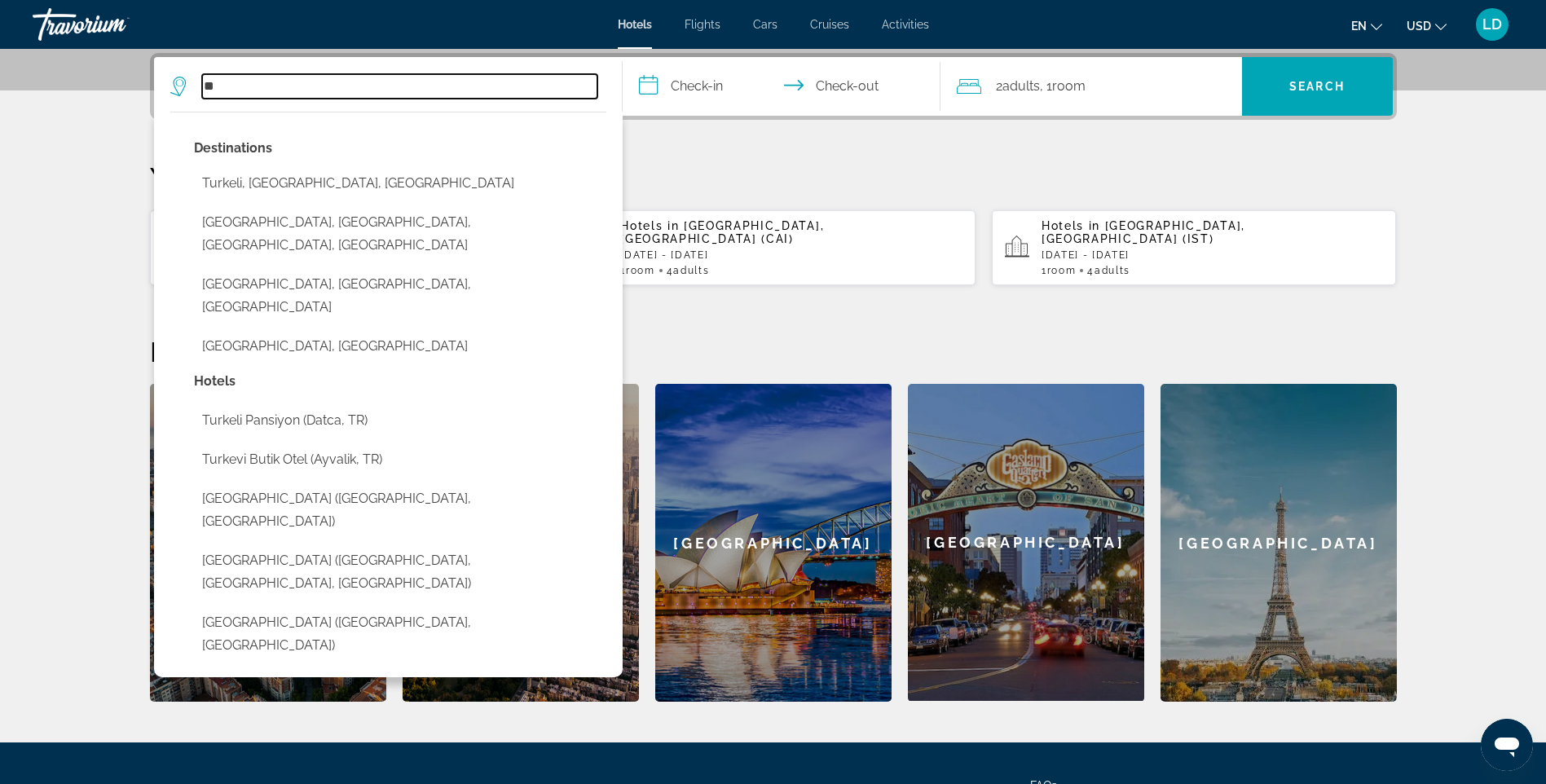
type input "*"
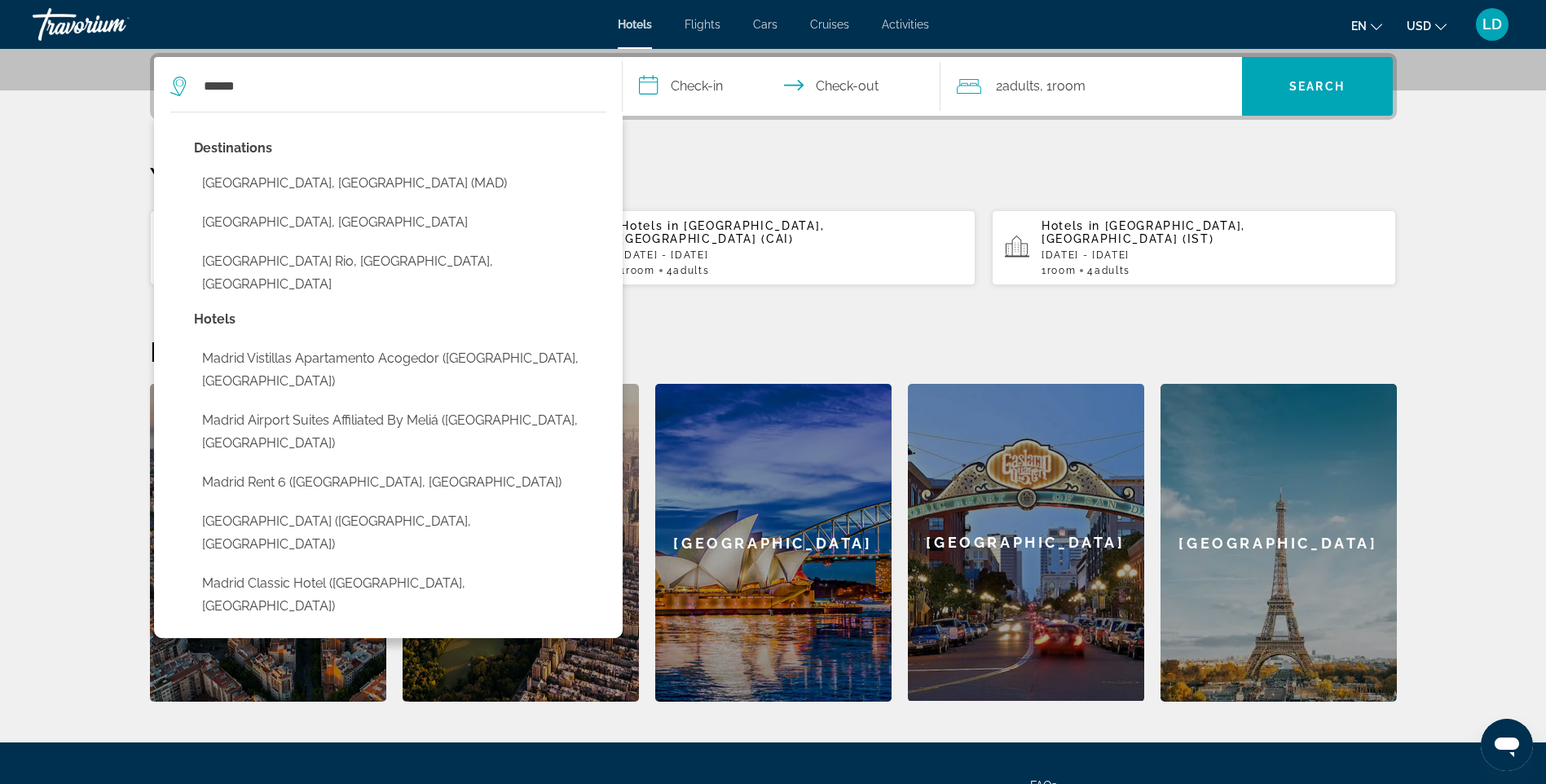
click at [287, 184] on button "Madrid, Spain (MAD)" at bounding box center [400, 184] width 413 height 31
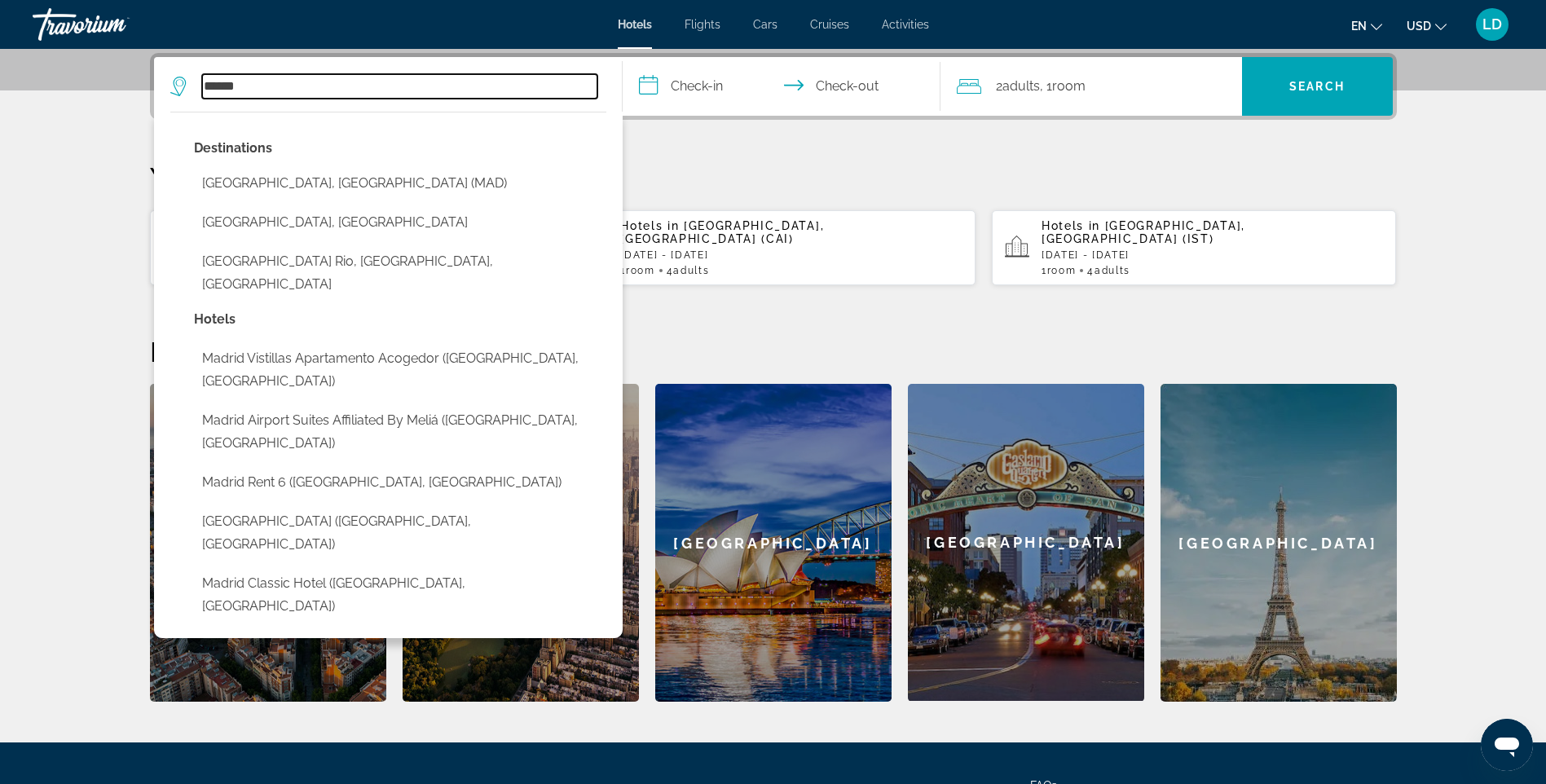
type input "**********"
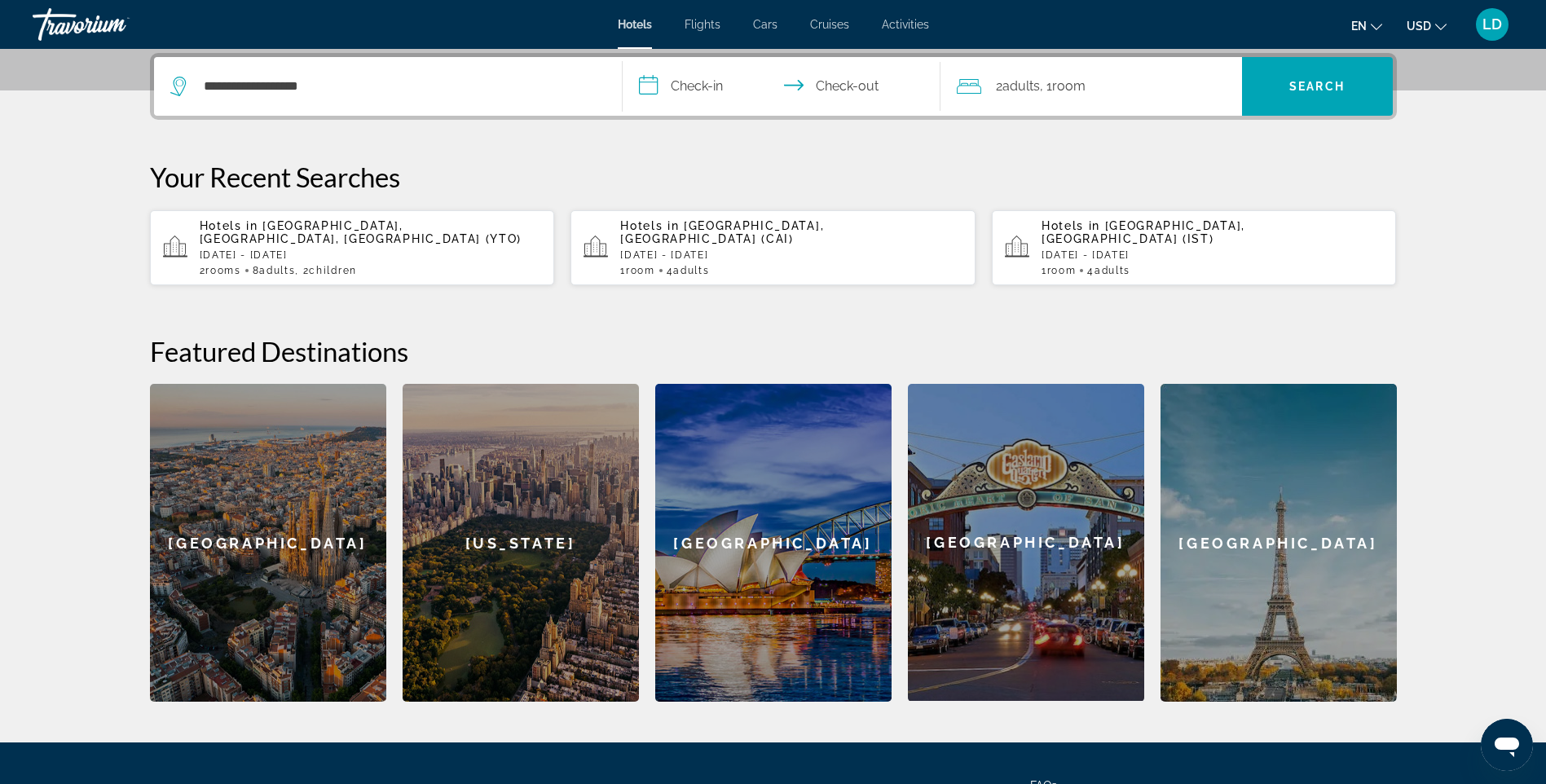
click at [716, 82] on input "**********" at bounding box center [785, 88] width 325 height 63
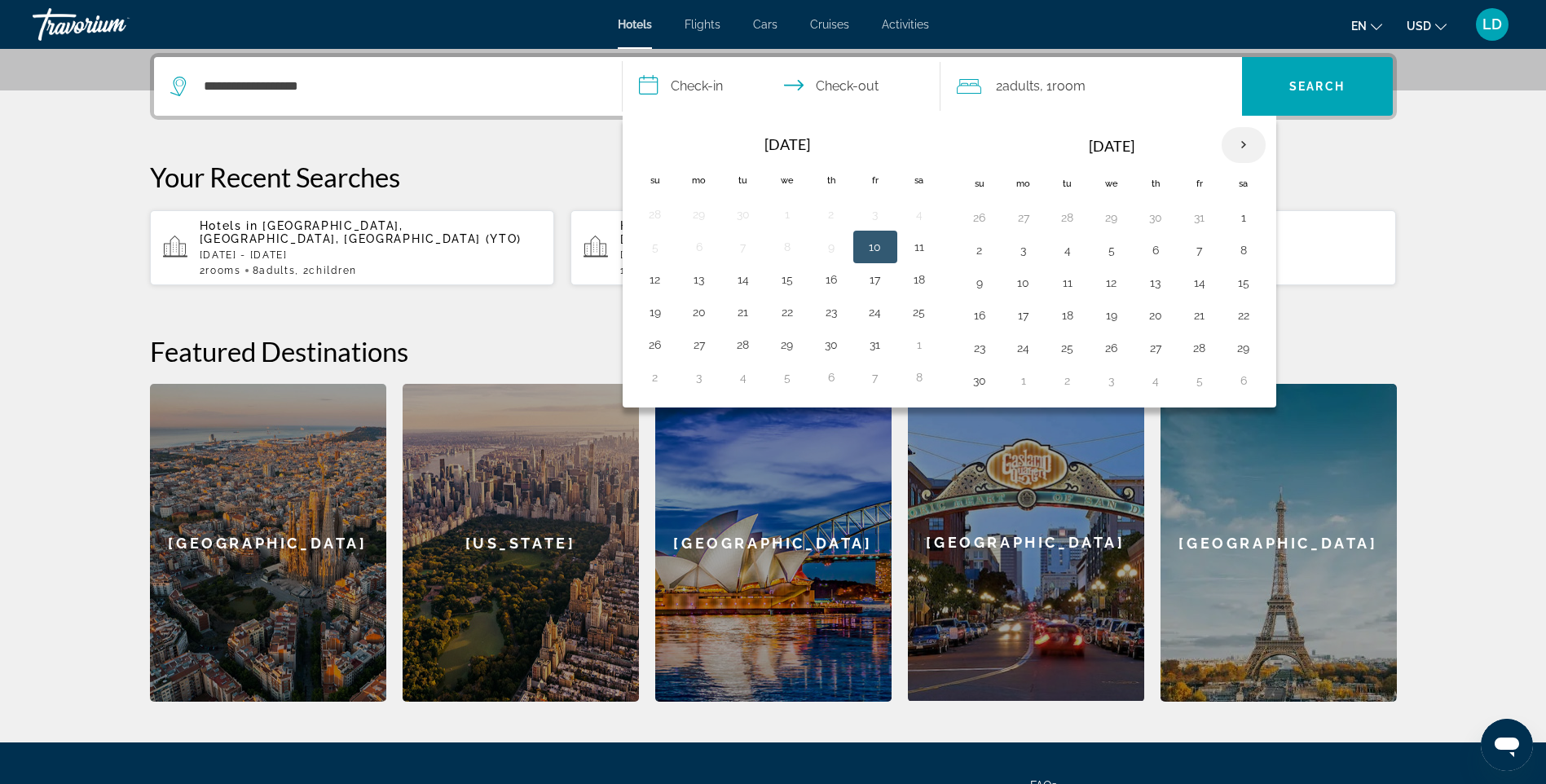
click at [1242, 142] on th "Next month" at bounding box center [1244, 145] width 44 height 36
click at [1204, 277] on button "19" at bounding box center [1200, 283] width 26 height 23
click at [1245, 281] on button "20" at bounding box center [1244, 283] width 26 height 23
type input "**********"
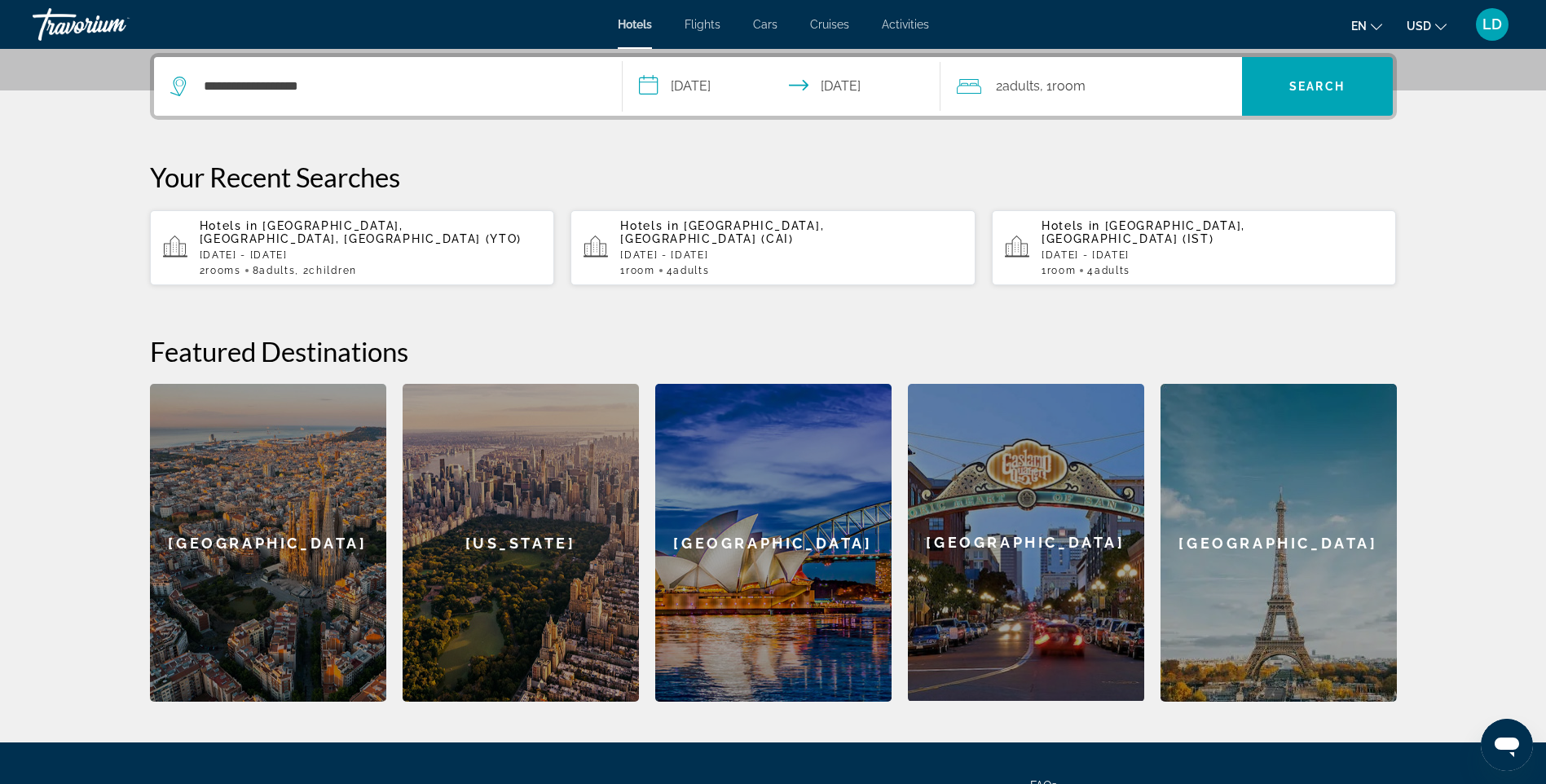
click at [1035, 91] on span "Adults" at bounding box center [1021, 86] width 38 height 16
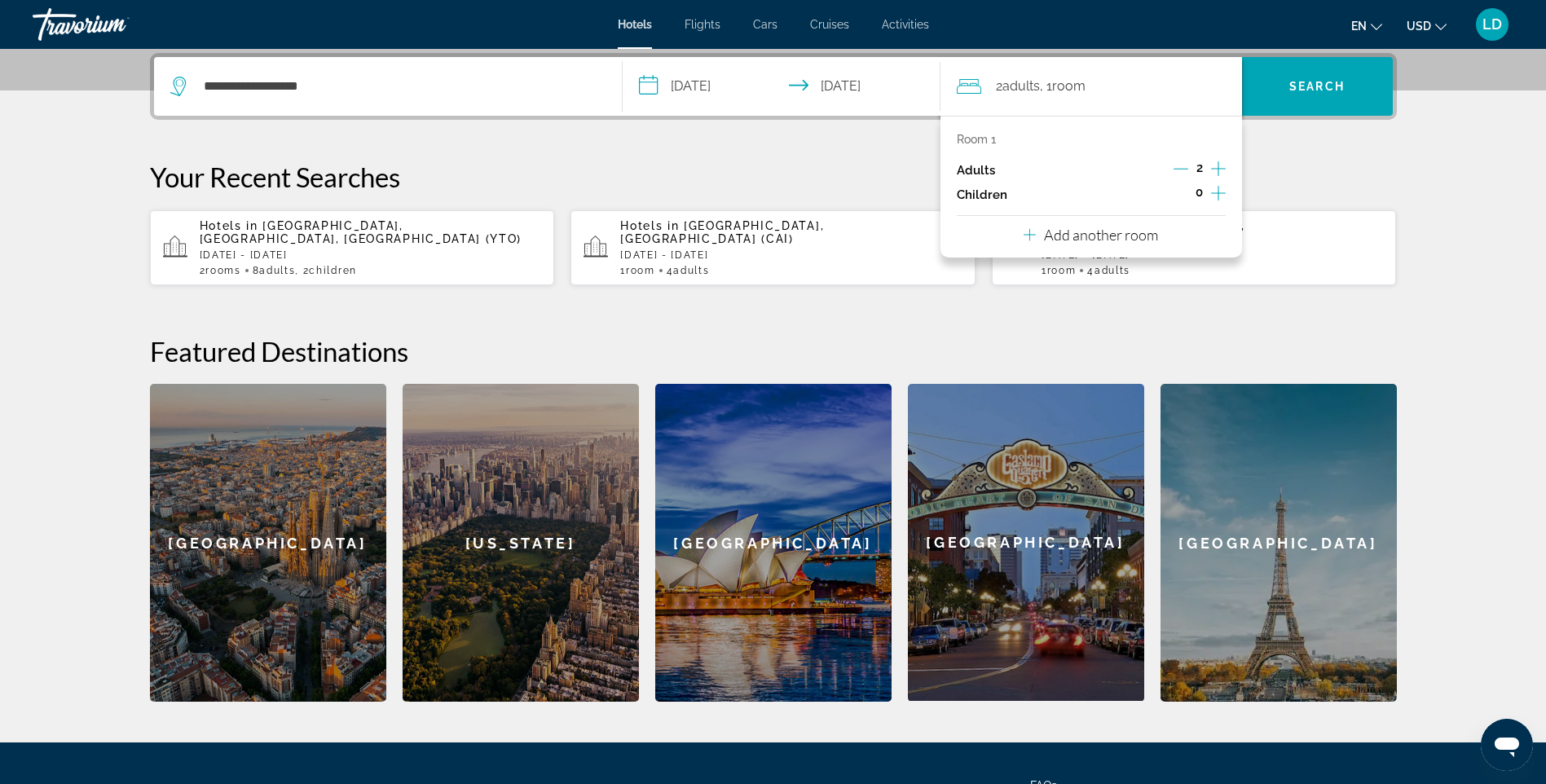
click at [1221, 168] on icon "Increment adults" at bounding box center [1219, 169] width 15 height 20
drag, startPoint x: 908, startPoint y: 140, endPoint x: 933, endPoint y: 133, distance: 26.0
click at [908, 141] on div "**********" at bounding box center [773, 377] width 1312 height 649
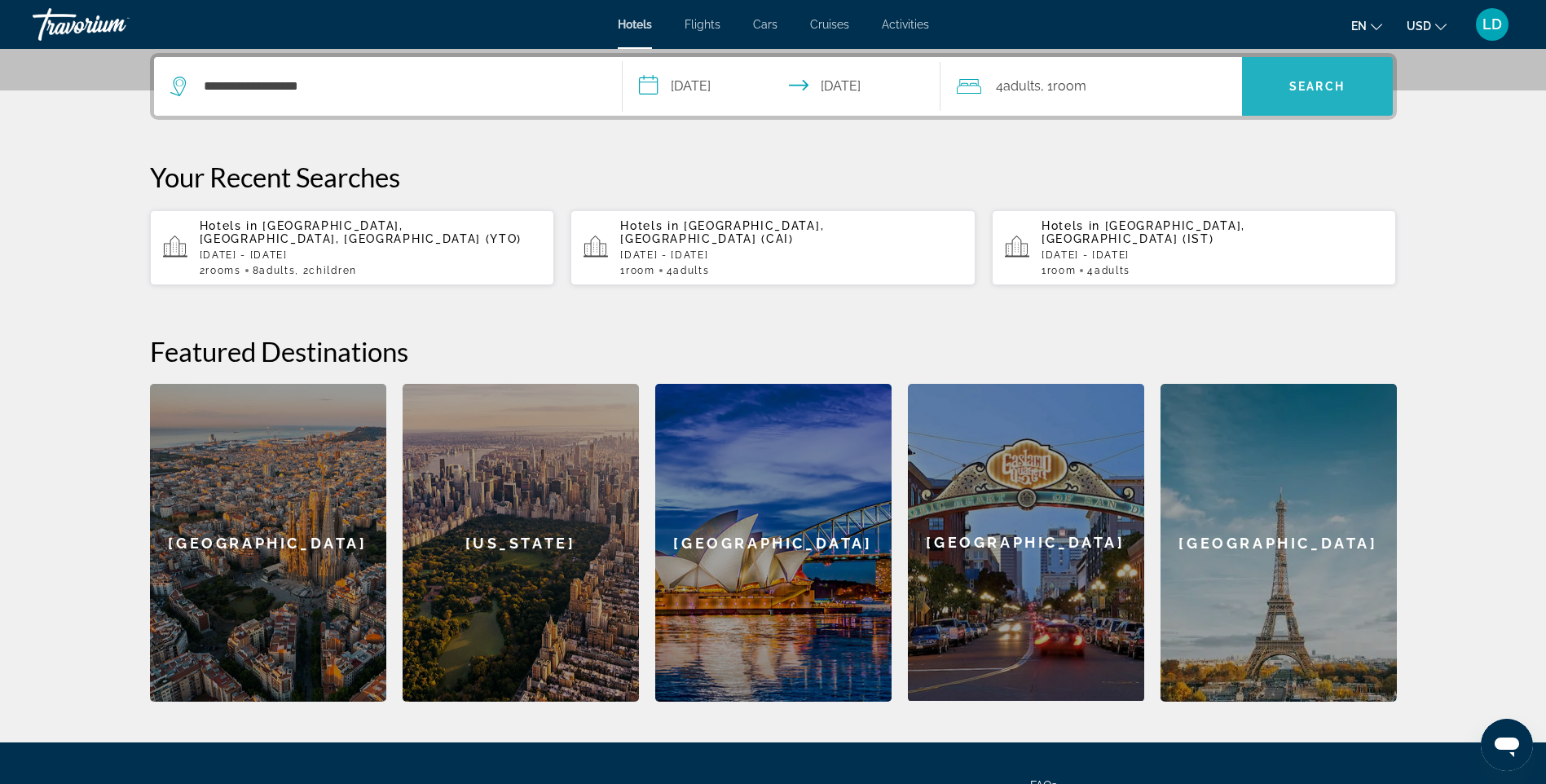
click at [1310, 102] on span "Search" at bounding box center [1317, 86] width 151 height 40
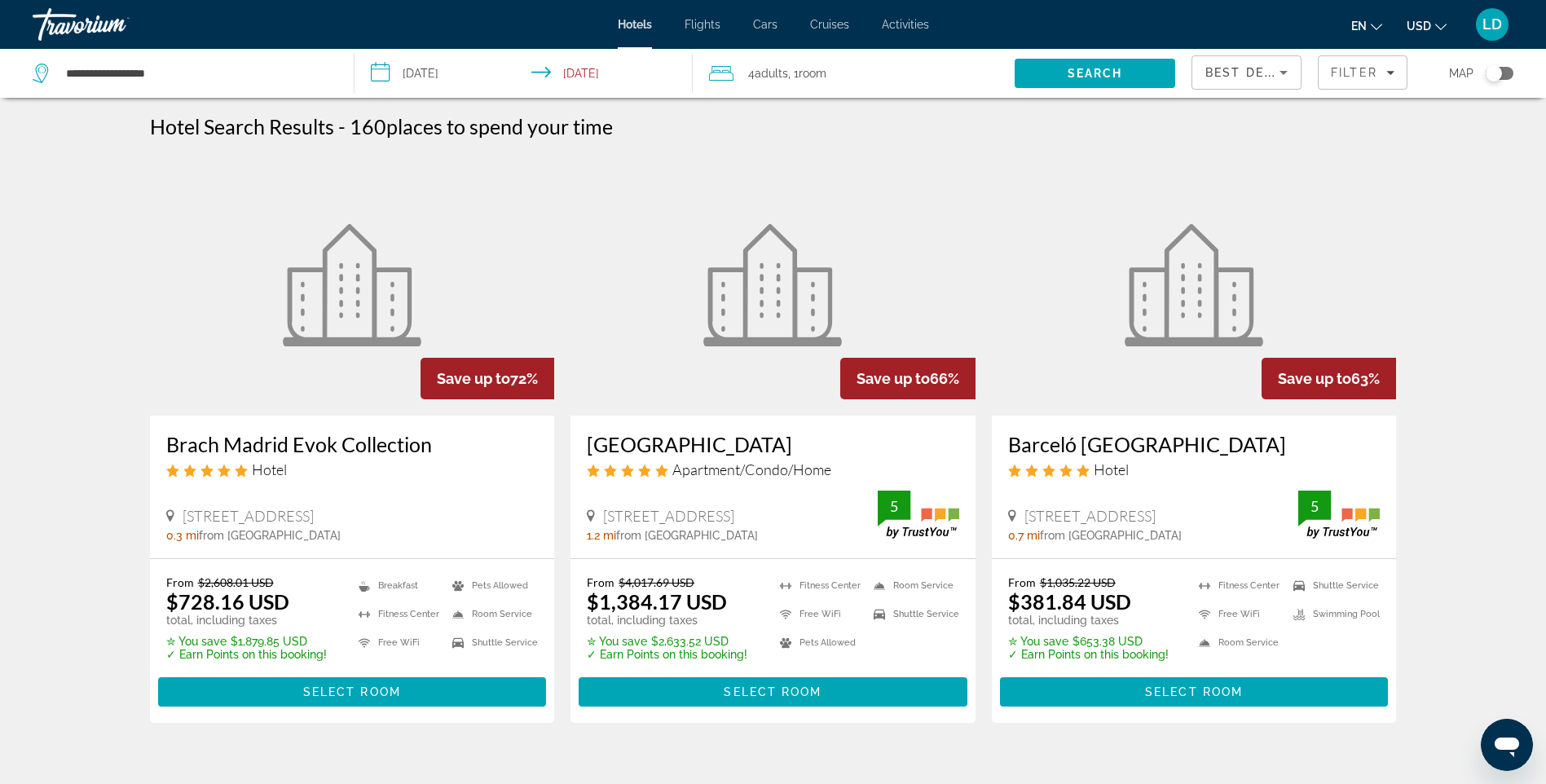
click at [1235, 77] on span "Best Deals" at bounding box center [1248, 72] width 85 height 13
click at [1252, 184] on span "Lowest Price" at bounding box center [1238, 194] width 65 height 20
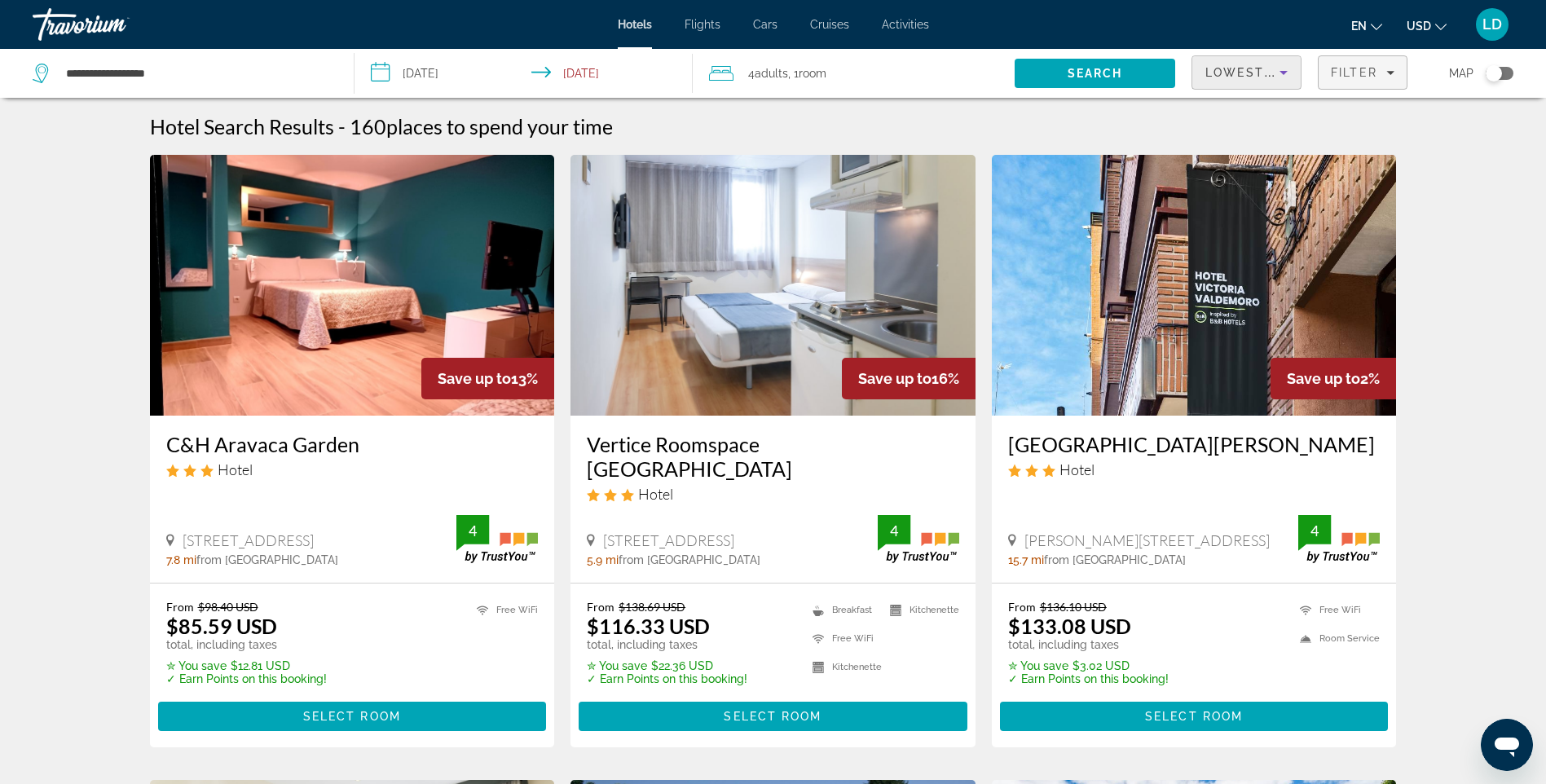
click at [1371, 71] on span "Filter" at bounding box center [1354, 72] width 46 height 13
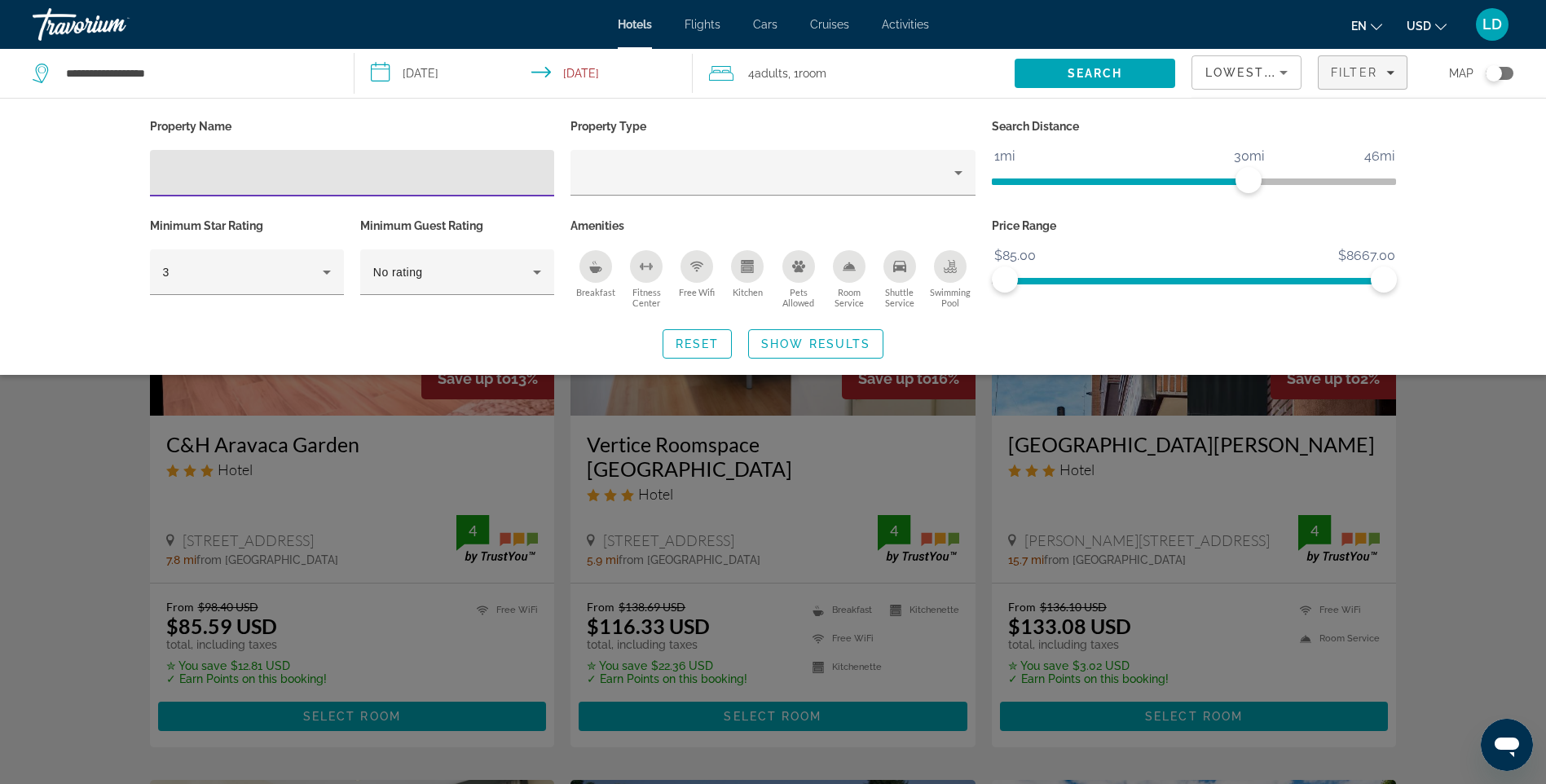
click at [601, 278] on div "Breakfast" at bounding box center [596, 267] width 33 height 33
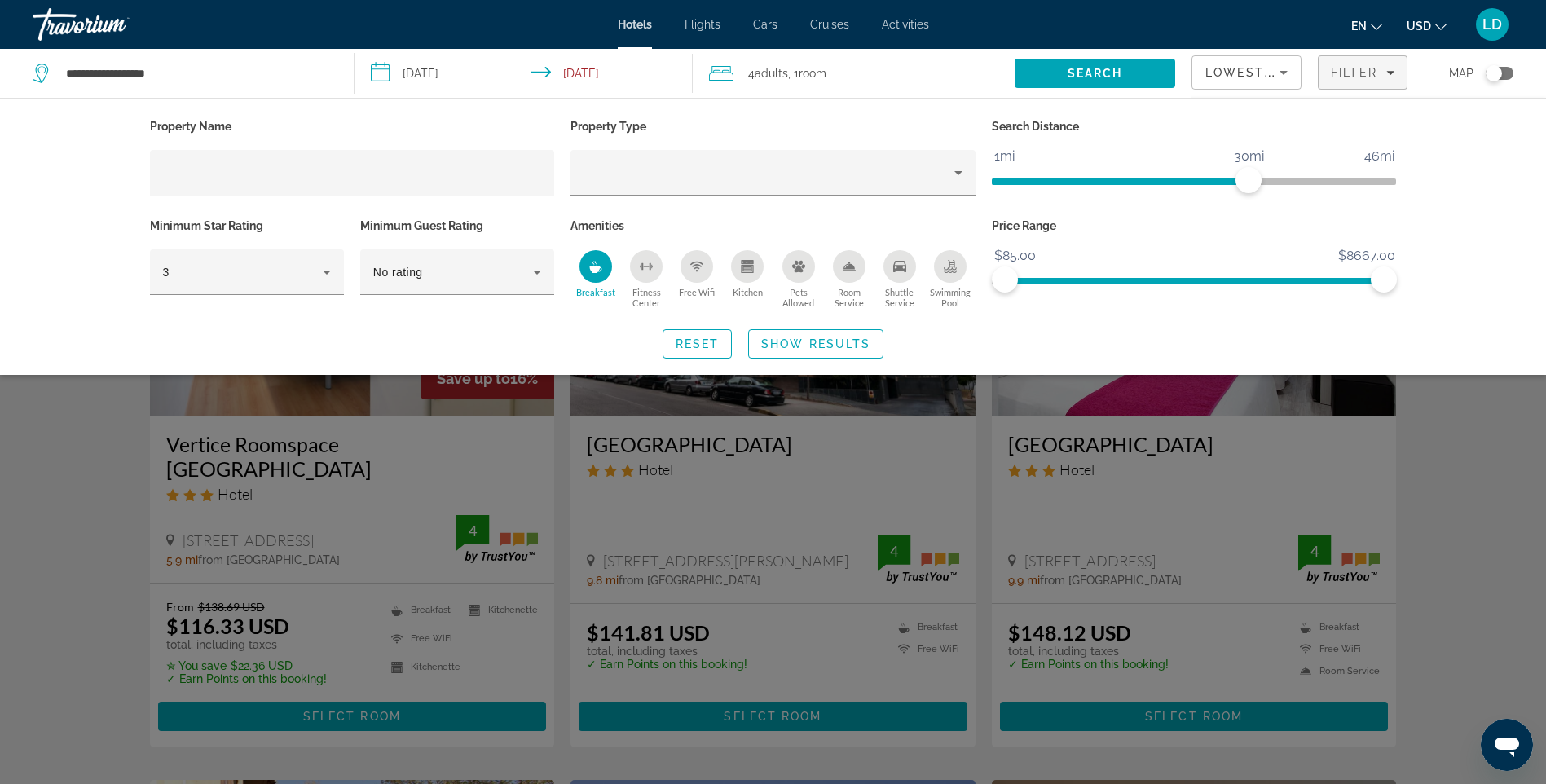
click at [908, 290] on span "Shuttle Service" at bounding box center [899, 297] width 50 height 21
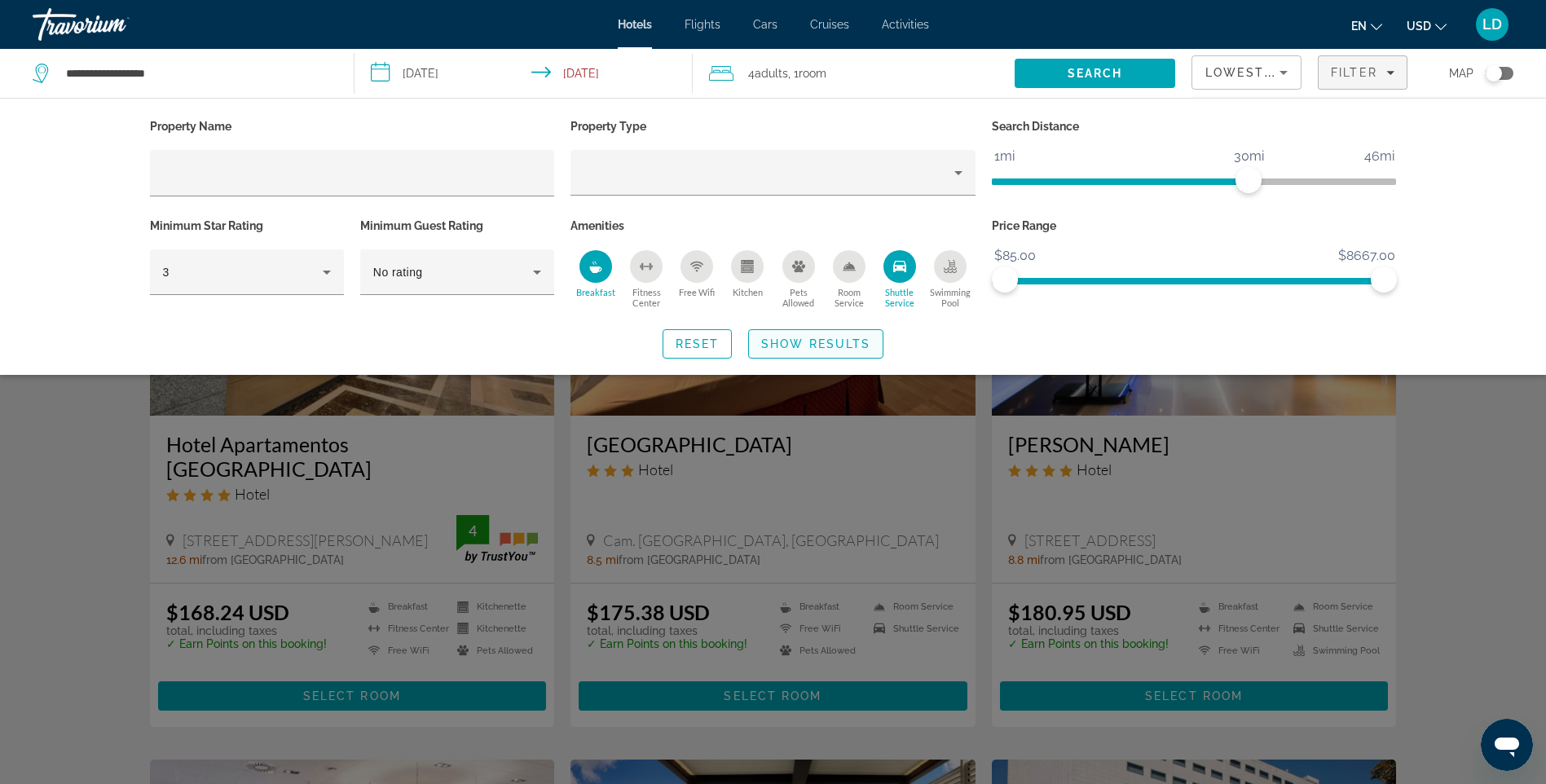
click at [809, 348] on span "Show Results" at bounding box center [815, 344] width 110 height 13
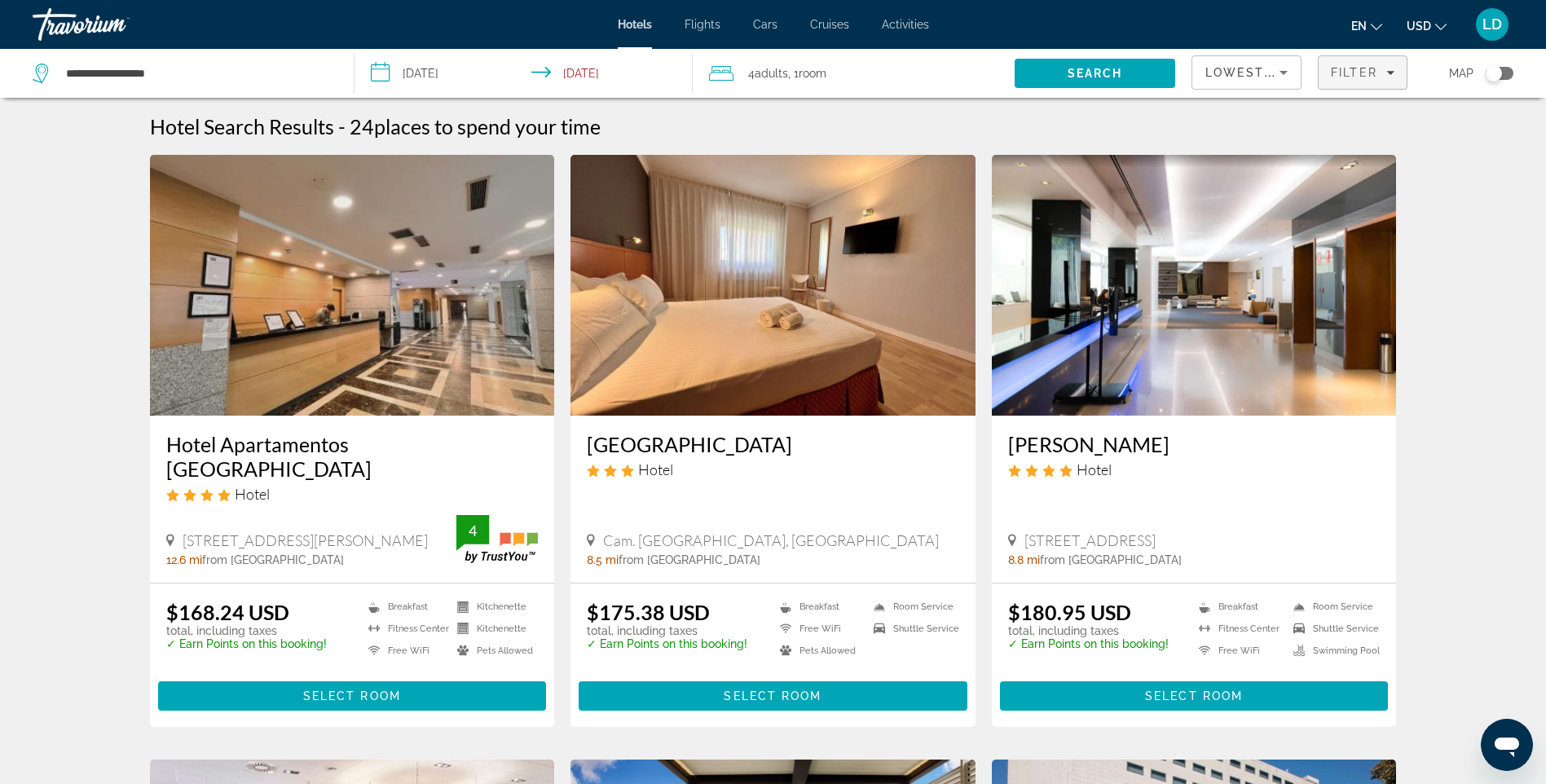
click at [1343, 75] on span "Filter" at bounding box center [1354, 72] width 46 height 13
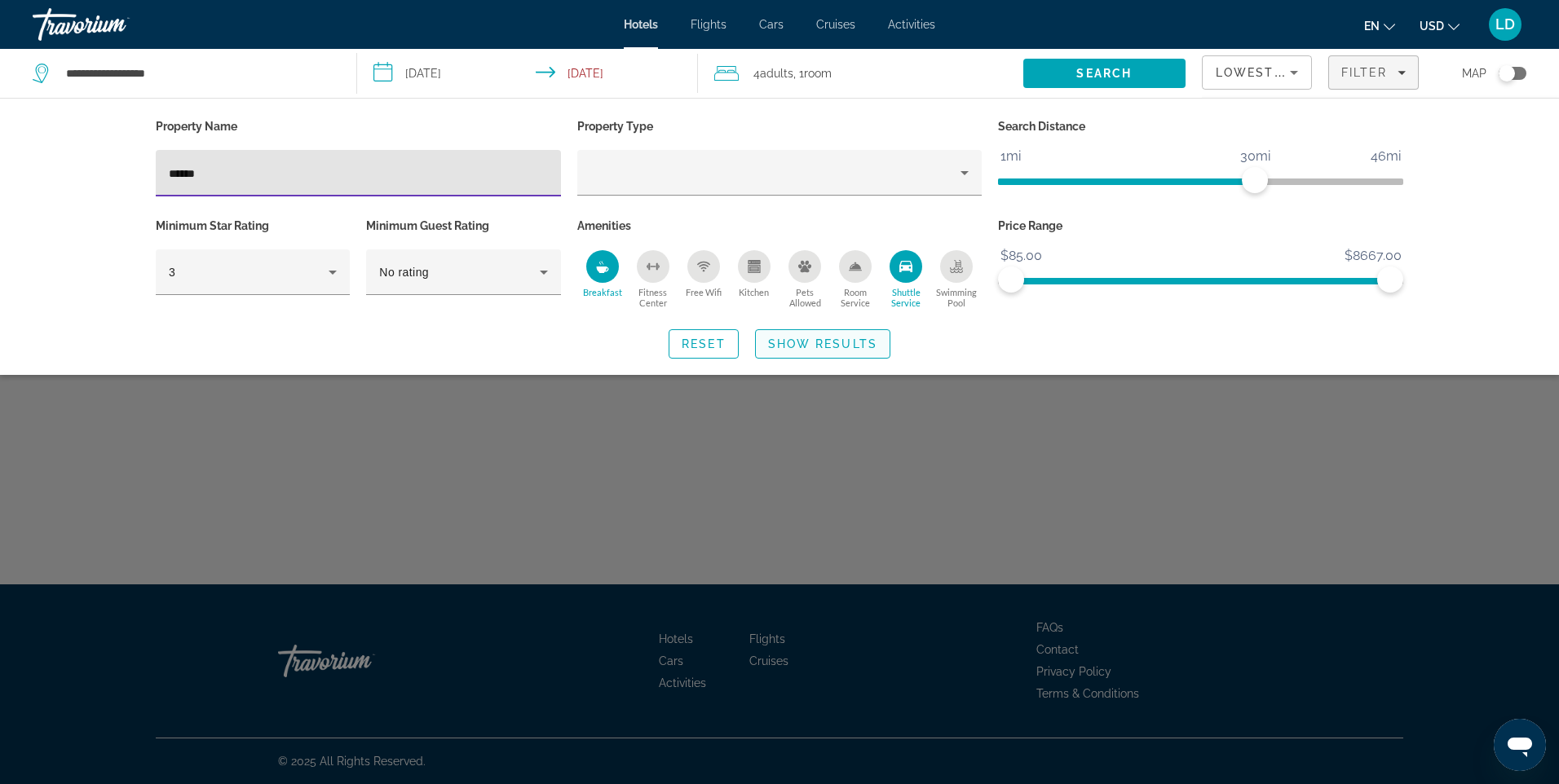
type input "******"
click at [805, 350] on span "Search widget" at bounding box center [822, 344] width 133 height 40
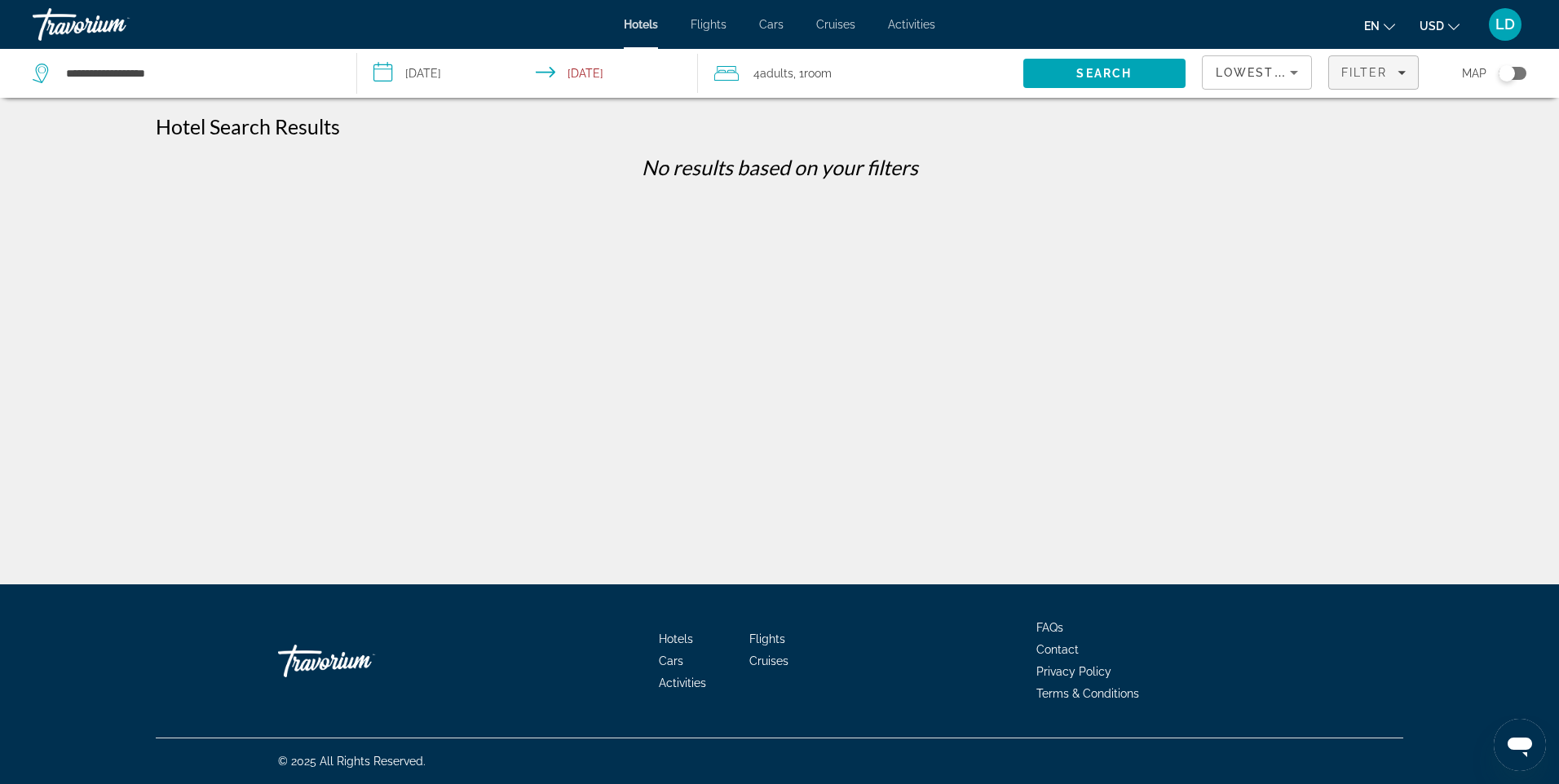
click at [1351, 74] on span "Filter" at bounding box center [1365, 72] width 46 height 13
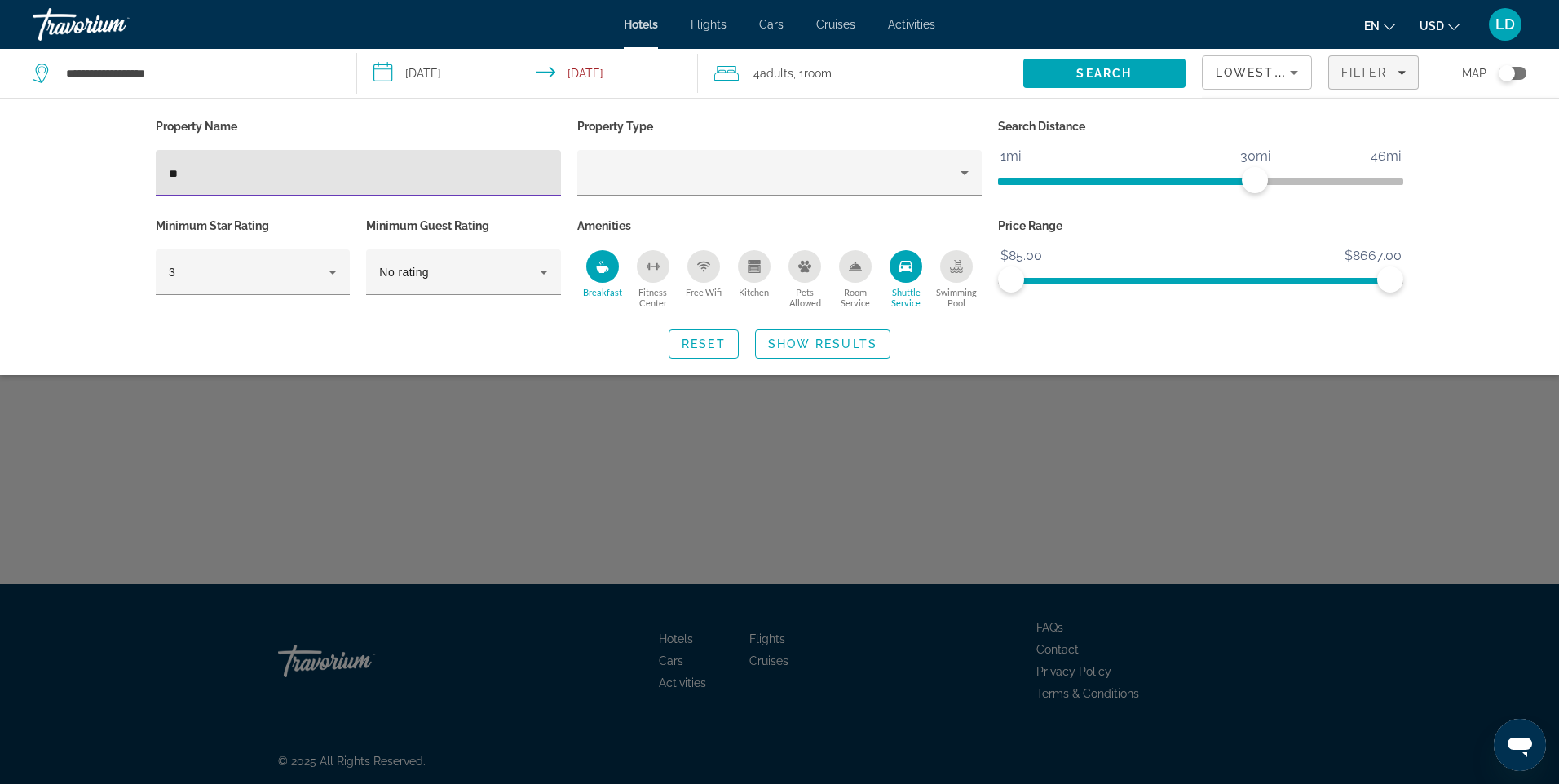
type input "*"
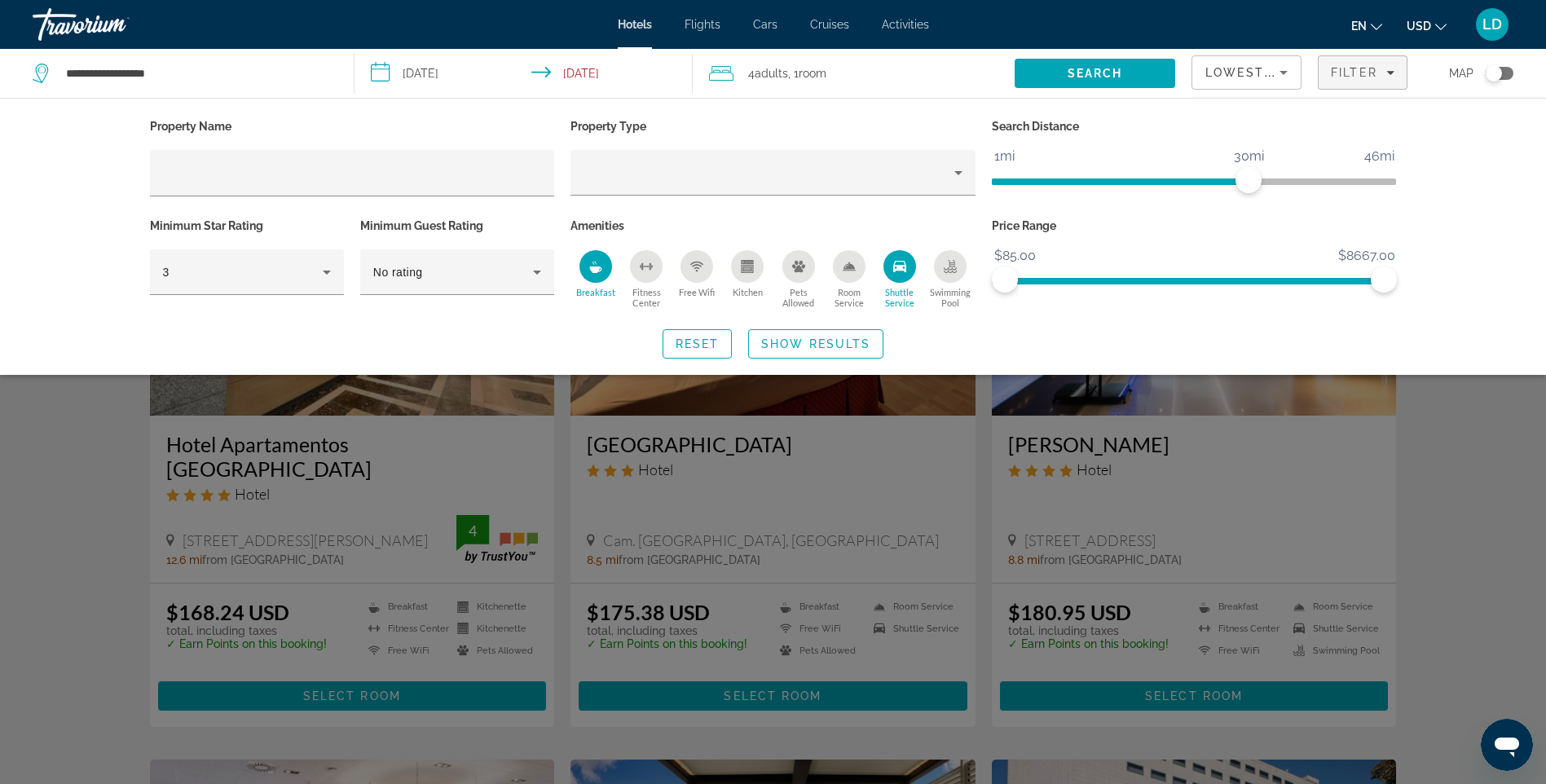
click at [1386, 431] on div "Search widget" at bounding box center [773, 514] width 1546 height 539
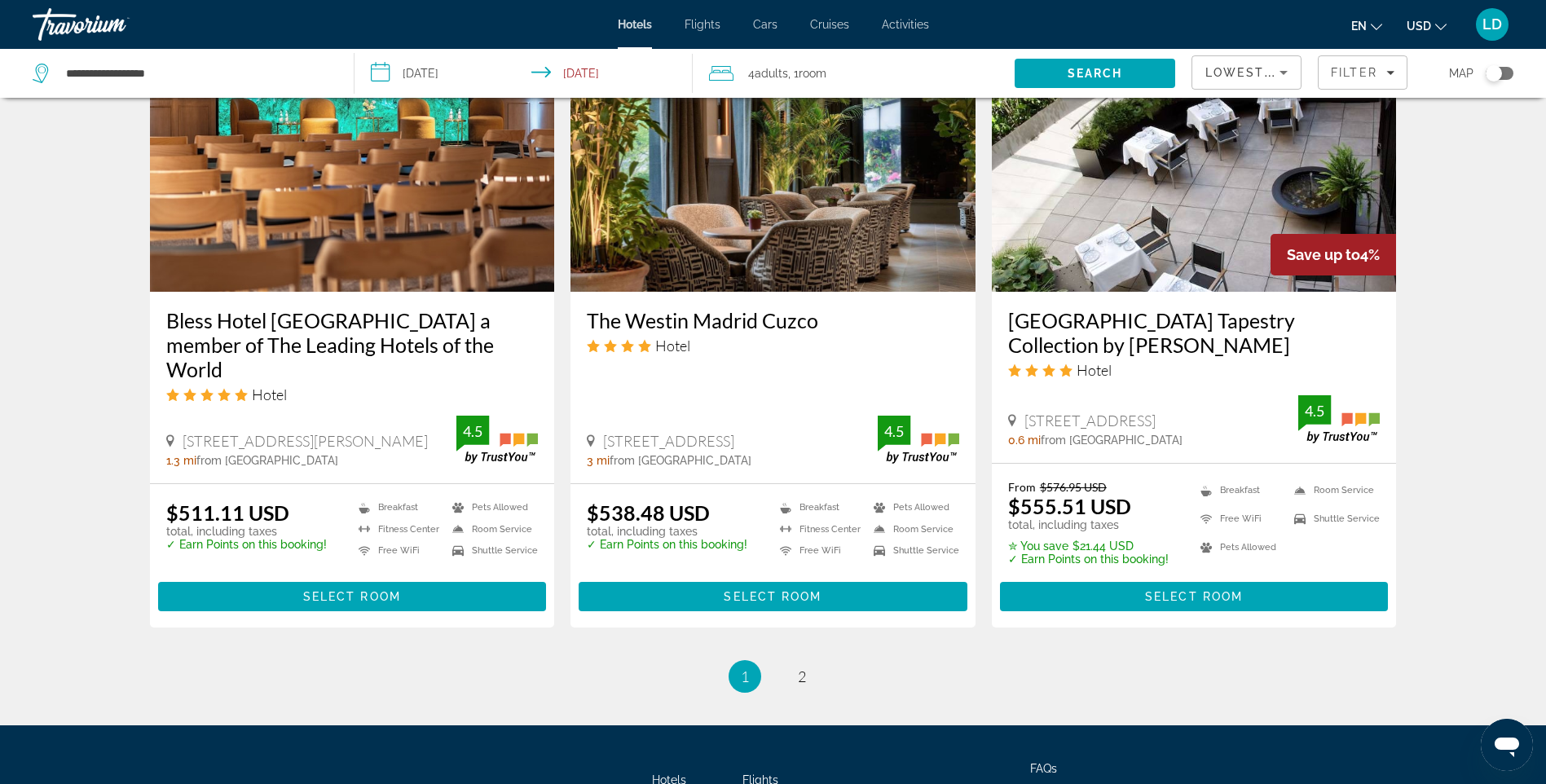
scroll to position [2044, 0]
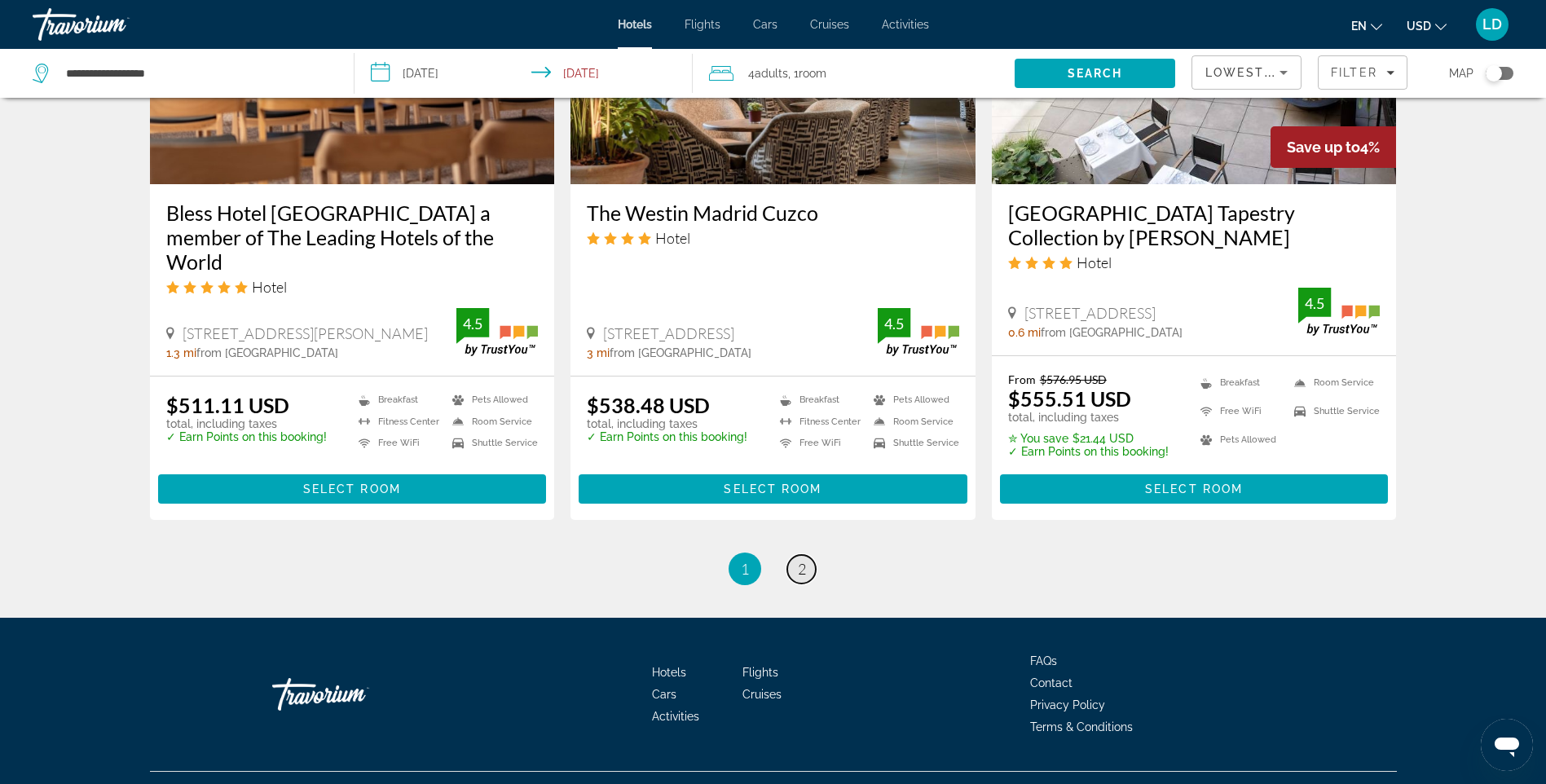
click at [804, 560] on span "2" at bounding box center [802, 569] width 8 height 18
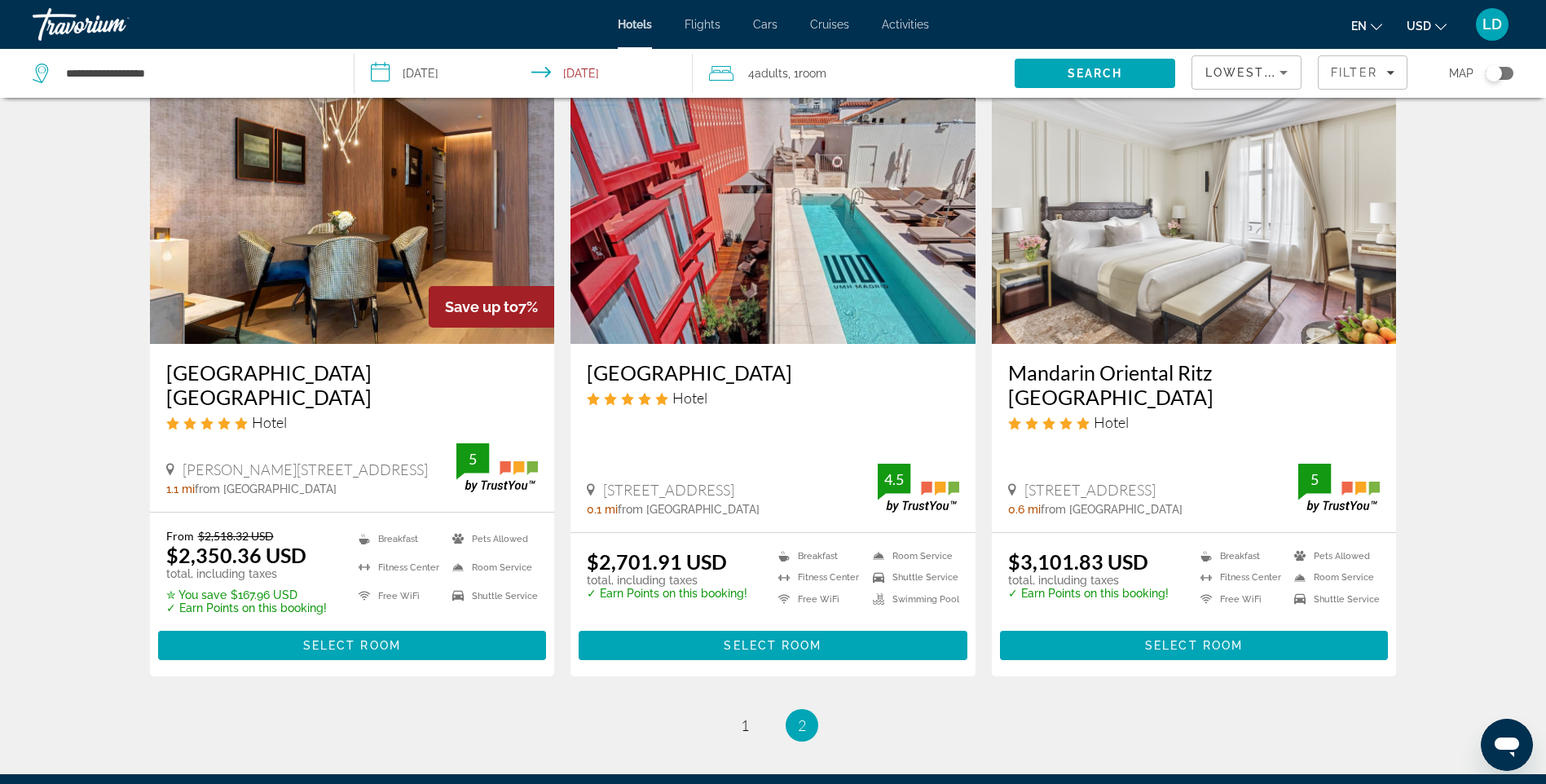
scroll to position [2089, 0]
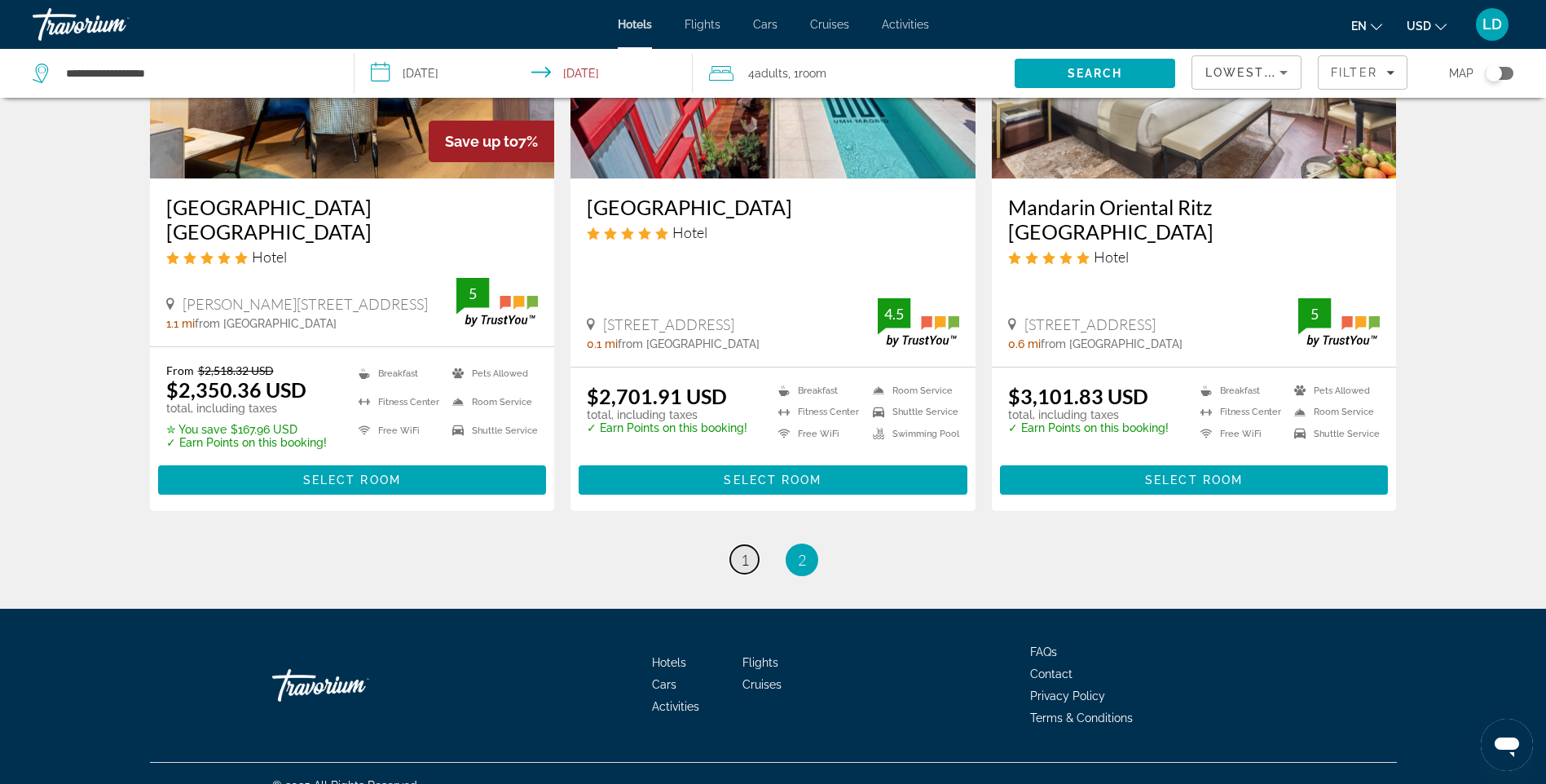
click at [743, 551] on span "1" at bounding box center [745, 560] width 8 height 18
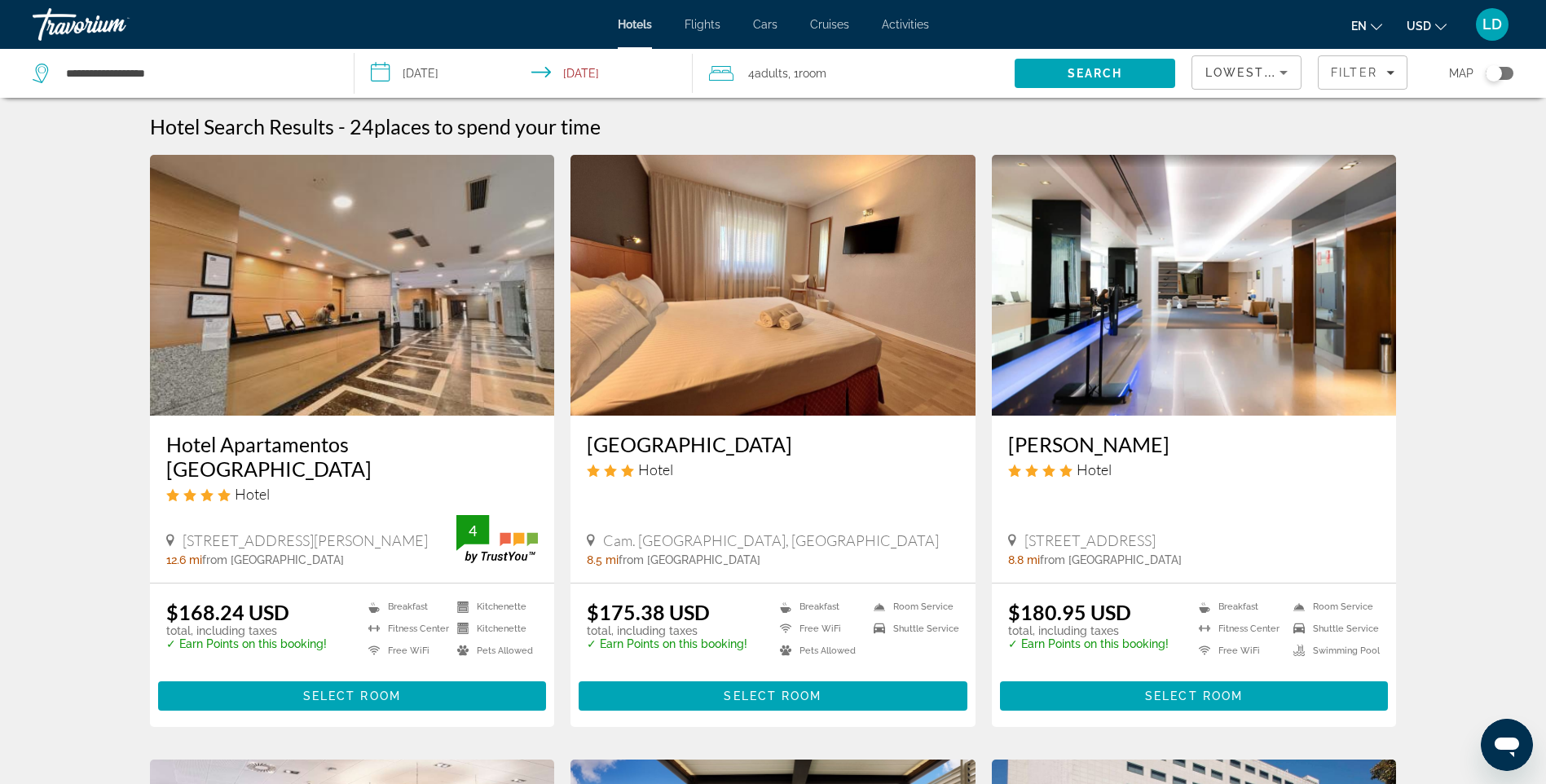
click at [750, 353] on img "Main content" at bounding box center [773, 285] width 405 height 261
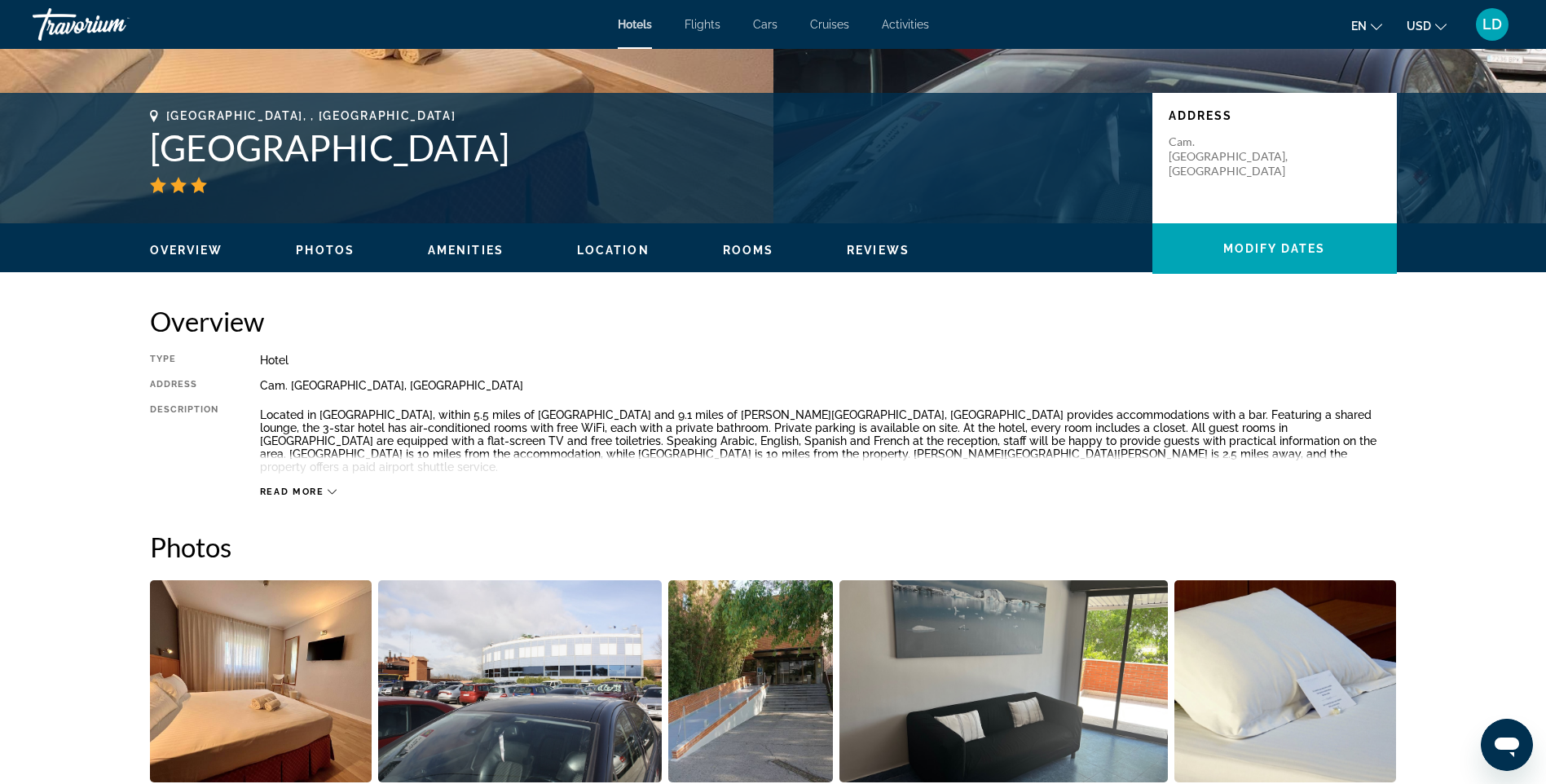
scroll to position [70, 0]
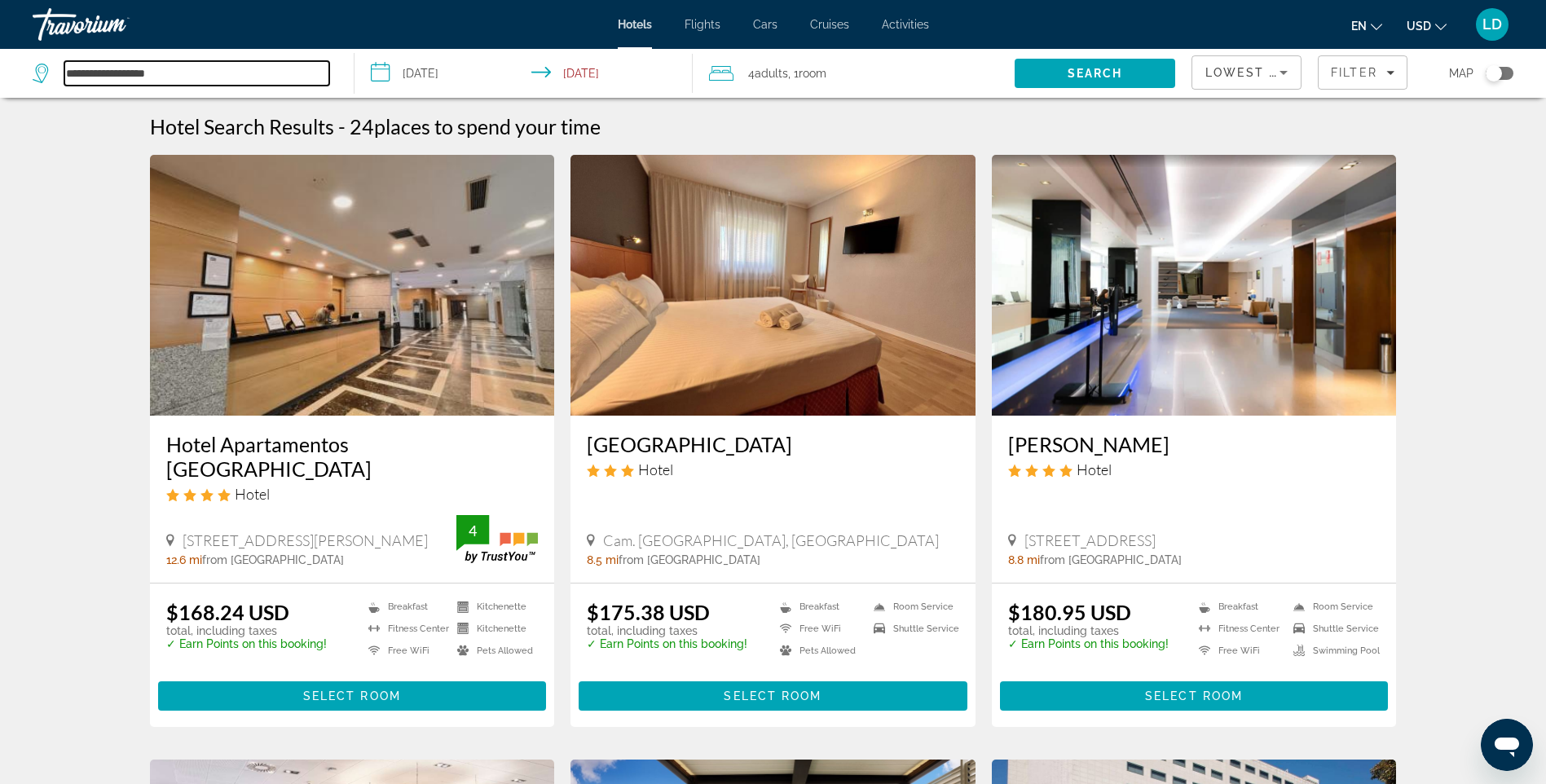
click at [191, 76] on input "**********" at bounding box center [197, 73] width 265 height 25
type input "*"
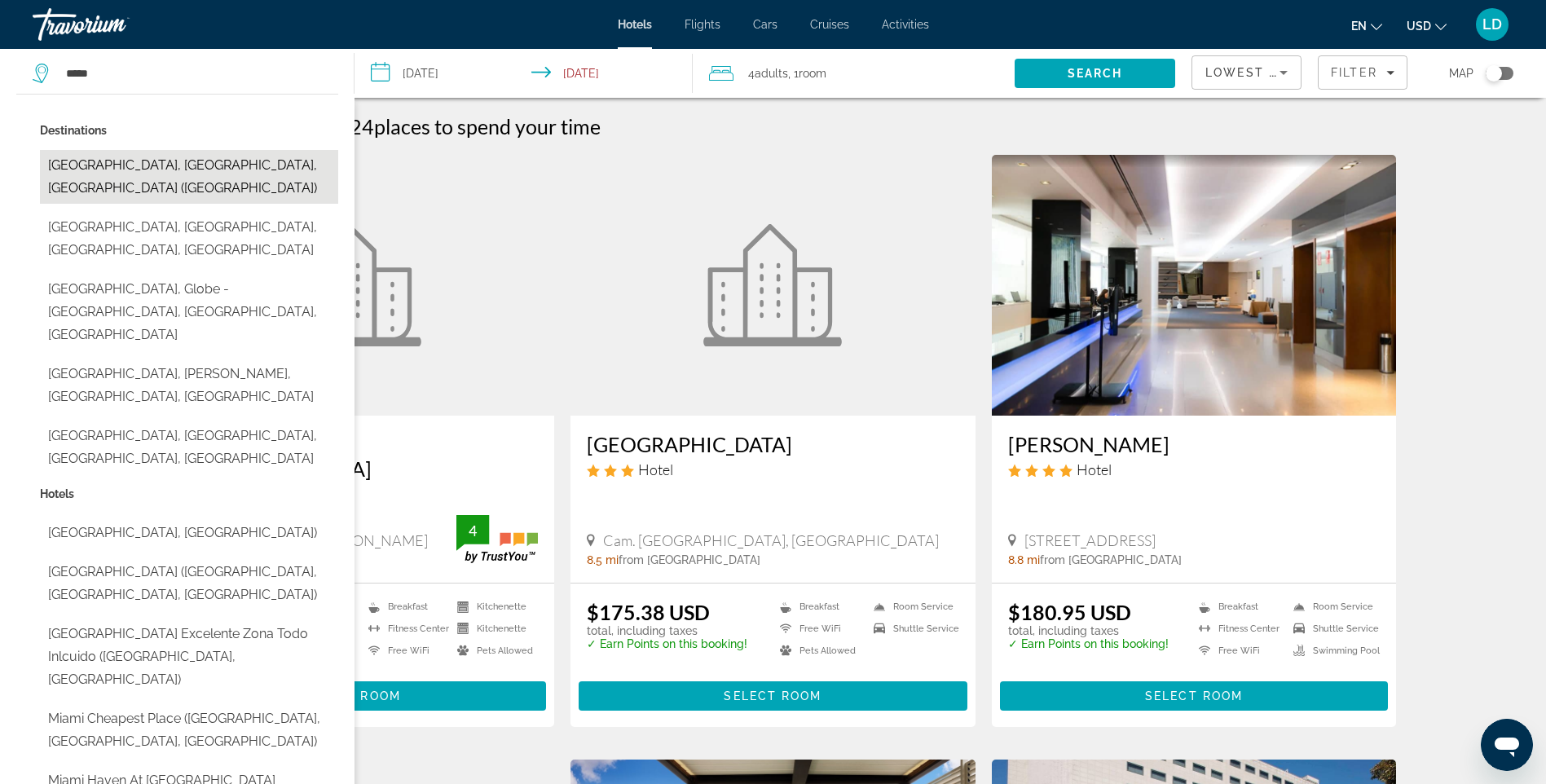
click at [145, 174] on button "Miami, FL, United States (MIA)" at bounding box center [189, 176] width 298 height 54
type input "**********"
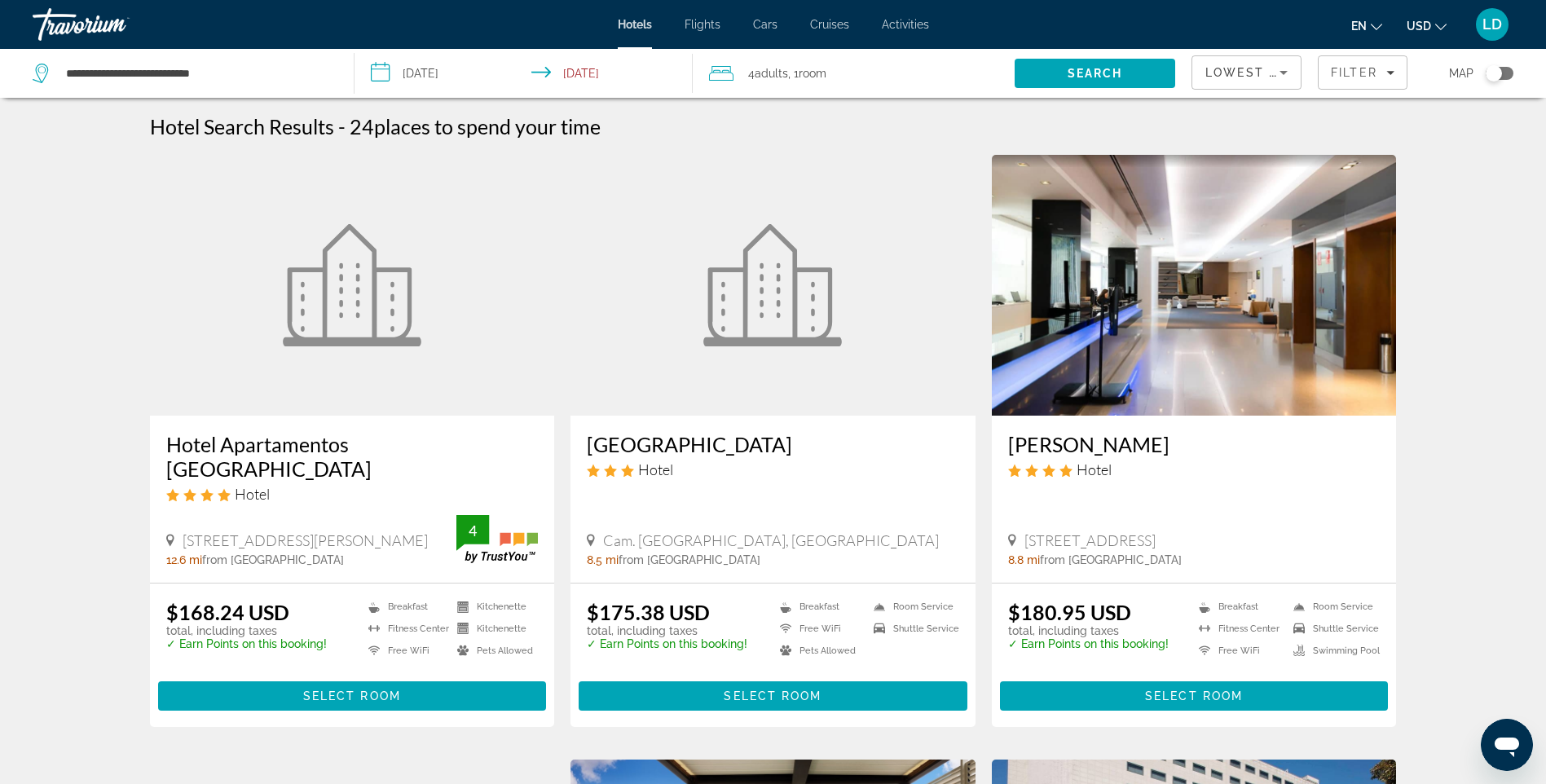
click at [479, 76] on input "**********" at bounding box center [527, 75] width 345 height 54
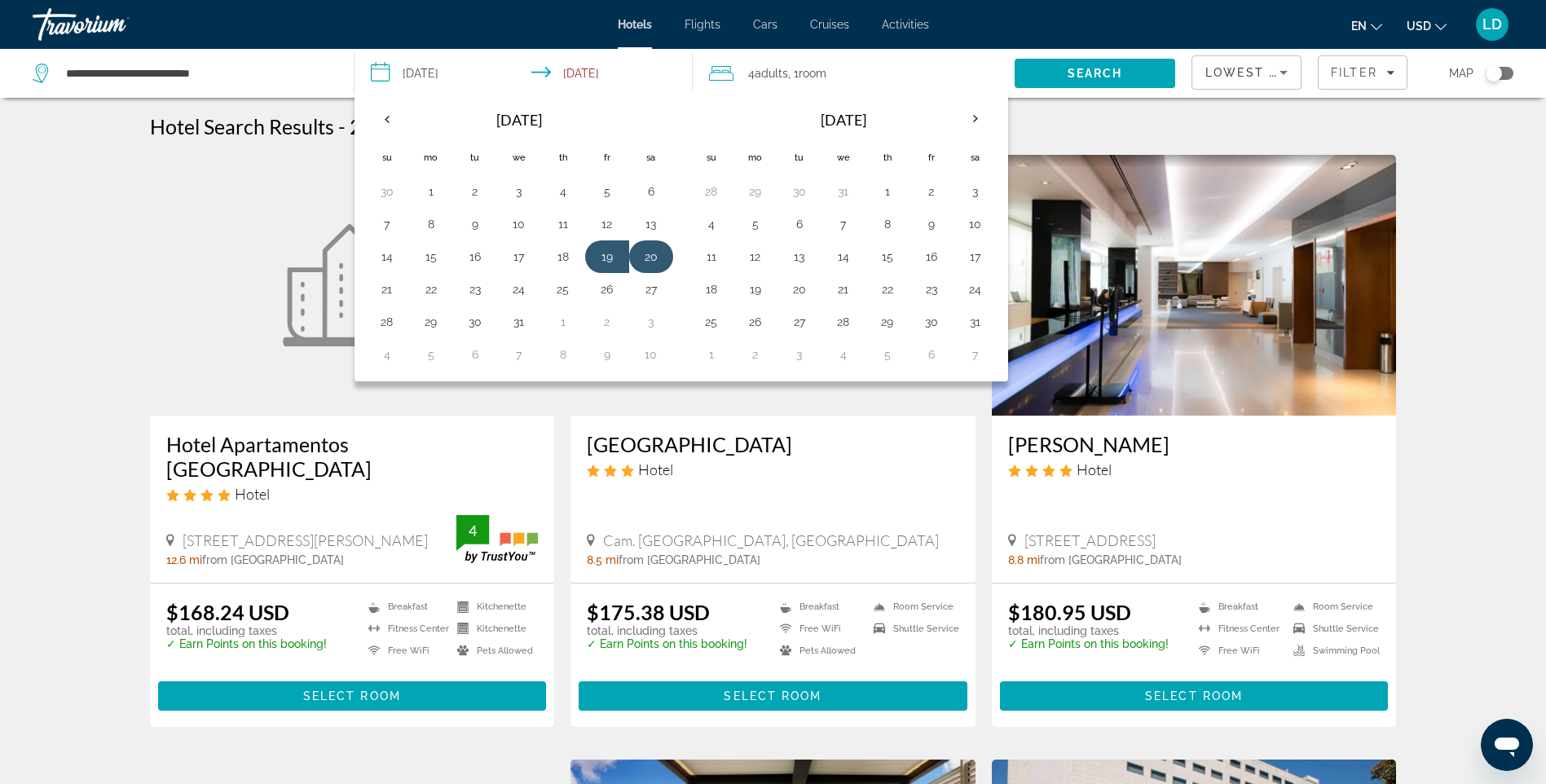
click at [655, 255] on button "20" at bounding box center [652, 257] width 26 height 23
click at [390, 297] on button "21" at bounding box center [387, 289] width 26 height 23
type input "**********"
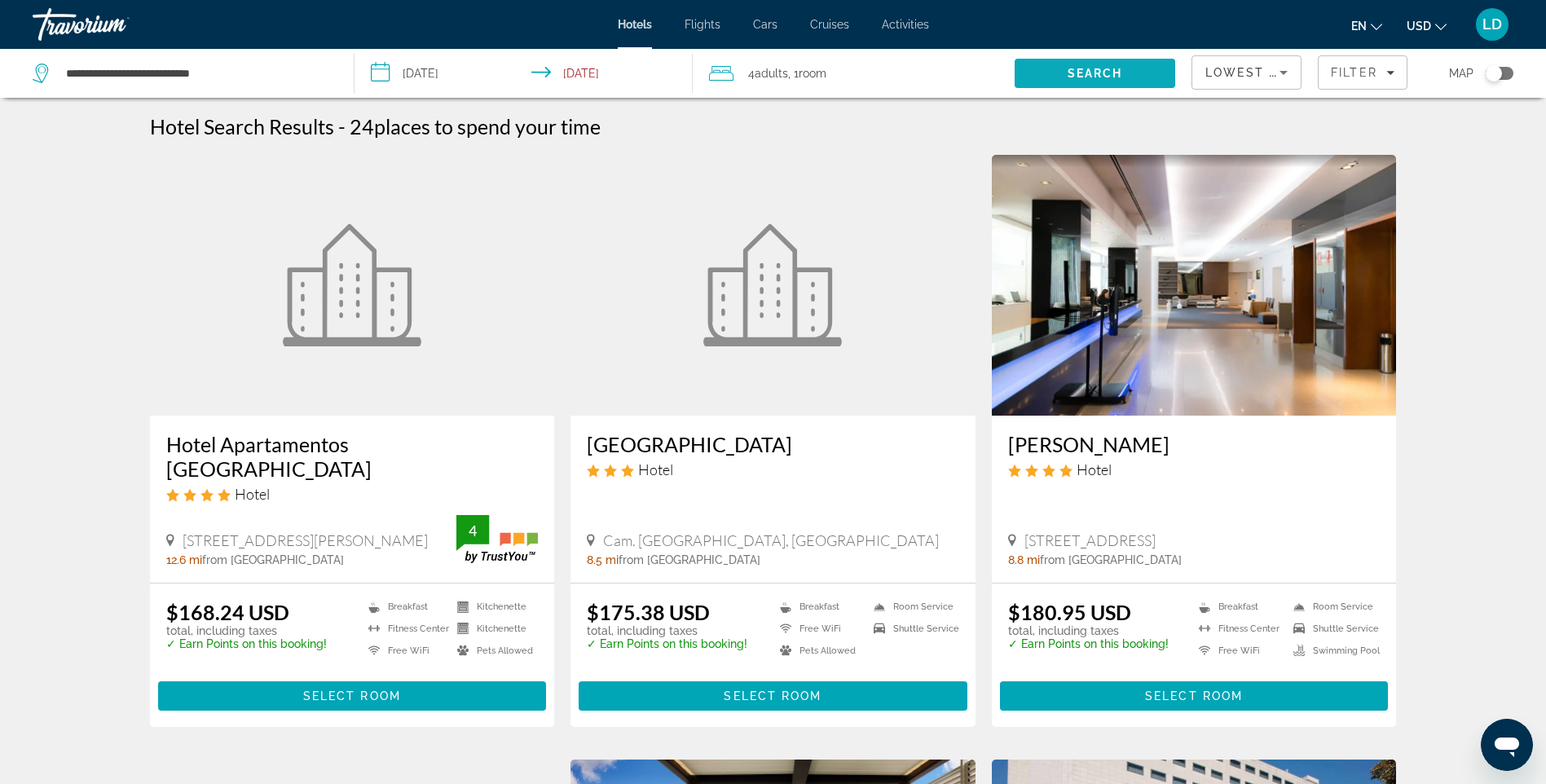
click at [1065, 83] on span "Search" at bounding box center [1095, 73] width 161 height 40
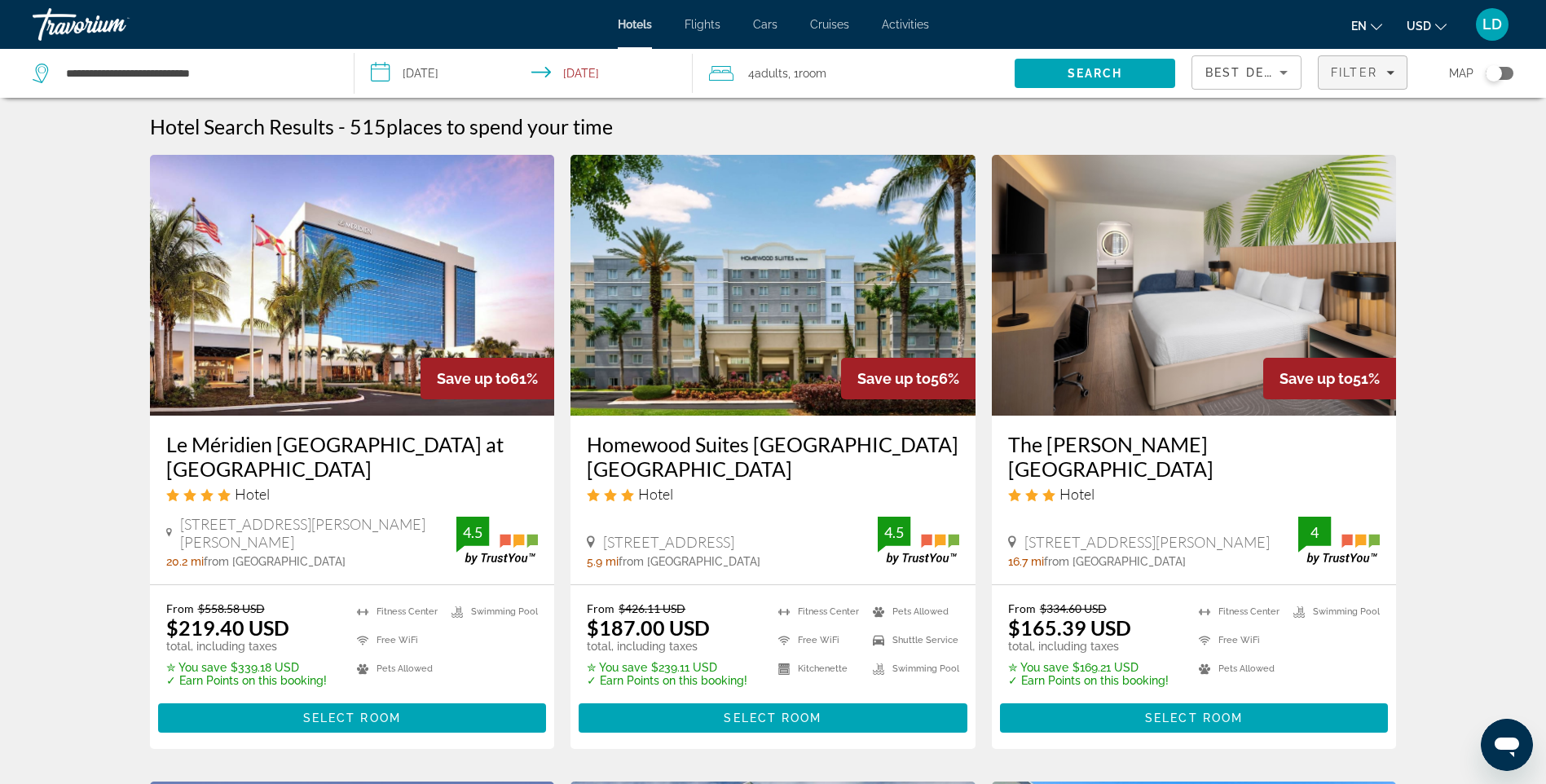
click at [1373, 67] on span "Filter" at bounding box center [1354, 72] width 46 height 13
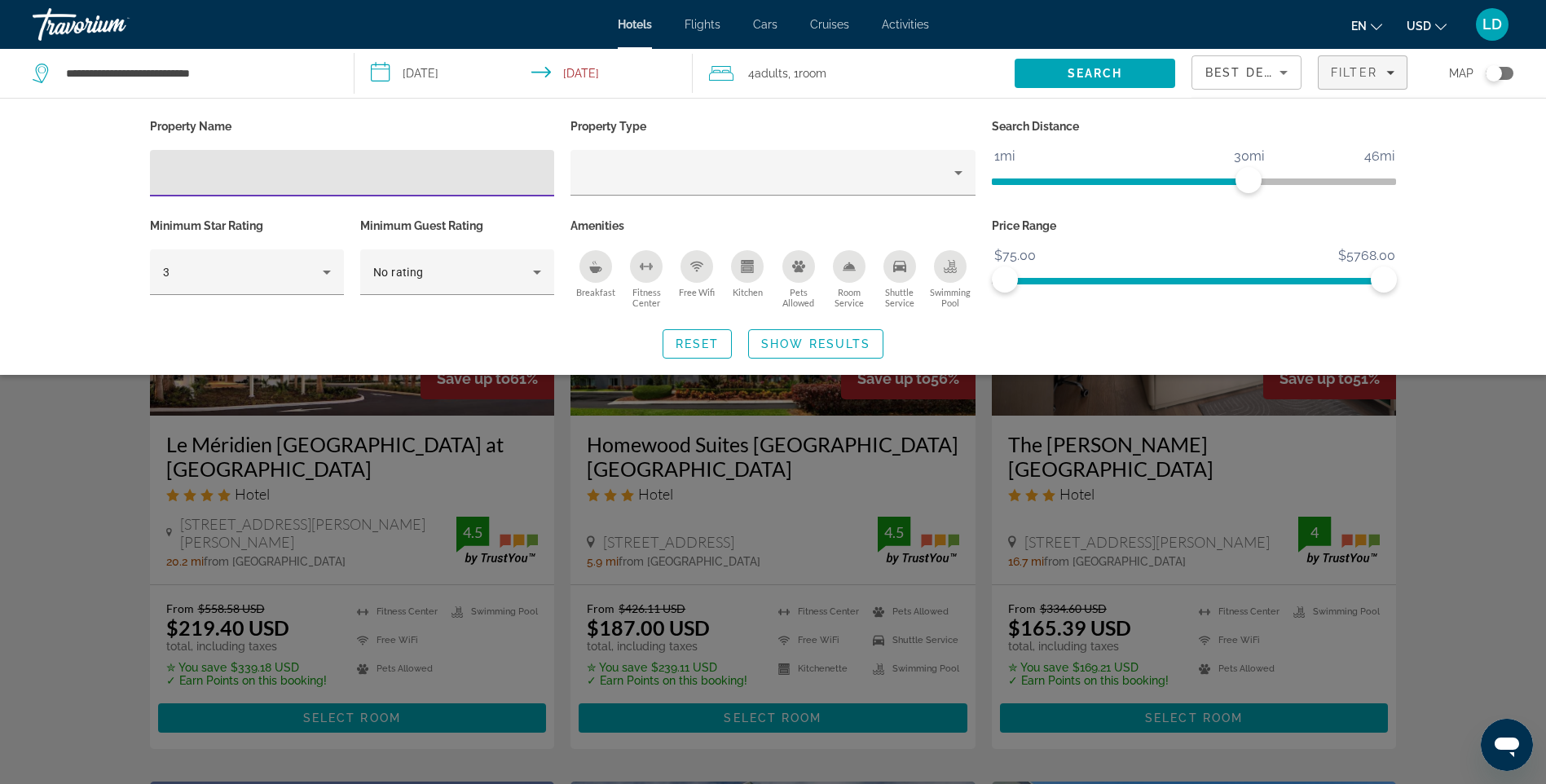
drag, startPoint x: 597, startPoint y: 289, endPoint x: 642, endPoint y: 291, distance: 45.0
click at [602, 289] on span "Breakfast" at bounding box center [596, 292] width 40 height 11
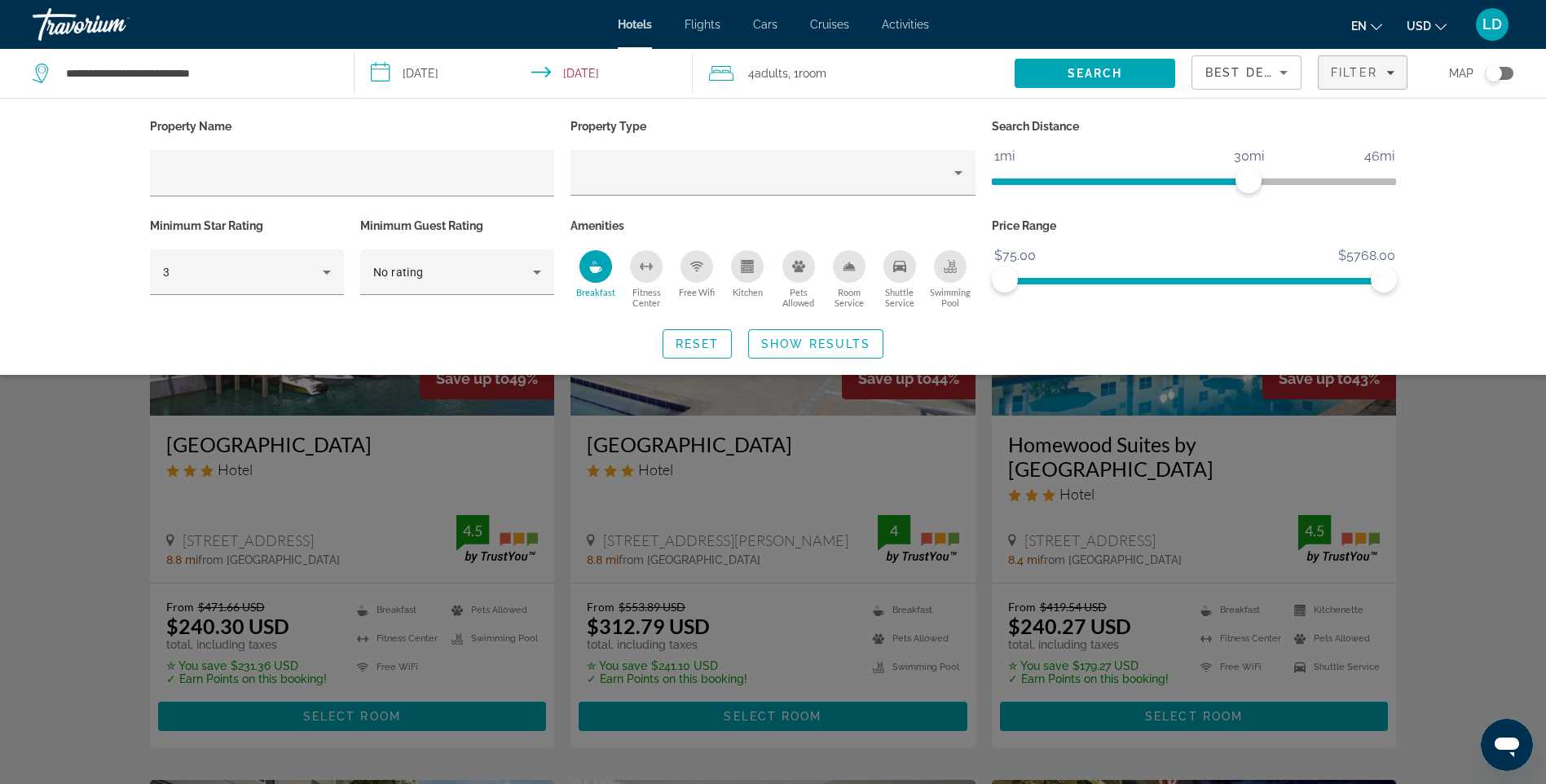
click at [902, 296] on span "Shuttle Service" at bounding box center [899, 297] width 50 height 21
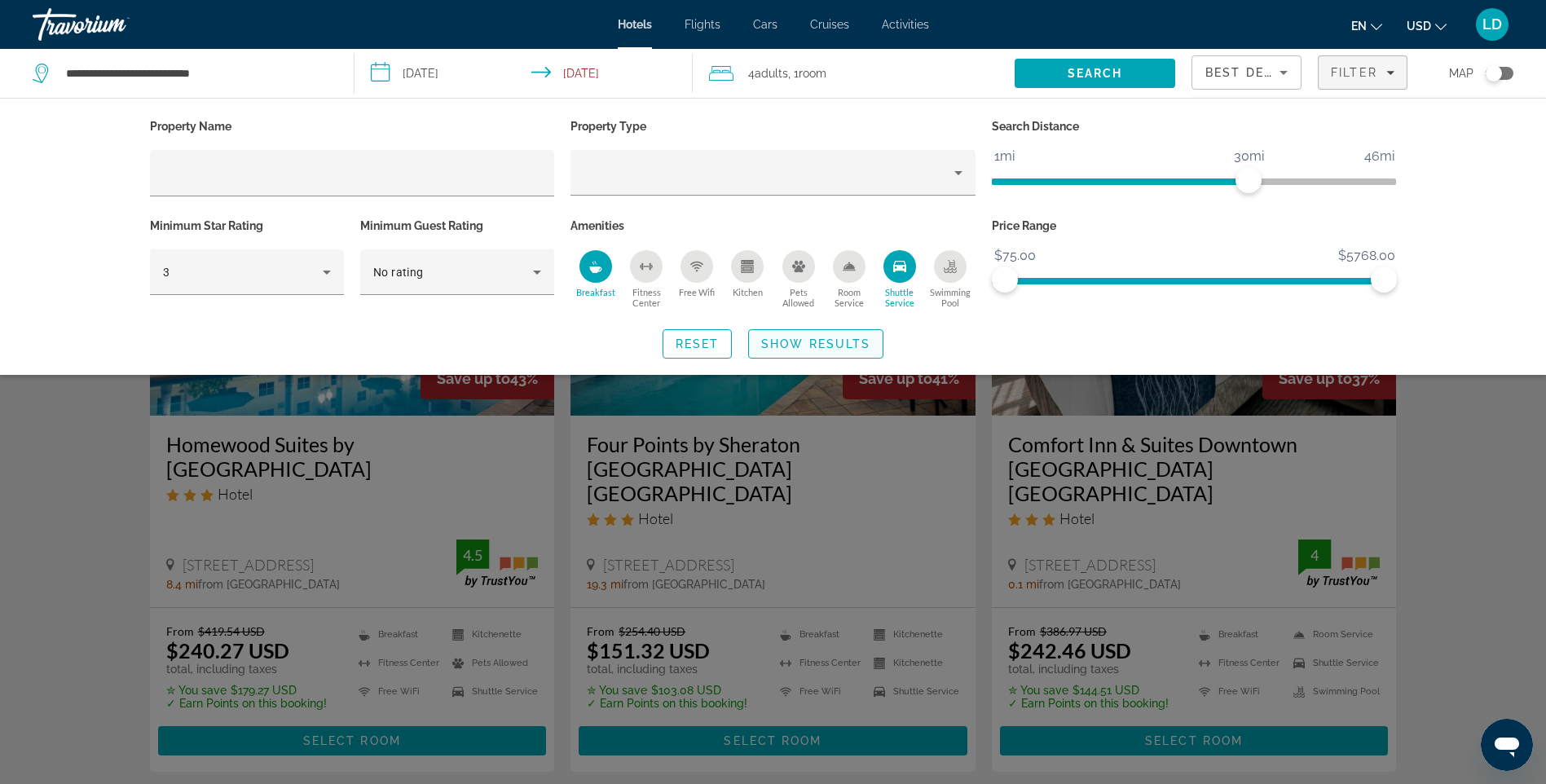
click at [838, 346] on span "Show Results" at bounding box center [815, 344] width 110 height 13
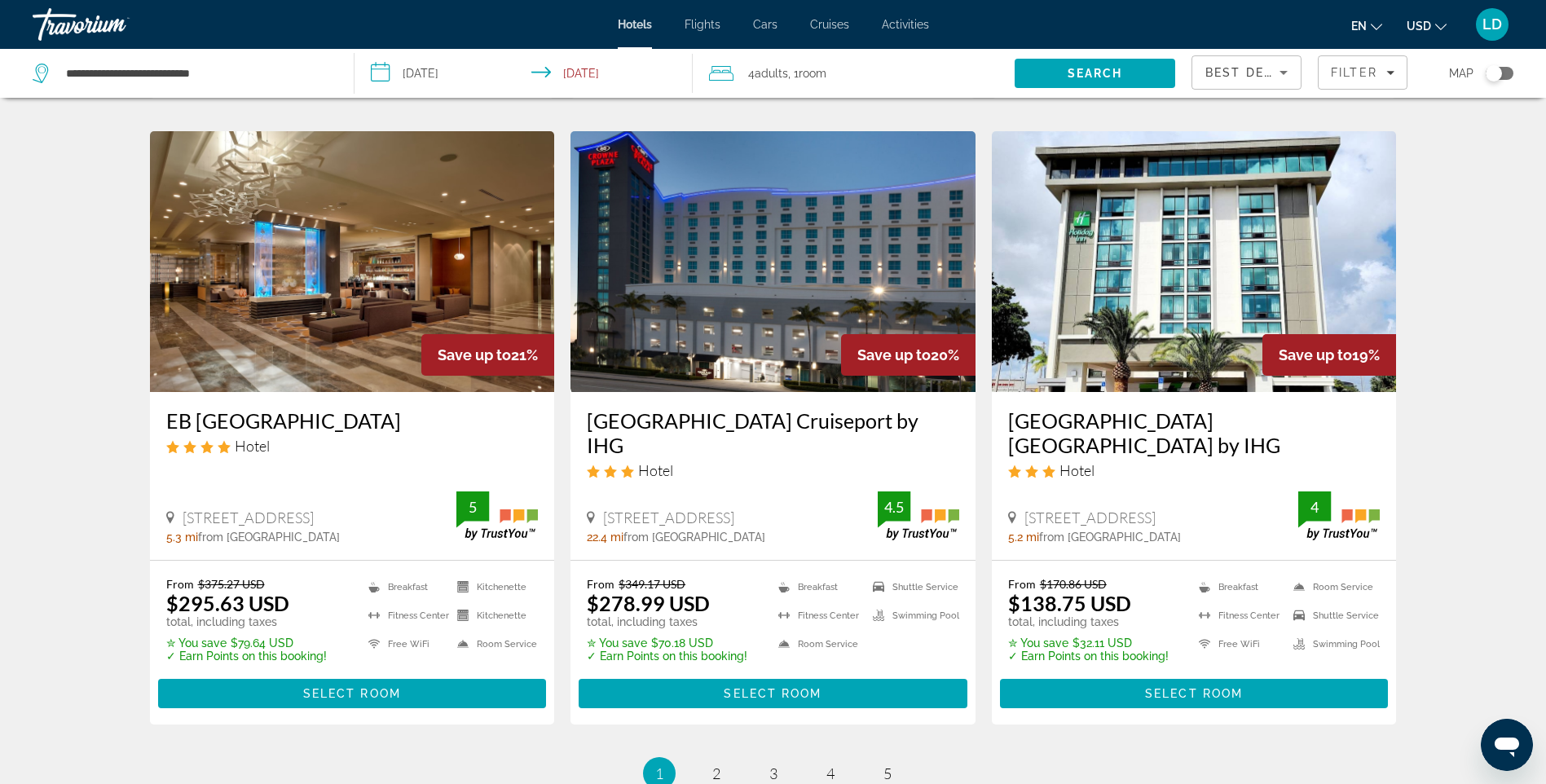
scroll to position [1956, 0]
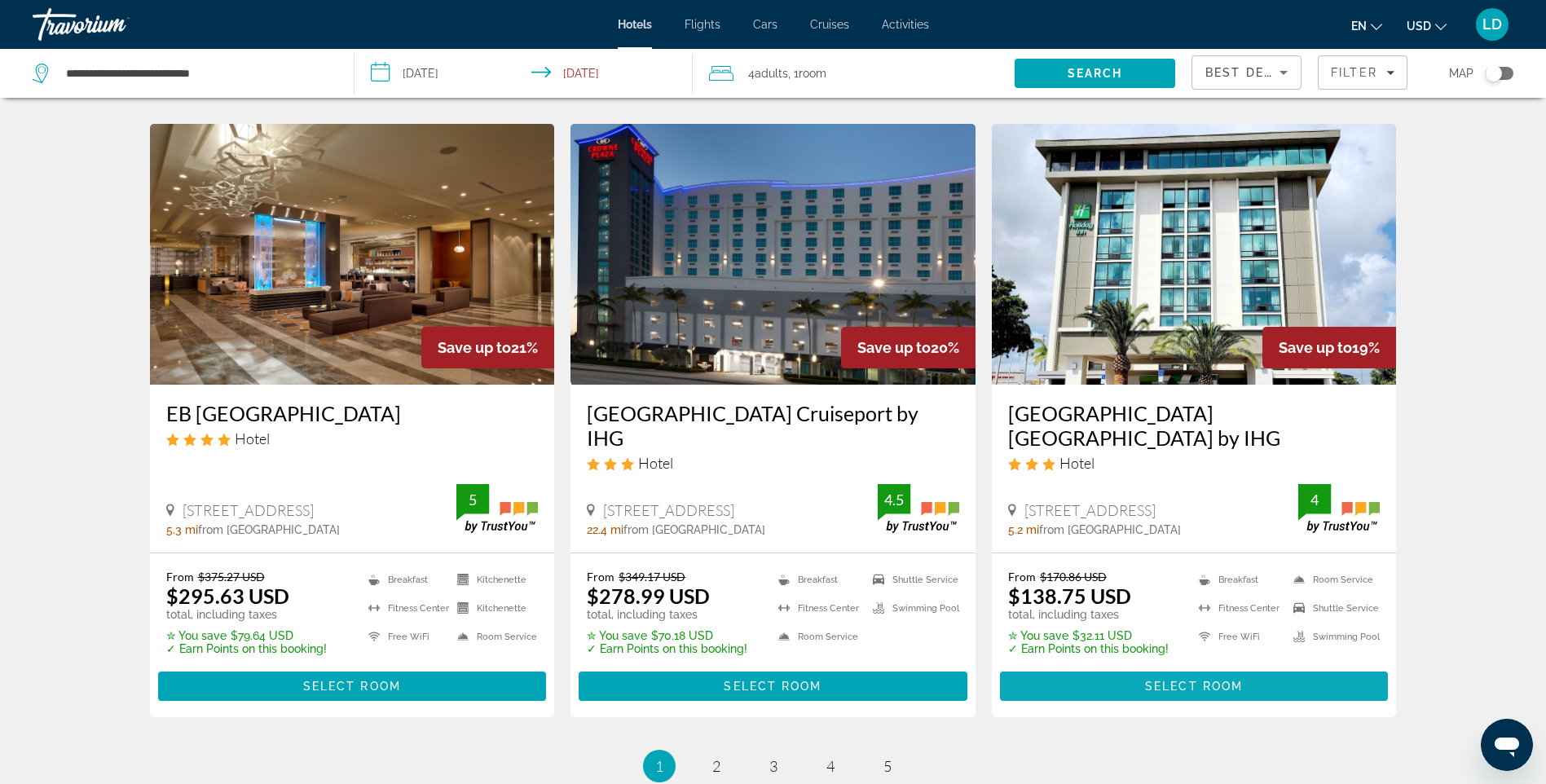
click at [1175, 679] on span "Select Room" at bounding box center [1193, 686] width 98 height 13
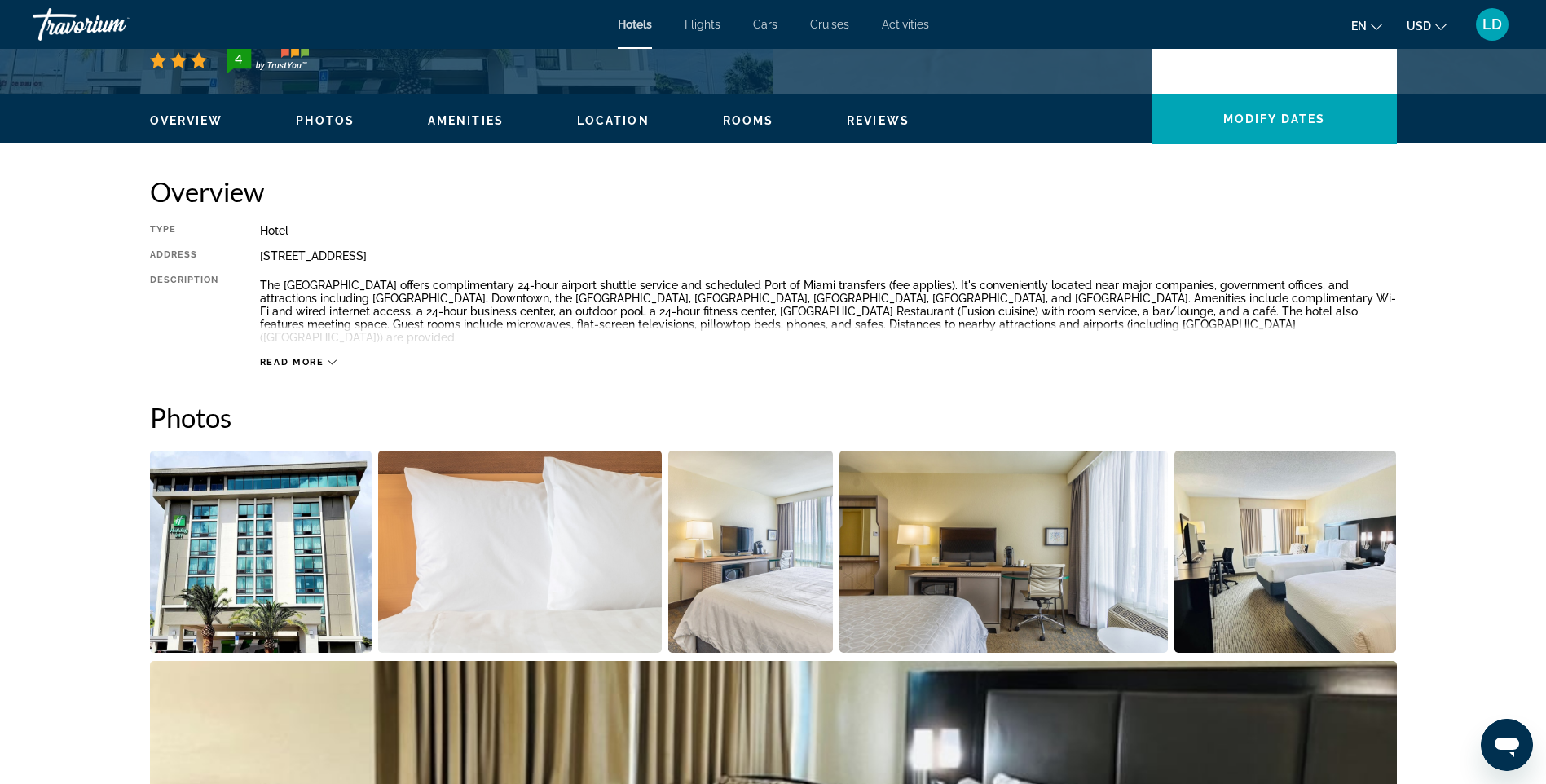
scroll to position [408, 0]
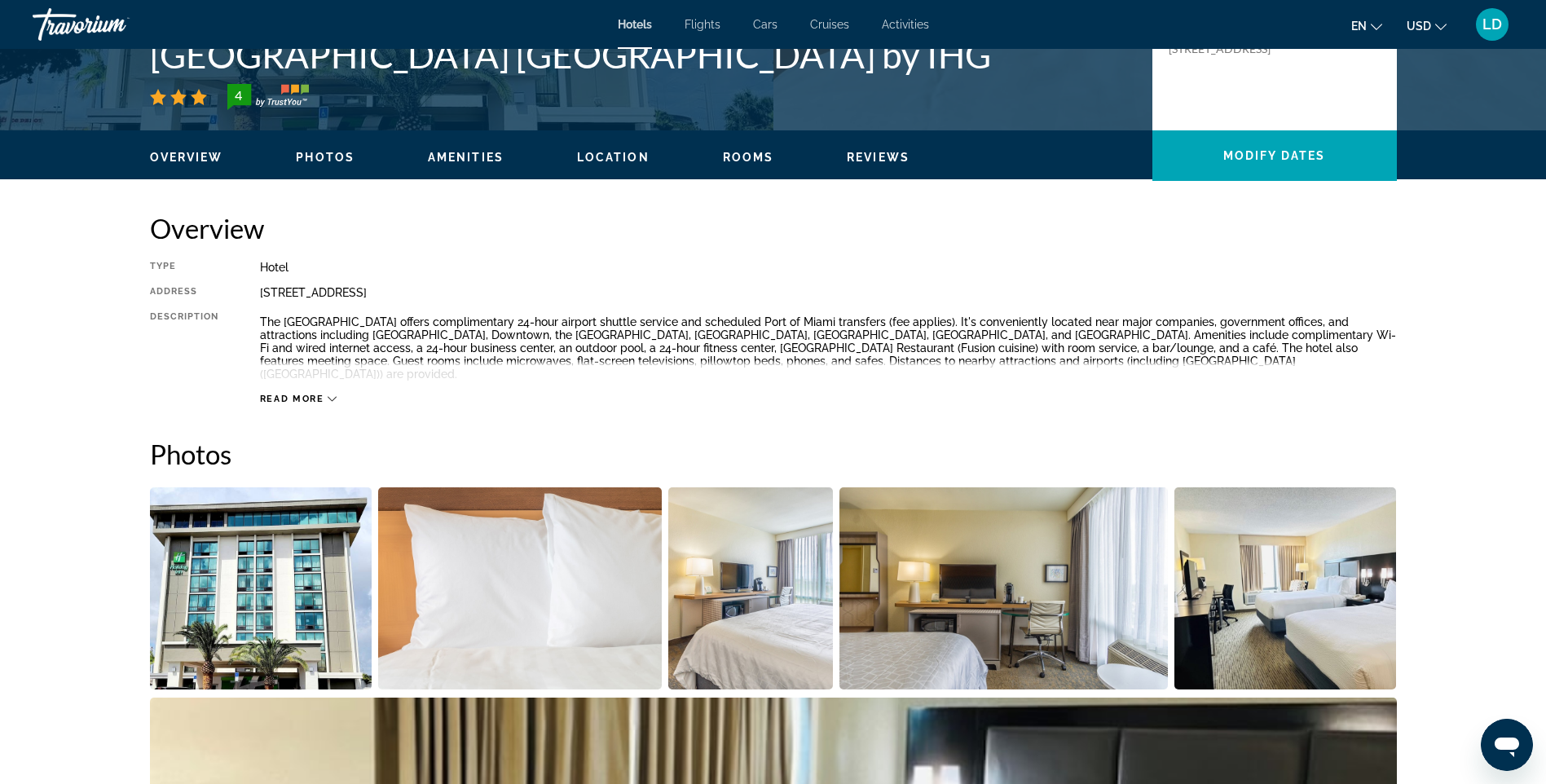
click at [288, 393] on button "Read more" at bounding box center [299, 399] width 77 height 12
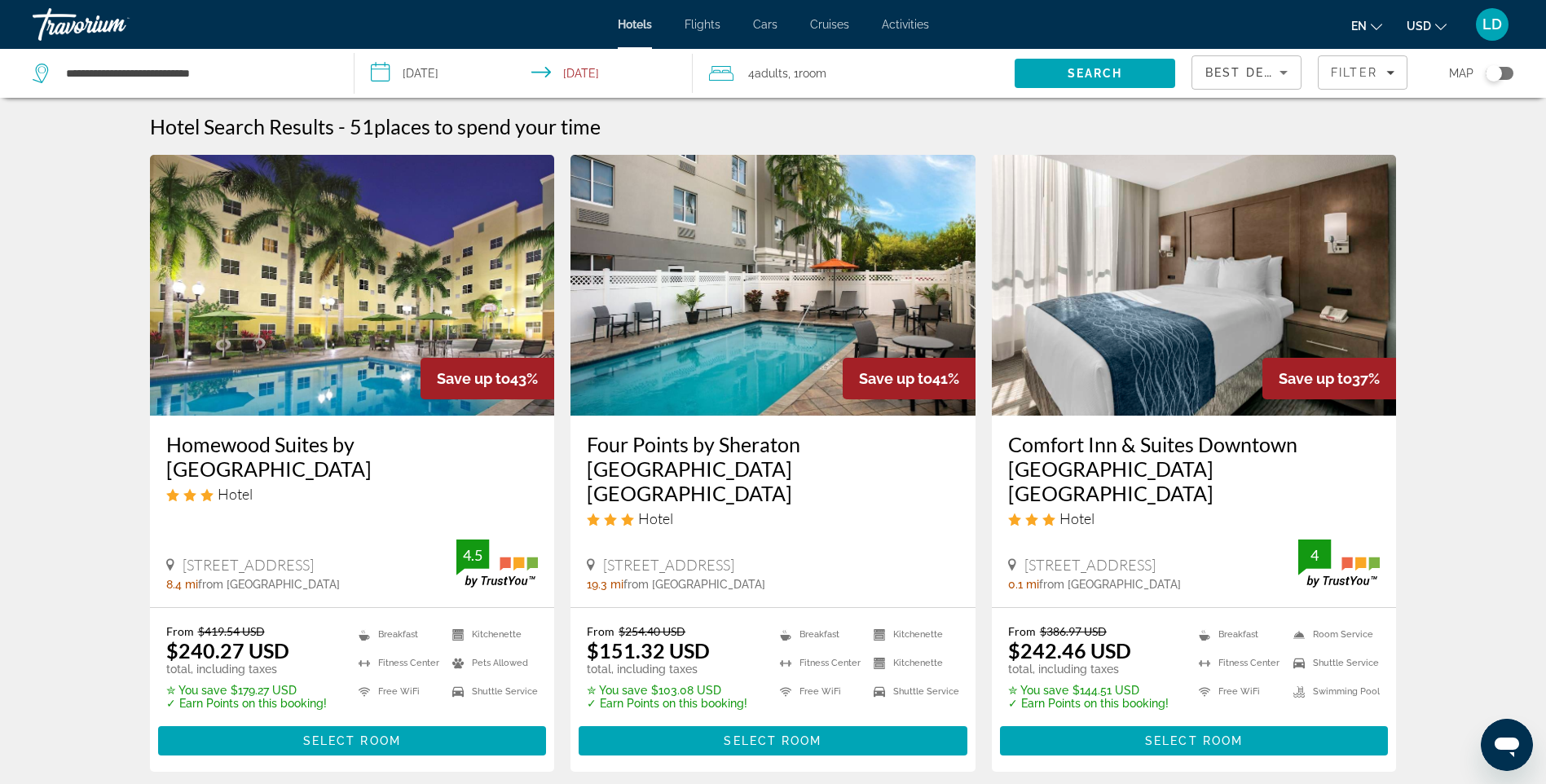
click at [1258, 76] on span "Best Deals" at bounding box center [1248, 72] width 85 height 13
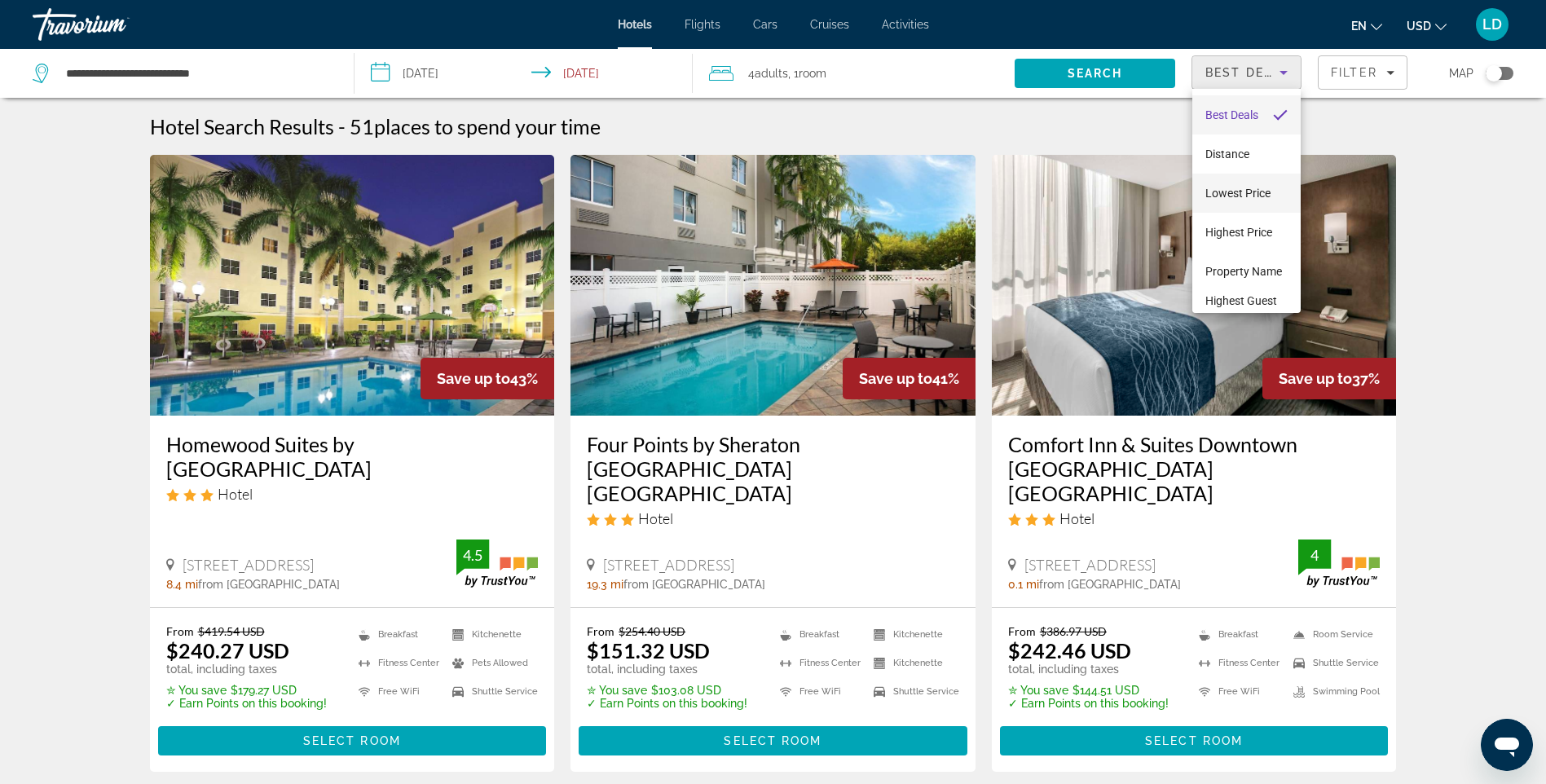
click at [1223, 194] on span "Lowest Price" at bounding box center [1238, 194] width 65 height 13
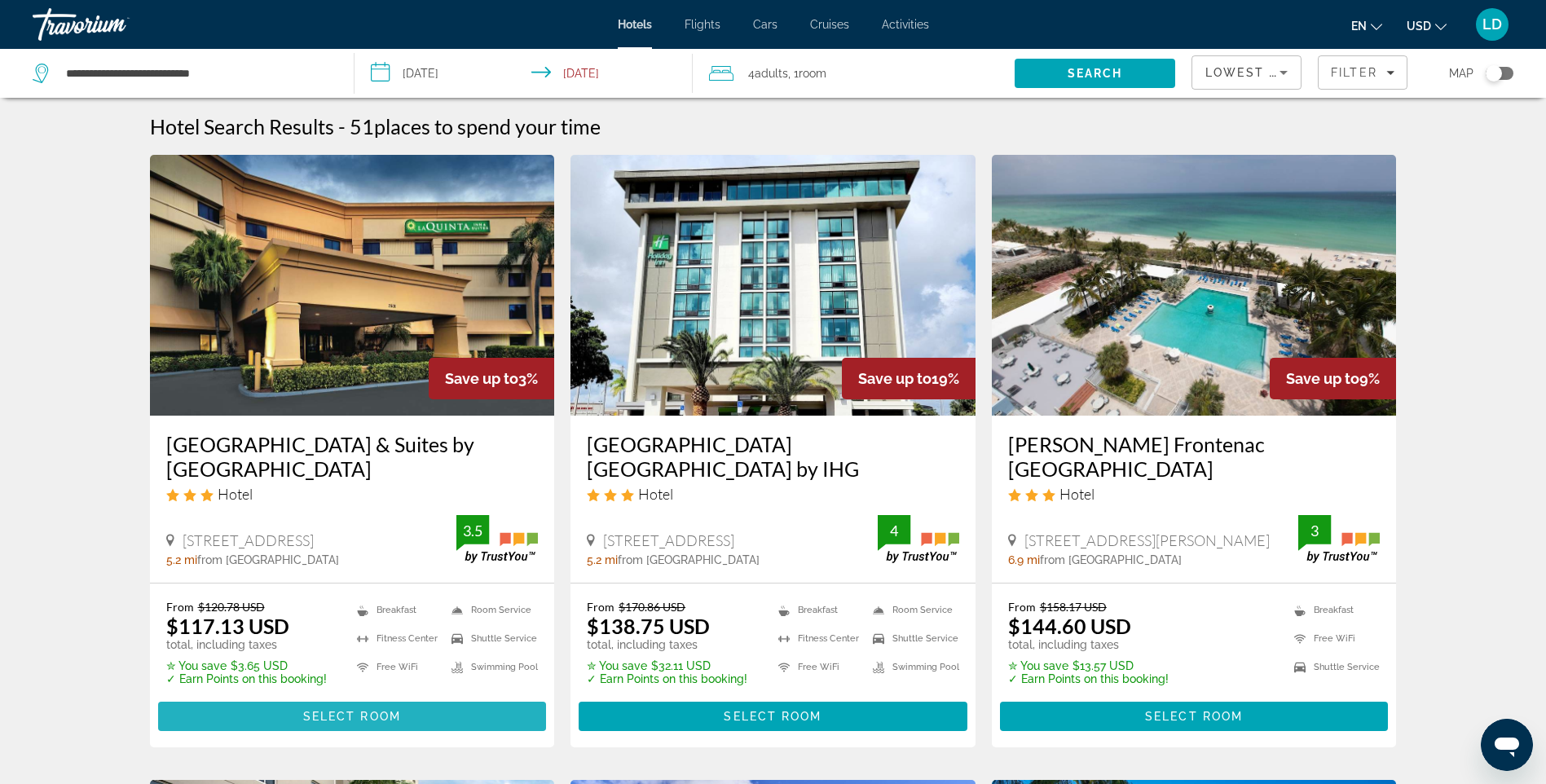
click at [339, 716] on span "Select Room" at bounding box center [352, 716] width 98 height 13
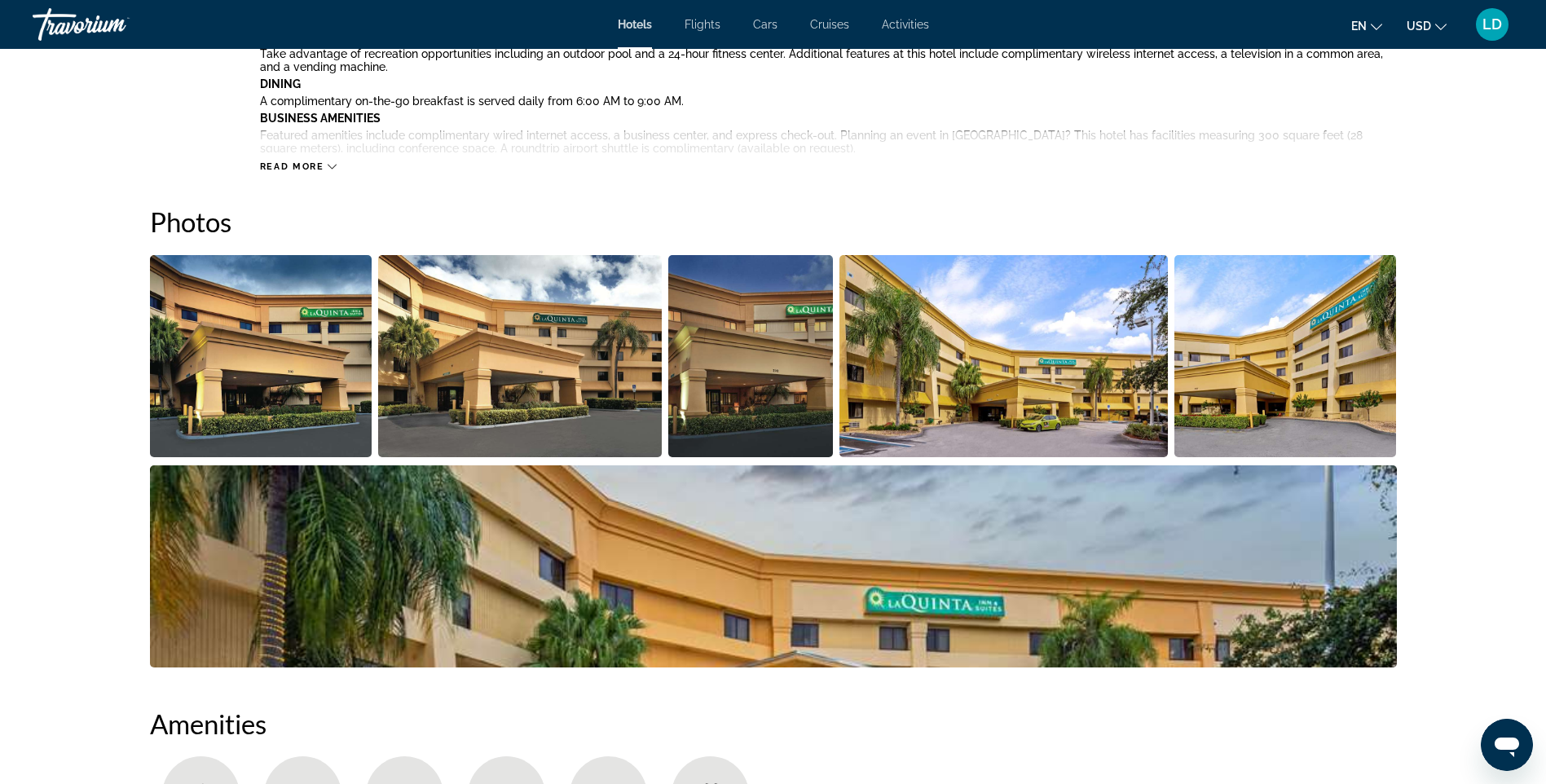
scroll to position [684, 0]
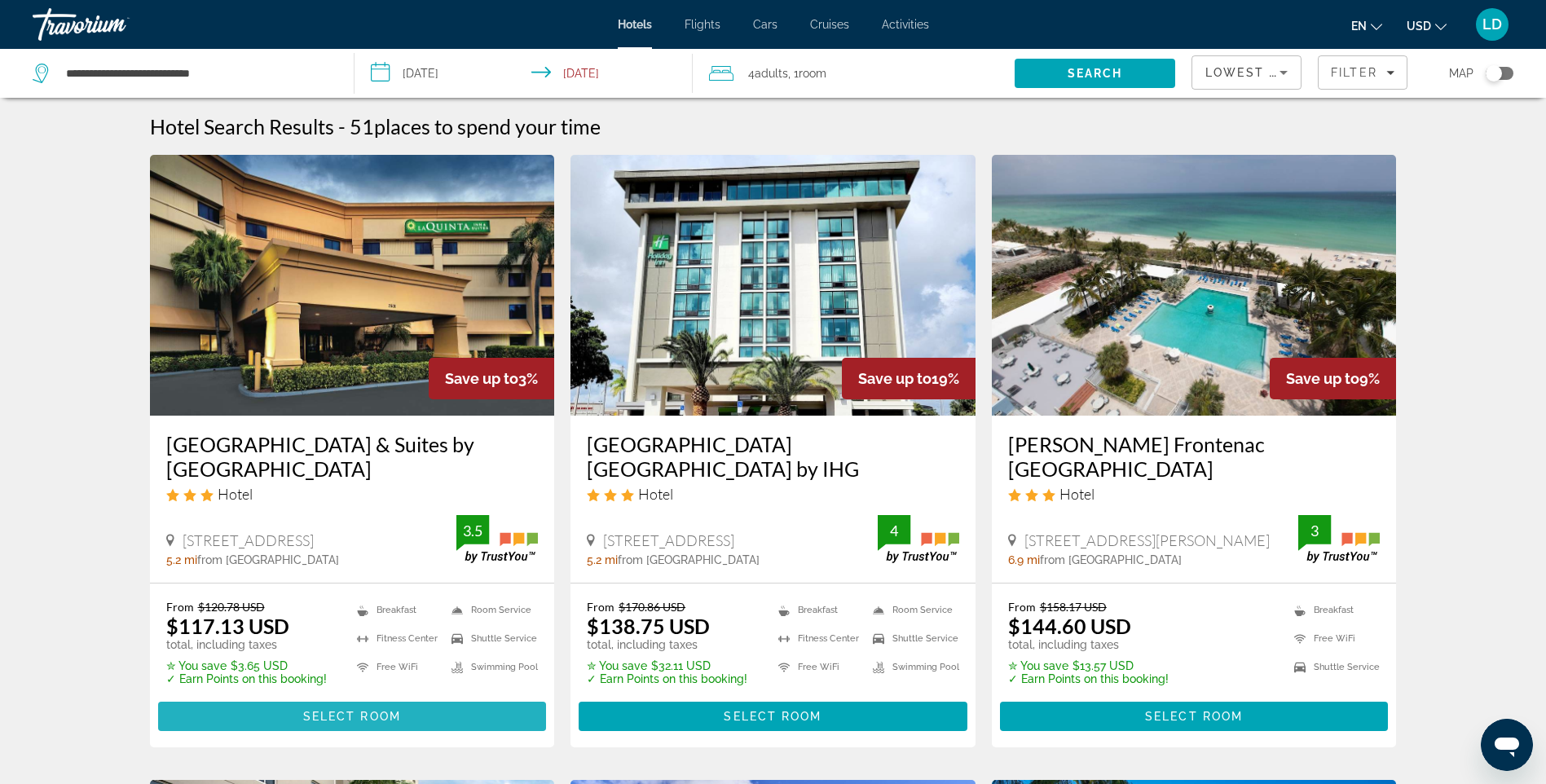
click at [357, 723] on span "Select Room" at bounding box center [352, 716] width 98 height 13
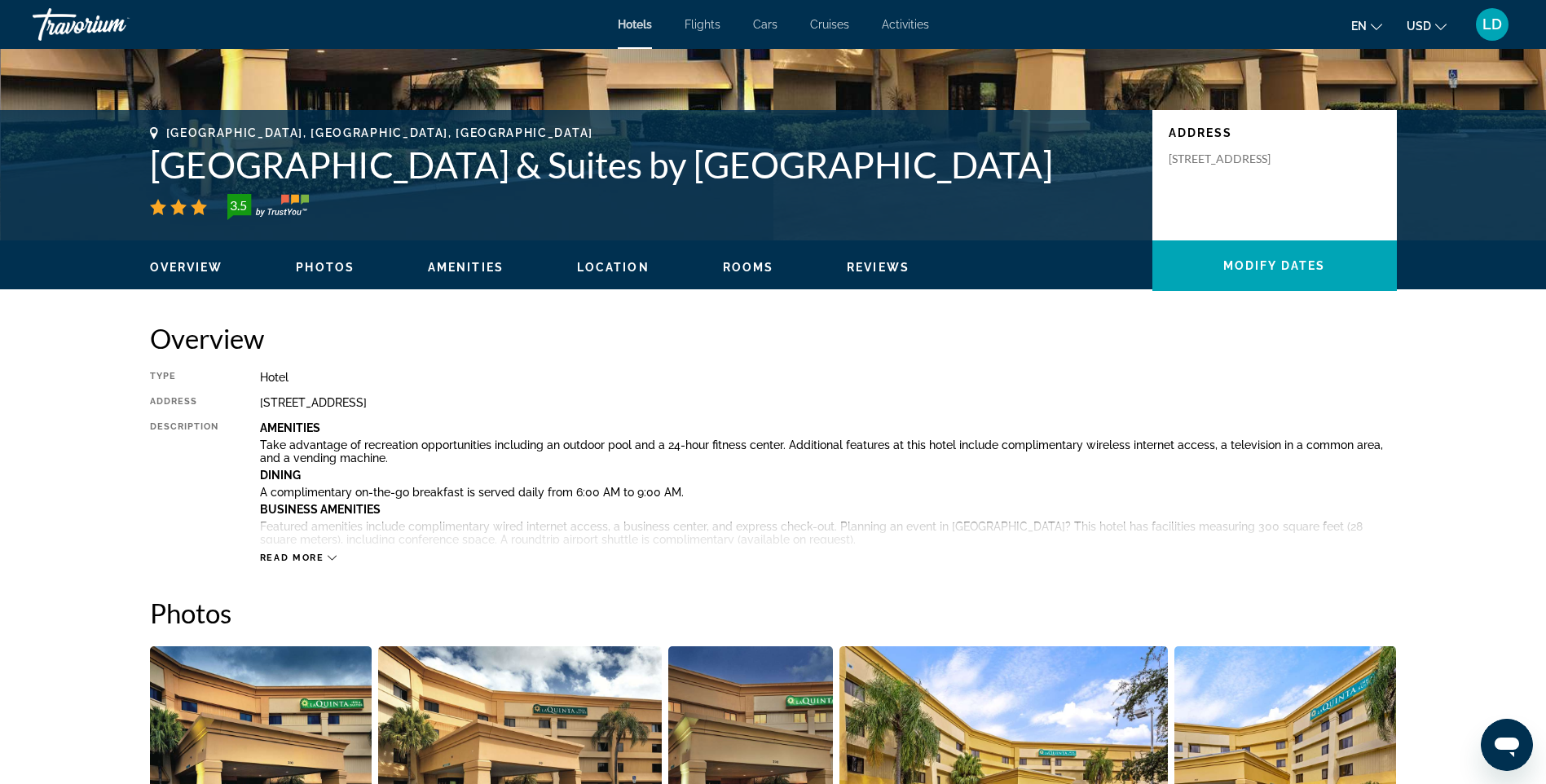
scroll to position [326, 0]
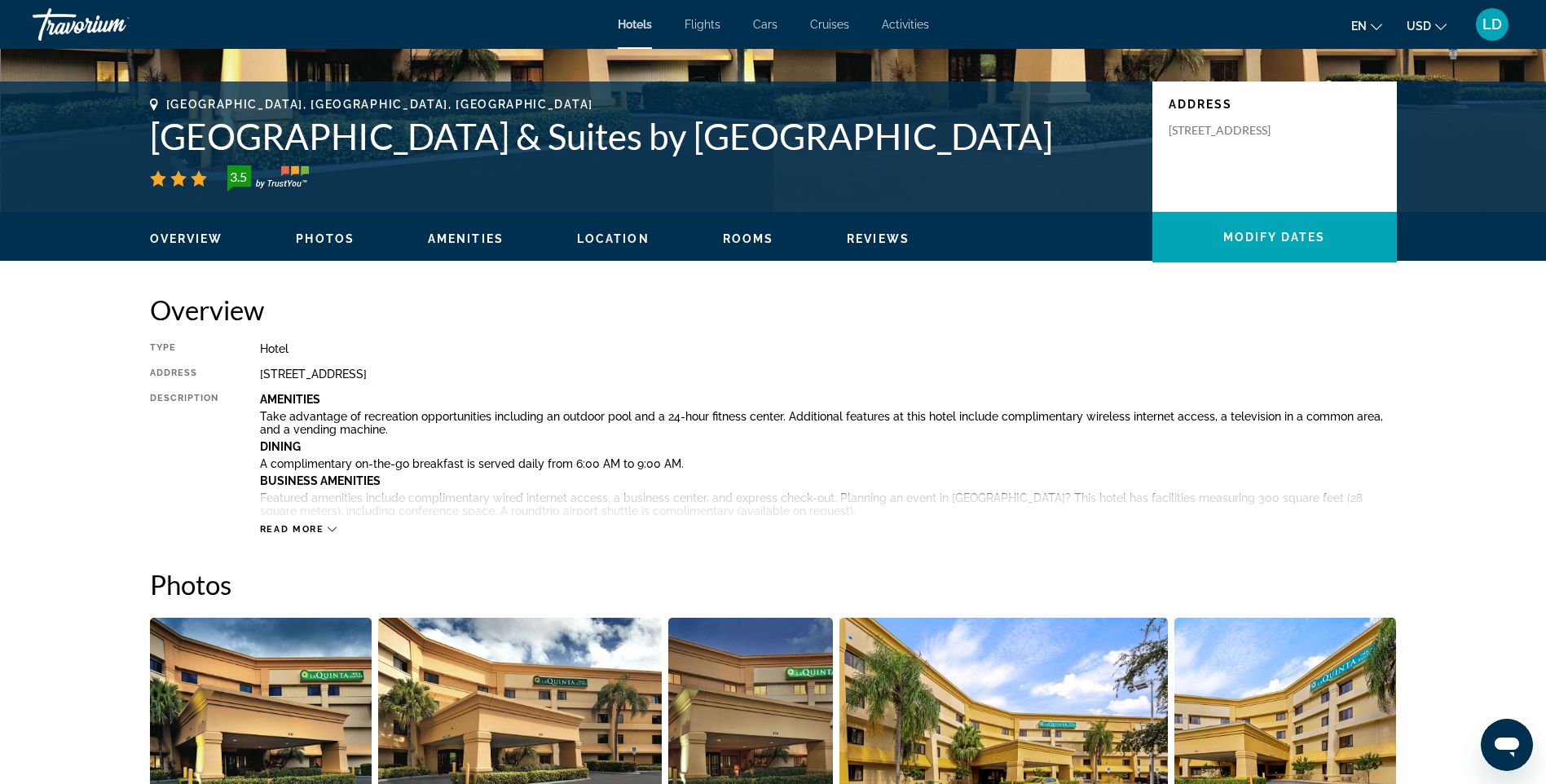
click at [307, 526] on span "Read more" at bounding box center [292, 529] width 64 height 11
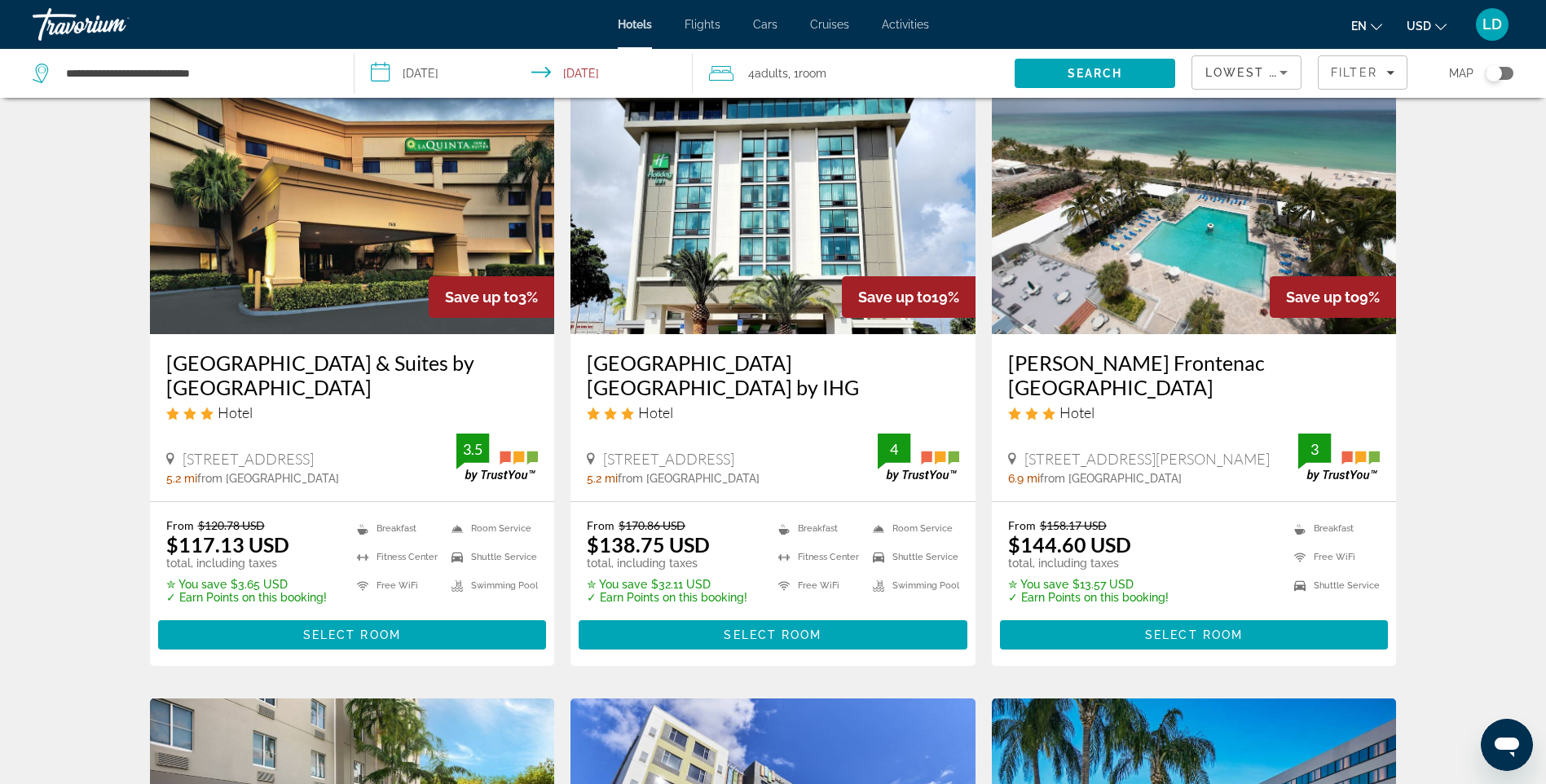
scroll to position [163, 0]
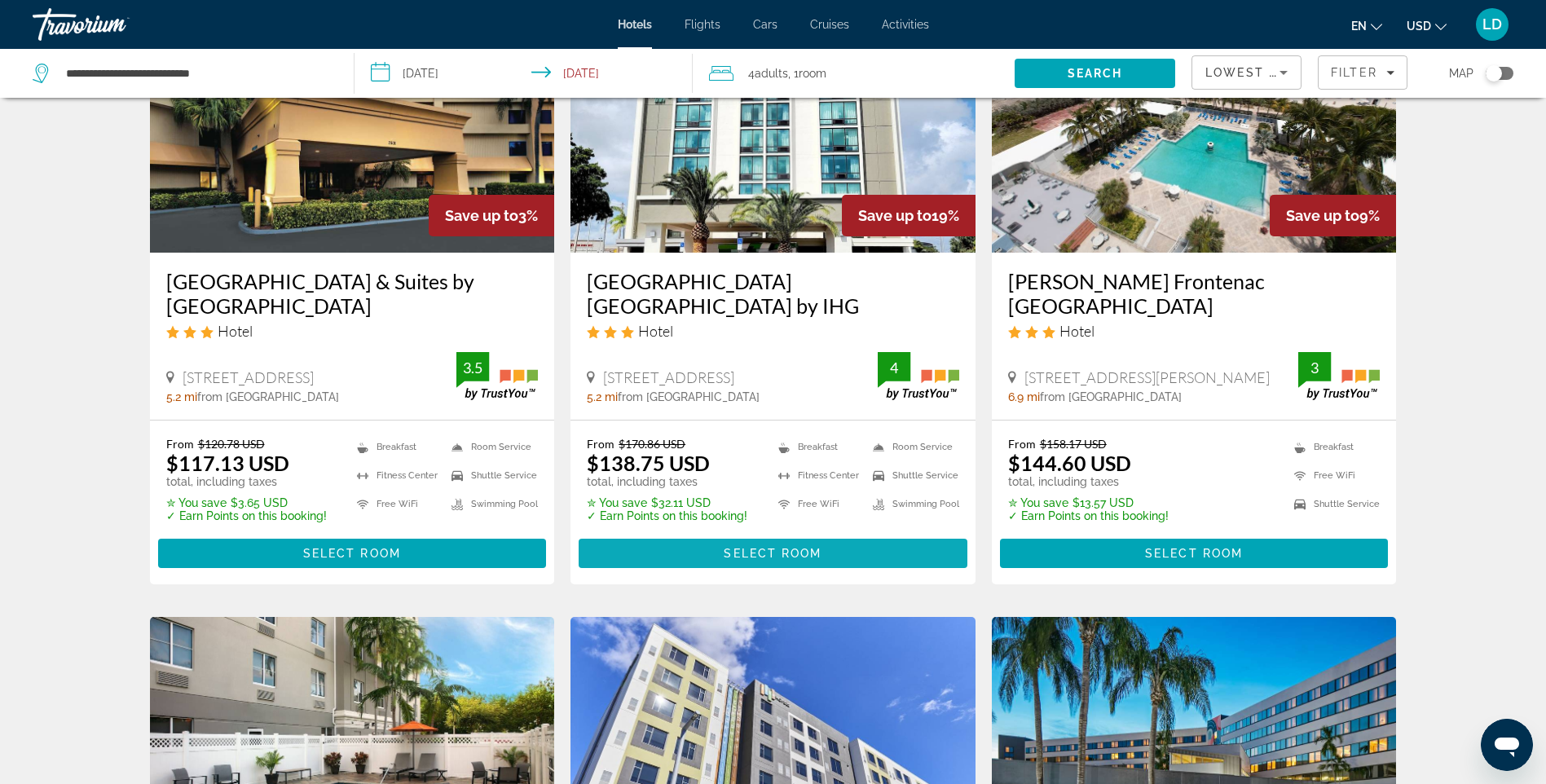
click at [789, 554] on span "Select Room" at bounding box center [773, 553] width 98 height 13
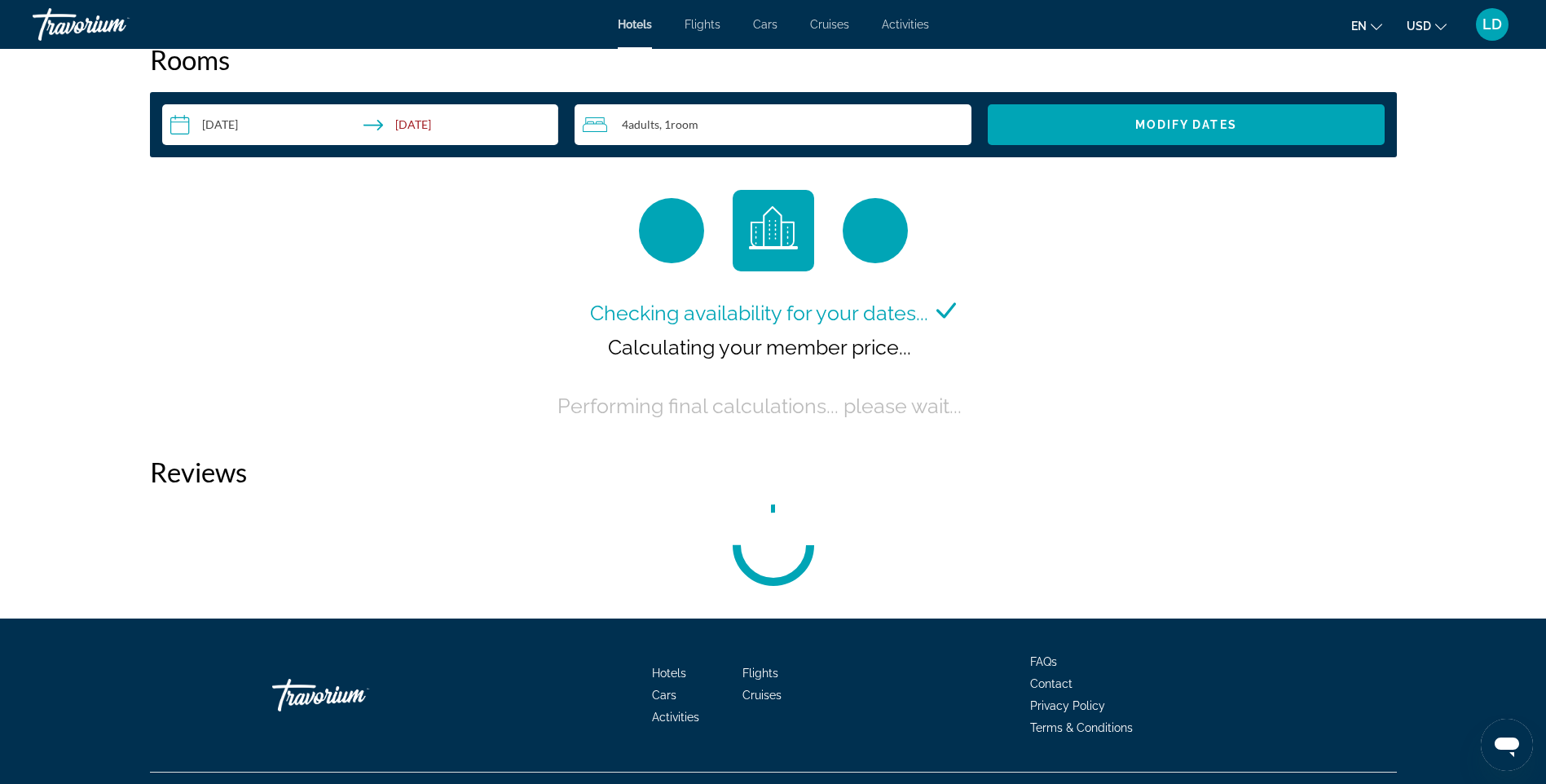
scroll to position [2090, 0]
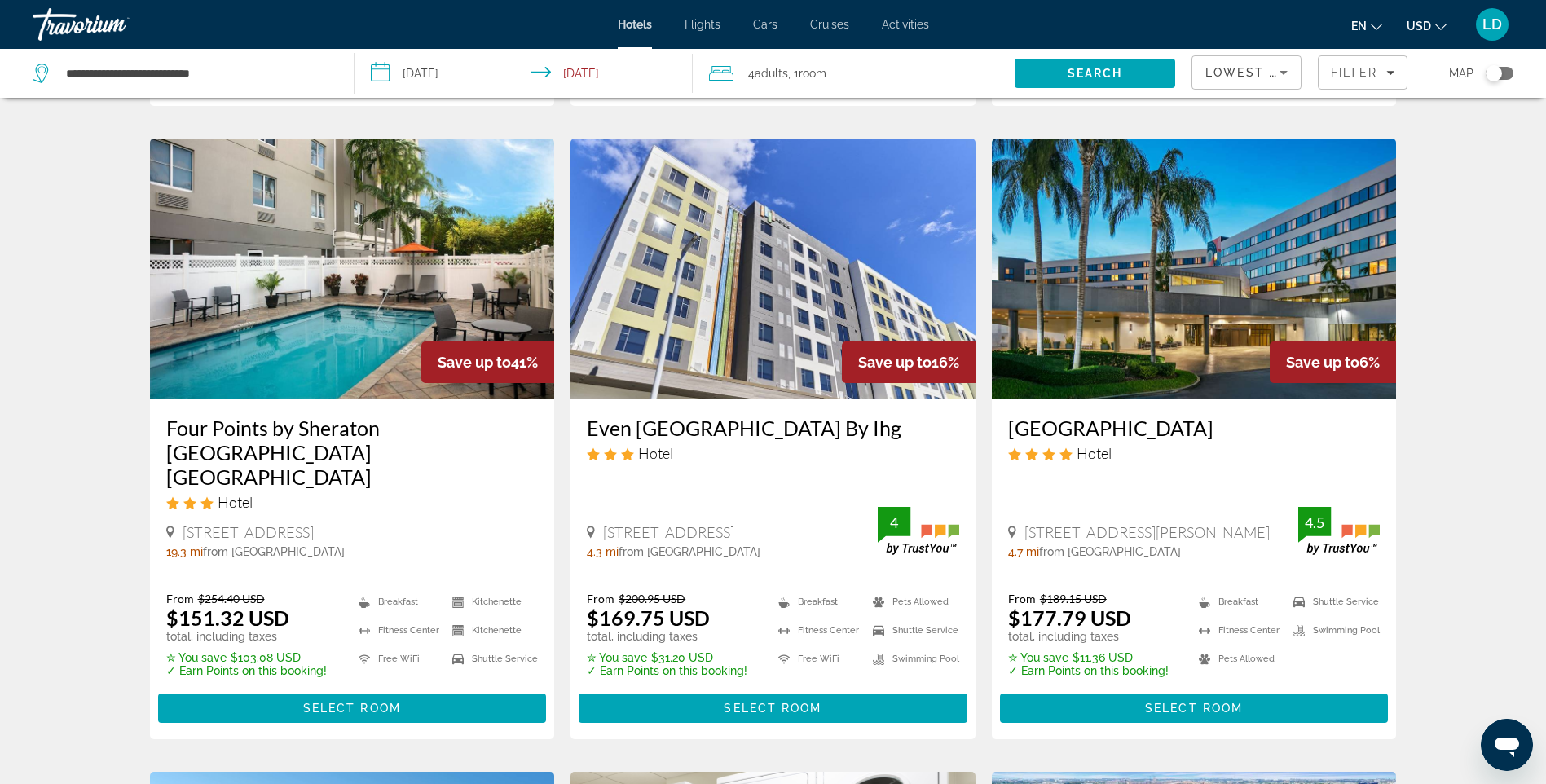
scroll to position [734, 0]
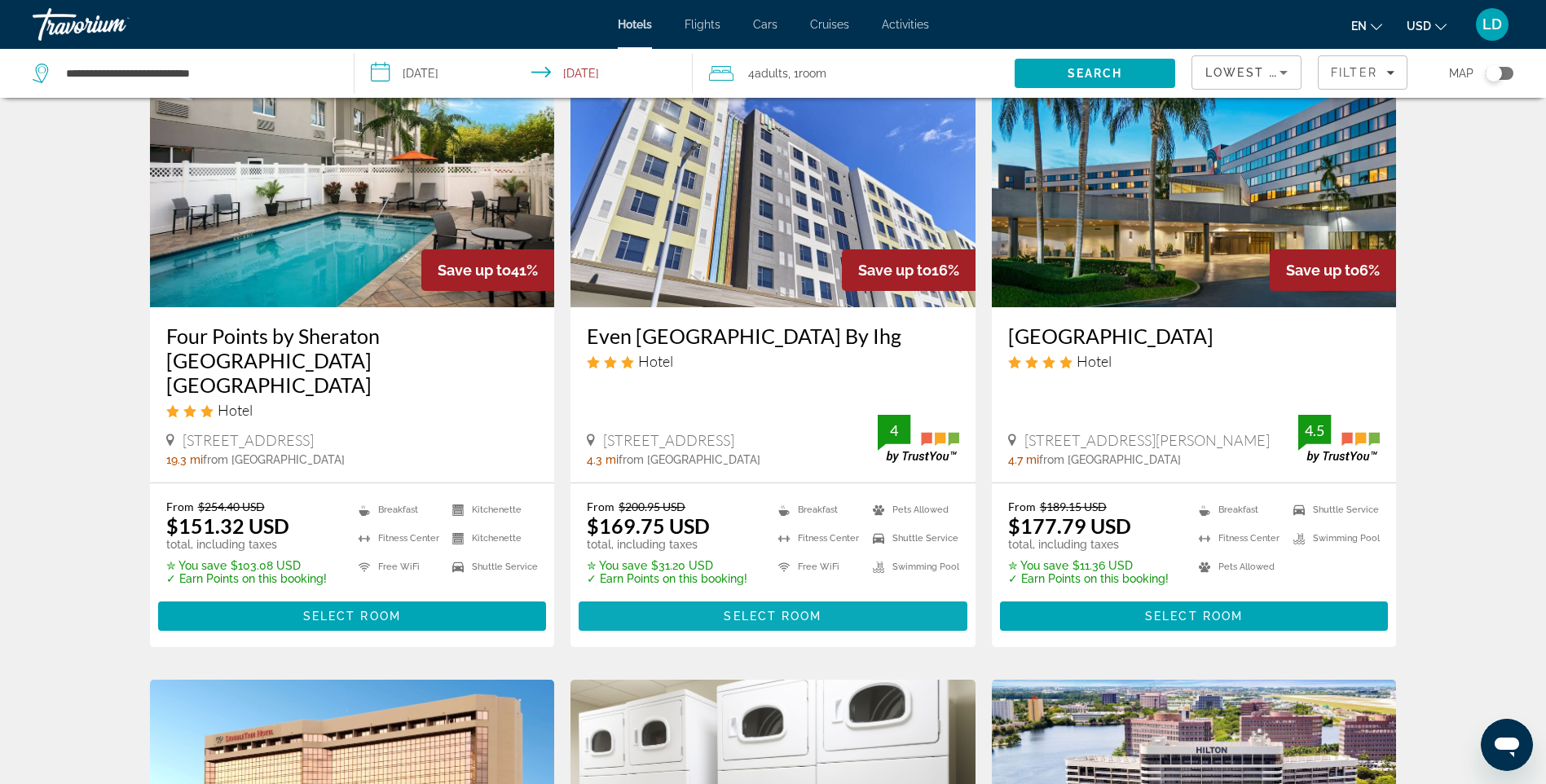
click at [774, 609] on span "Select Room" at bounding box center [773, 616] width 98 height 13
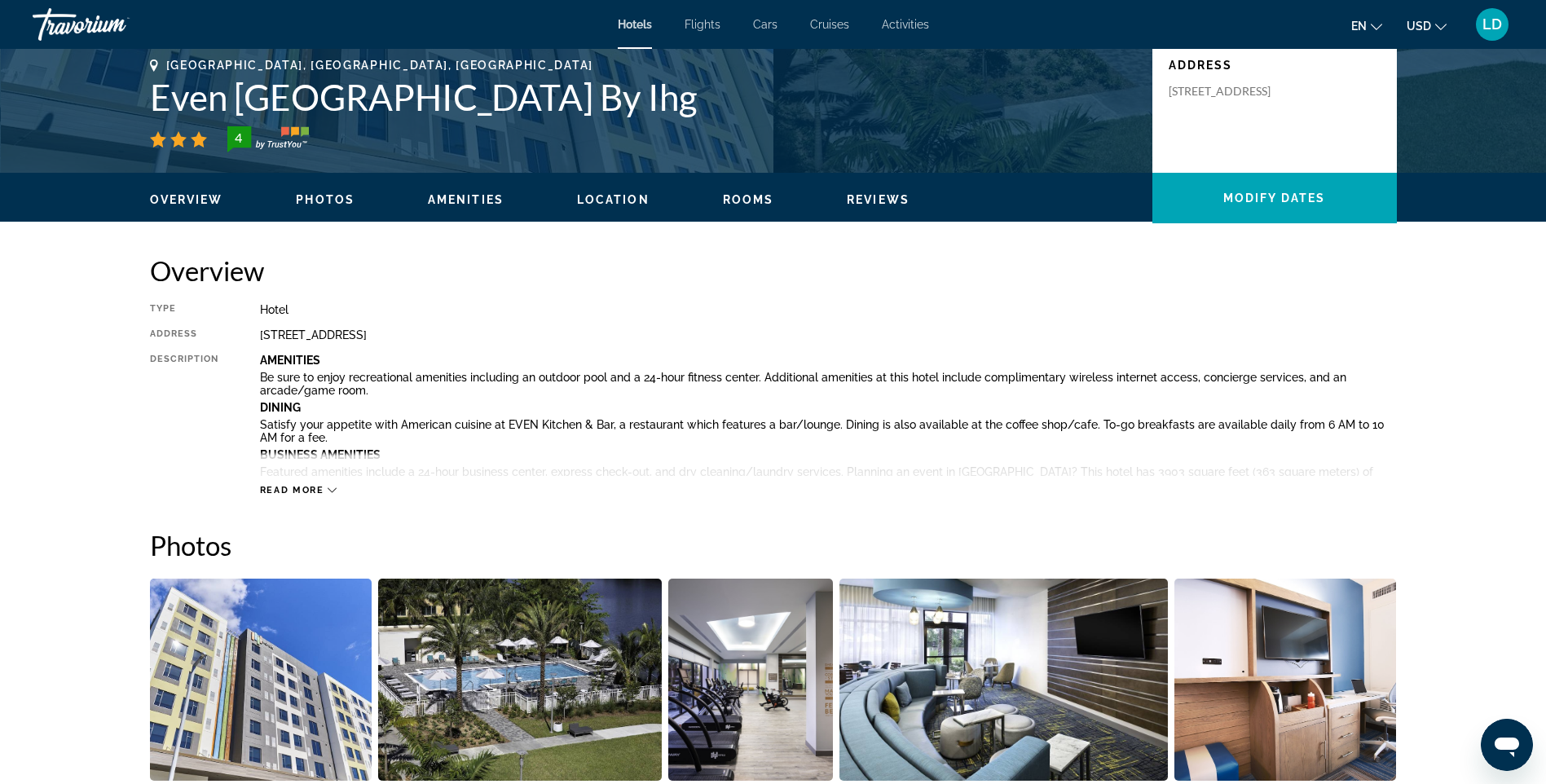
scroll to position [408, 0]
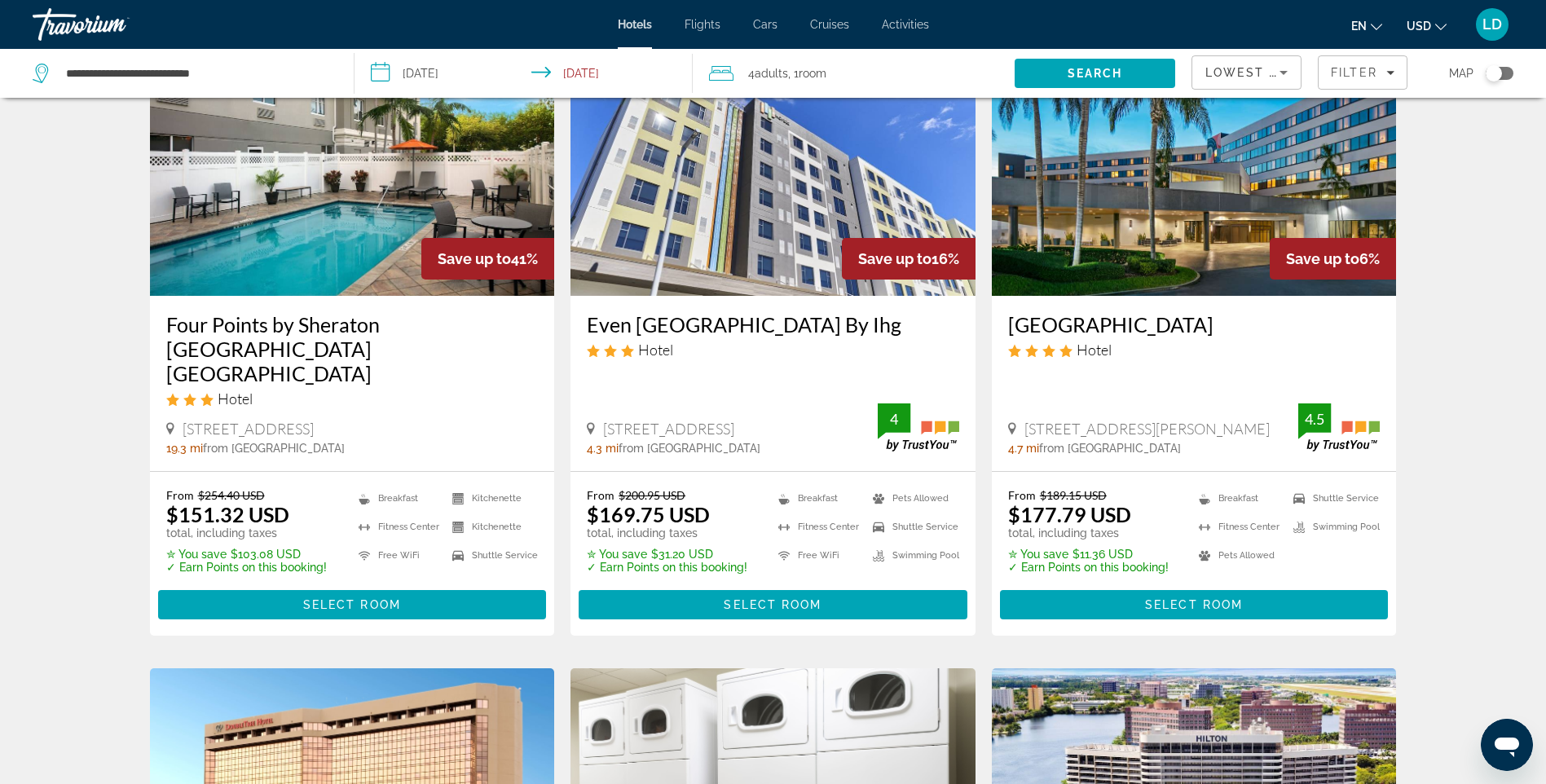
scroll to position [734, 0]
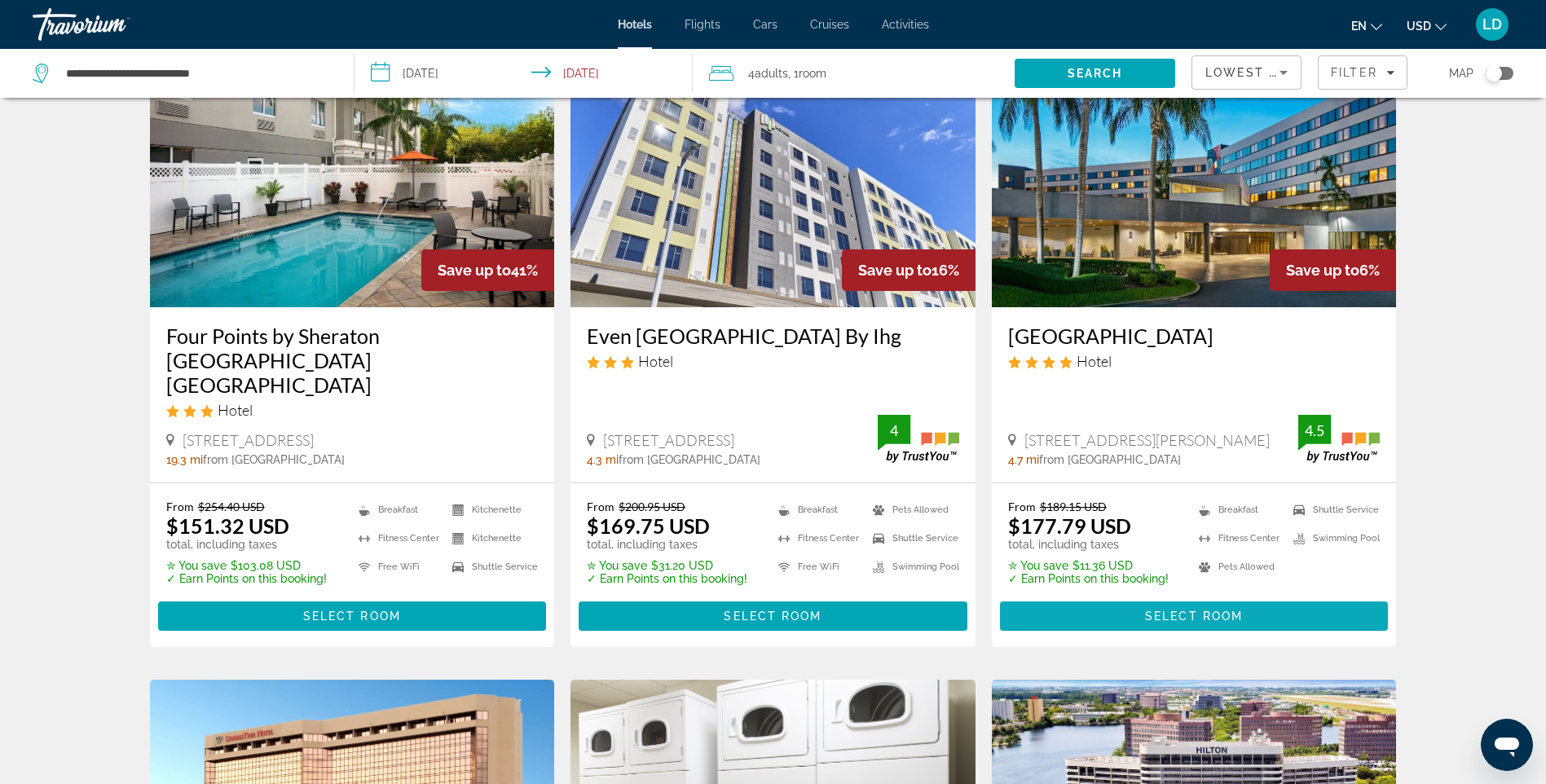
click at [1156, 609] on span "Select Room" at bounding box center [1193, 616] width 98 height 13
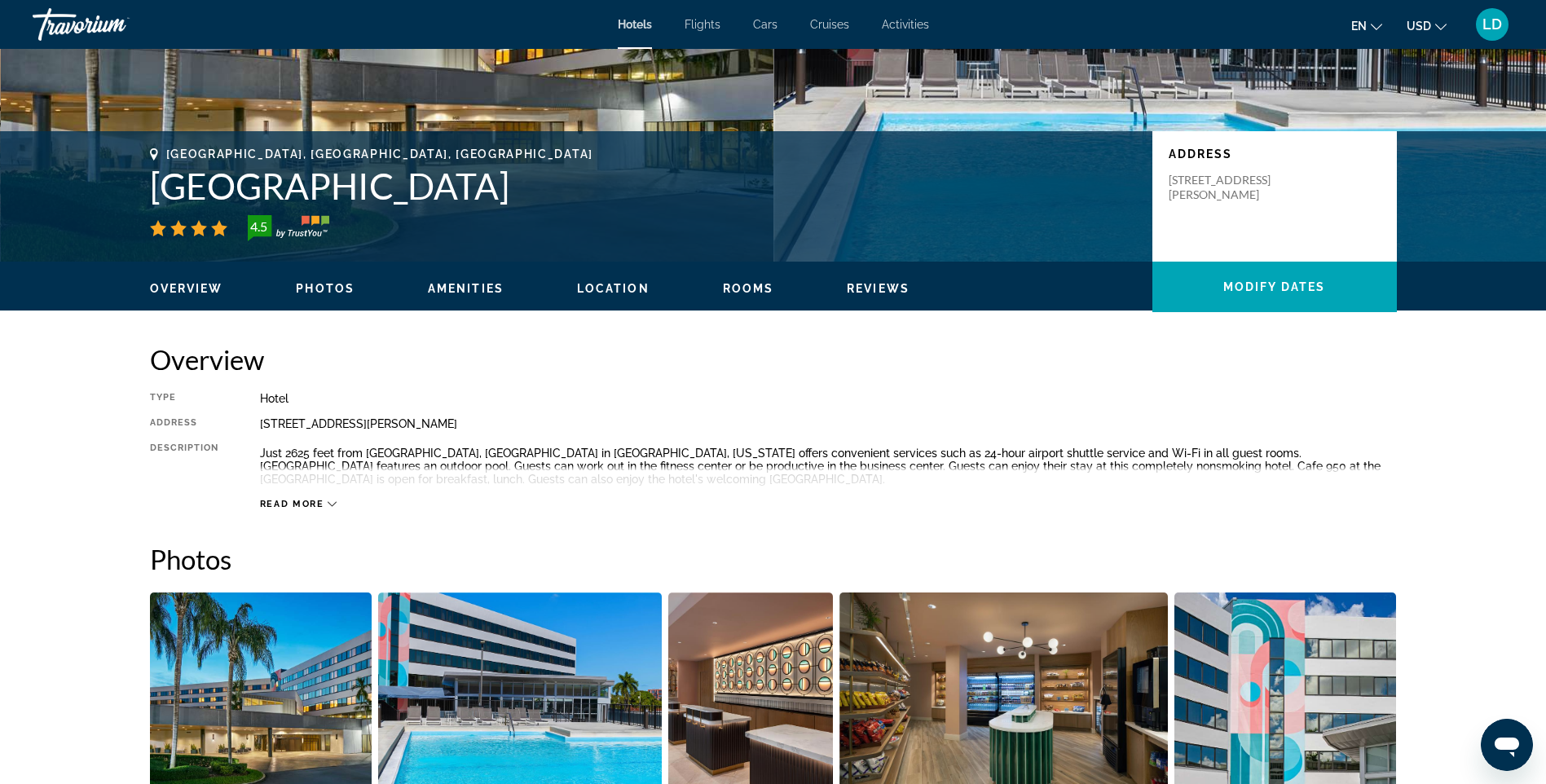
scroll to position [408, 0]
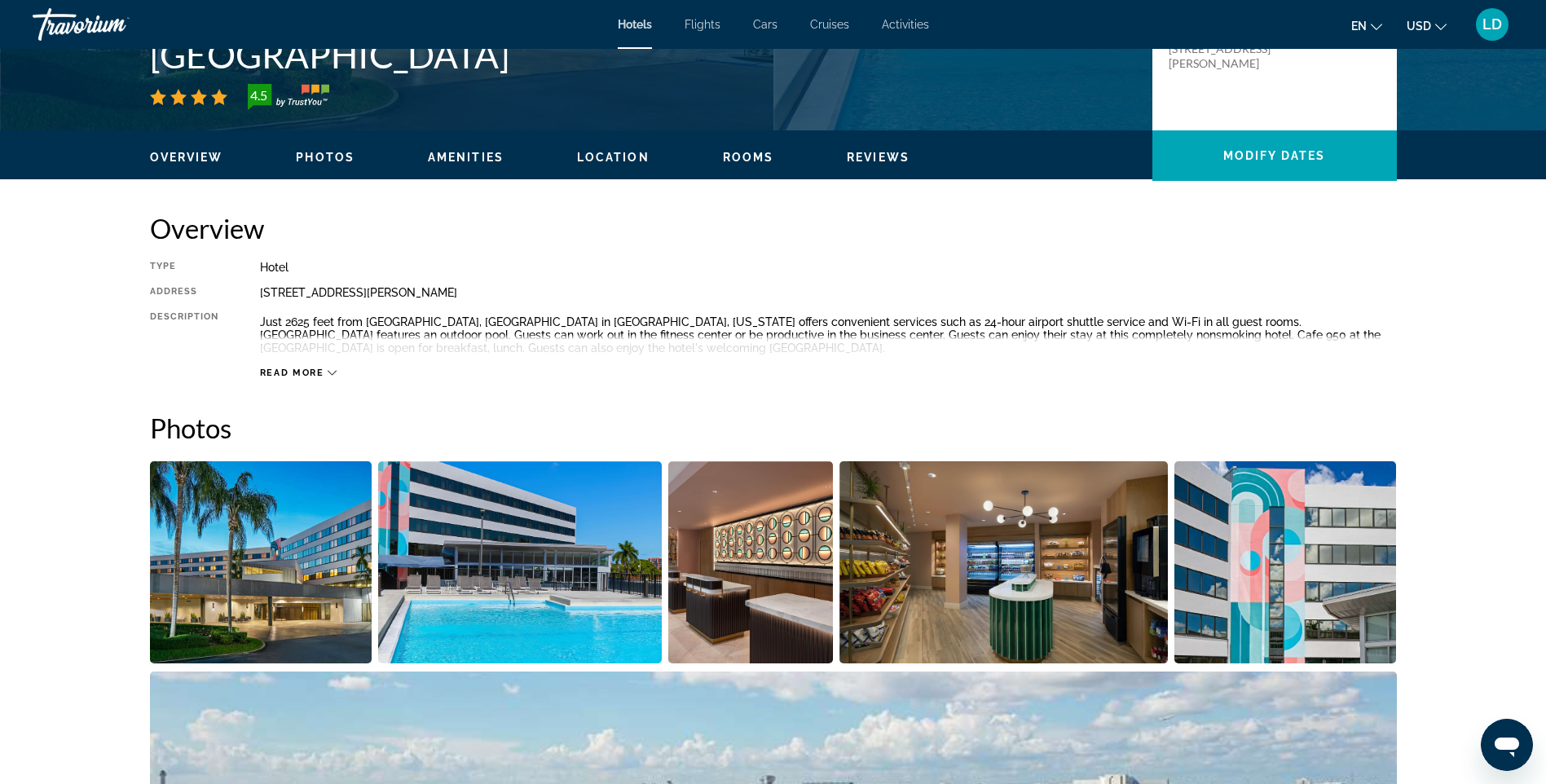
click at [305, 371] on span "Read more" at bounding box center [292, 372] width 64 height 11
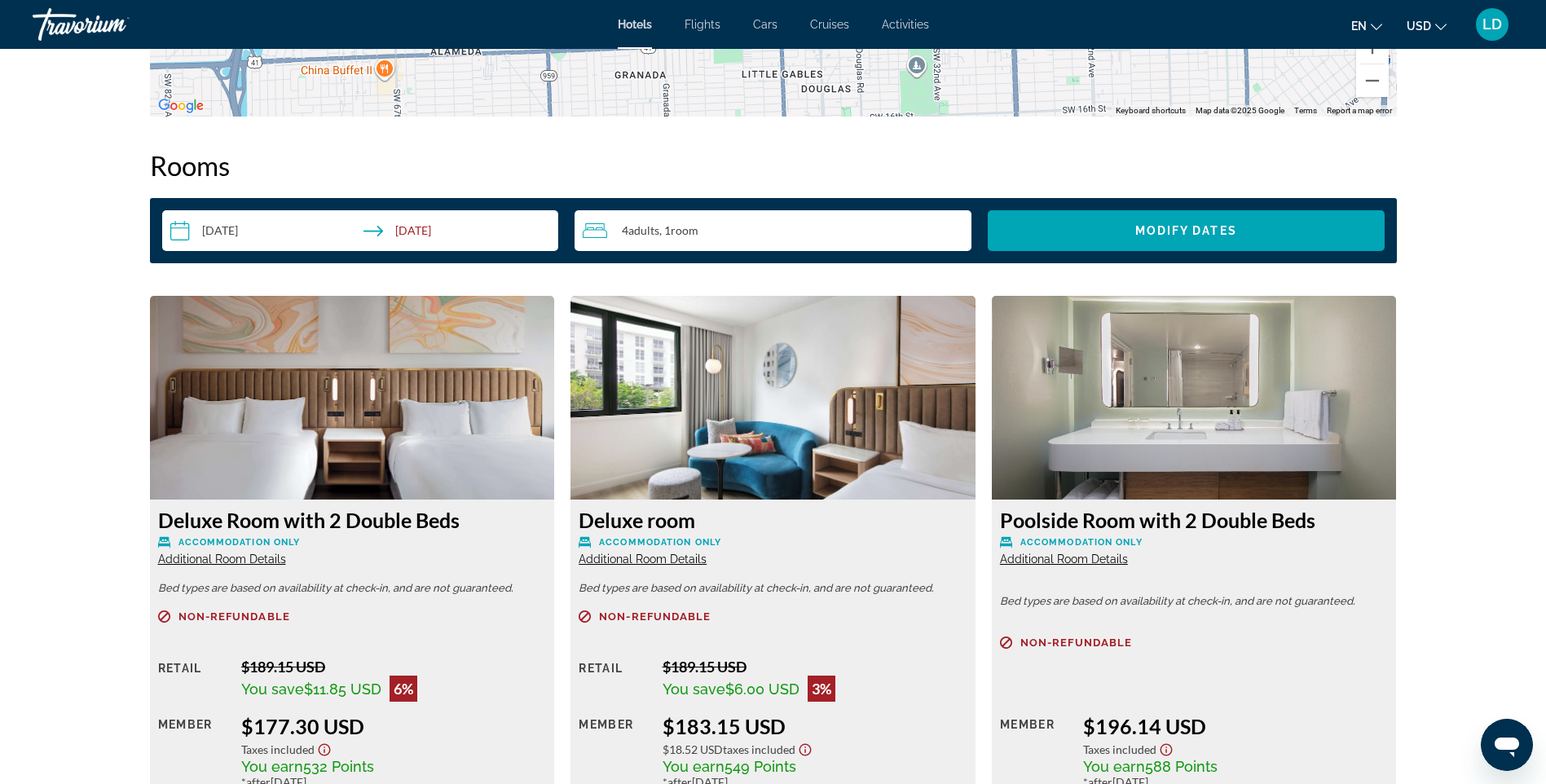
scroll to position [1956, 0]
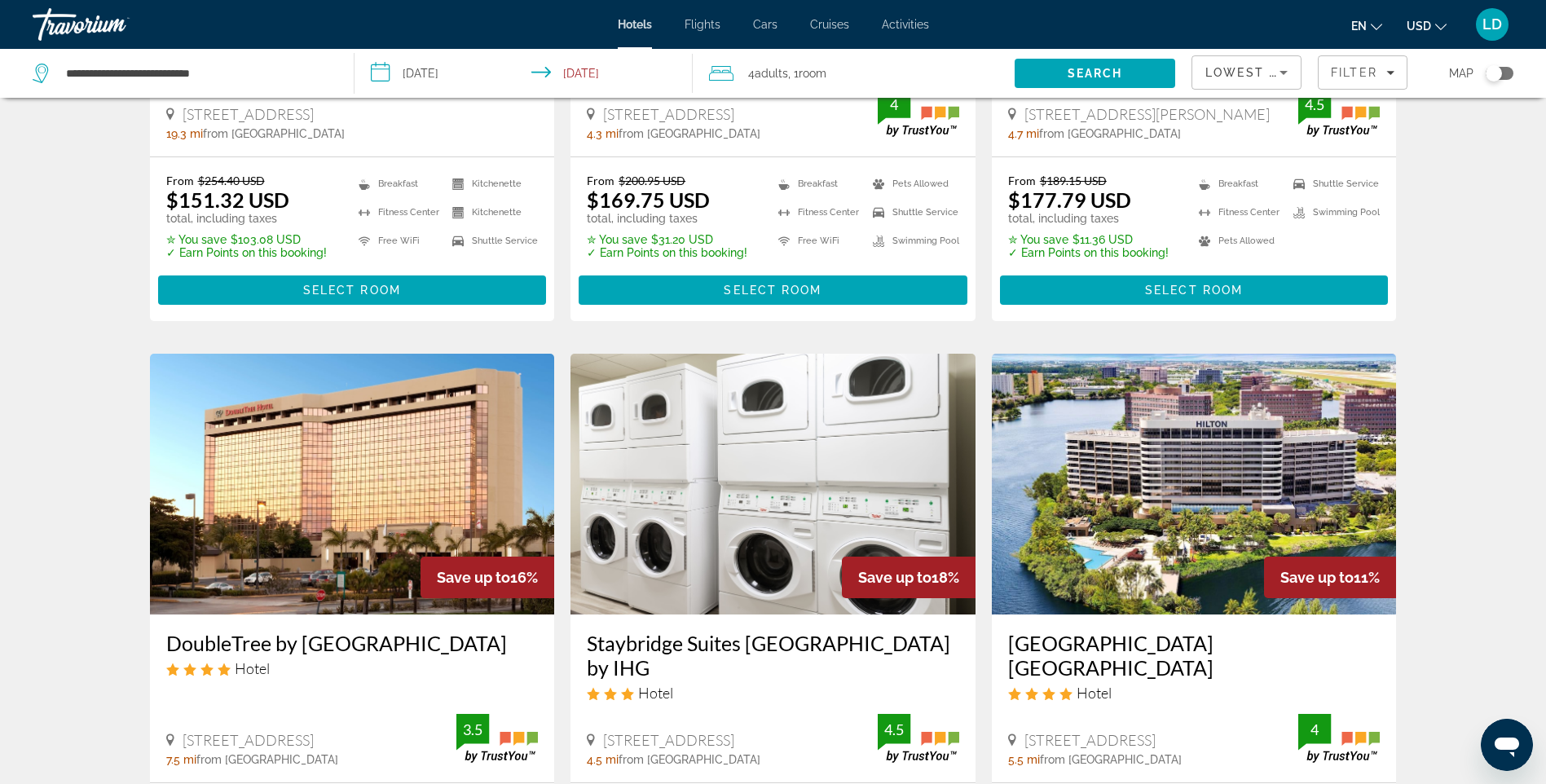
scroll to position [1141, 0]
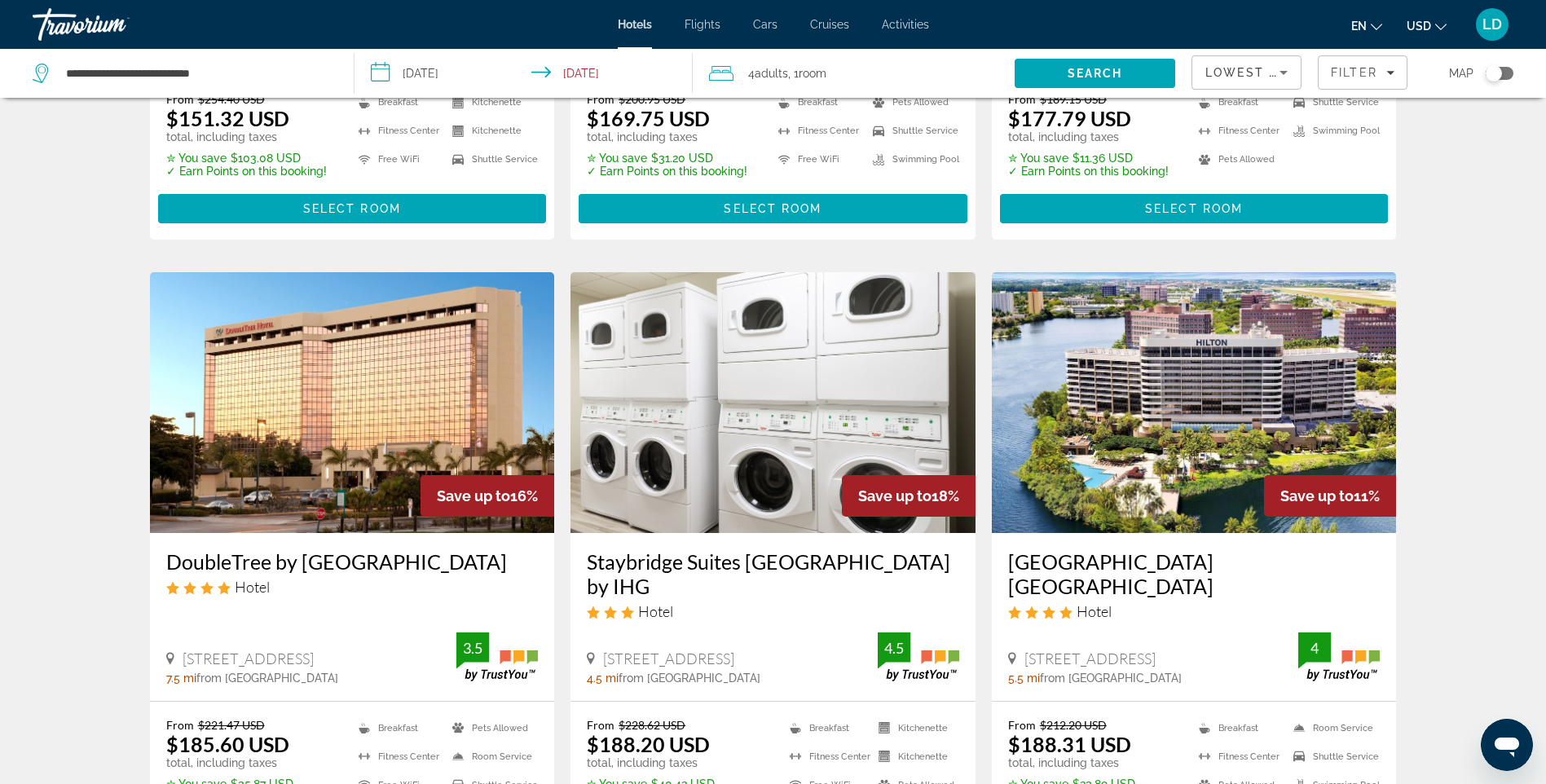
click at [741, 411] on img "Main content" at bounding box center [773, 403] width 405 height 261
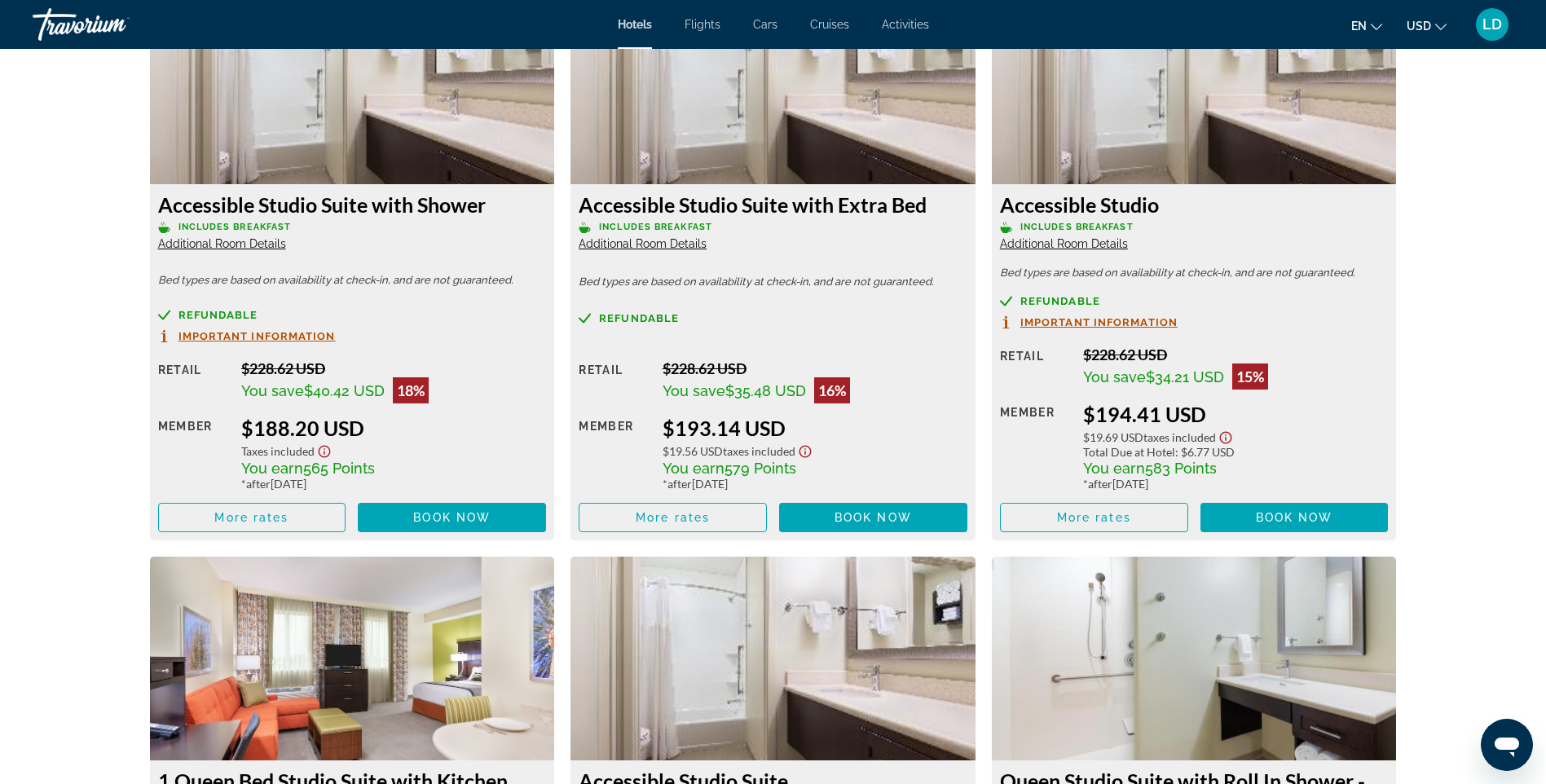
scroll to position [2203, 0]
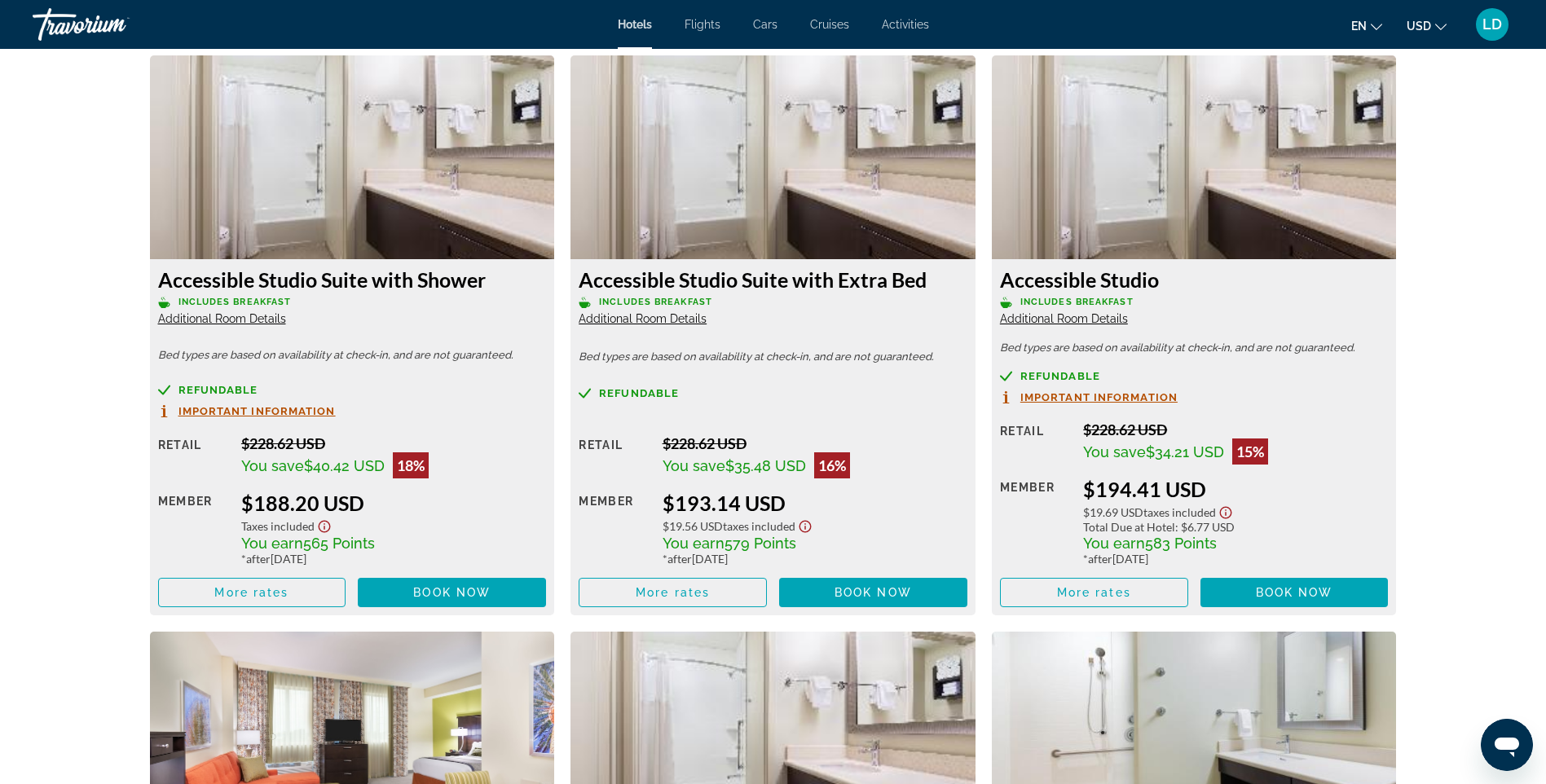
click at [641, 317] on span "Additional Room Details" at bounding box center [642, 319] width 128 height 13
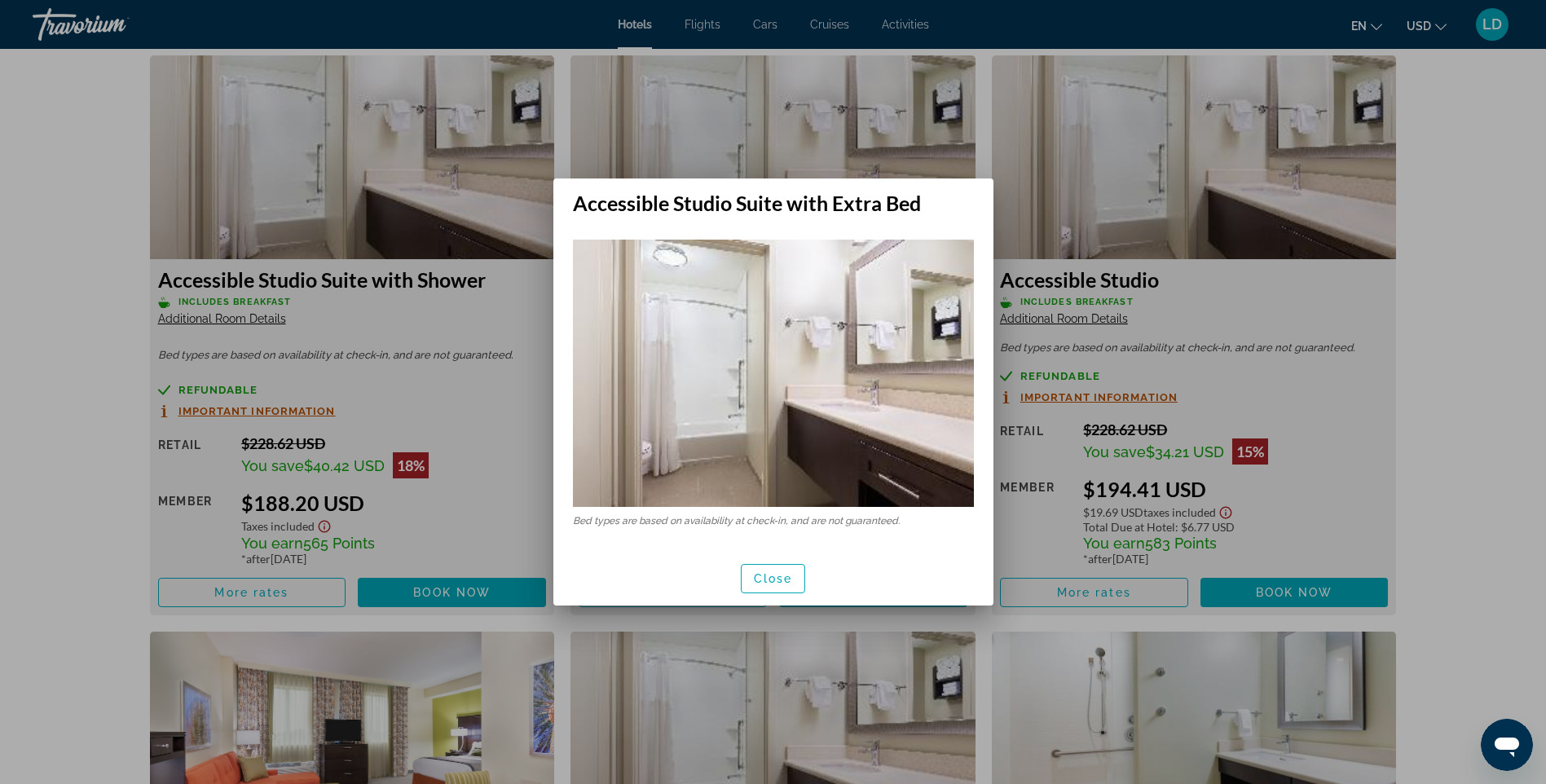
scroll to position [0, 0]
click at [754, 580] on span "Close" at bounding box center [773, 579] width 40 height 13
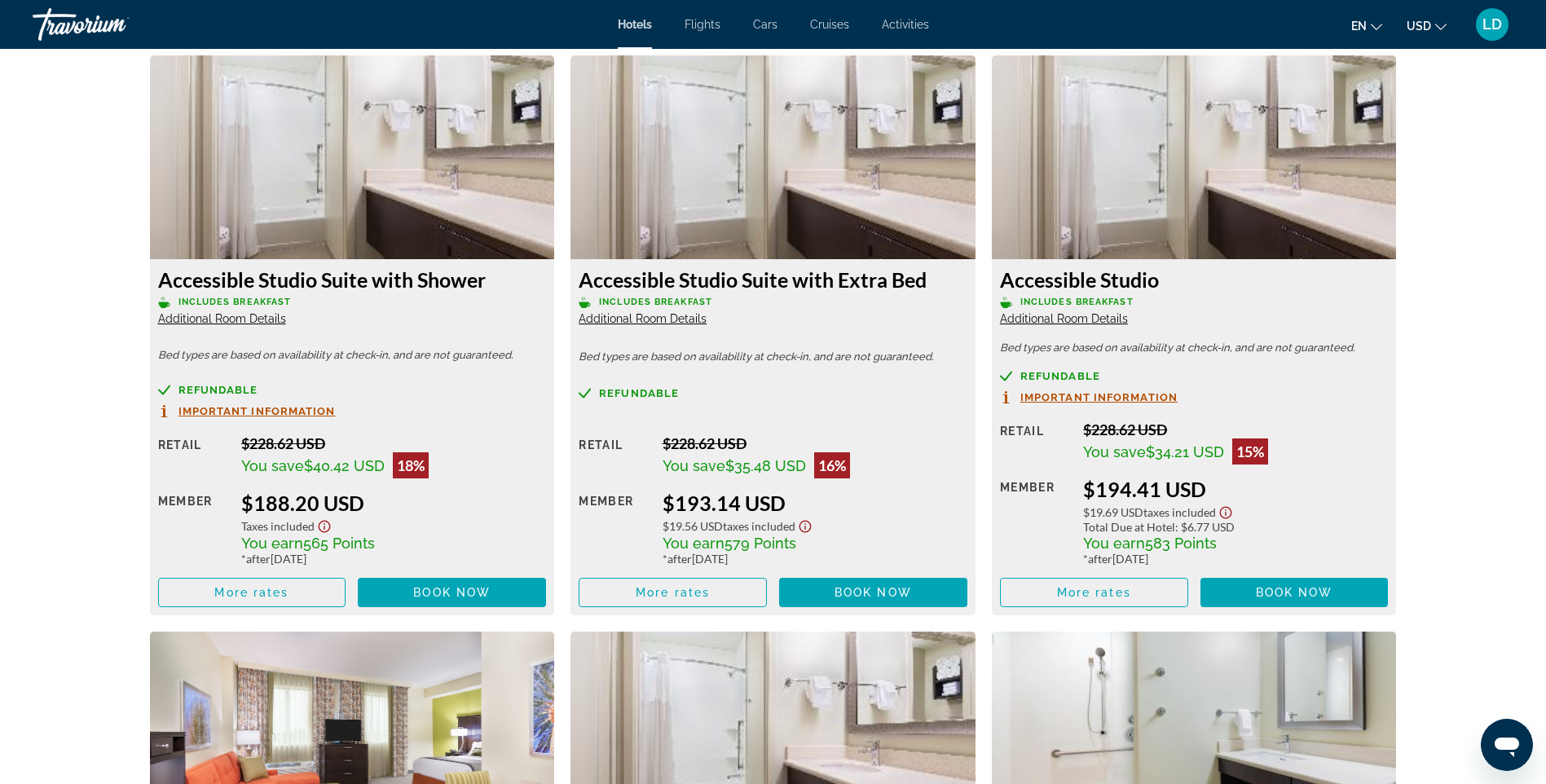
click at [246, 320] on span "Additional Room Details" at bounding box center [222, 319] width 128 height 13
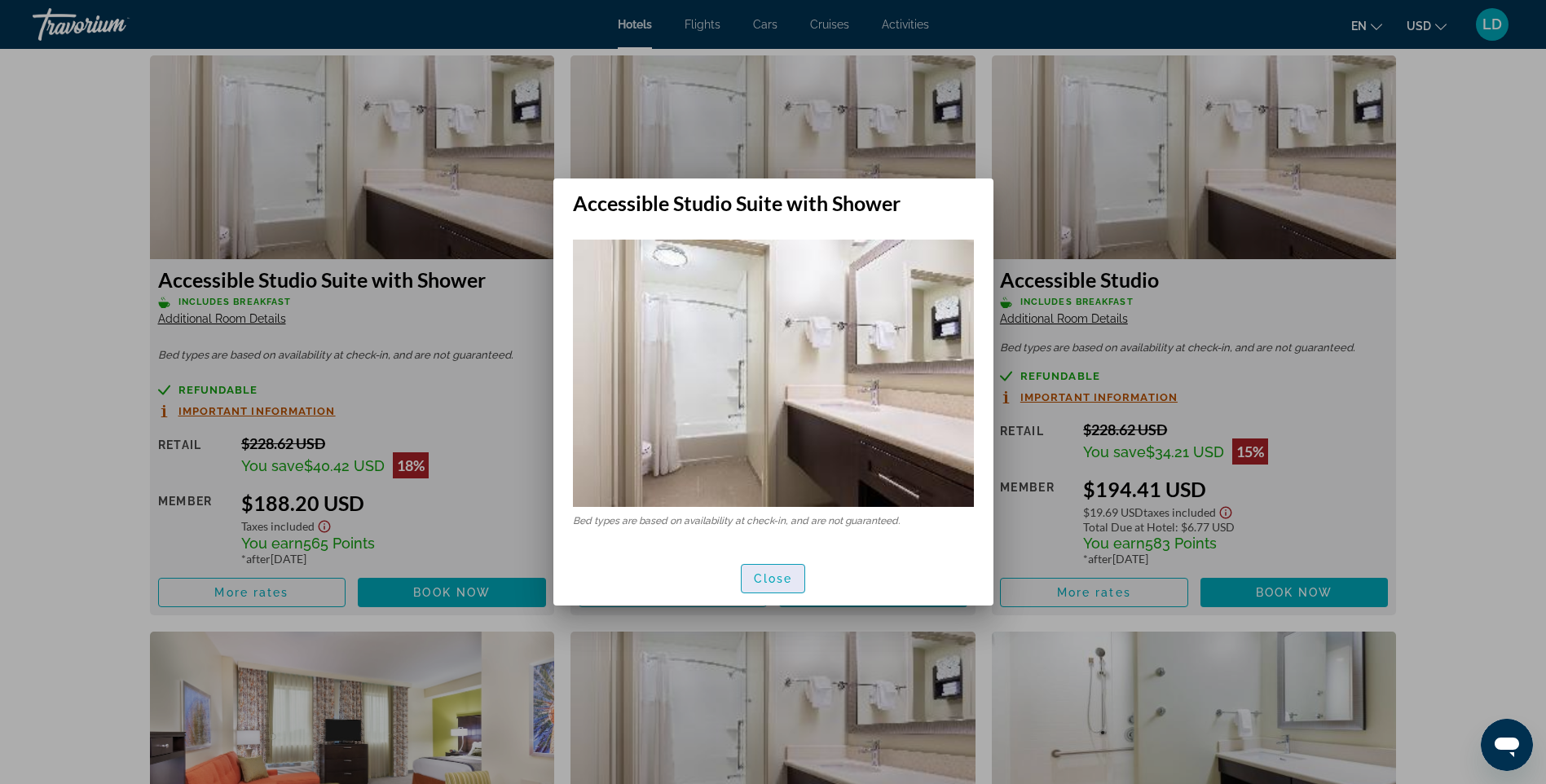
click at [781, 582] on span "Close" at bounding box center [773, 579] width 40 height 13
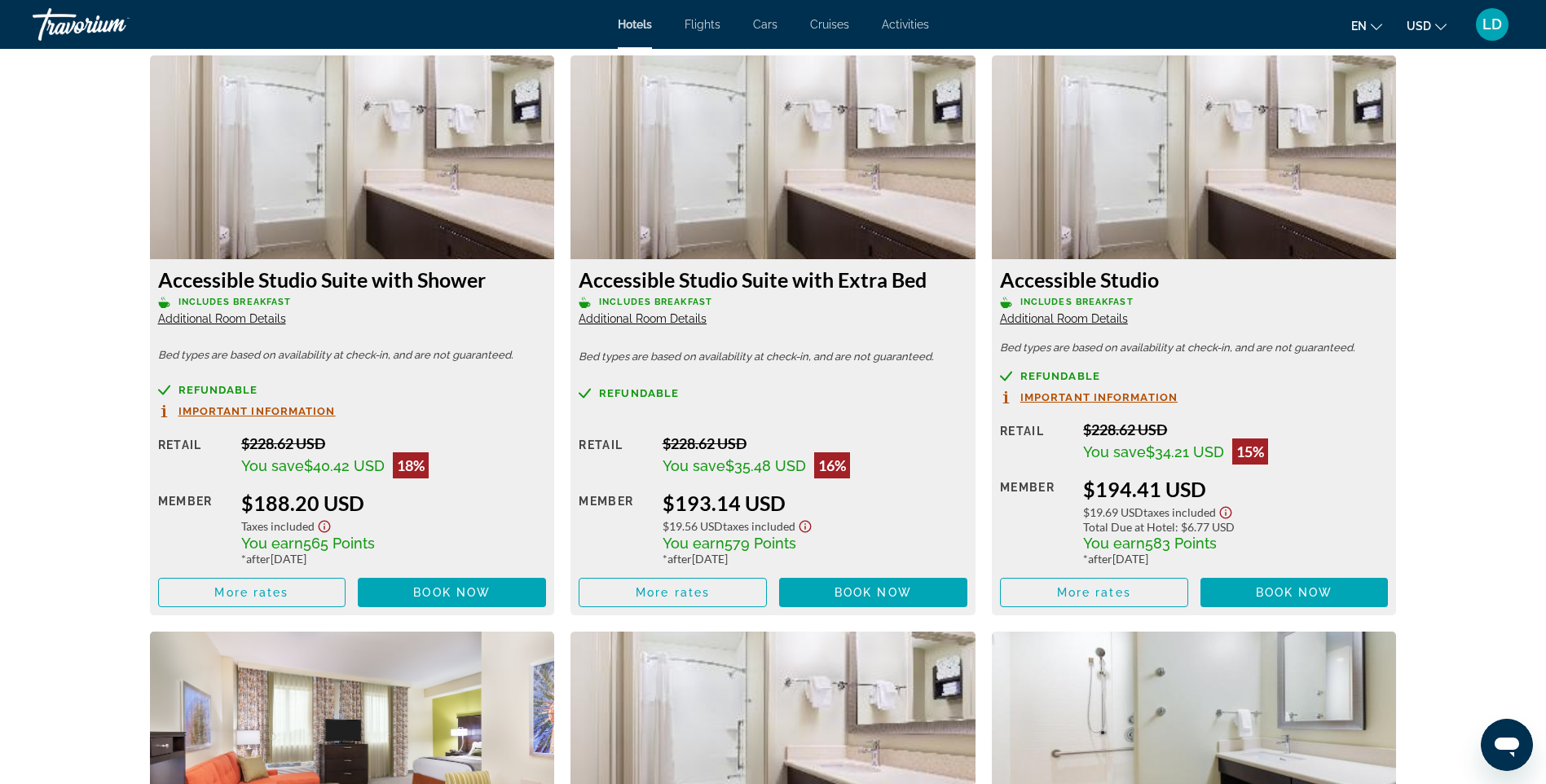
click at [1062, 319] on span "Additional Room Details" at bounding box center [1063, 319] width 128 height 13
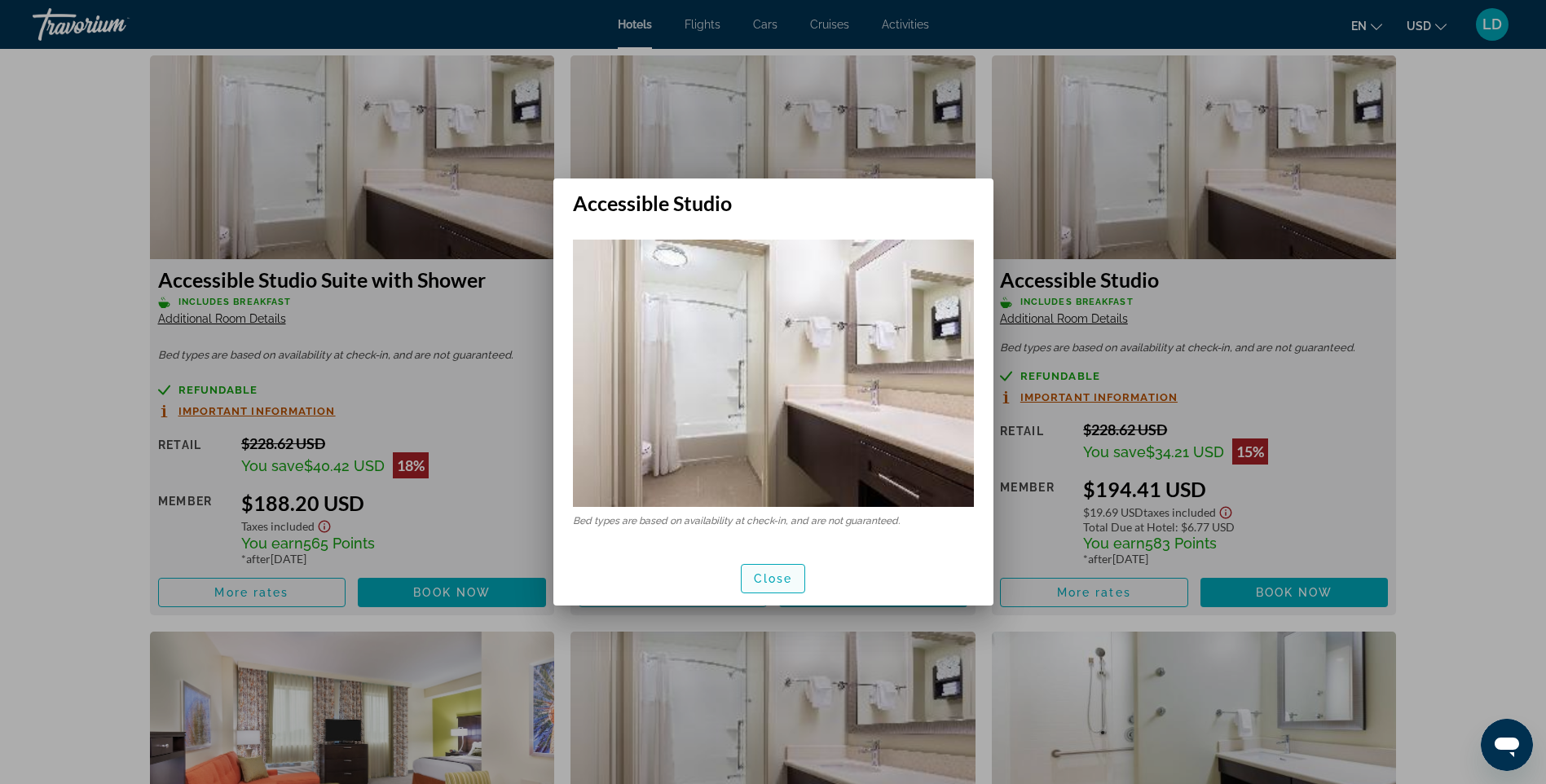
click at [775, 594] on span "button" at bounding box center [773, 579] width 63 height 40
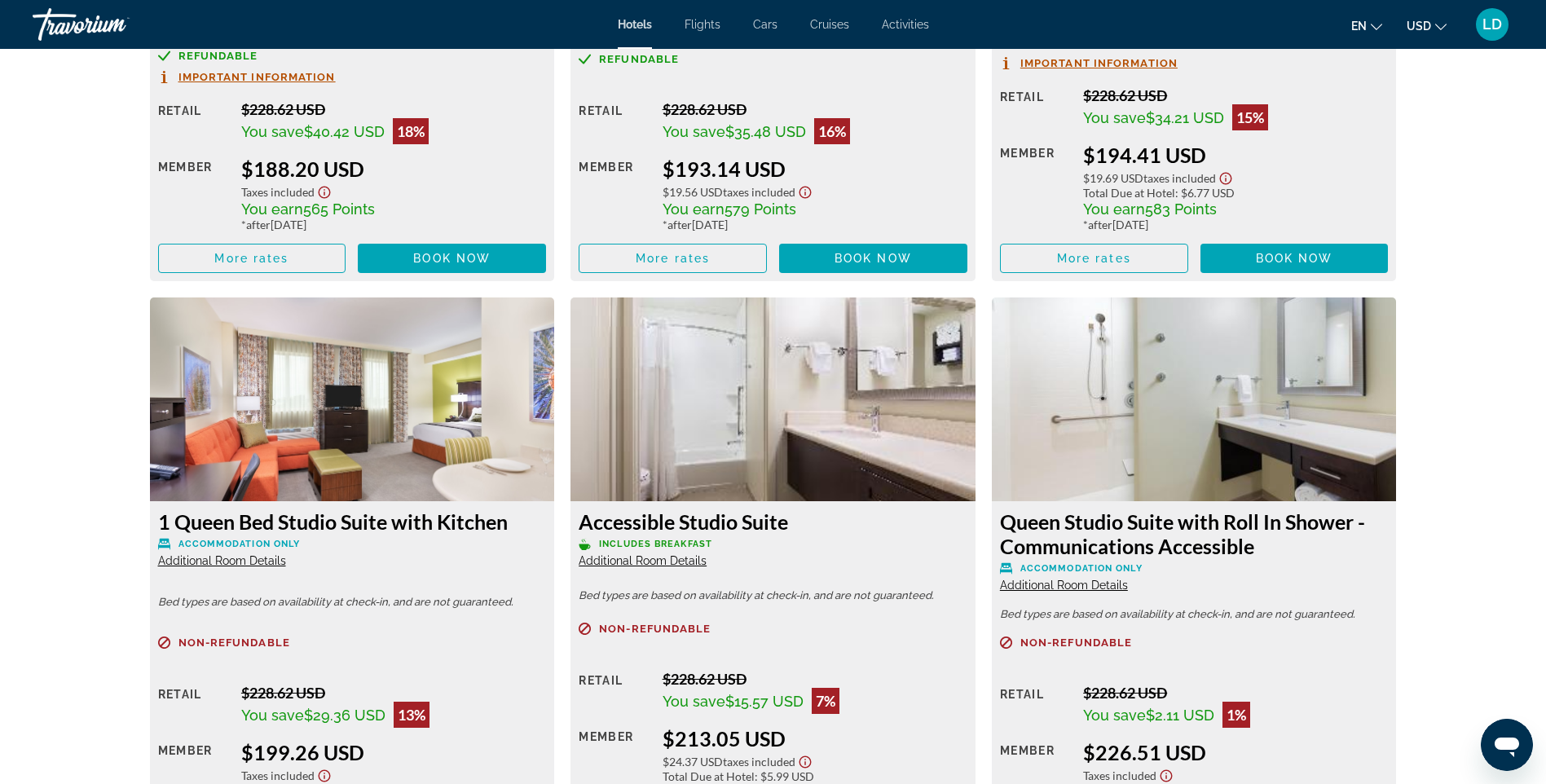
scroll to position [2529, 0]
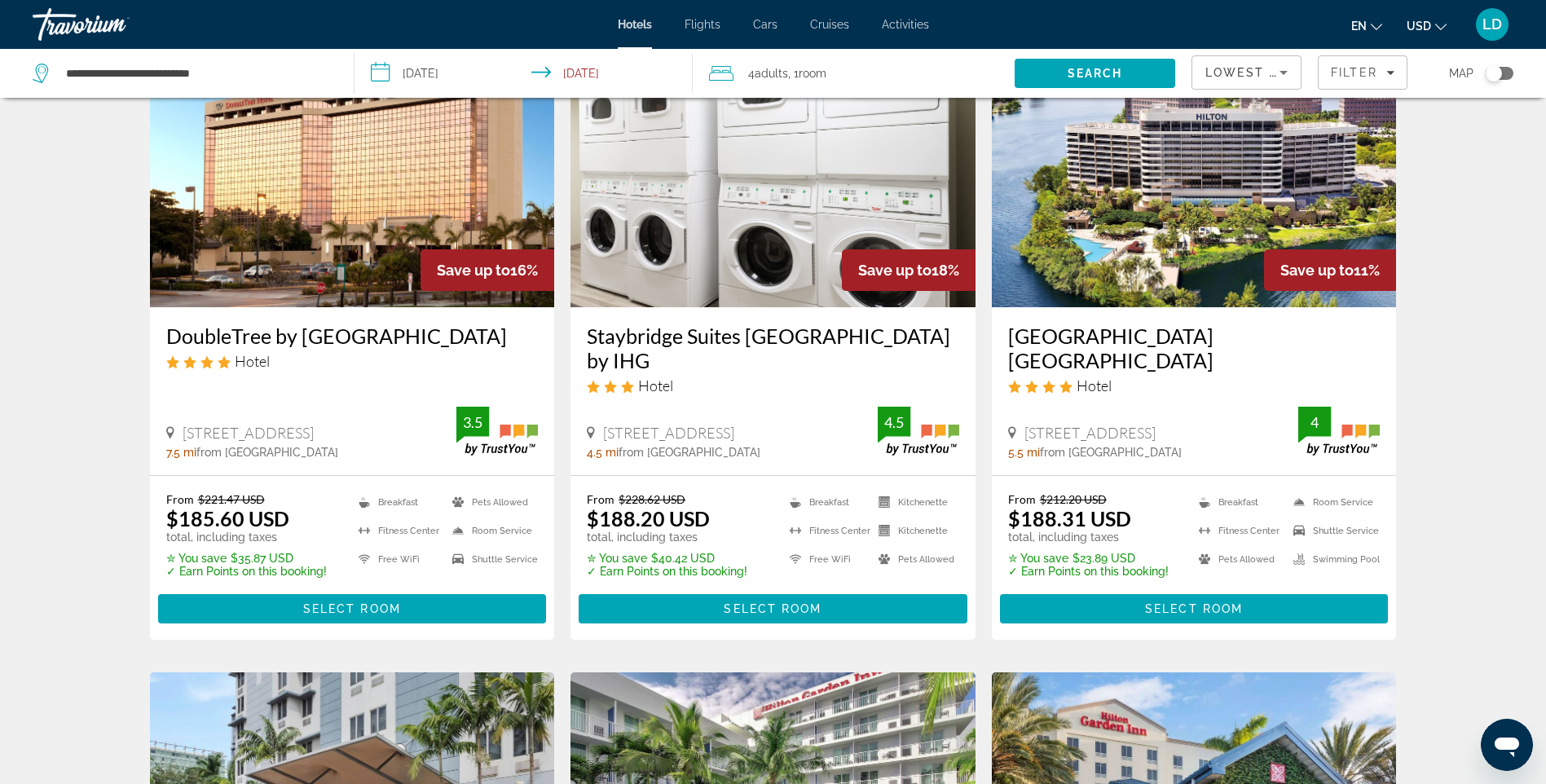
scroll to position [1385, 0]
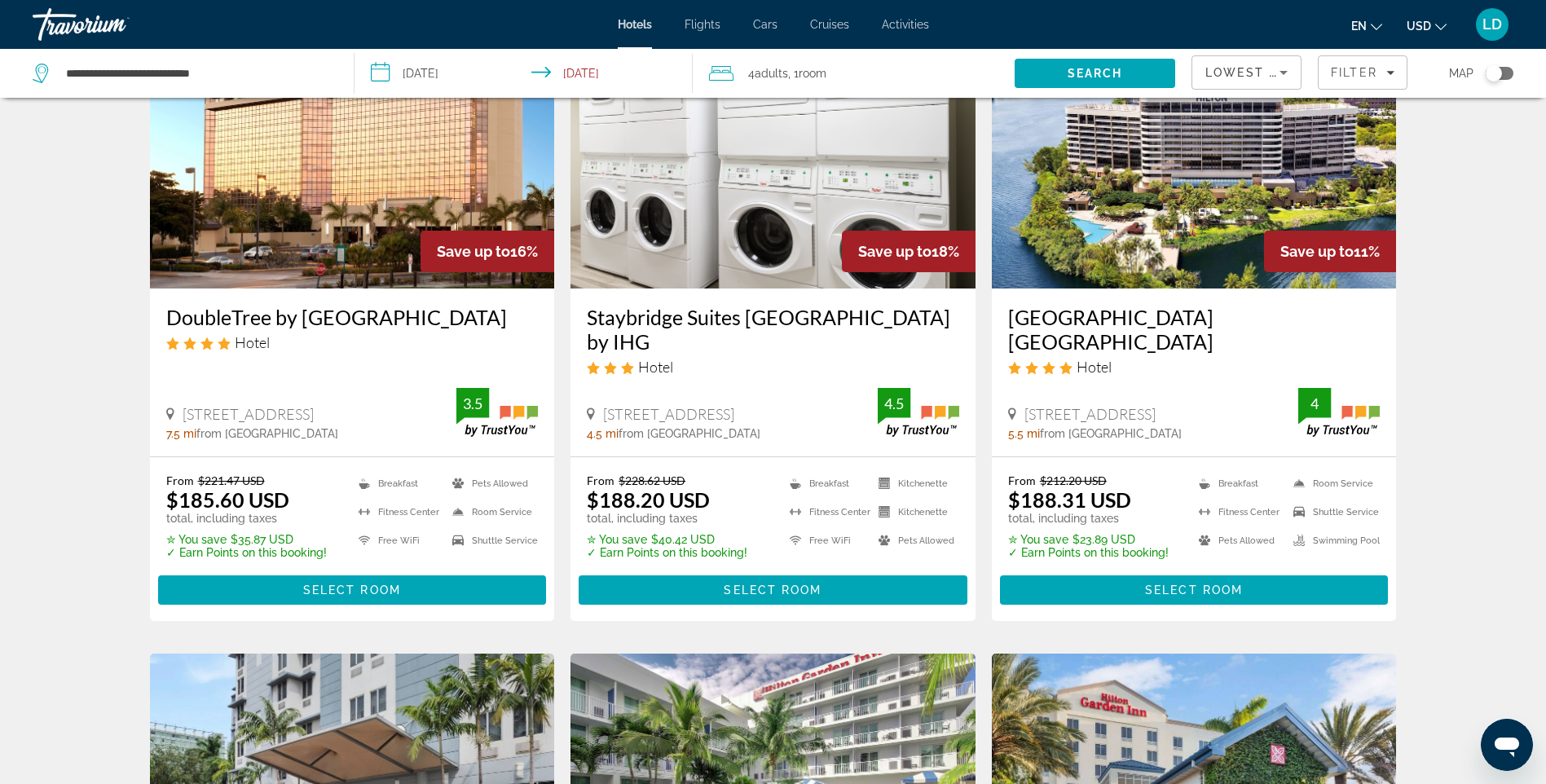
click at [369, 584] on span "Select Room" at bounding box center [352, 590] width 98 height 13
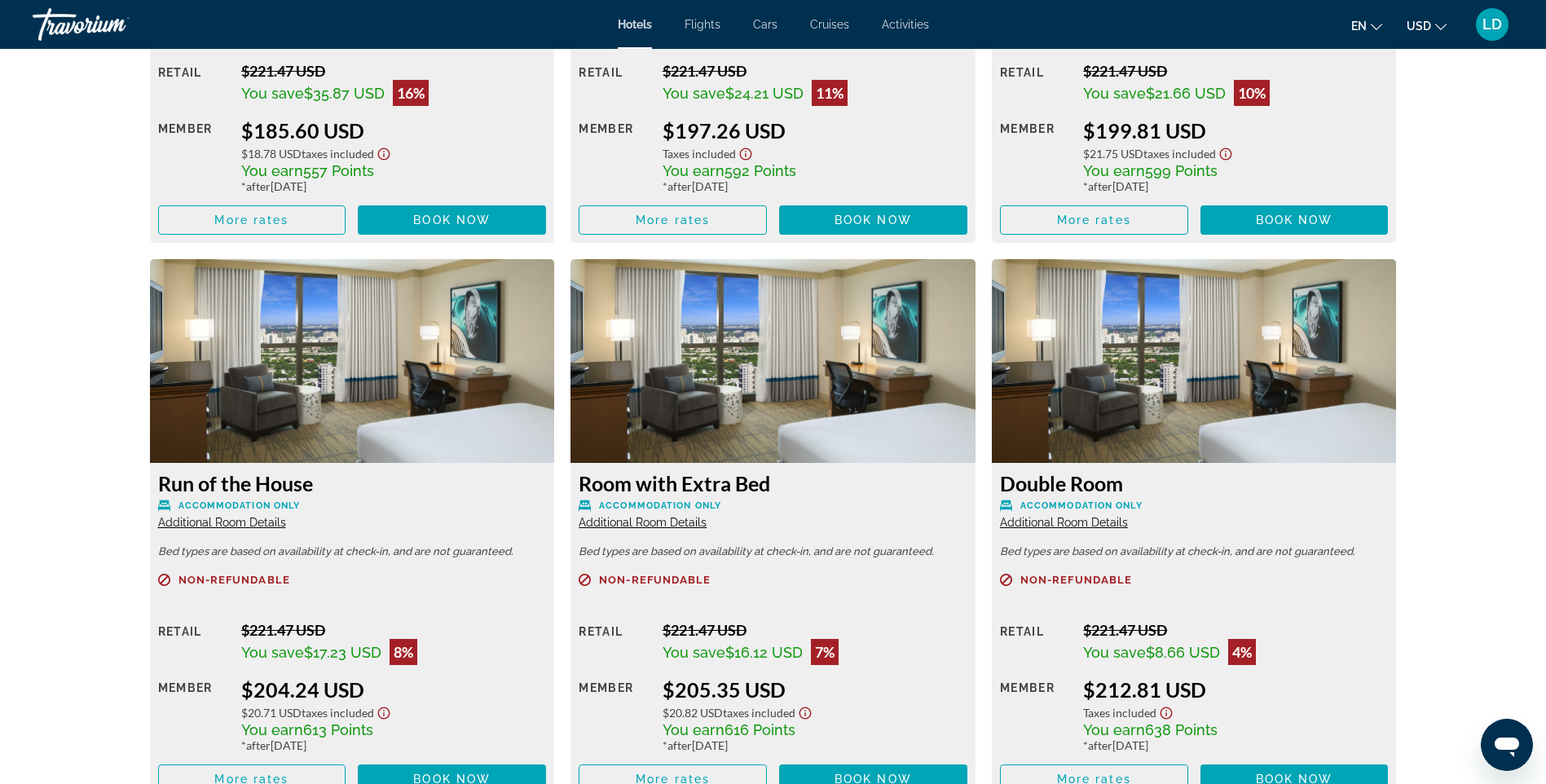
scroll to position [2611, 0]
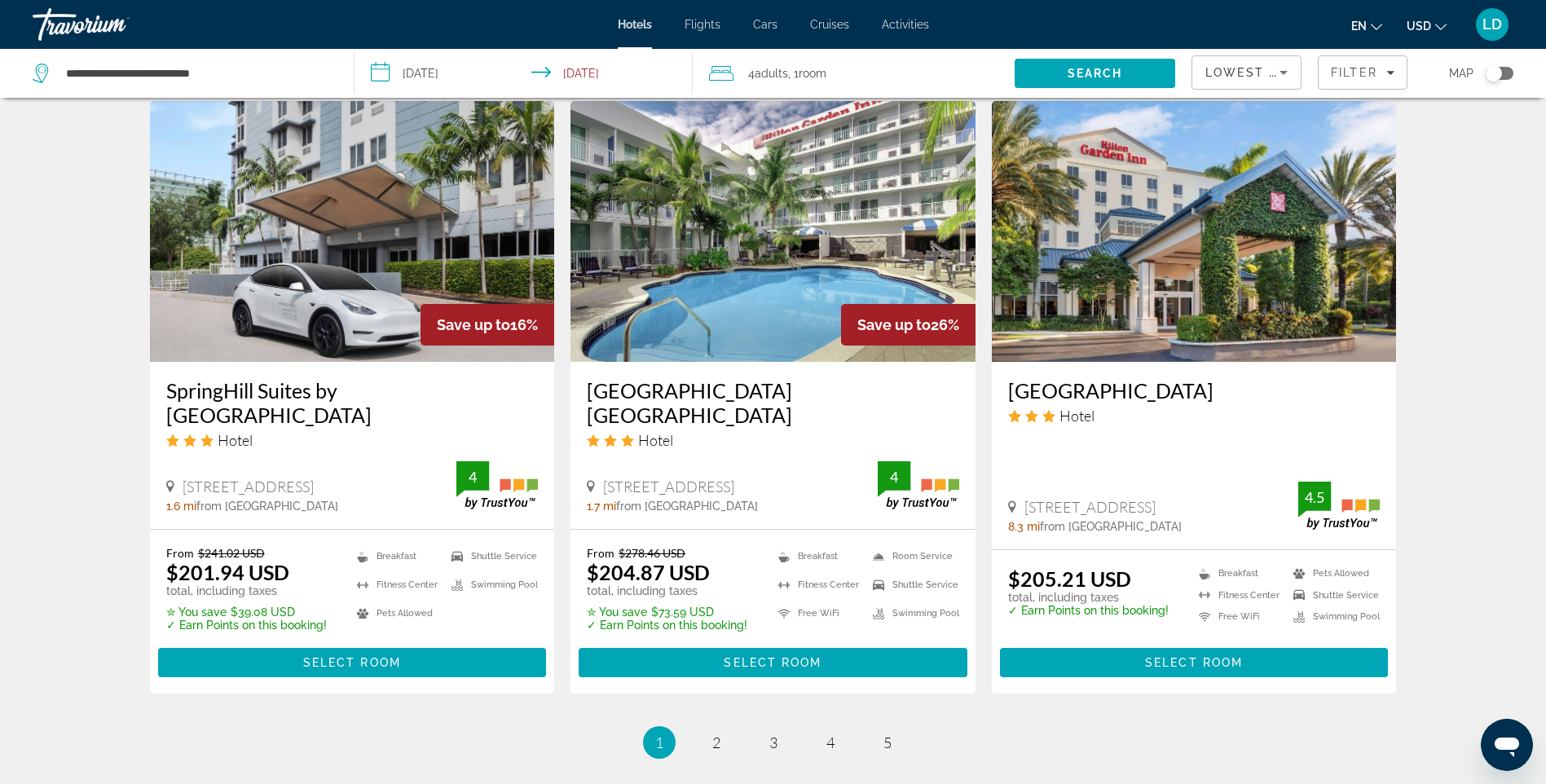
scroll to position [1956, 0]
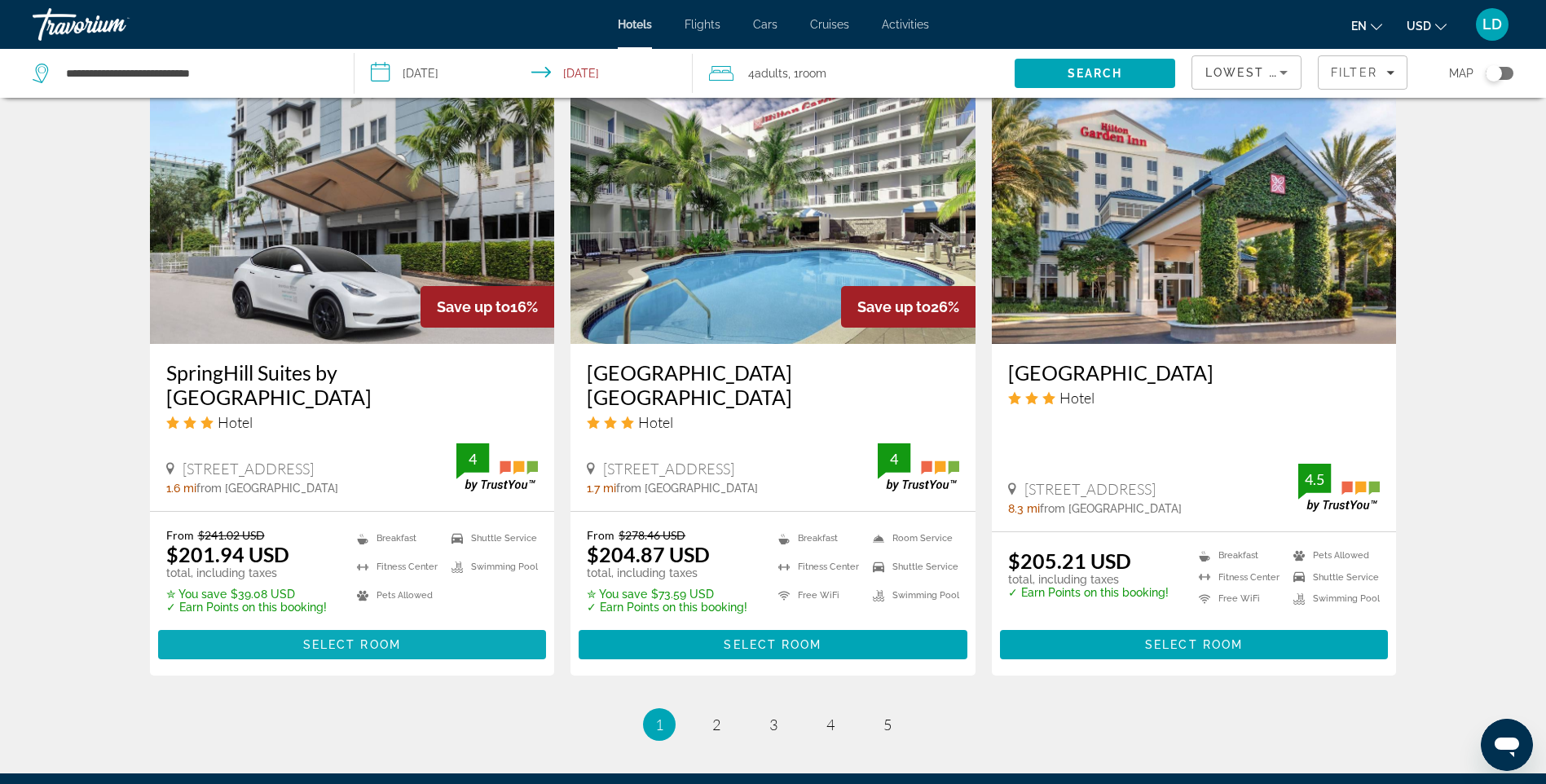
click at [434, 625] on span "Main content" at bounding box center [353, 645] width 389 height 40
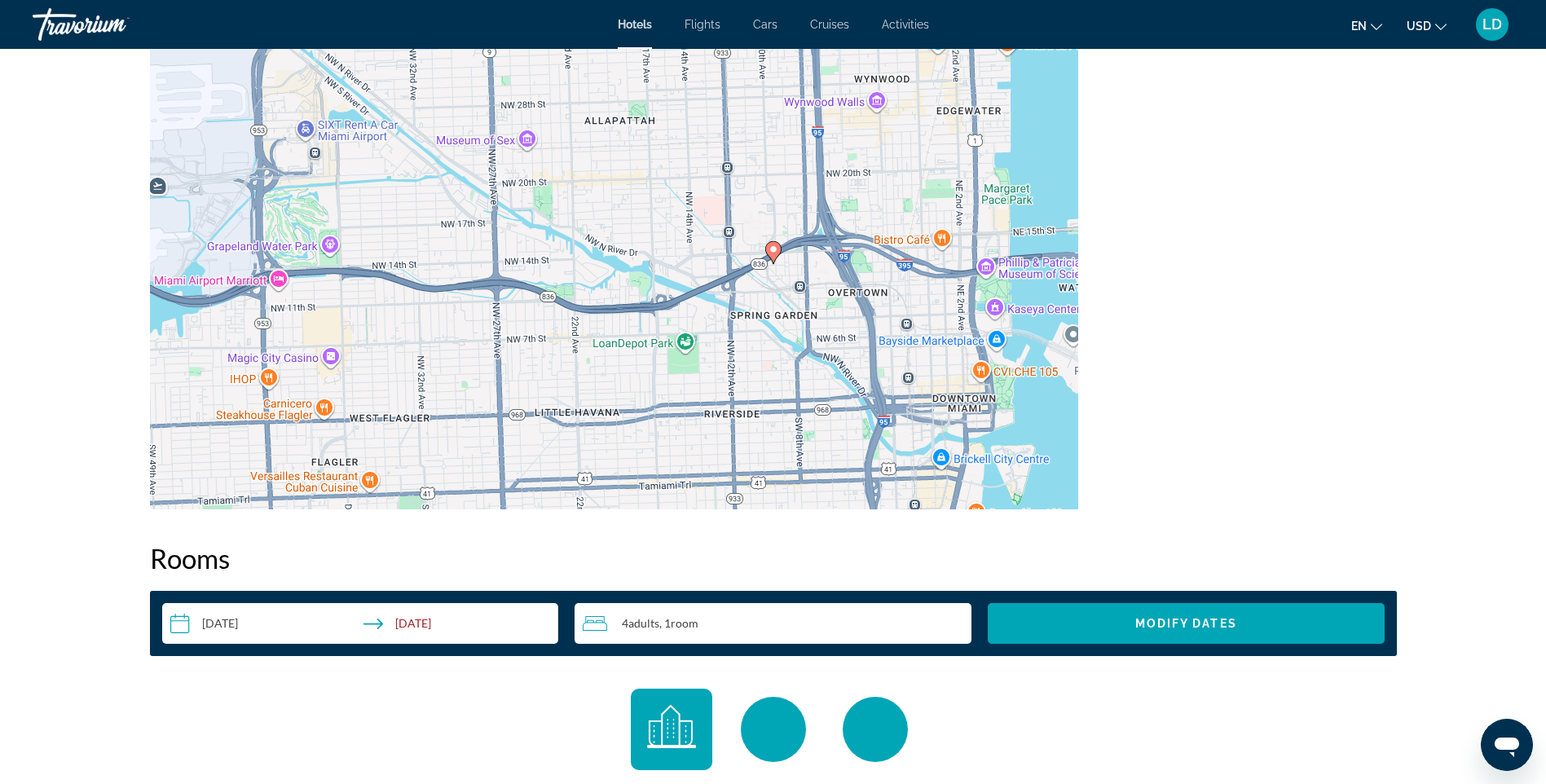
scroll to position [1956, 0]
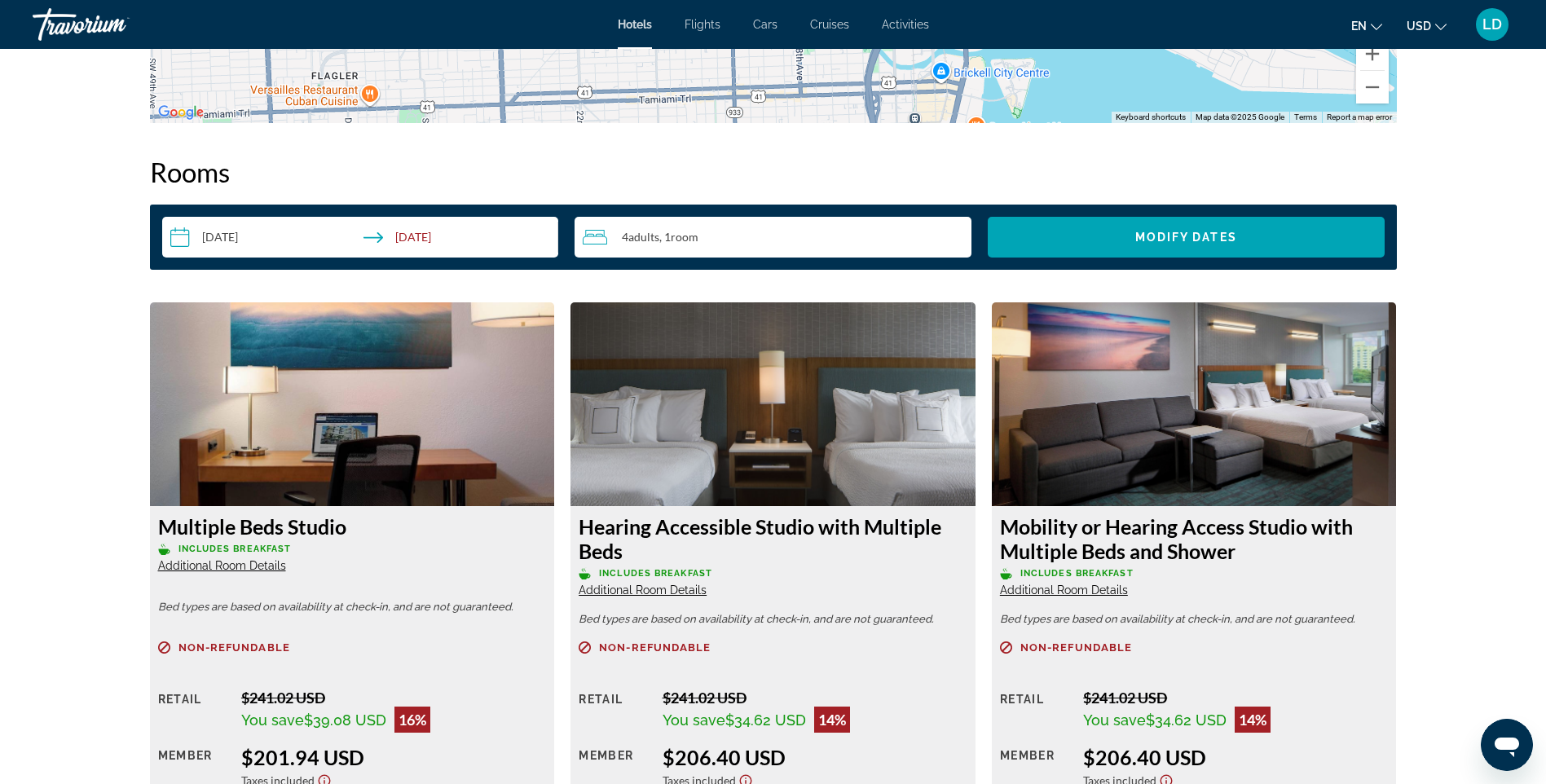
click at [188, 565] on span "Additional Room Details" at bounding box center [222, 566] width 128 height 13
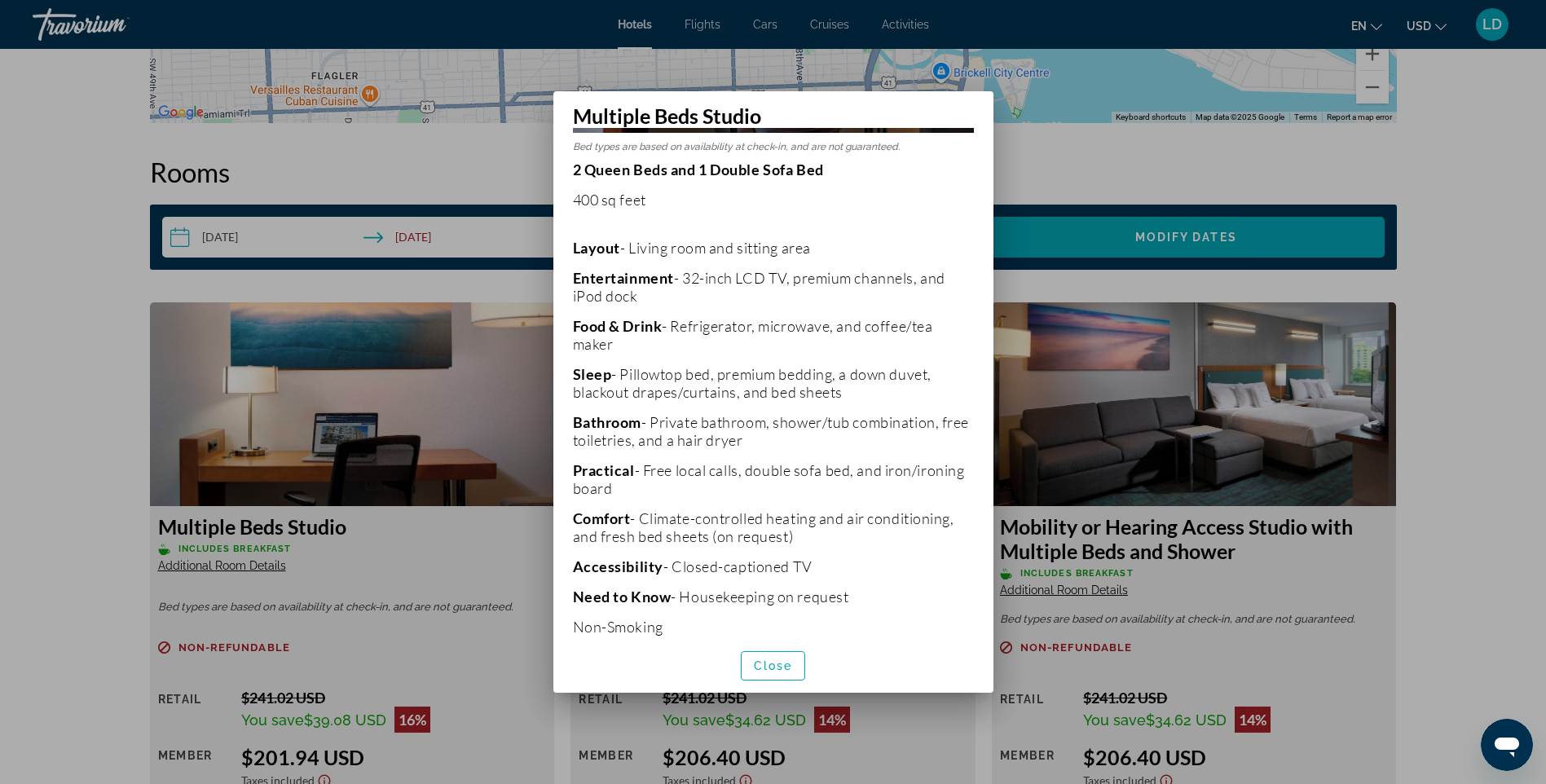
scroll to position [306, 0]
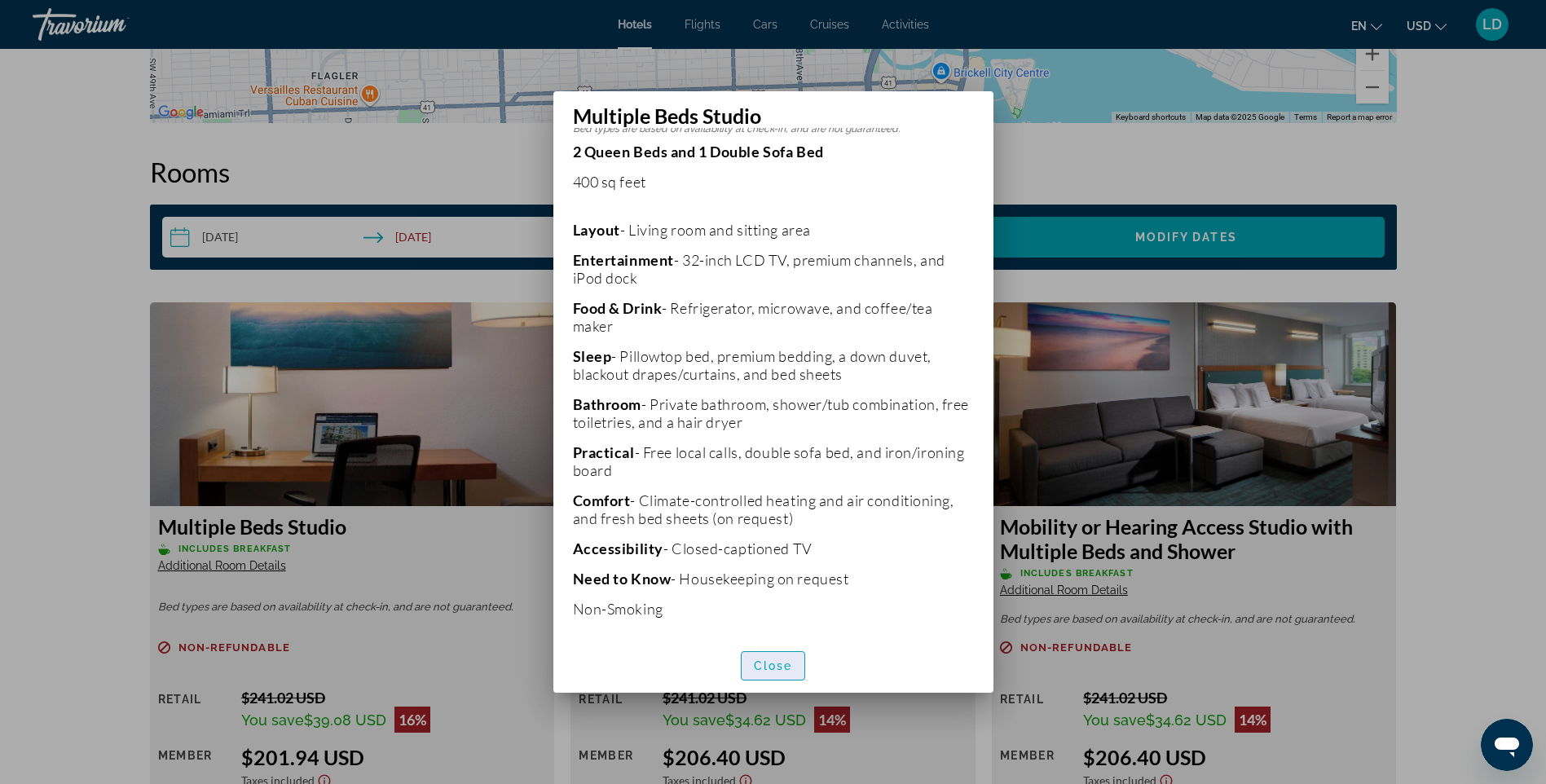
click at [763, 670] on span "Close" at bounding box center [773, 666] width 40 height 13
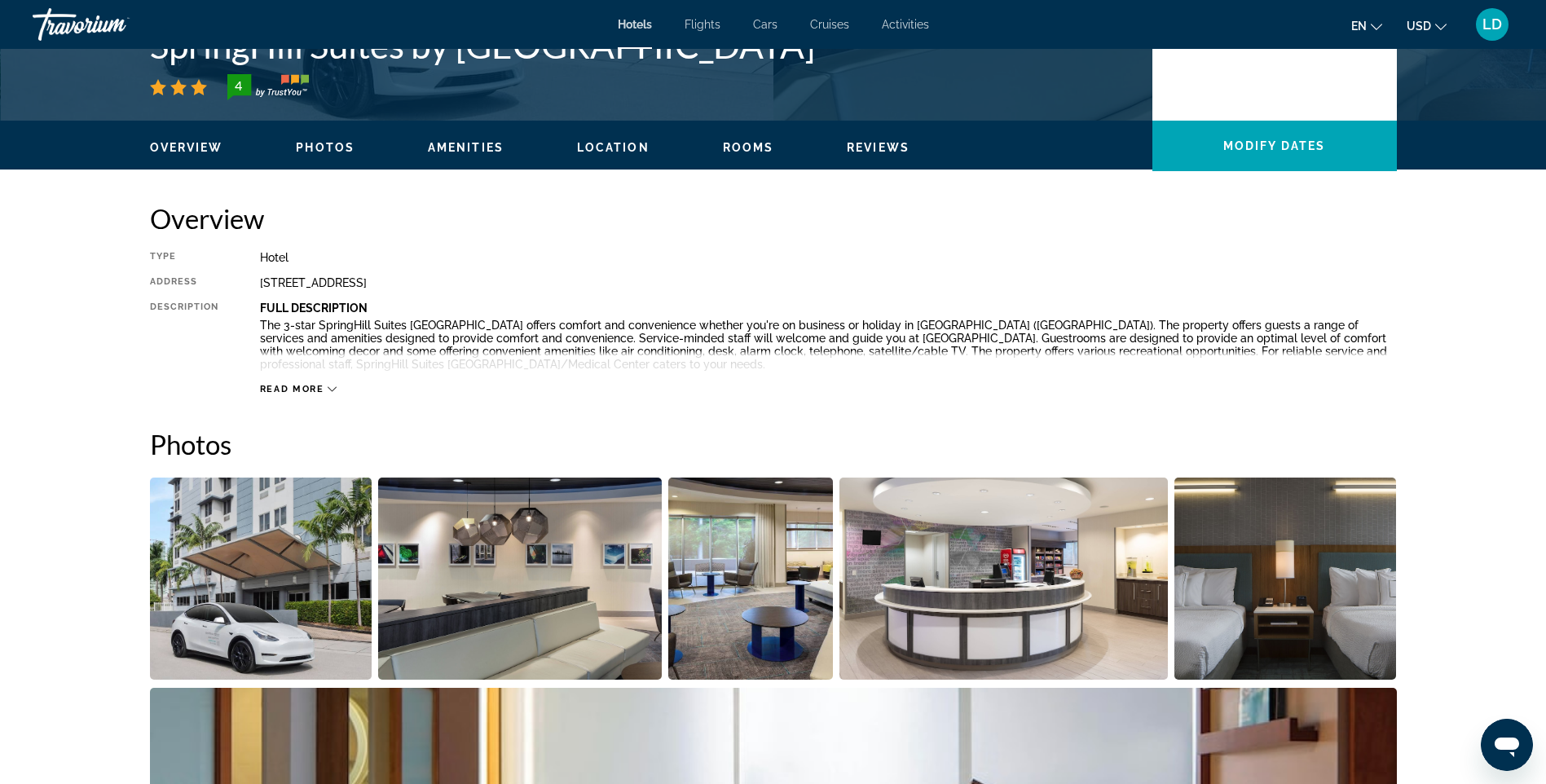
scroll to position [408, 0]
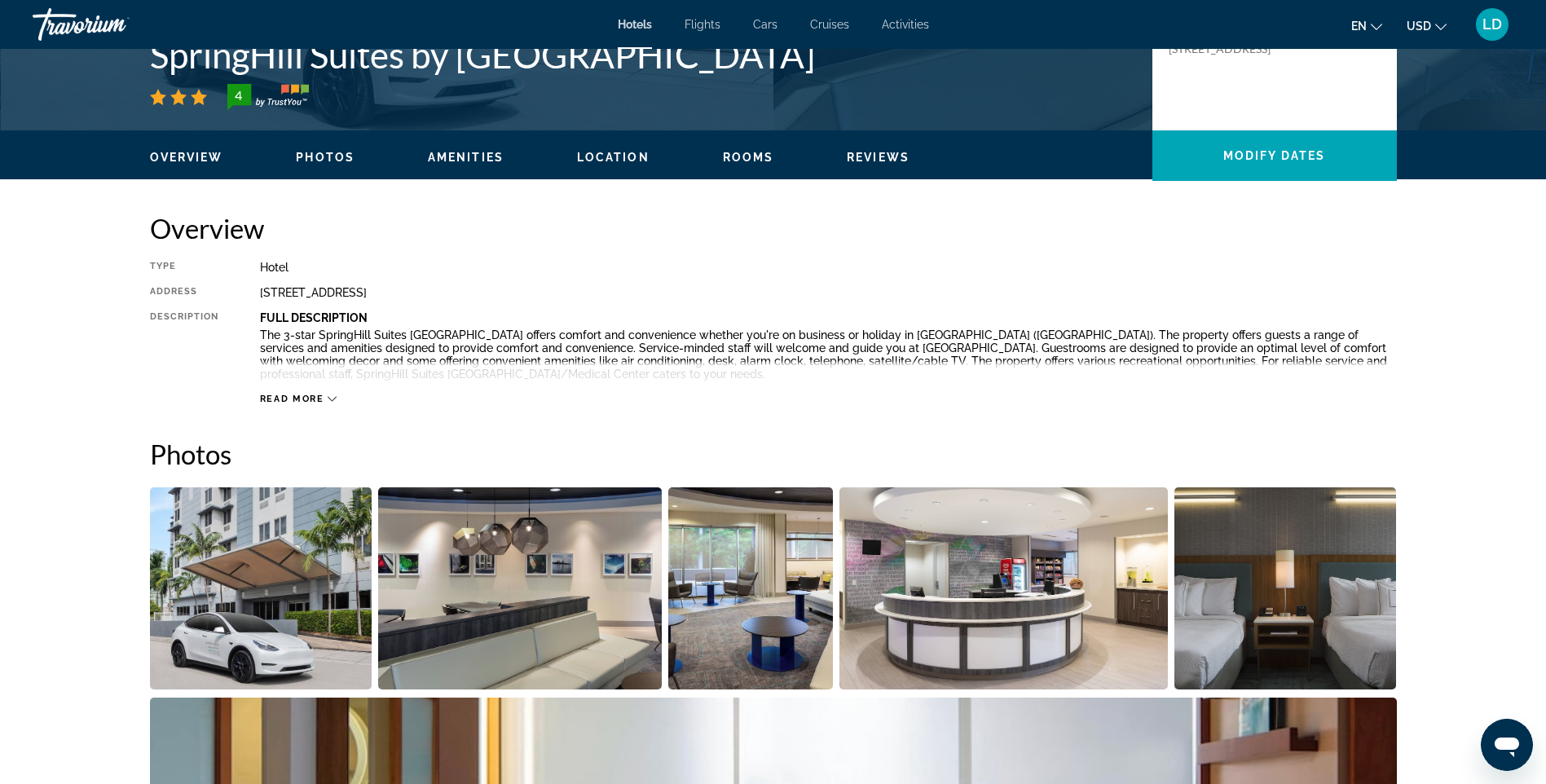
click at [291, 404] on span "Read more" at bounding box center [292, 399] width 64 height 11
